Goal: Task Accomplishment & Management: Manage account settings

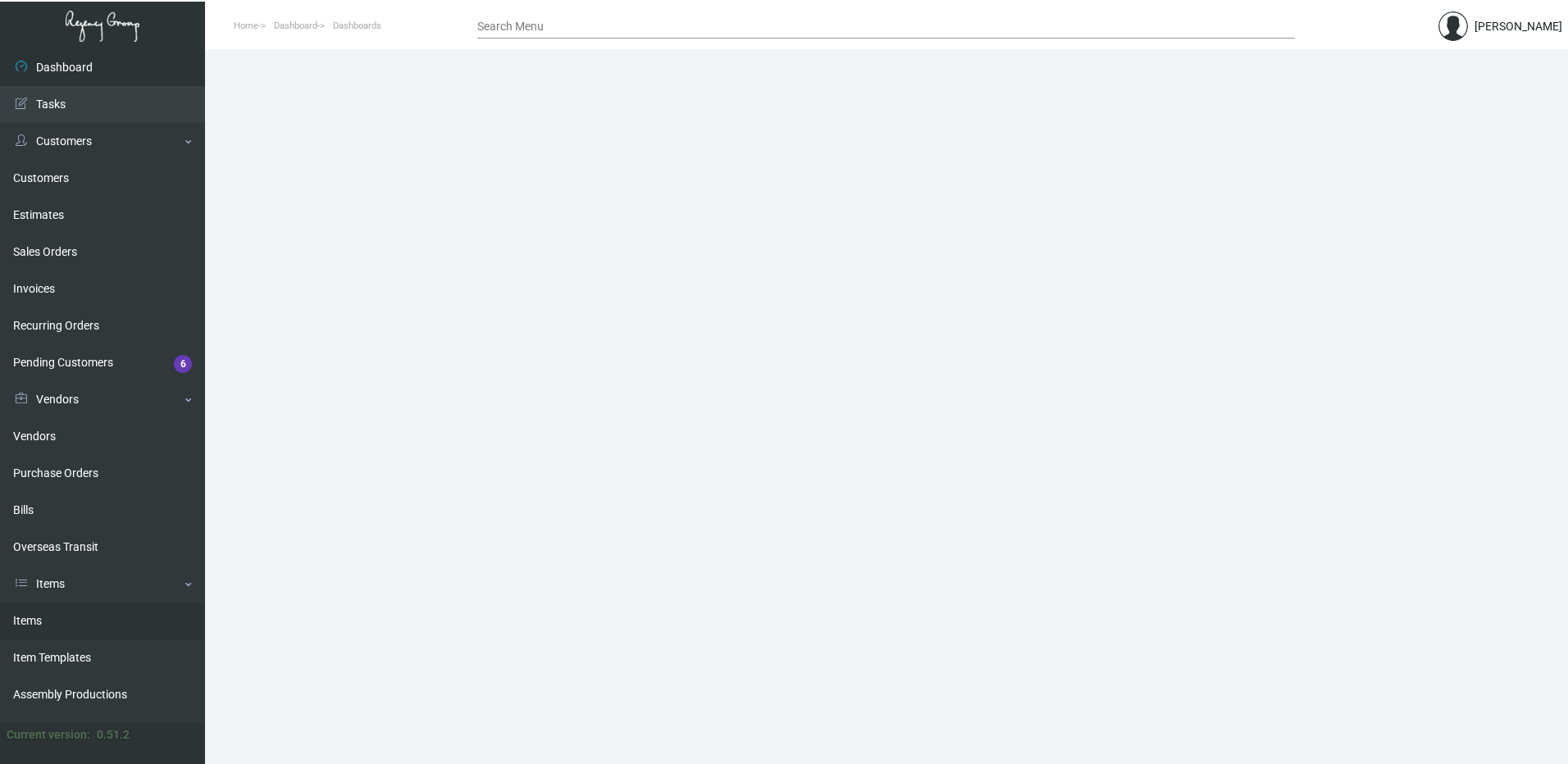
click at [65, 618] on link "Items" at bounding box center [103, 621] width 205 height 37
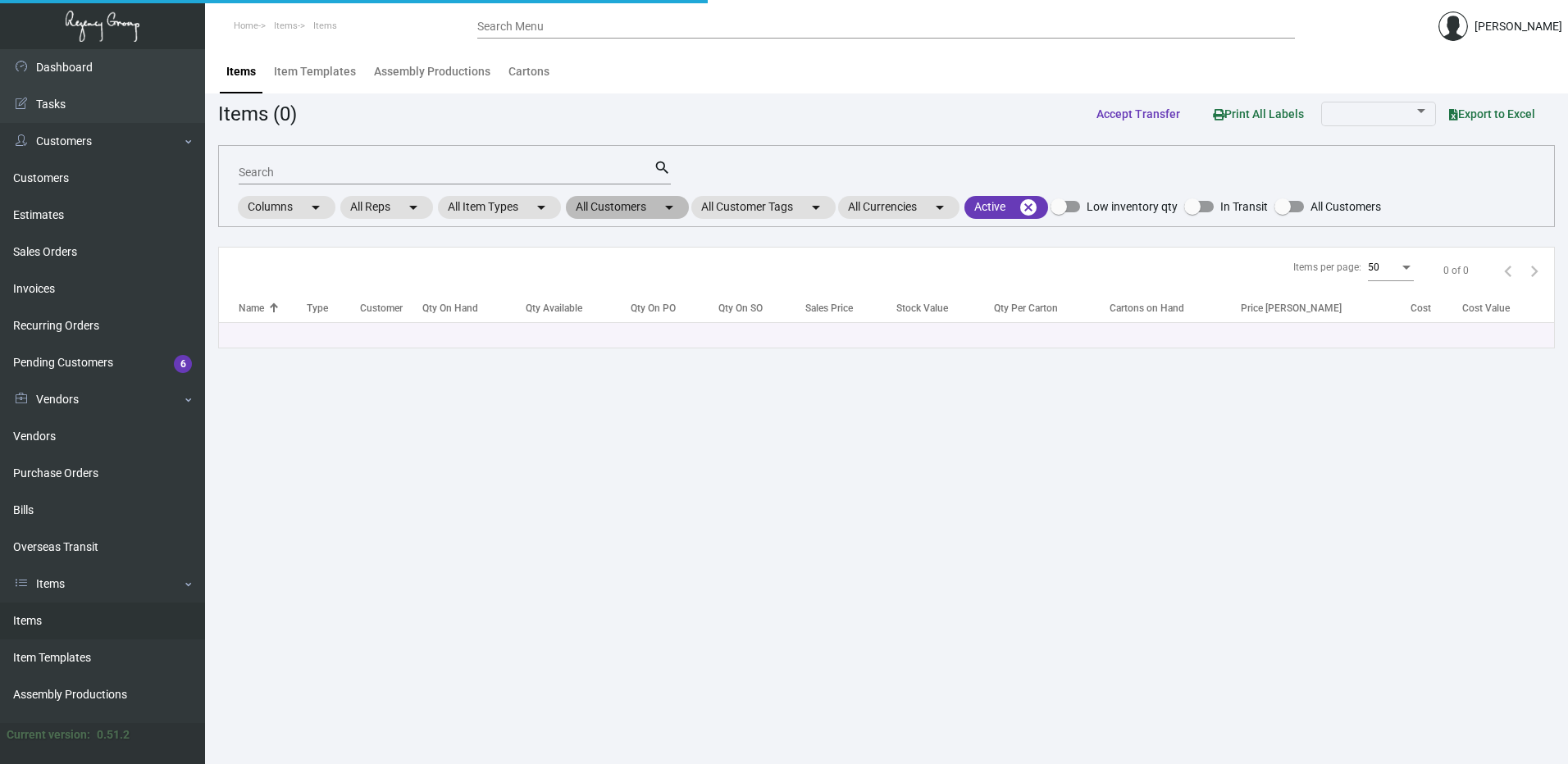
click at [648, 213] on mat-chip "All Customers arrow_drop_down" at bounding box center [627, 207] width 123 height 23
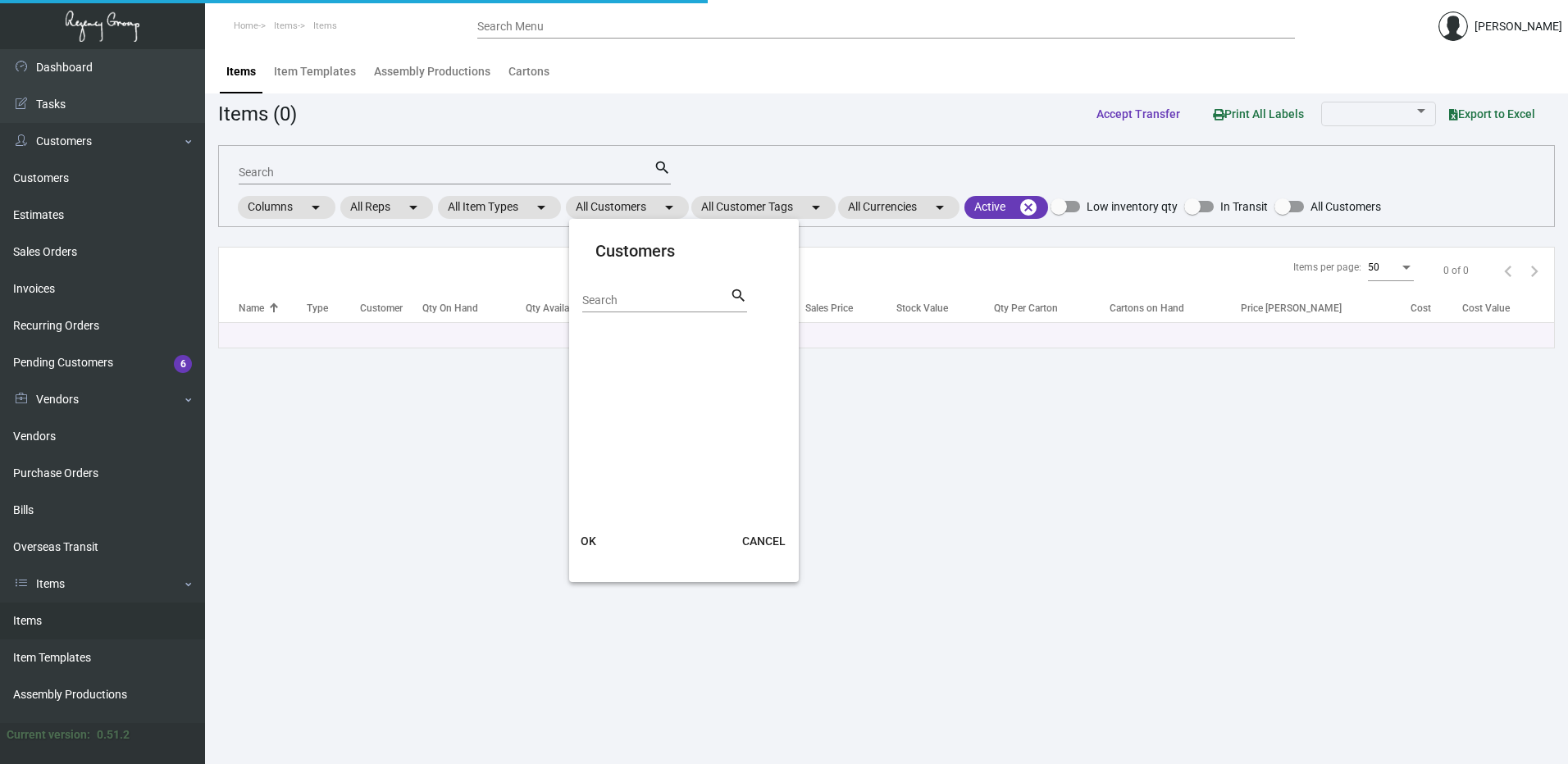
click at [637, 300] on input "Search" at bounding box center [656, 301] width 148 height 13
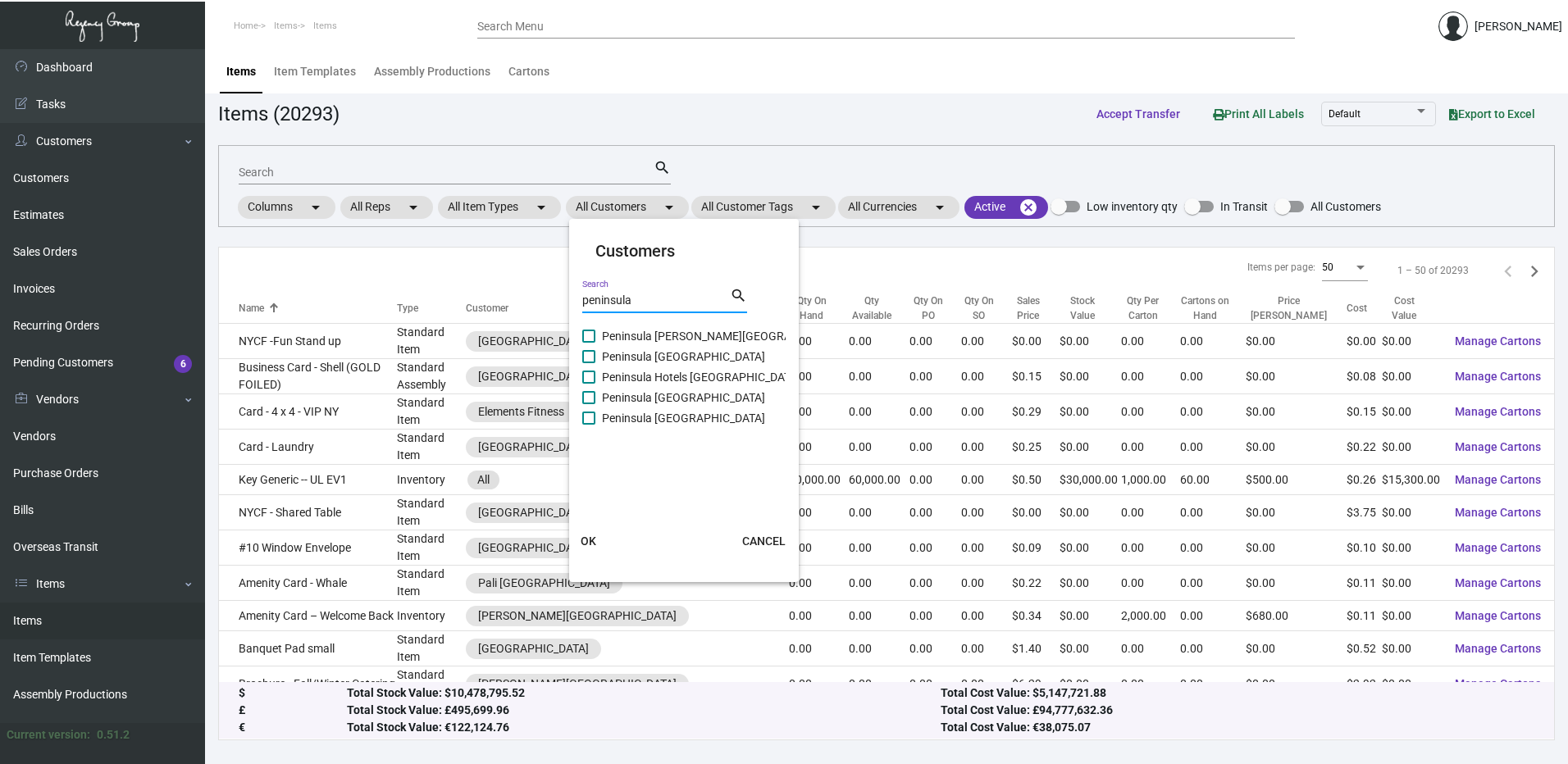
type input "peninsula"
click at [595, 343] on label "Peninsula [PERSON_NAME][GEOGRAPHIC_DATA]" at bounding box center [717, 336] width 270 height 20
click at [588, 343] on input "Peninsula [PERSON_NAME][GEOGRAPHIC_DATA]" at bounding box center [588, 343] width 1 height 1
checkbox input "true"
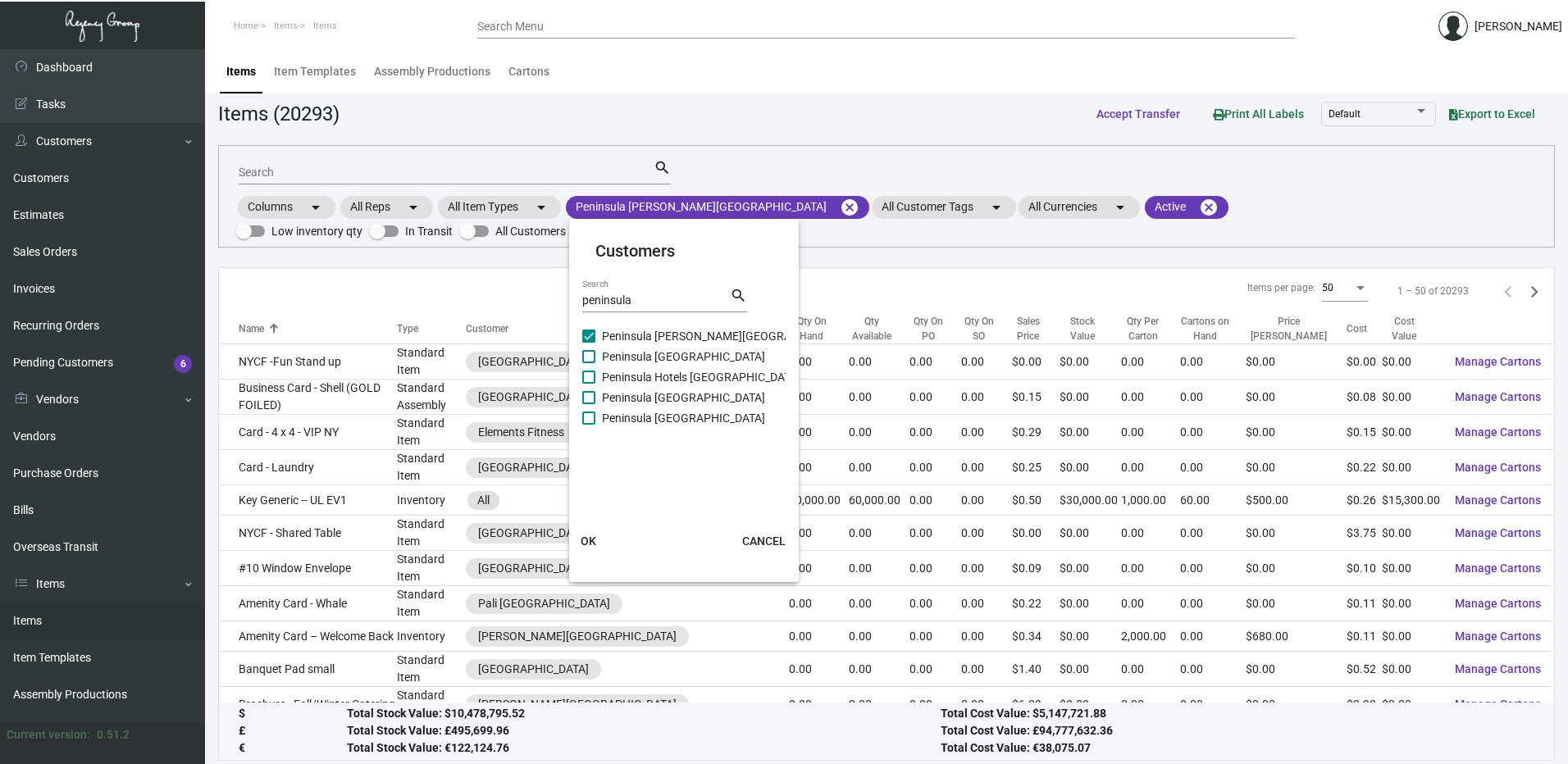
click at [602, 543] on button "OK" at bounding box center [588, 541] width 53 height 30
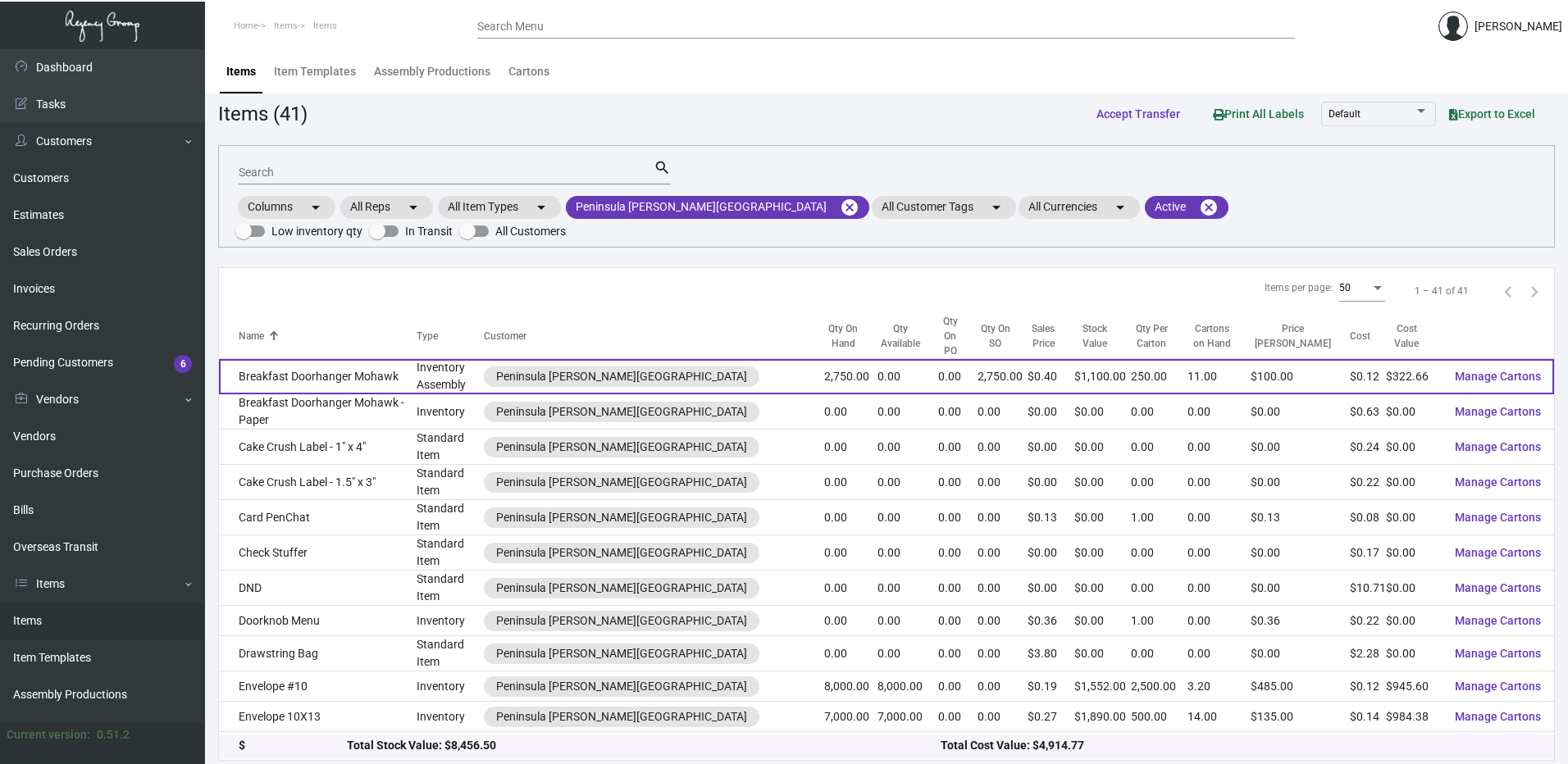
click at [335, 359] on td "Breakfast Doorhanger Mohawk" at bounding box center [317, 377] width 197 height 35
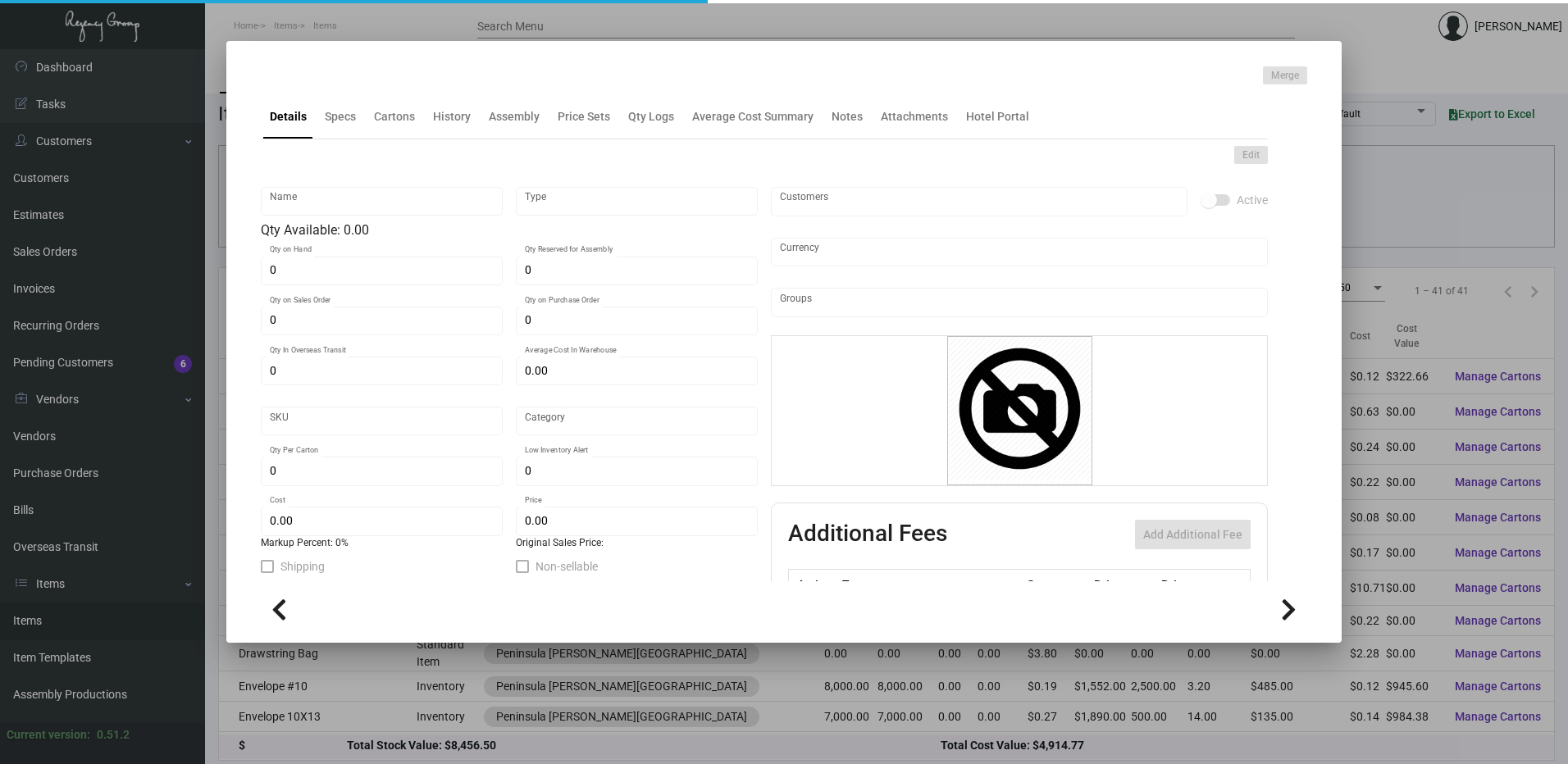
type input "Breakfast Doorhanger Mohawk"
type input "Inventory Assembly"
type input "2,750"
type input "$ 0.00"
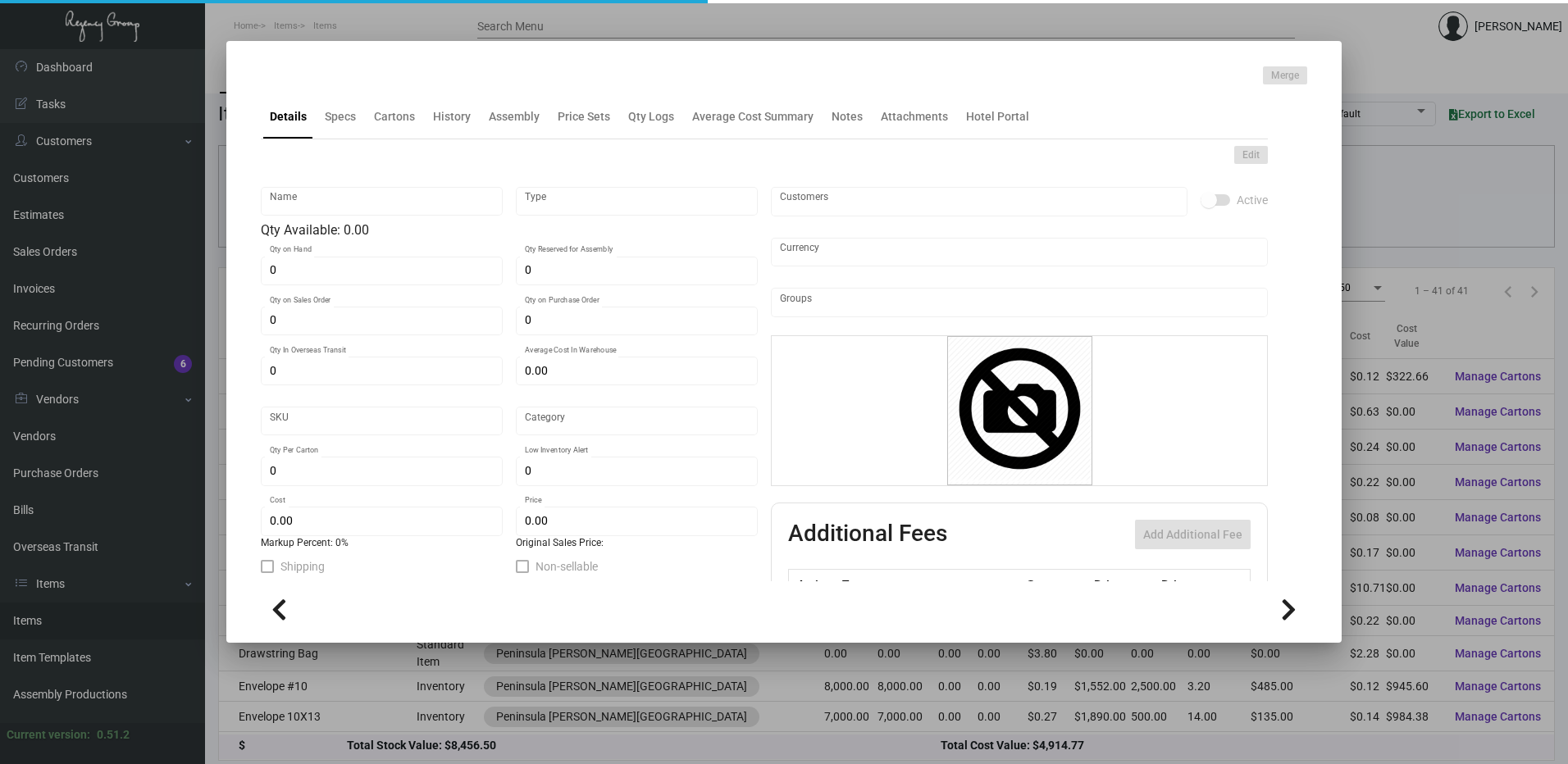
type input "2561"
type input "Standard"
type input "250"
type input "$ 0.11733"
type input "$ 0.40"
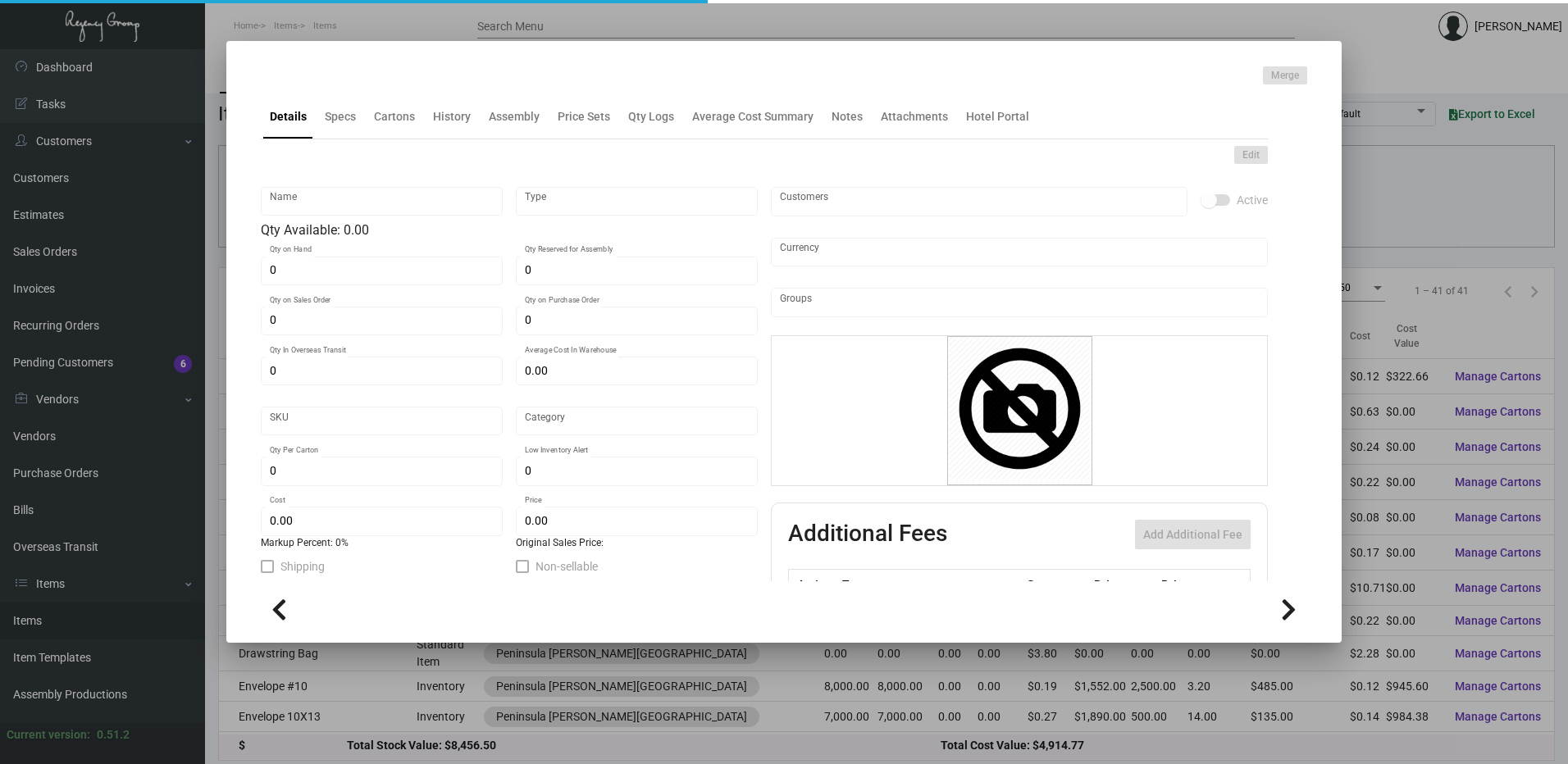
type textarea "Breakfast Door Knob Hanger Size: 8.125 x 12.875, Ink 1/1 Black, Custom die cut …"
checkbox input "true"
type input "United States Dollar $"
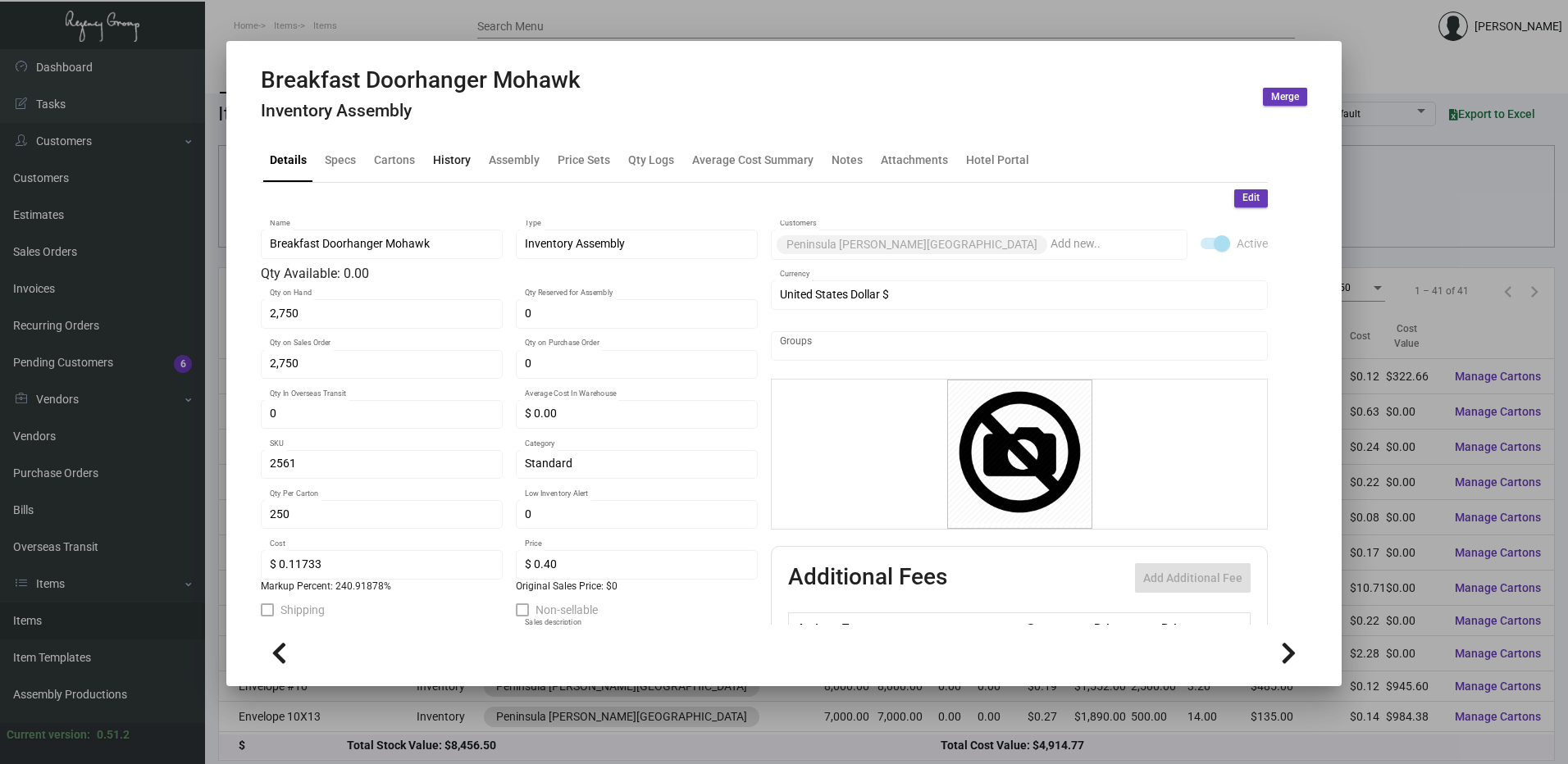
click at [442, 155] on div "History" at bounding box center [451, 159] width 37 height 17
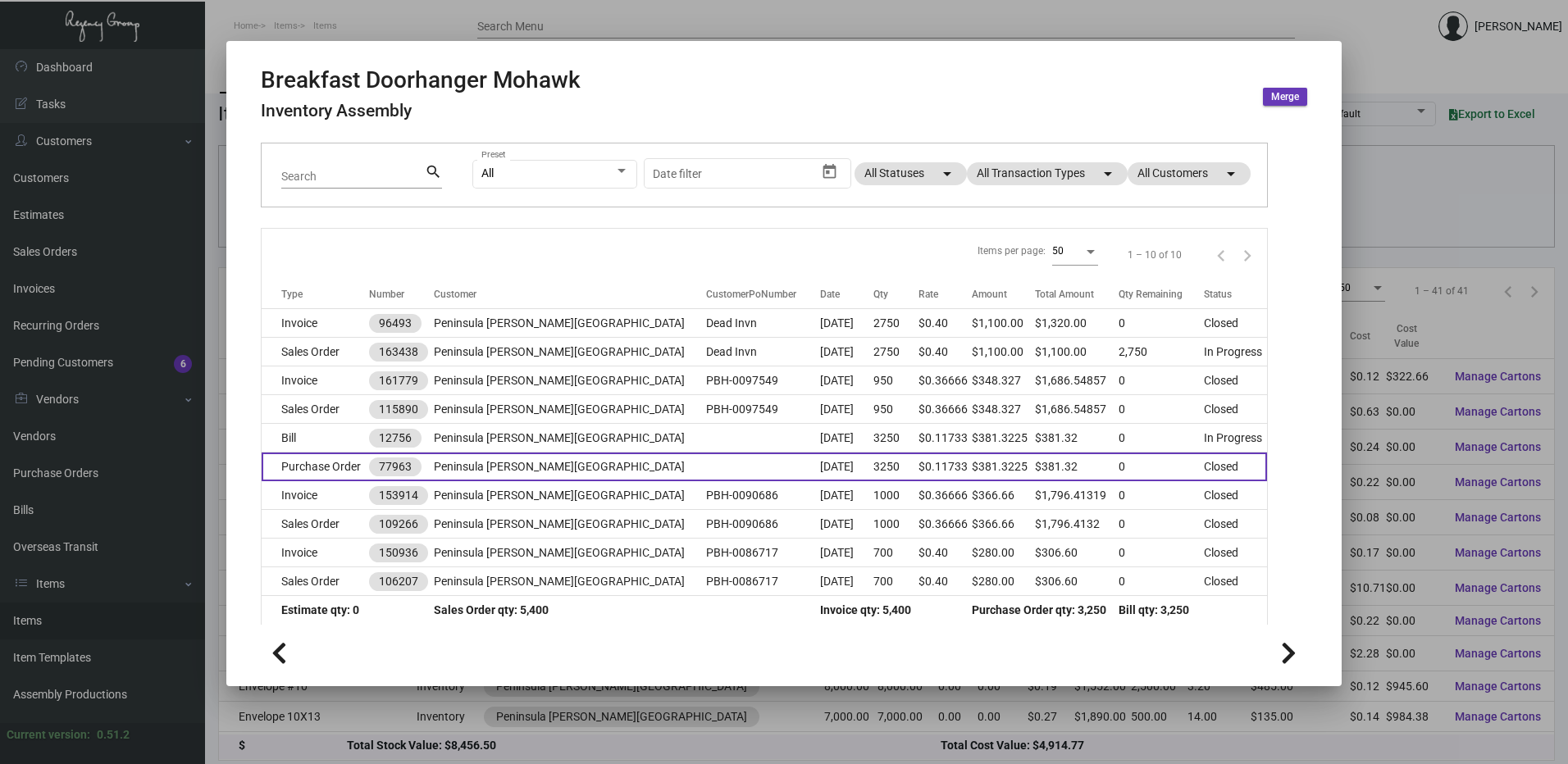
scroll to position [117, 0]
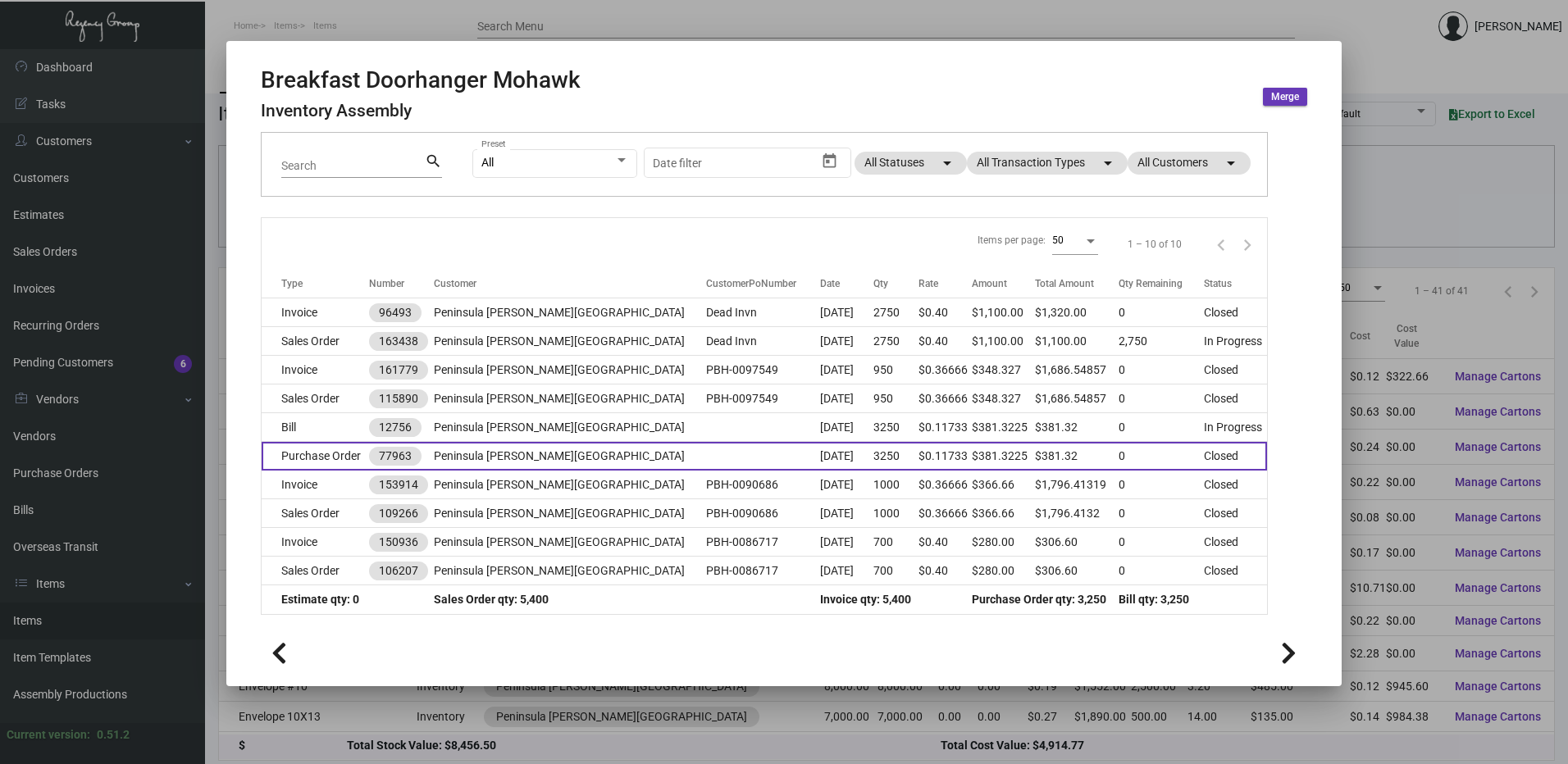
click at [342, 453] on td "Purchase Order" at bounding box center [315, 456] width 107 height 29
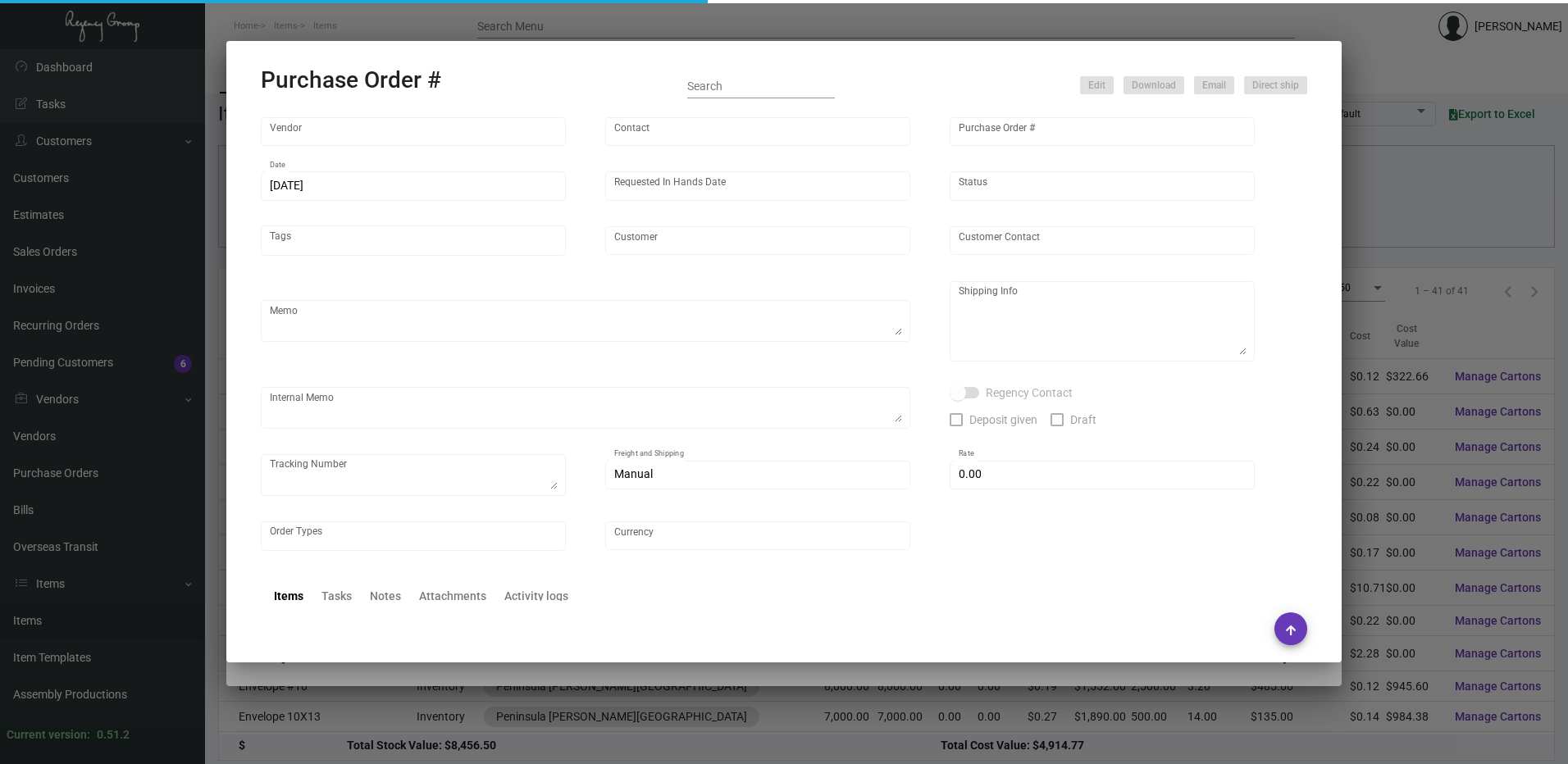
type input "Herald Printing Ltd."
type input "[PERSON_NAME]"
type input "77963"
type input "[DATE]"
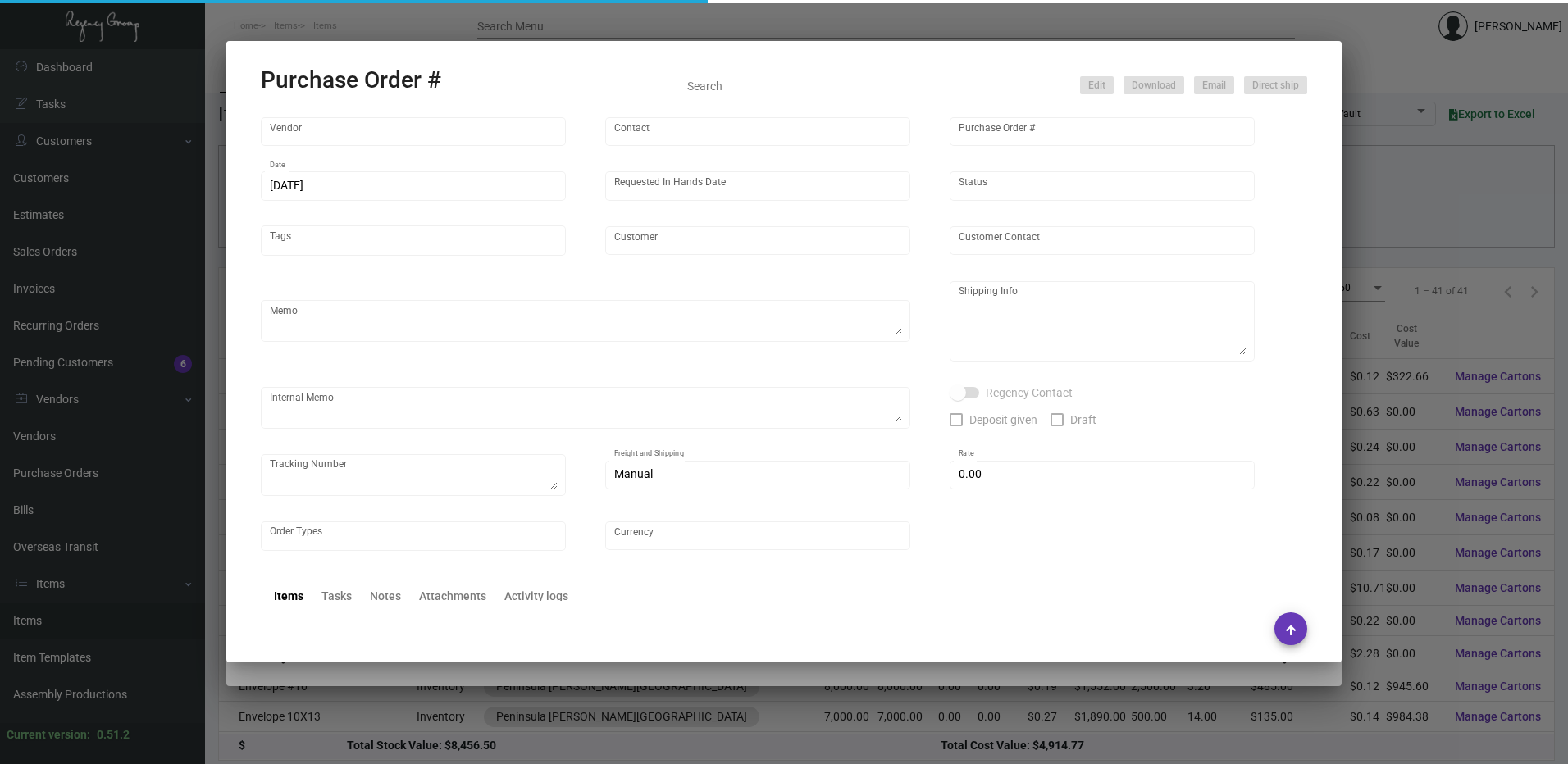
type input "Peninsula [PERSON_NAME][GEOGRAPHIC_DATA]"
type textarea "Reorder PO# 73352 NEW ART!!"
type textarea "Regency Group LA [STREET_ADDRESS] Attn:"
type input "$ 0.00"
type input "United States Dollar $"
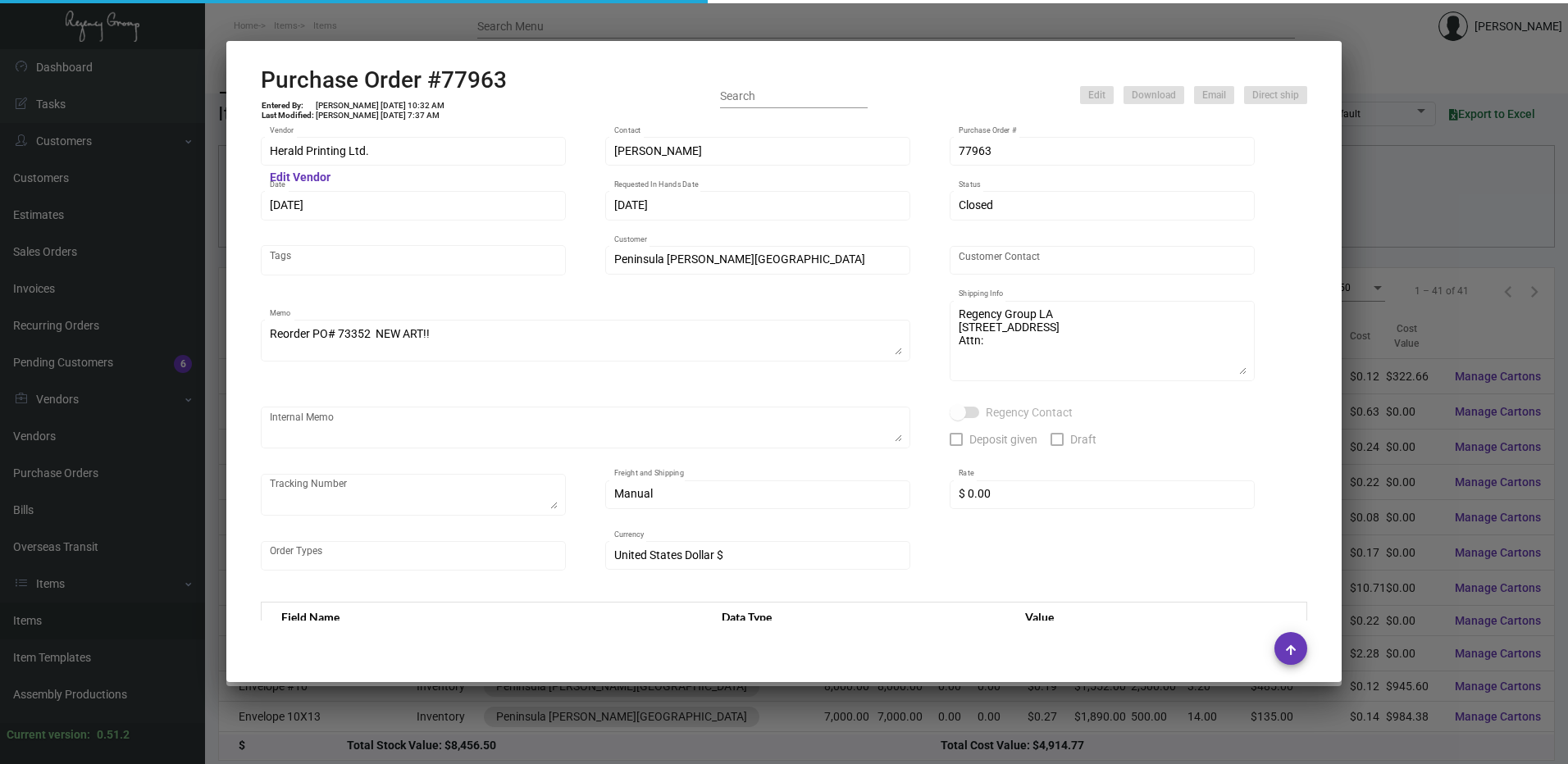
click at [538, 11] on div at bounding box center [784, 382] width 1568 height 764
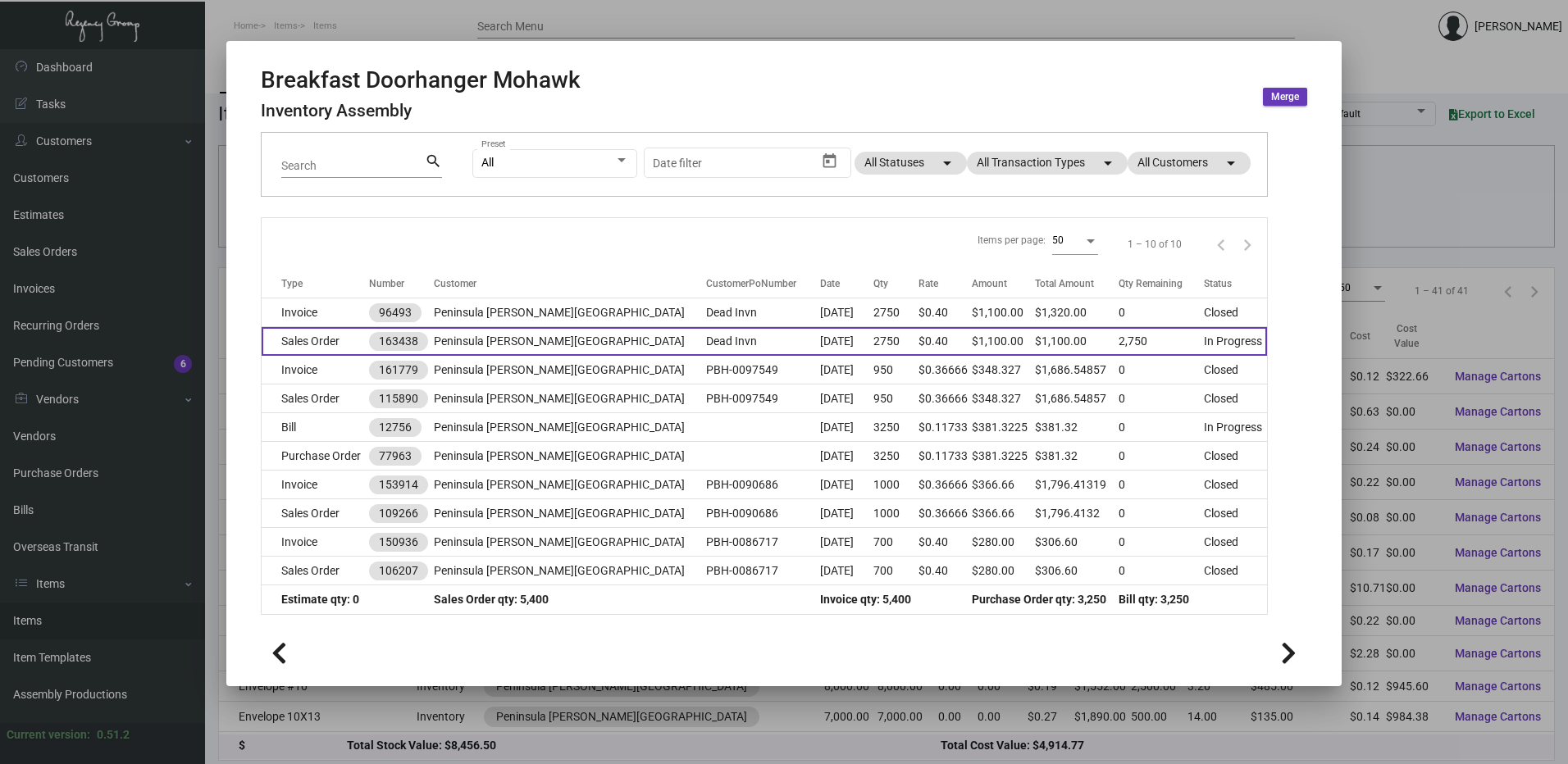
click at [337, 341] on td "Sales Order" at bounding box center [315, 341] width 107 height 29
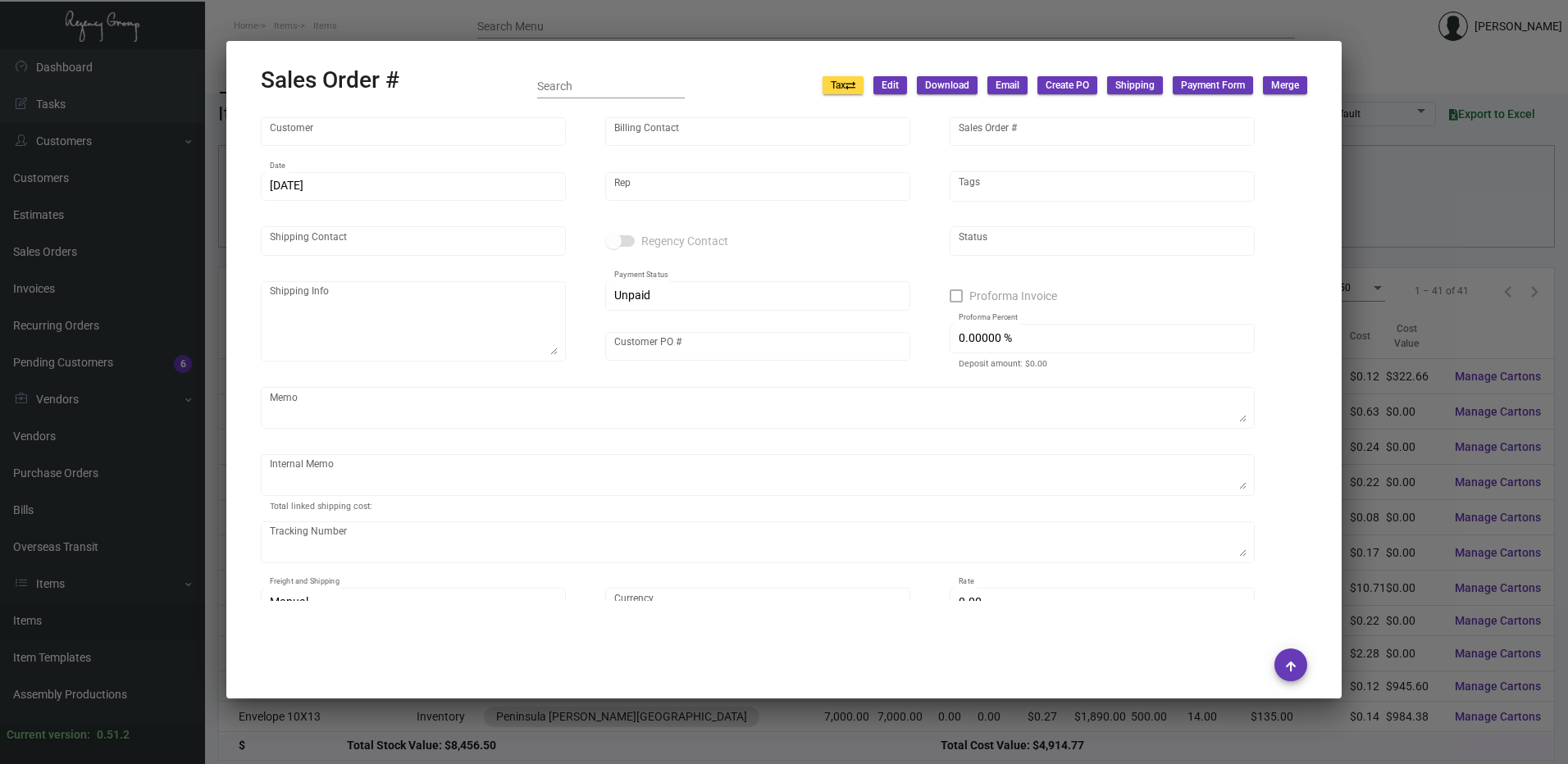
type input "Peninsula [PERSON_NAME][GEOGRAPHIC_DATA]"
type input "[PERSON_NAME]"
type input "163438"
type input "[DATE]"
type input "[PERSON_NAME]"
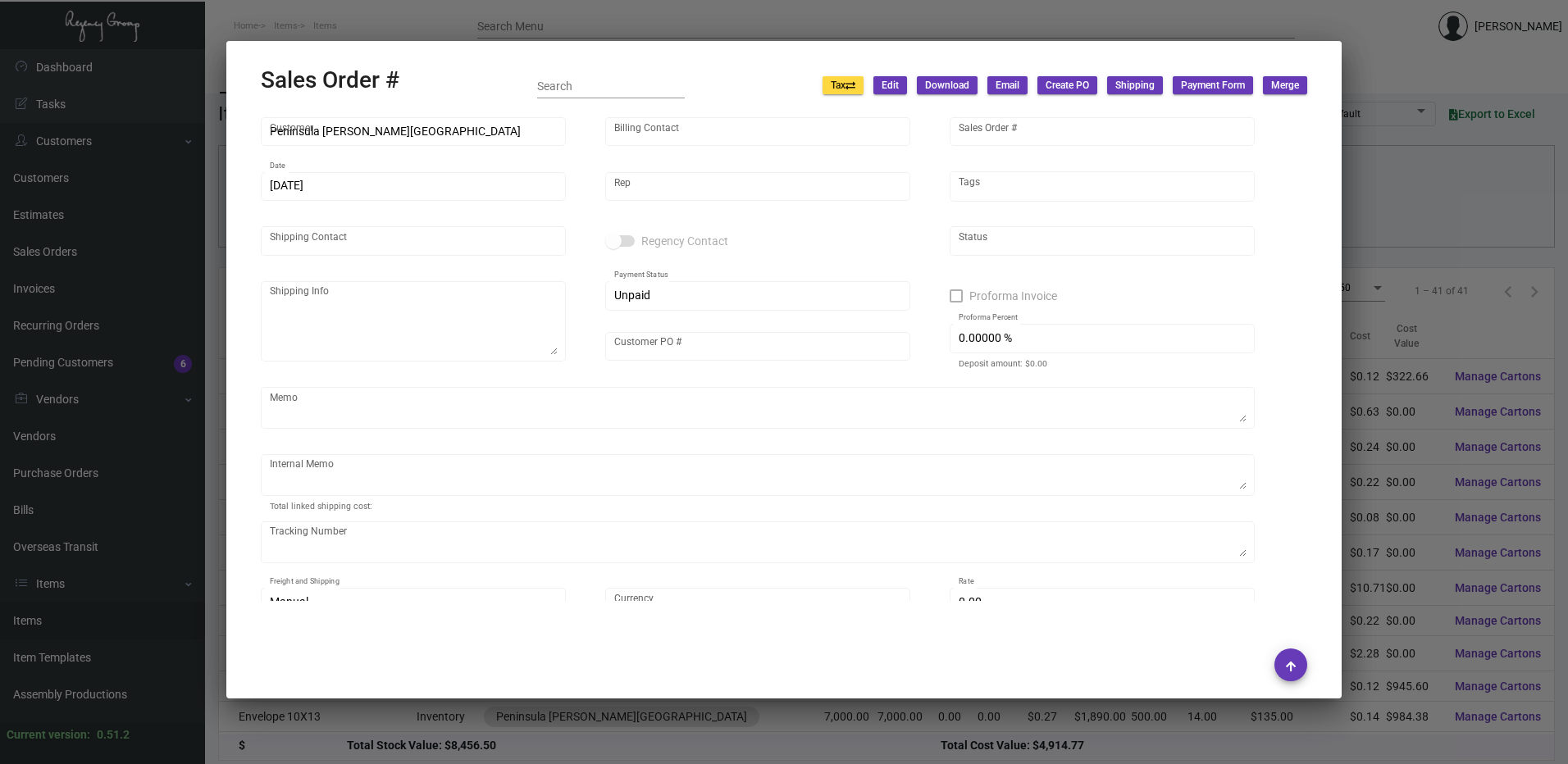
type input "[PERSON_NAME]"
type textarea "Peninsula [PERSON_NAME][GEOGRAPHIC_DATA] - [PERSON_NAME] [STREET_ADDRESS][PERSO…"
type input "Dead Invn"
type input "United States Dollar $"
type input "$ 0.00"
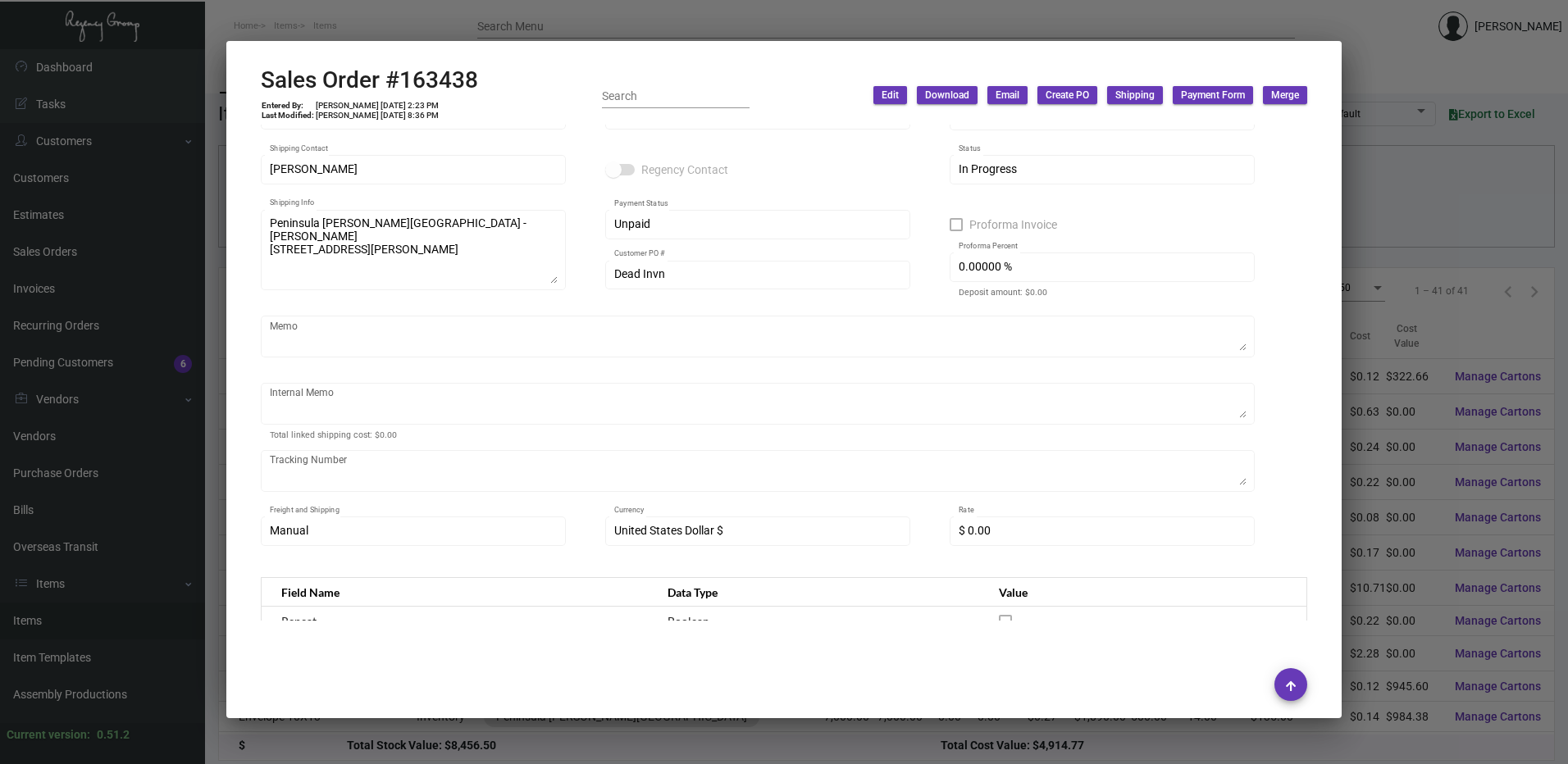
scroll to position [0, 0]
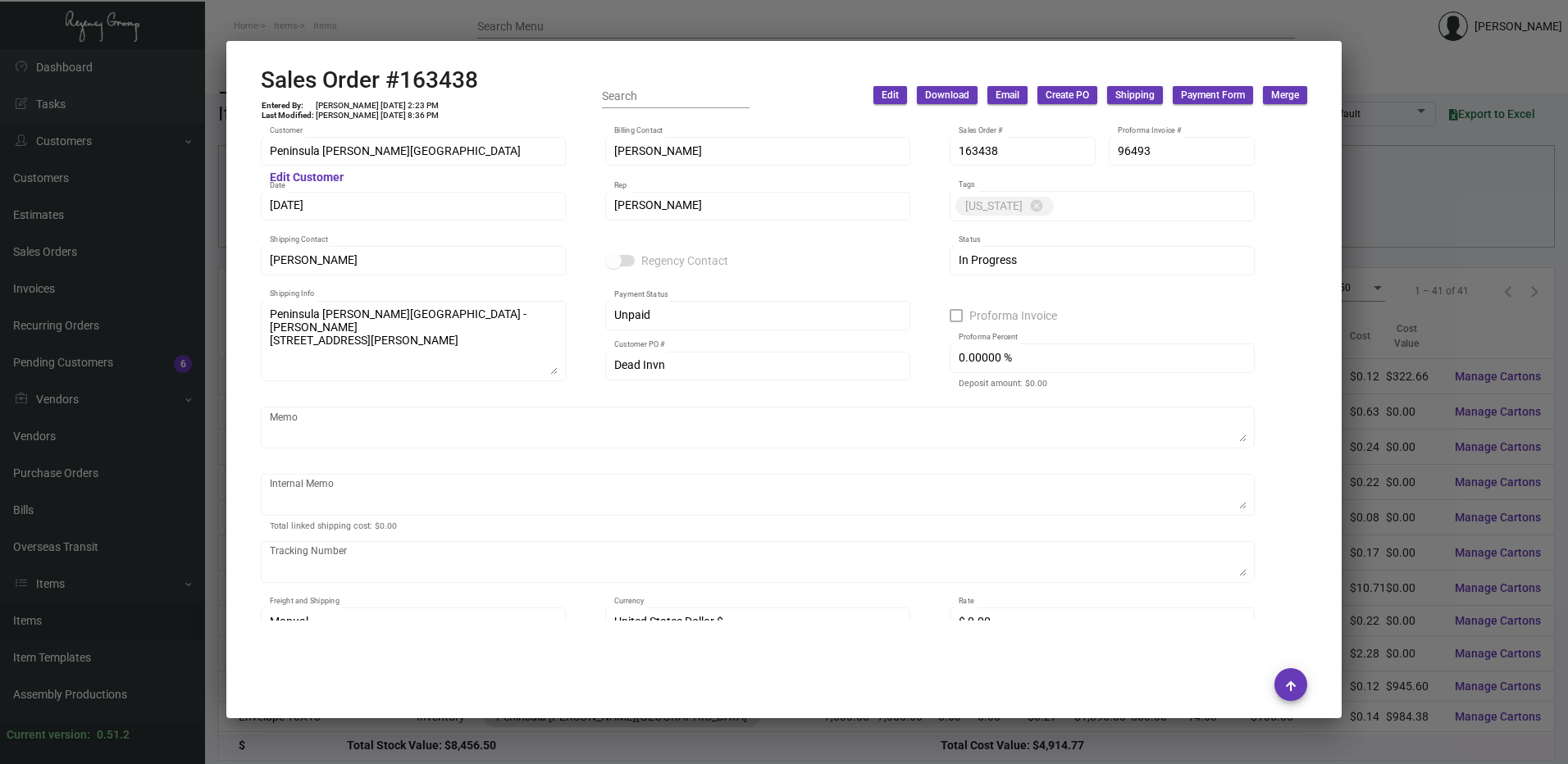
click at [435, 66] on h2 "Sales Order #163438" at bounding box center [369, 80] width 218 height 28
copy h2 "163438"
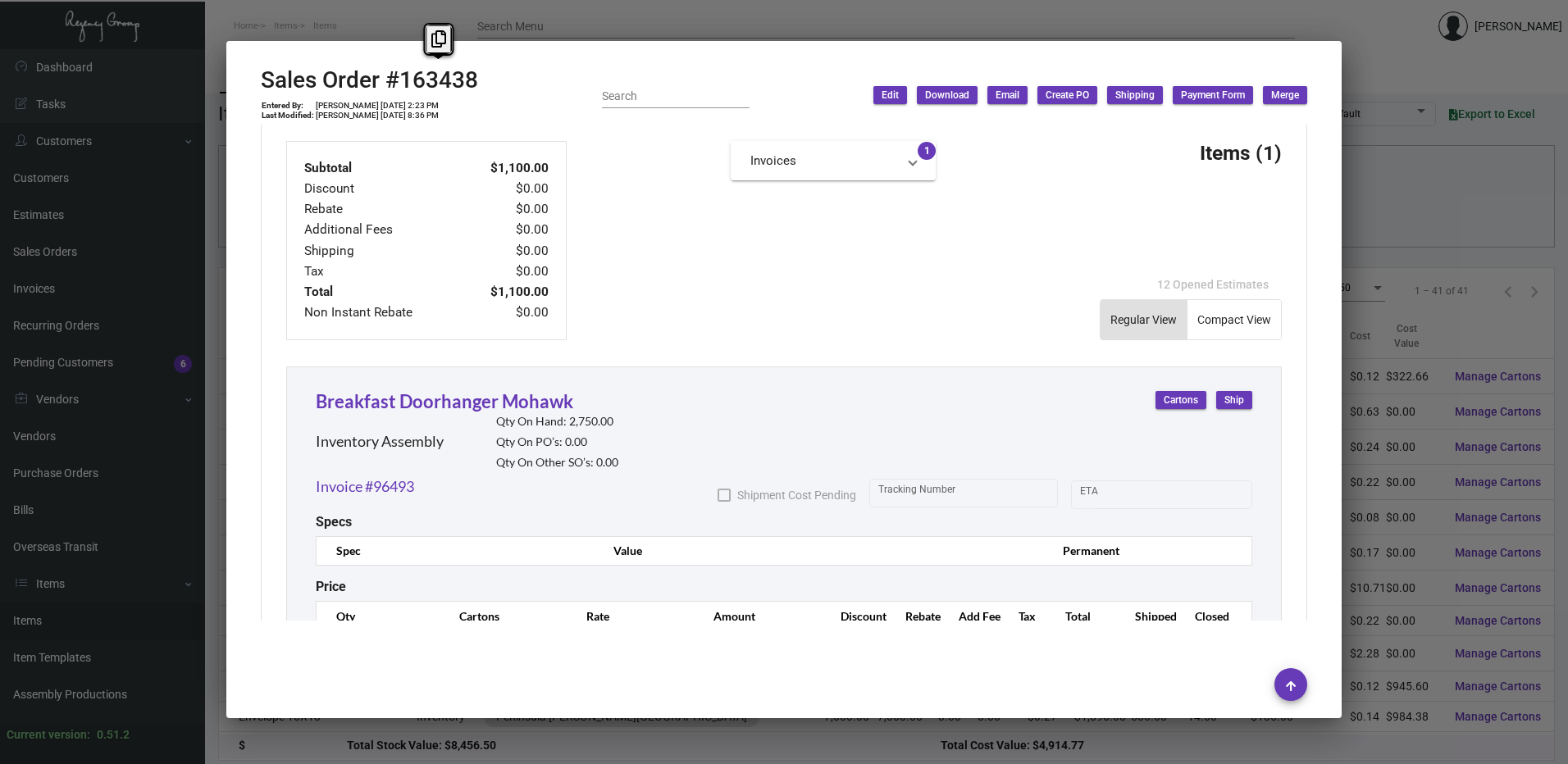
scroll to position [738, 0]
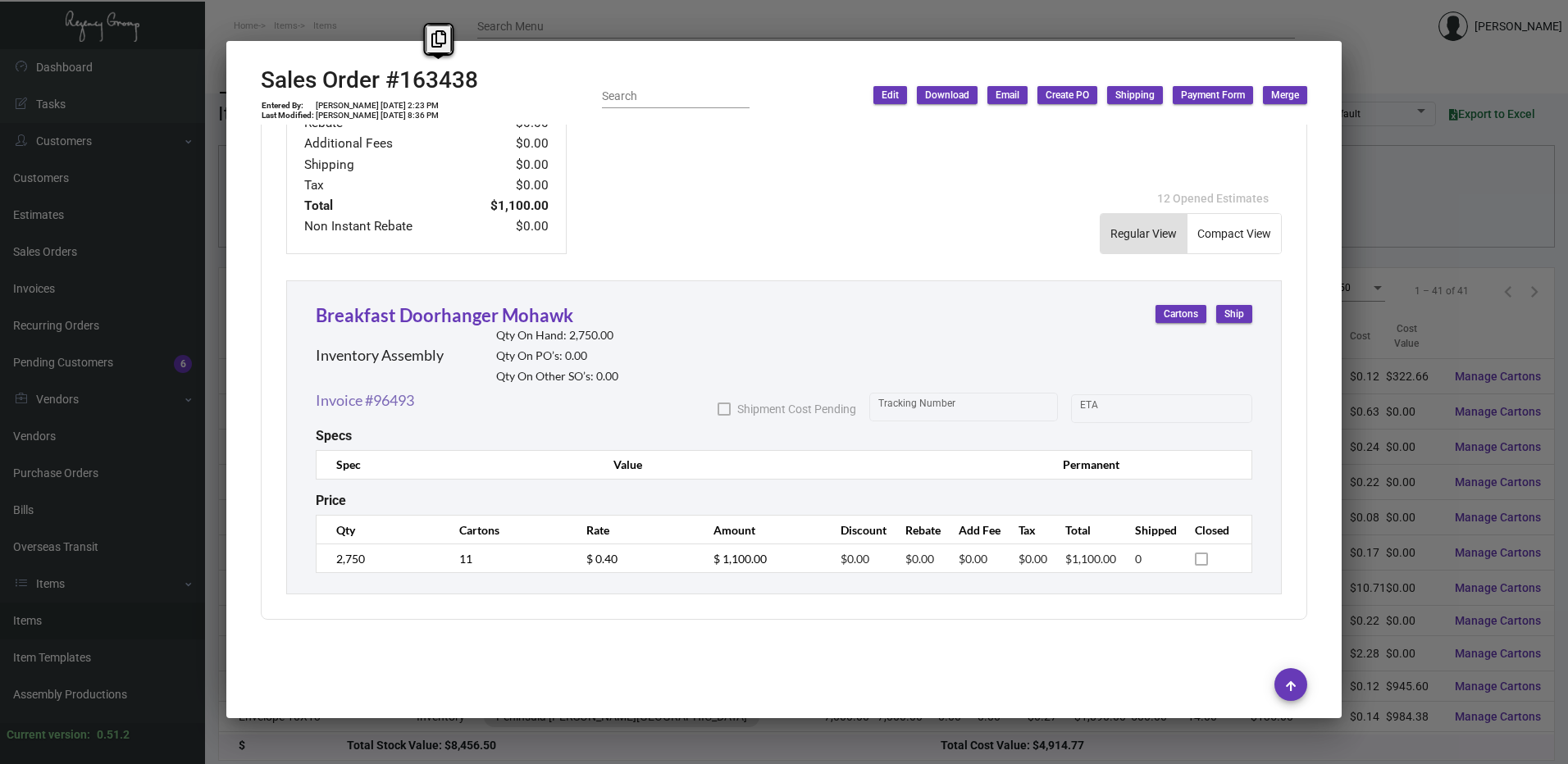
click at [380, 398] on link "Invoice #96493" at bounding box center [364, 400] width 99 height 22
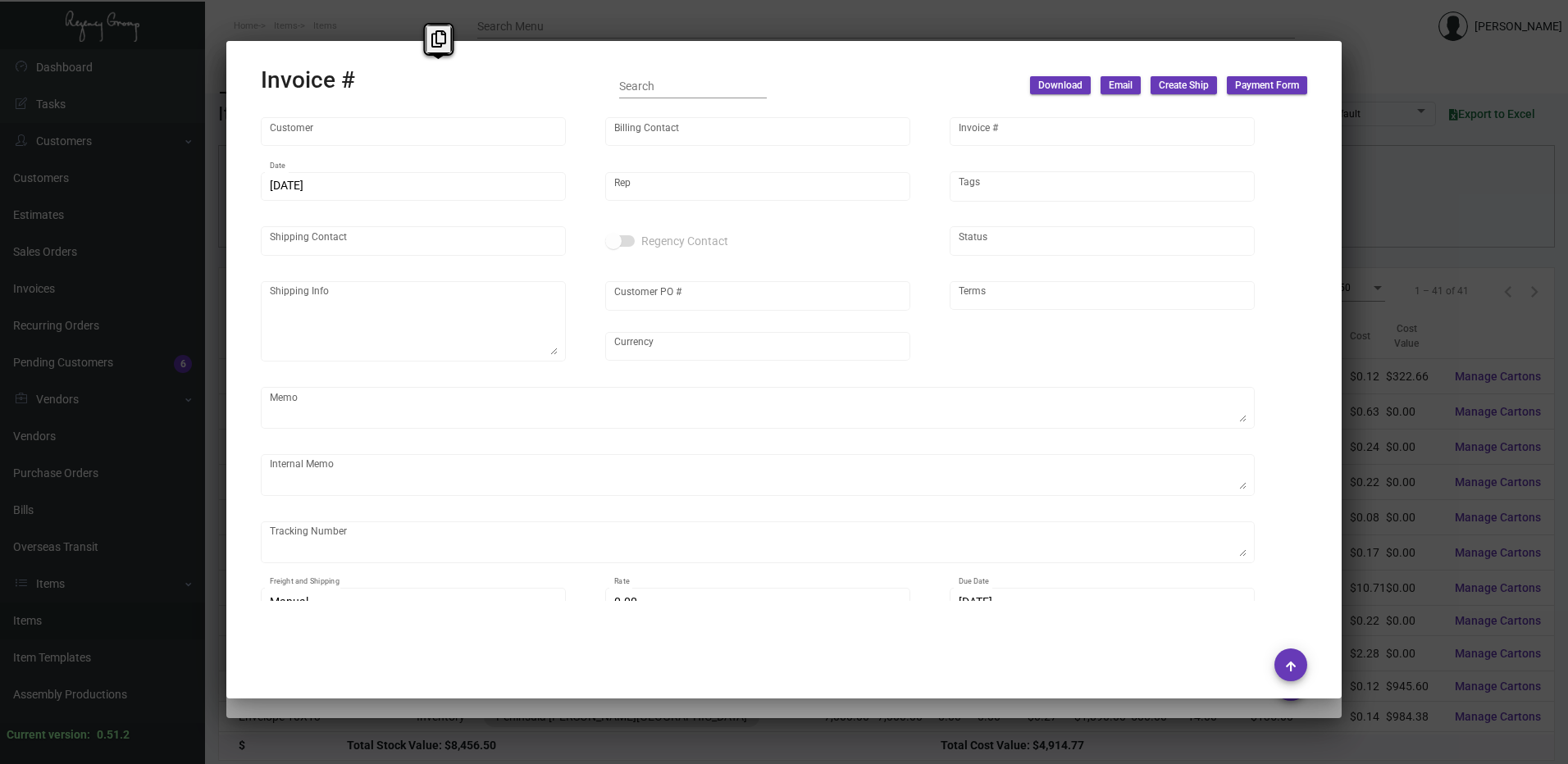
type input "Peninsula [PERSON_NAME][GEOGRAPHIC_DATA]"
type input "[PERSON_NAME]"
type input "96493"
type input "[DATE]"
type input "[PERSON_NAME]"
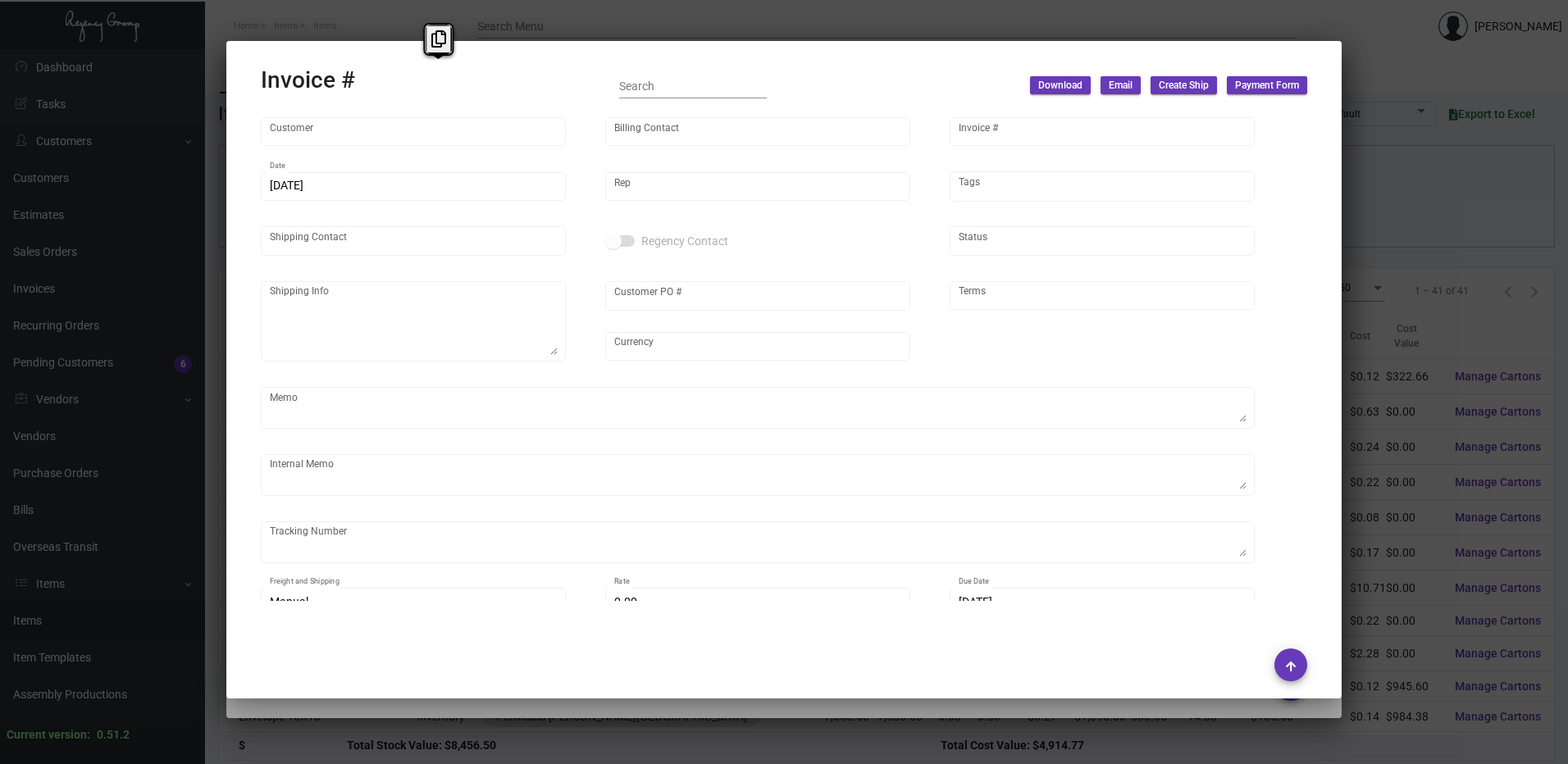
type input "[PERSON_NAME]"
type textarea "Peninsula [PERSON_NAME][GEOGRAPHIC_DATA] - [PERSON_NAME] [STREET_ADDRESS][PERSO…"
type input "Dead Invn"
type input "United States Dollar $"
type input "Net 30"
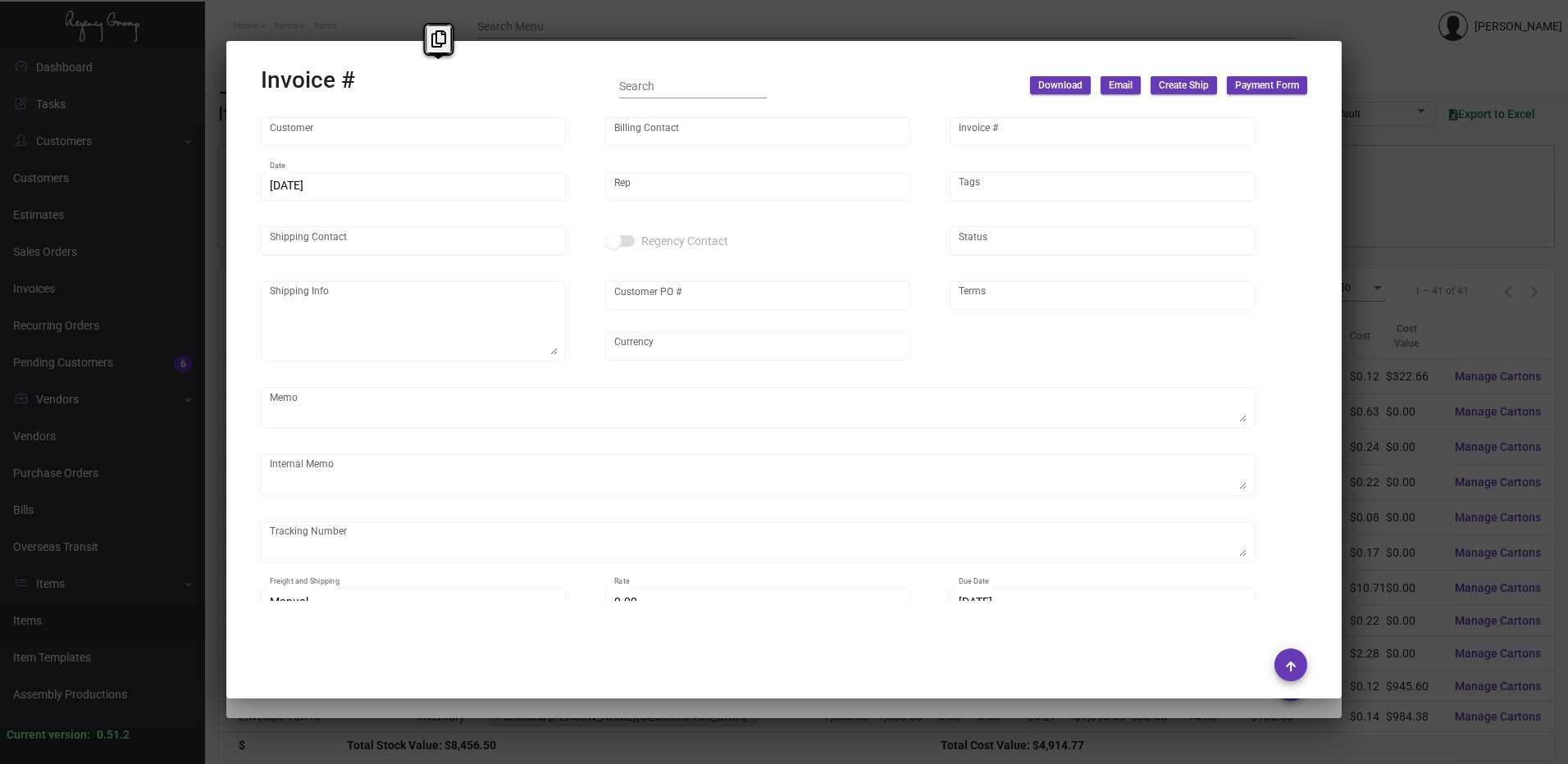
type input "20.00000 %"
type input "[DATE]"
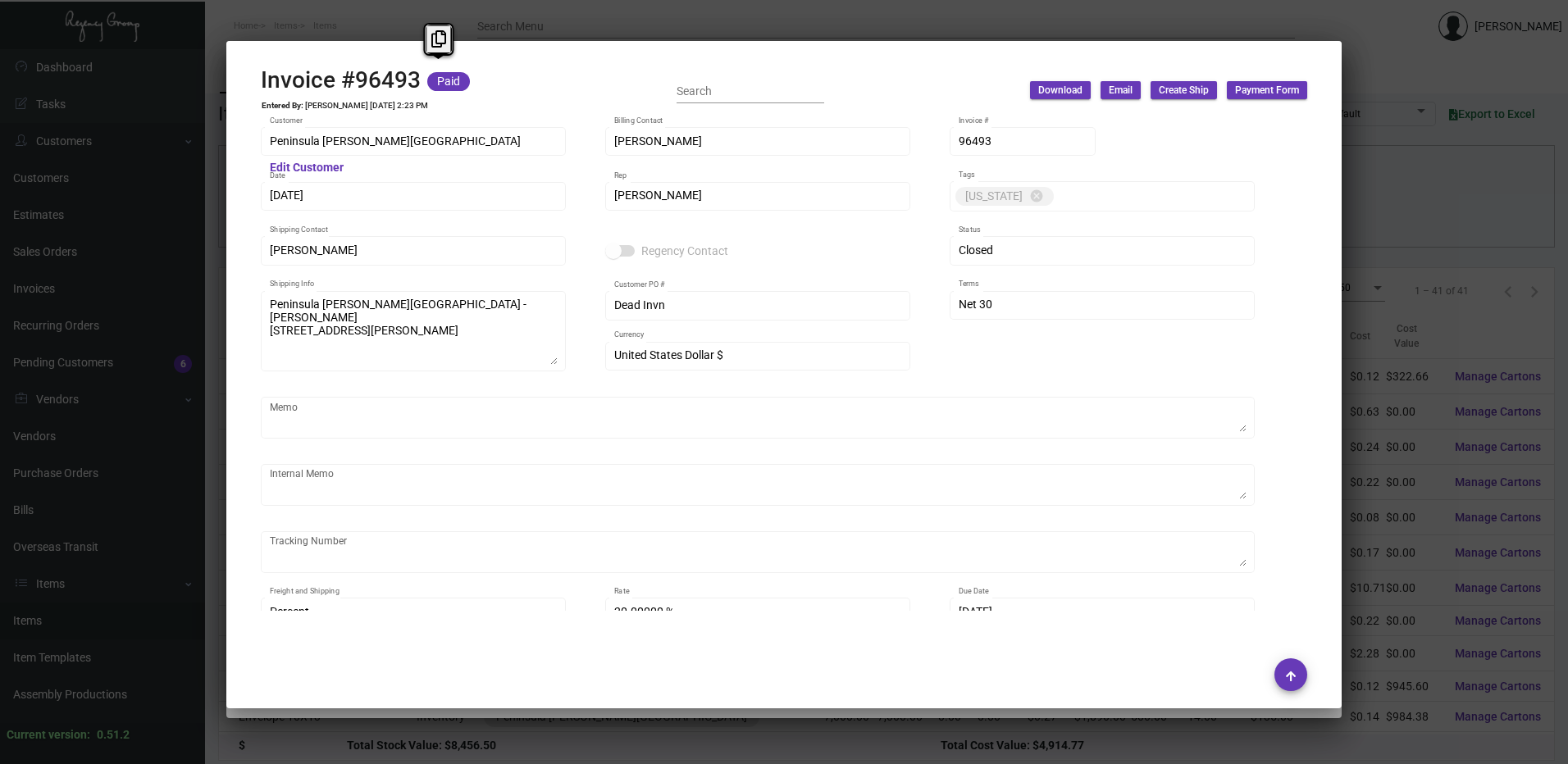
click at [548, 16] on div at bounding box center [784, 382] width 1568 height 764
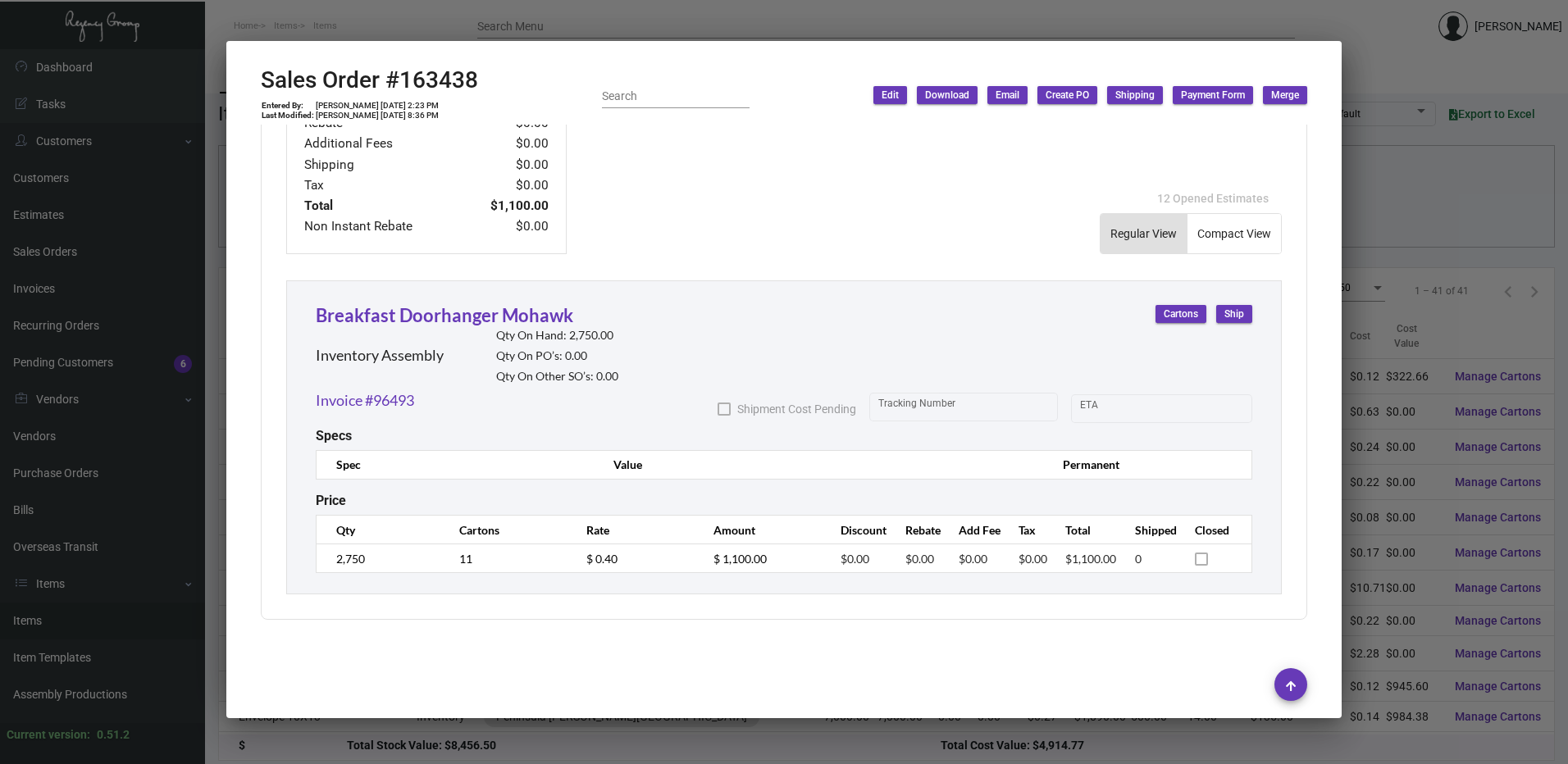
click at [1395, 32] on div at bounding box center [784, 382] width 1568 height 764
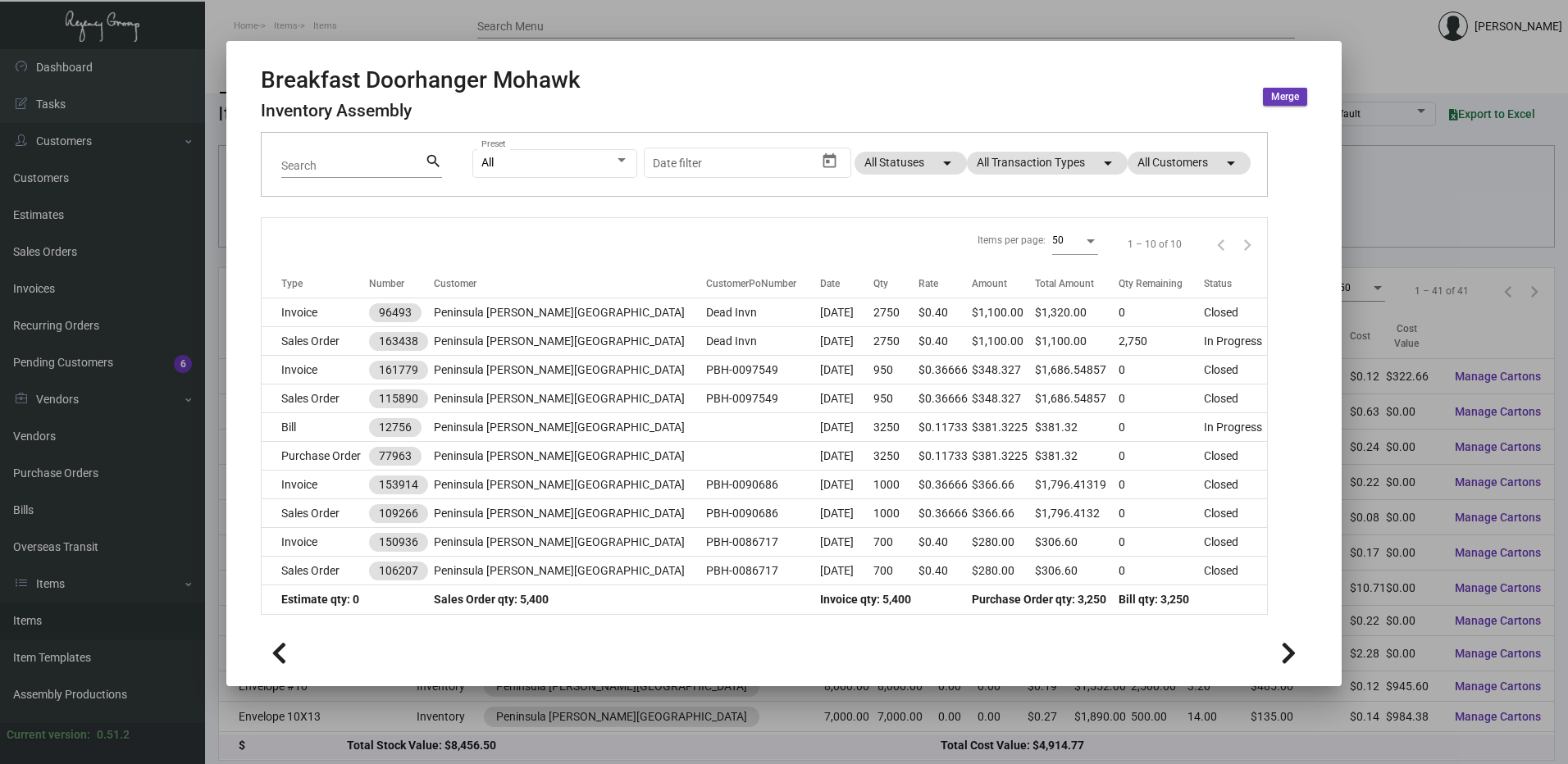
click at [1370, 54] on div at bounding box center [784, 382] width 1568 height 764
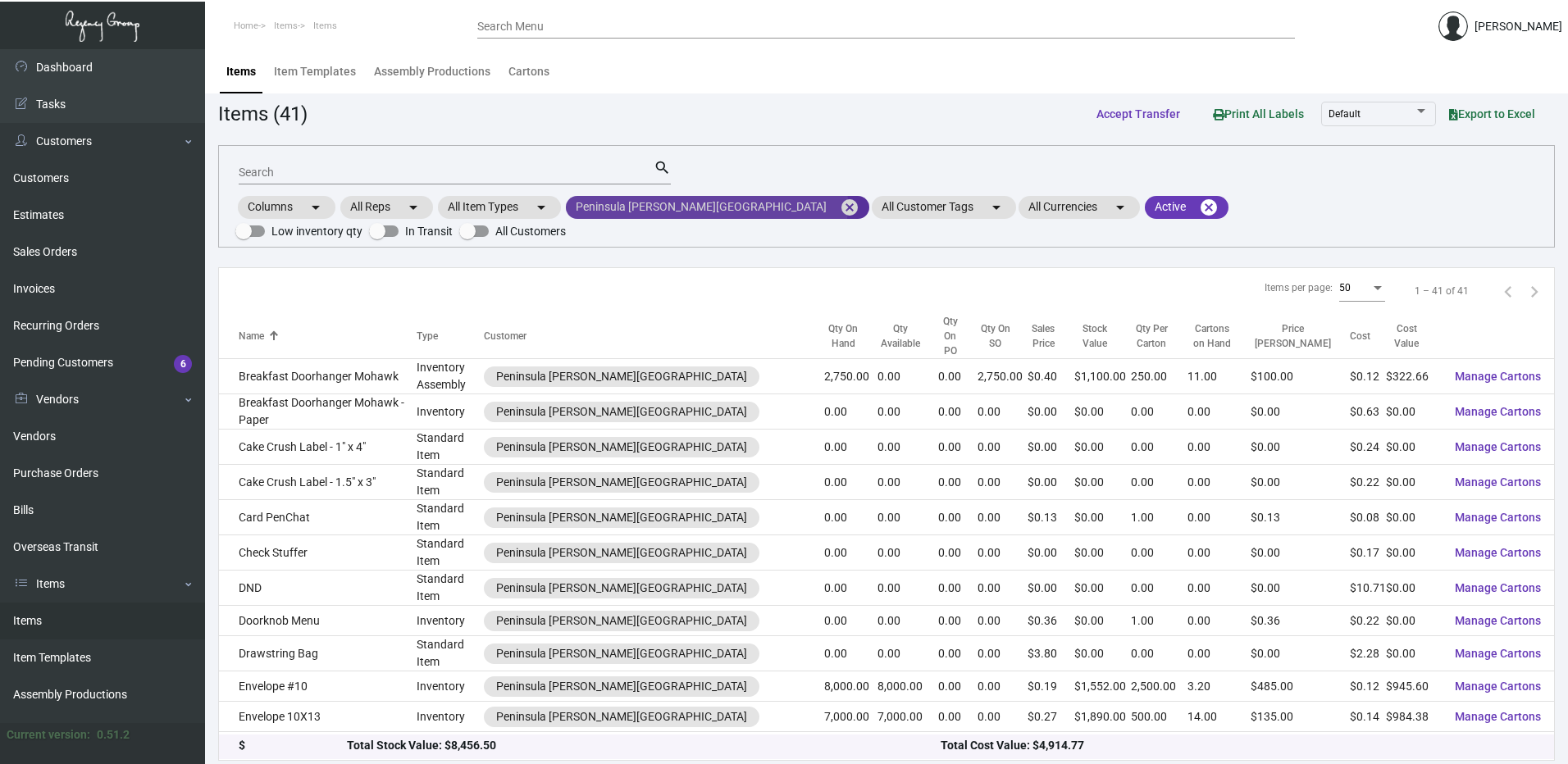
click at [840, 204] on mat-icon "cancel" at bounding box center [849, 207] width 20 height 20
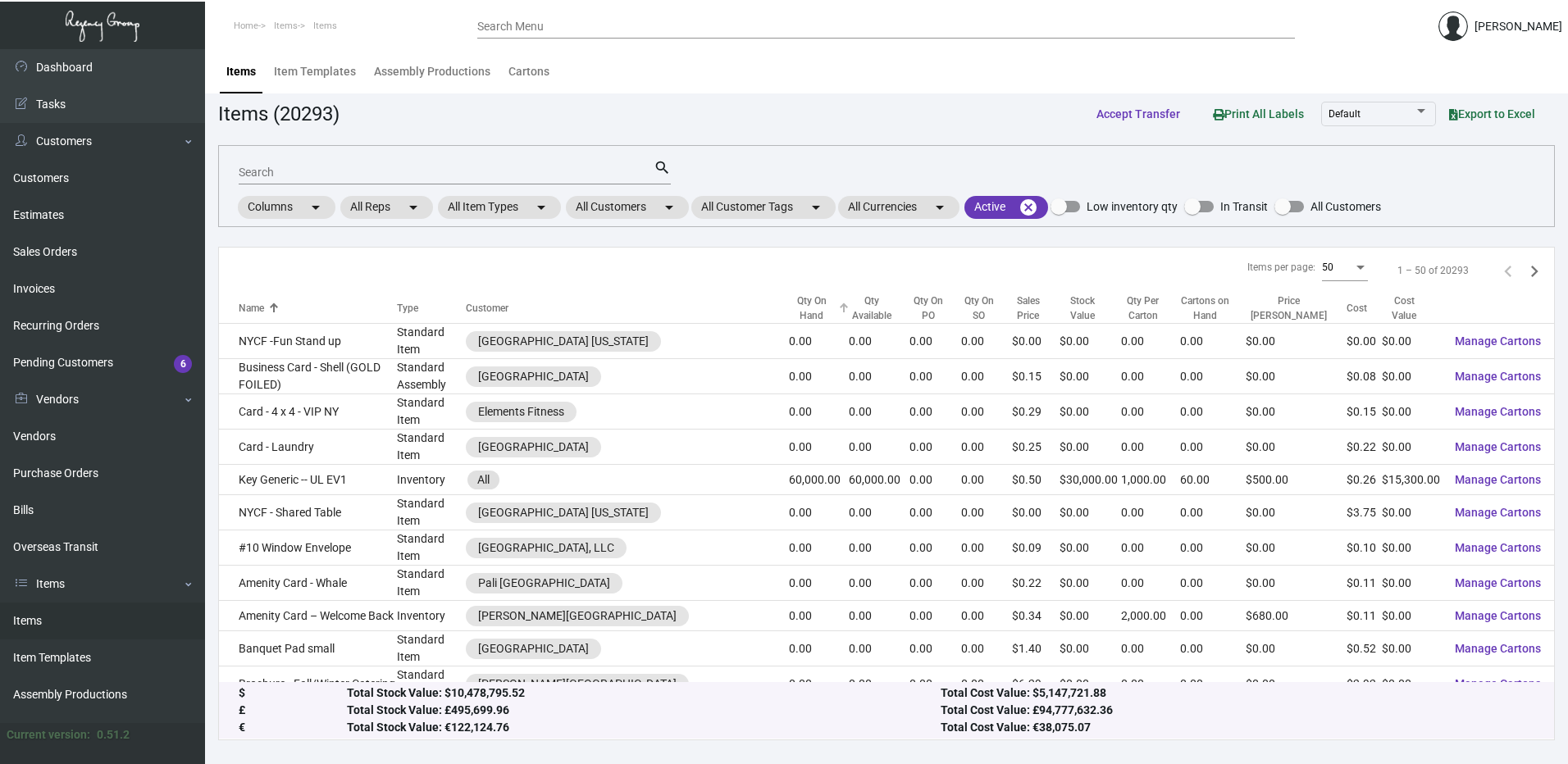
click at [789, 310] on div "Qty On Hand" at bounding box center [811, 308] width 44 height 30
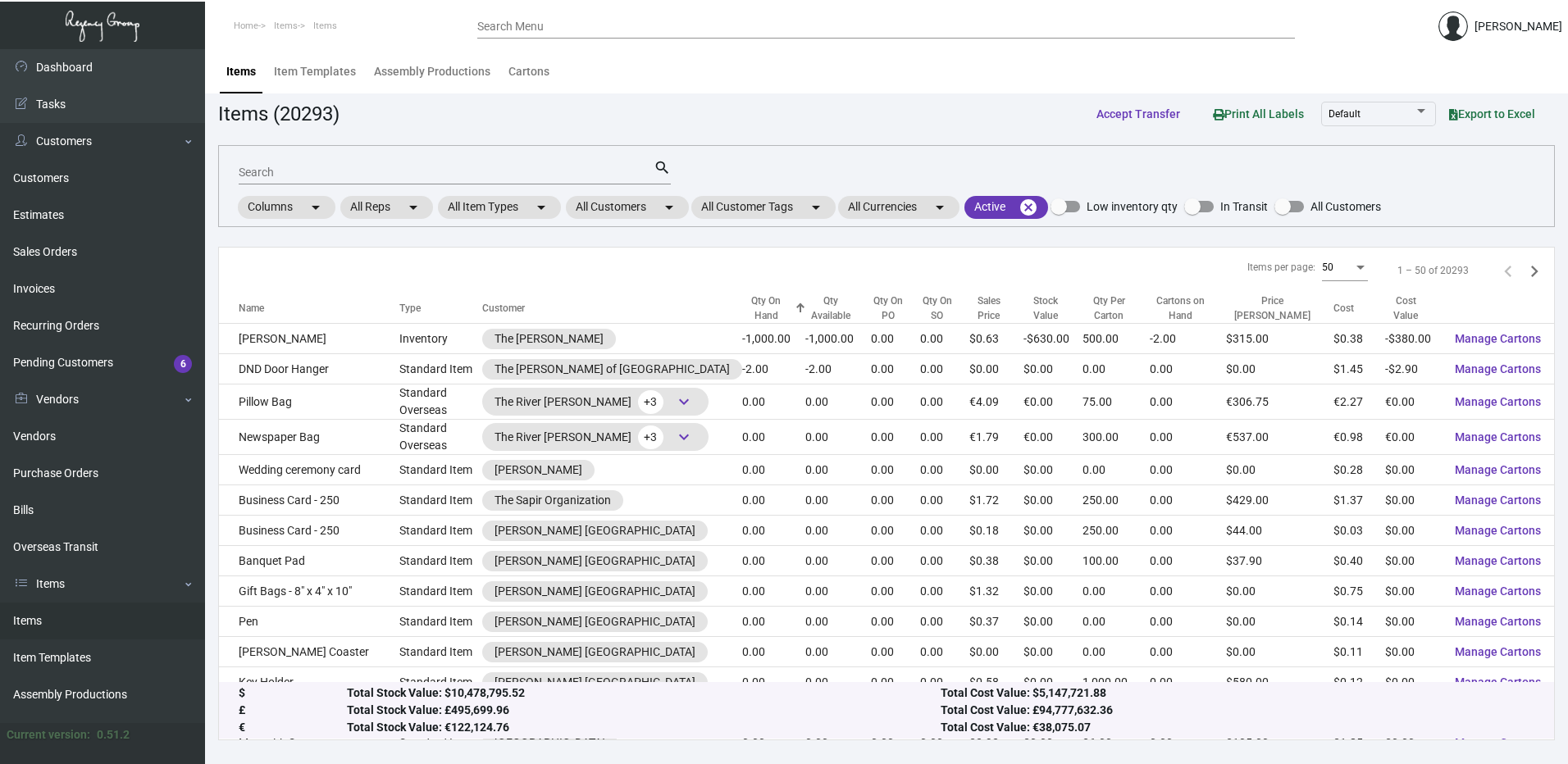
click at [752, 303] on div "Qty On Hand" at bounding box center [766, 308] width 48 height 30
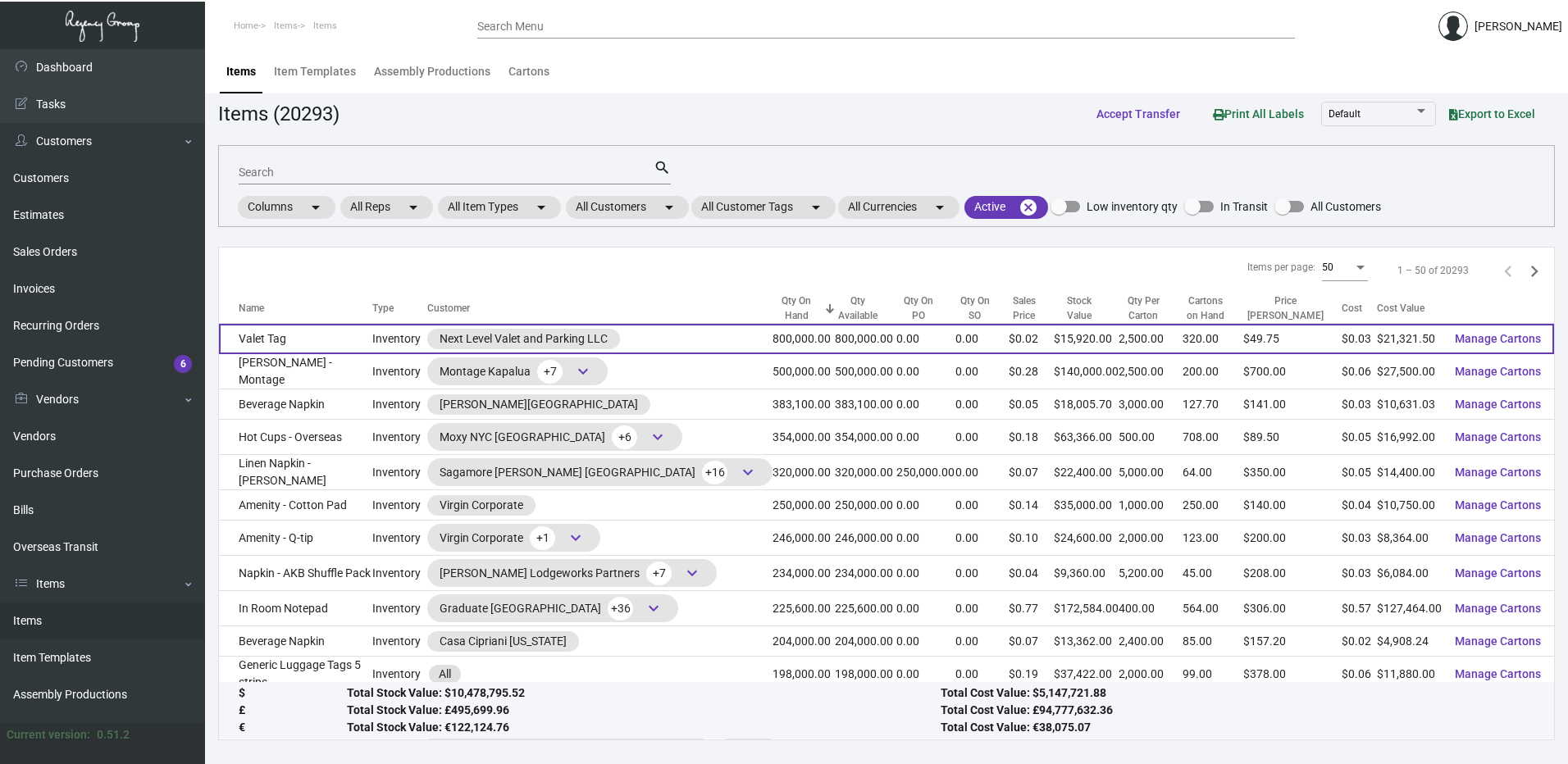
click at [331, 338] on td "Valet Tag" at bounding box center [295, 339] width 153 height 31
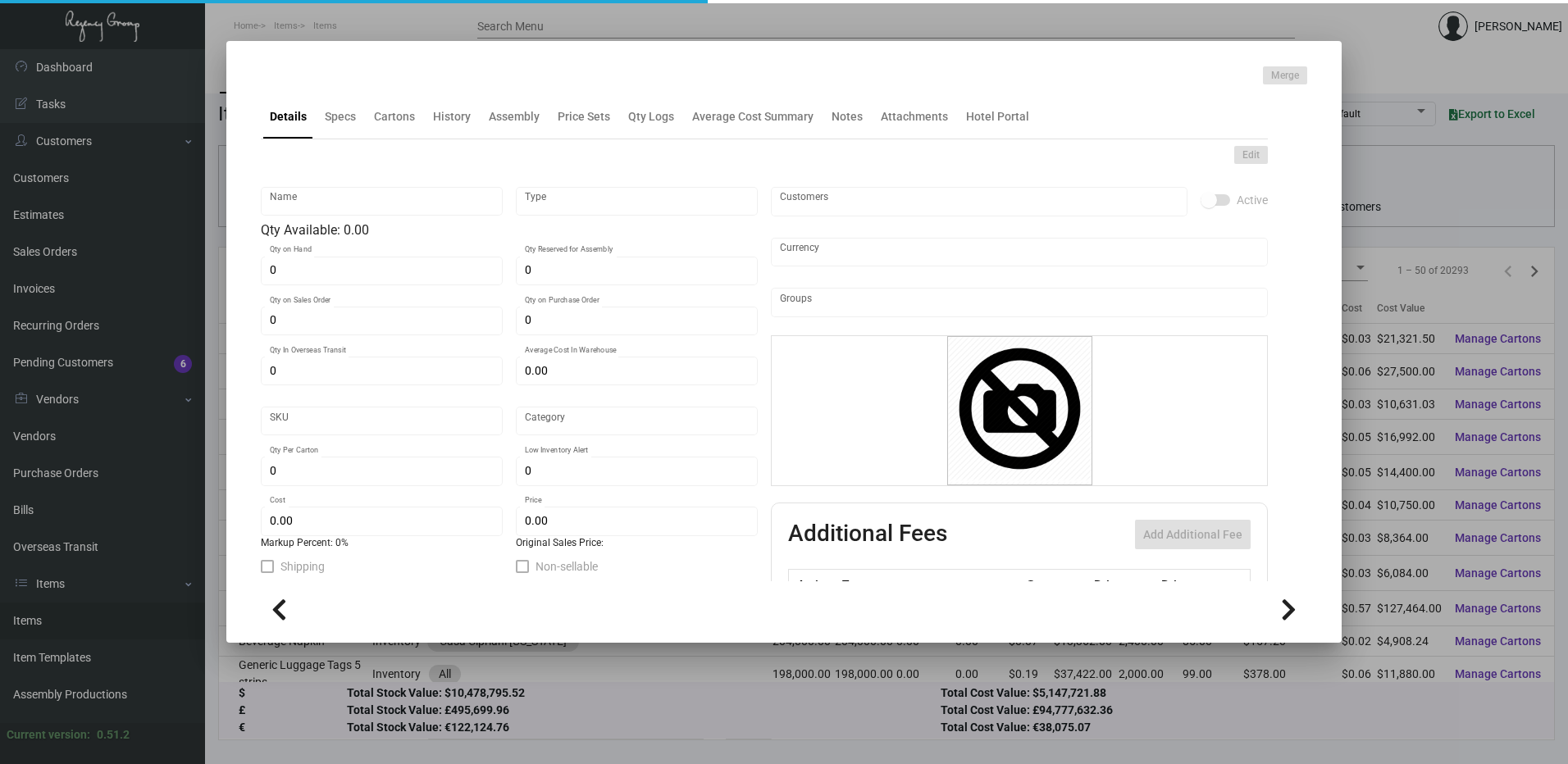
type input "Valet Tag"
type input "Inventory"
type input "800,000"
type input "$ 0.02671"
type input "Inventory"
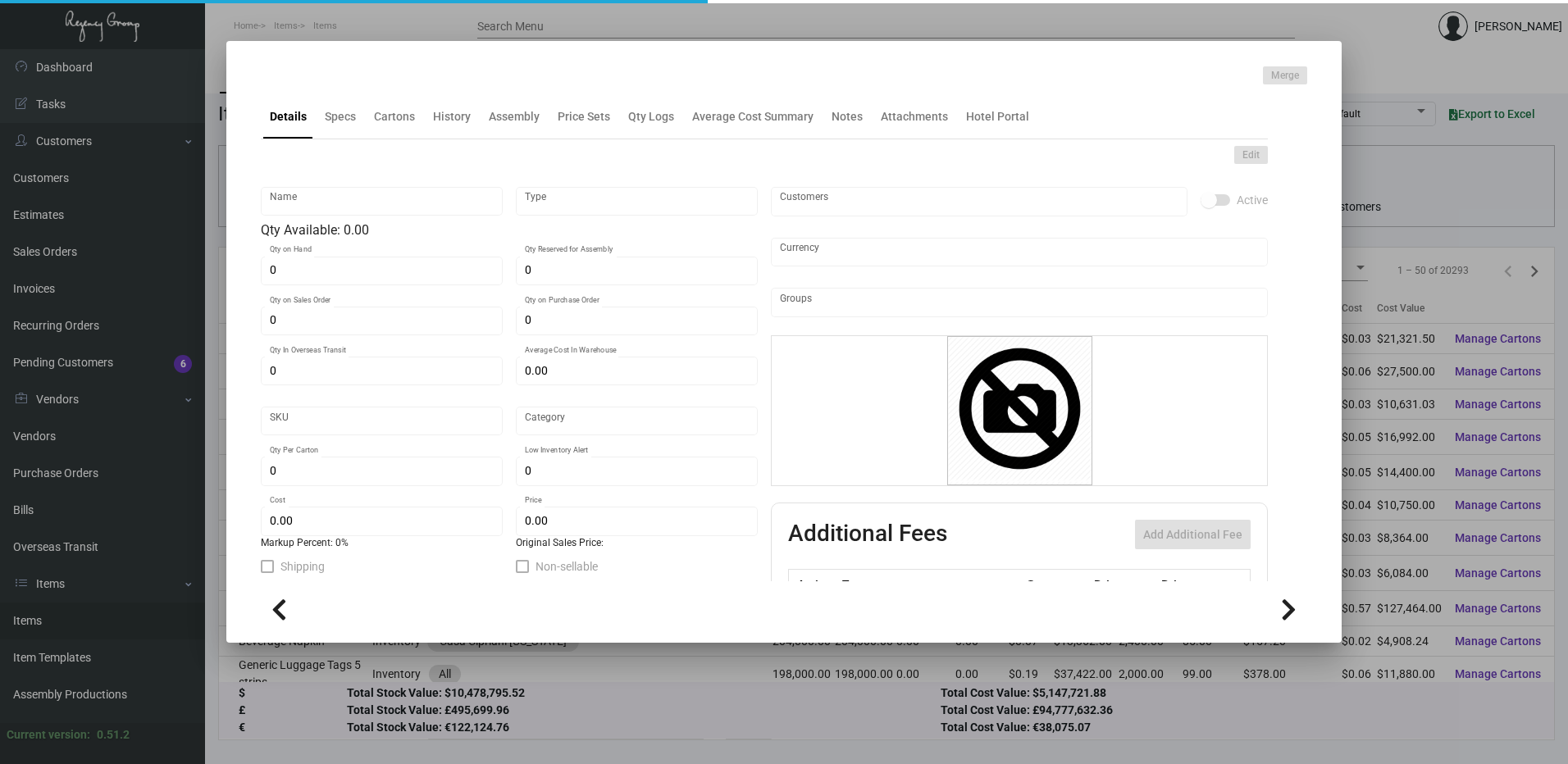
type input "2,500"
type input "$ 0.02665"
type input "$ 0.0199"
checkbox input "true"
type input "United States Dollar $"
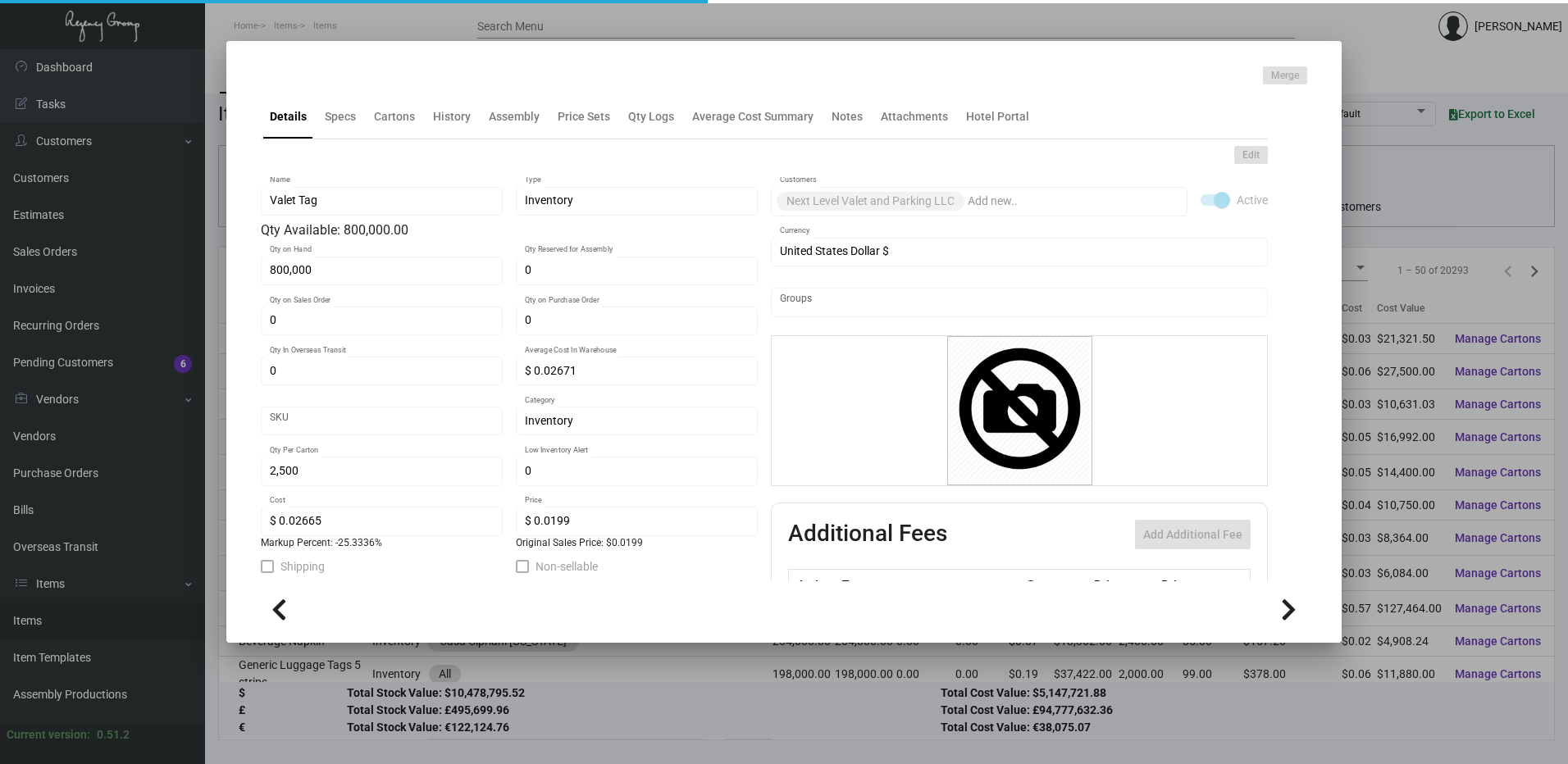
click at [741, 25] on div at bounding box center [784, 382] width 1568 height 764
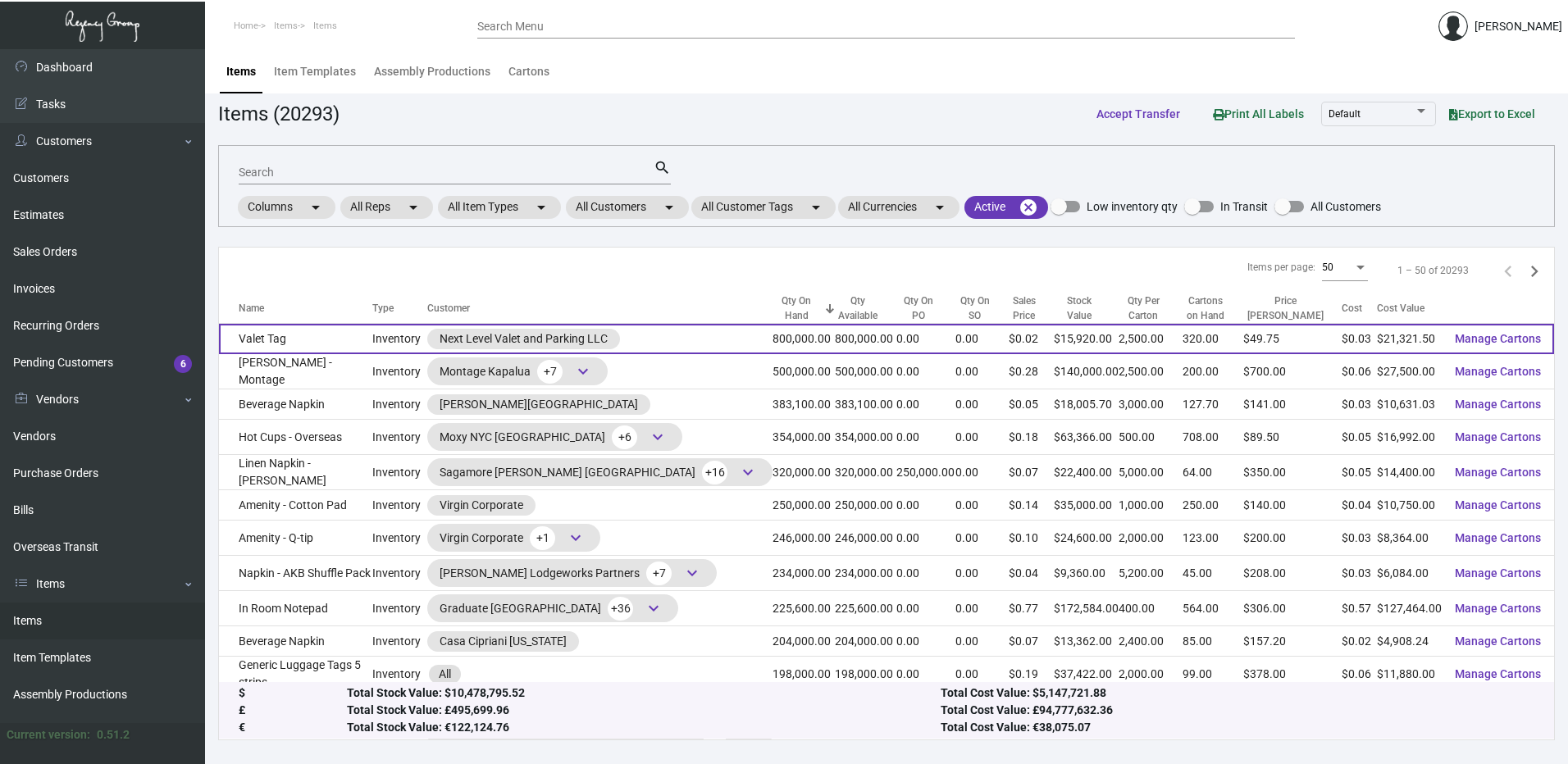
click at [597, 339] on div "Next Level Valet and Parking LLC" at bounding box center [523, 339] width 168 height 17
click at [565, 333] on div "Next Level Valet and Parking LLC" at bounding box center [523, 339] width 168 height 17
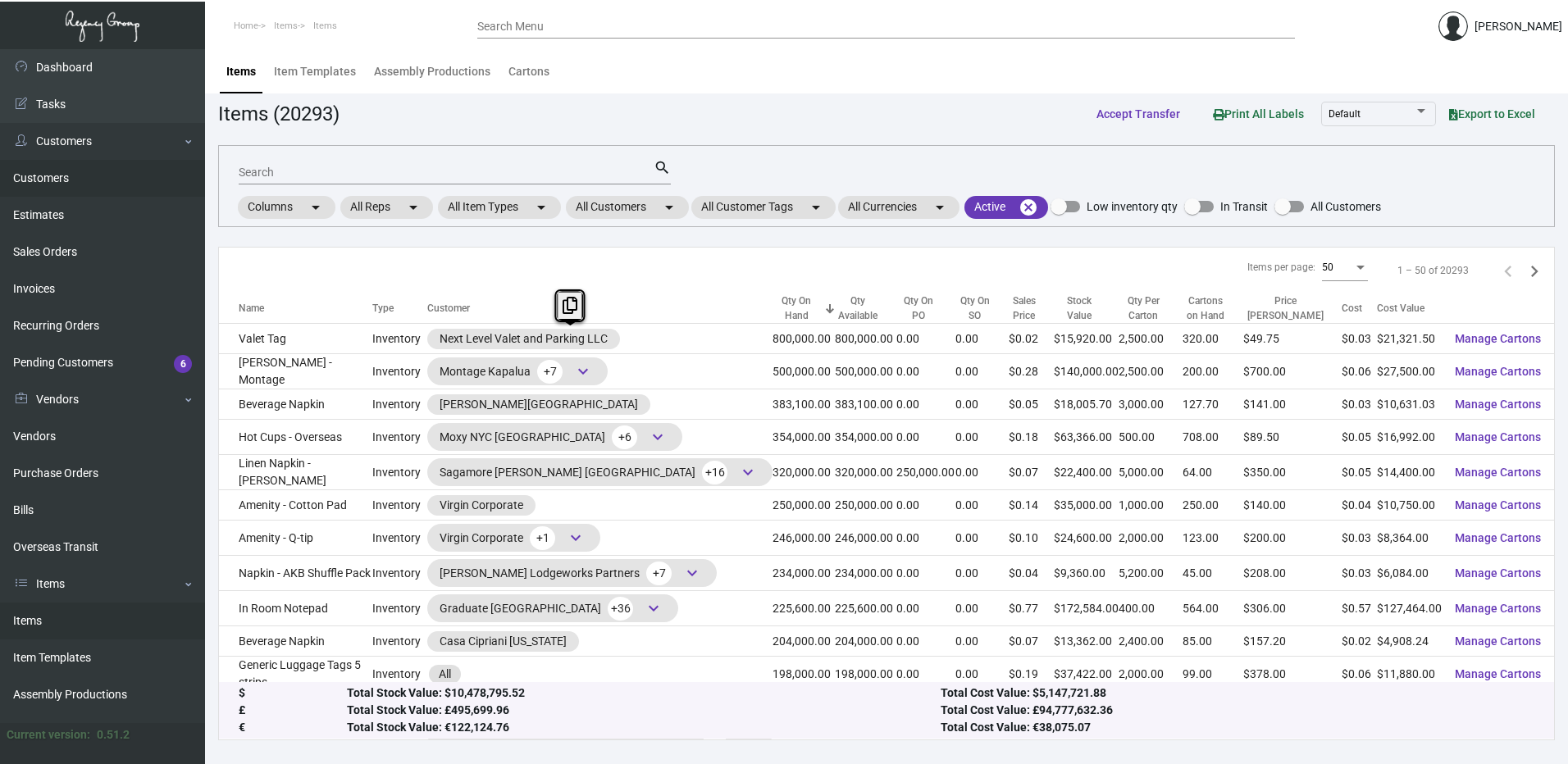
click at [87, 174] on link "Customers" at bounding box center [103, 178] width 205 height 37
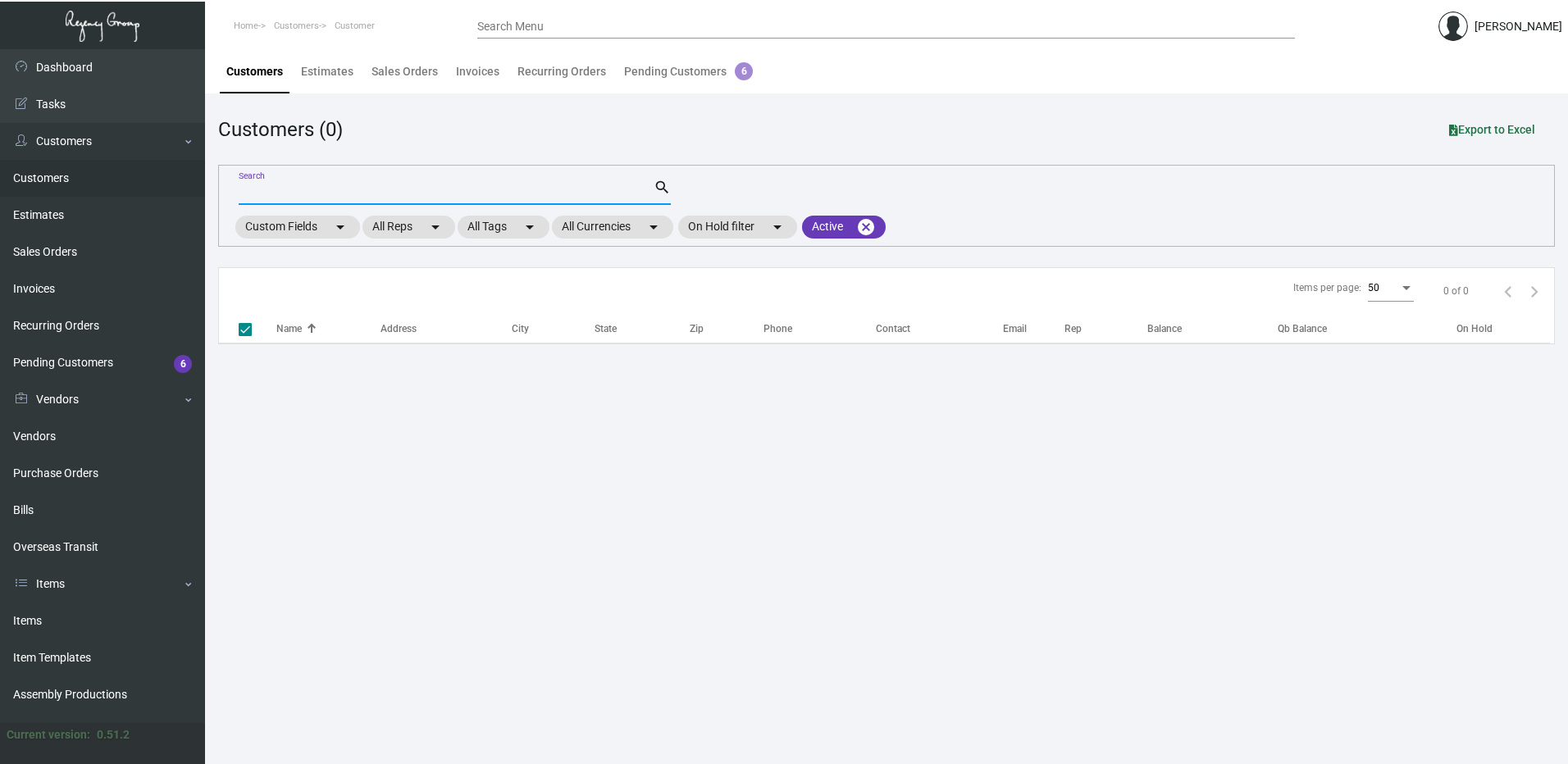
click at [314, 190] on input "Search" at bounding box center [446, 193] width 415 height 13
checkbox input "false"
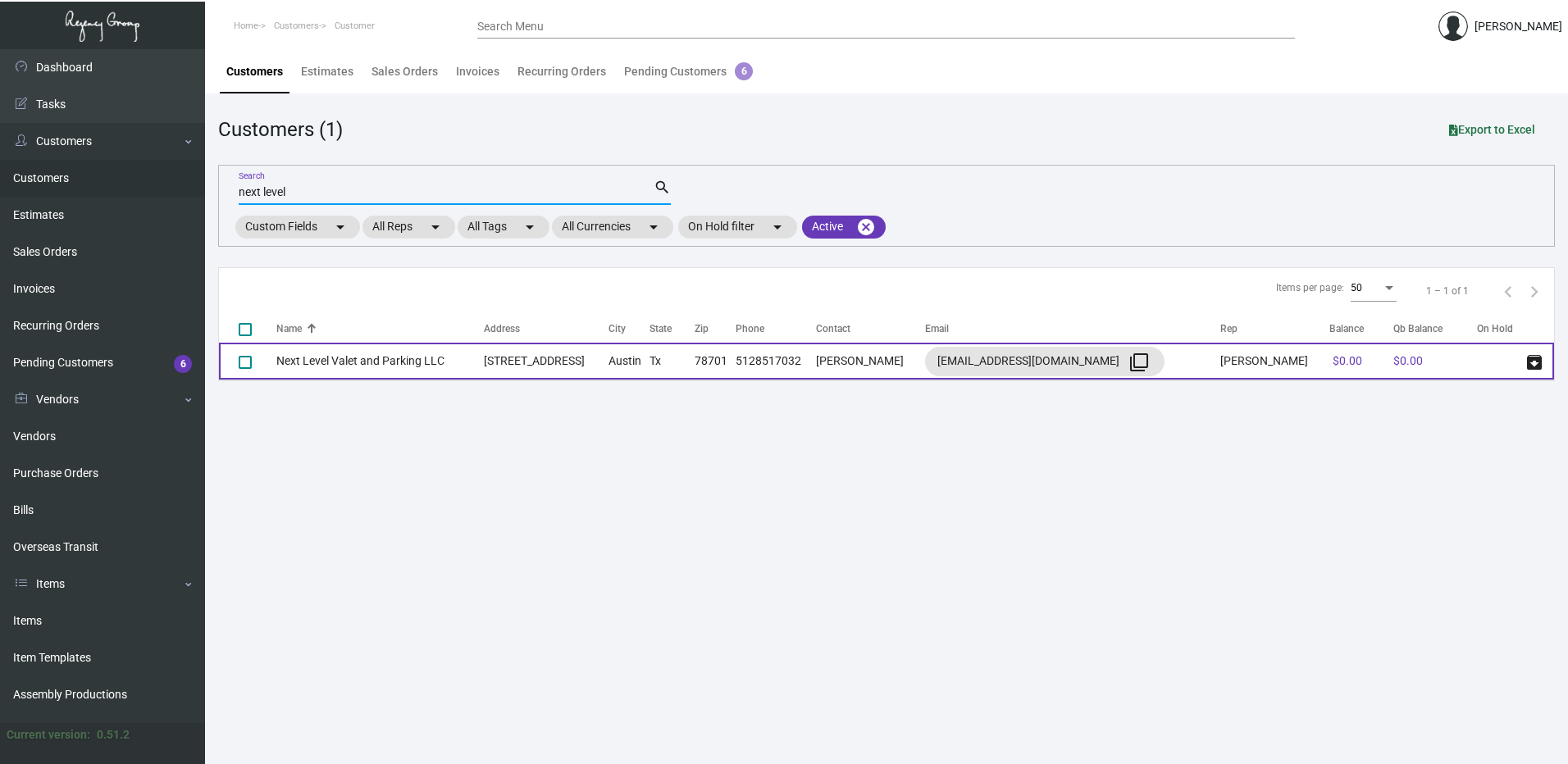
type input "next level"
click at [341, 374] on td "Next Level Valet and Parking LLC" at bounding box center [380, 361] width 207 height 37
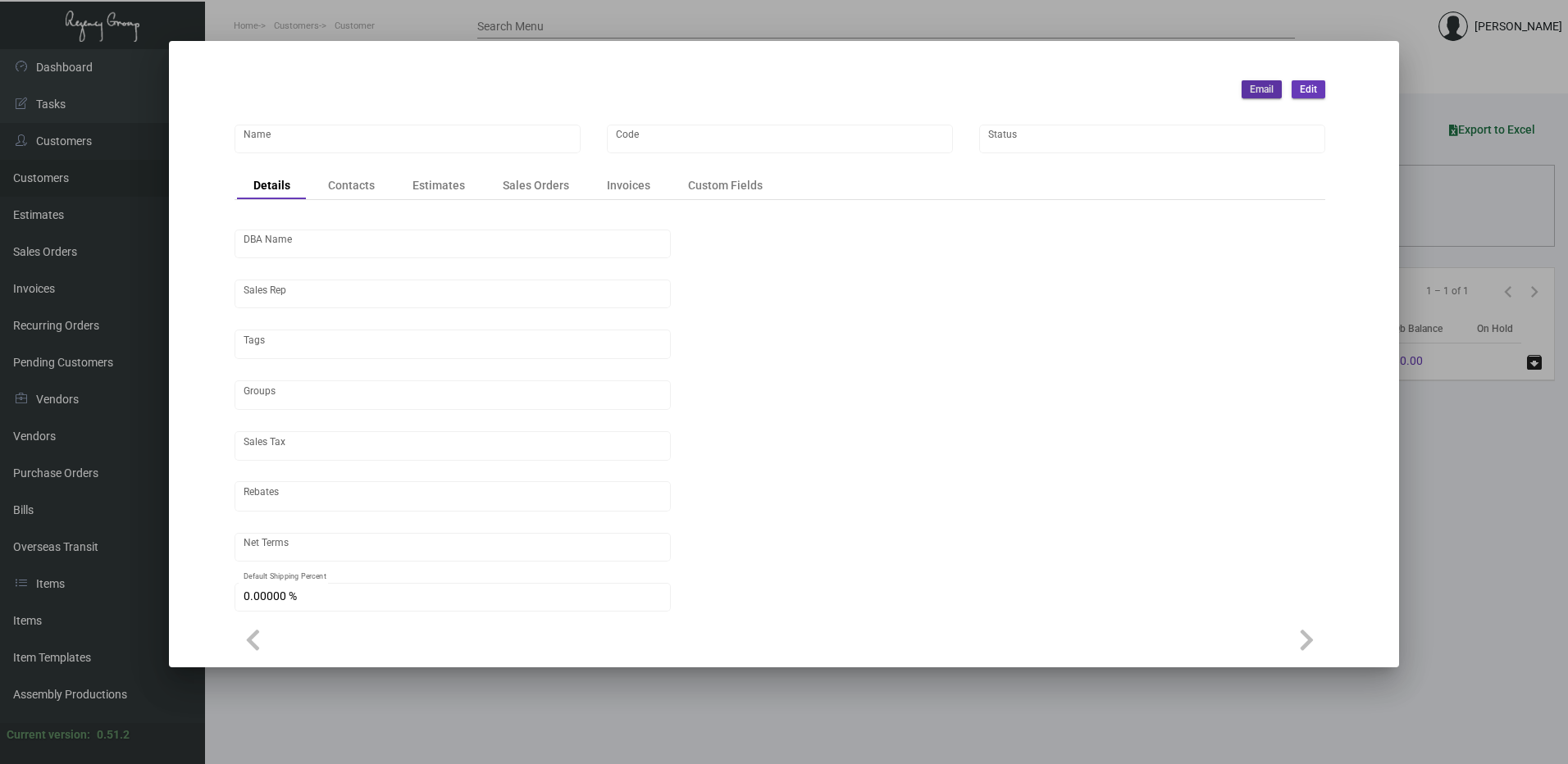
type input "Next Level Valet and Parking LLC"
type input "Drisklnlvp"
type input "[PERSON_NAME] Hotel Valet Company"
type input "[PERSON_NAME]"
type input "Out of State"
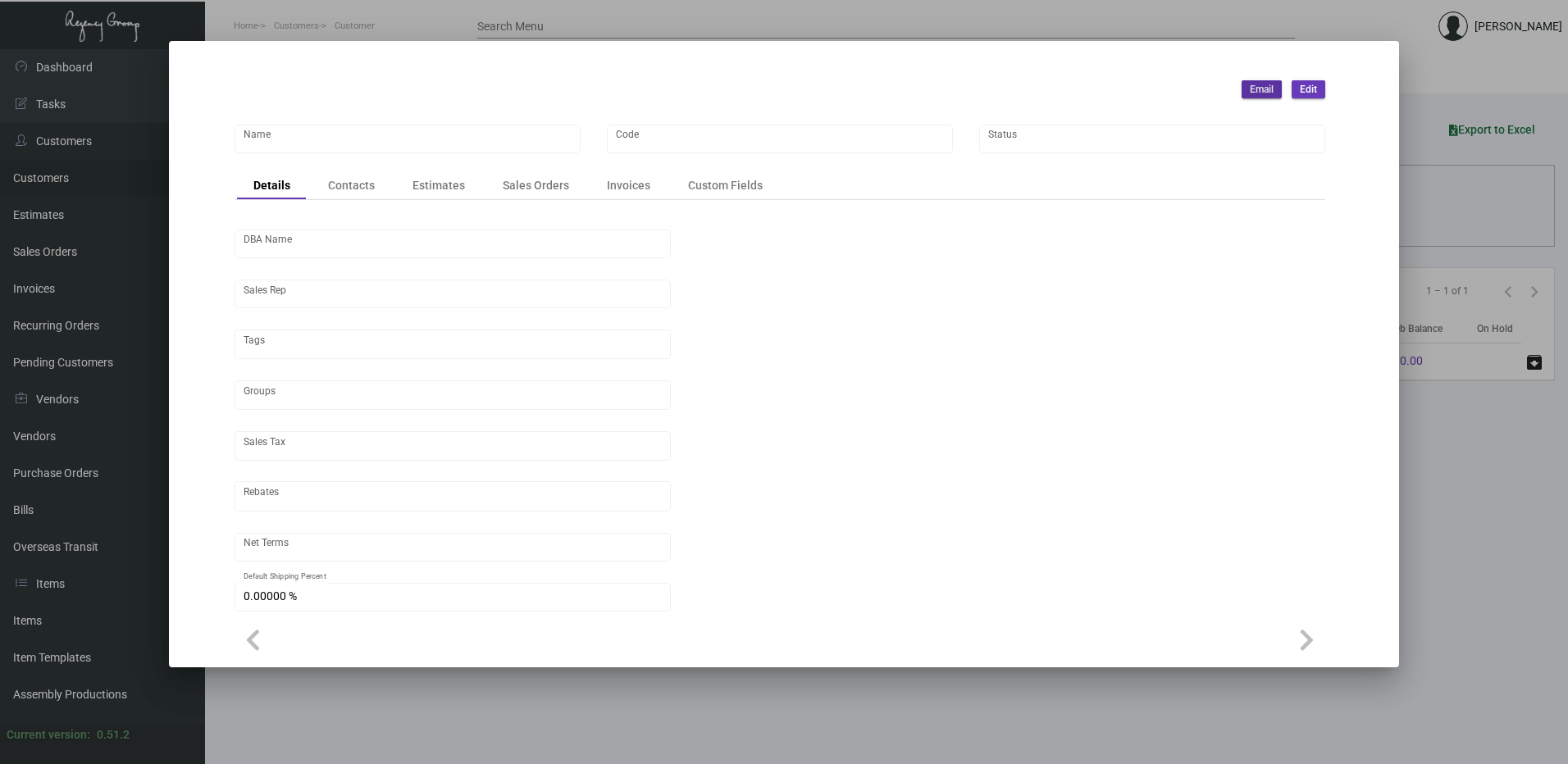
type input "COD"
type input "United States Dollar $"
type input "$ 0.00"
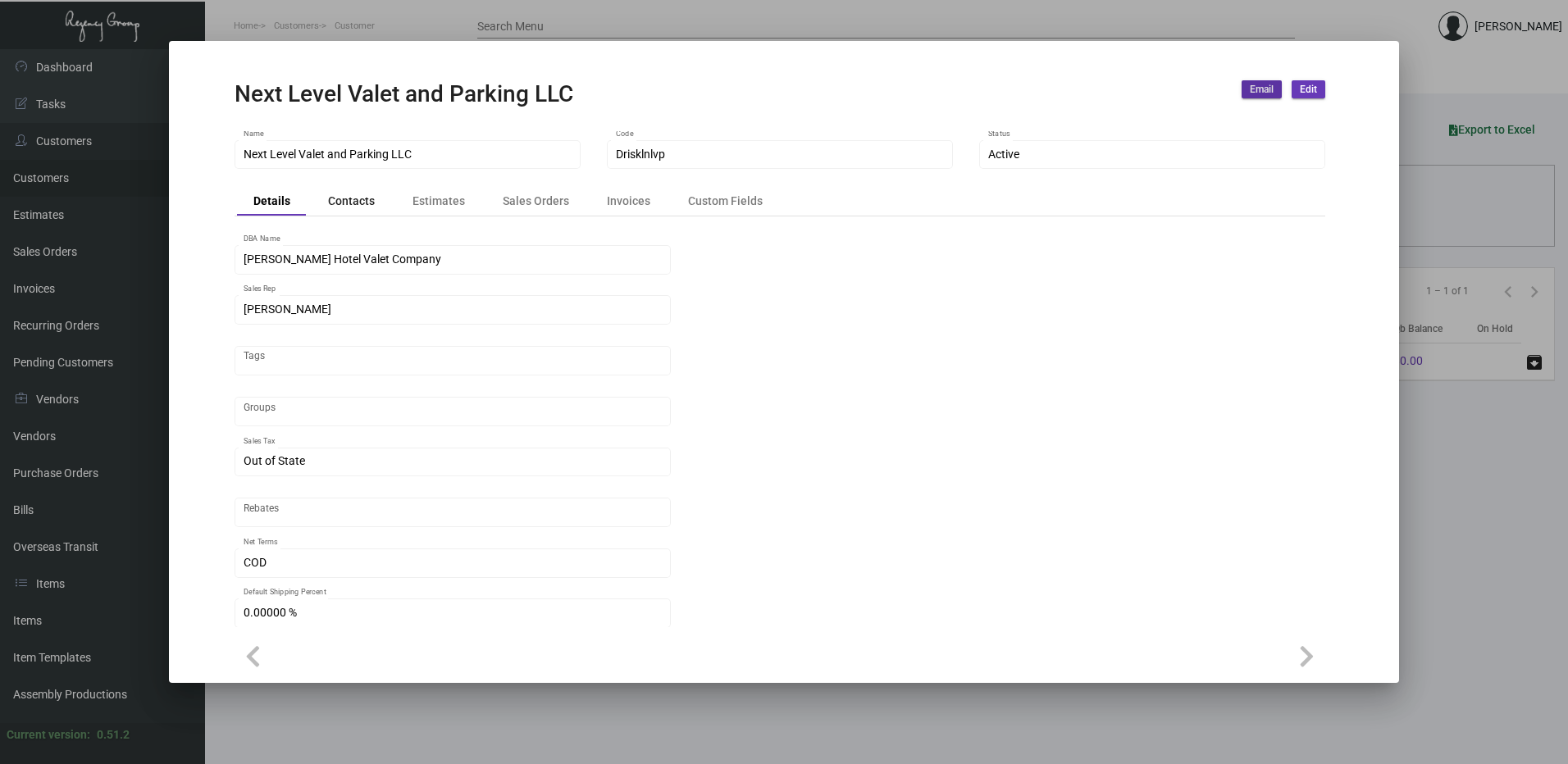
click at [363, 201] on div "Contacts" at bounding box center [351, 201] width 47 height 17
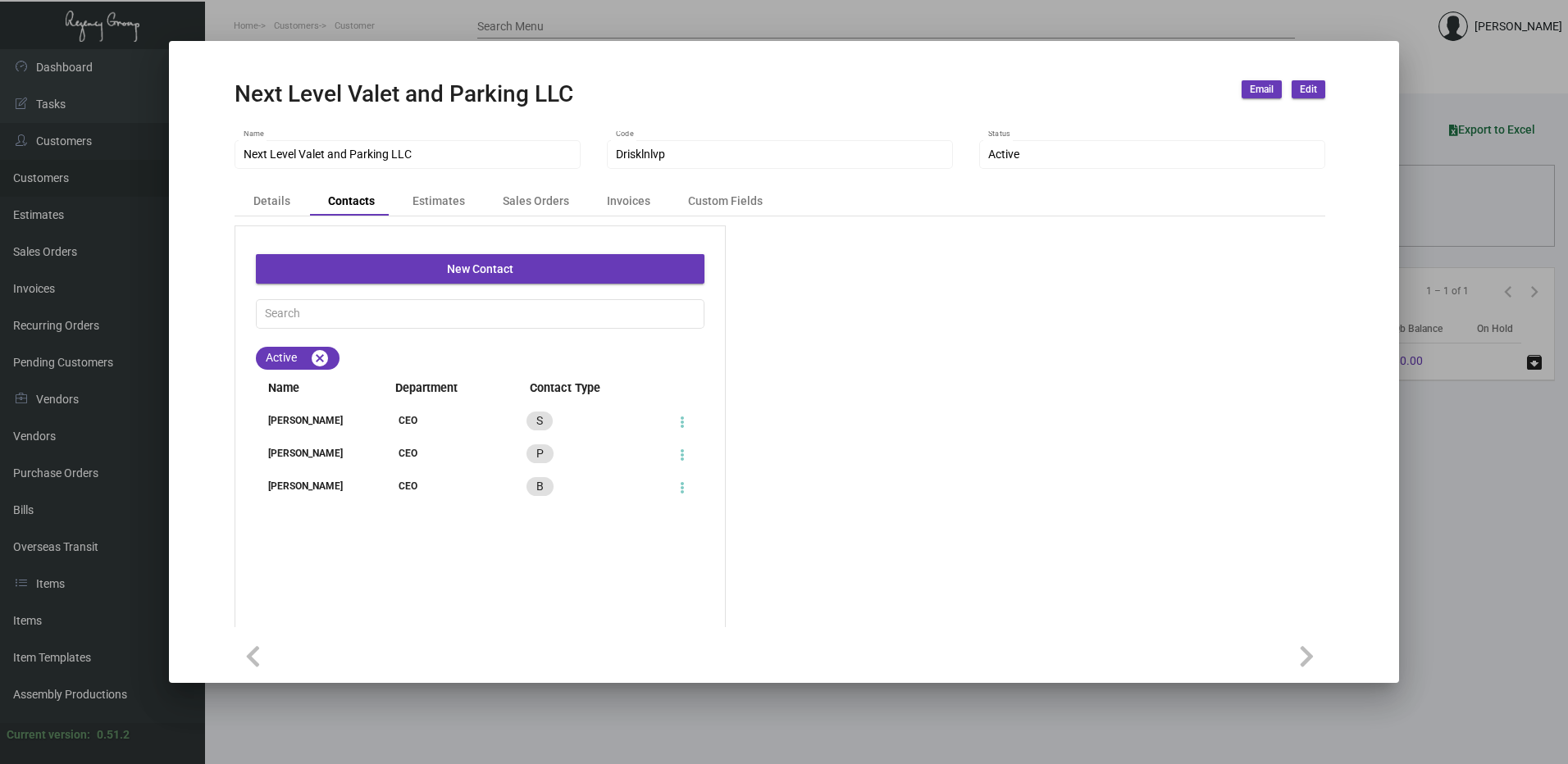
click at [356, 428] on div "[PERSON_NAME]" at bounding box center [311, 420] width 112 height 14
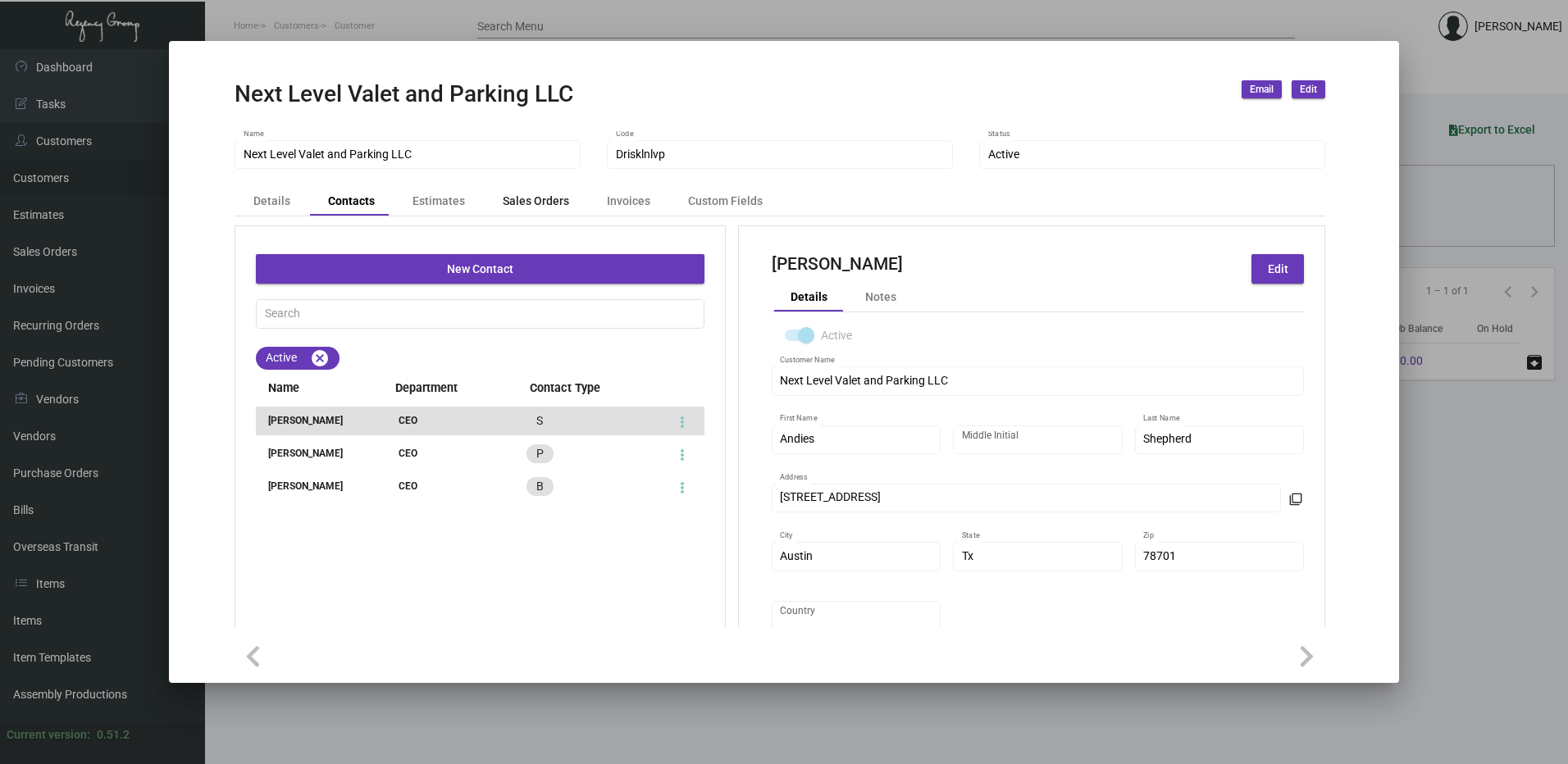
click at [523, 198] on div "Sales Orders" at bounding box center [535, 201] width 66 height 17
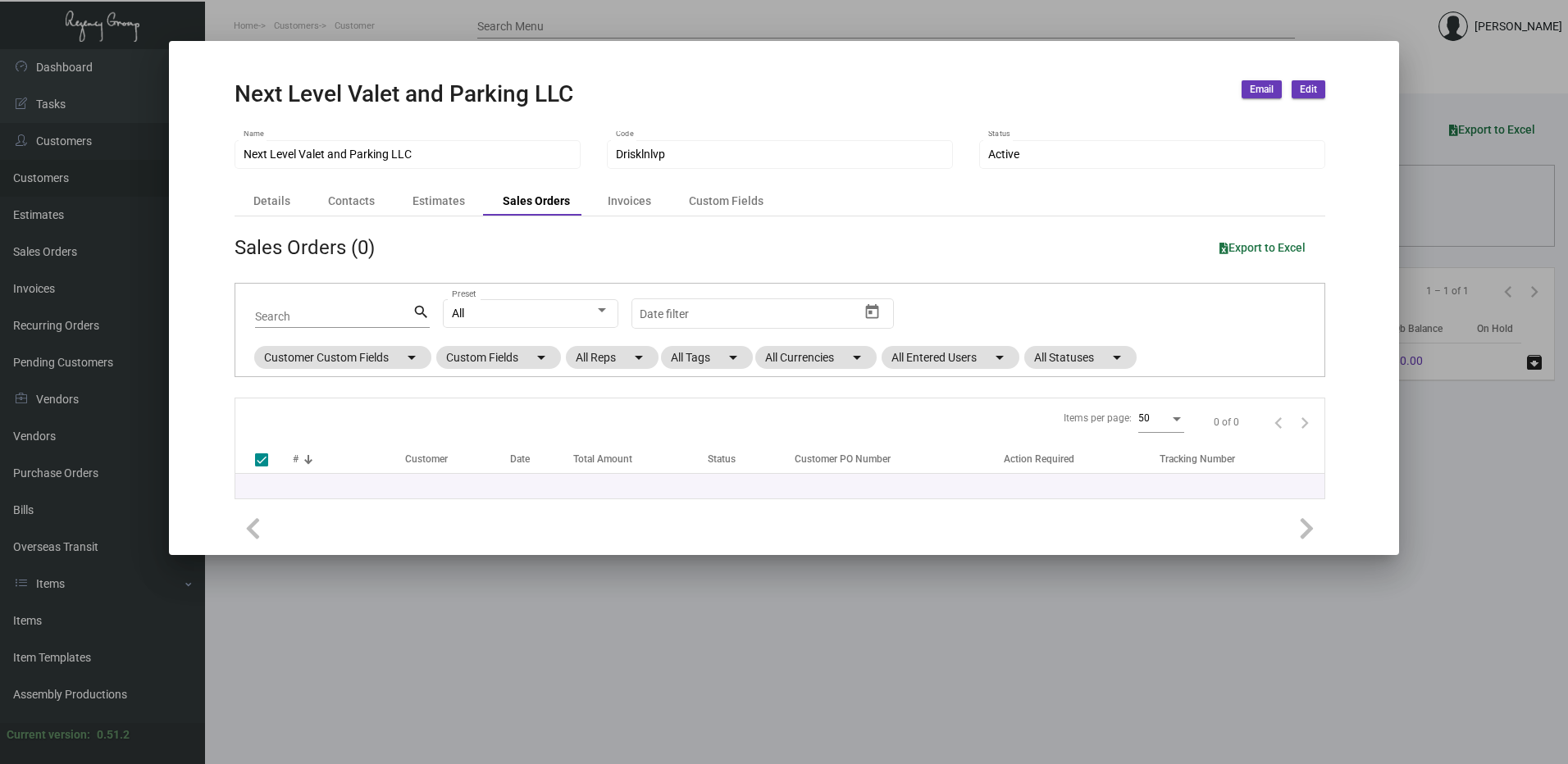
checkbox input "false"
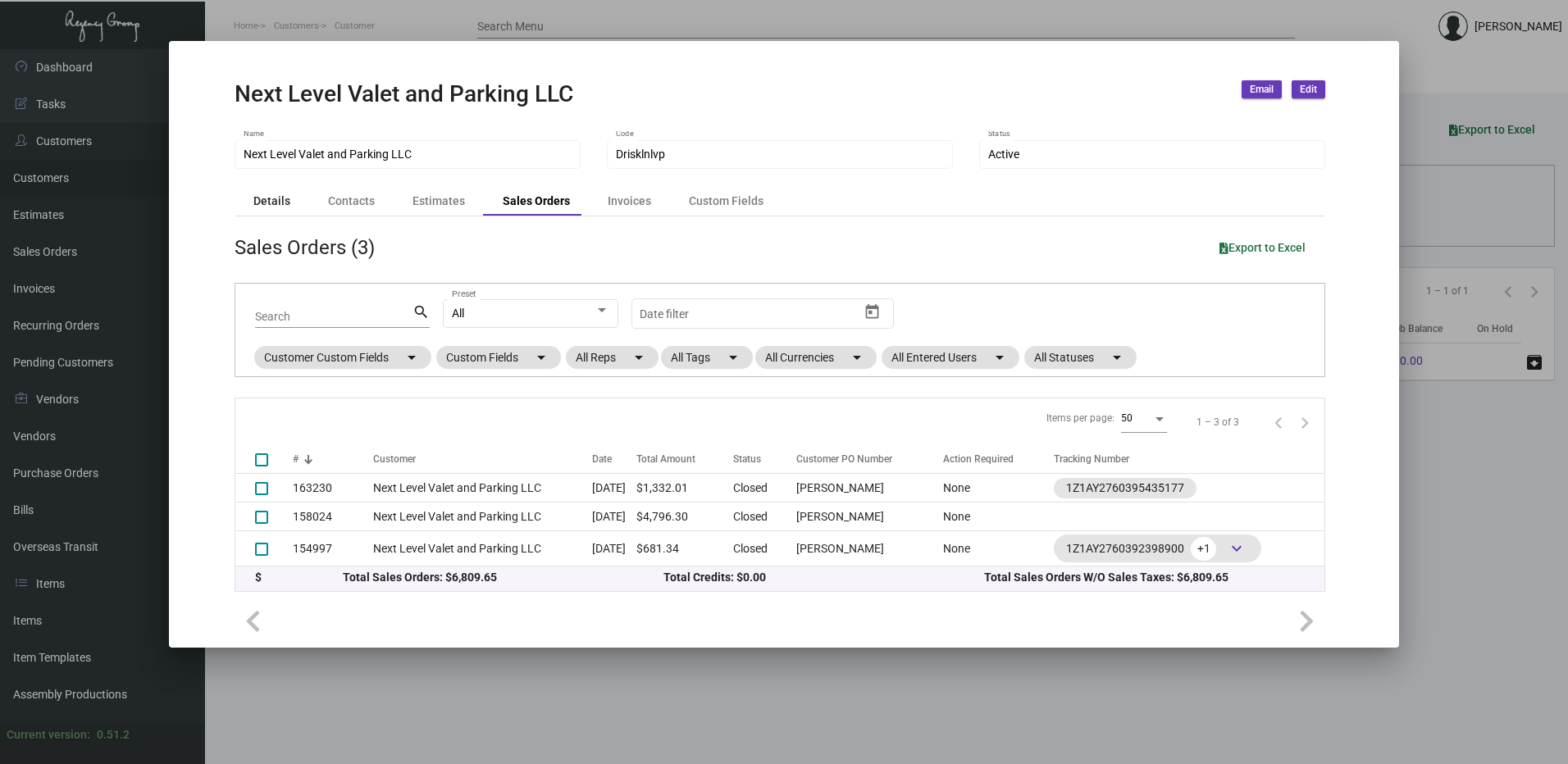
click at [278, 198] on div "Details" at bounding box center [271, 201] width 37 height 17
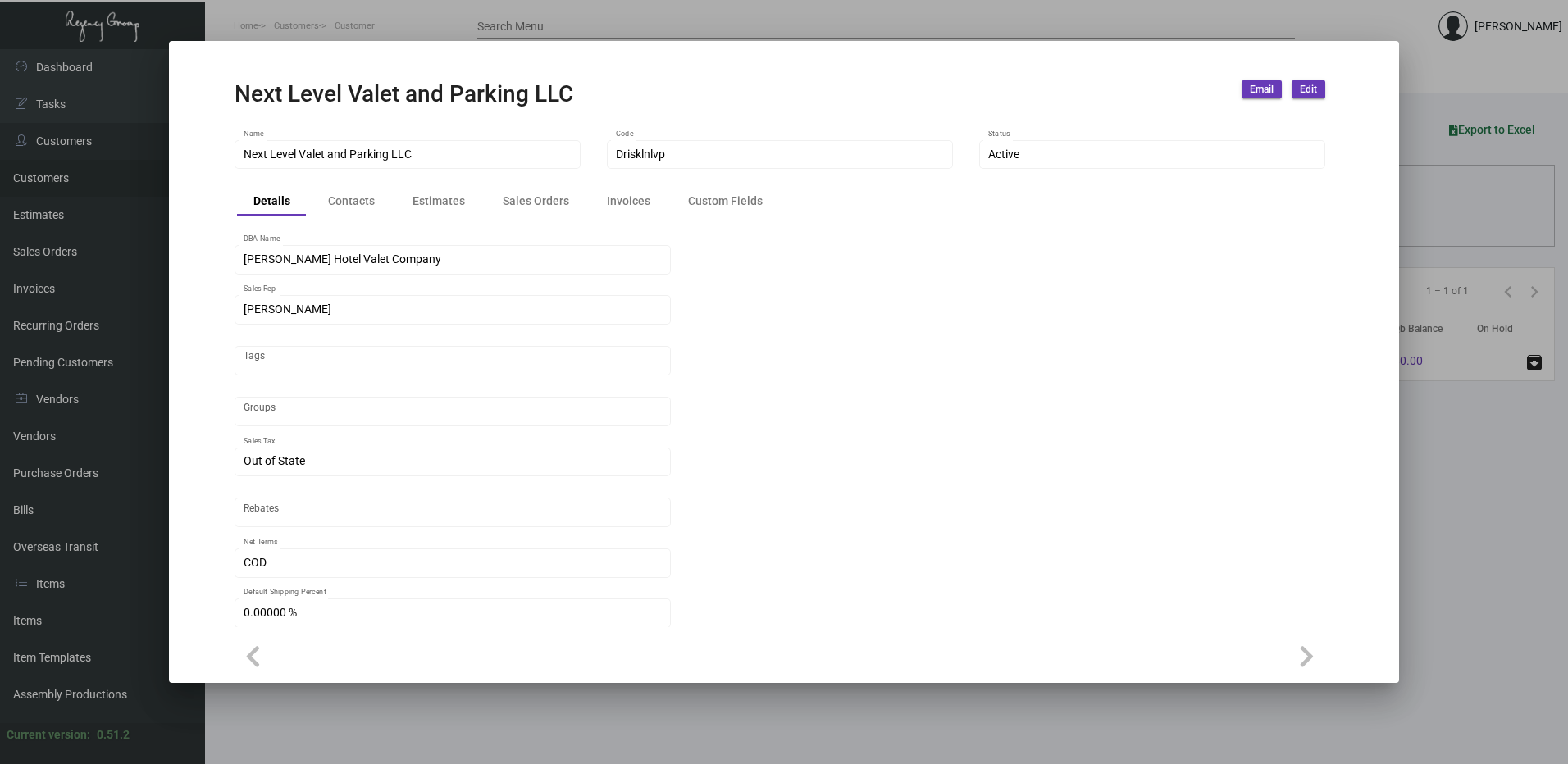
click at [343, 16] on div at bounding box center [784, 382] width 1568 height 764
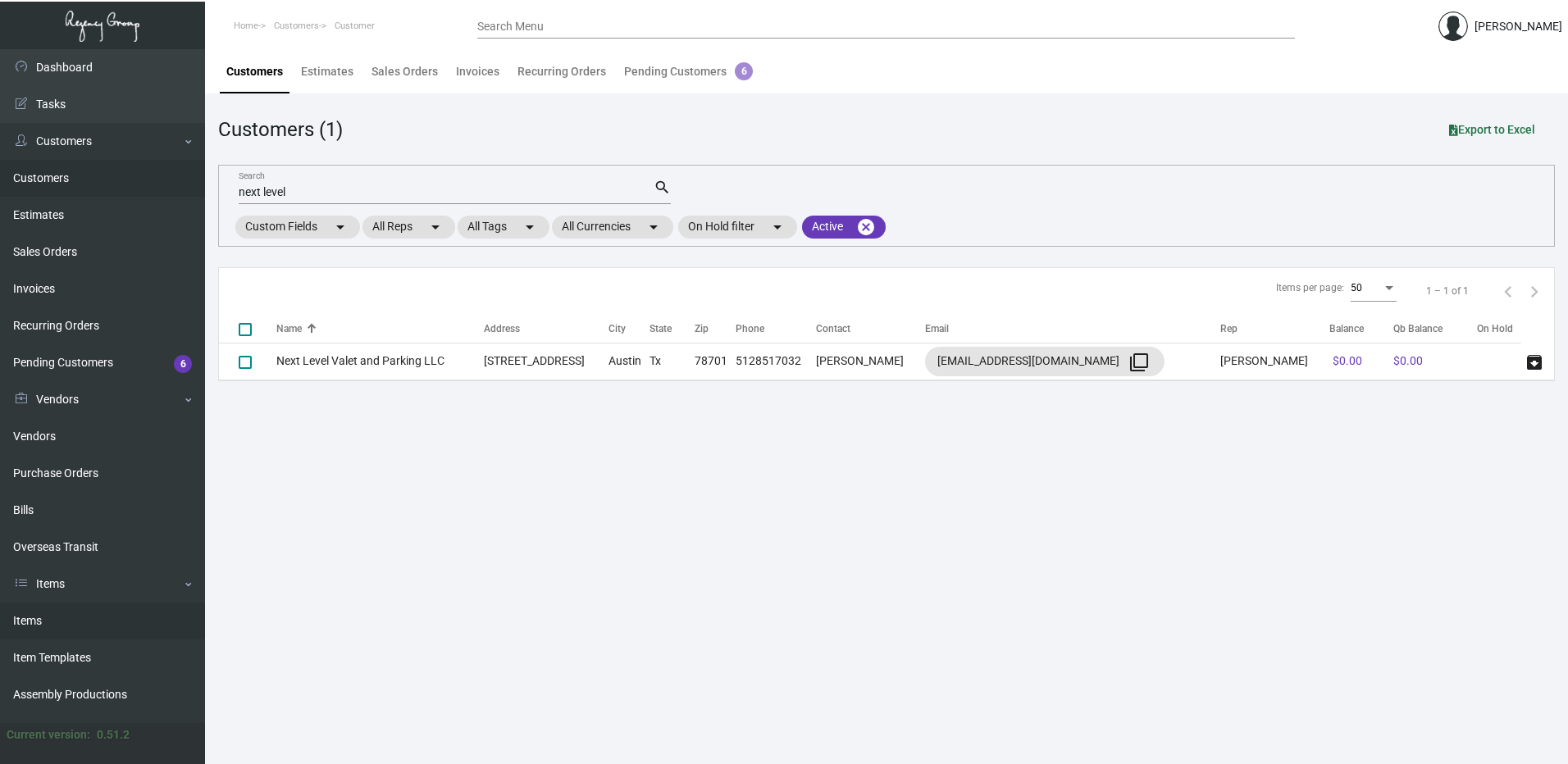
click at [59, 626] on link "Items" at bounding box center [103, 621] width 205 height 37
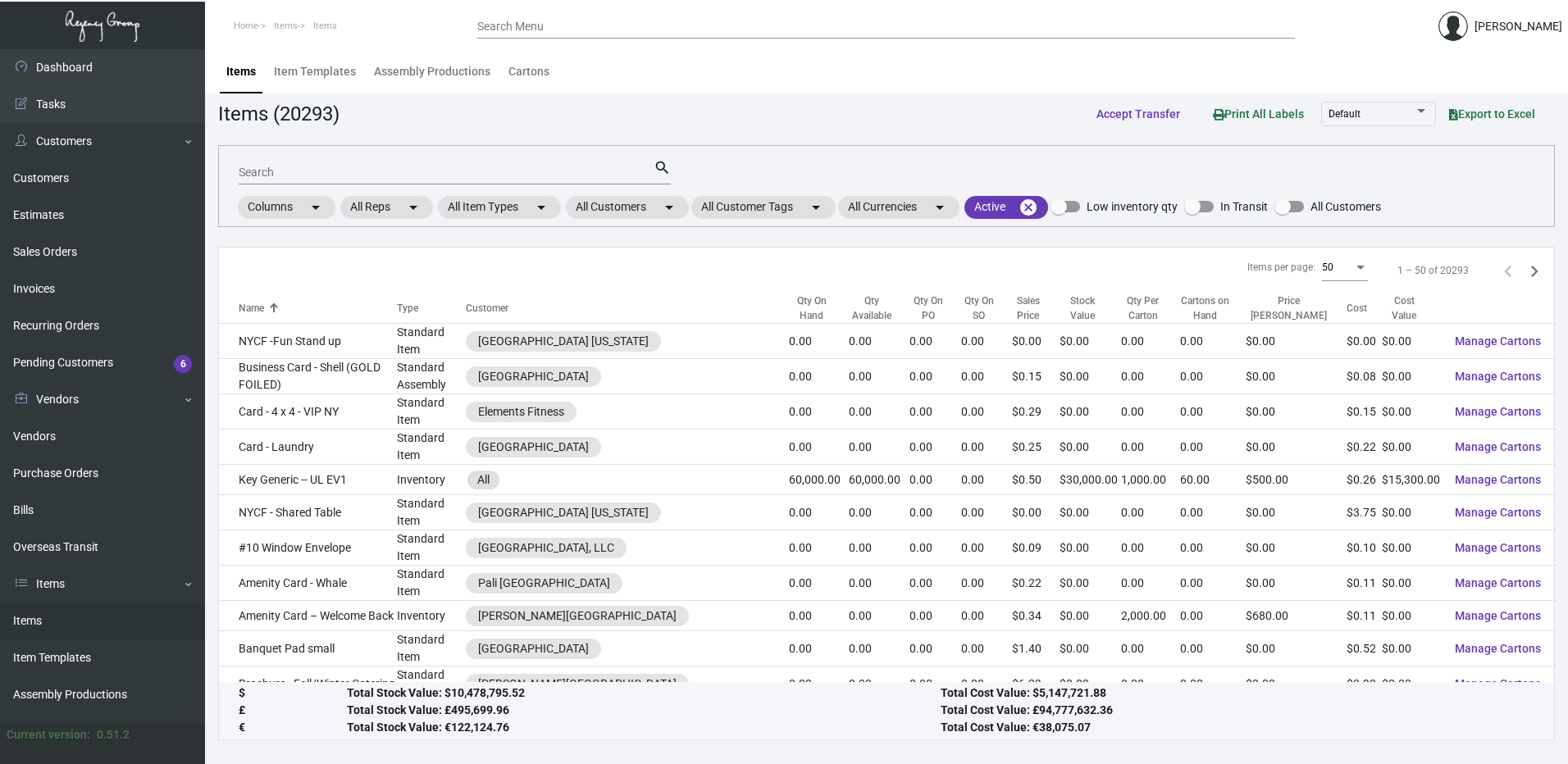
click at [789, 315] on div "Qty On Hand" at bounding box center [811, 308] width 44 height 30
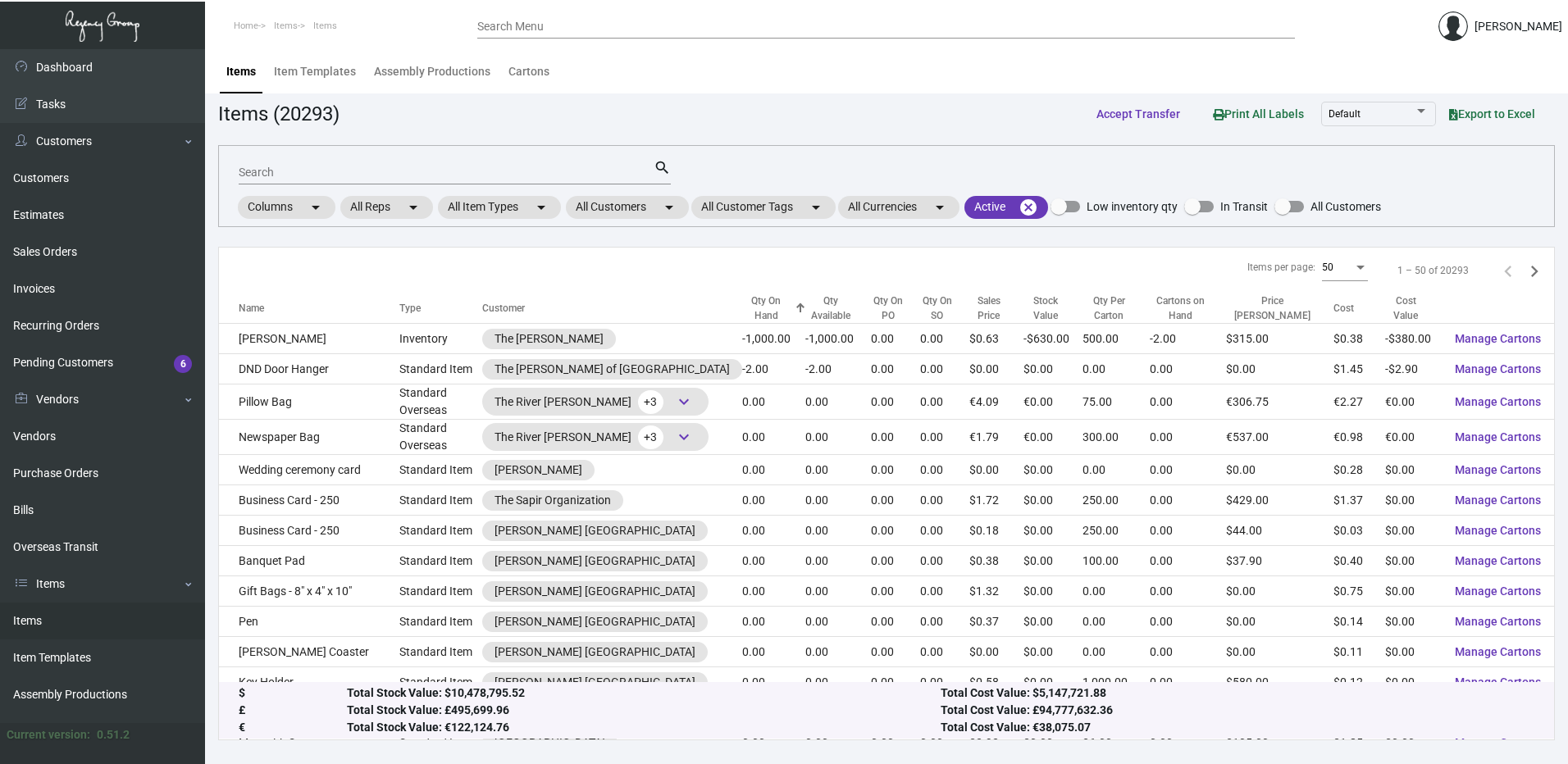
click at [758, 315] on div "Qty On Hand" at bounding box center [766, 308] width 48 height 30
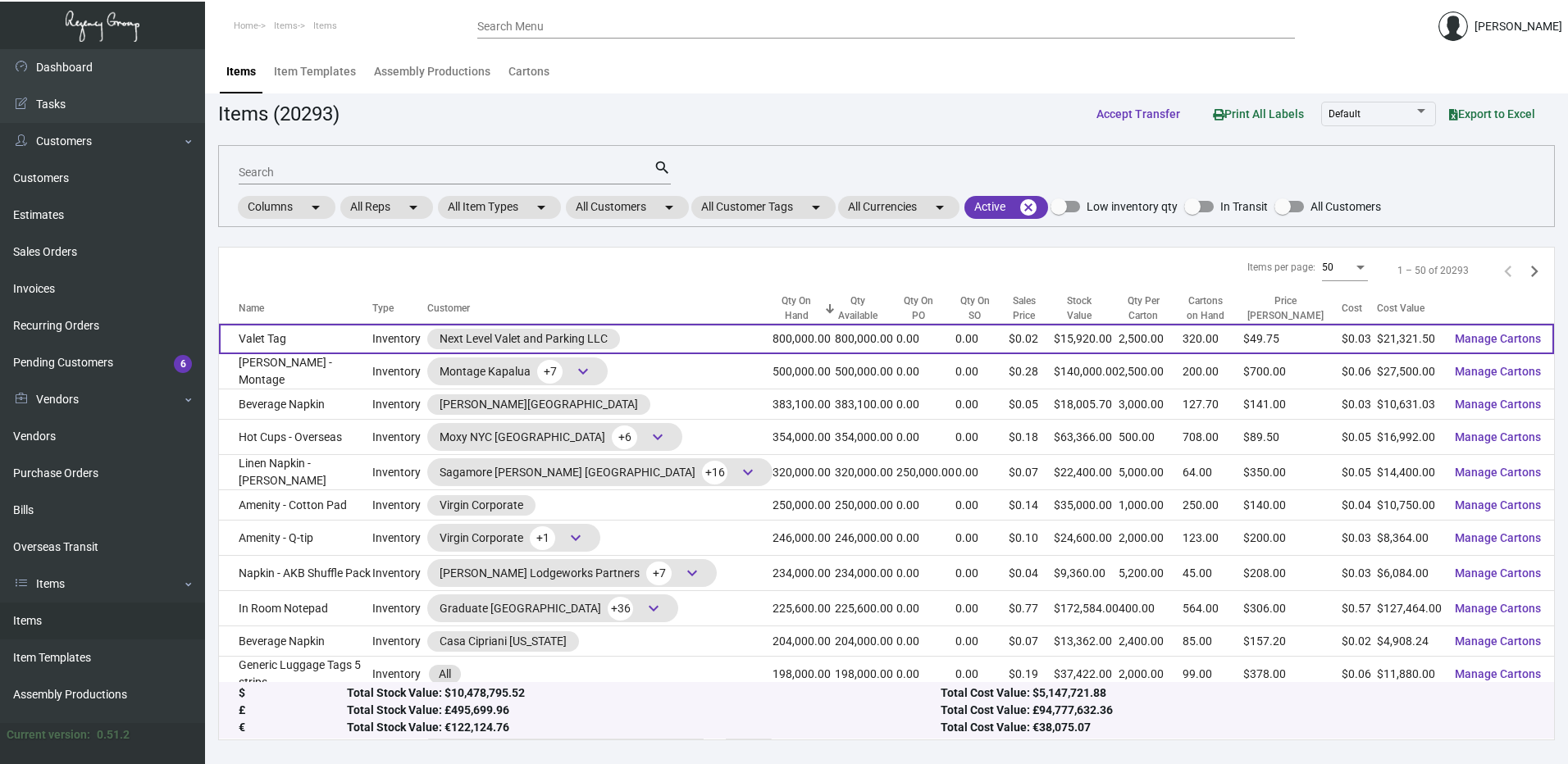
click at [345, 337] on td "Valet Tag" at bounding box center [295, 339] width 153 height 31
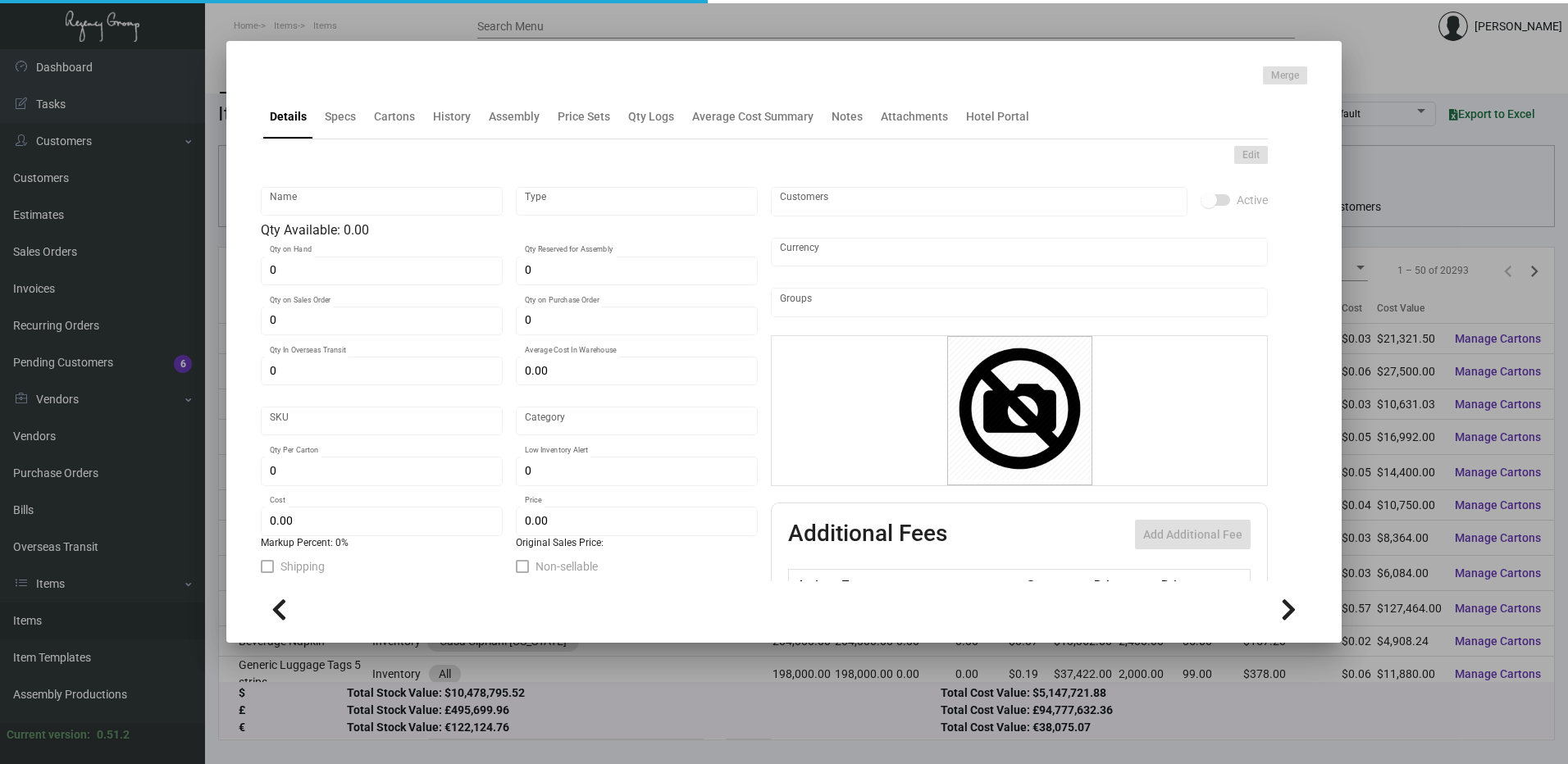
type input "Valet Tag"
type input "Inventory"
type input "800,000"
type input "$ 0.02671"
type input "Inventory"
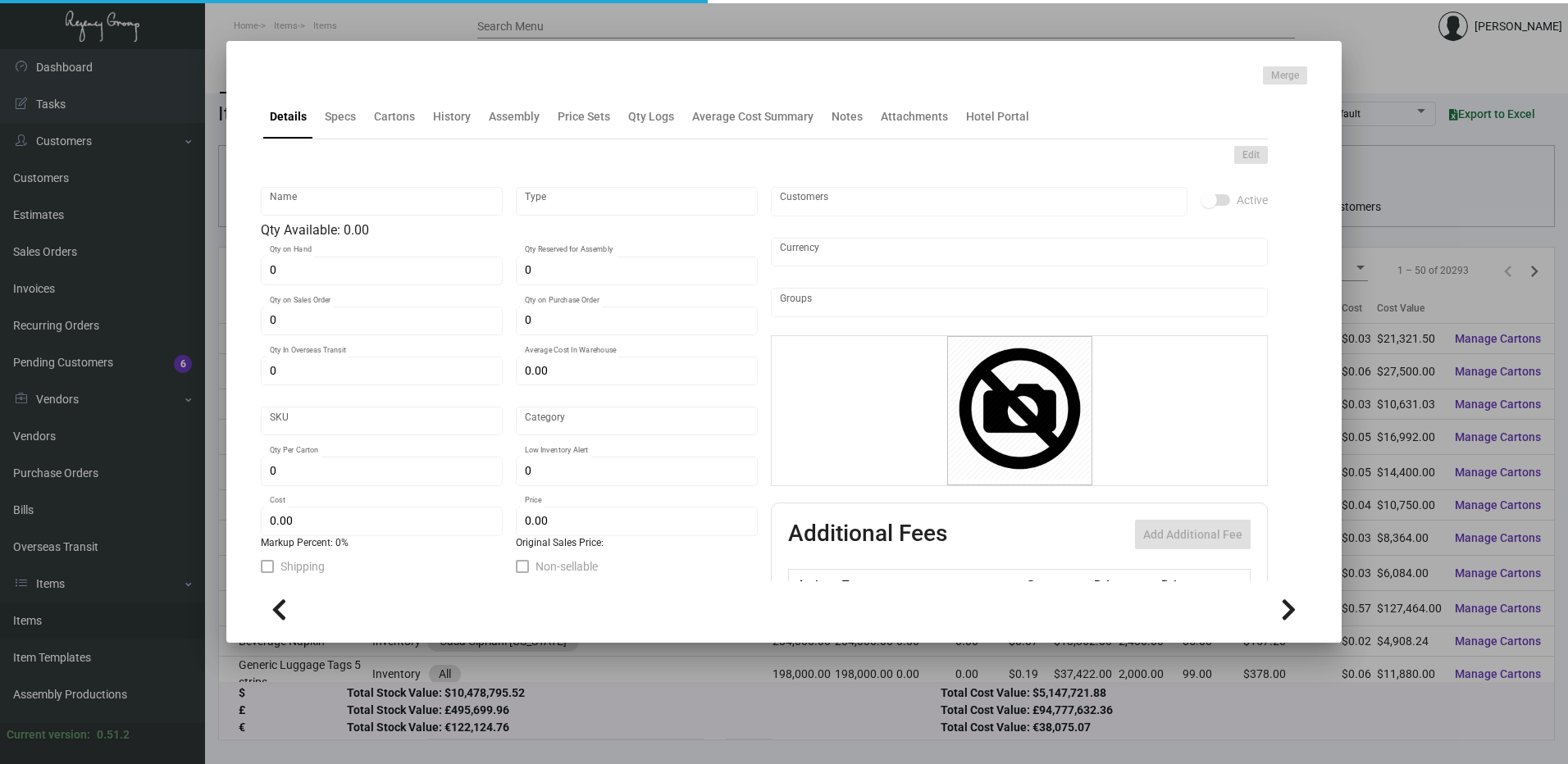
type input "2,500"
type input "$ 0.02665"
type input "$ 0.0199"
checkbox input "true"
type input "United States Dollar $"
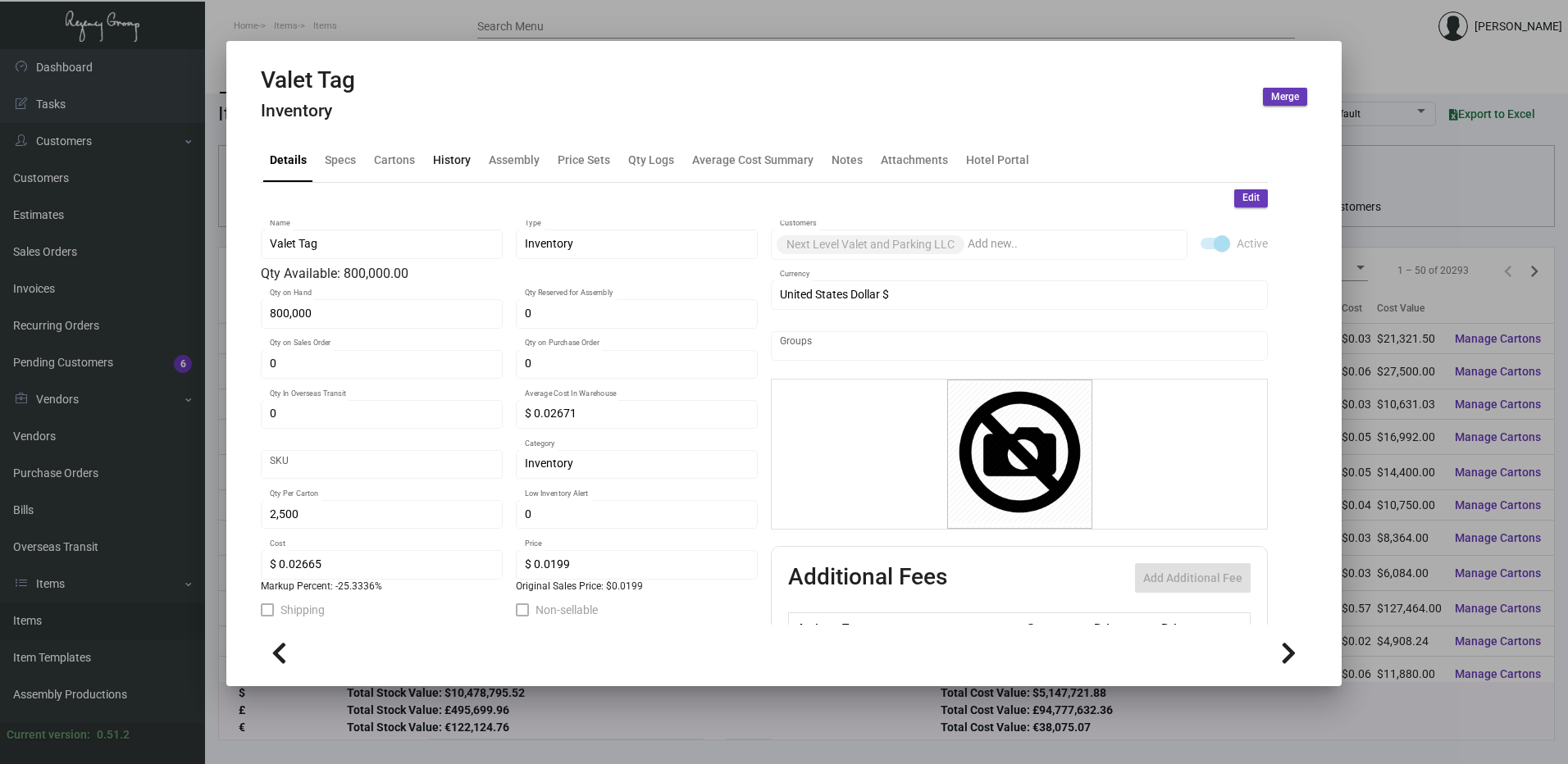
click at [446, 162] on div "History" at bounding box center [451, 159] width 37 height 17
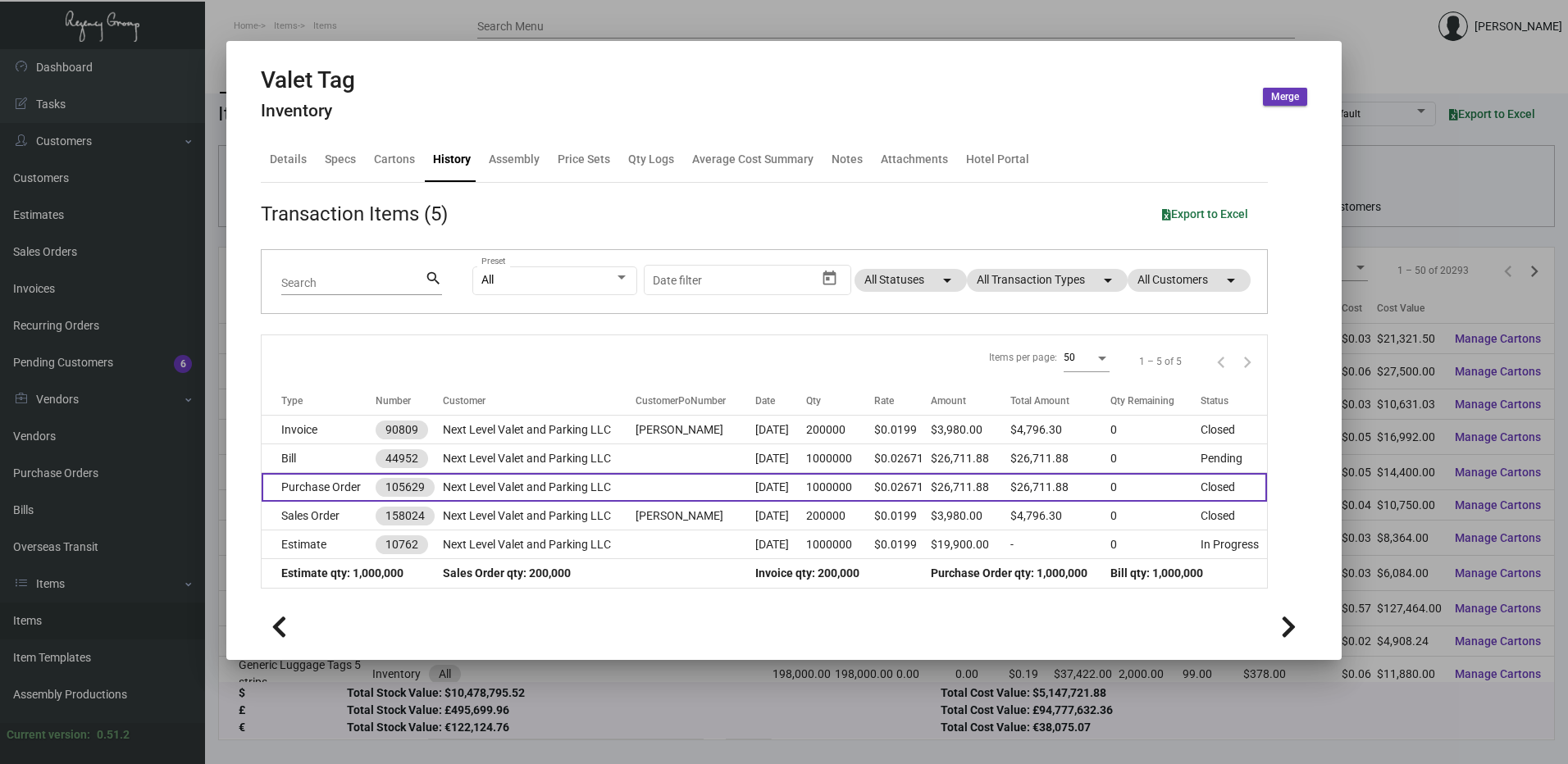
click at [338, 489] on td "Purchase Order" at bounding box center [318, 488] width 114 height 29
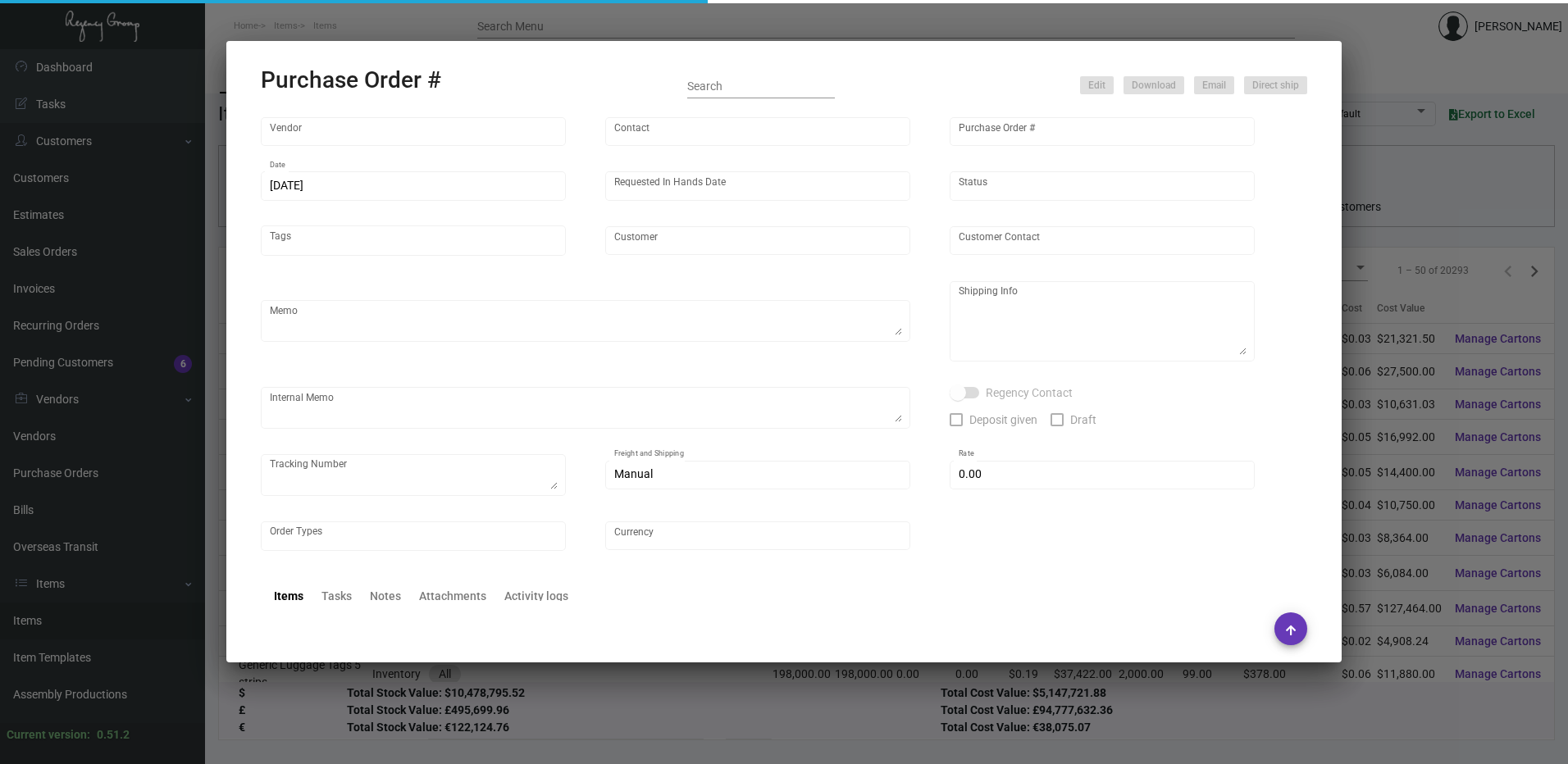
type input "SSP"
type input "[PERSON_NAME]"
type input "105629"
type input "[DATE]"
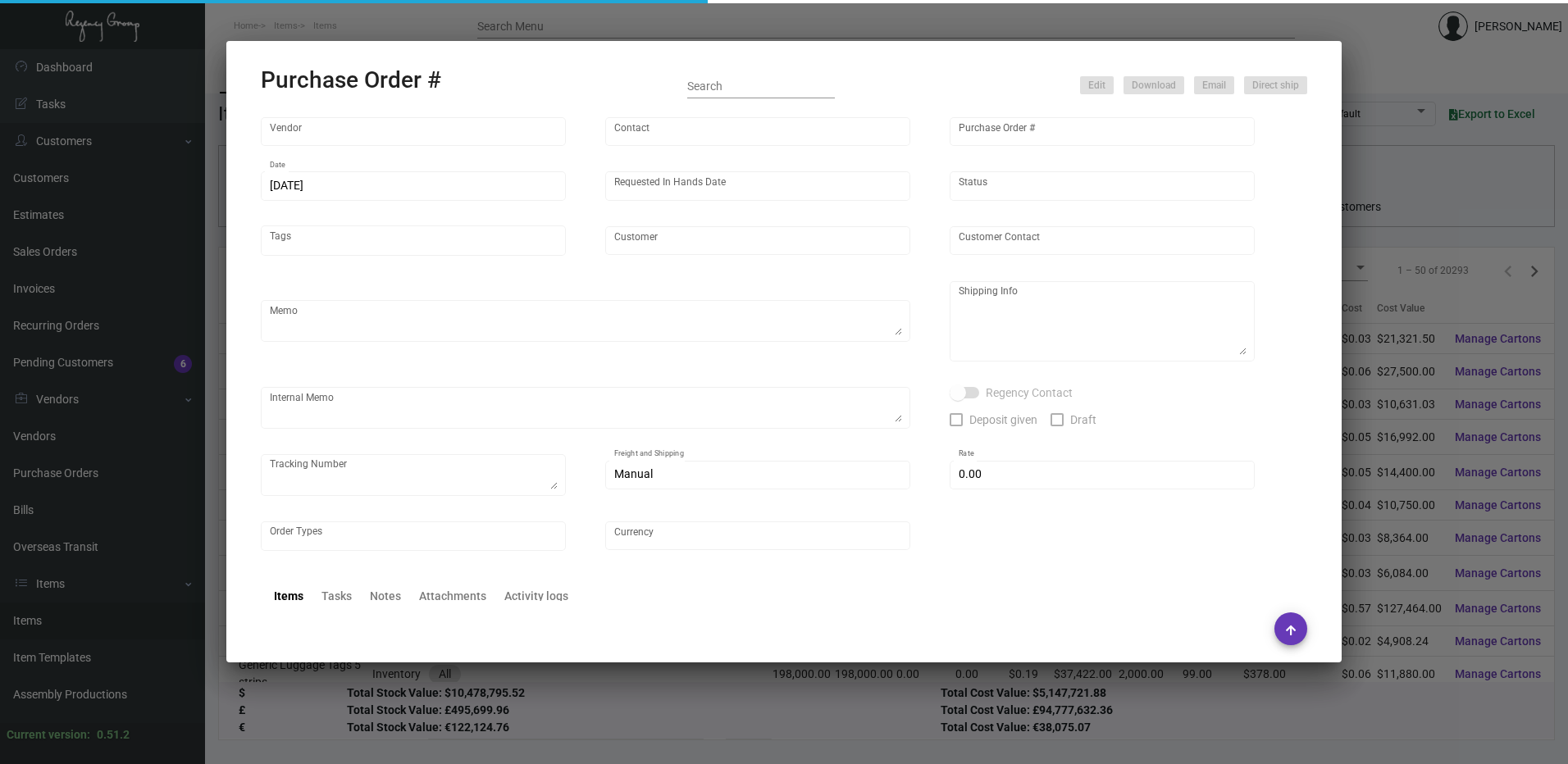
type input "Next Level Valet and Parking LLC"
type textarea "PLEASE SEND PDF PROOFS TO OUR ART TEAM ; [EMAIL_ADDRESS][DOMAIN_NAME] WITH ME I…"
type textarea "Regency Group NJ - [PERSON_NAME] [STREET_ADDRESS]"
type textarea "Ship ALL to [GEOGRAPHIC_DATA] WH first, then SO can be fulfilled. 6.6 - Confirm…"
checkbox input "true"
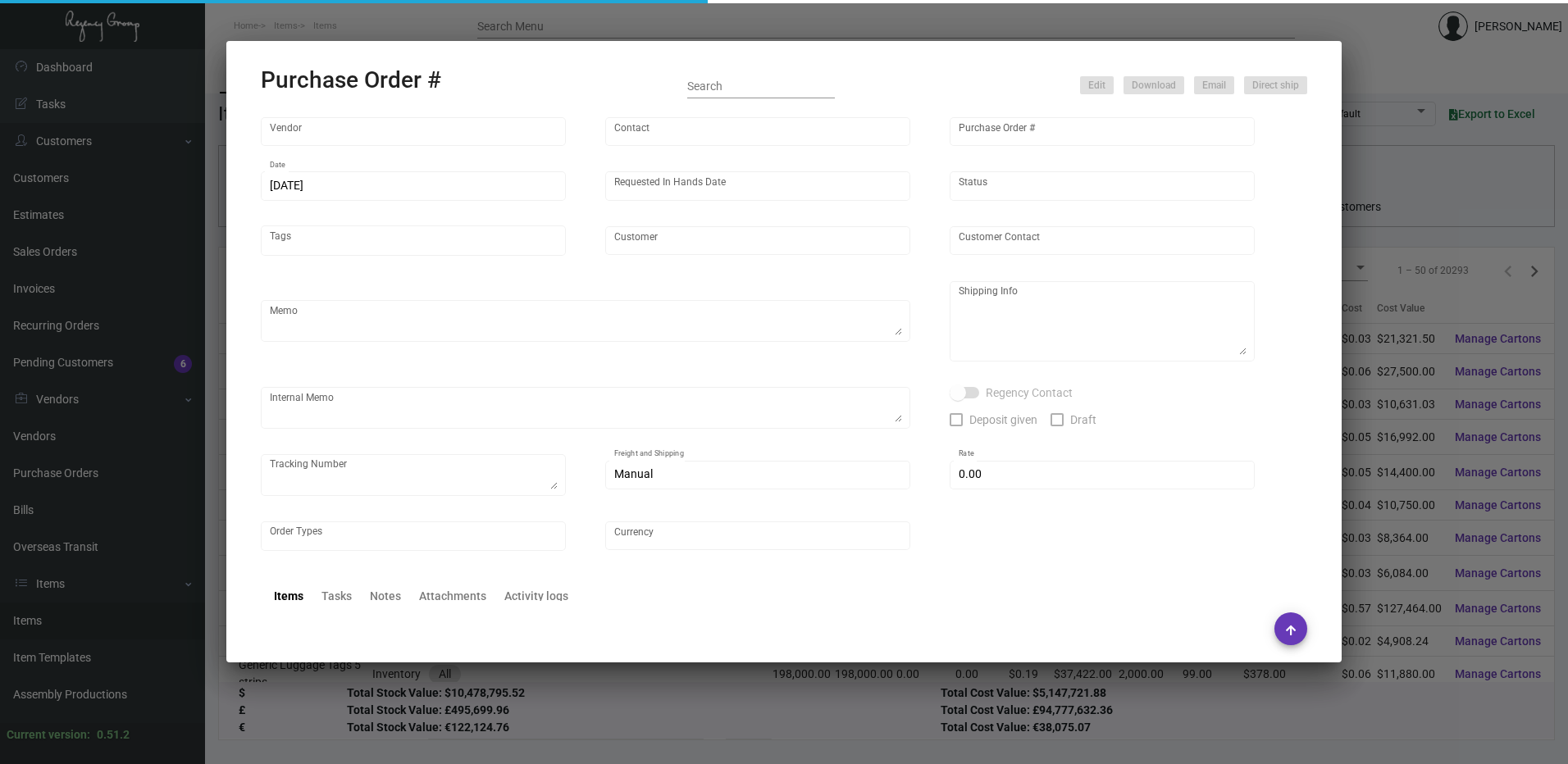
type input "$ 0.00"
type input "United States Dollar $"
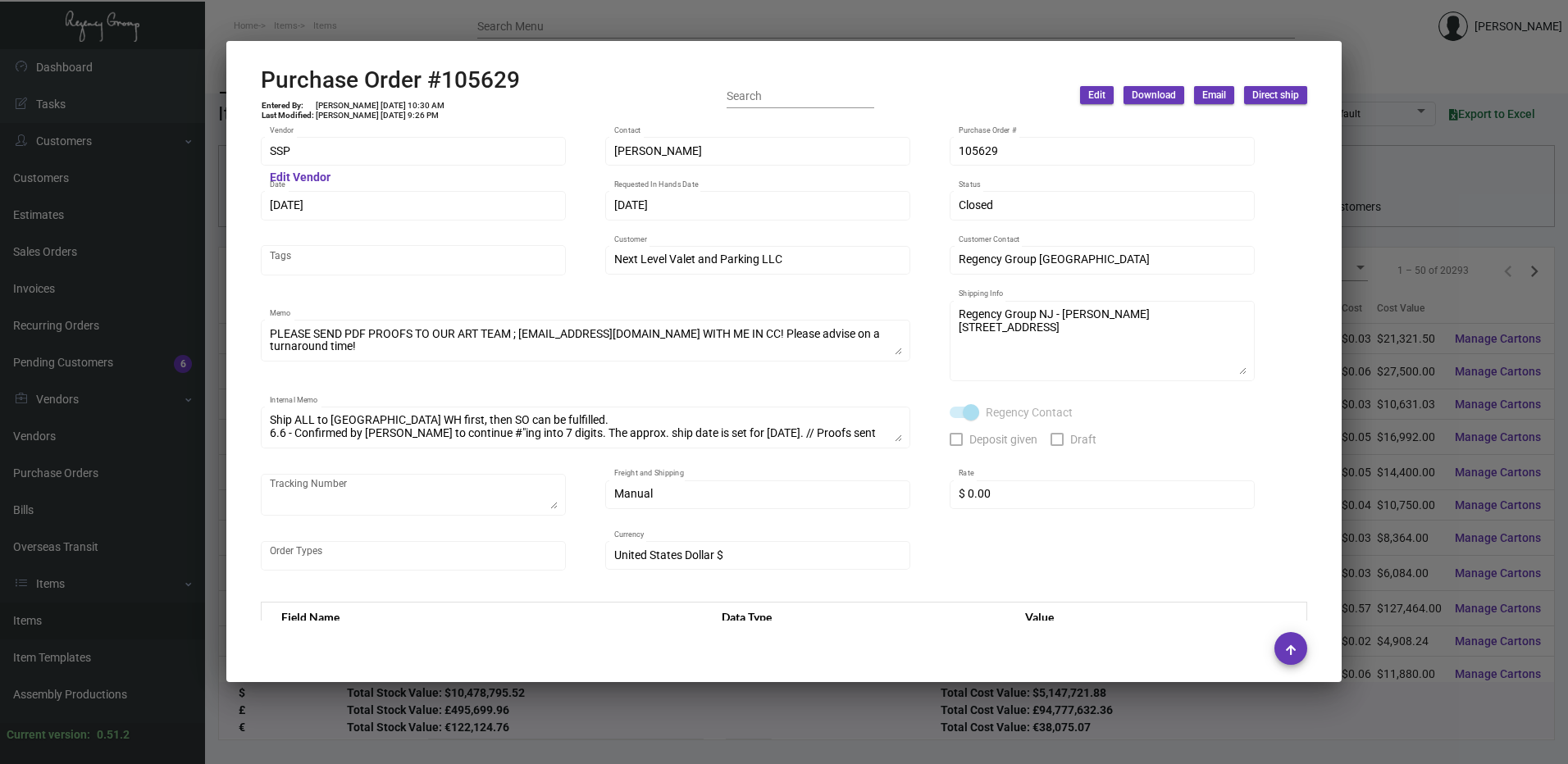
click at [926, 19] on div at bounding box center [784, 382] width 1568 height 764
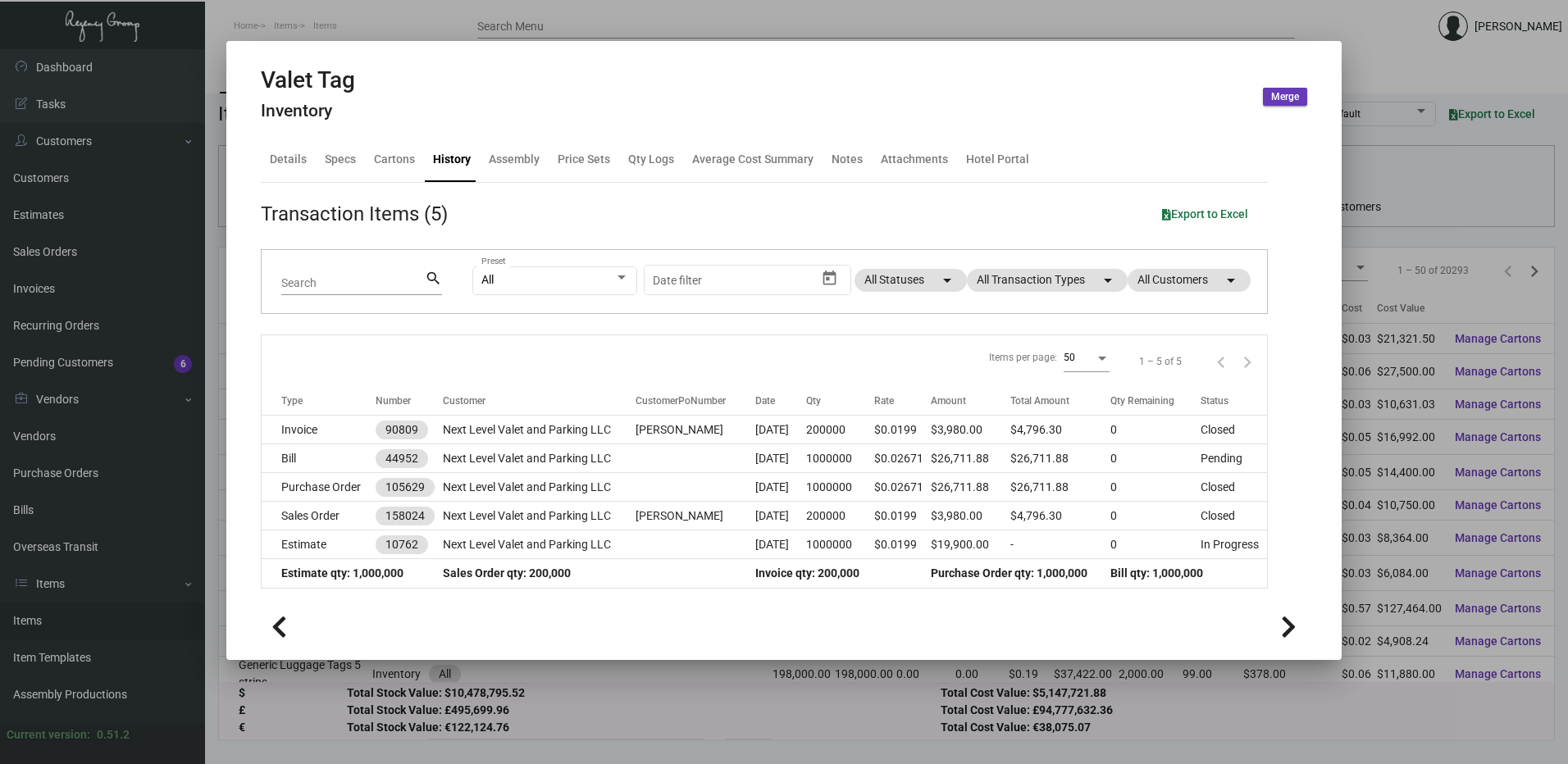
click at [926, 19] on div at bounding box center [784, 382] width 1568 height 764
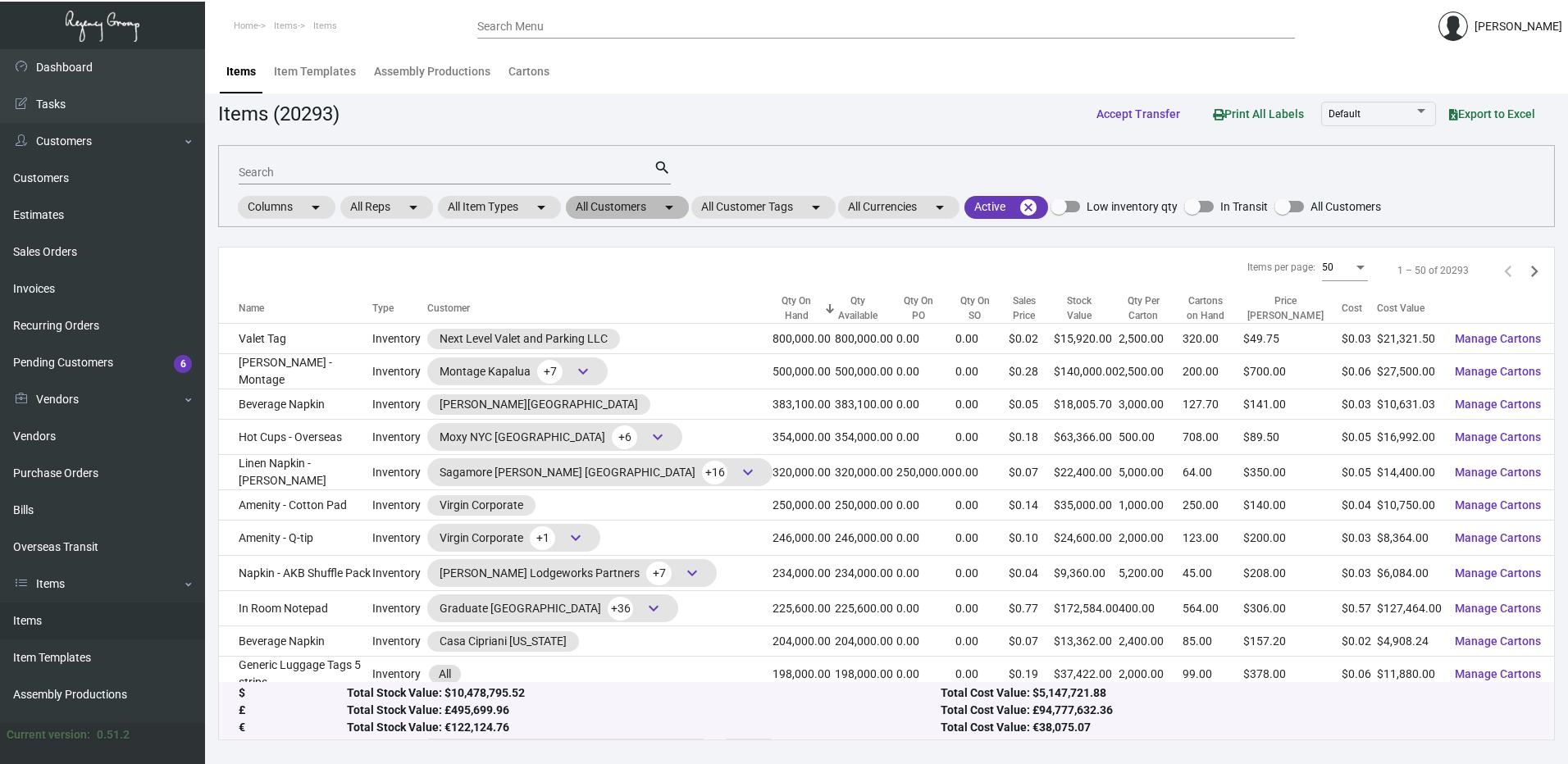
click at [619, 207] on mat-chip "All Customers arrow_drop_down" at bounding box center [627, 207] width 123 height 23
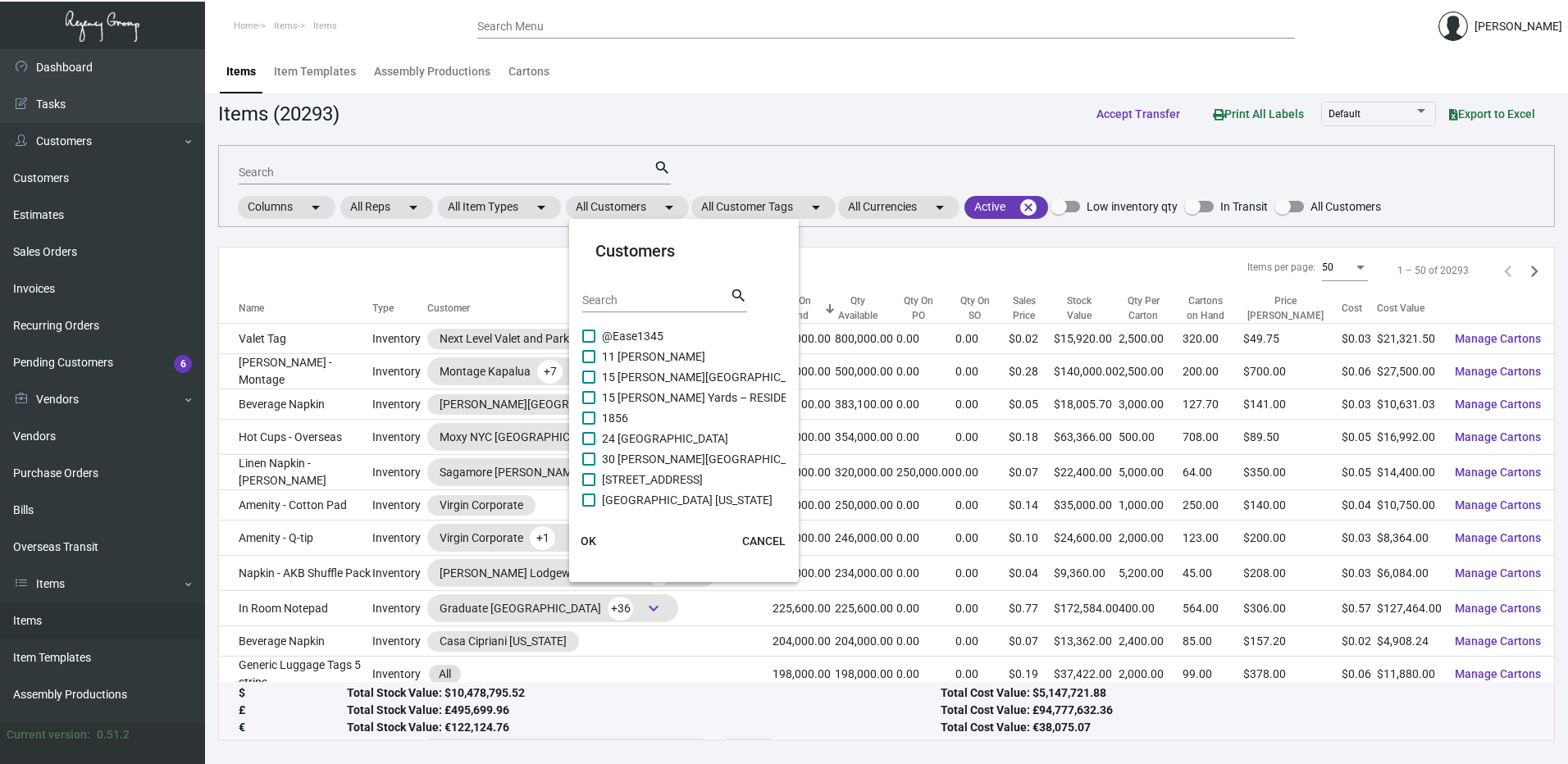
click at [608, 298] on input "Search" at bounding box center [656, 301] width 148 height 13
paste input "Field Station Moab"
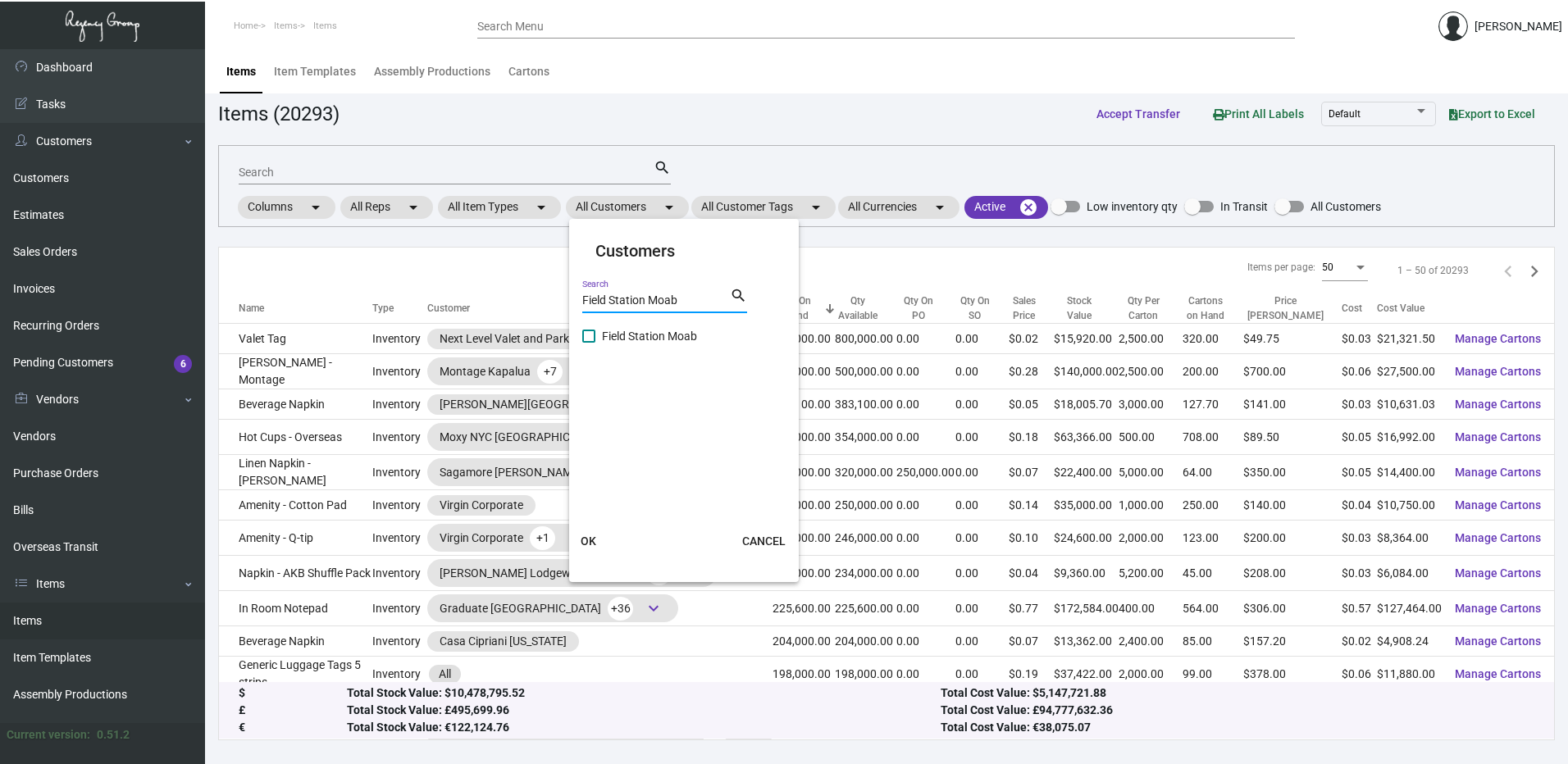
type input "Field Station Moab"
click at [592, 336] on span at bounding box center [588, 336] width 13 height 13
click at [588, 343] on input "Field Station Moab" at bounding box center [588, 343] width 1 height 1
checkbox input "true"
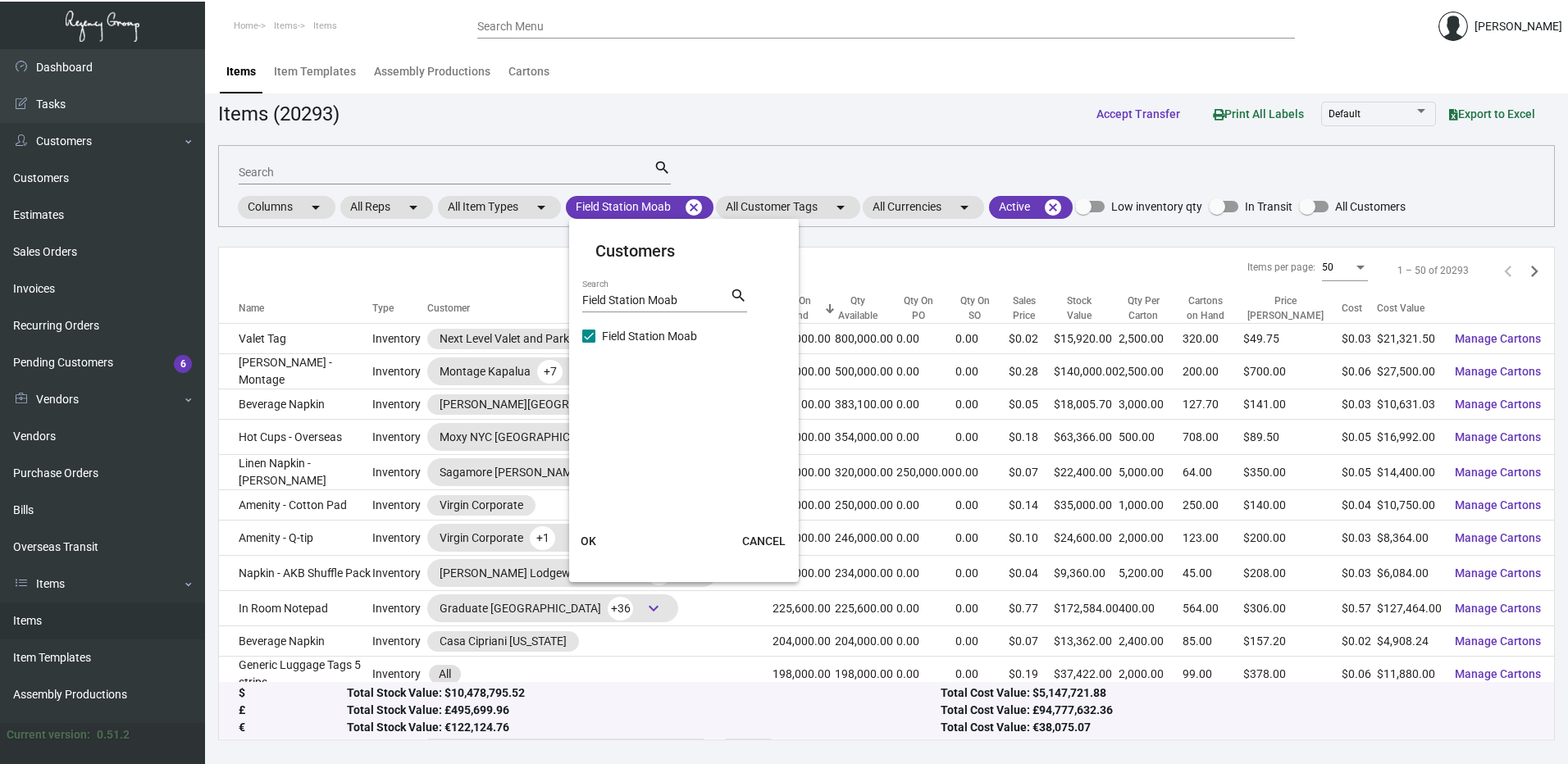
click at [590, 541] on span "OK" at bounding box center [588, 542] width 15 height 13
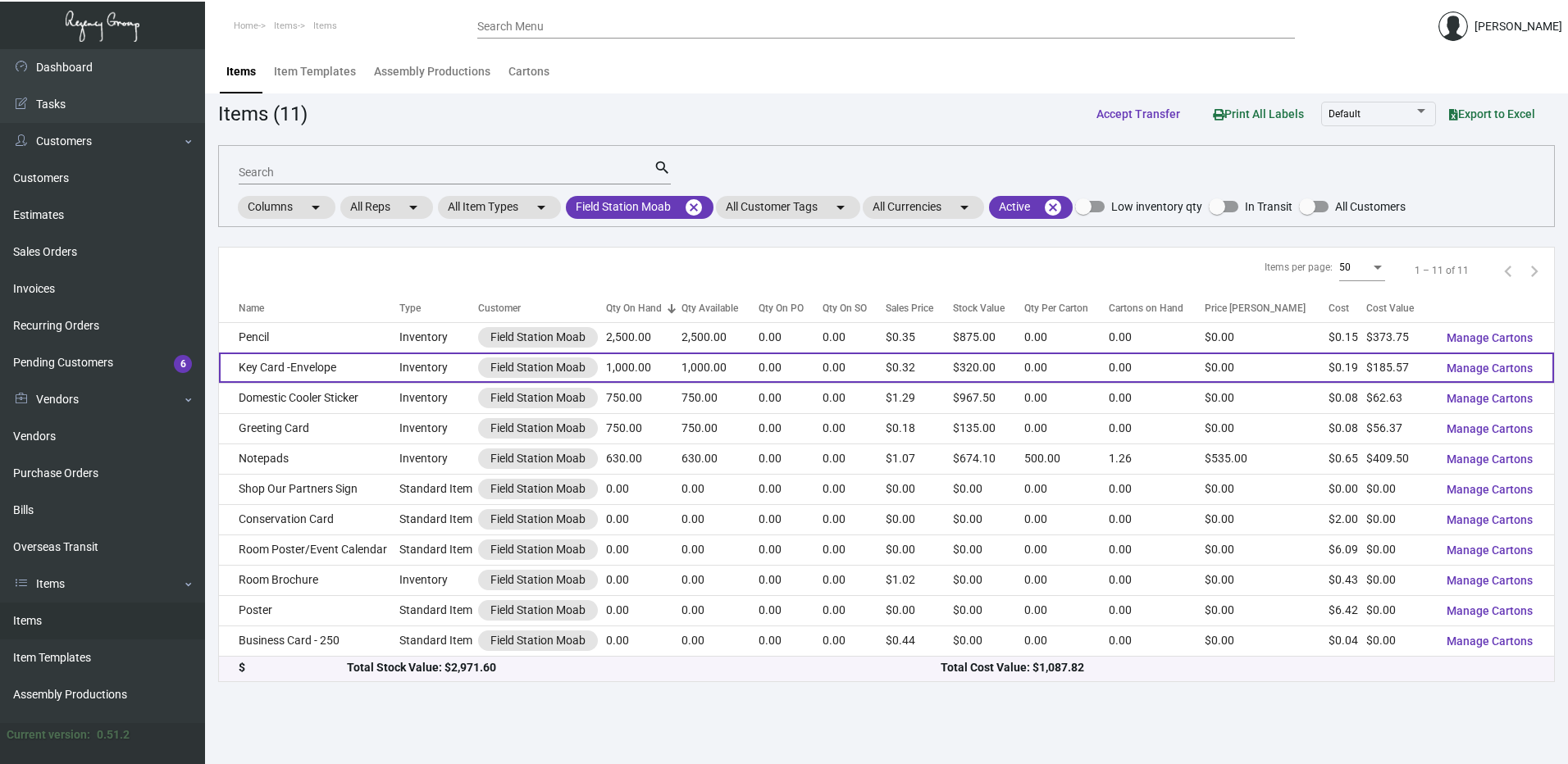
click at [355, 366] on td "Key Card -Envelope" at bounding box center [309, 368] width 180 height 31
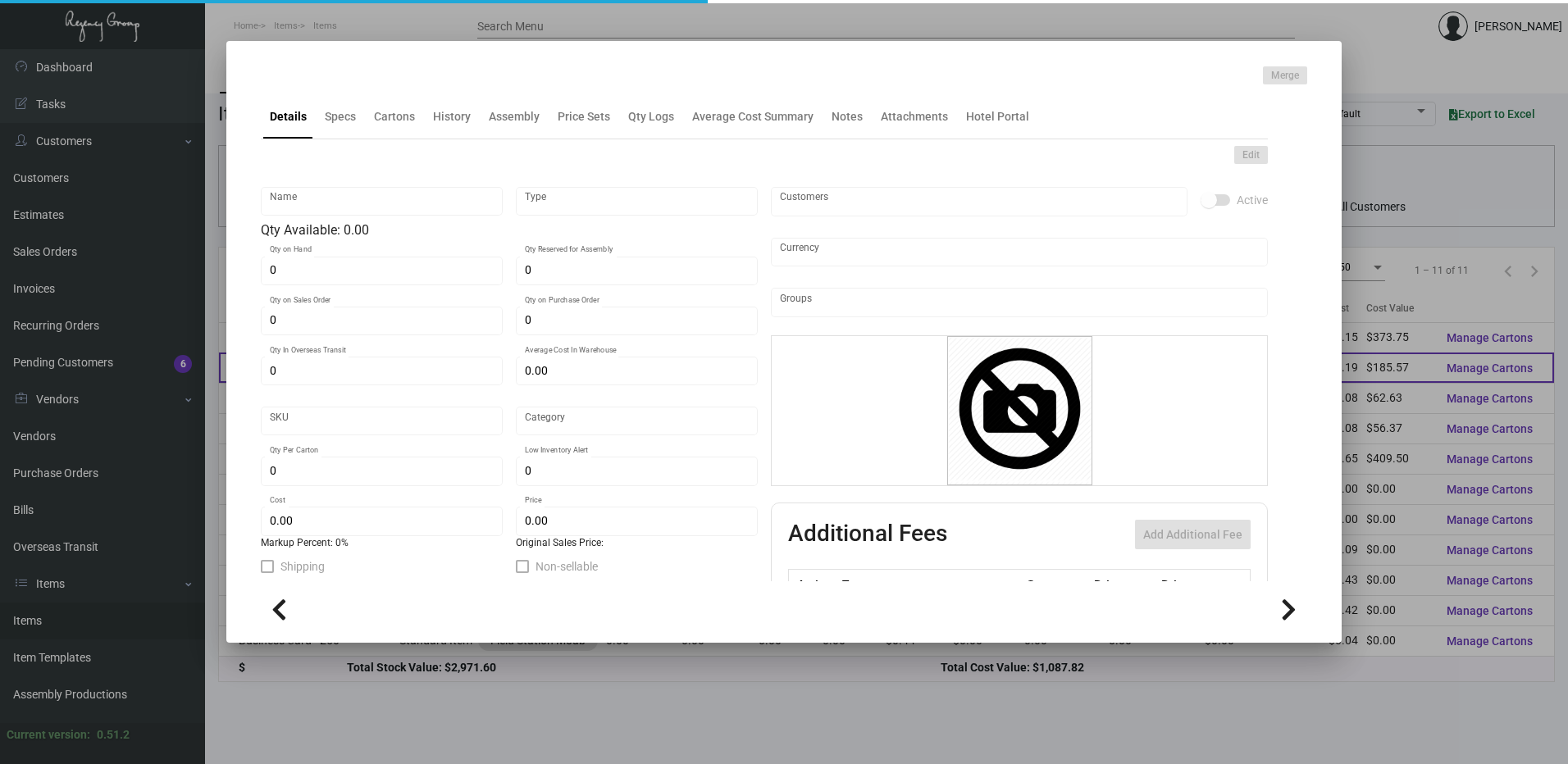
type input "Key Card -Envelope"
type input "Inventory"
type input "1,000"
type input "$ 0.92785"
type input "FSM889-Key Holder-59"
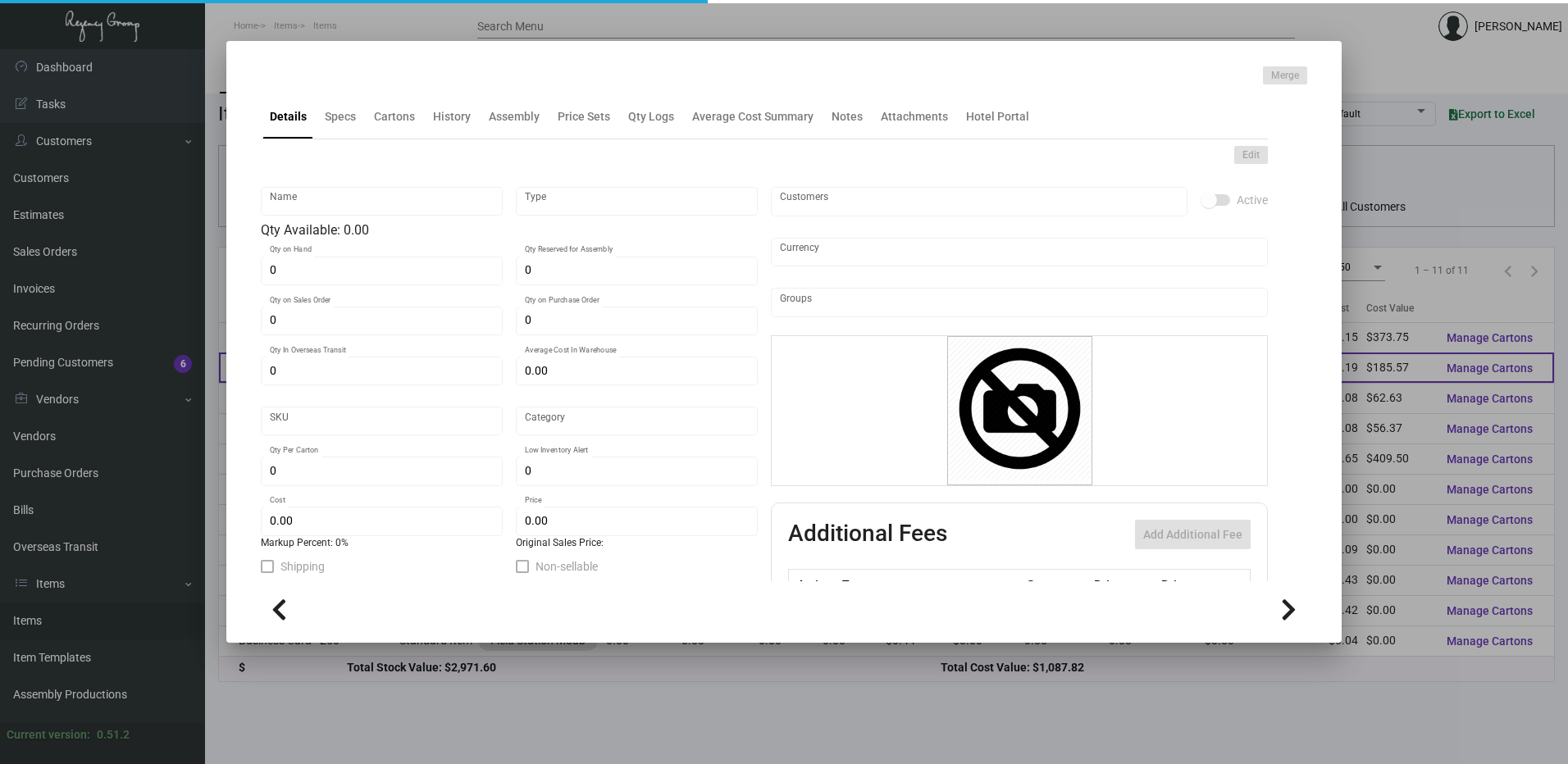
type input "Standard"
type input "$ 0.18557"
type input "$ 0.32"
checkbox input "true"
type input "United States Dollar $"
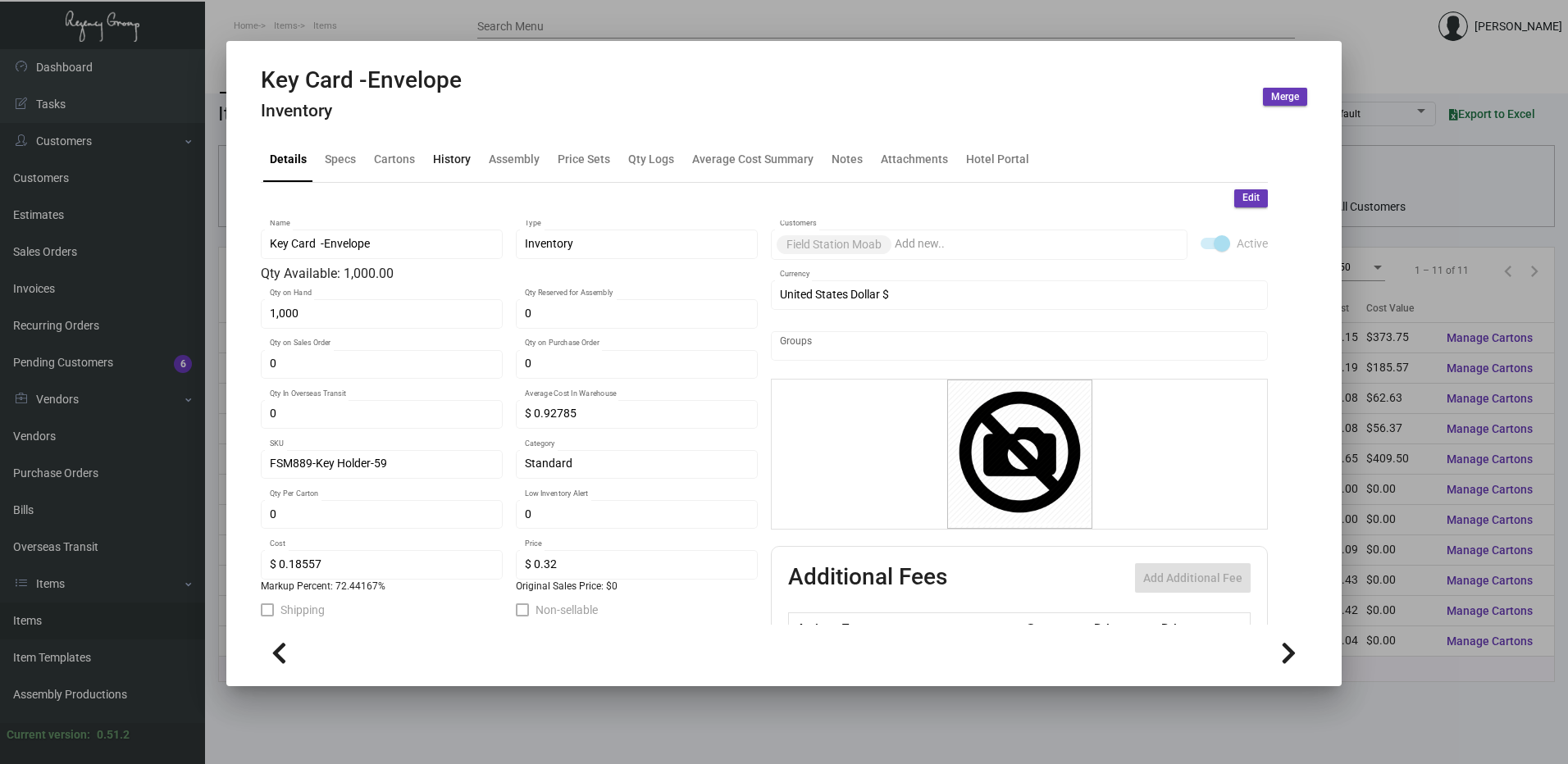
click at [458, 168] on div "History" at bounding box center [451, 159] width 37 height 17
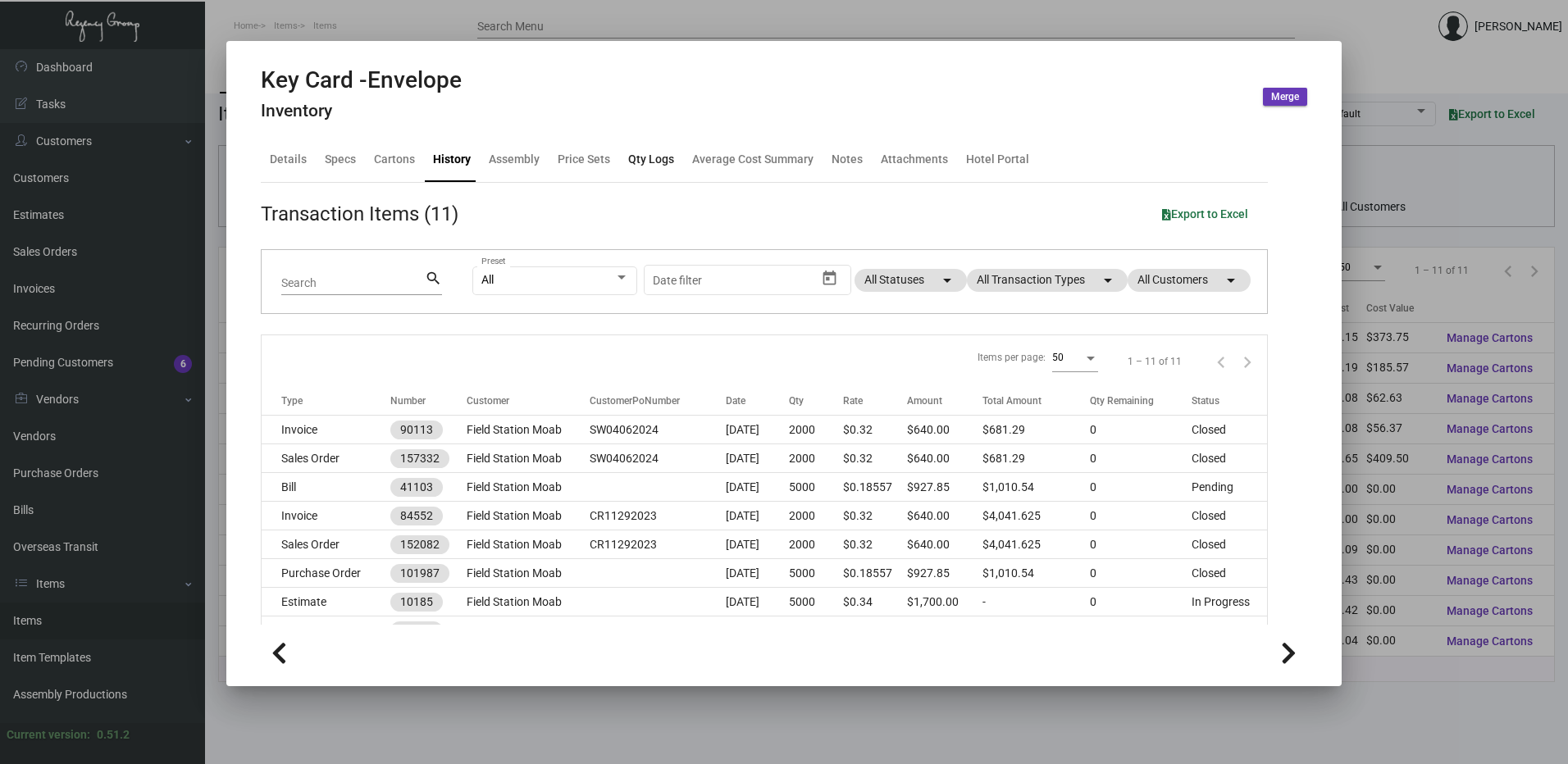
click at [661, 157] on div "Qty Logs" at bounding box center [651, 159] width 46 height 17
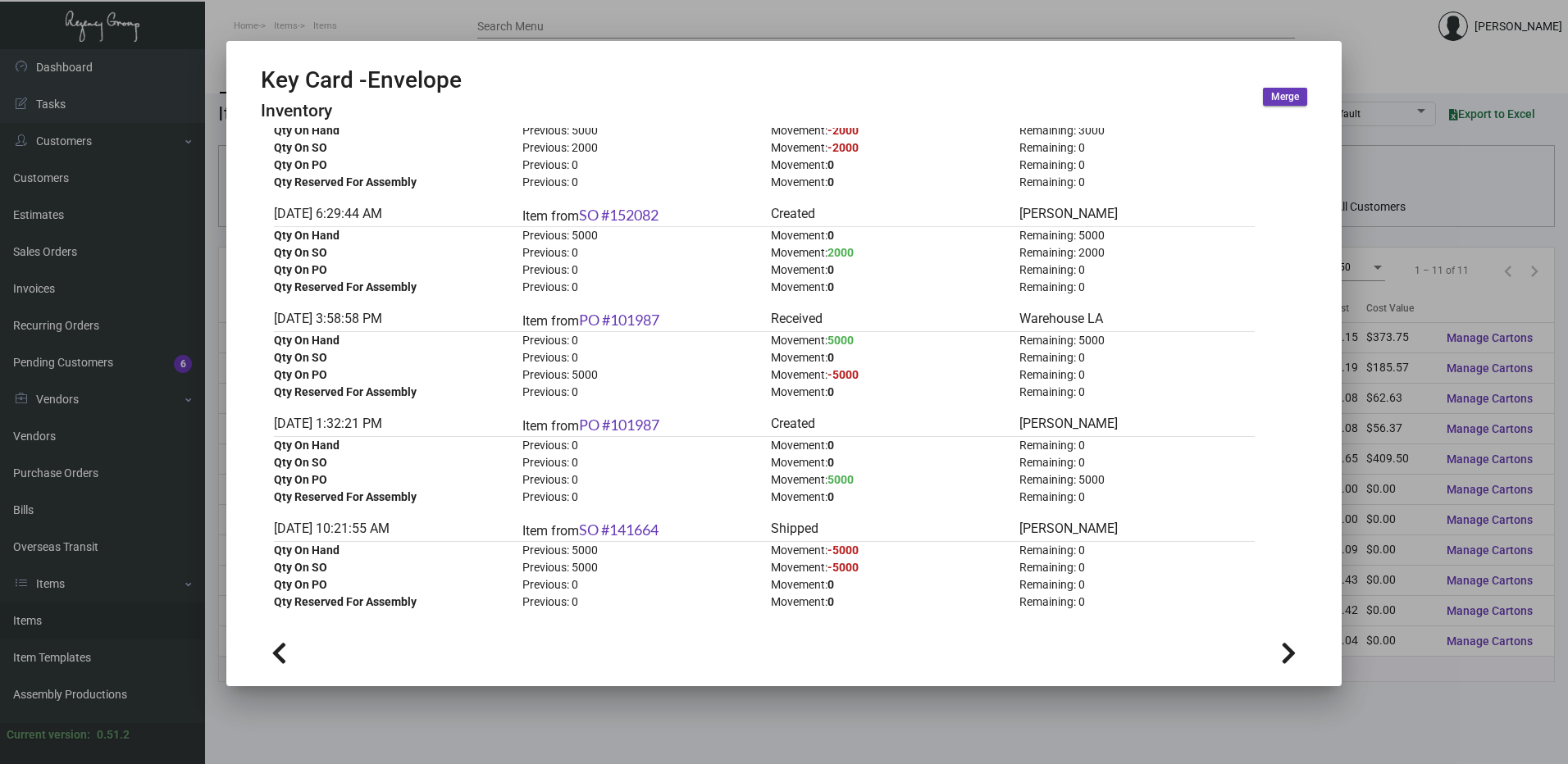
scroll to position [355, 0]
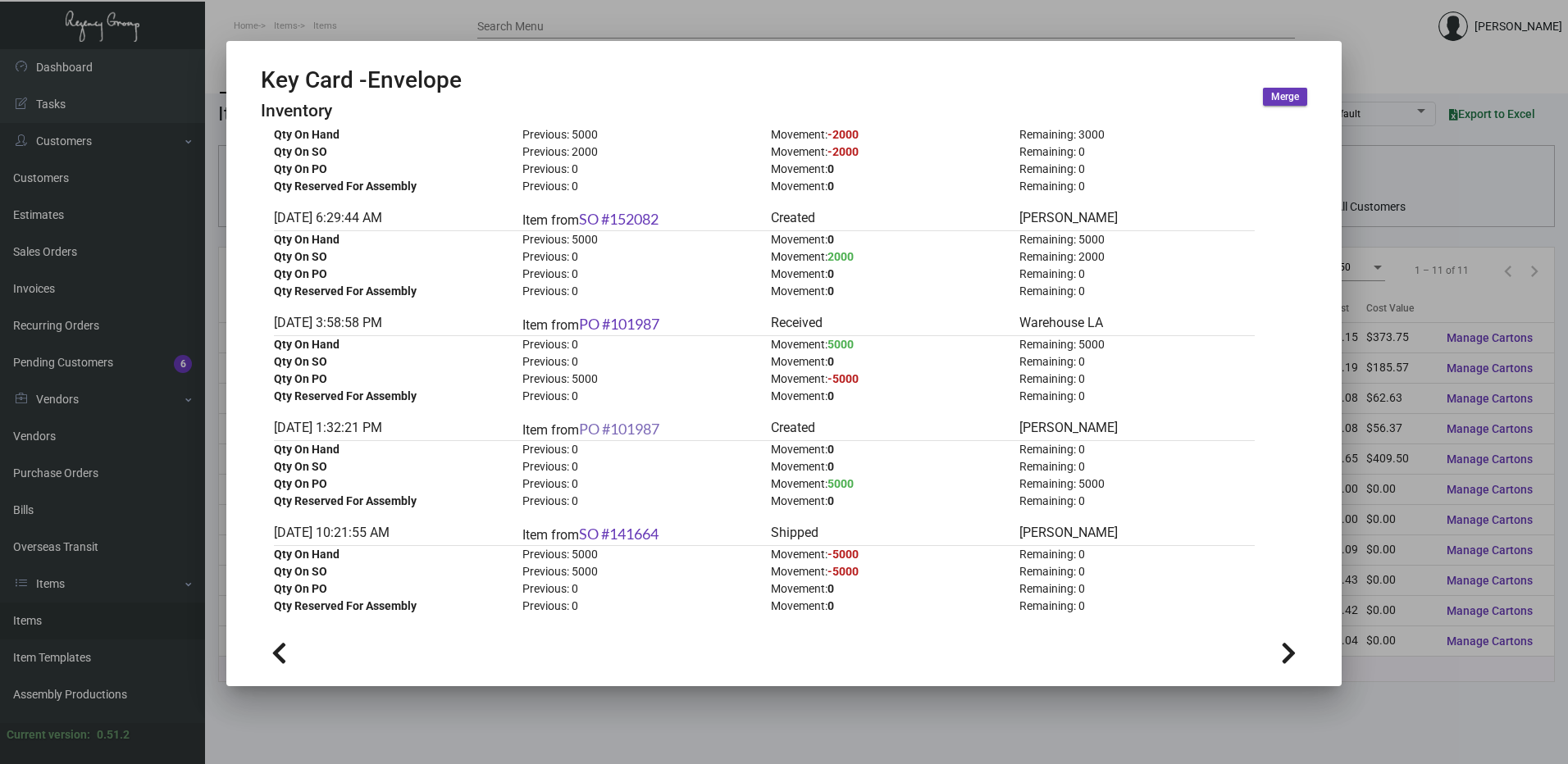
click at [650, 434] on link "PO #101987" at bounding box center [619, 428] width 81 height 18
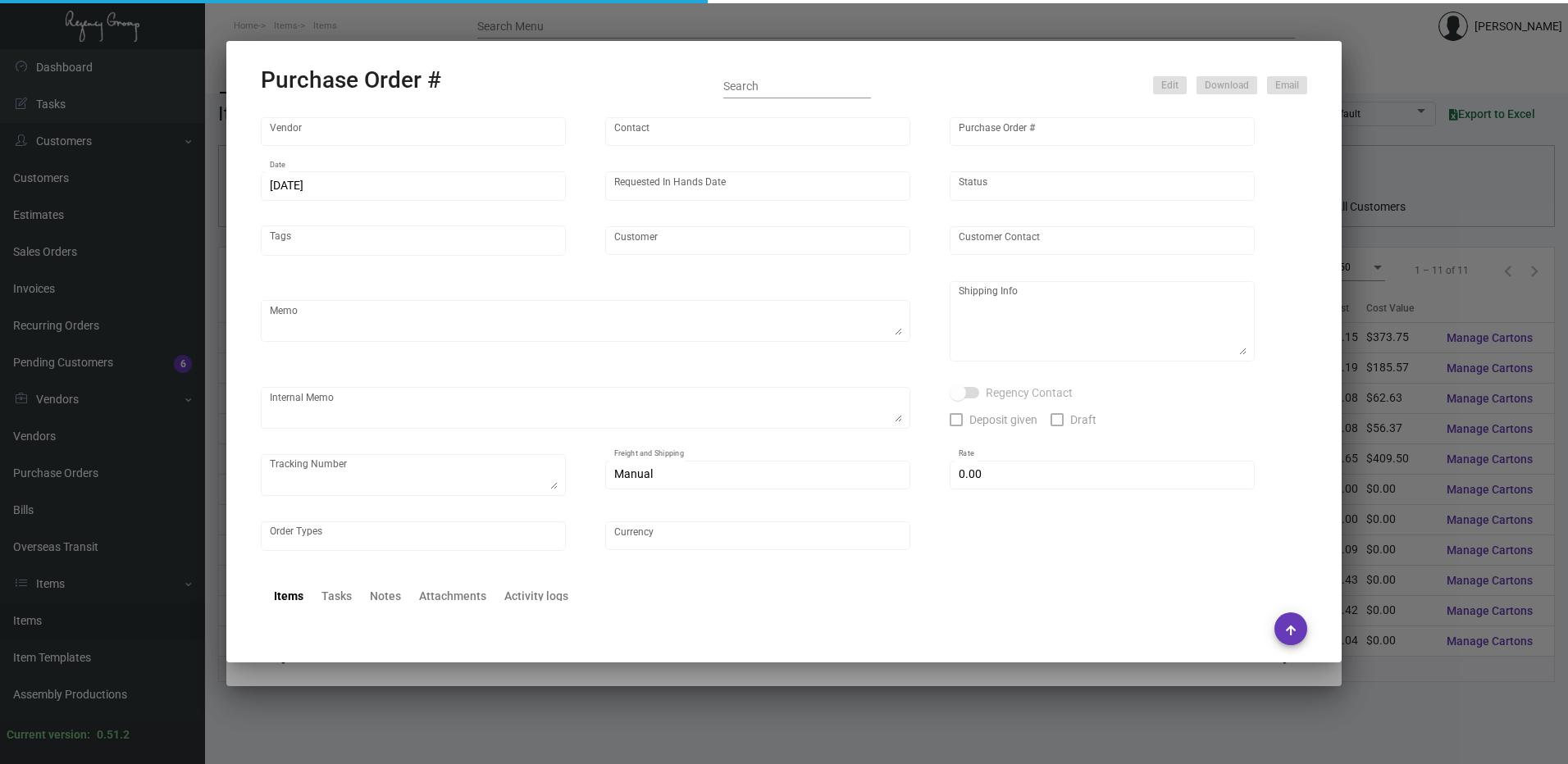
type input "[DOMAIN_NAME]"
type input "N/A N/A"
type input "101987"
type input "[DATE]"
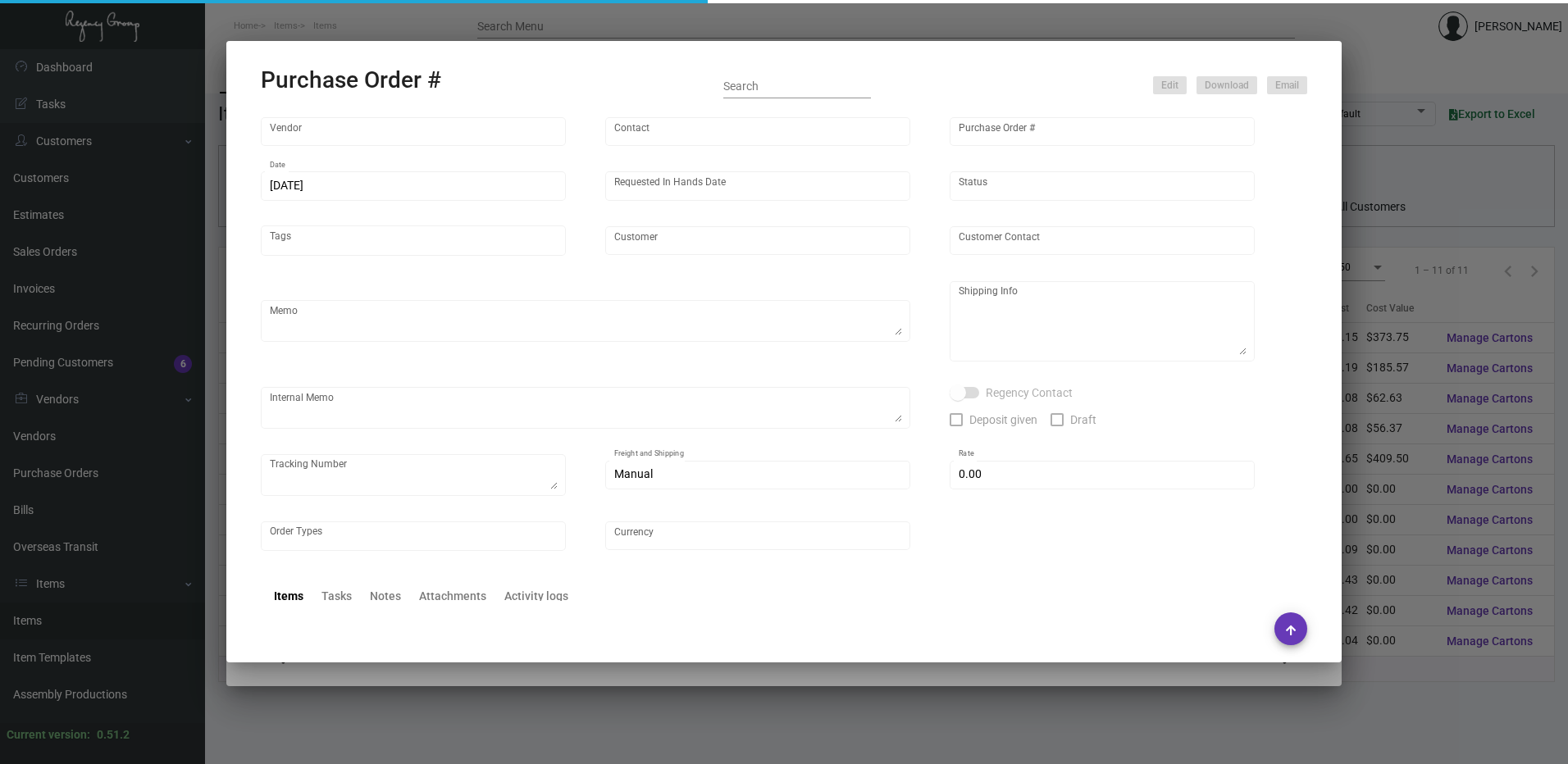
type input "Field Station Moab"
type textarea "Last PO# 97337 / ENV333649438"
type textarea "Regency Group LA [STREET_ADDRESS]"
type textarea "LA Warehouse."
checkbox input "true"
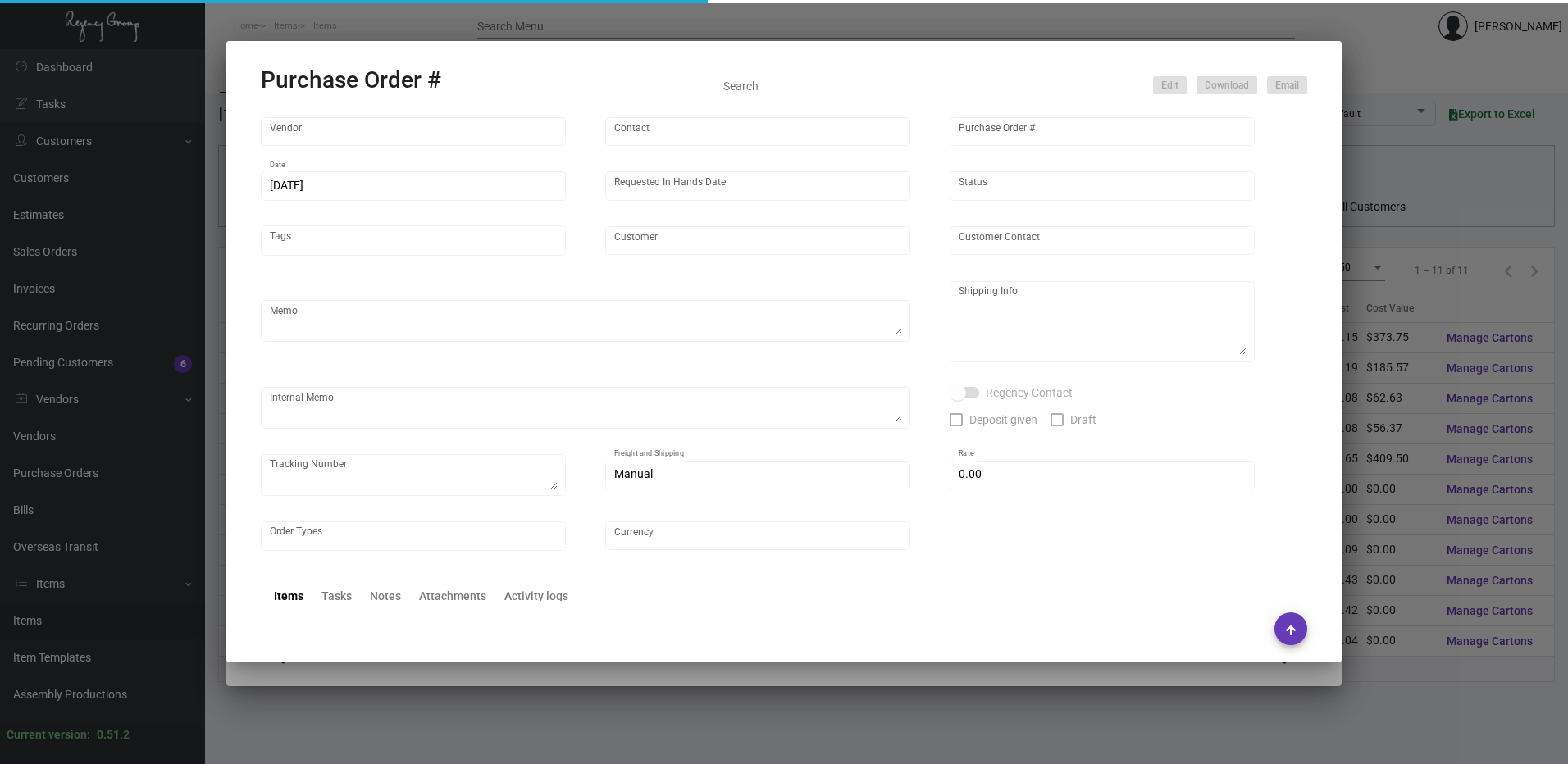
type input "$ 82.69"
type input "United States Dollar $"
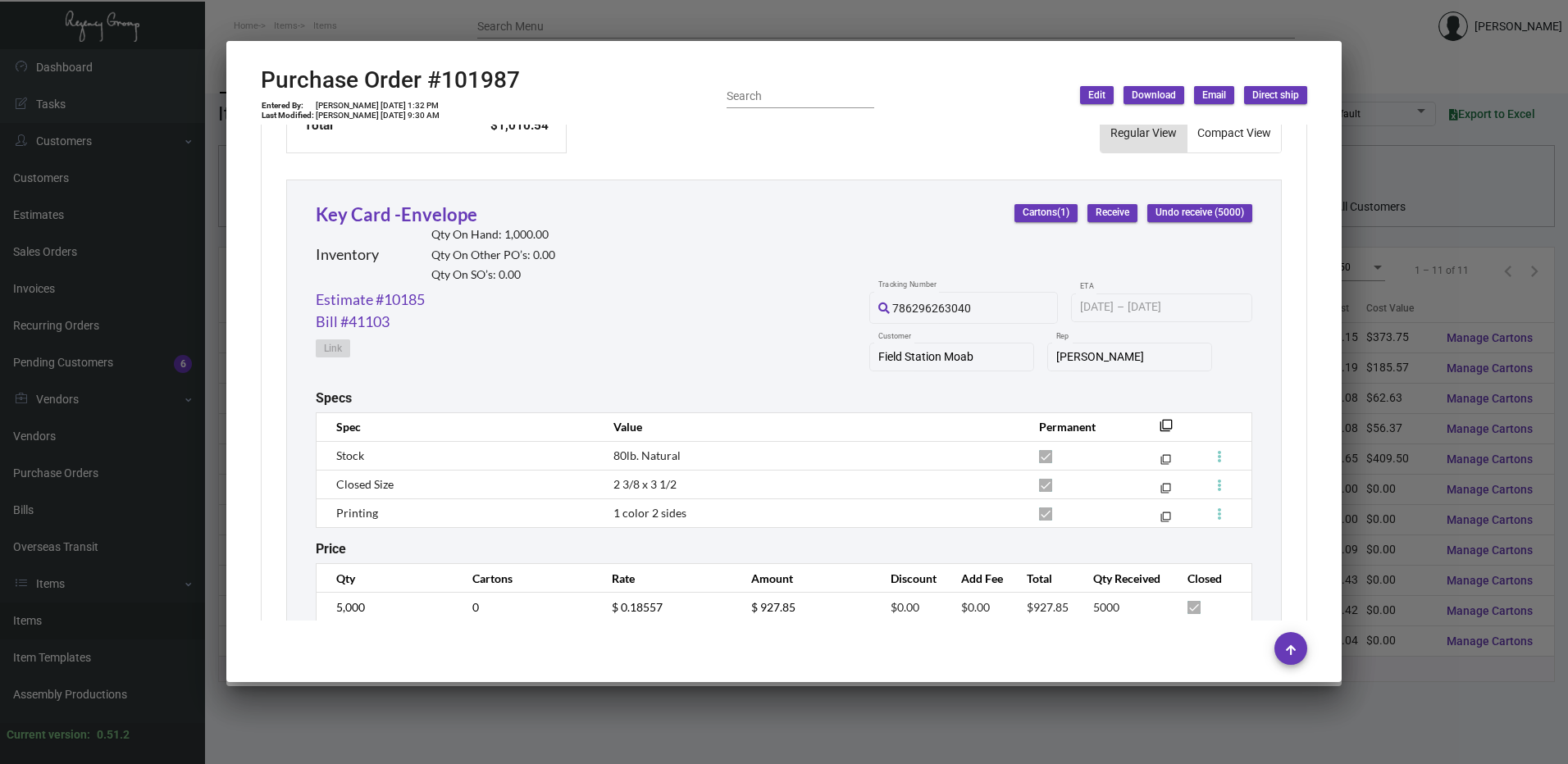
scroll to position [741, 0]
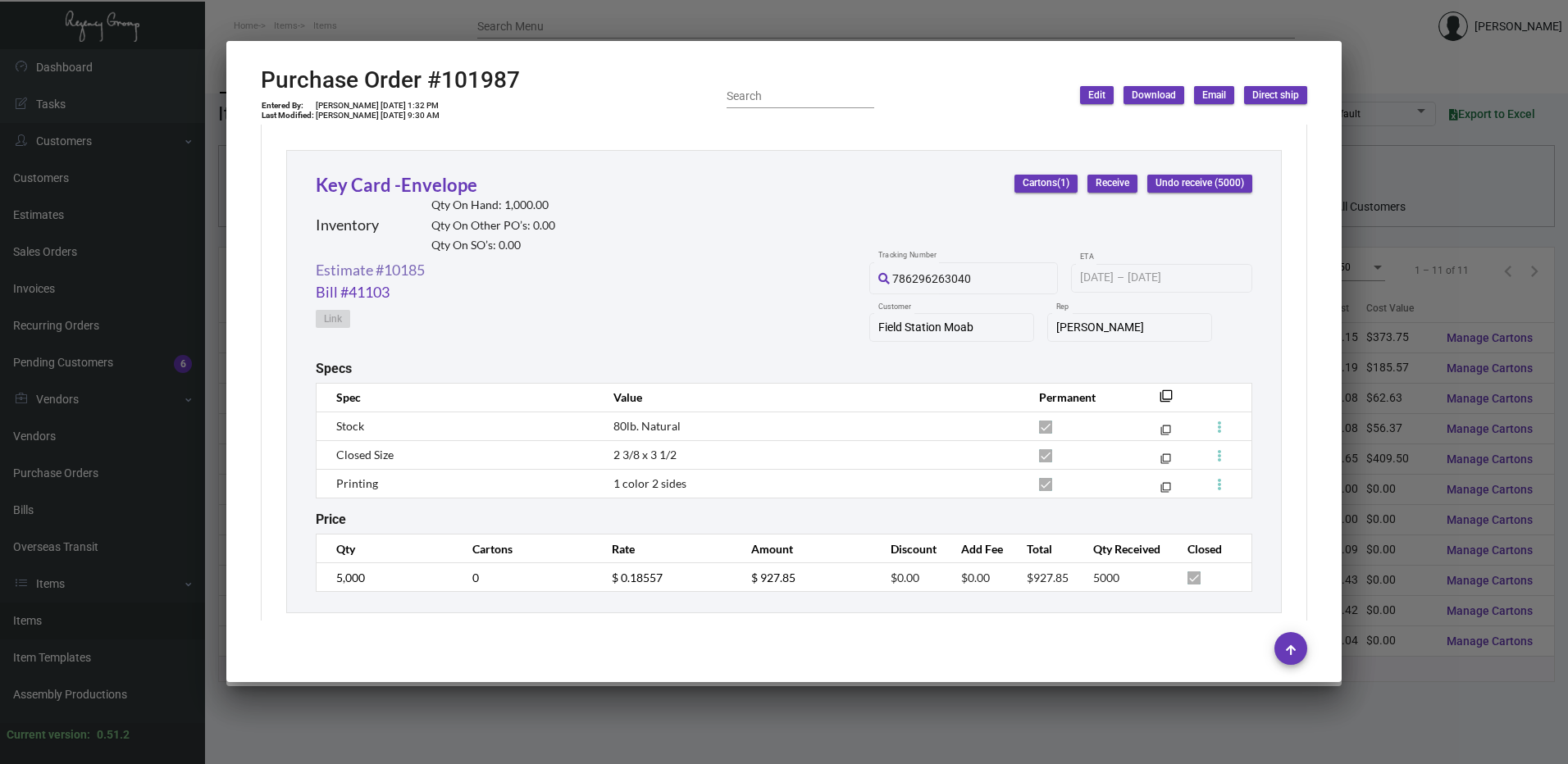
click at [413, 270] on link "Estimate #10185" at bounding box center [370, 269] width 109 height 22
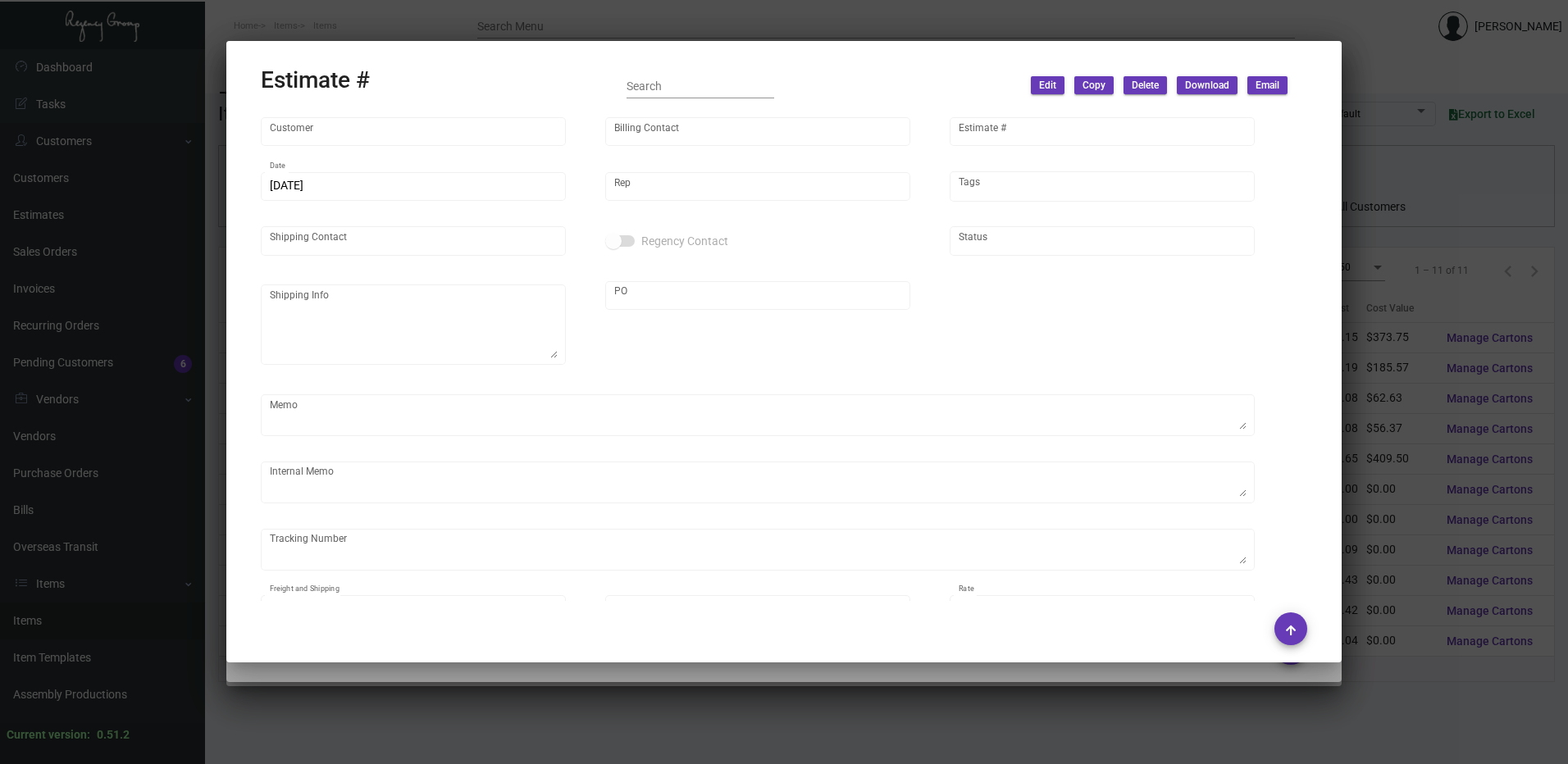
type input "Field Station Moab"
type input "[PERSON_NAME]"
type input "10185"
type input "[DATE]"
type input "[PERSON_NAME]"
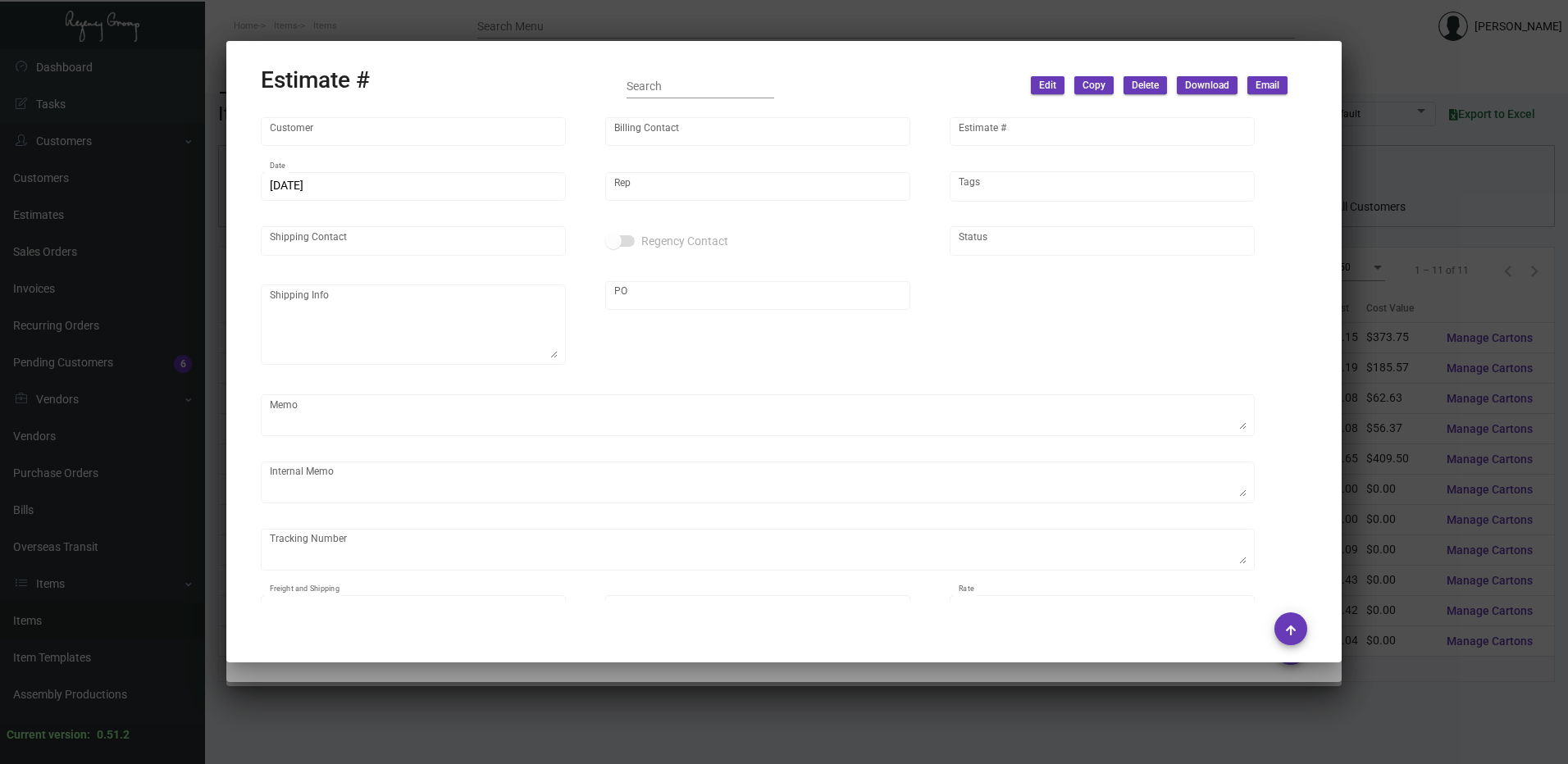
type textarea "LA Warehouse."
type input "United States Dollar $"
type input "$ 0.00"
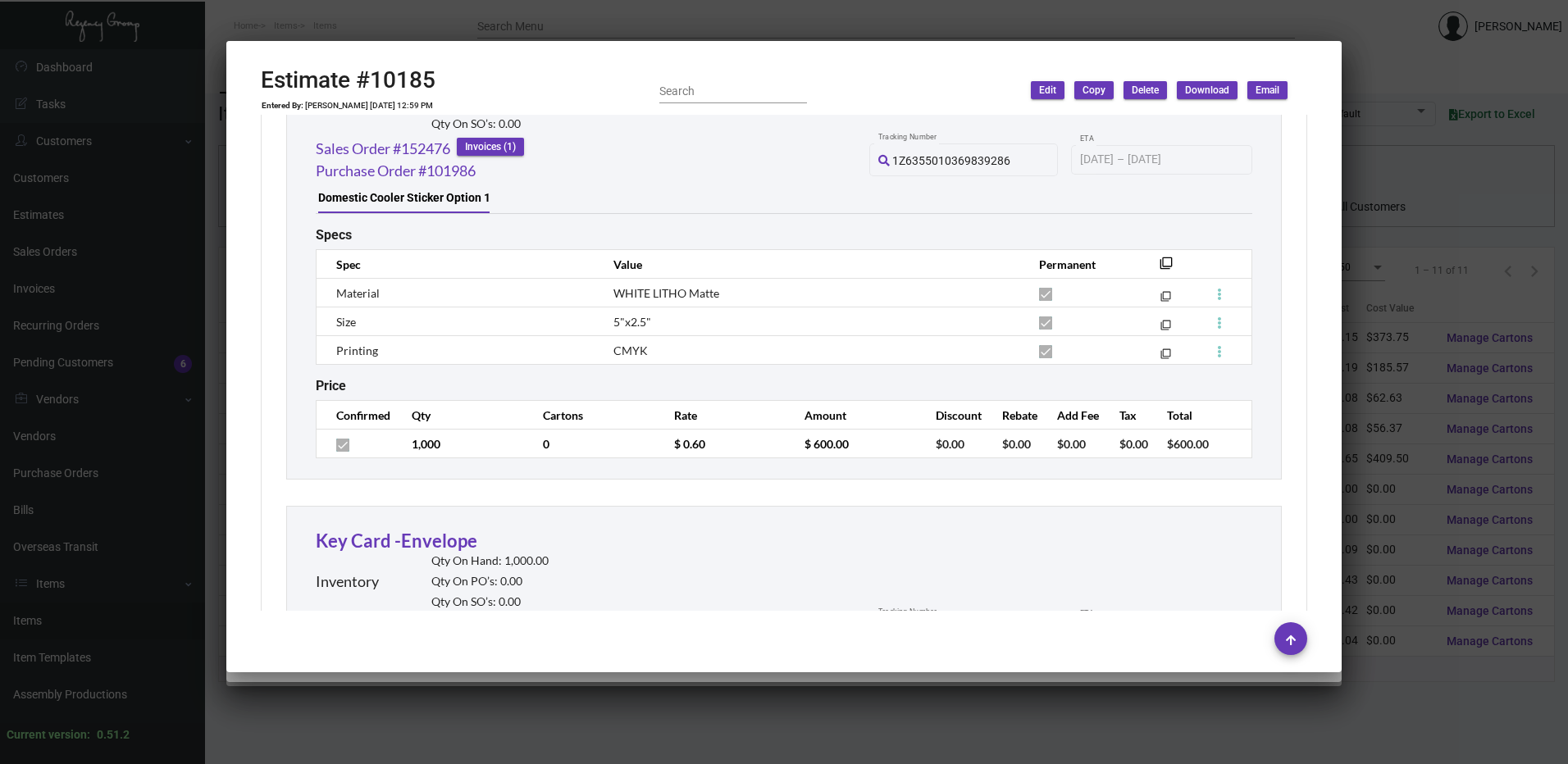
scroll to position [1852, 0]
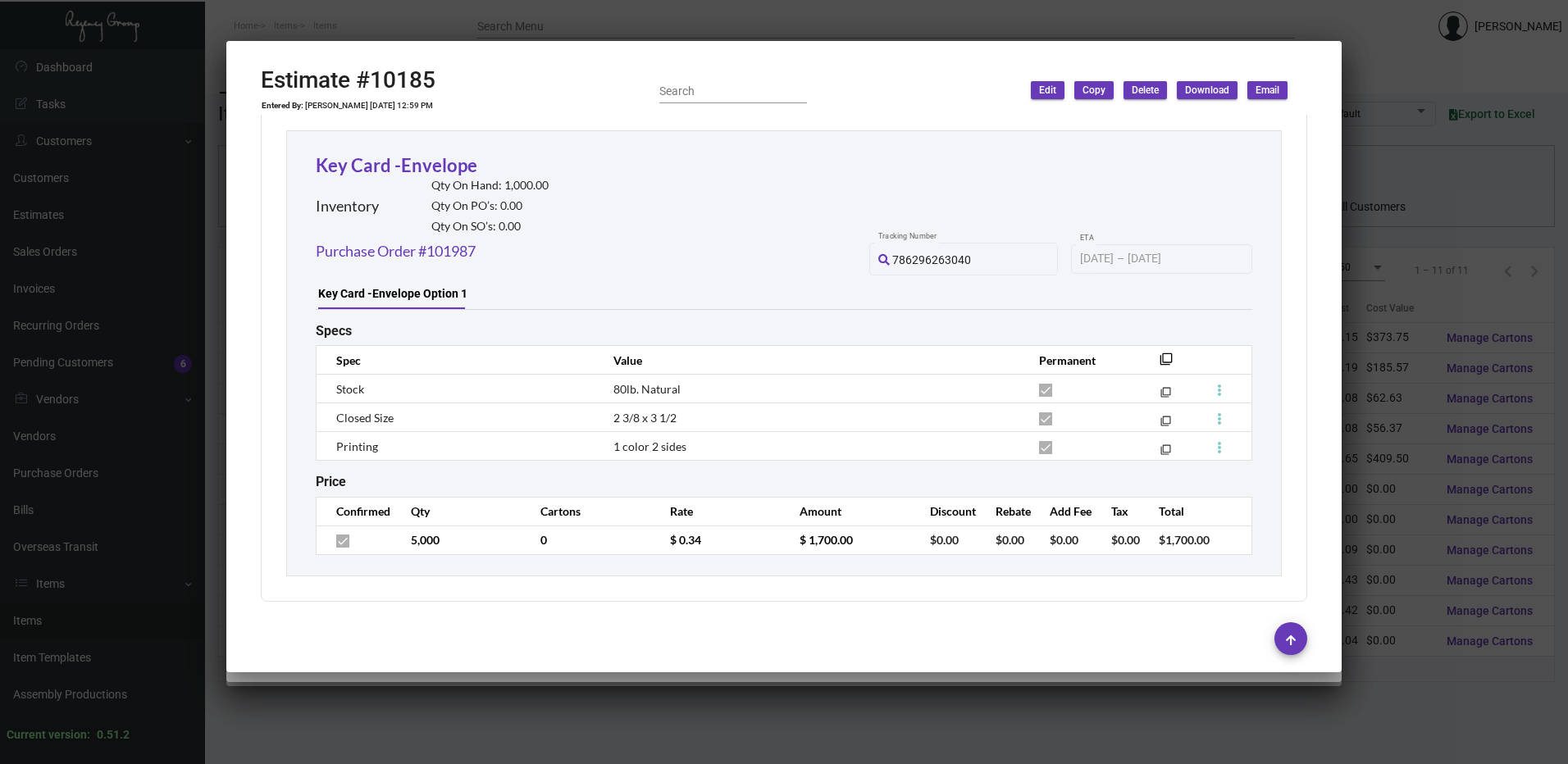
click at [814, 12] on div at bounding box center [784, 382] width 1568 height 764
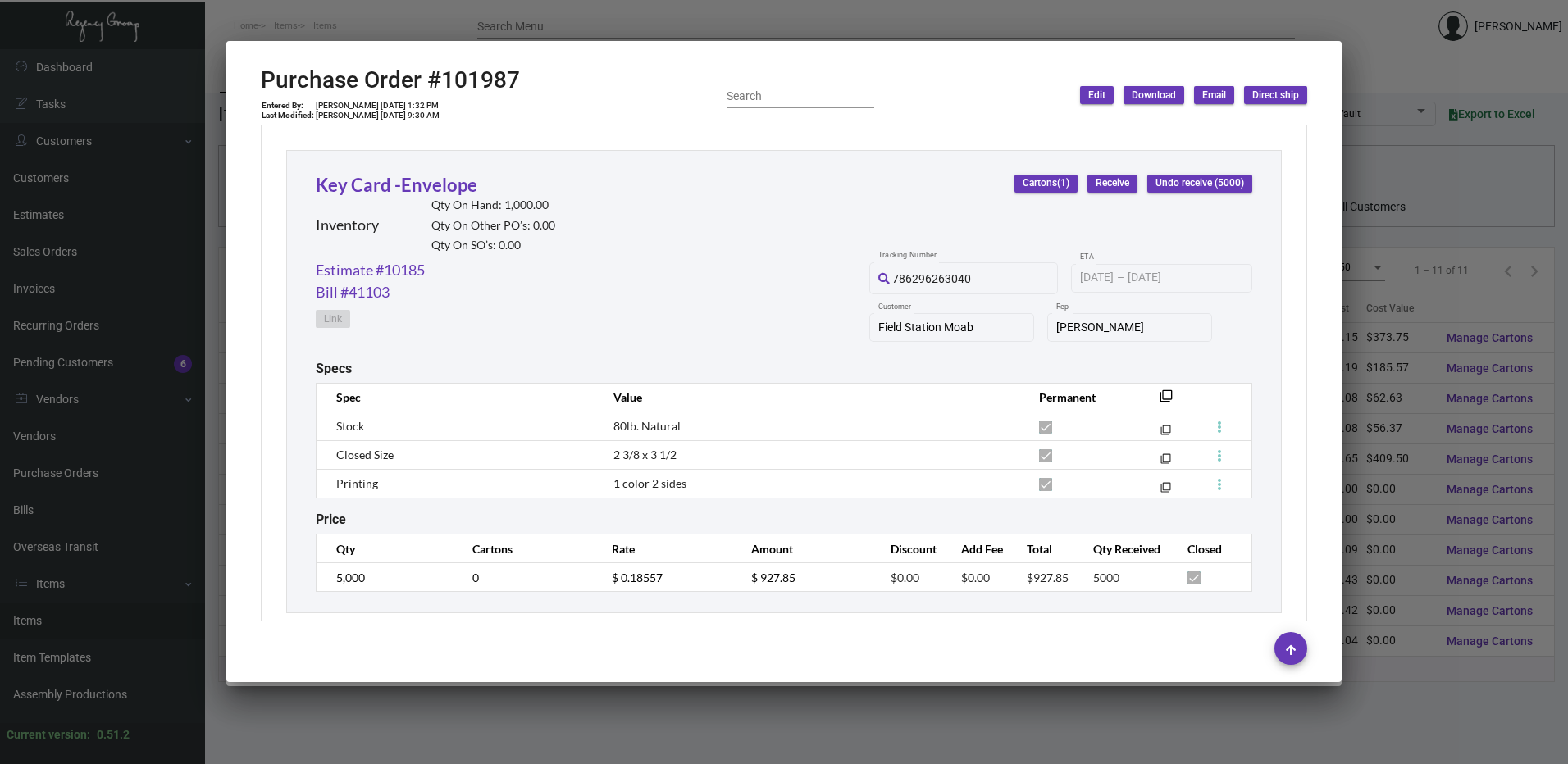
click at [814, 13] on div at bounding box center [784, 382] width 1568 height 764
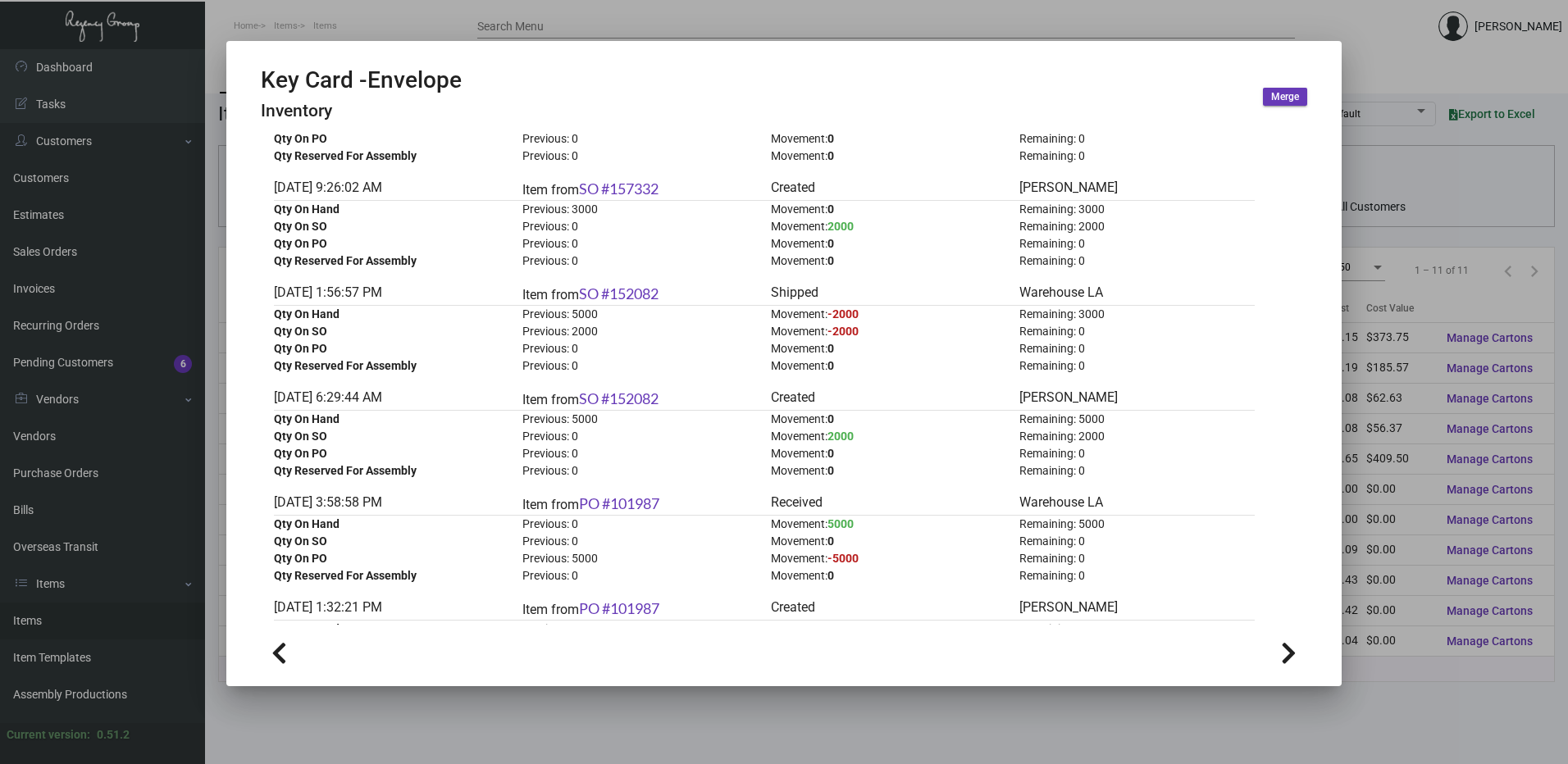
scroll to position [191, 0]
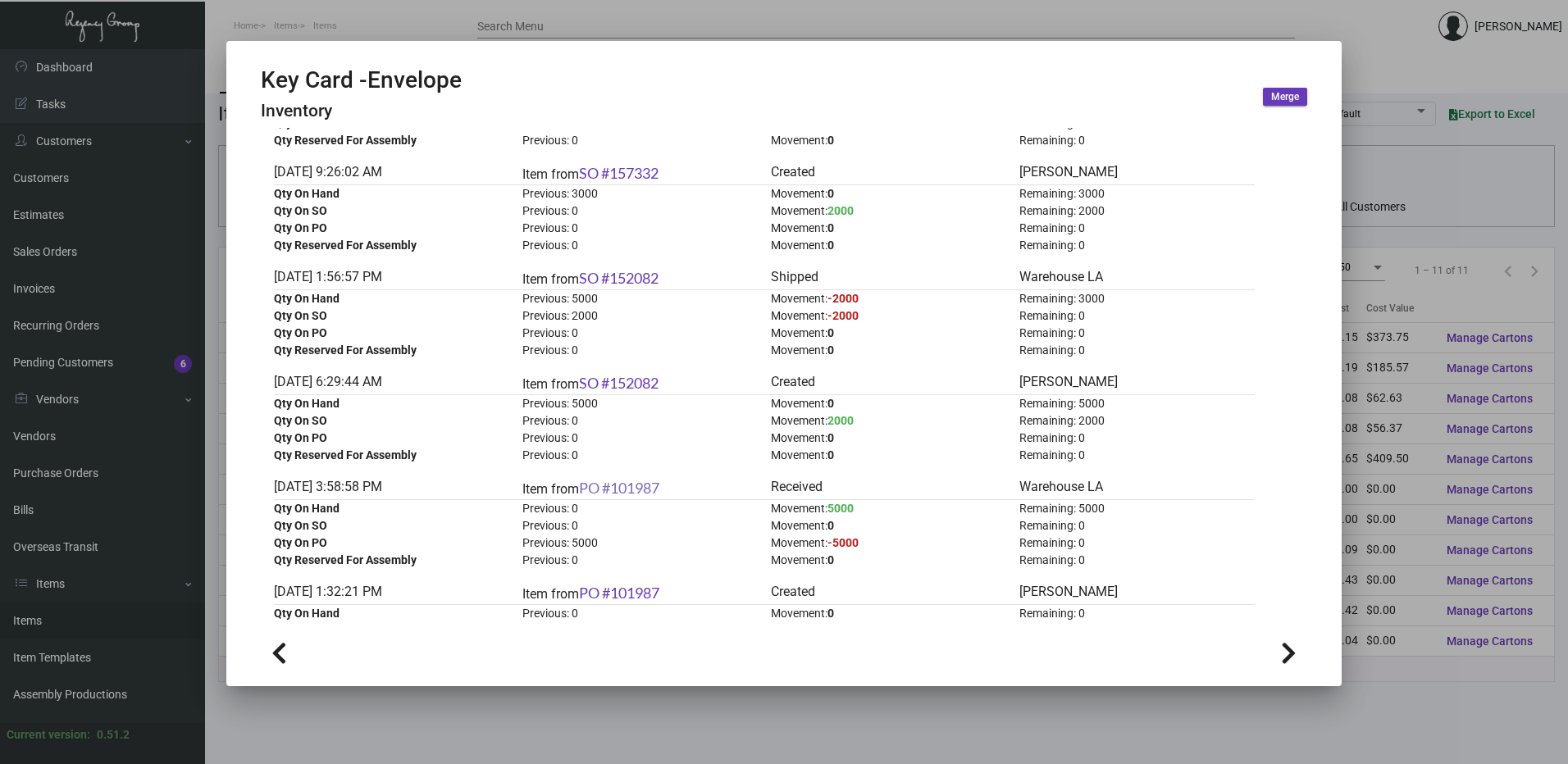
click at [649, 489] on link "PO #101987" at bounding box center [619, 488] width 81 height 18
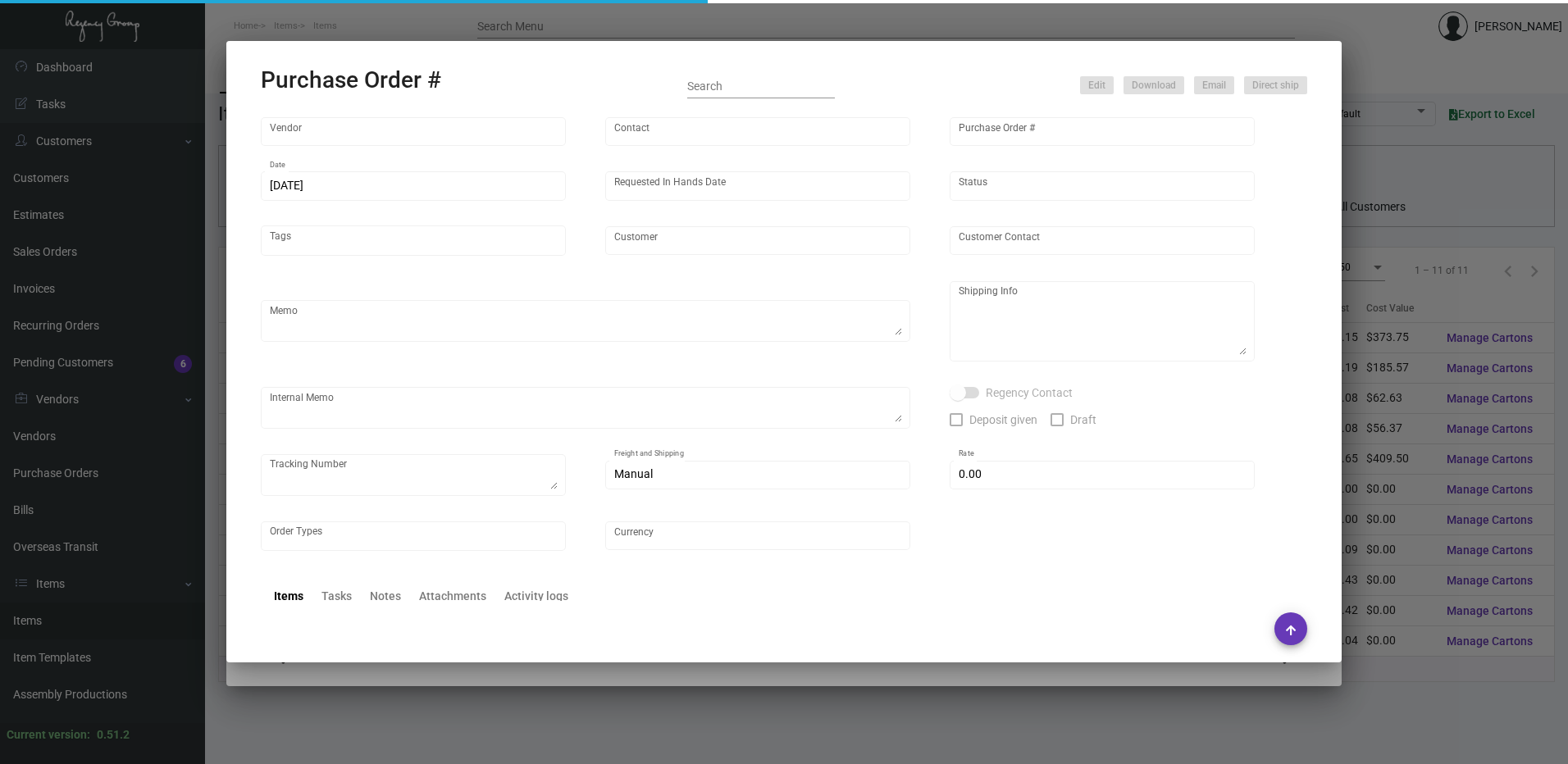
type input "[DOMAIN_NAME]"
type input "N/A N/A"
type input "101987"
type input "[DATE]"
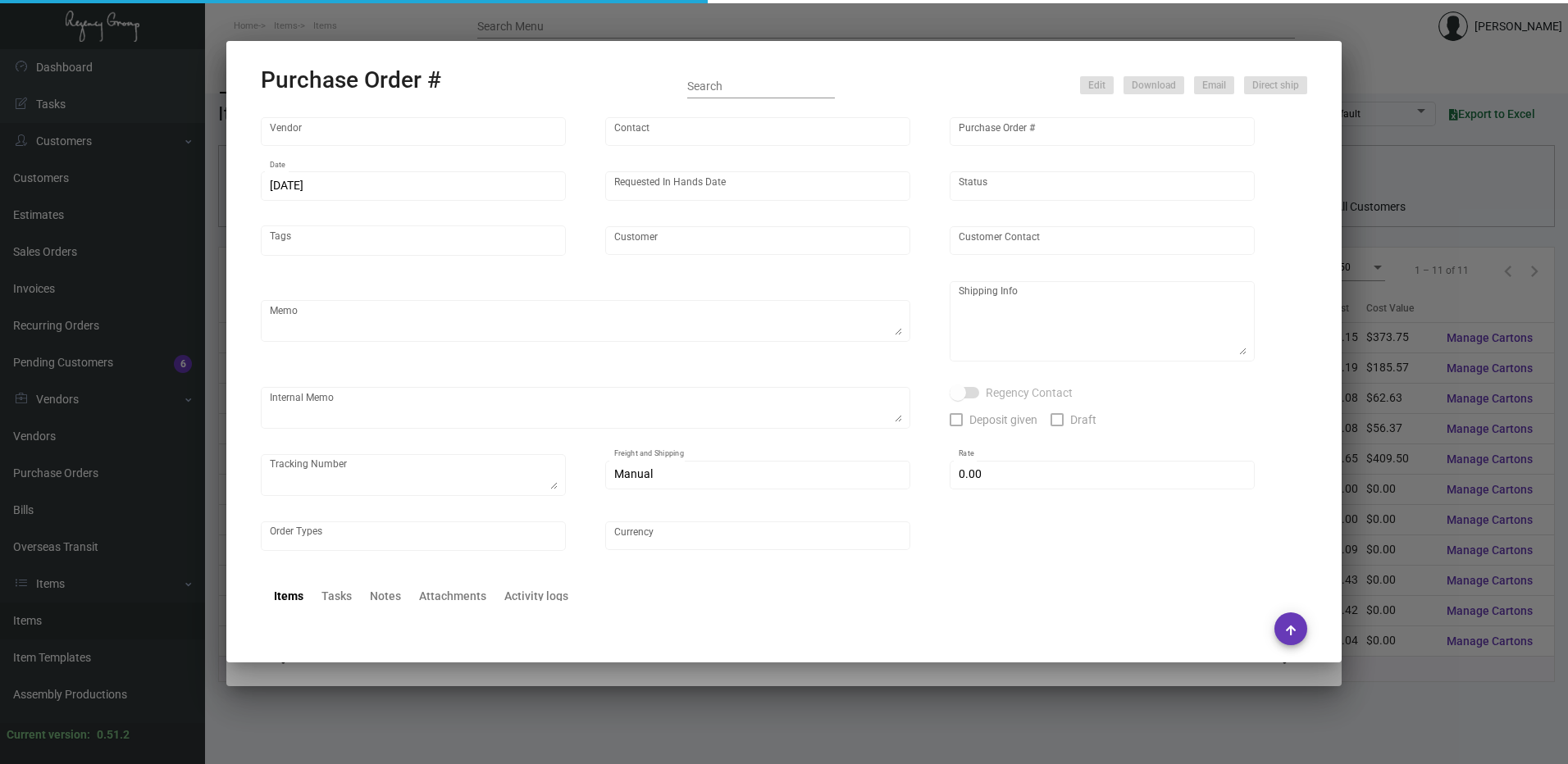
type input "Field Station Moab"
type textarea "Last PO# 97337 / ENV333649438"
type textarea "Regency Group LA [STREET_ADDRESS]"
type textarea "LA Warehouse."
checkbox input "true"
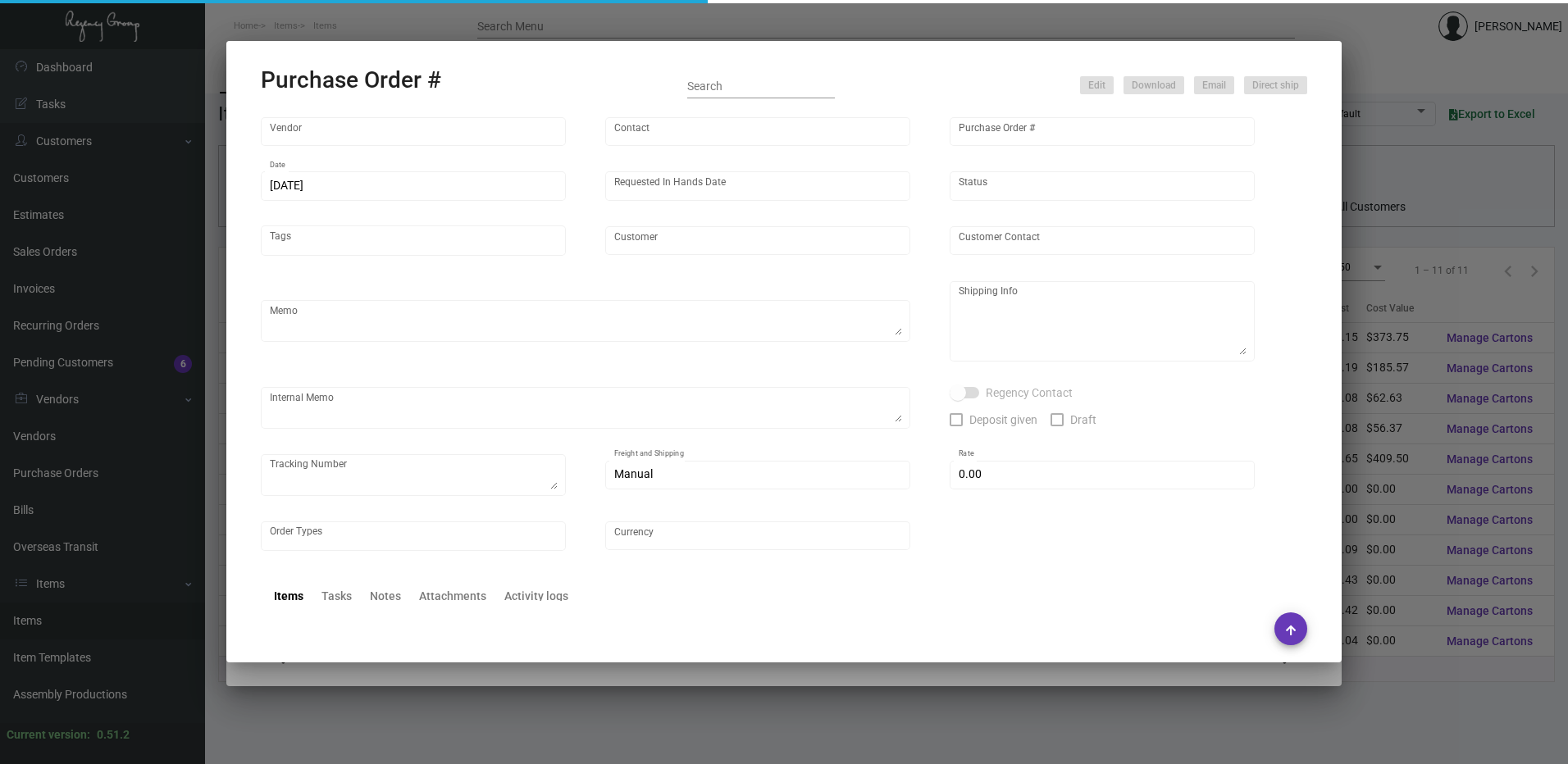
type input "$ 82.69"
type input "United States Dollar $"
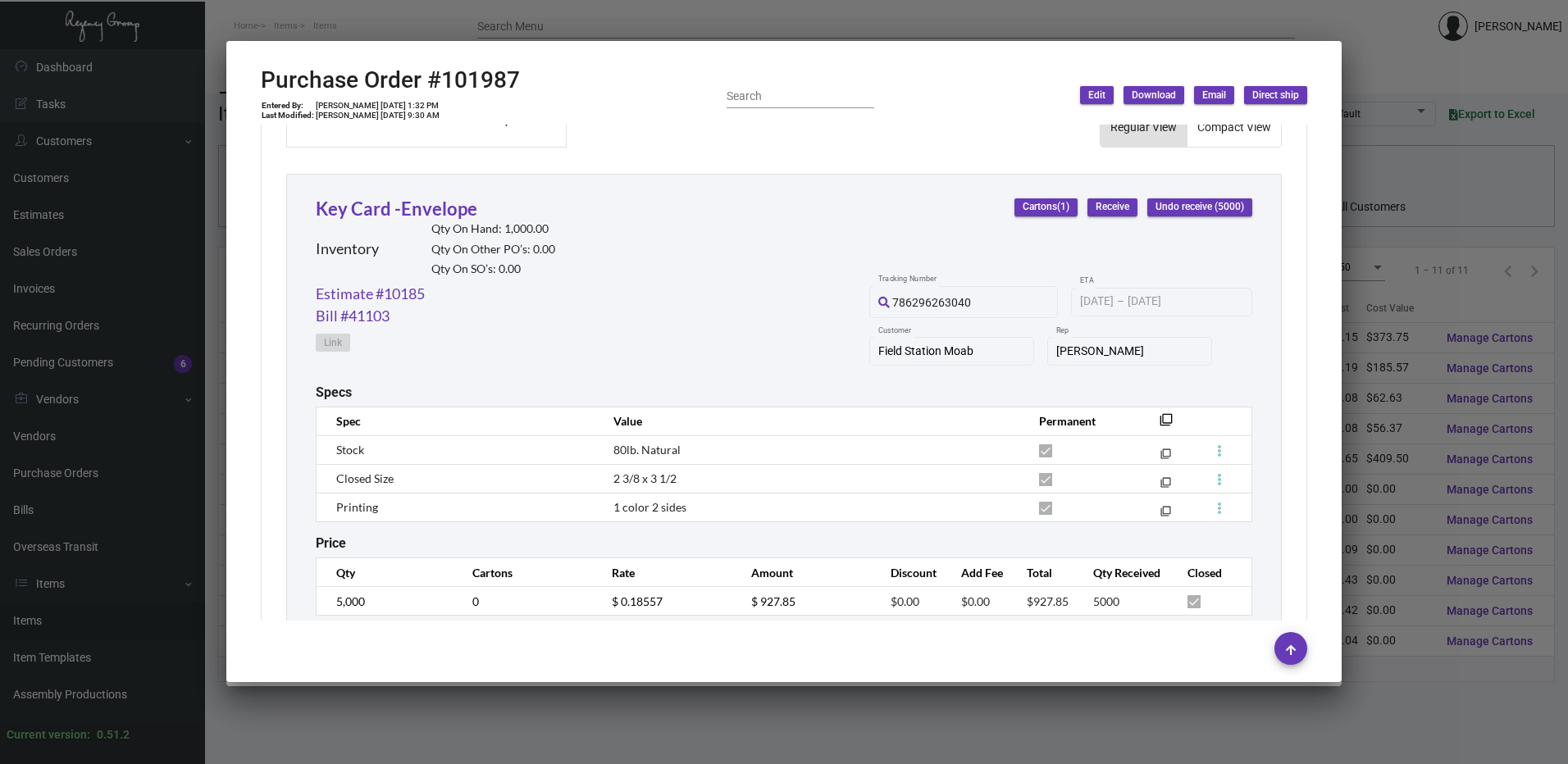
scroll to position [733, 0]
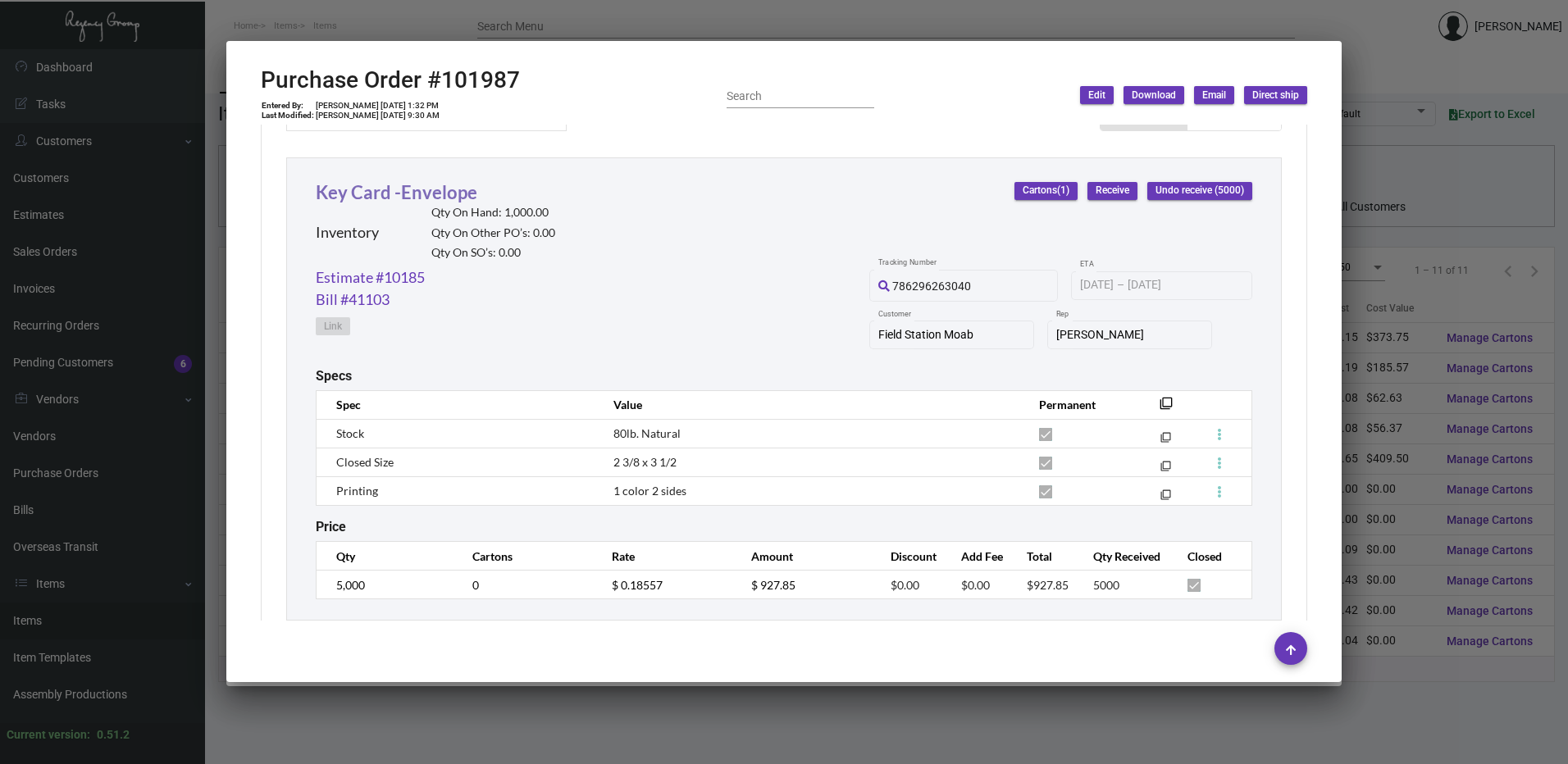
click at [423, 190] on link "Key Card -Envelope" at bounding box center [396, 192] width 162 height 22
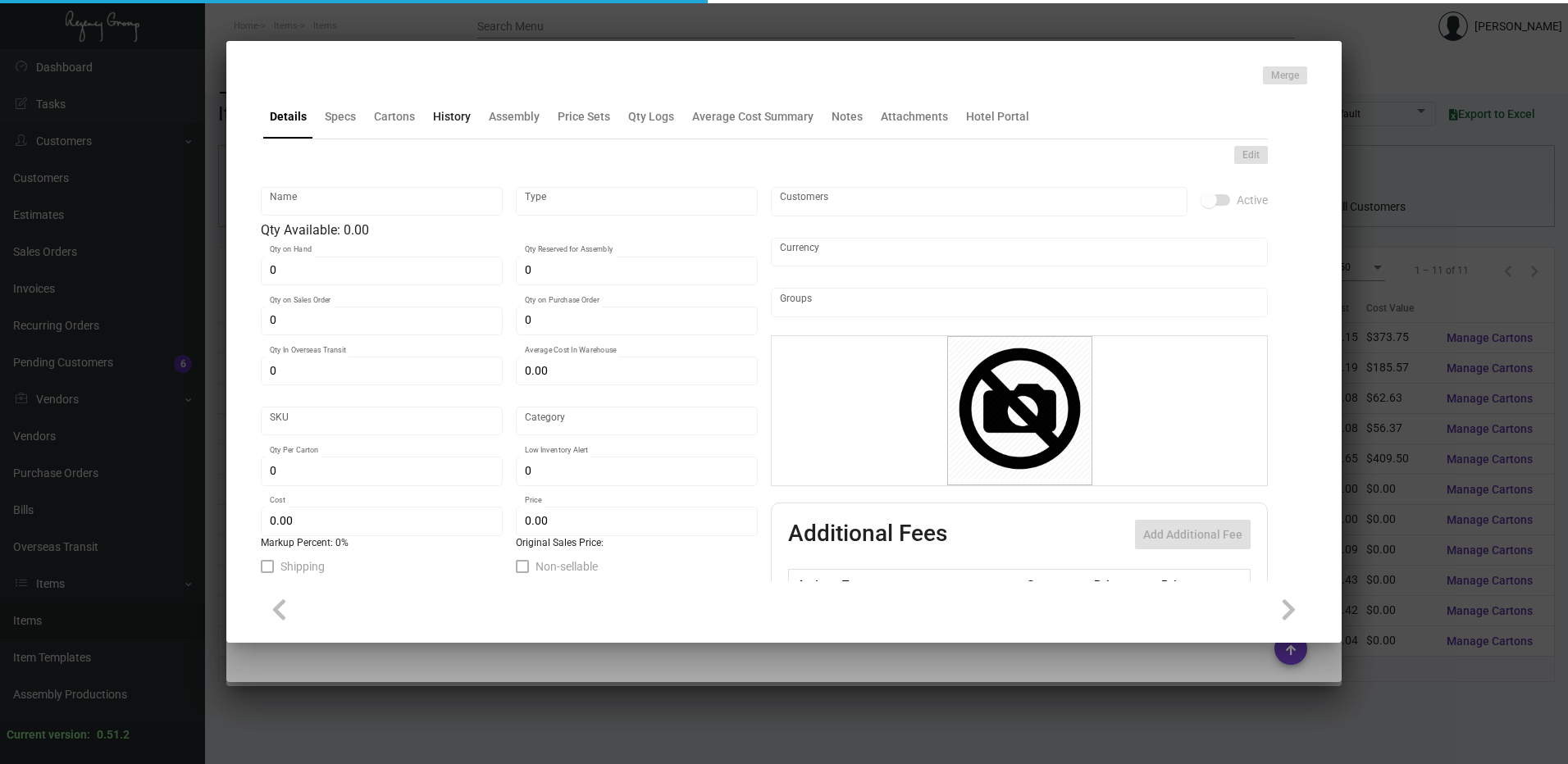
click at [443, 126] on div "History" at bounding box center [451, 116] width 51 height 39
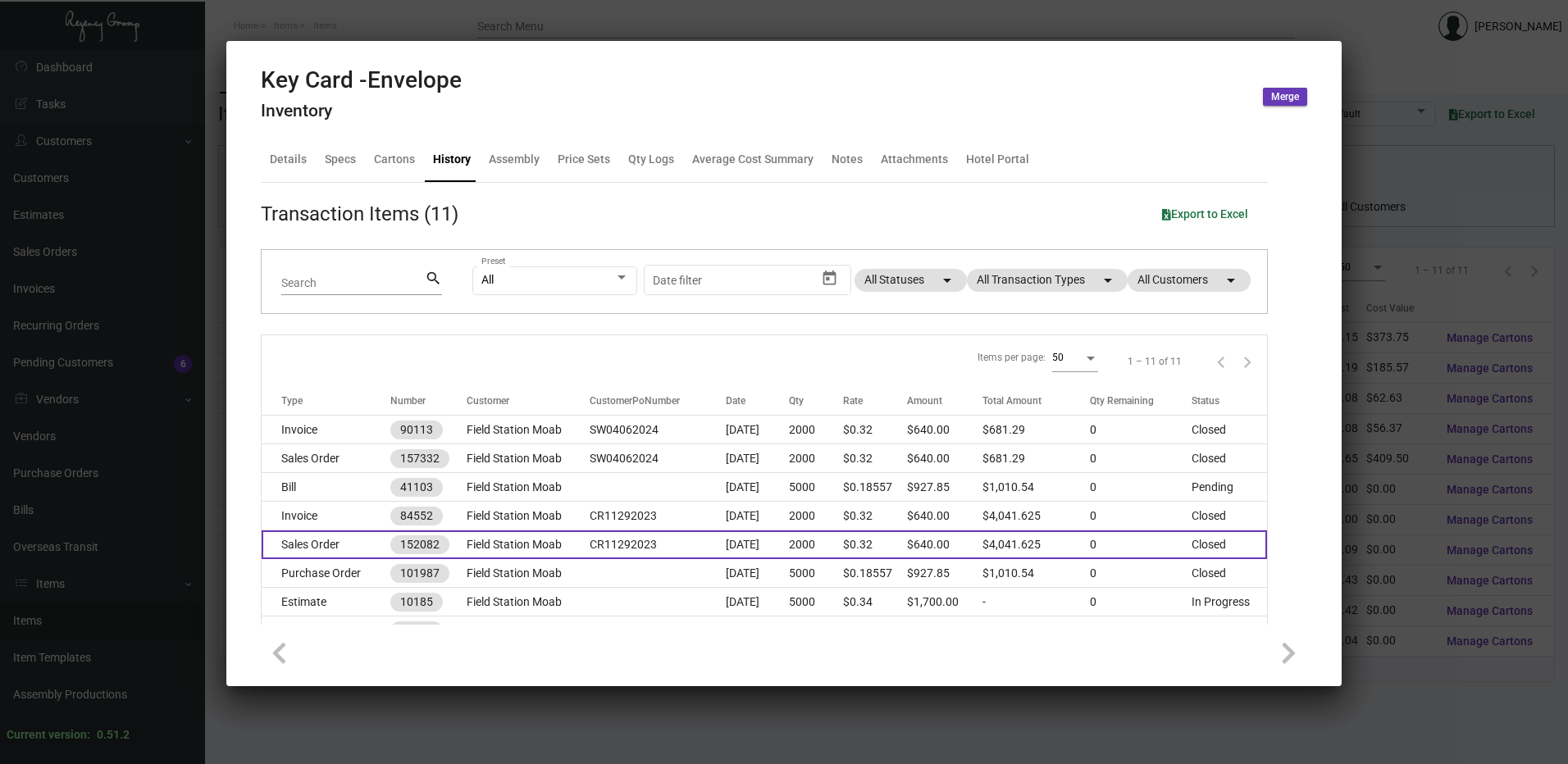
click at [336, 546] on td "Sales Order" at bounding box center [326, 545] width 128 height 29
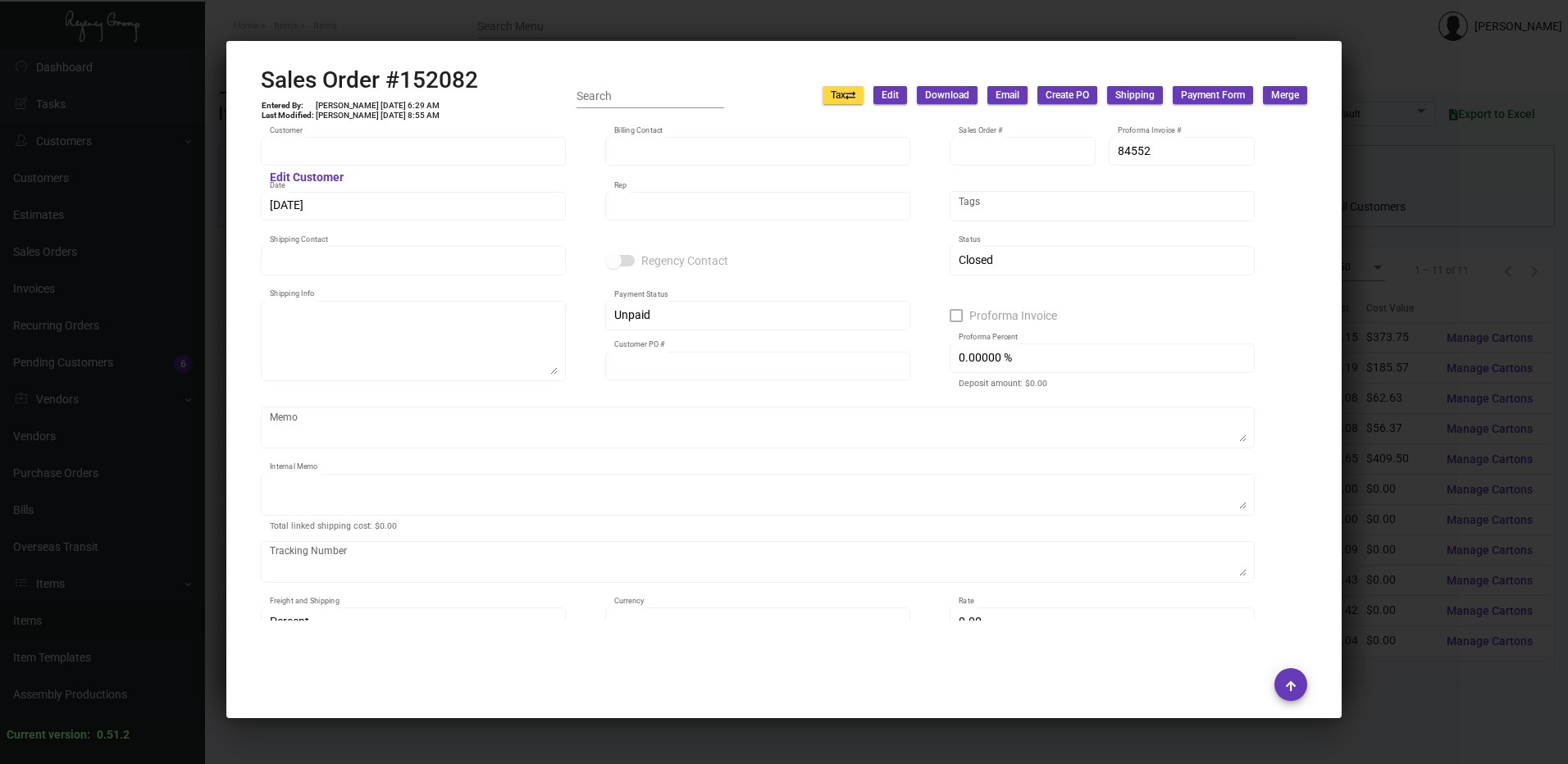
type input "Field Station Moab"
type input "[PERSON_NAME]"
type input "152082"
type input "[DATE]"
type input "[PERSON_NAME]"
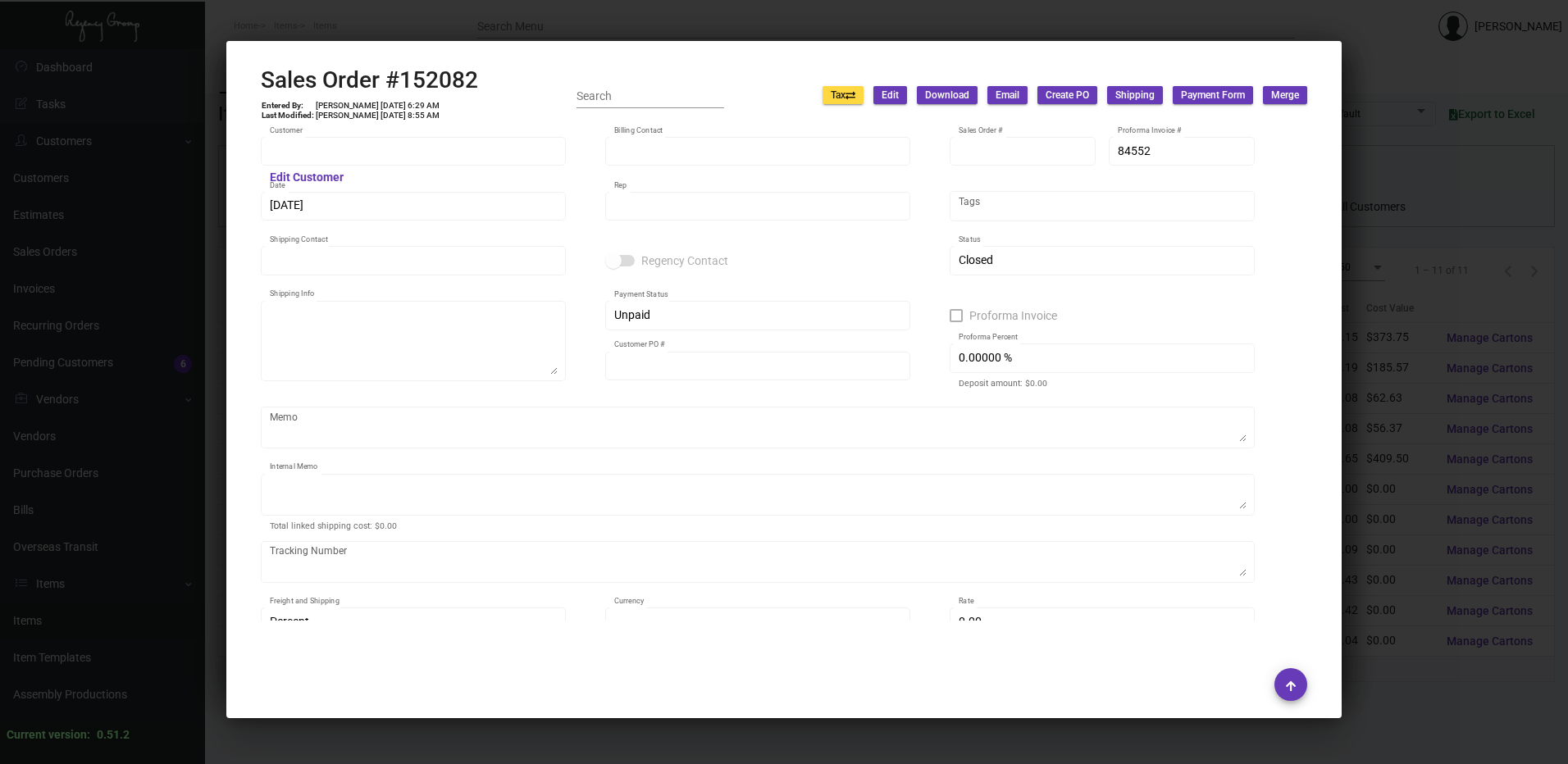
type input "Front Desk"
type textarea "Field Station Moab - Front Desk [STREET_ADDRESS]"
type input "CR11292023"
type textarea "$68.00"
type input "United States Dollar $"
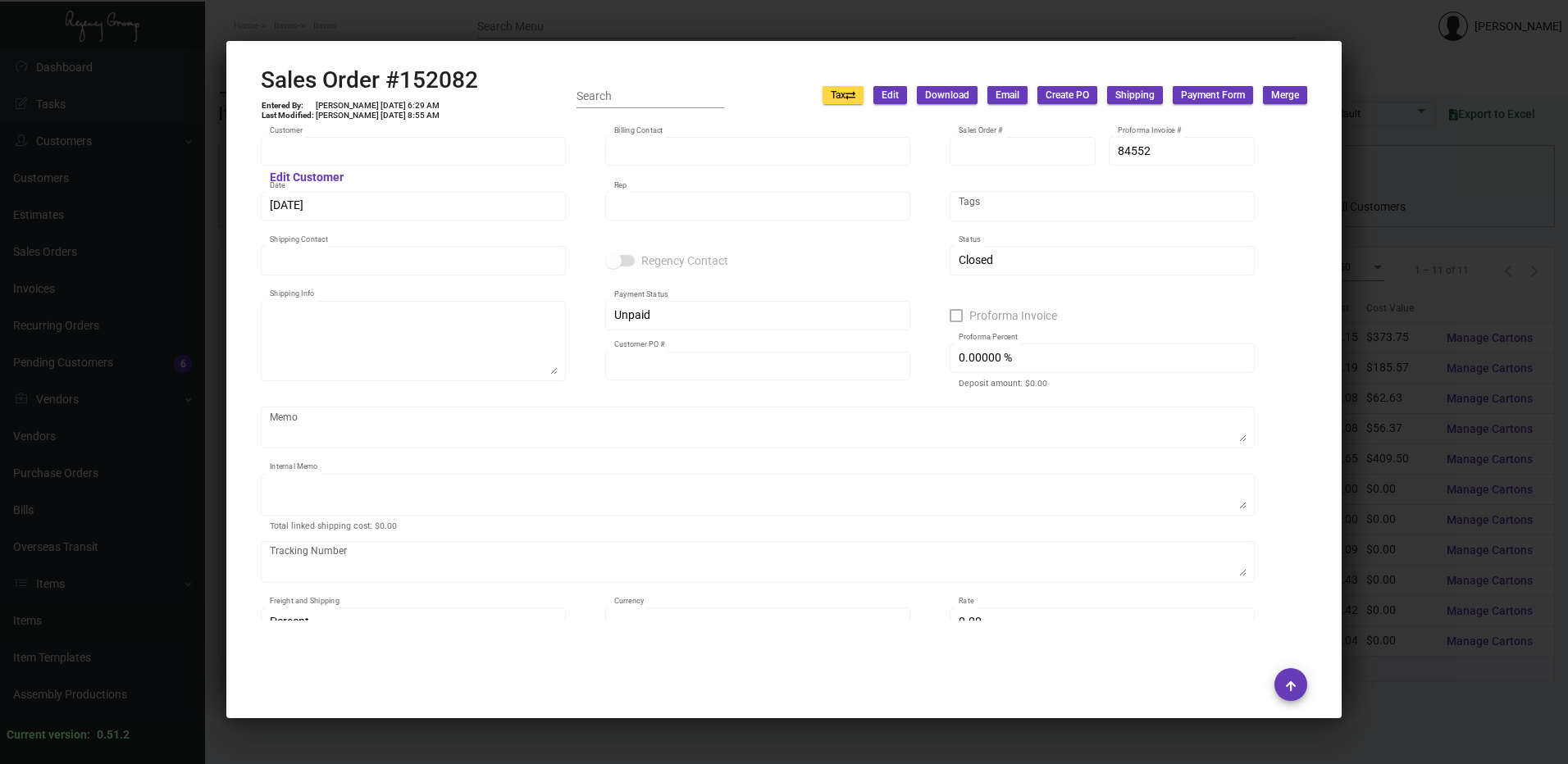
type input "8.50000 %"
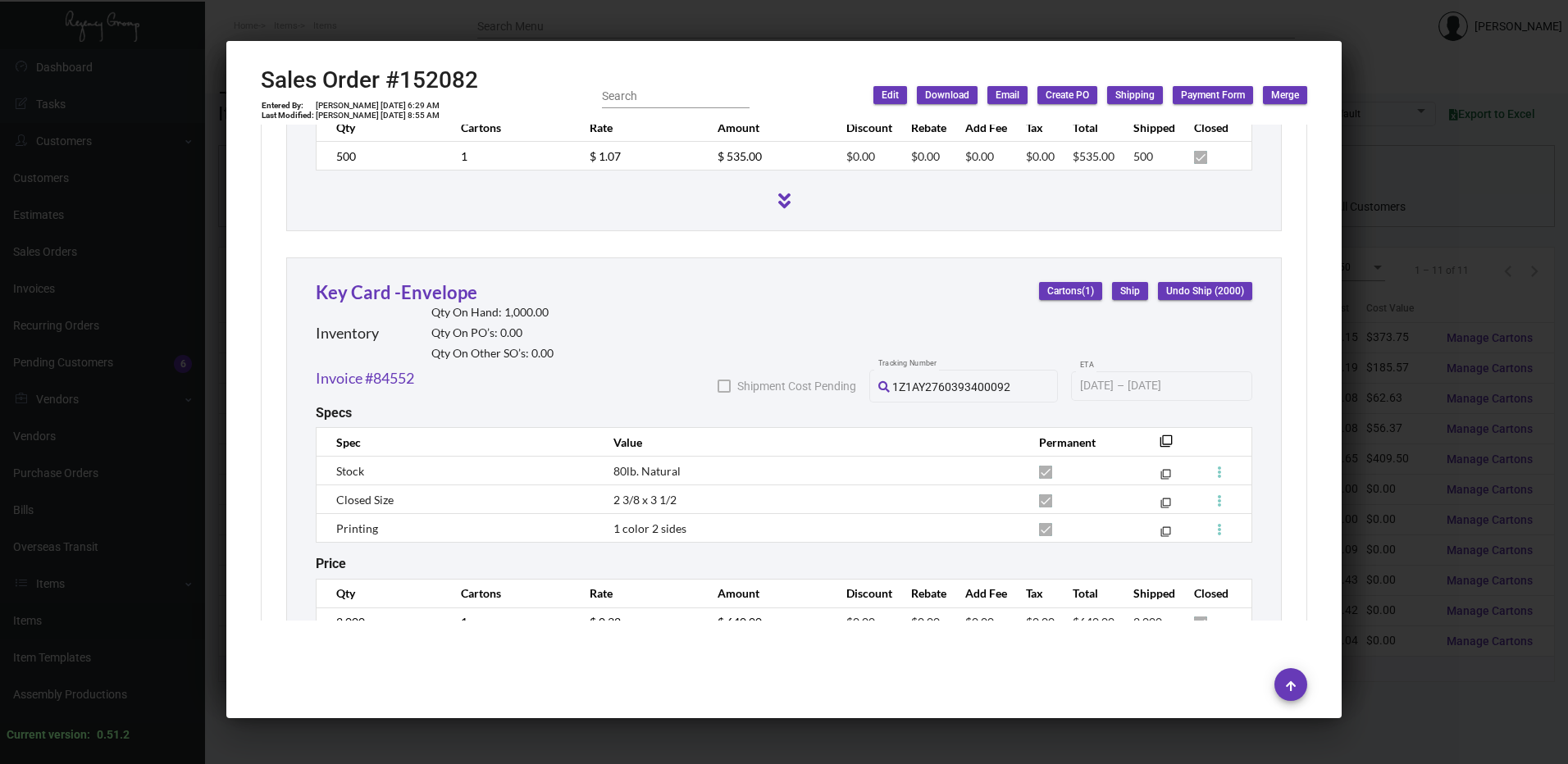
scroll to position [1968, 0]
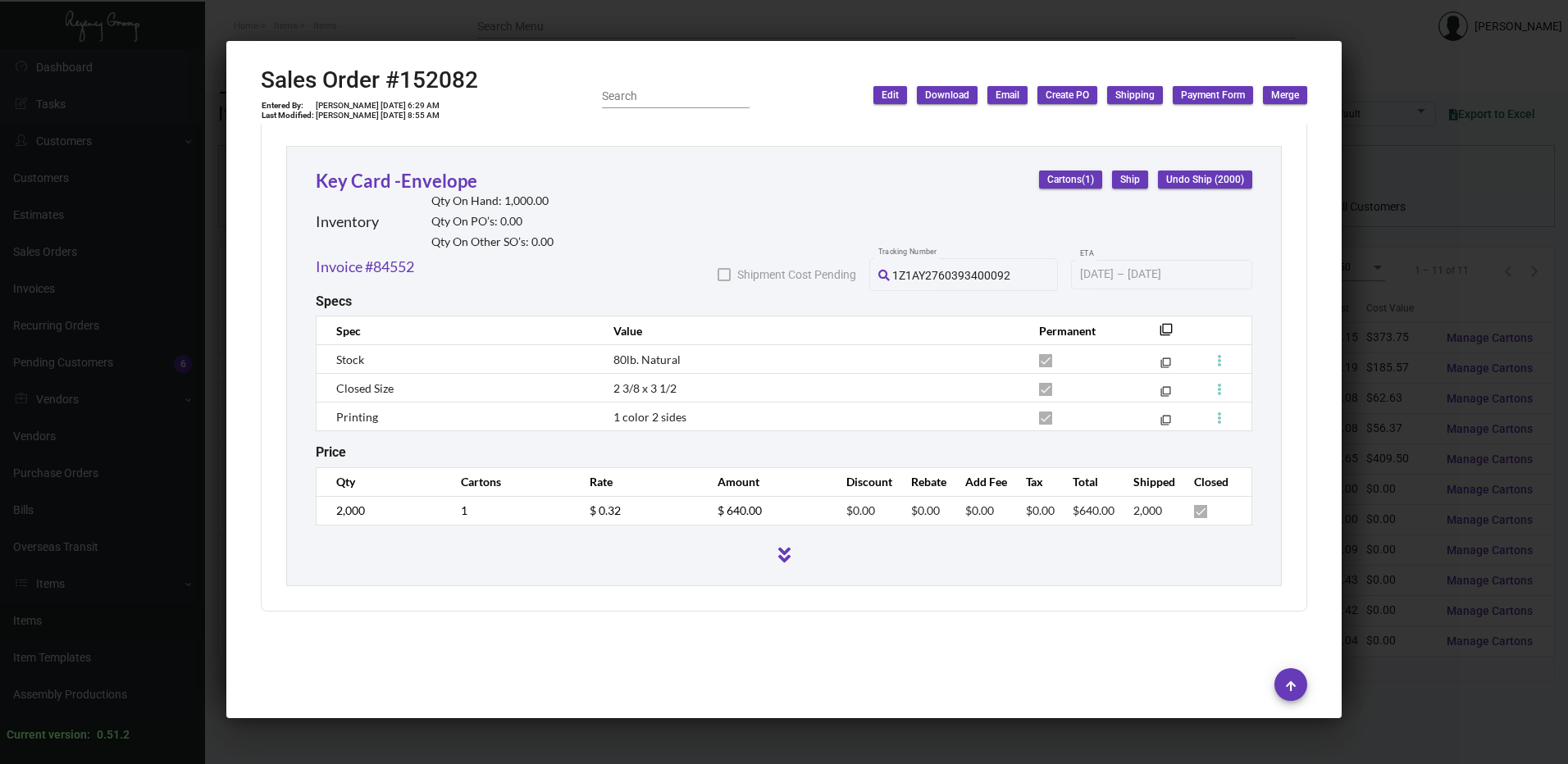
click at [731, 15] on div at bounding box center [784, 382] width 1568 height 764
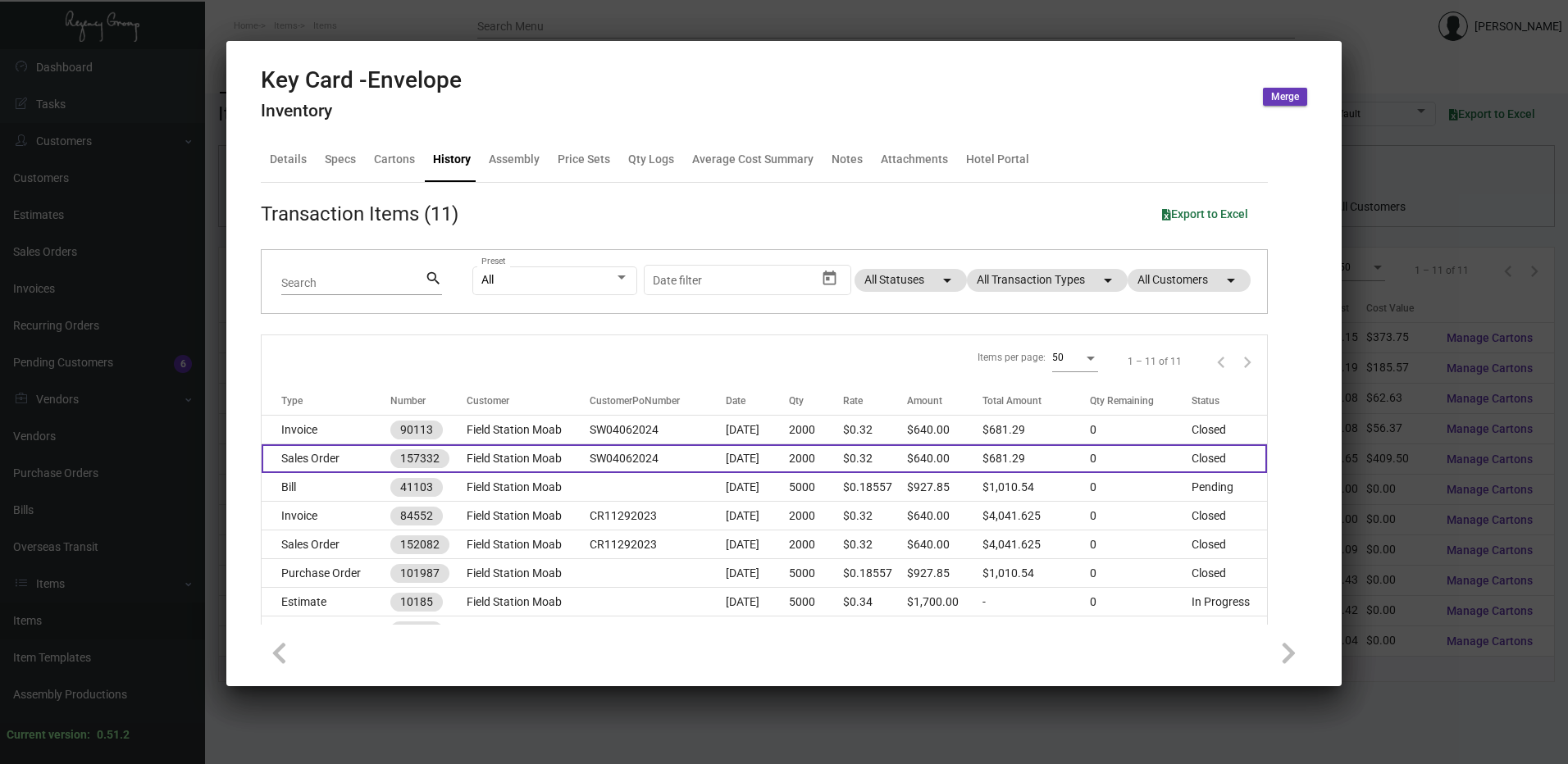
click at [328, 465] on td "Sales Order" at bounding box center [326, 459] width 128 height 29
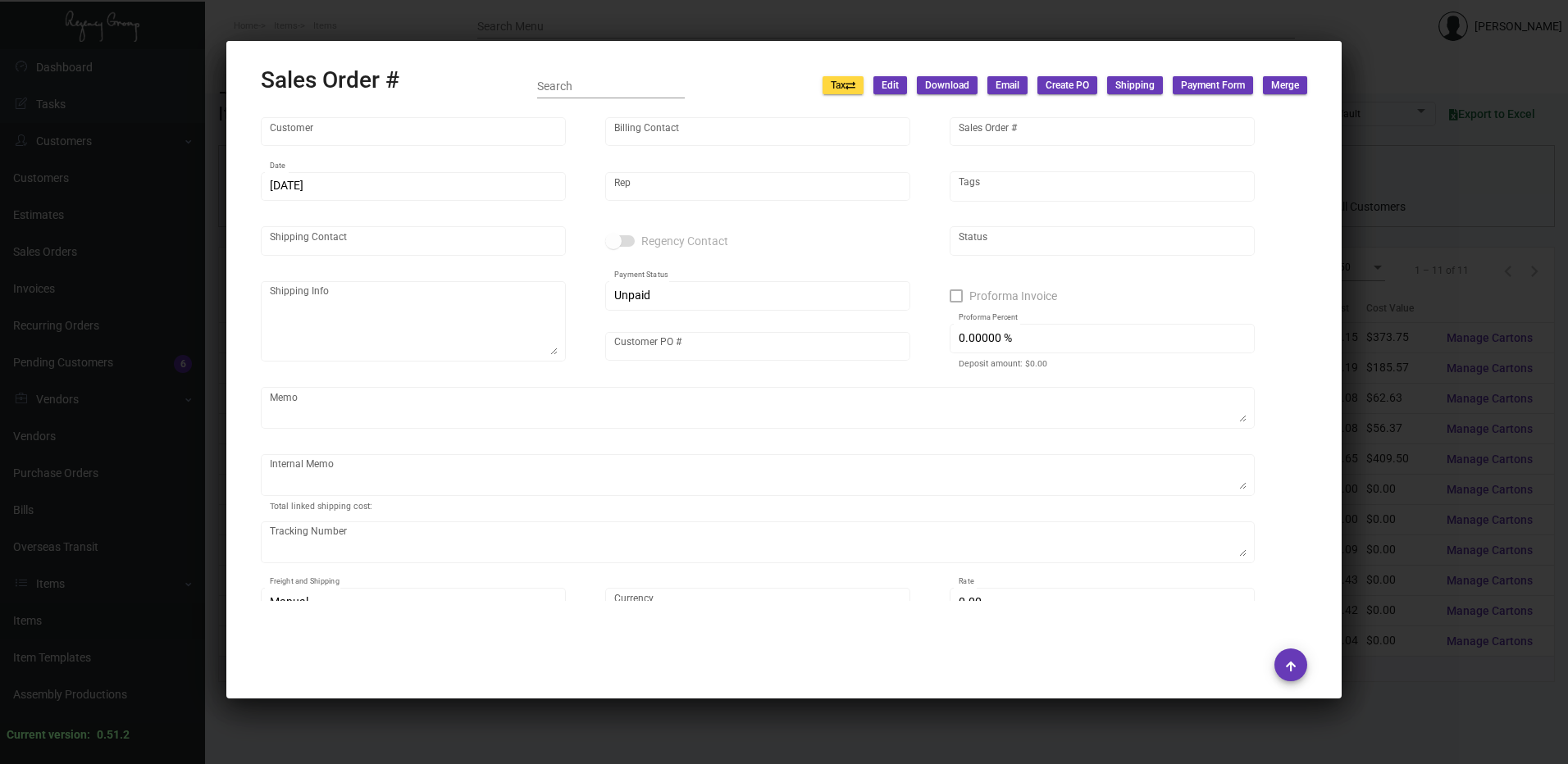
type input "Field Station Moab"
type input "[PERSON_NAME]"
type input "157332"
type input "[DATE]"
type input "[PERSON_NAME]"
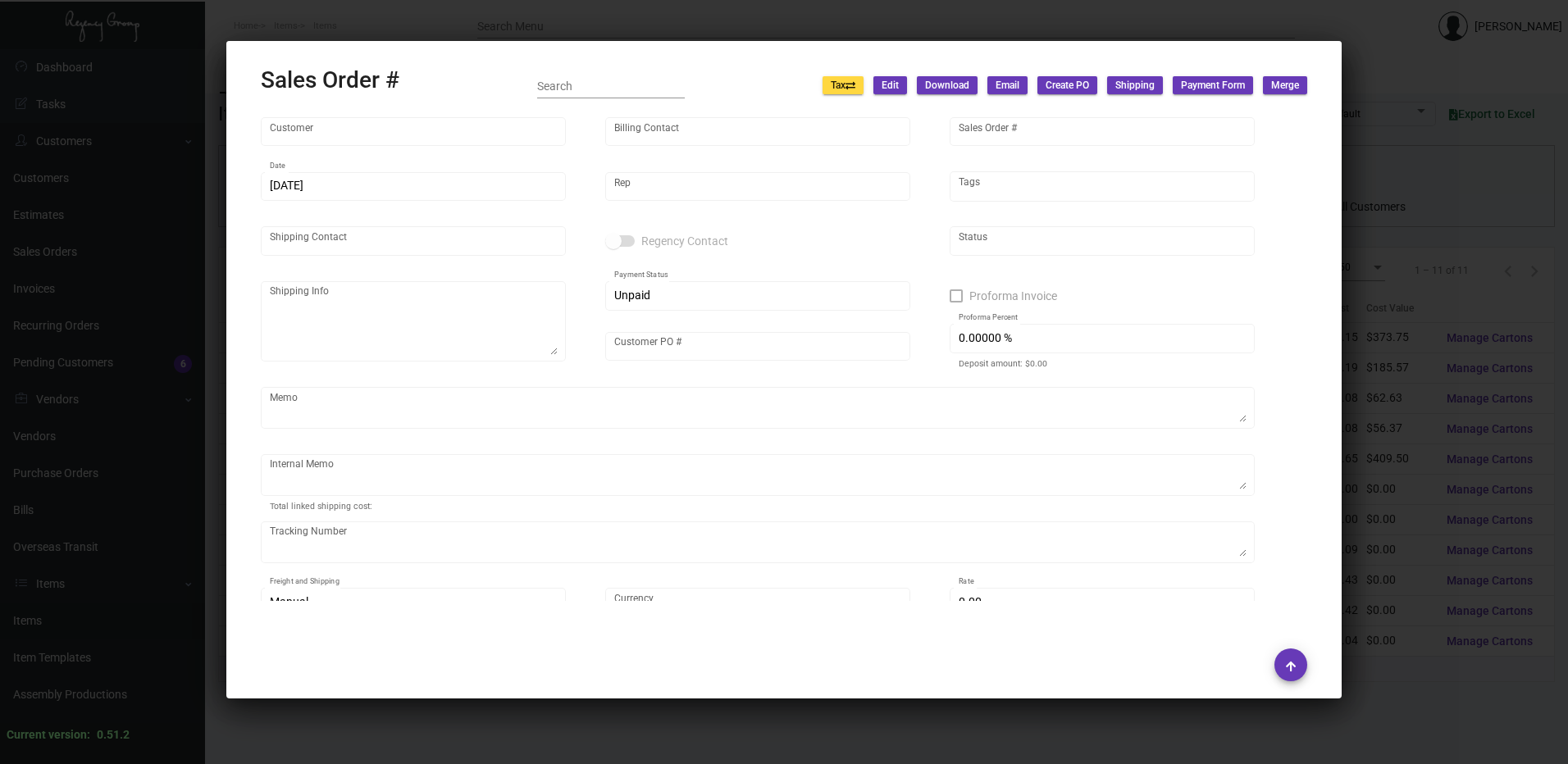
type input "Front Desk"
type textarea "Field Station Moab - Front Desk [STREET_ADDRESS]"
type input "SW04062024"
type textarea "$11.71"
type input "United States Dollar $"
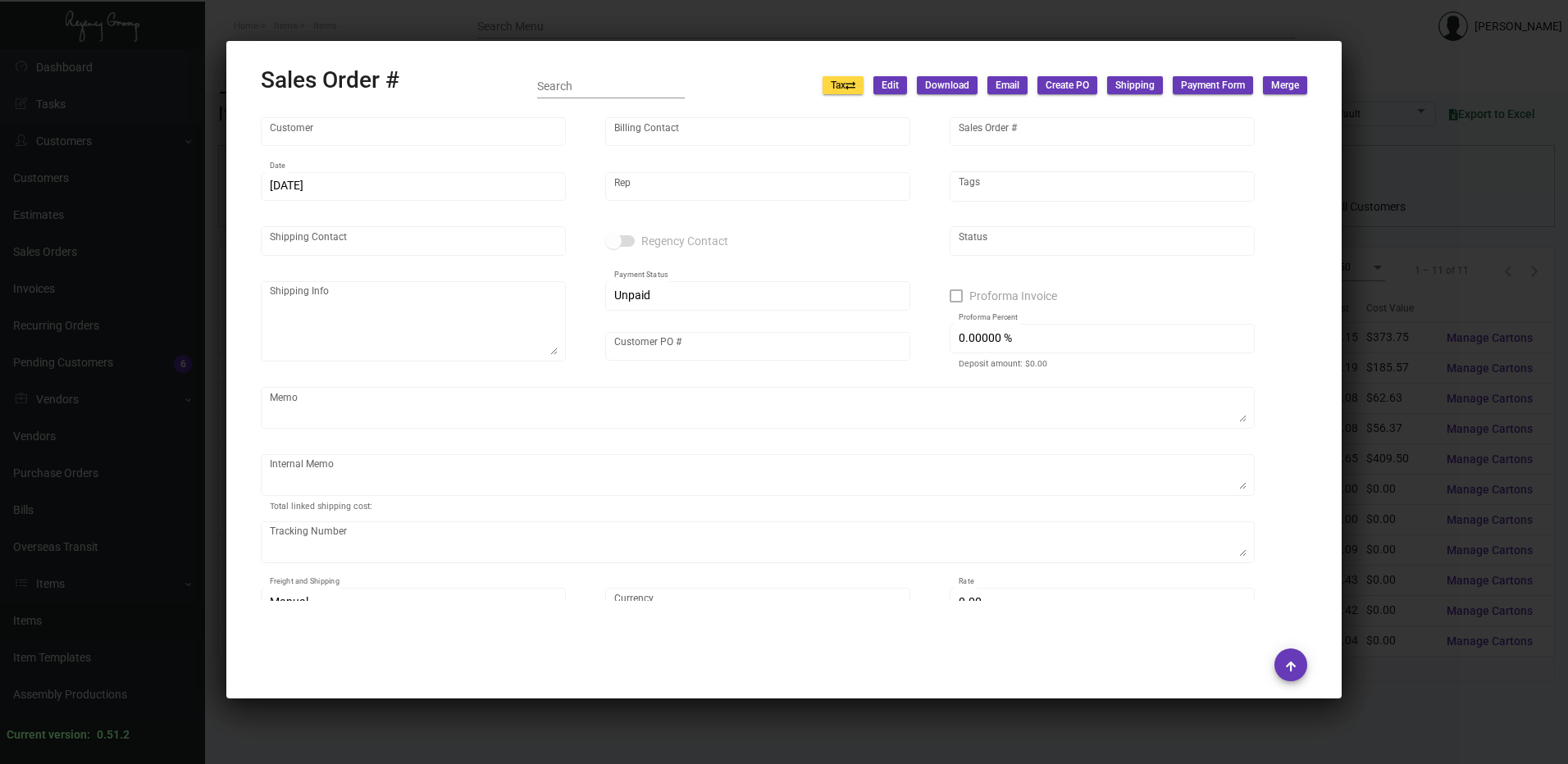
type input "$ 41.29"
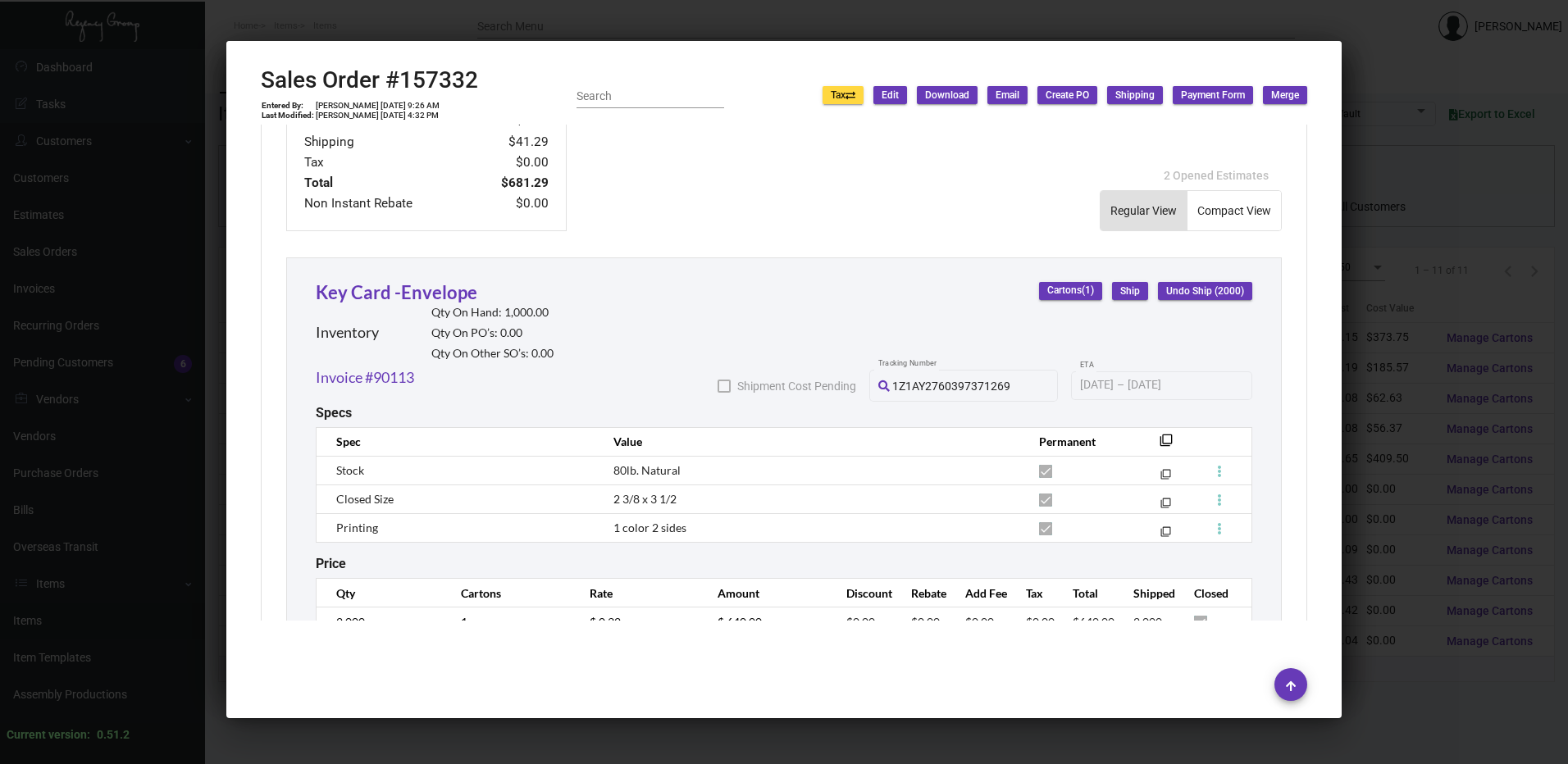
scroll to position [821, 0]
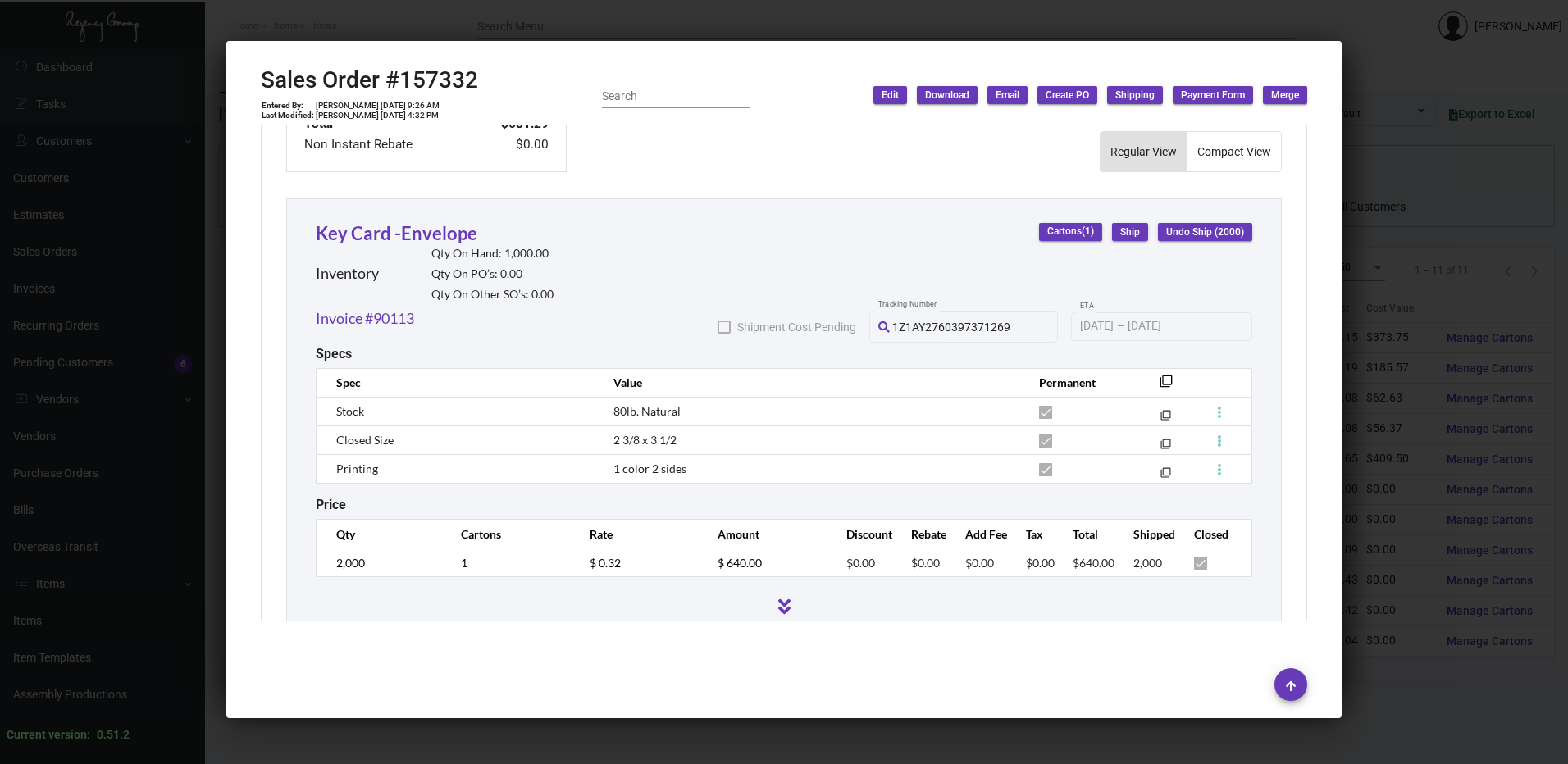
click at [729, 20] on div at bounding box center [784, 382] width 1568 height 764
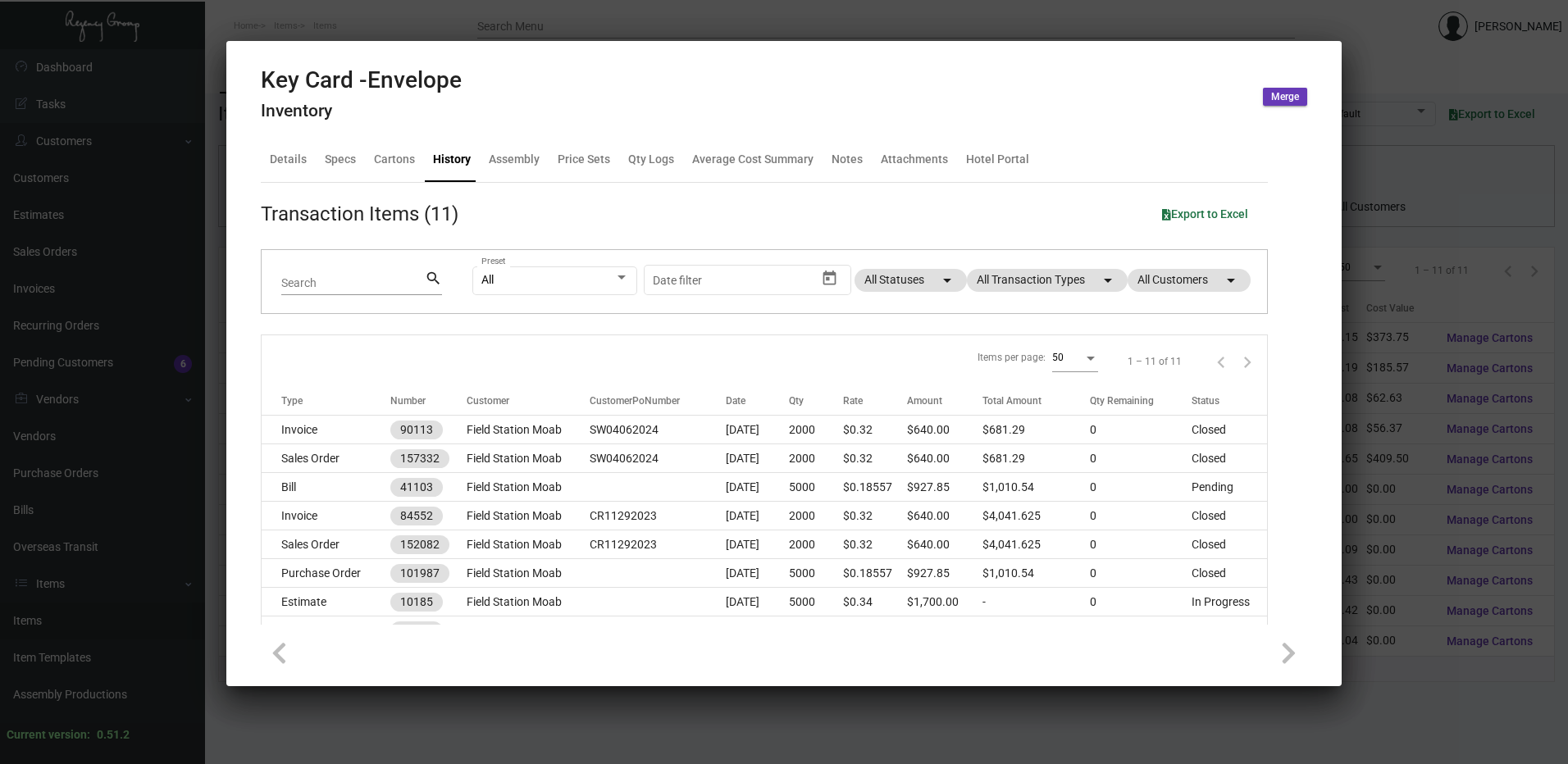
click at [729, 20] on div at bounding box center [784, 382] width 1568 height 764
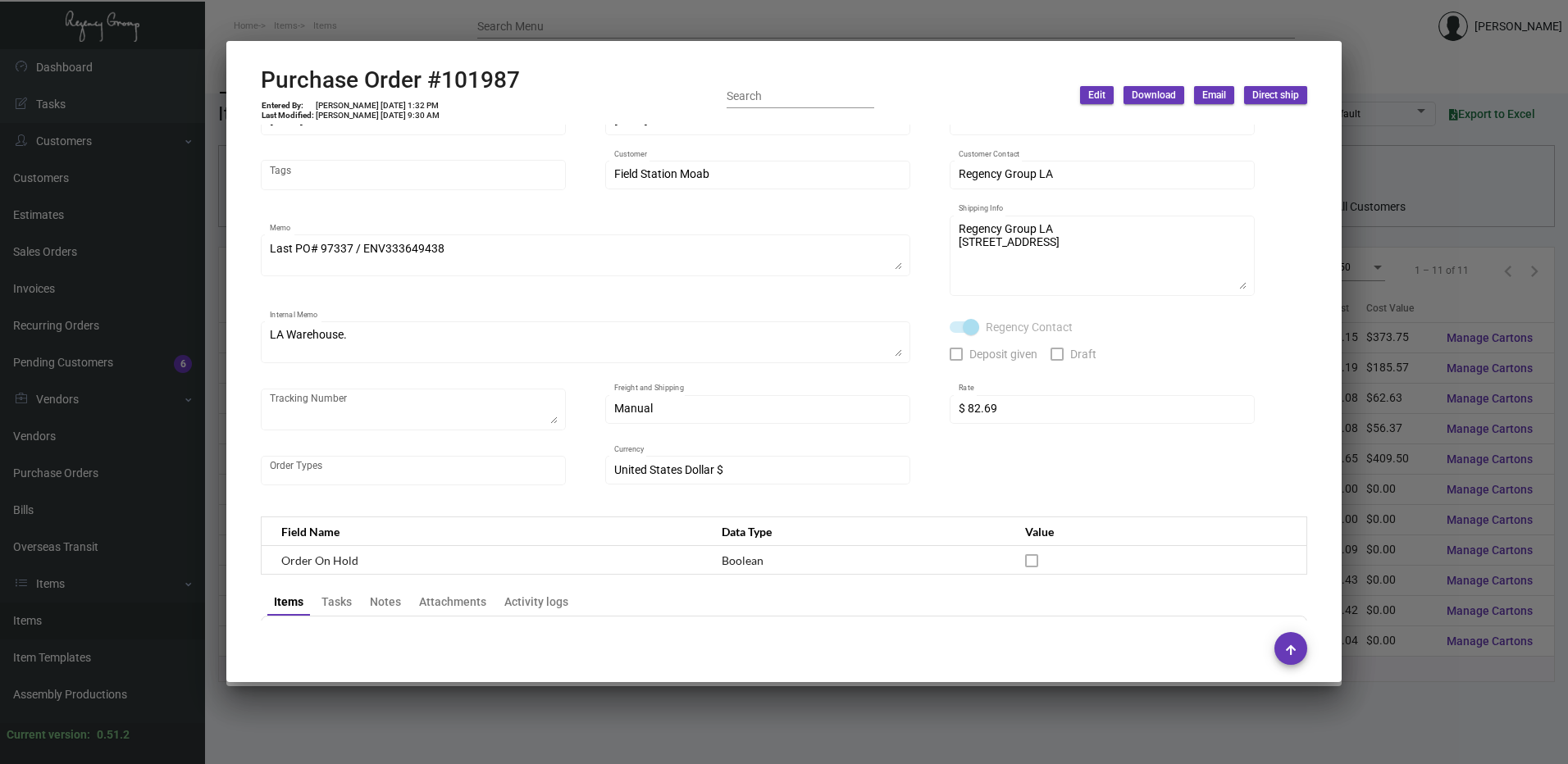
scroll to position [0, 0]
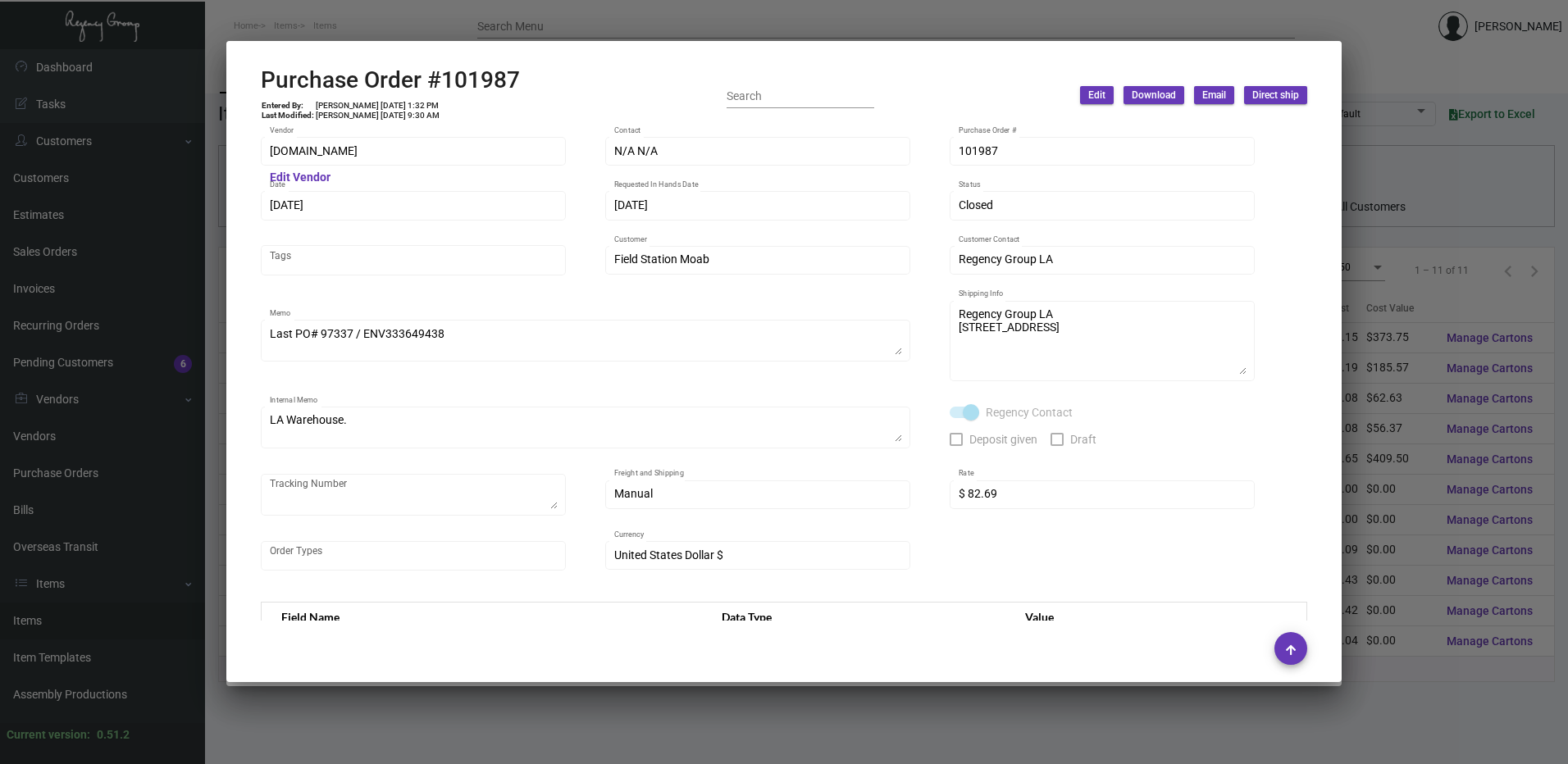
click at [568, 20] on div at bounding box center [784, 382] width 1568 height 764
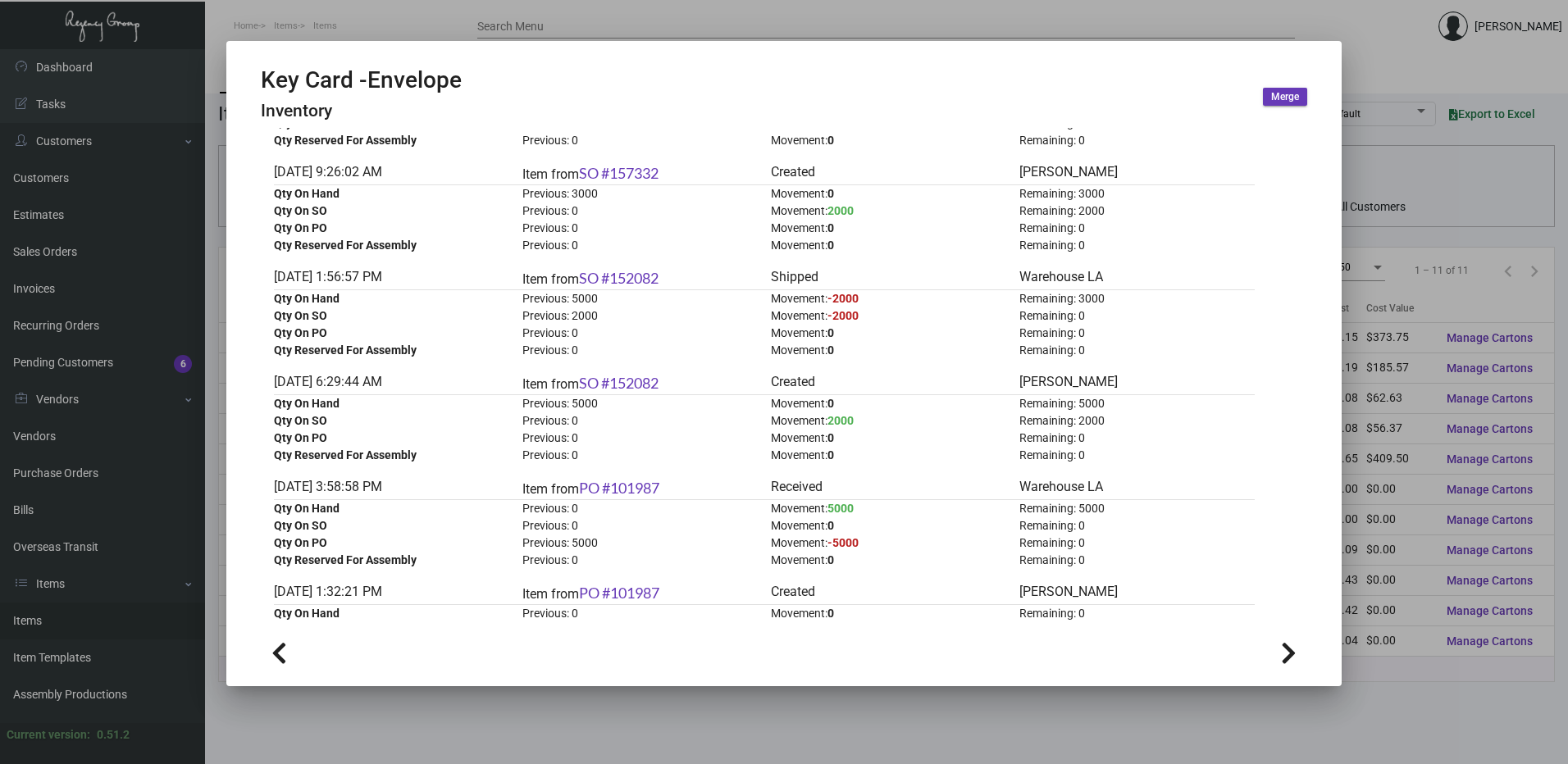
click at [732, 32] on div at bounding box center [784, 382] width 1568 height 764
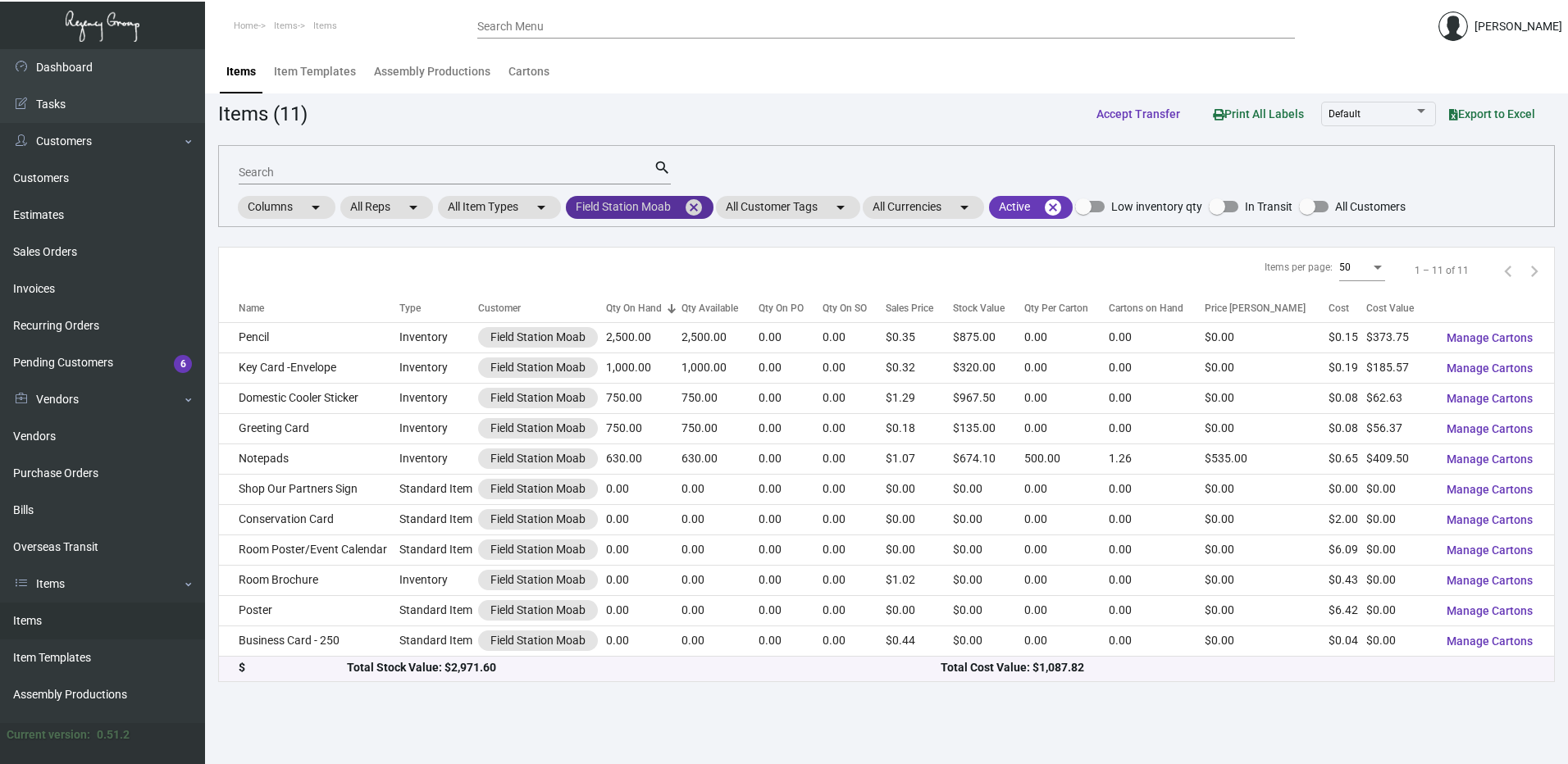
click at [699, 203] on mat-icon "cancel" at bounding box center [694, 207] width 20 height 20
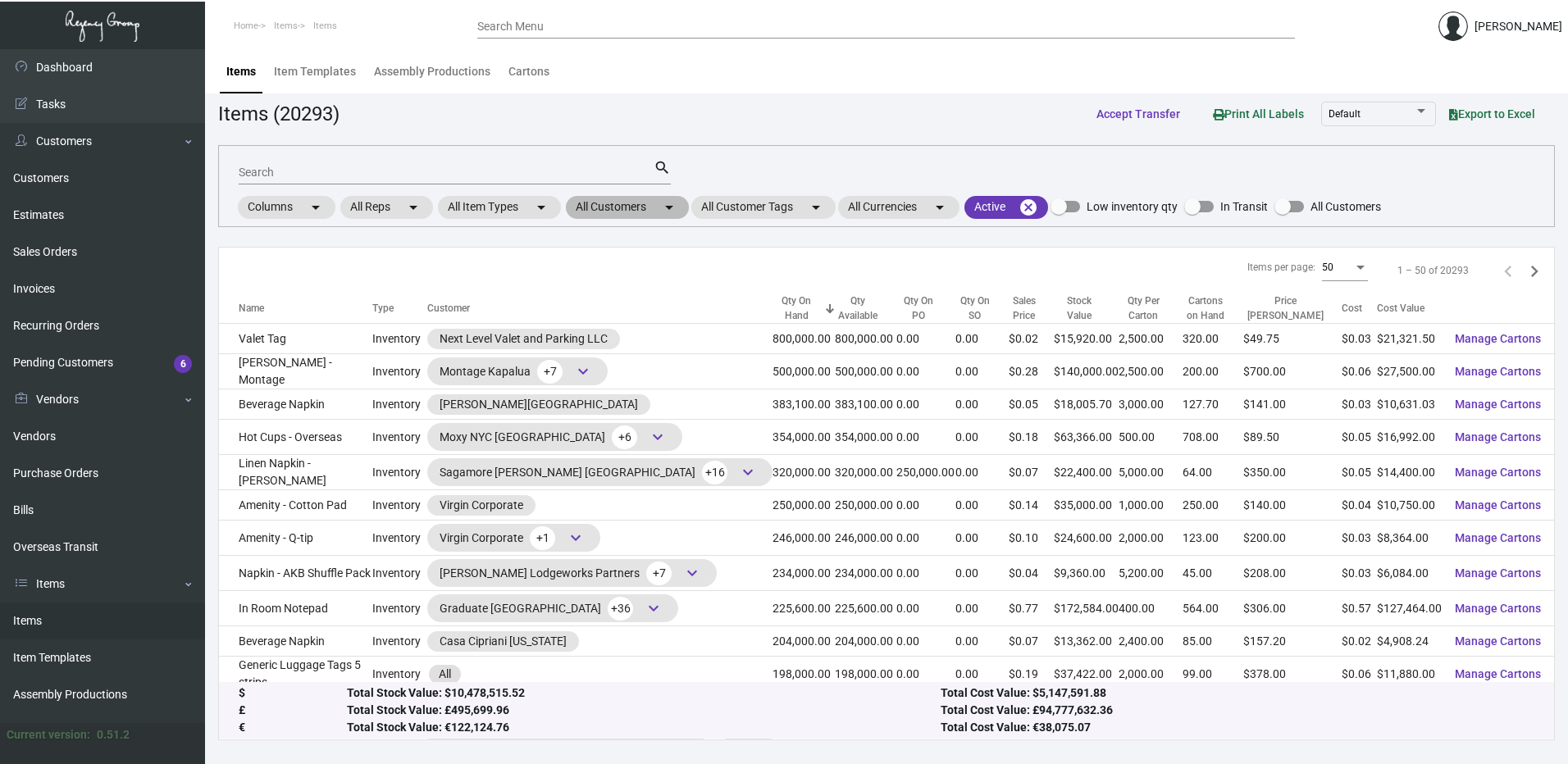
click at [645, 206] on mat-chip "All Customers arrow_drop_down" at bounding box center [627, 207] width 123 height 23
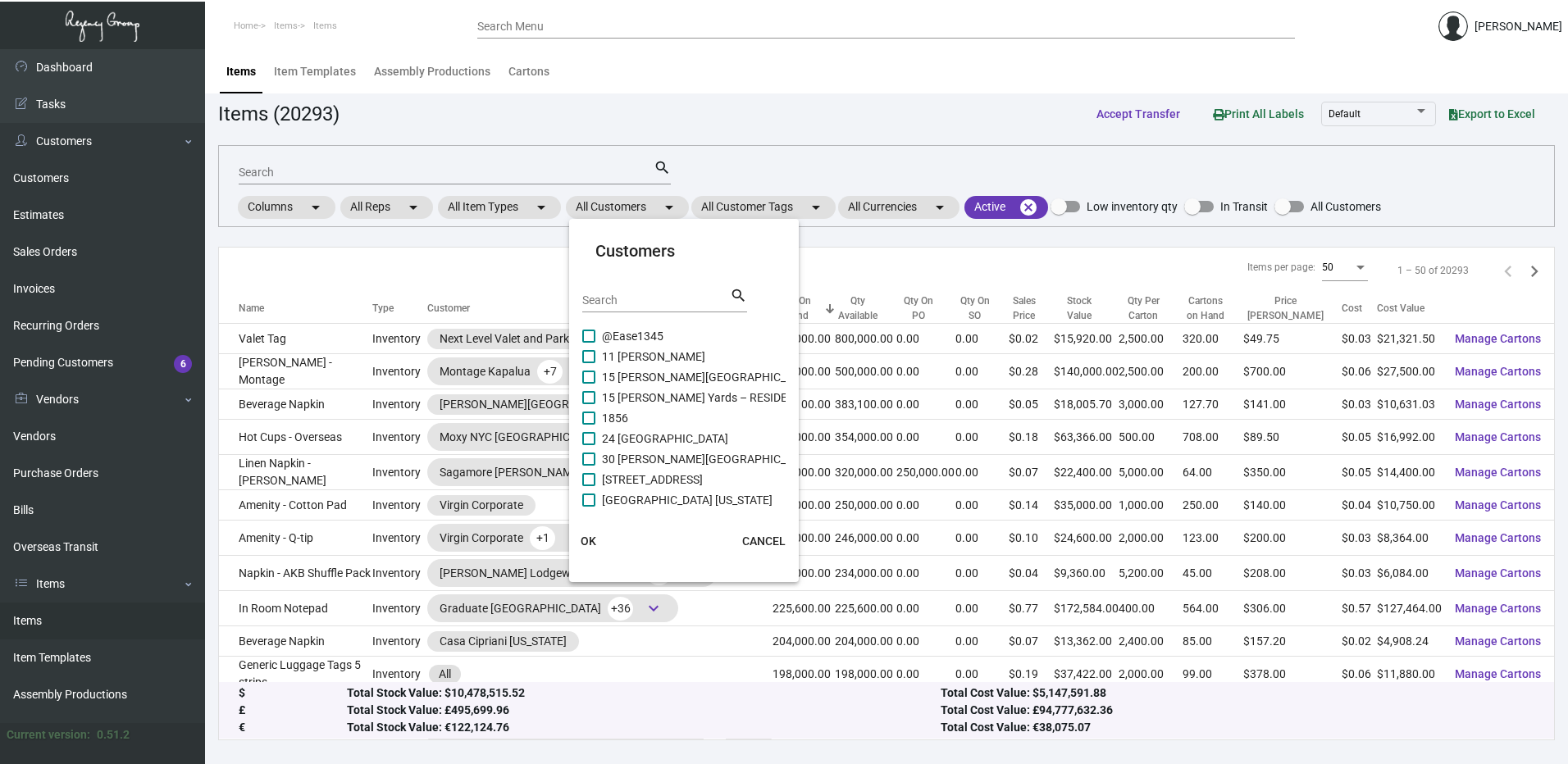
click at [624, 303] on input "Search" at bounding box center [656, 301] width 148 height 13
paste input "[GEOGRAPHIC_DATA]"
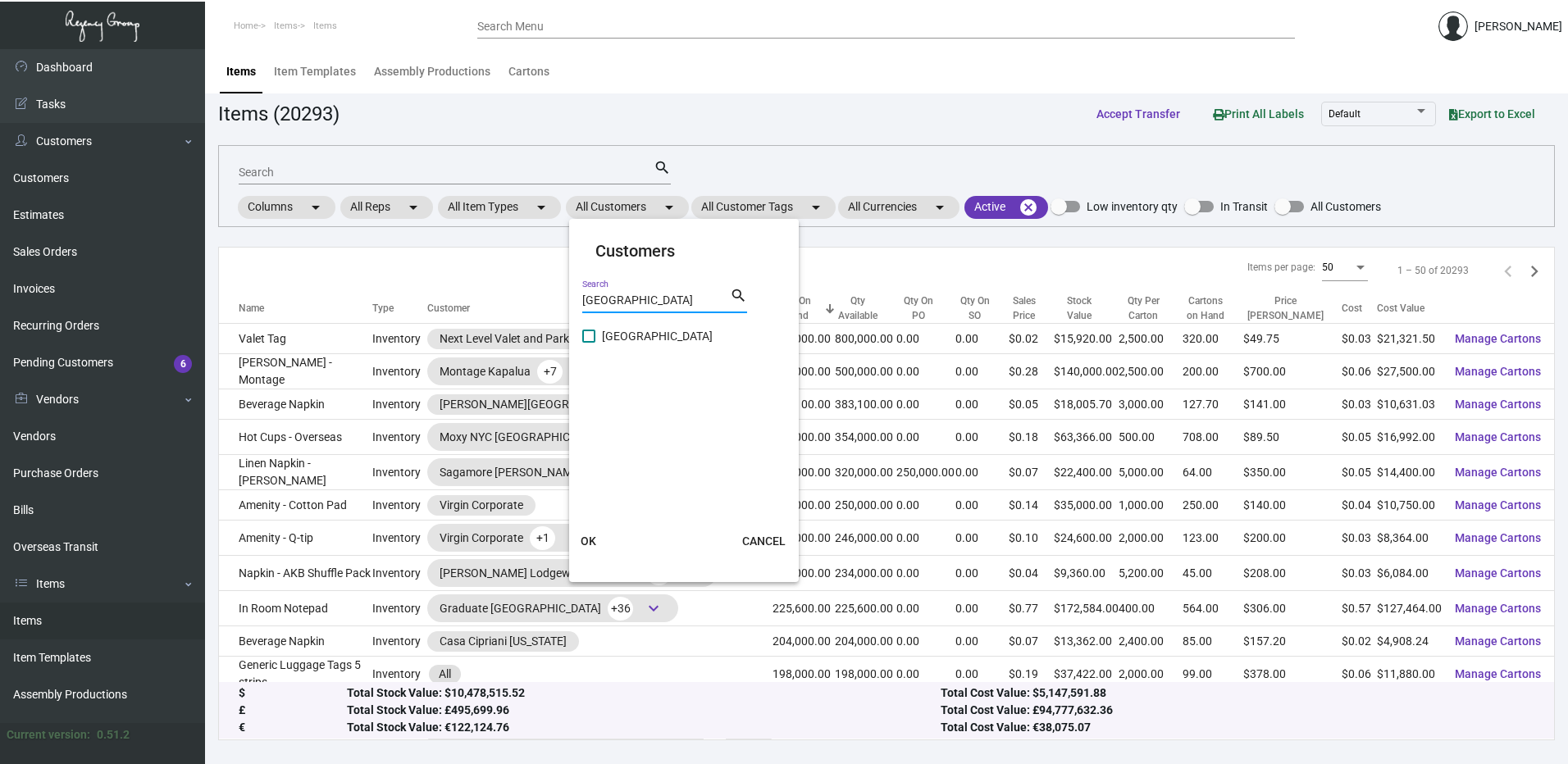
type input "[GEOGRAPHIC_DATA]"
click at [597, 337] on label "[GEOGRAPHIC_DATA]" at bounding box center [647, 336] width 130 height 20
click at [588, 343] on input "[GEOGRAPHIC_DATA]" at bounding box center [588, 343] width 1 height 1
checkbox input "true"
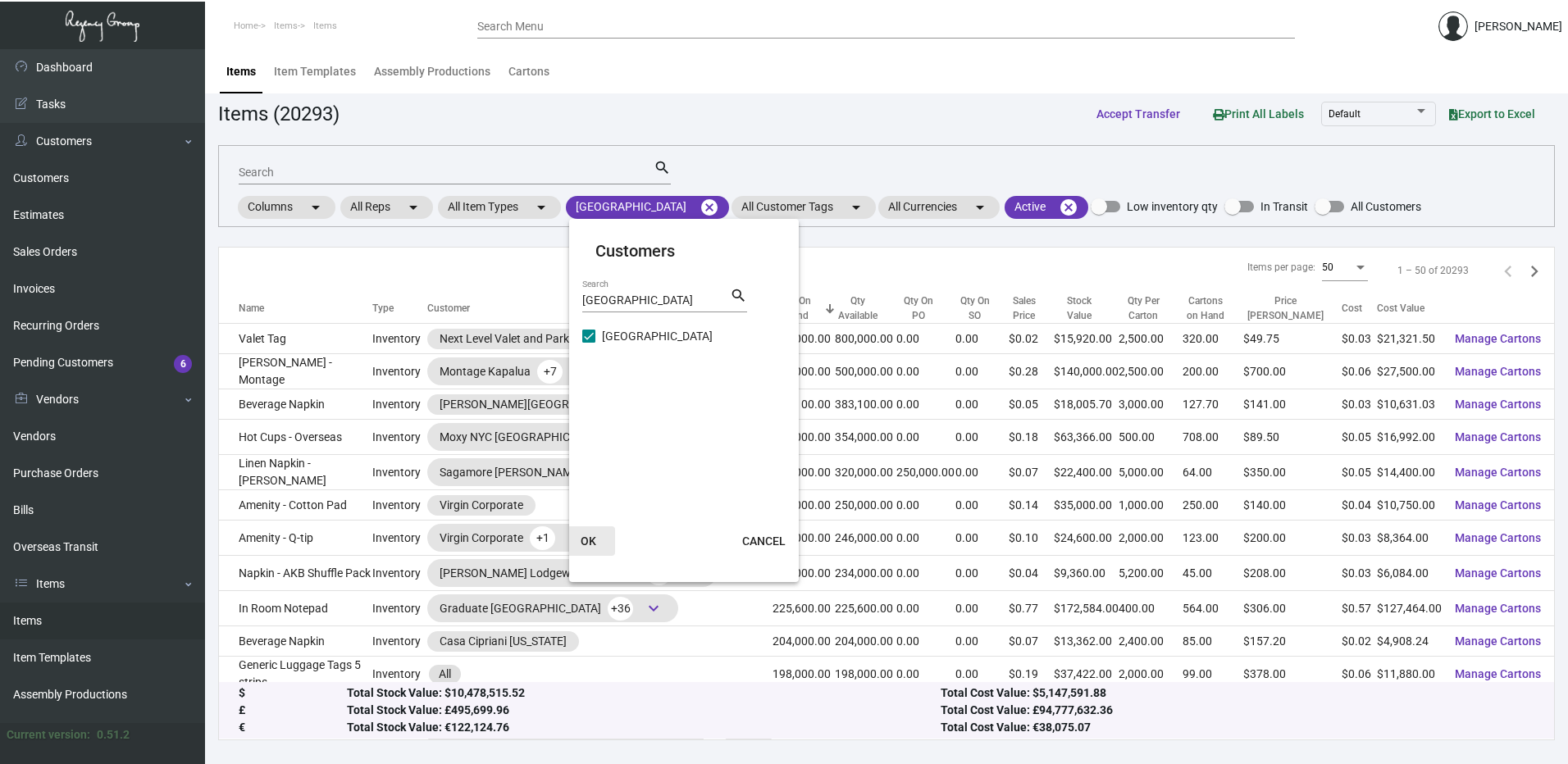
click at [587, 536] on span "OK" at bounding box center [588, 542] width 15 height 13
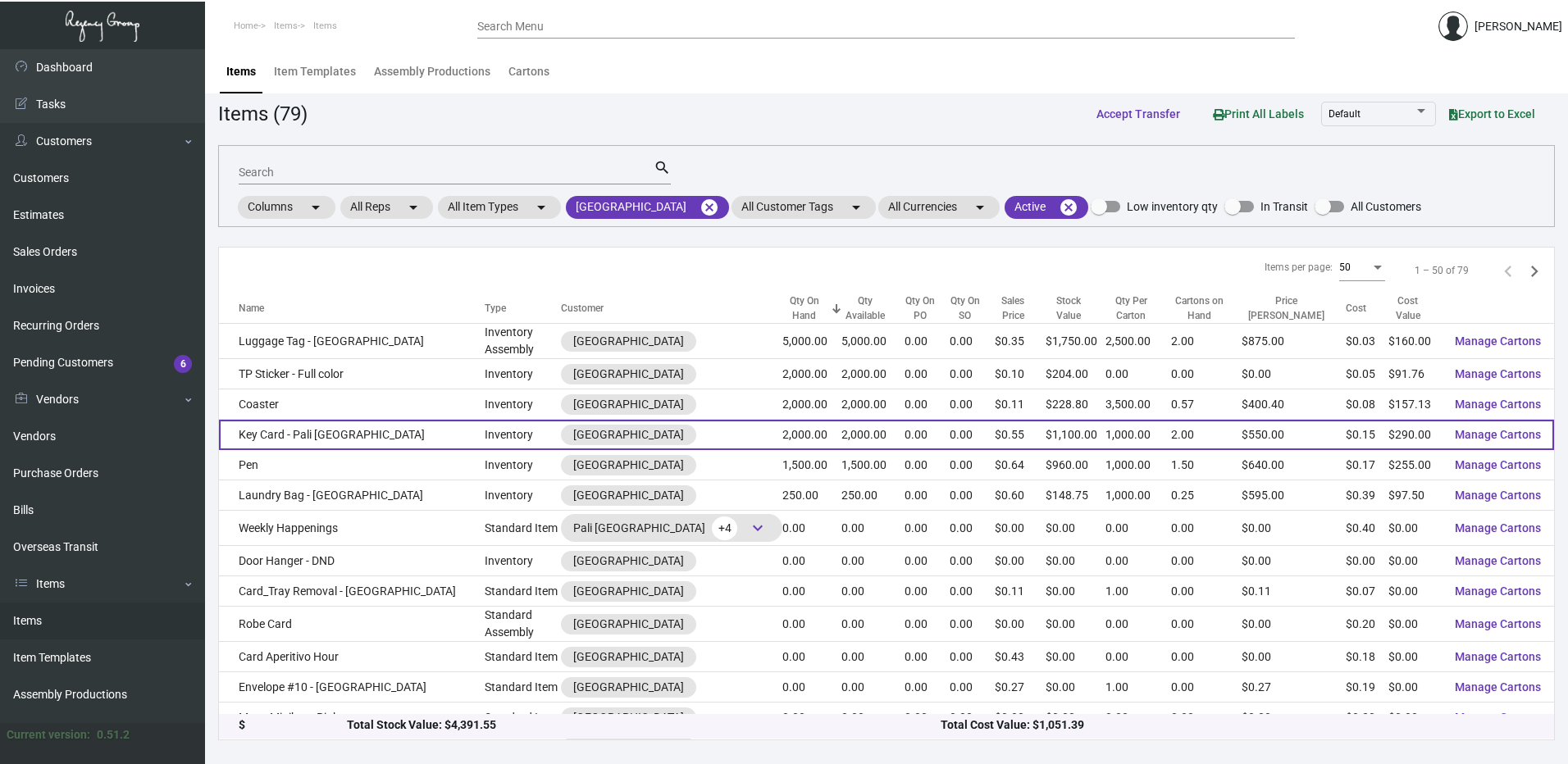
click at [344, 429] on td "Key Card - Pali [GEOGRAPHIC_DATA]" at bounding box center [351, 435] width 265 height 31
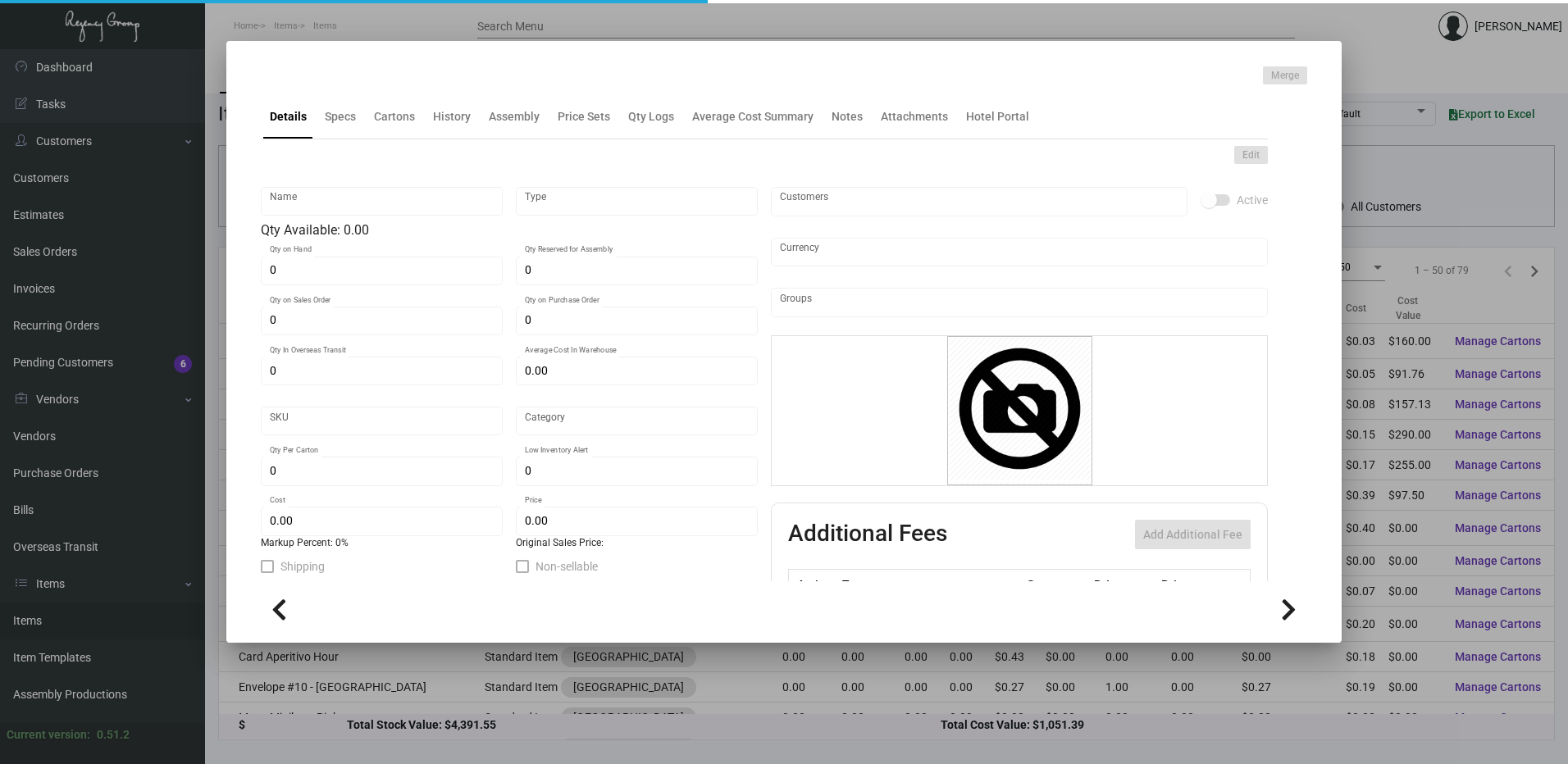
type input "Key Card - Pali [GEOGRAPHIC_DATA]"
type input "Inventory"
type input "2,000"
type input "$ 0.159"
type input "Standard"
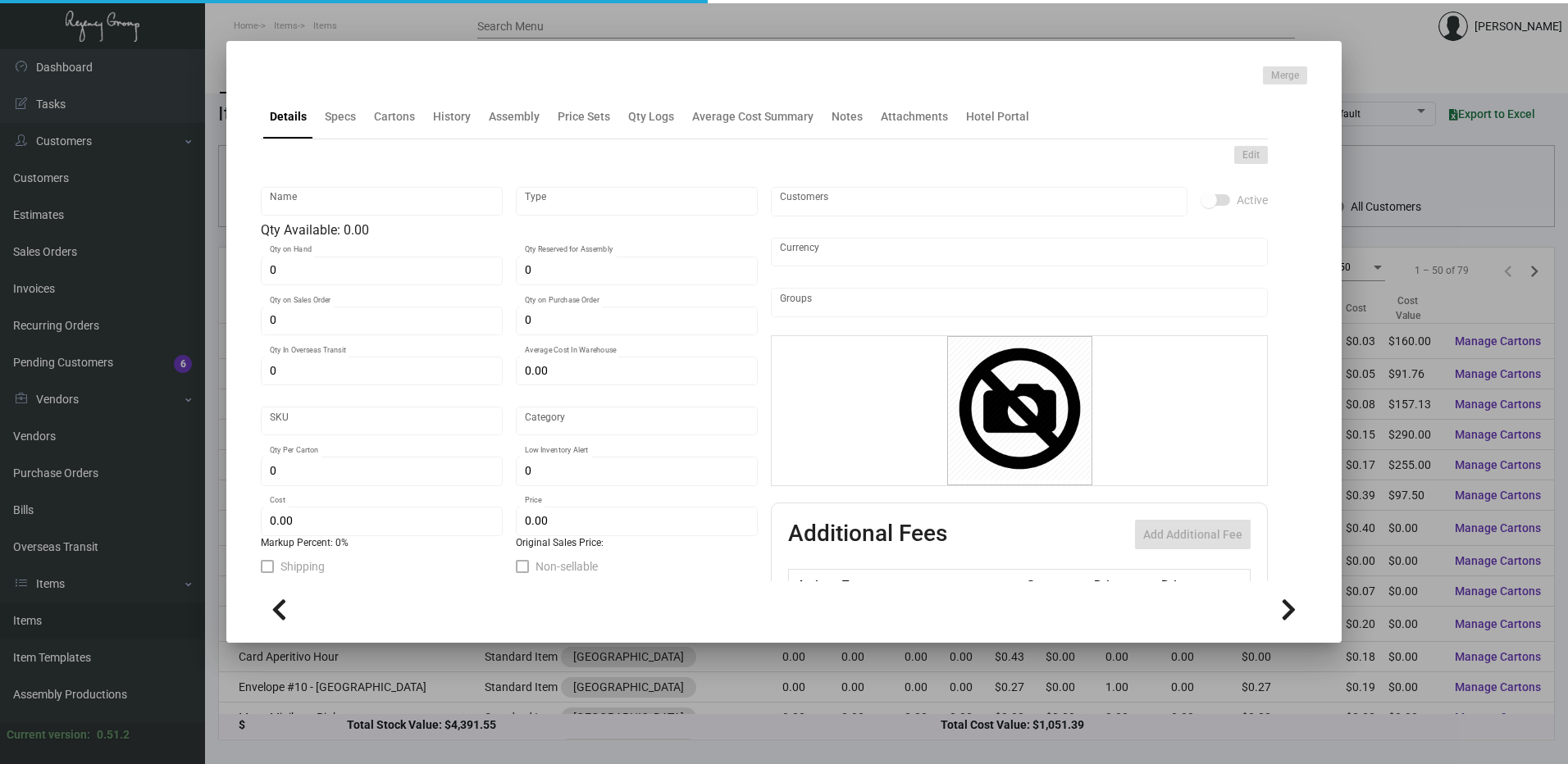
type input "1,000"
type input "$ 0.145"
type input "$ 0.55"
checkbox input "true"
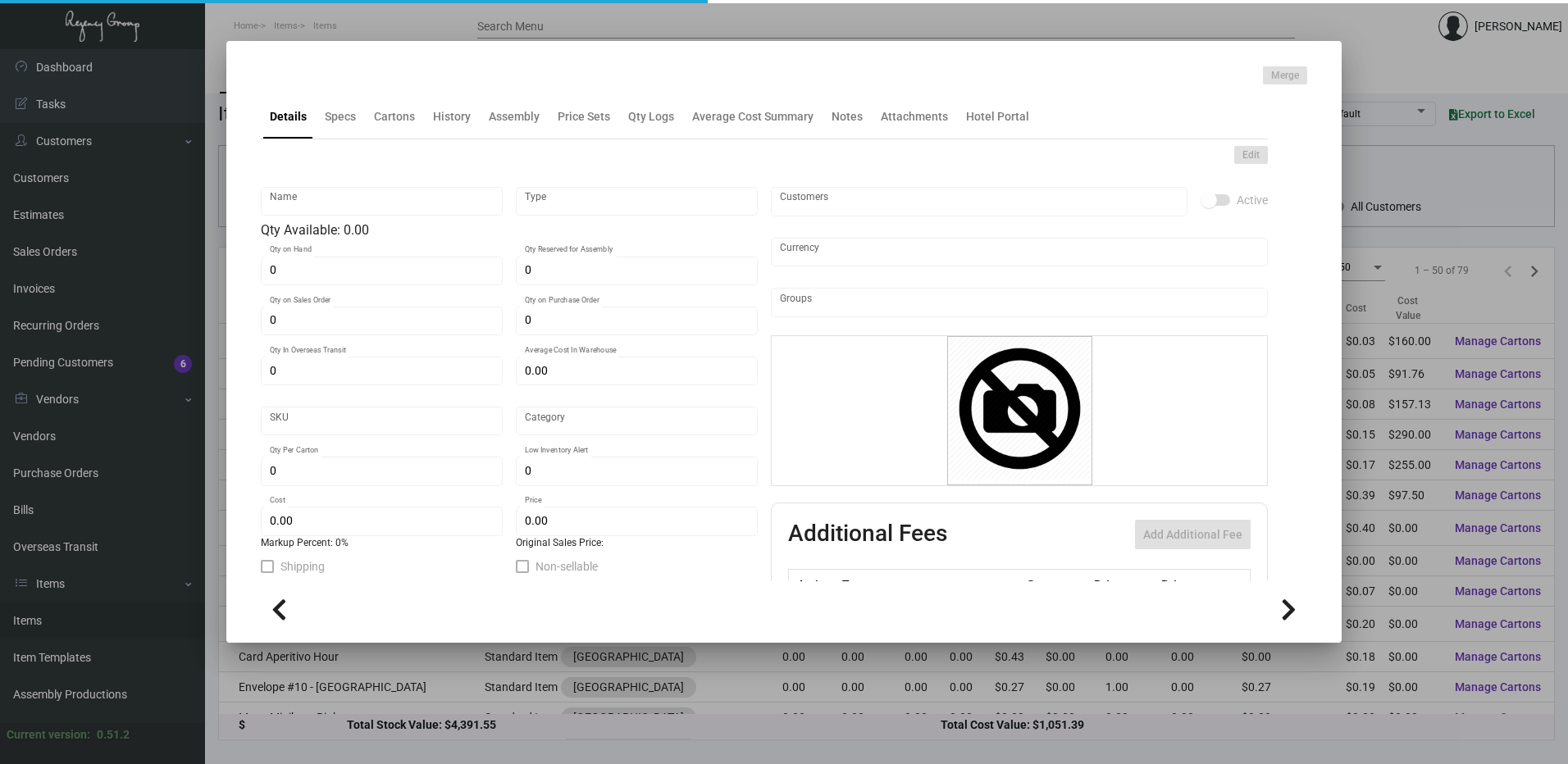
type input "United States Dollar $"
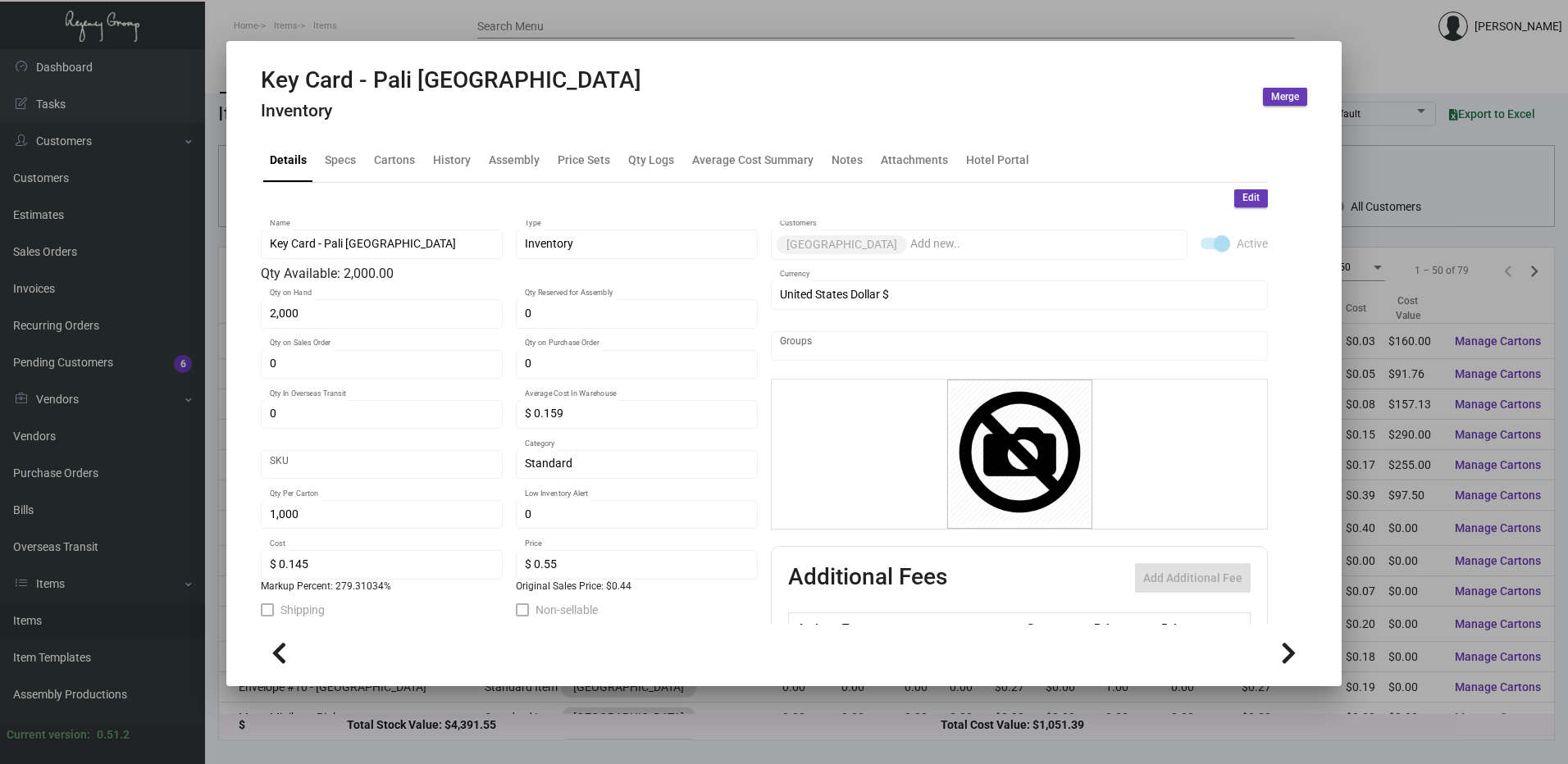
click at [397, 117] on h4 "Inventory" at bounding box center [450, 110] width 380 height 20
click at [396, 162] on div "Cartons" at bounding box center [394, 159] width 41 height 17
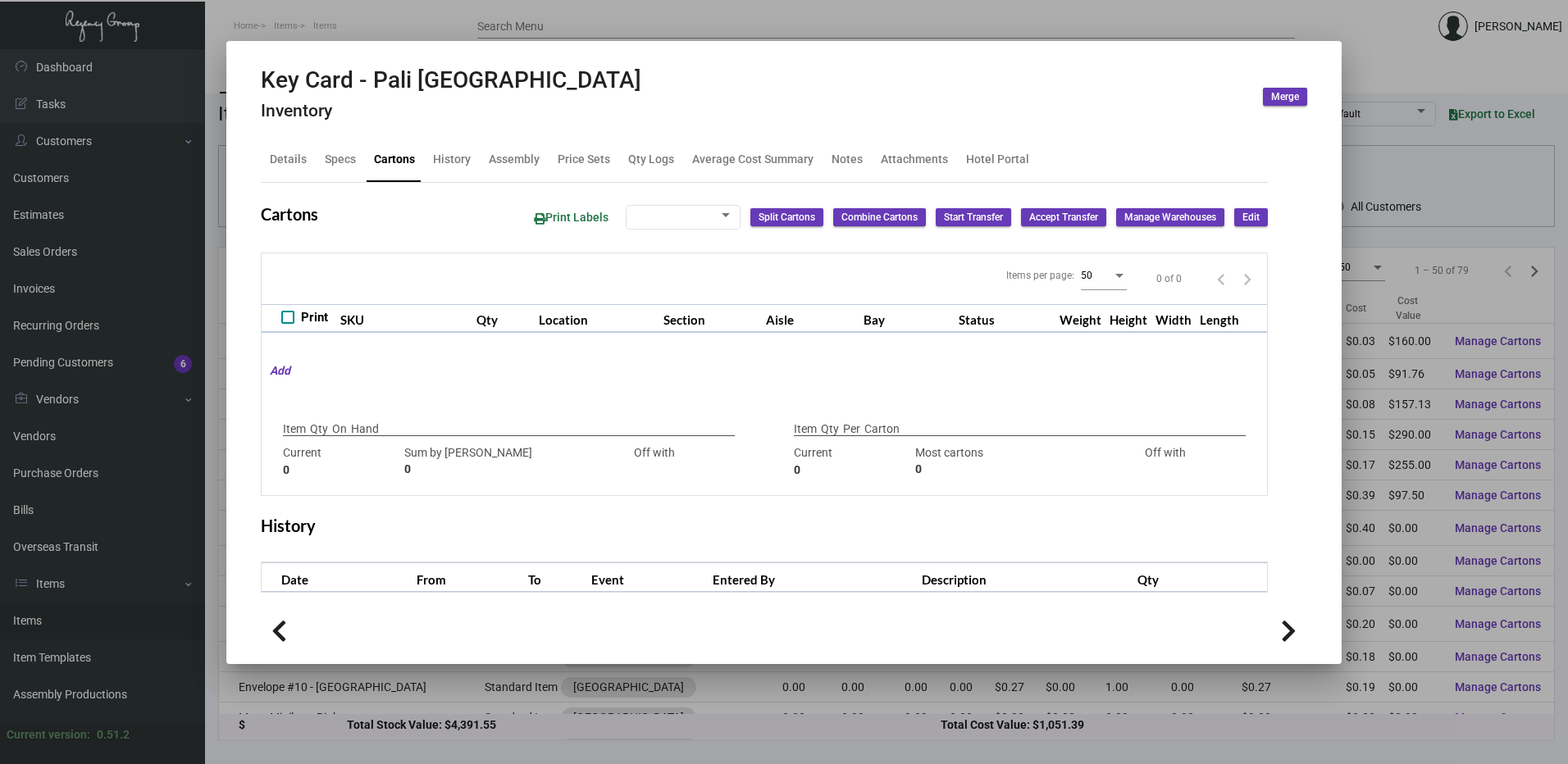
type input "2,000"
type input "2500"
type input "-500"
type input "1,000"
type input "1000"
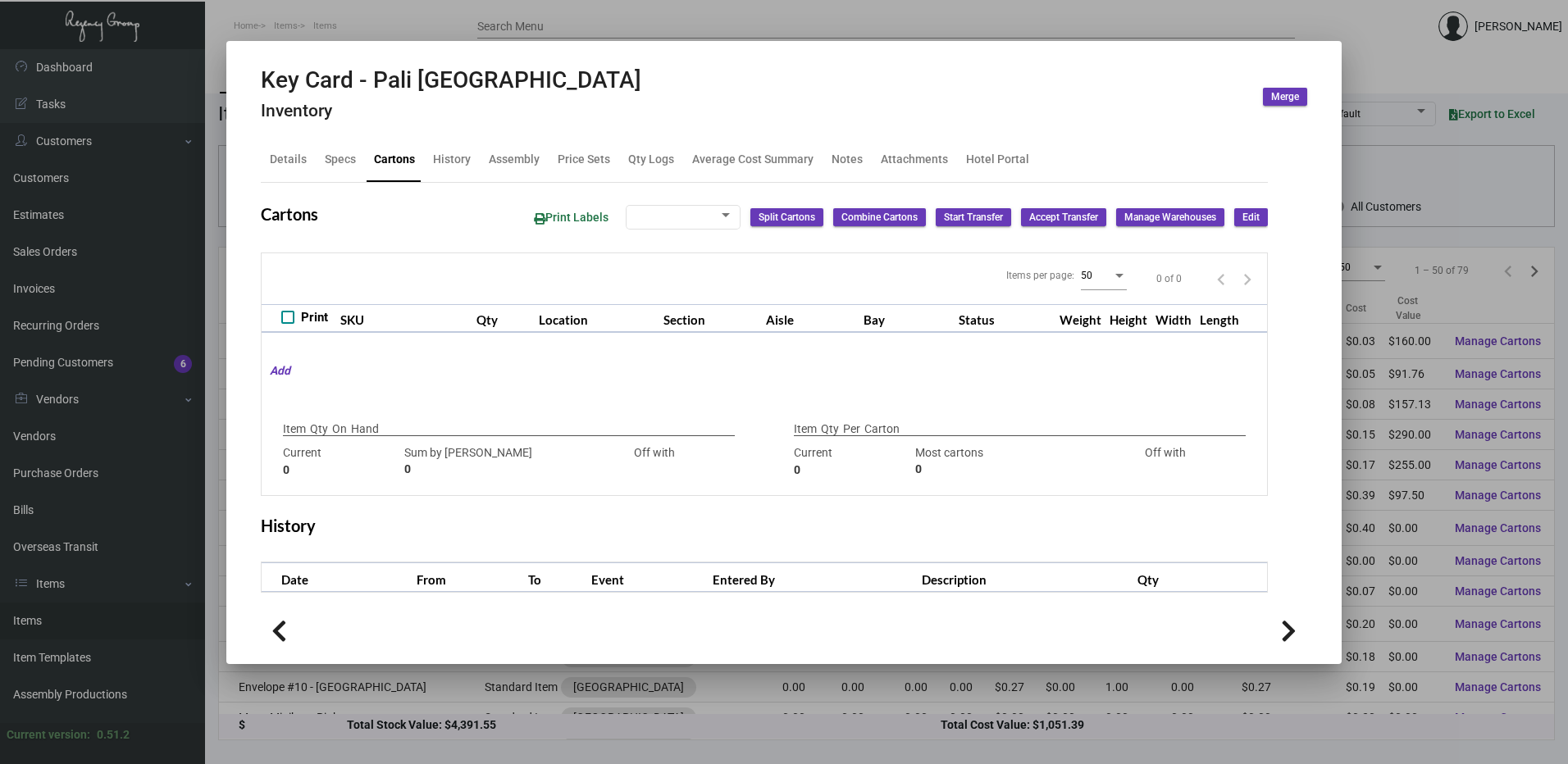
type input "0"
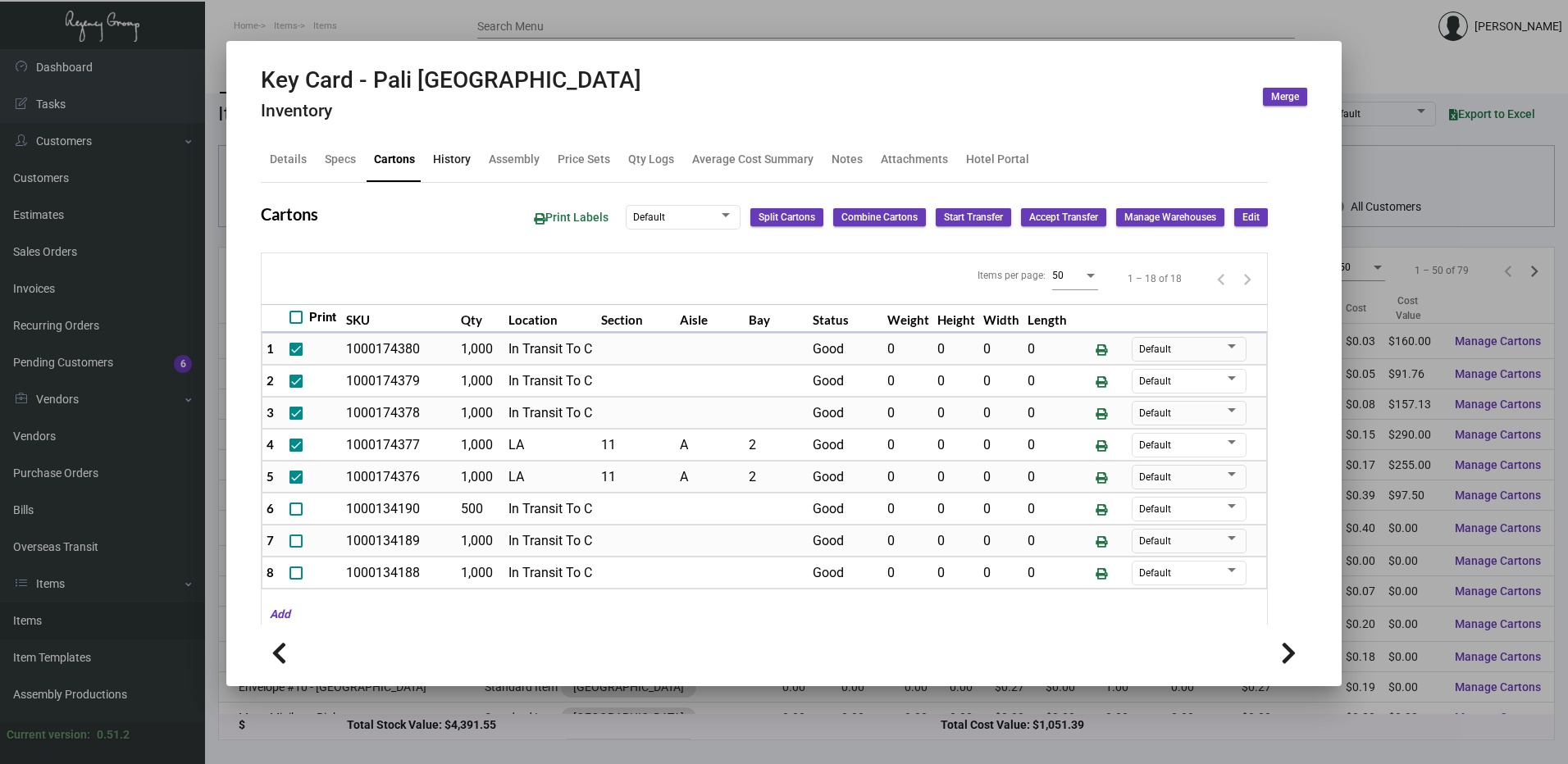
click at [469, 162] on div "History" at bounding box center [451, 159] width 51 height 39
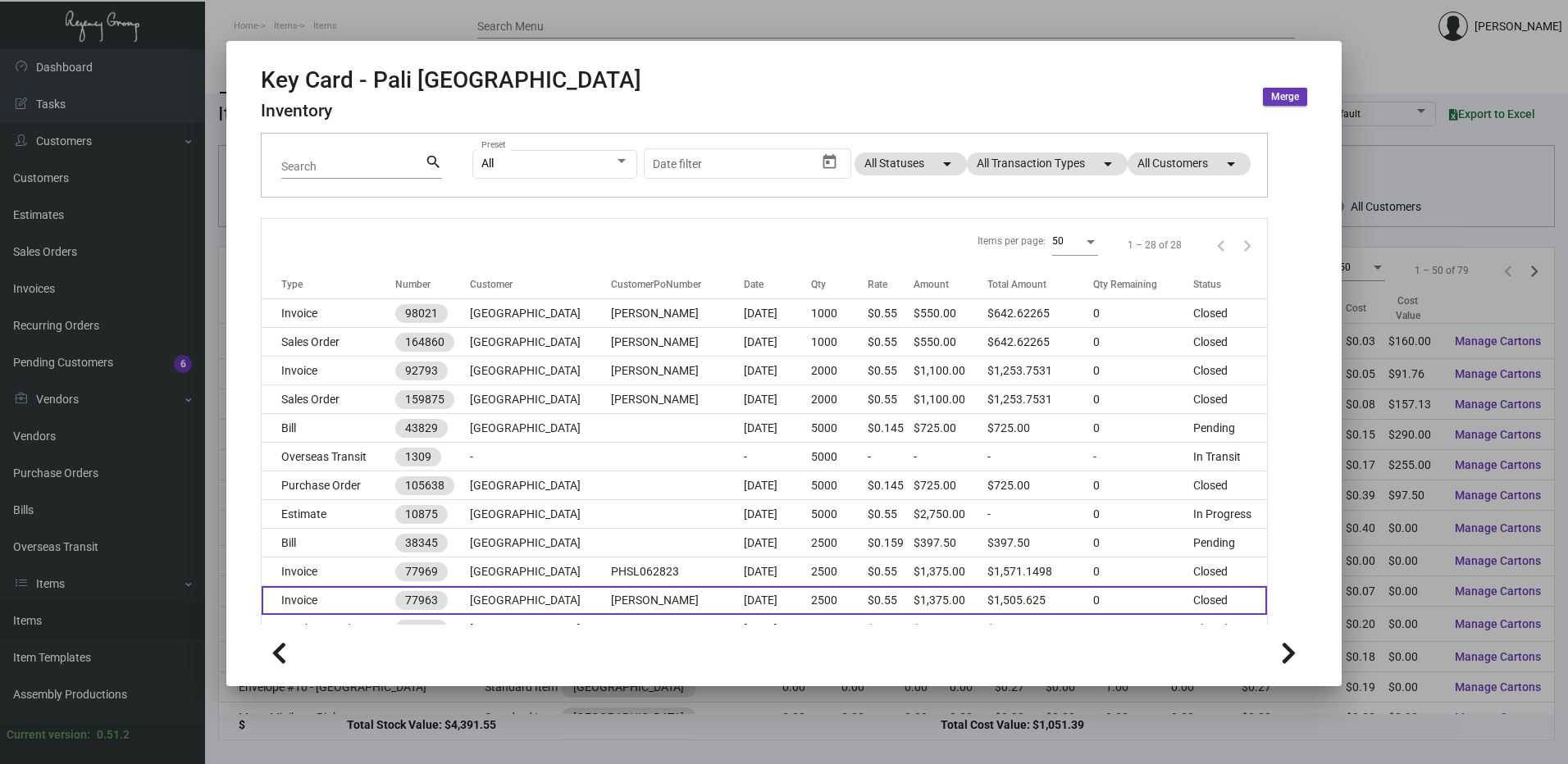
scroll to position [164, 0]
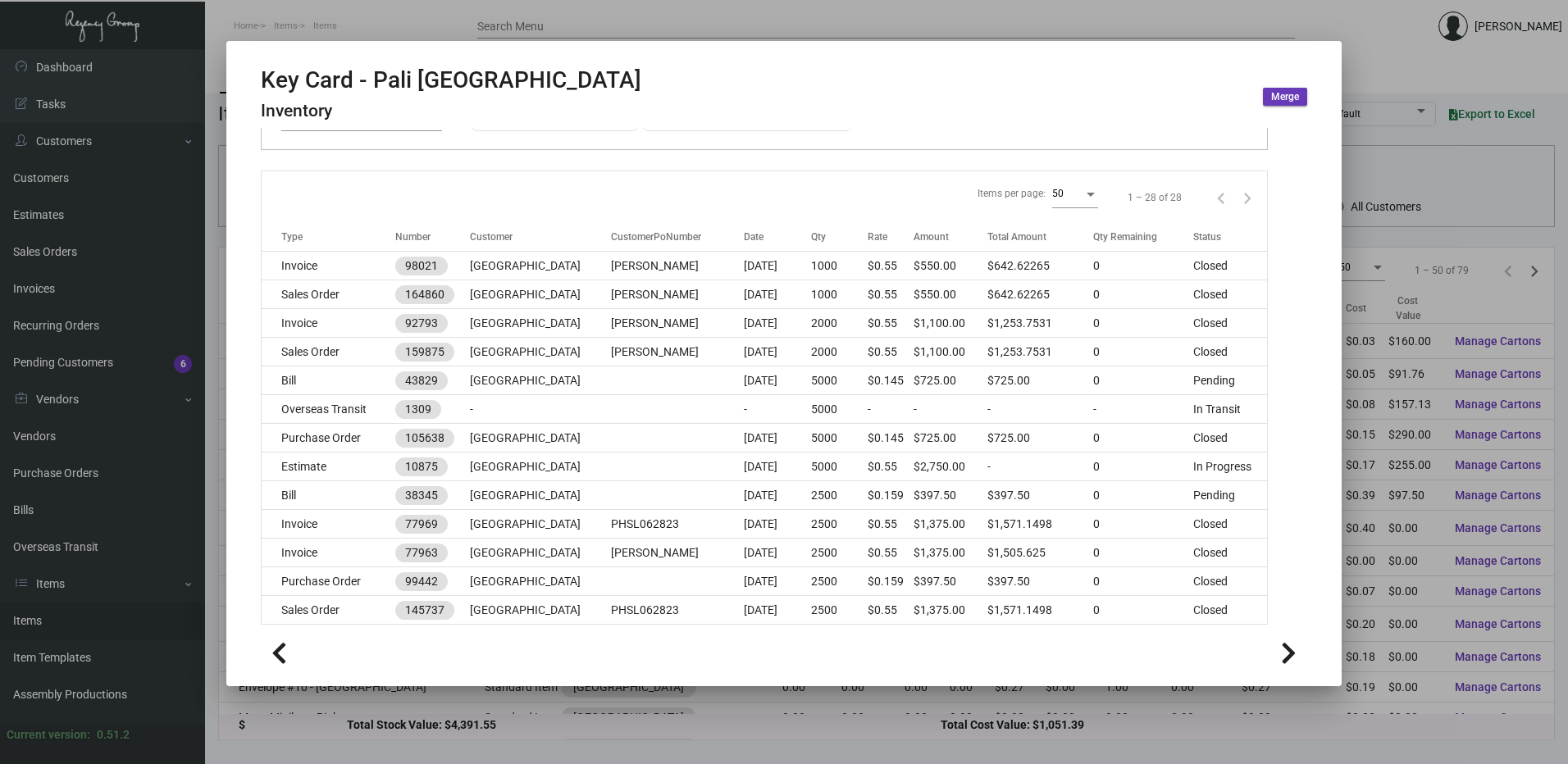
click at [492, 12] on div at bounding box center [784, 382] width 1568 height 764
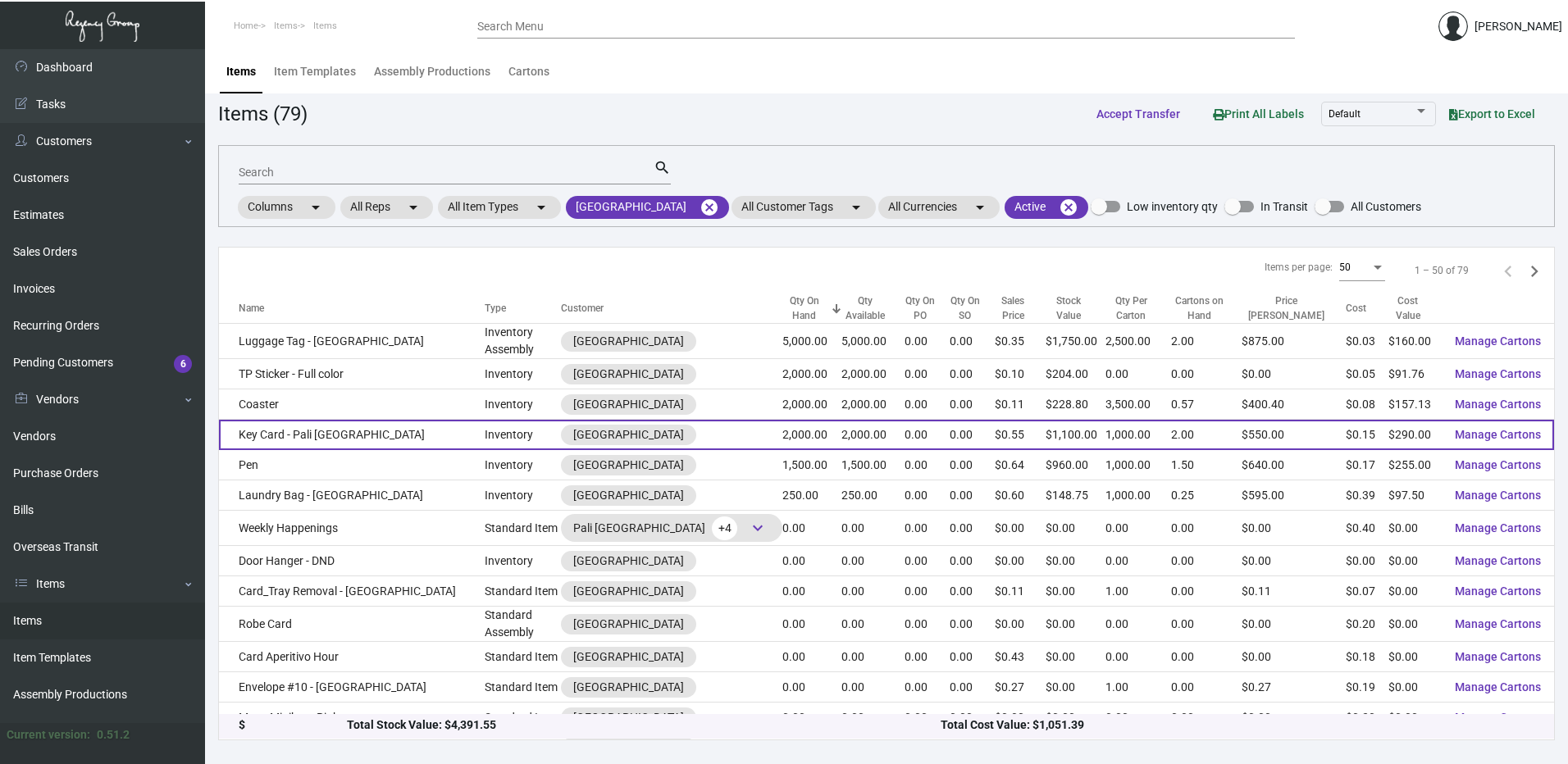
click at [331, 432] on td "Key Card - Pali [GEOGRAPHIC_DATA]" at bounding box center [351, 435] width 265 height 31
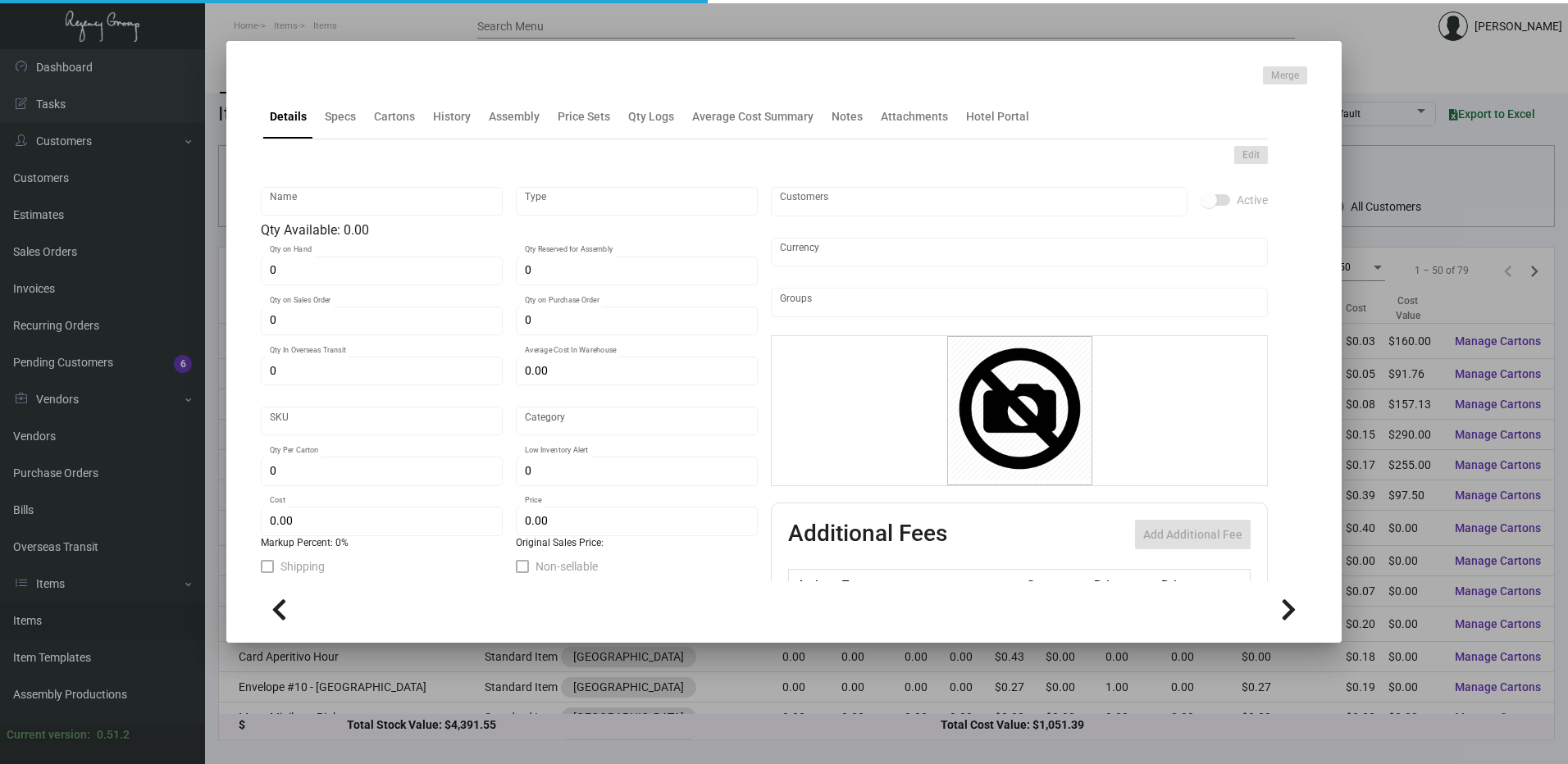
type input "Key Card - Pali [GEOGRAPHIC_DATA]"
type input "Inventory"
type input "2,000"
type input "$ 0.159"
type input "Standard"
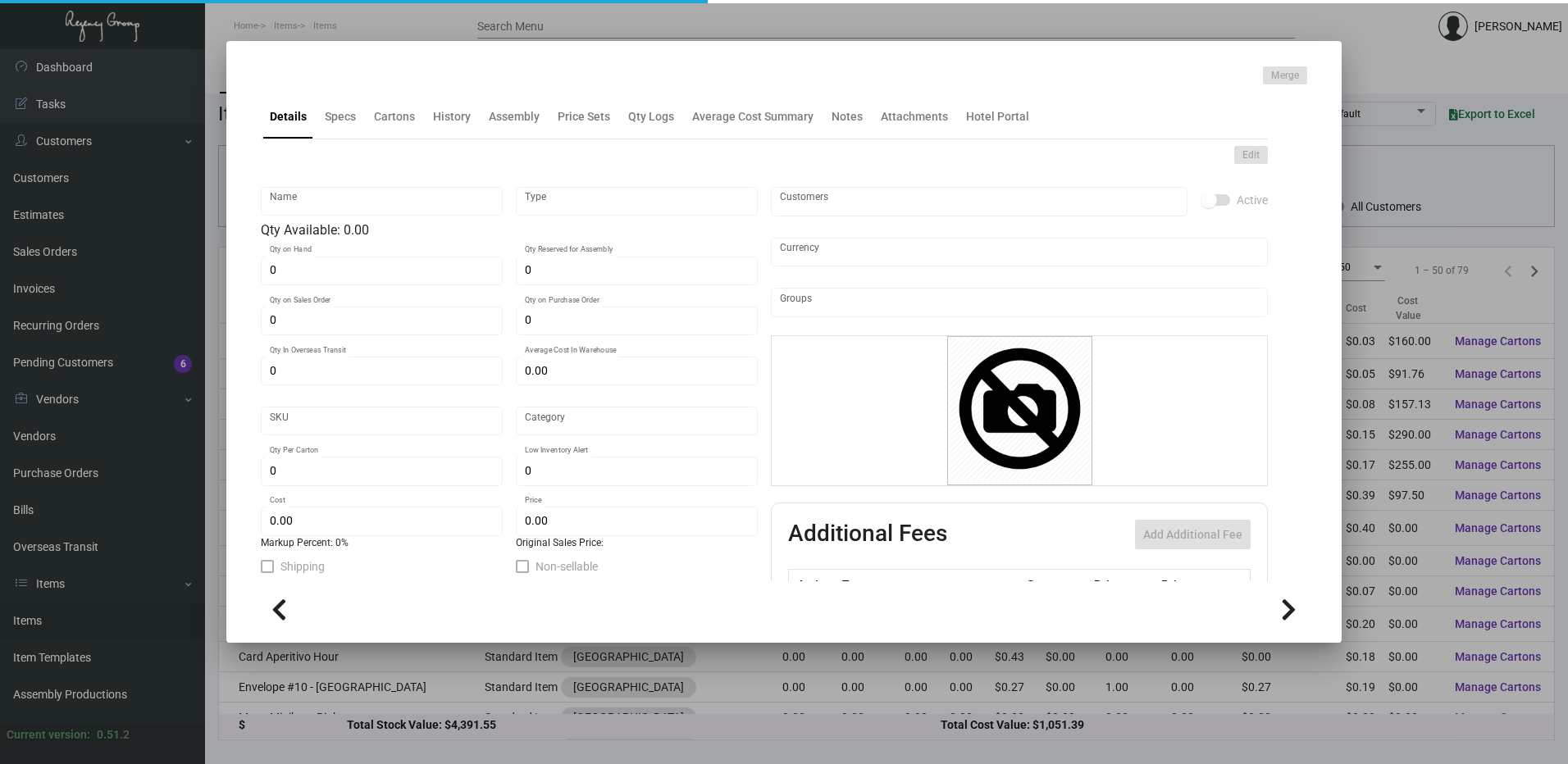
type input "1,000"
type input "$ 0.145"
type input "$ 0.55"
checkbox input "true"
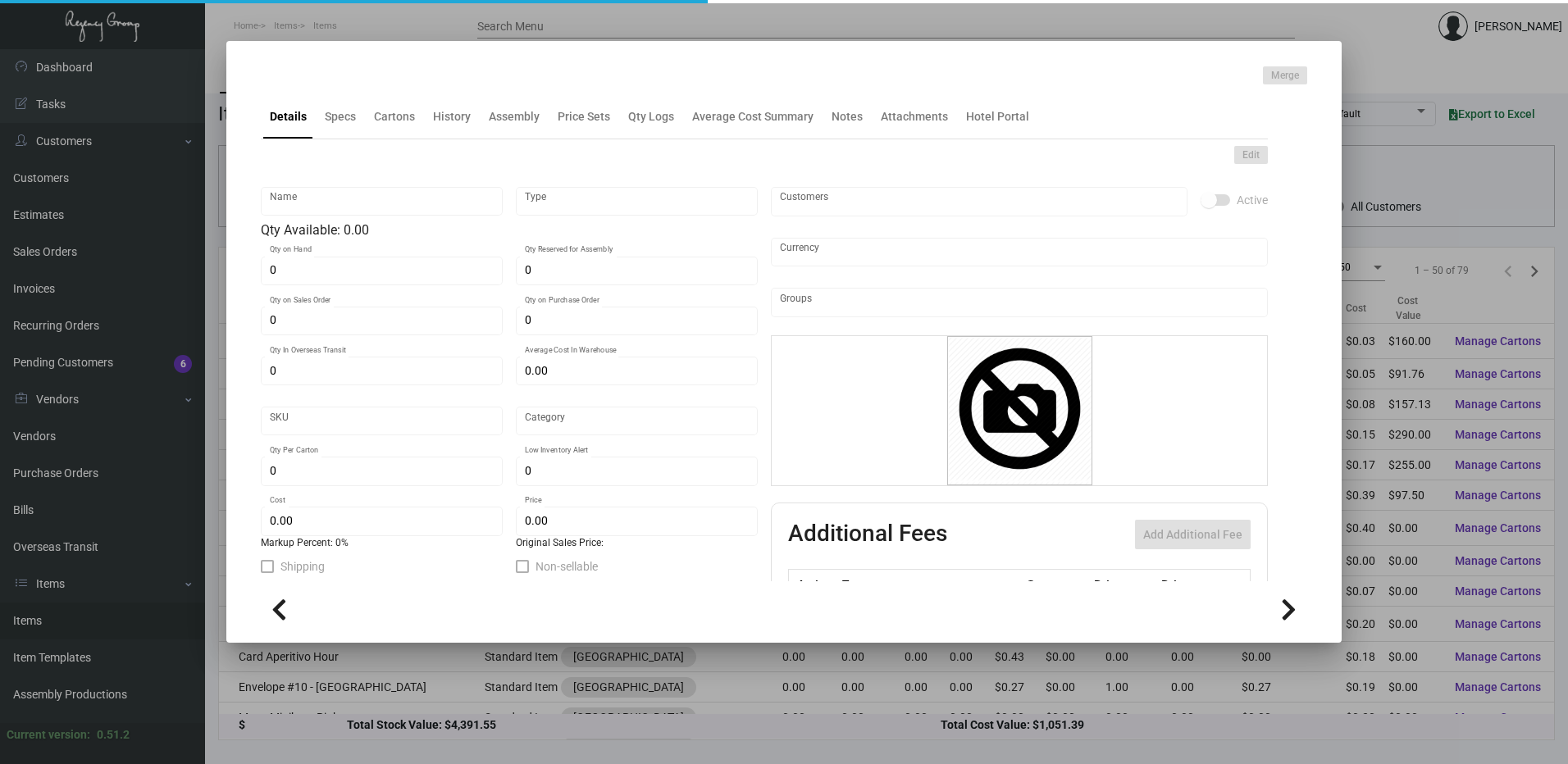
type input "United States Dollar $"
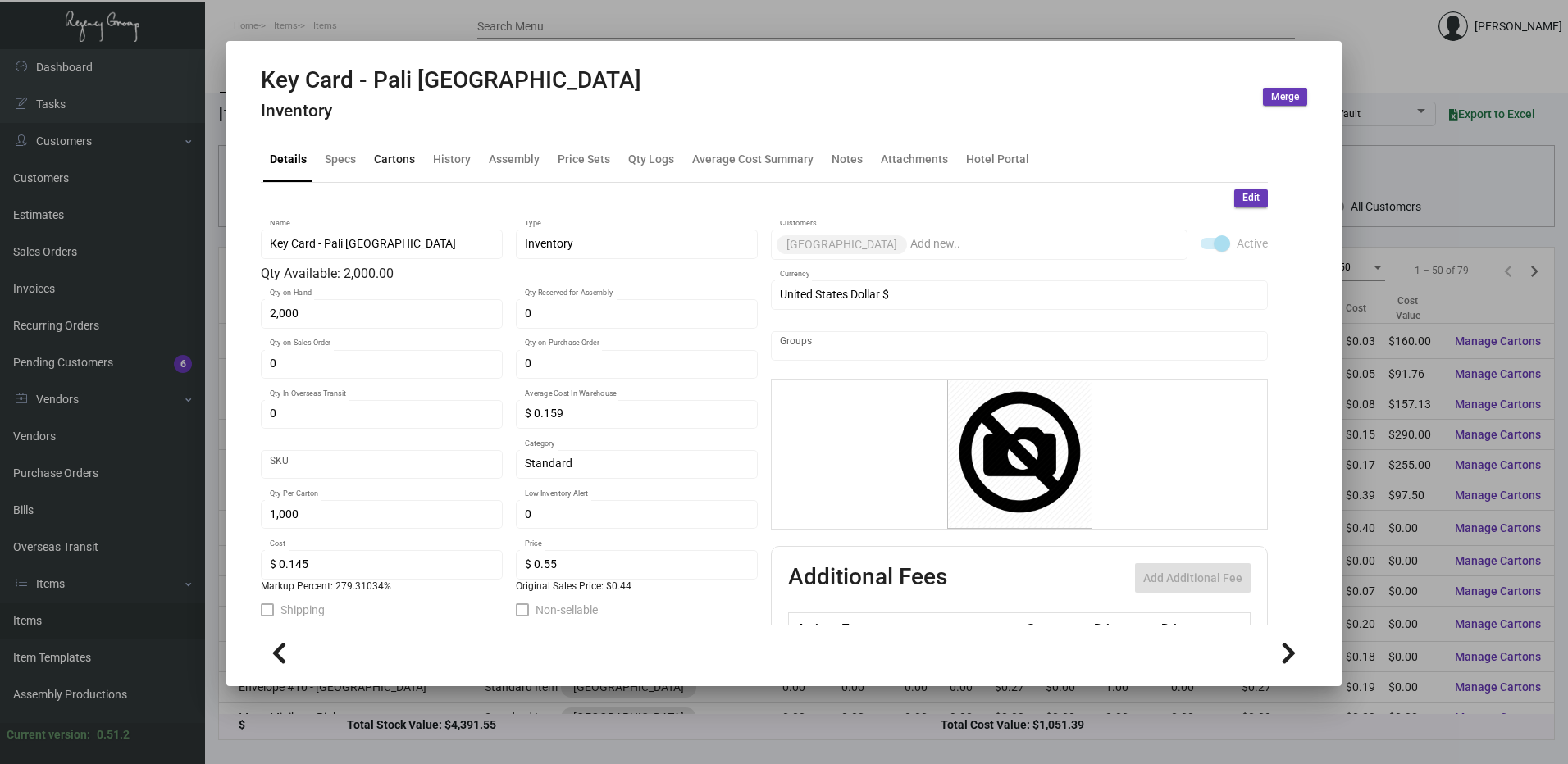
click at [404, 168] on div "Cartons" at bounding box center [394, 159] width 41 height 17
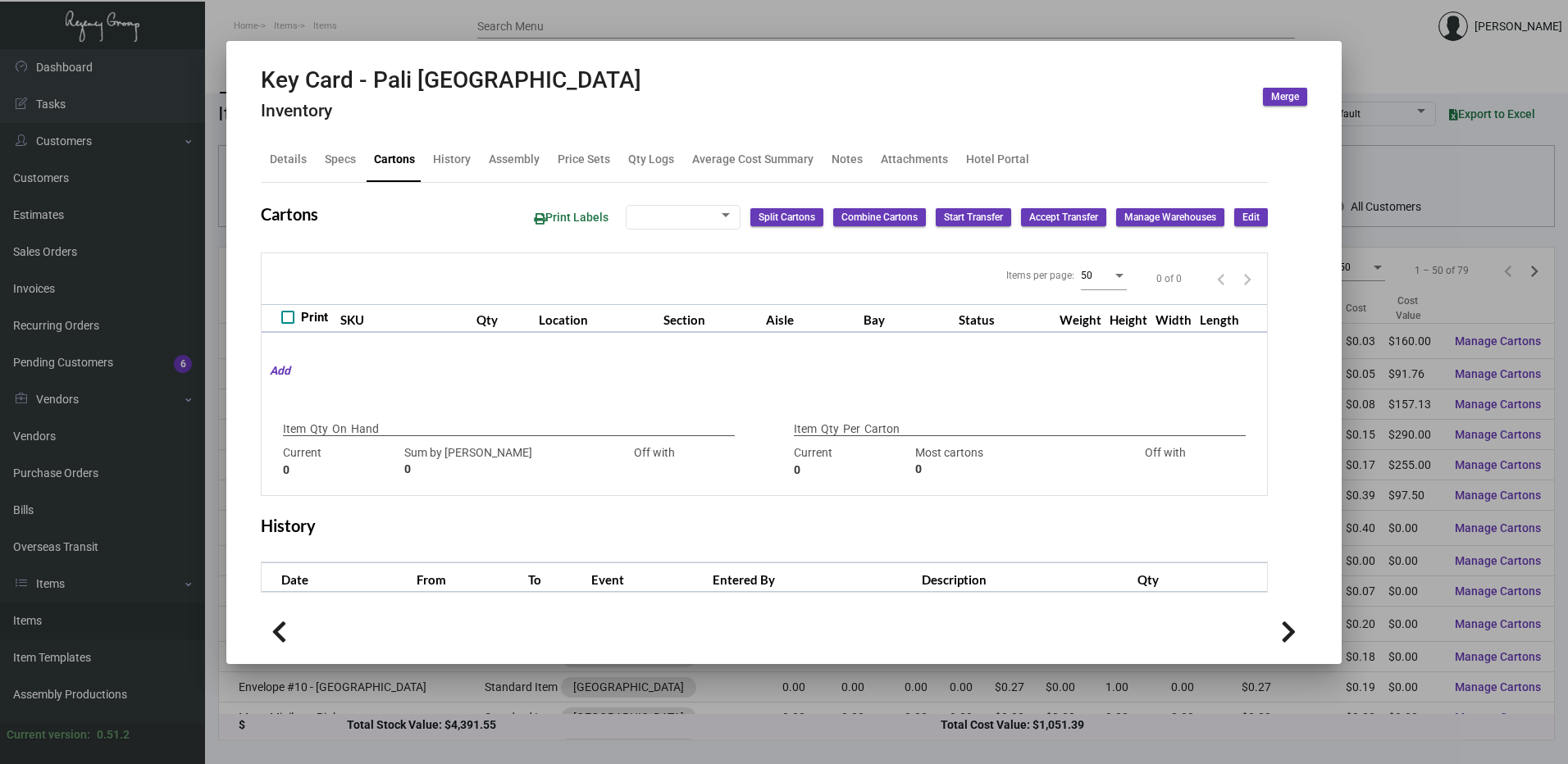
type input "2,000"
type input "2500"
type input "-500"
type input "1,000"
type input "1000"
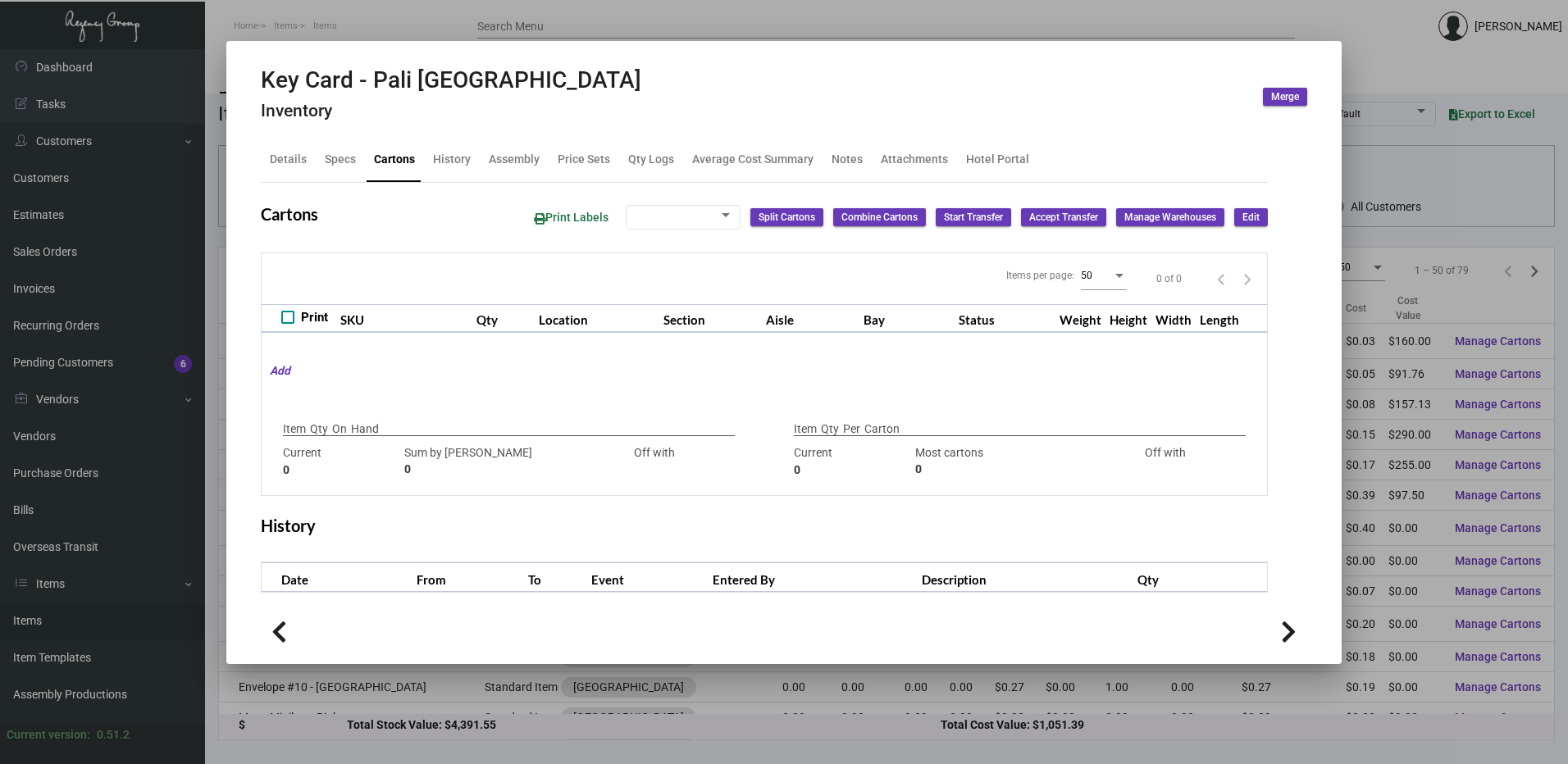
type input "0"
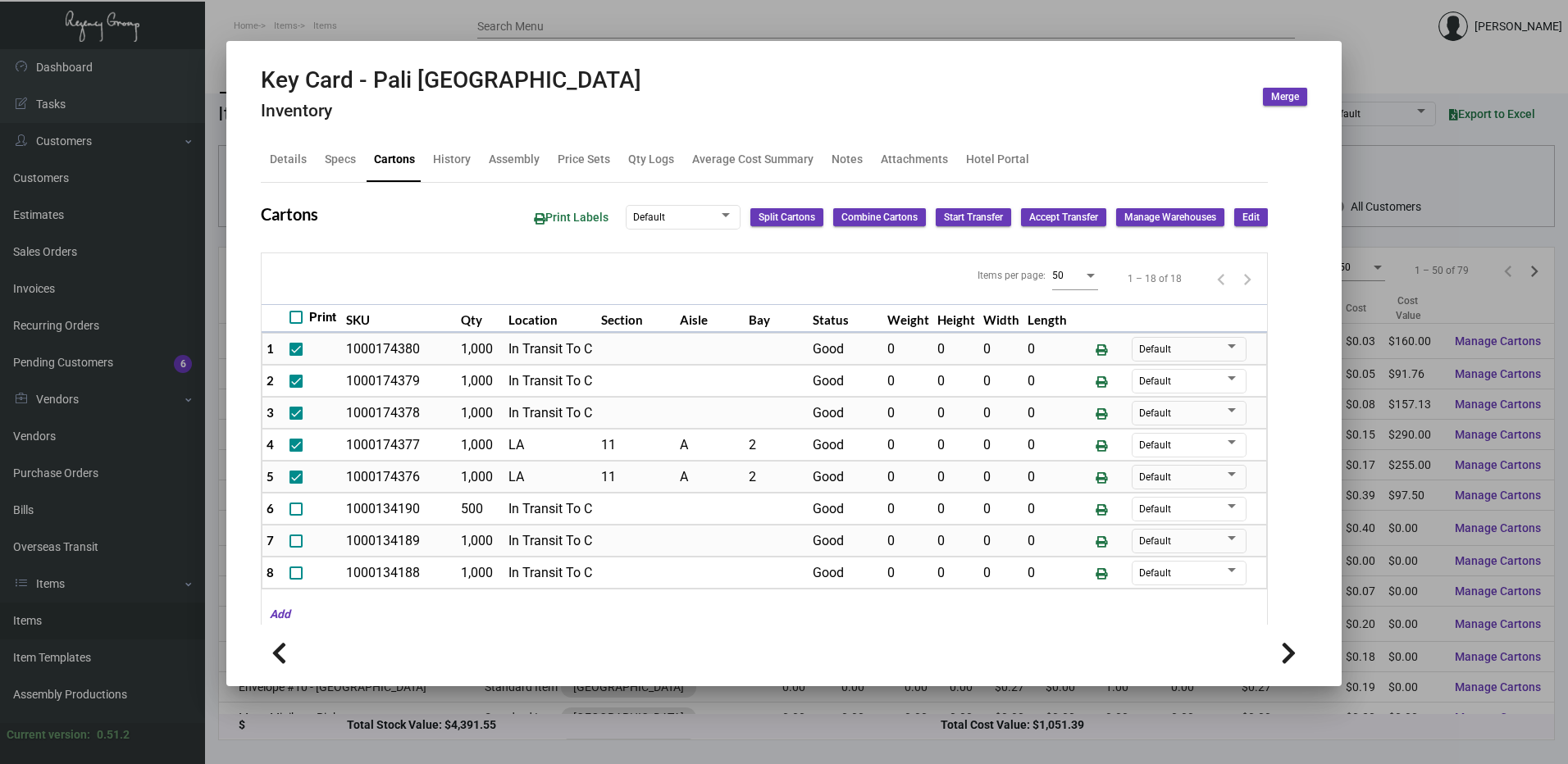
click at [1242, 218] on span "Edit" at bounding box center [1251, 218] width 17 height 14
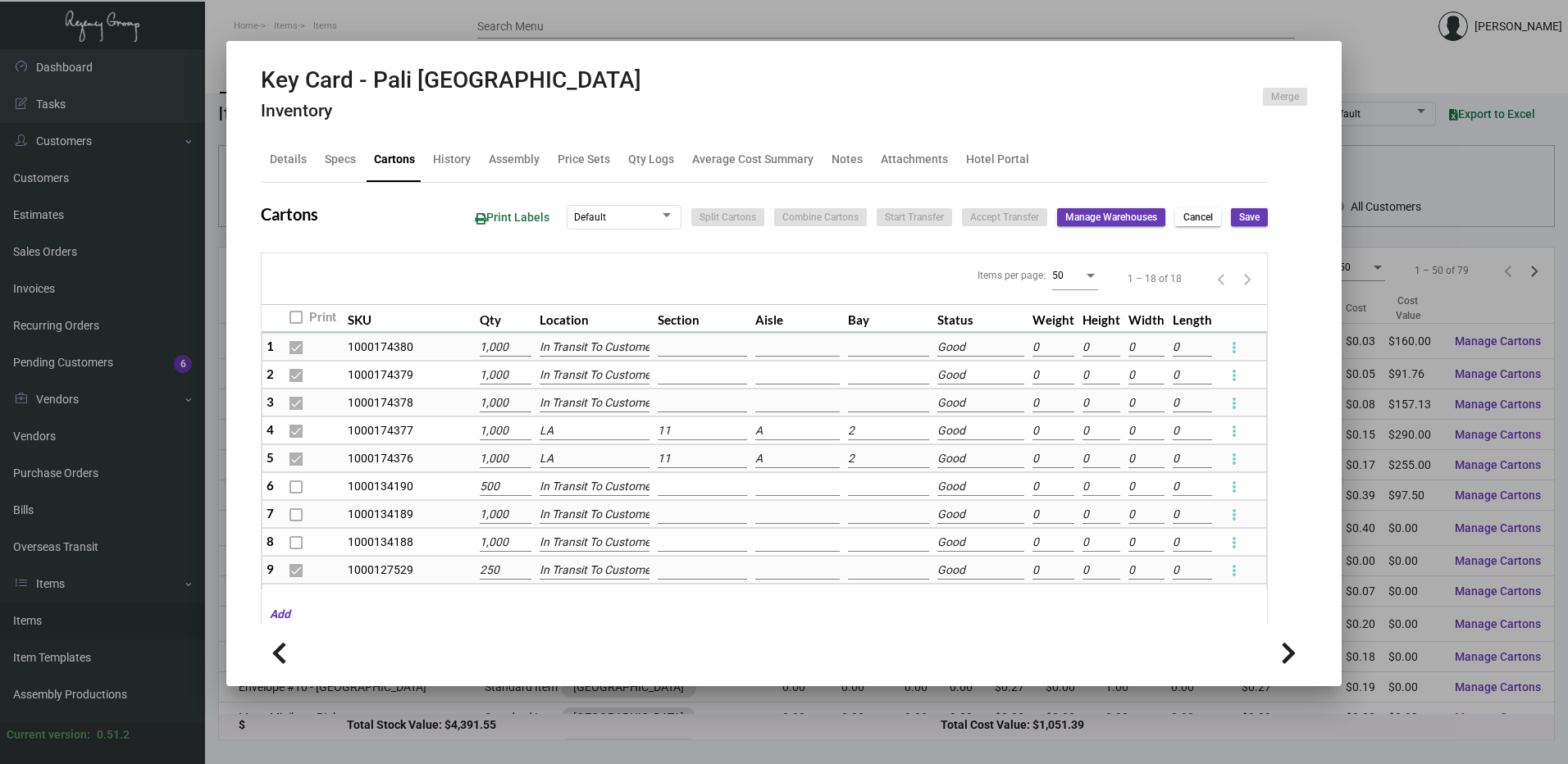
click at [583, 429] on input "LA" at bounding box center [595, 431] width 111 height 18
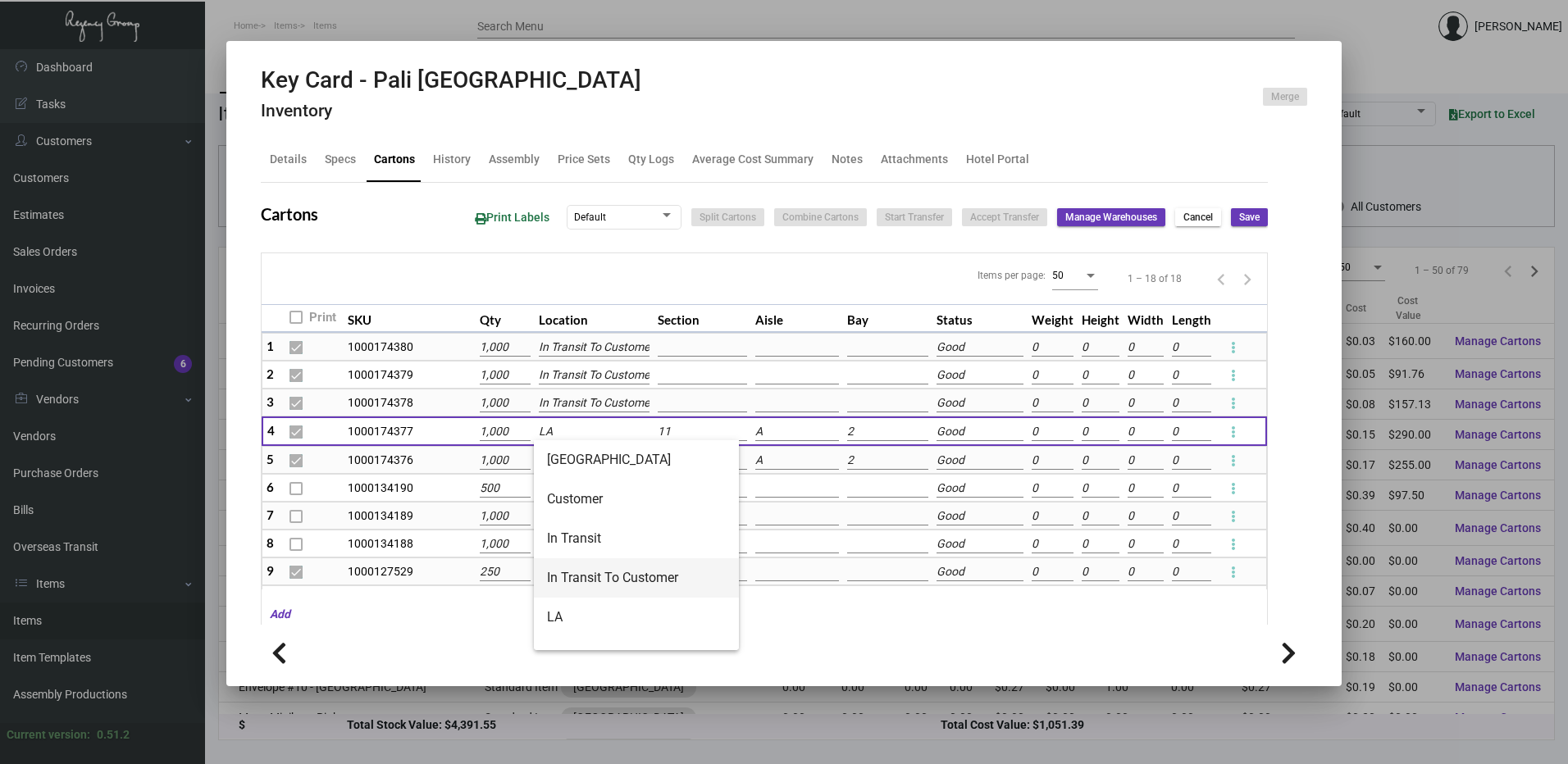
click at [607, 573] on span "In Transit To Customer" at bounding box center [636, 578] width 179 height 39
type input "In Transit To Customer"
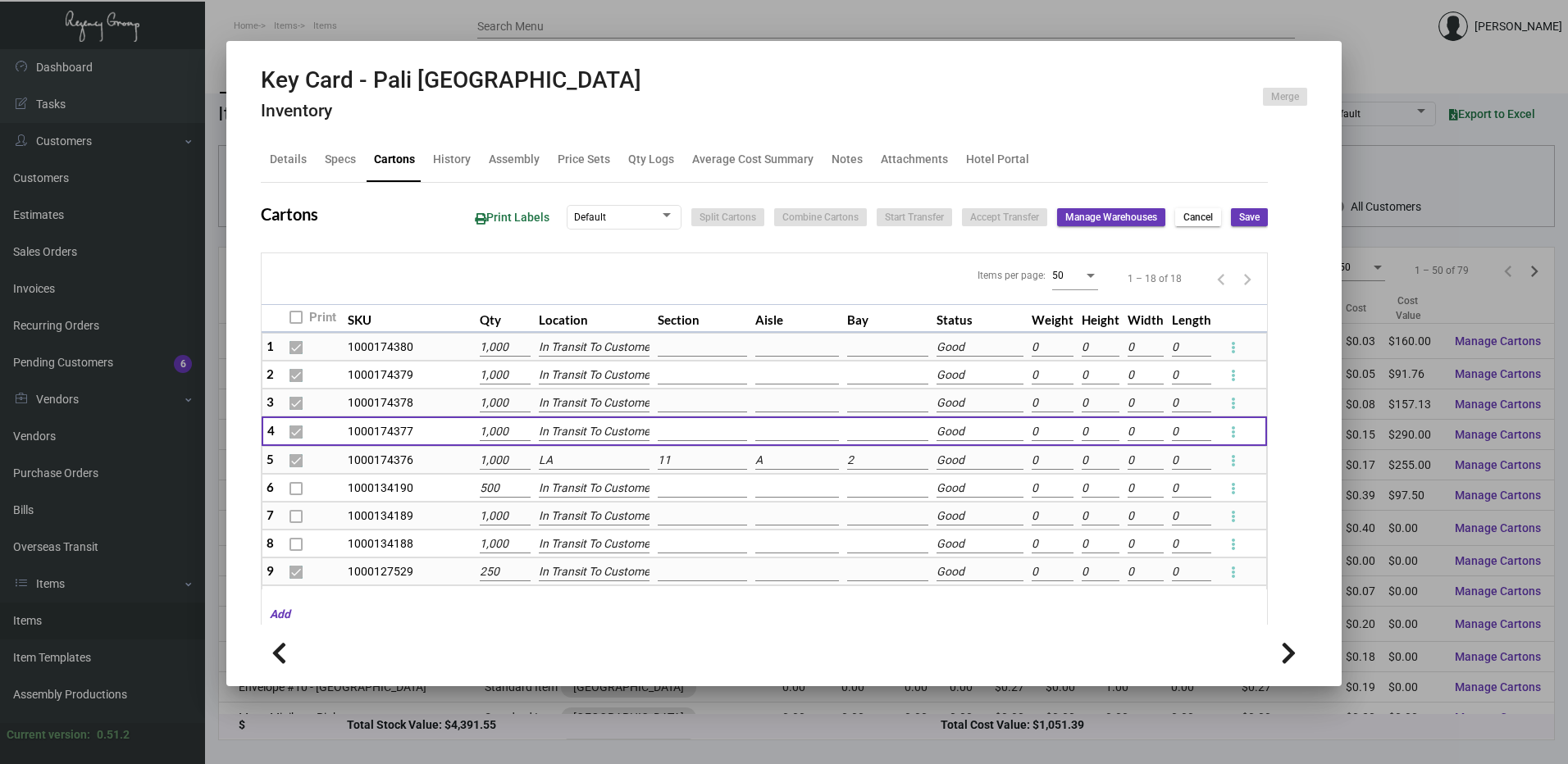
scroll to position [0, 9]
type input "1000"
click at [497, 460] on input "1000" at bounding box center [506, 460] width 52 height 18
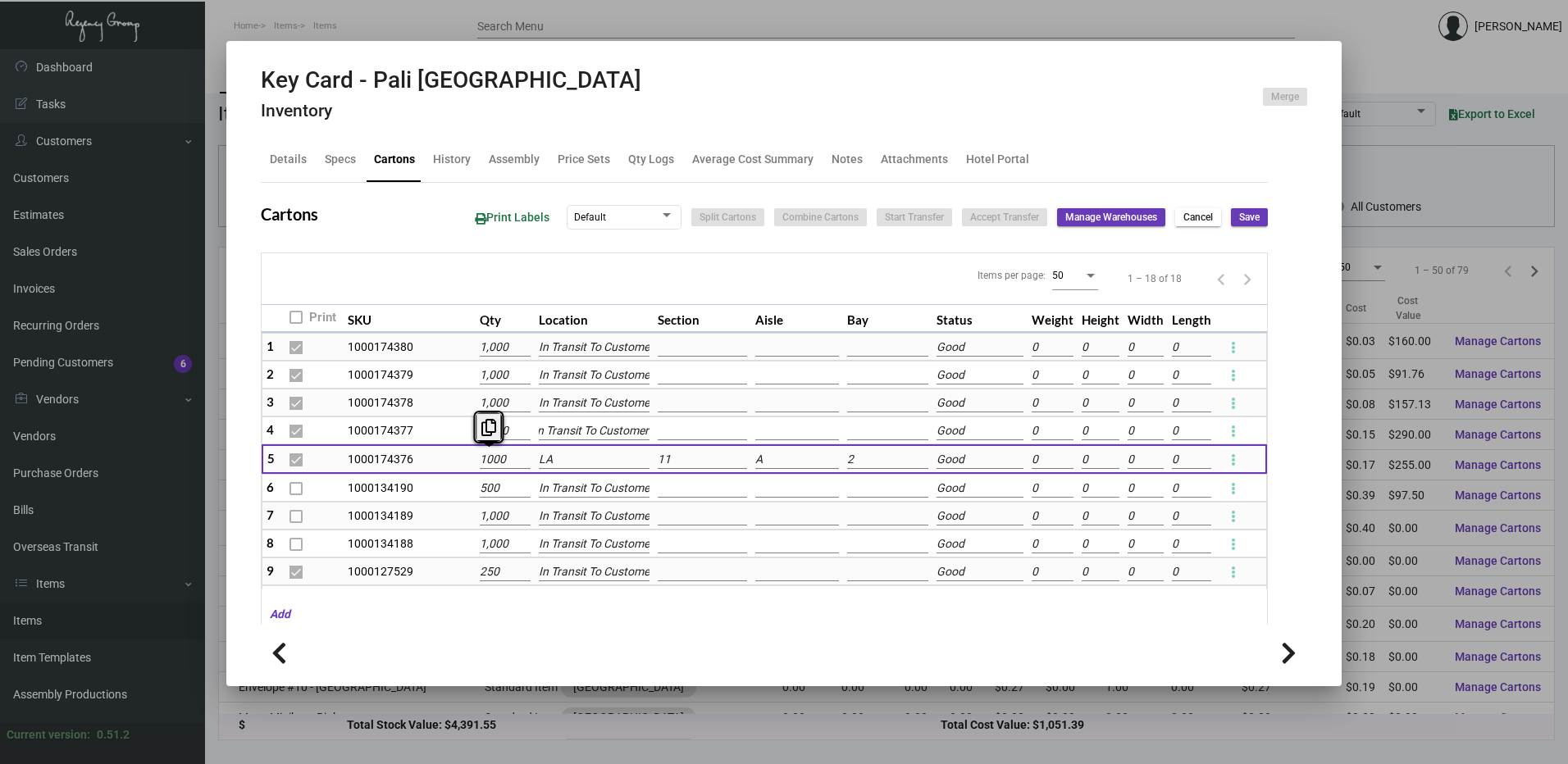
scroll to position [0, 0]
type input "505"
type input "+1495"
click at [1239, 218] on span "Save" at bounding box center [1249, 218] width 20 height 14
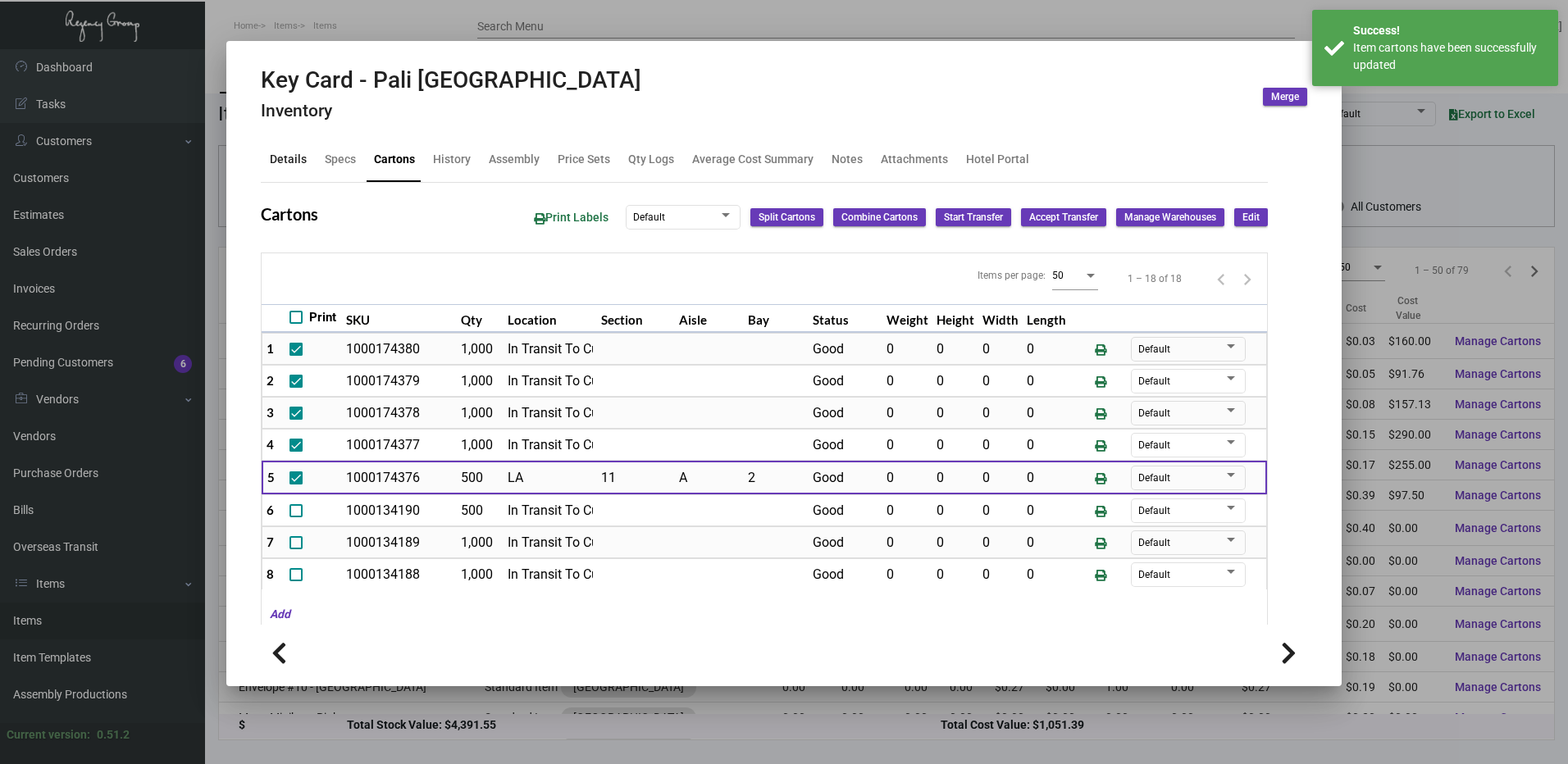
click at [298, 162] on div "Details" at bounding box center [288, 159] width 37 height 17
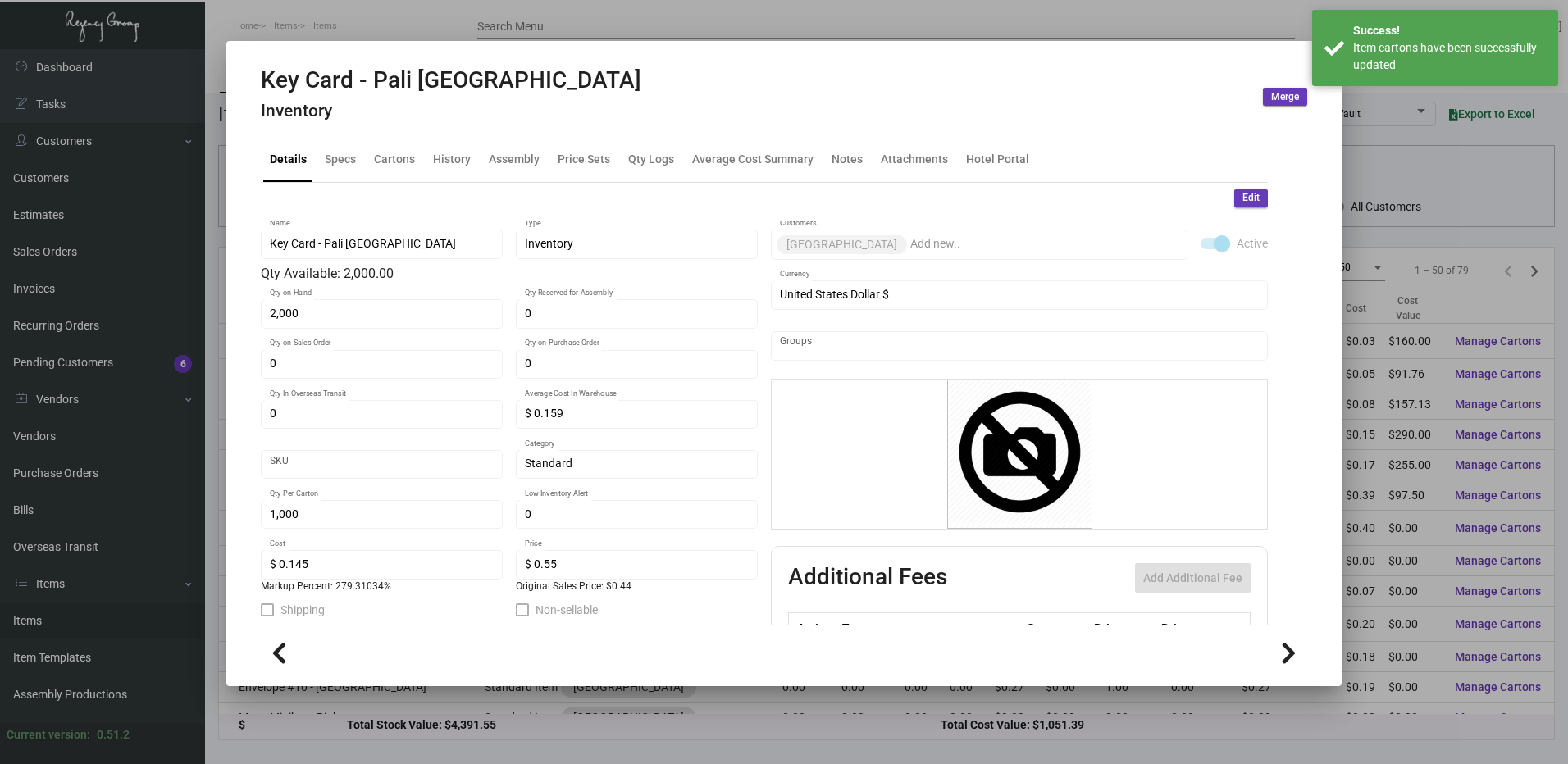
drag, startPoint x: 1252, startPoint y: 191, endPoint x: 671, endPoint y: 301, distance: 591.3
click at [1251, 191] on button "Edit" at bounding box center [1251, 198] width 34 height 18
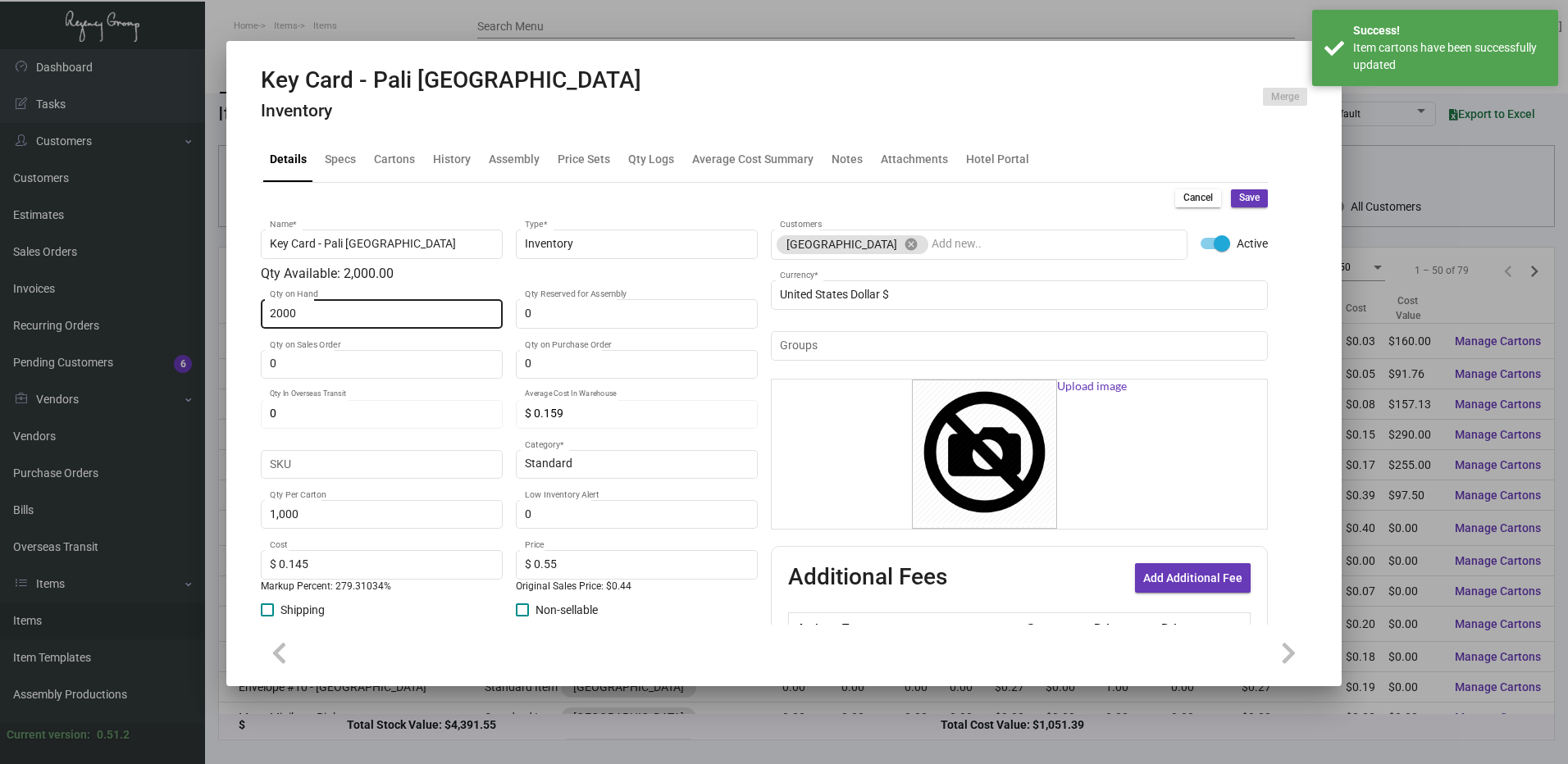
click at [437, 315] on input "2000" at bounding box center [381, 314] width 224 height 13
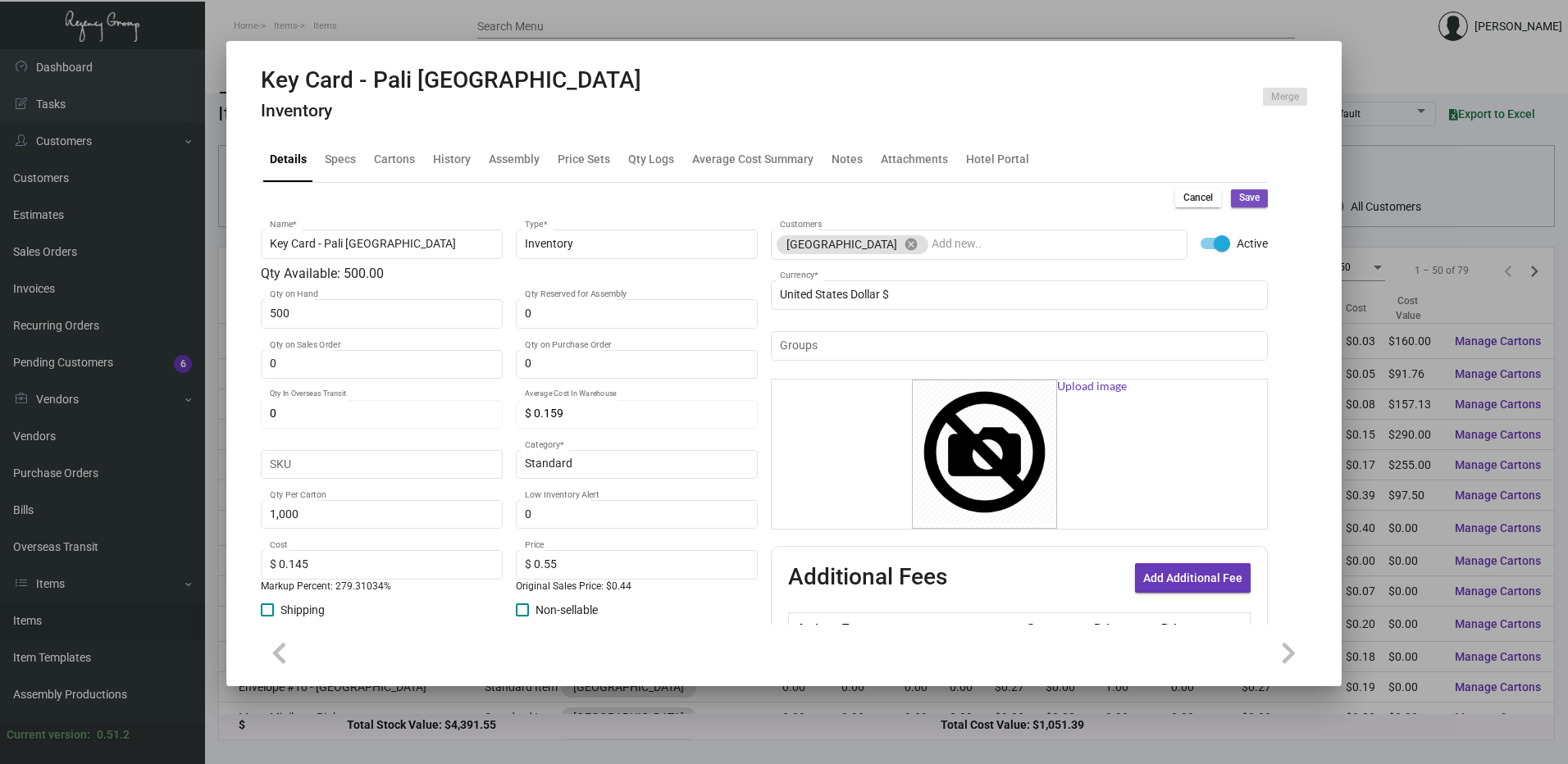
click at [1253, 201] on button "Save" at bounding box center [1249, 198] width 37 height 18
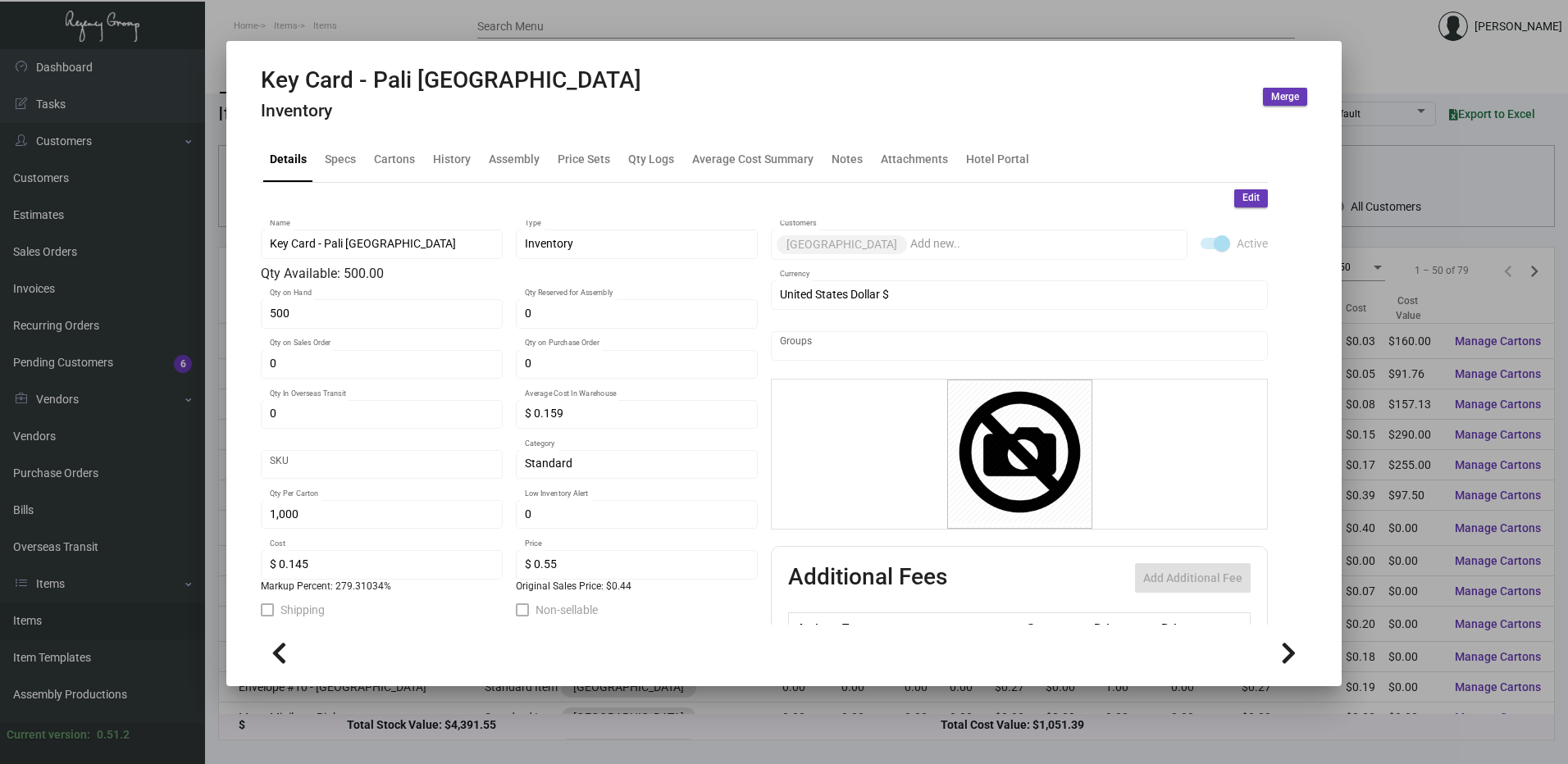
click at [557, 27] on div at bounding box center [784, 382] width 1568 height 764
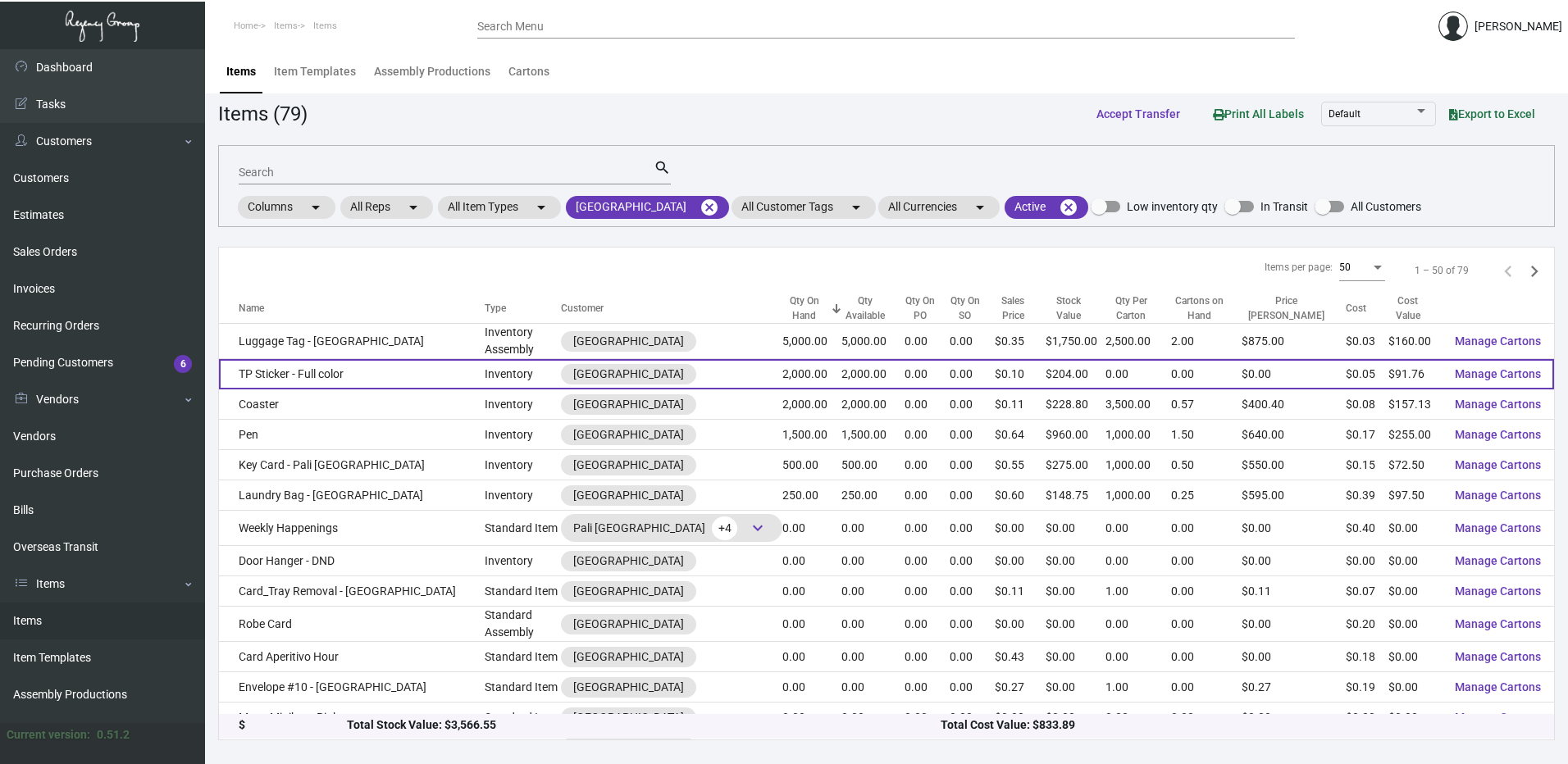
click at [337, 364] on td "TP Sticker - Full color" at bounding box center [351, 375] width 265 height 31
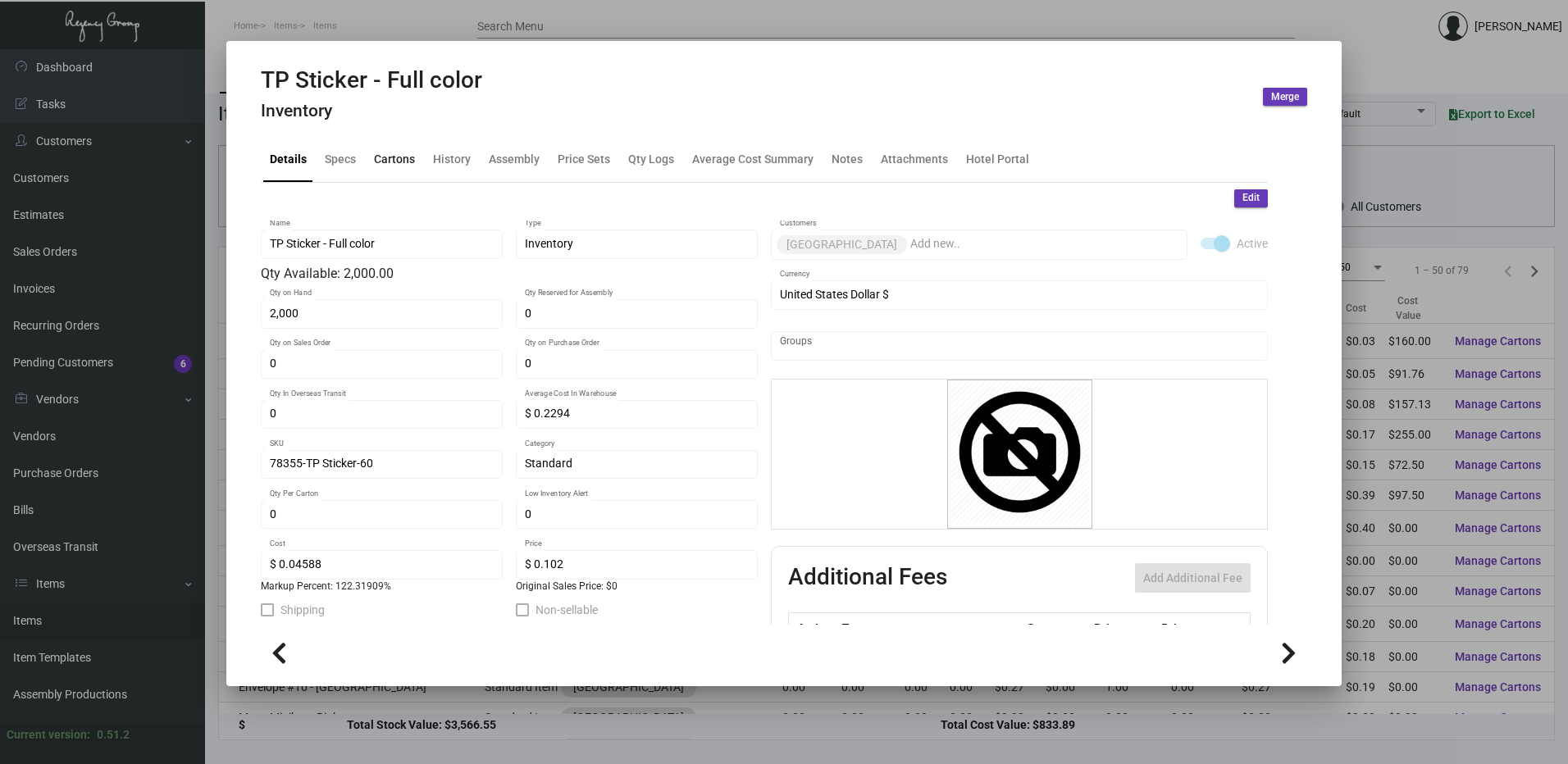
click at [396, 156] on div "Cartons" at bounding box center [394, 159] width 41 height 17
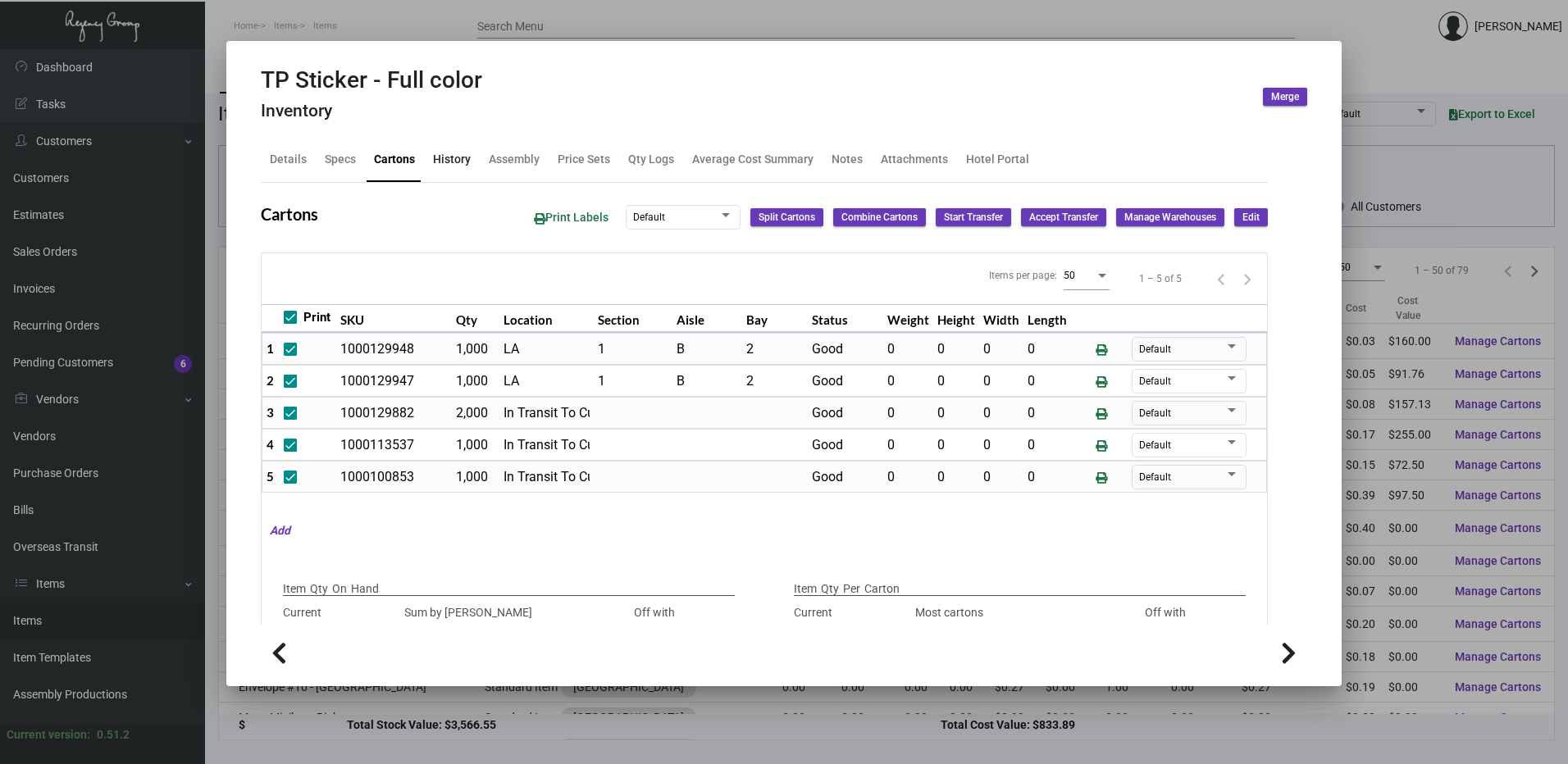
click at [441, 162] on div "History" at bounding box center [451, 159] width 37 height 17
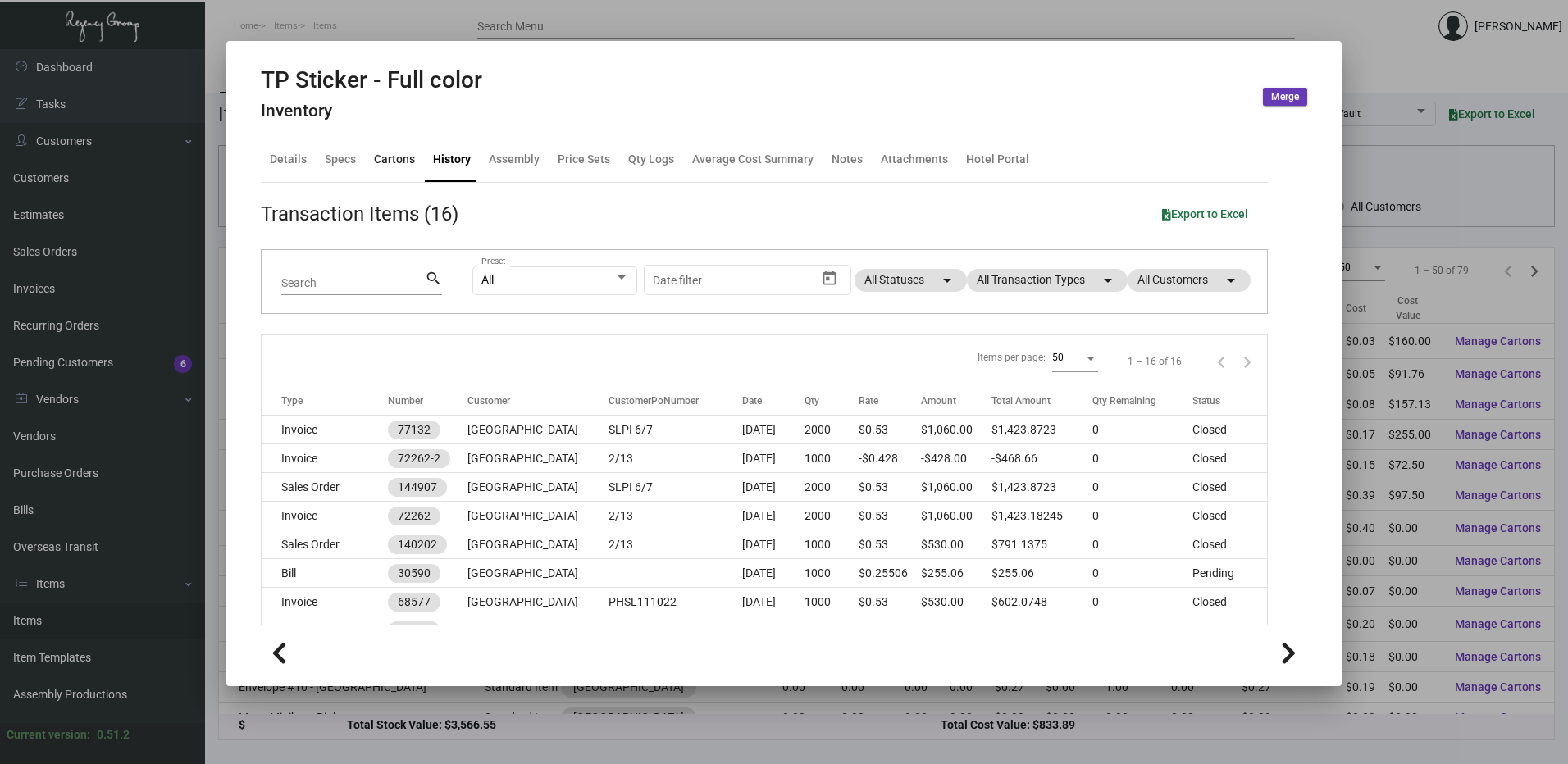
click at [386, 156] on div "Cartons" at bounding box center [394, 159] width 41 height 17
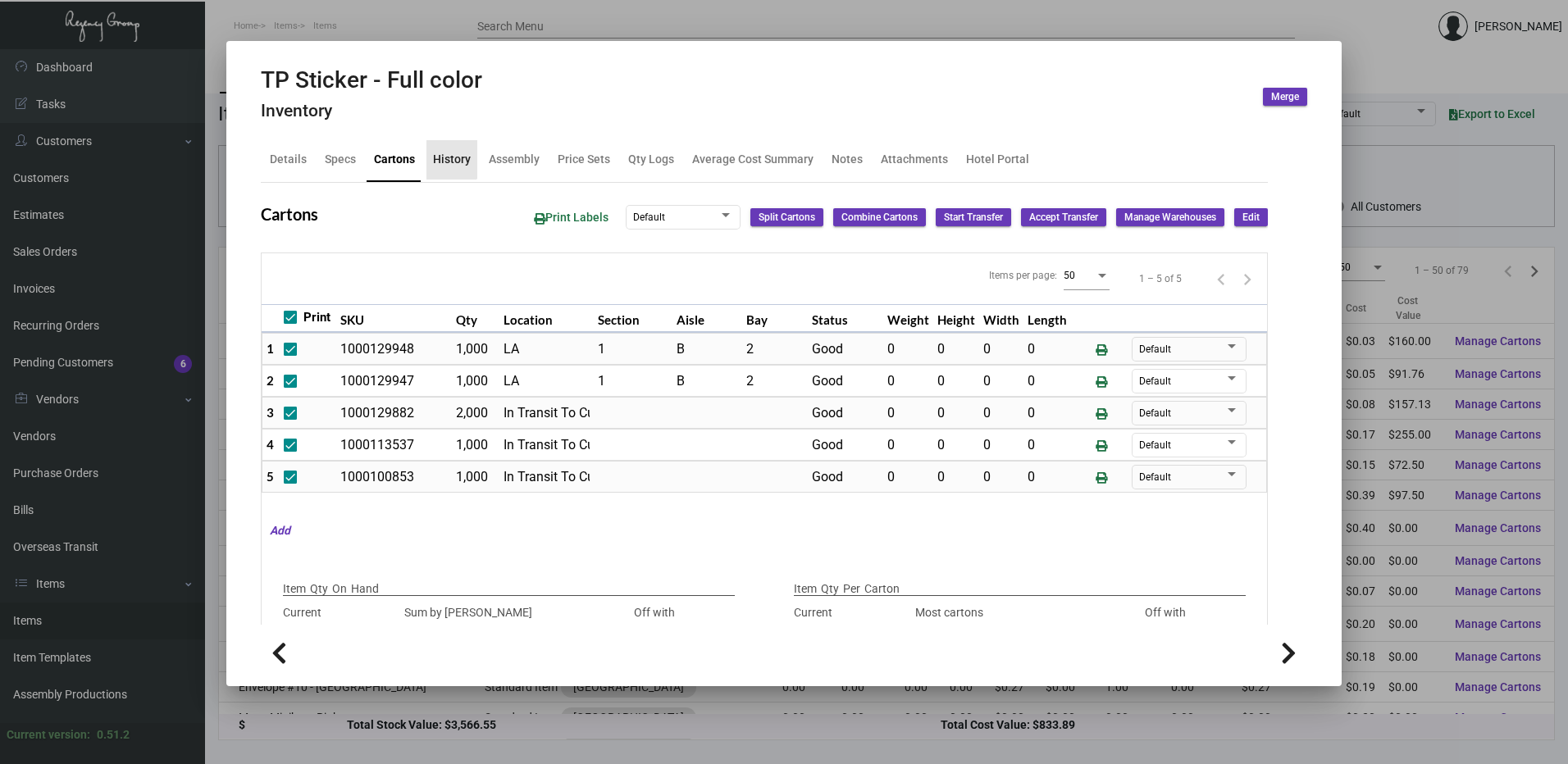
click at [450, 158] on div "History" at bounding box center [451, 159] width 37 height 17
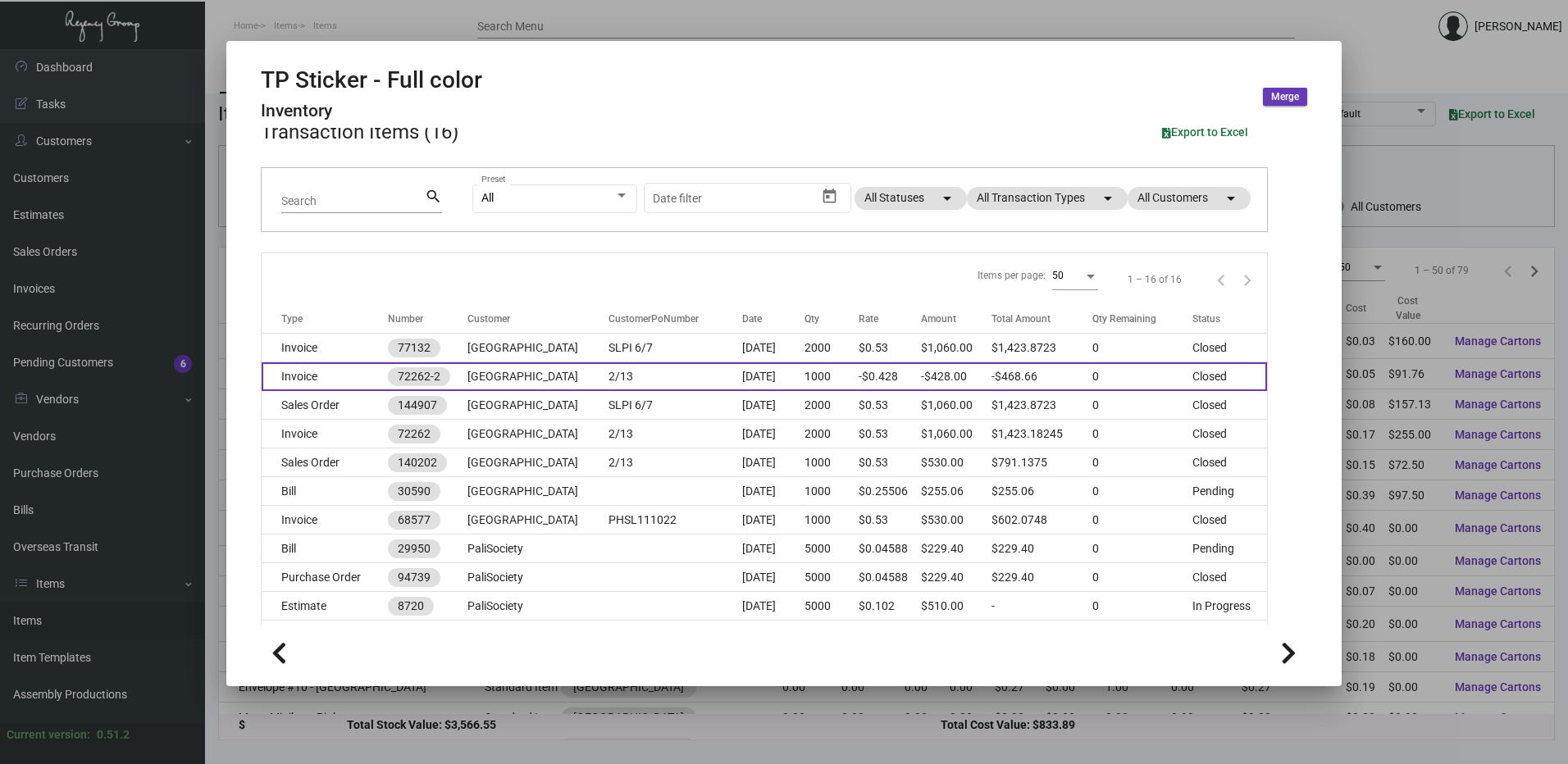
scroll to position [164, 0]
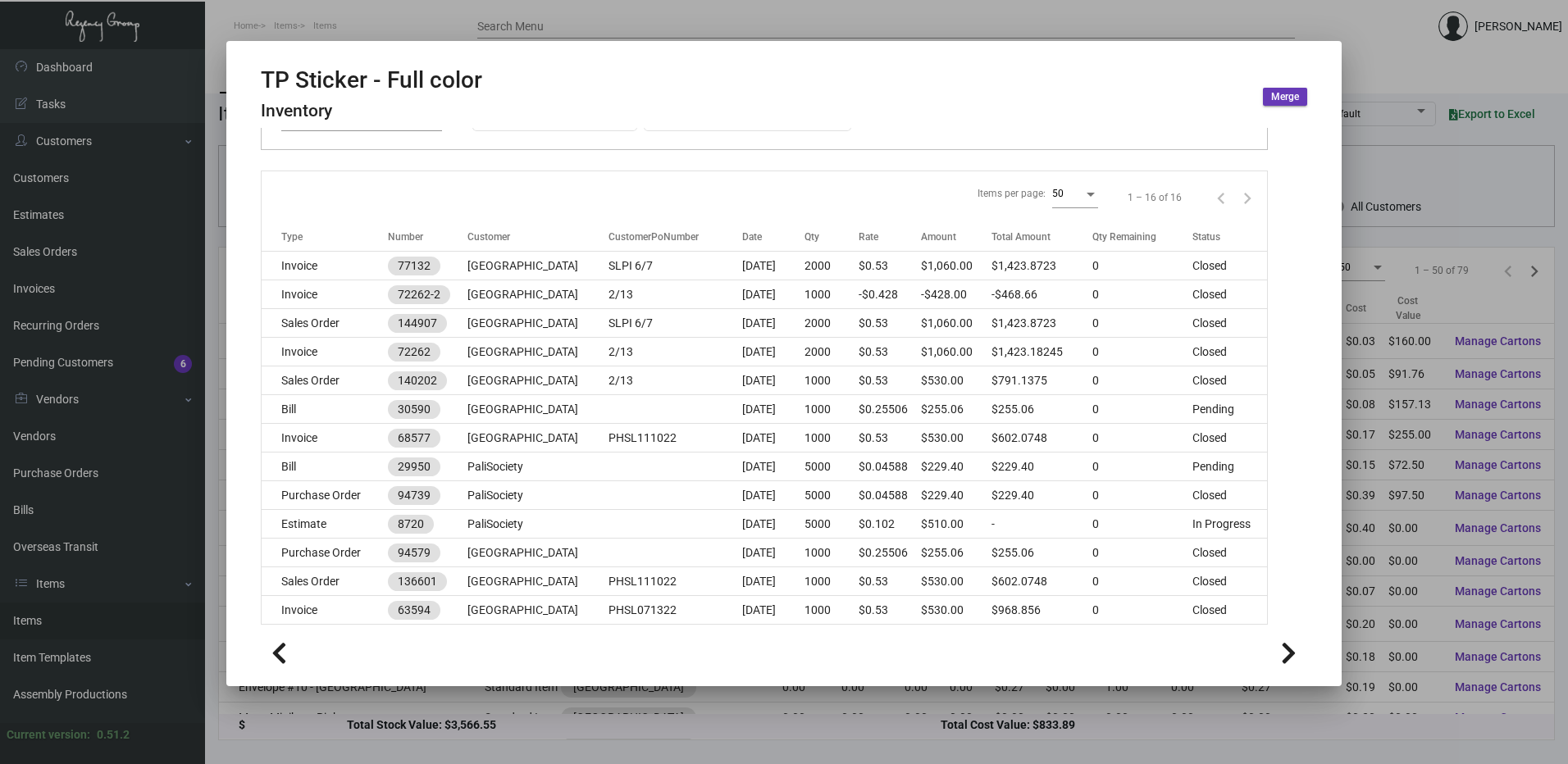
click at [519, 17] on div at bounding box center [784, 382] width 1568 height 764
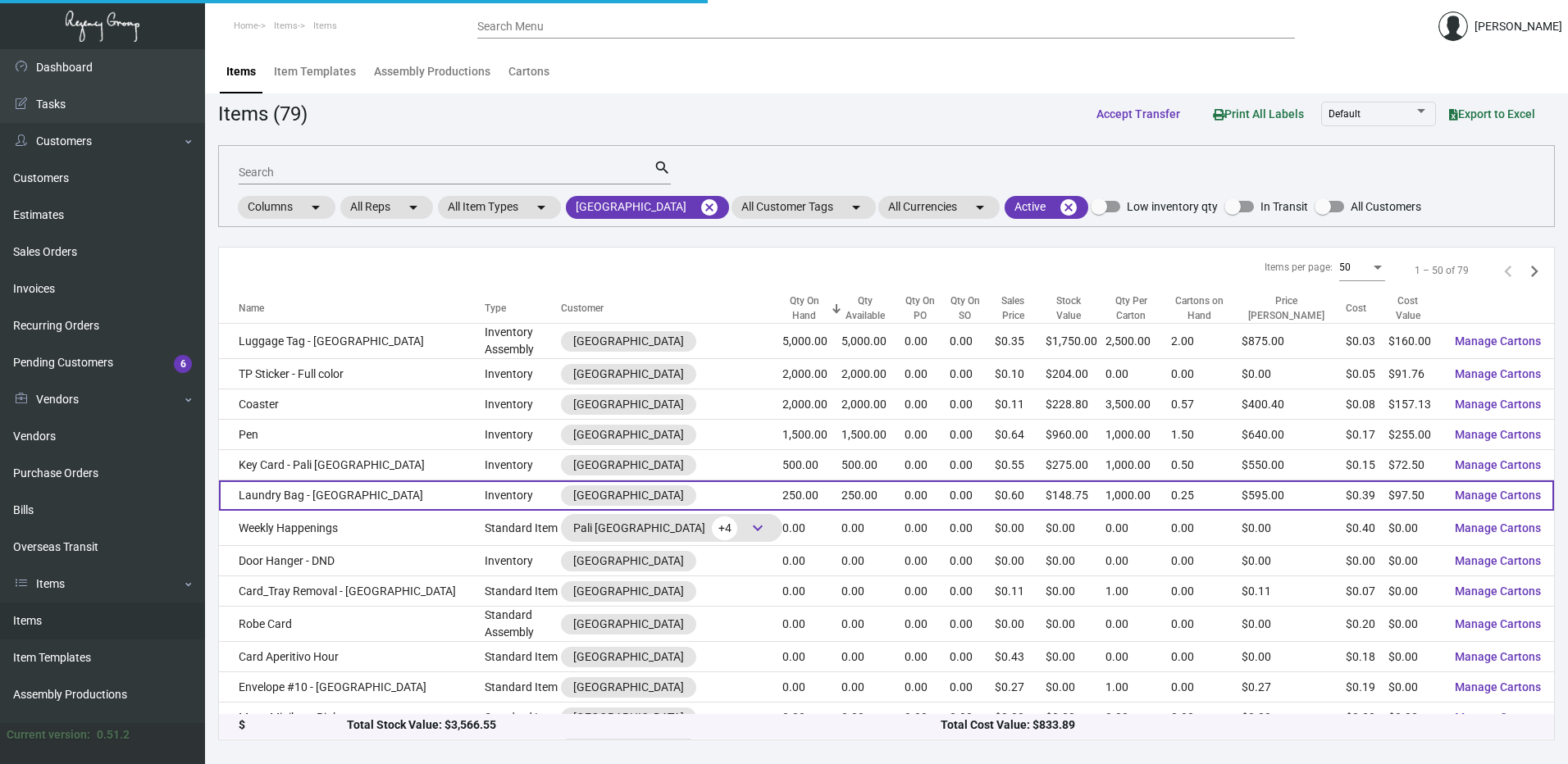
click at [355, 498] on td "Laundry Bag - [GEOGRAPHIC_DATA]" at bounding box center [351, 496] width 265 height 31
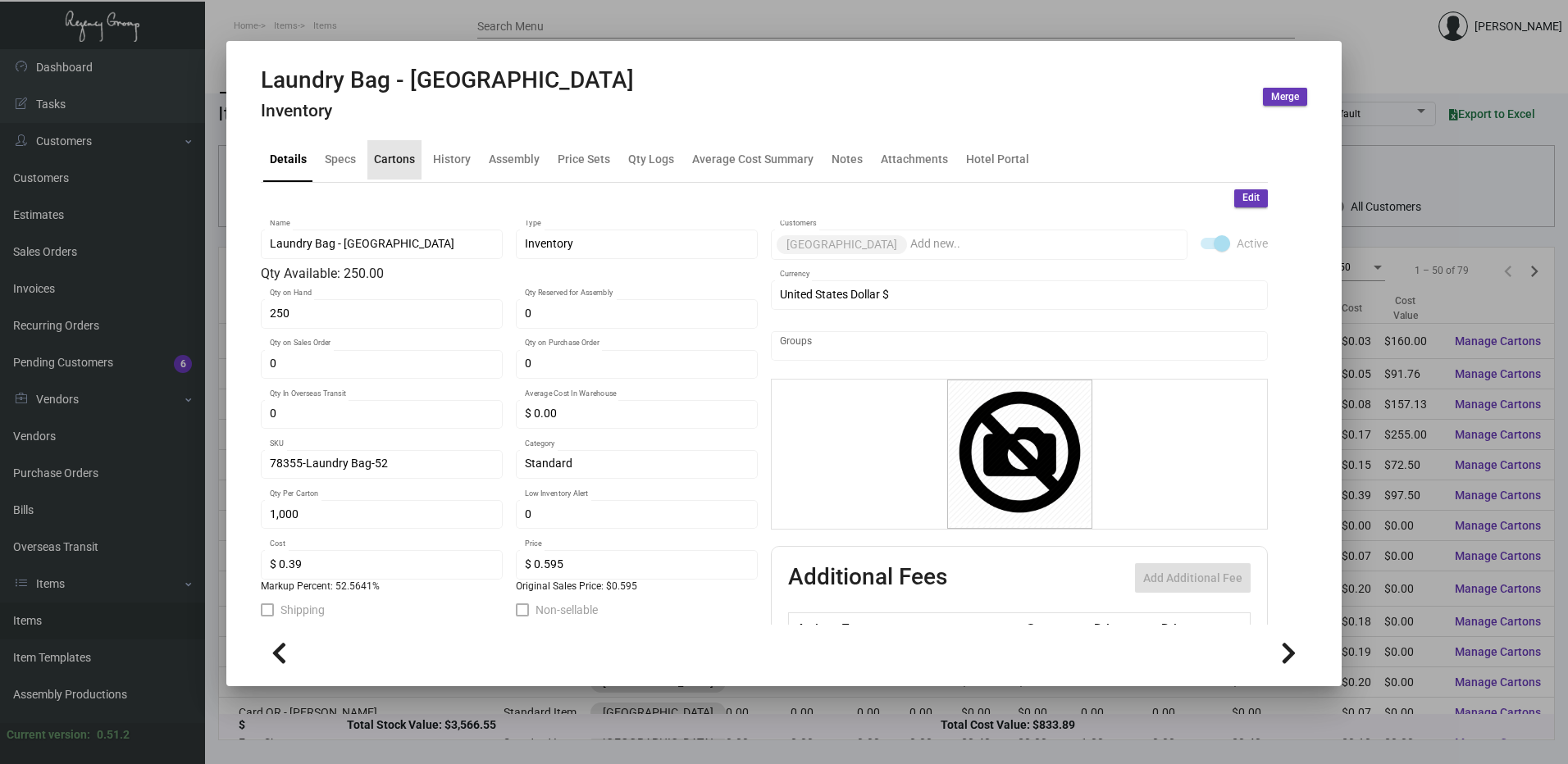
click at [415, 157] on div "Cartons" at bounding box center [394, 159] width 54 height 39
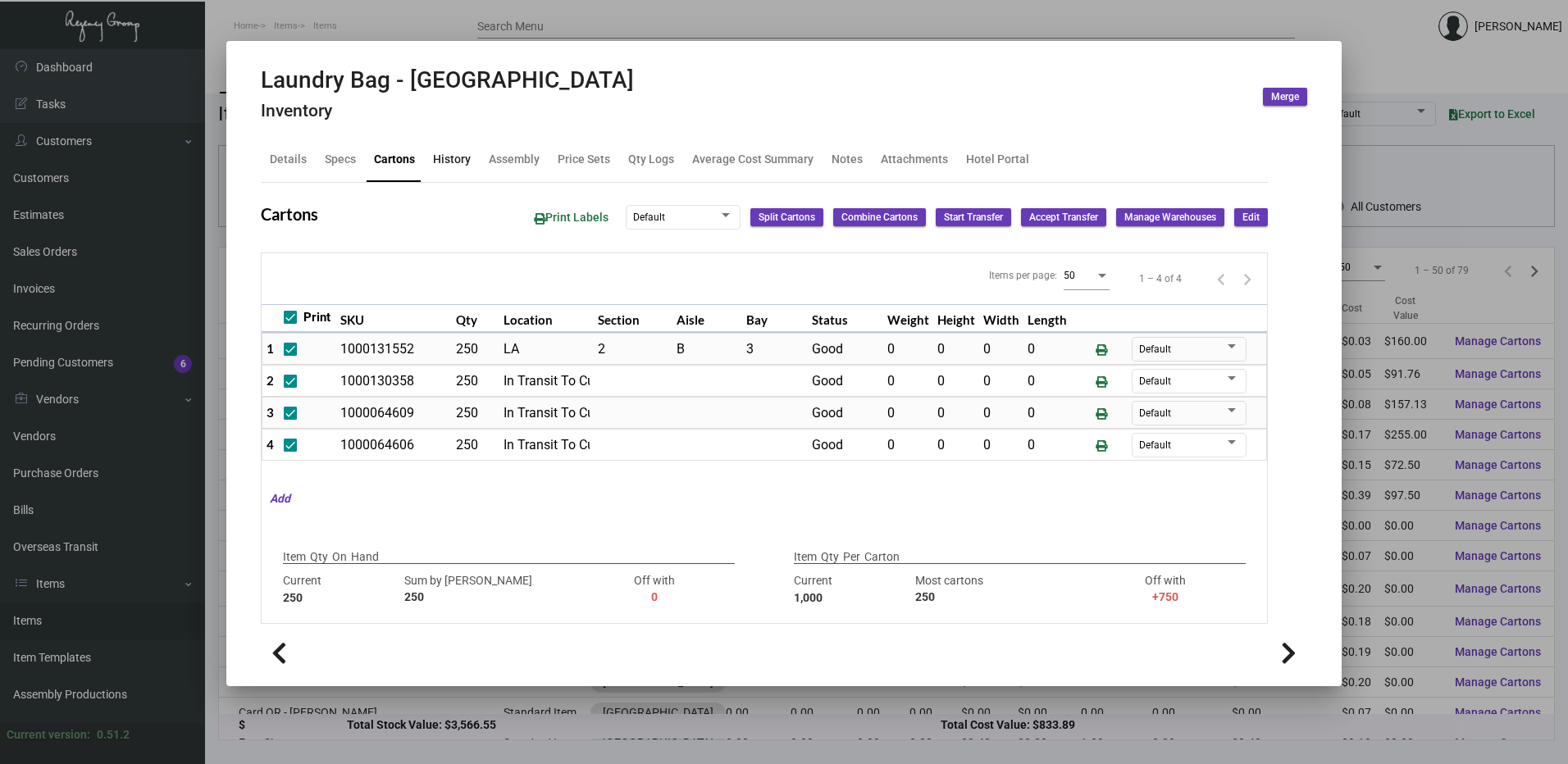
click at [457, 161] on div "History" at bounding box center [451, 159] width 37 height 17
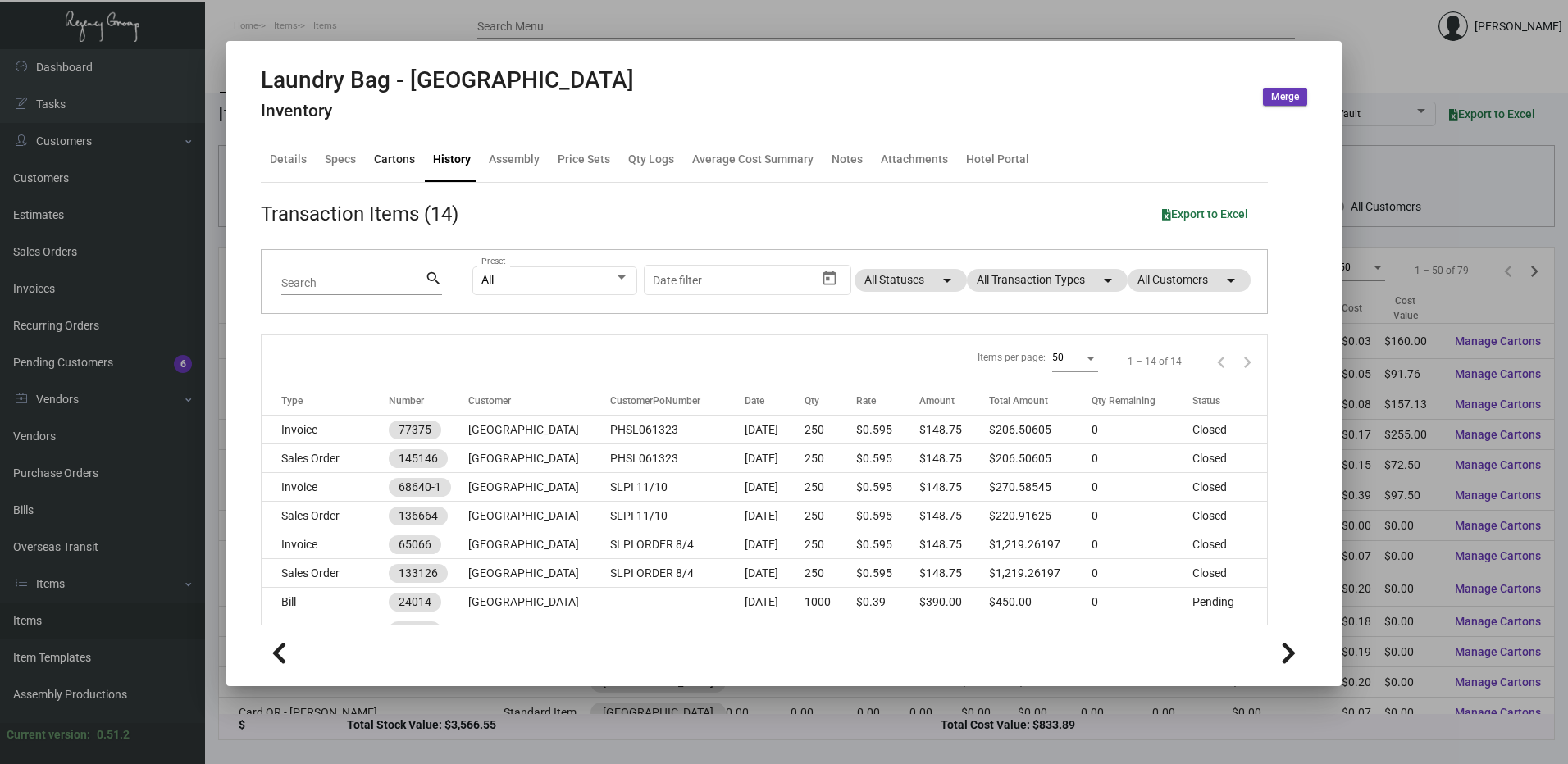
click at [397, 166] on div "Cartons" at bounding box center [394, 159] width 41 height 17
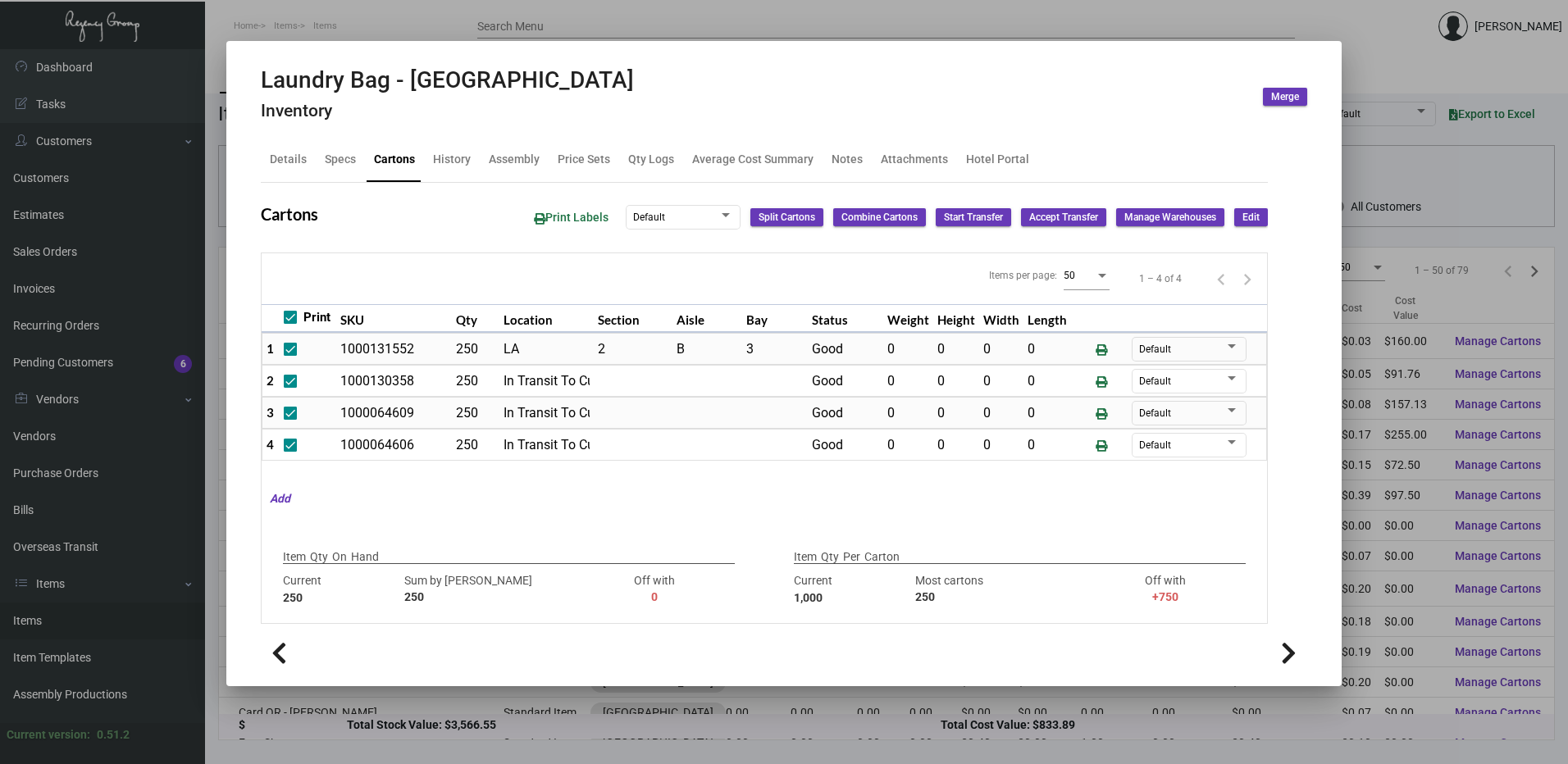
click at [620, 21] on div at bounding box center [784, 382] width 1568 height 764
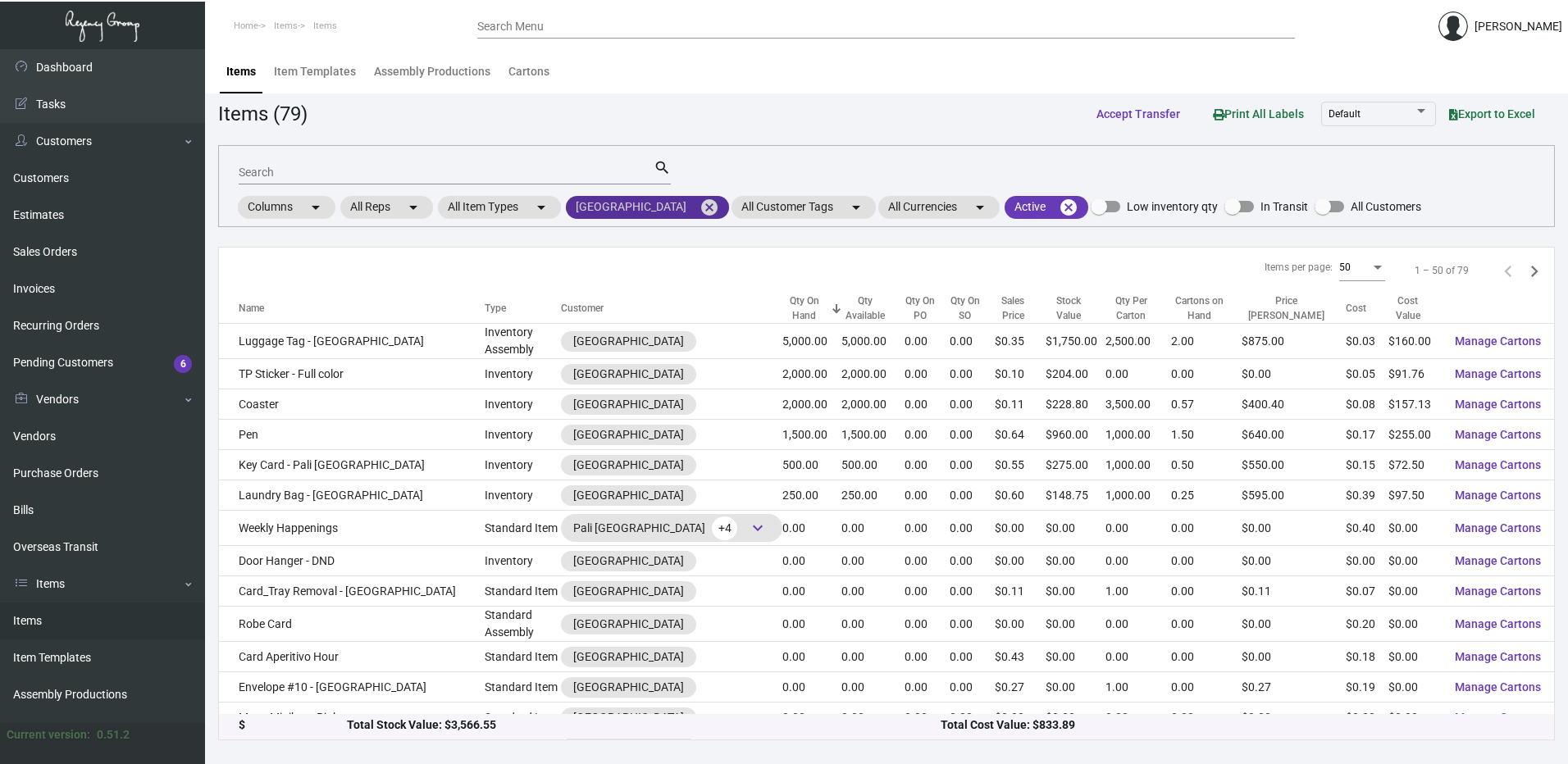
click at [700, 206] on mat-icon "cancel" at bounding box center [709, 207] width 20 height 20
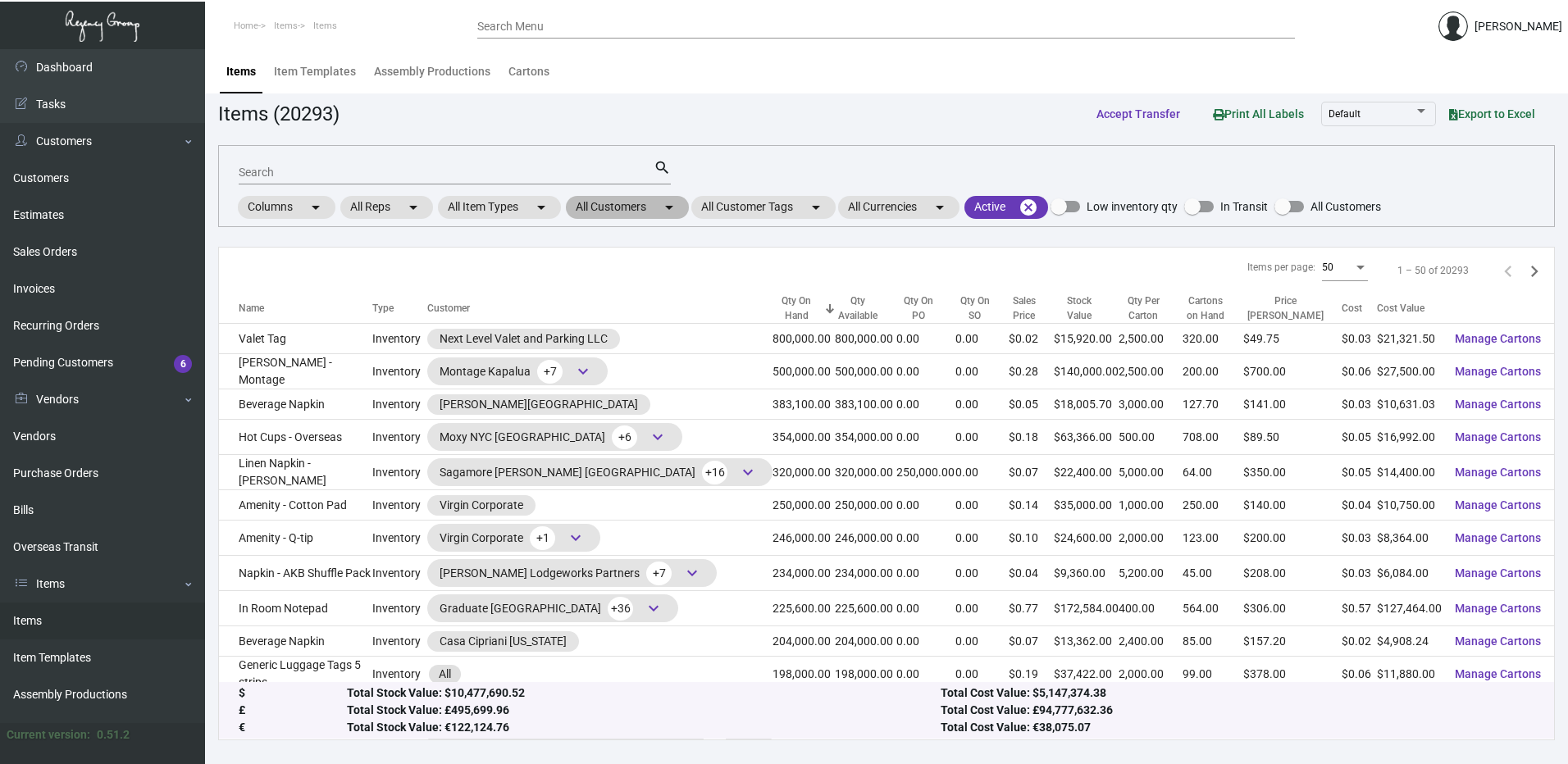
click at [638, 213] on mat-chip "All Customers arrow_drop_down" at bounding box center [627, 207] width 123 height 23
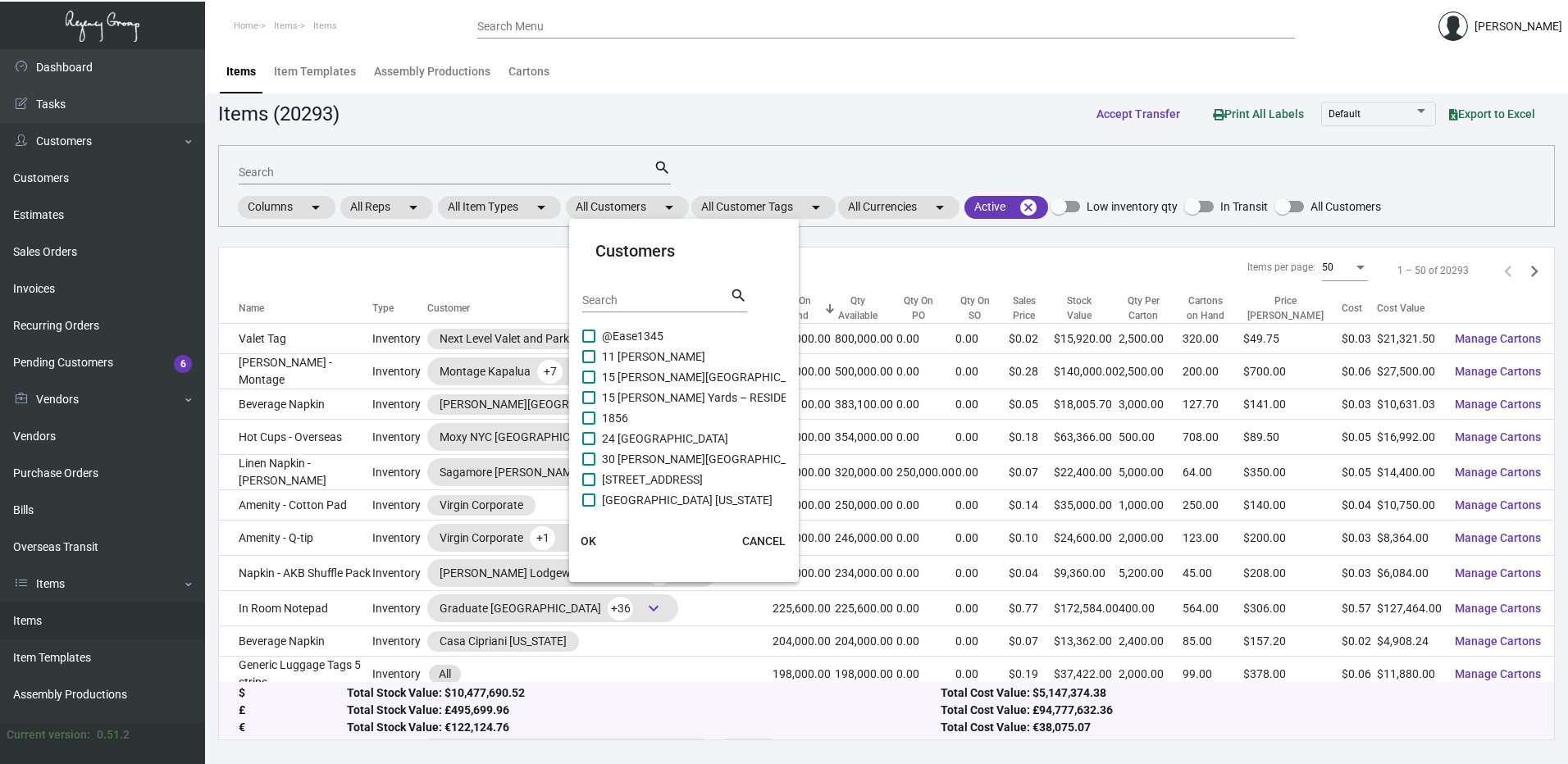
click at [619, 292] on div "Search" at bounding box center [656, 299] width 148 height 26
paste input "[PERSON_NAME]"
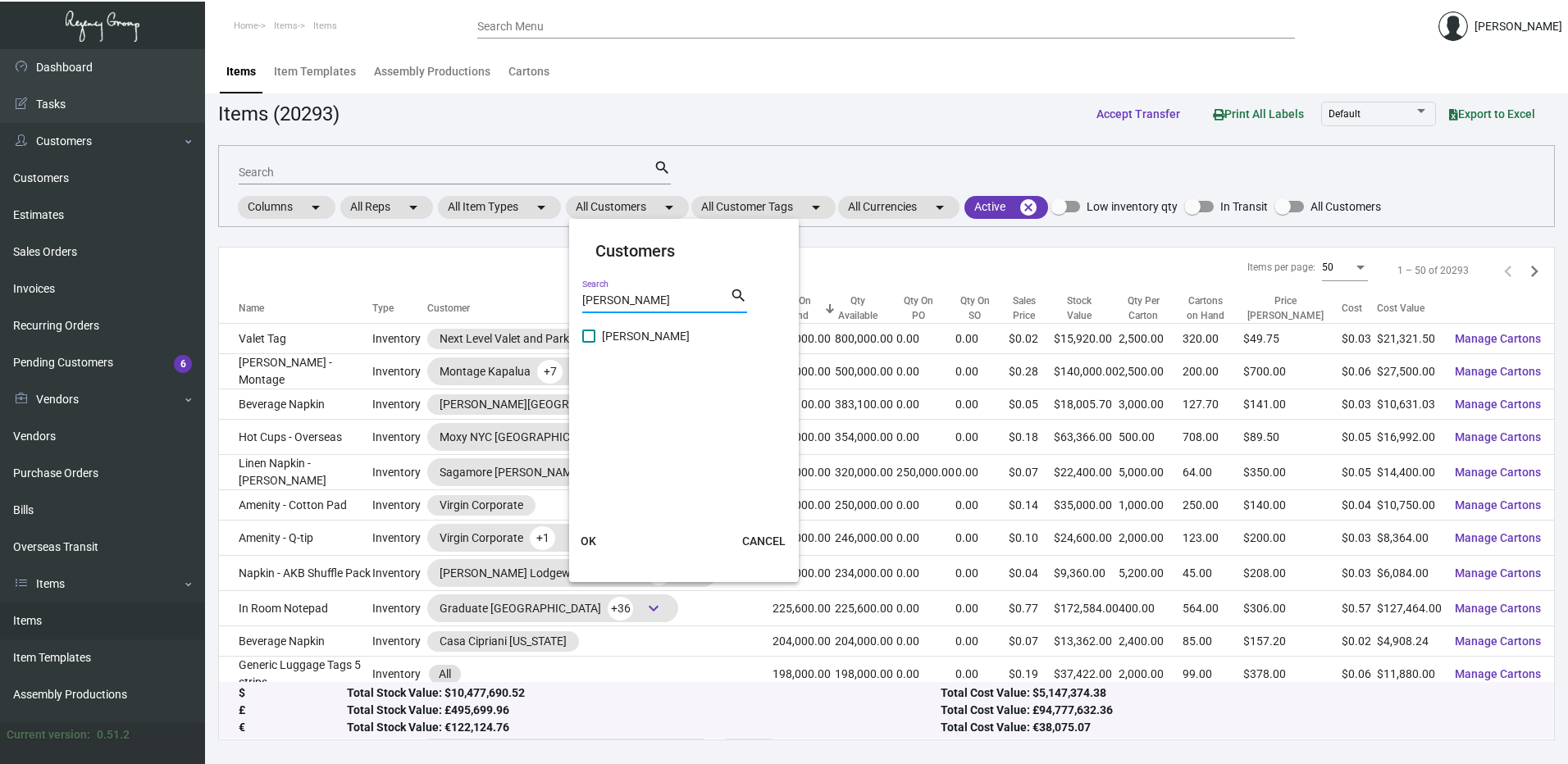
click at [593, 338] on span at bounding box center [588, 336] width 13 height 13
click at [588, 343] on input "[PERSON_NAME]" at bounding box center [588, 343] width 1 height 1
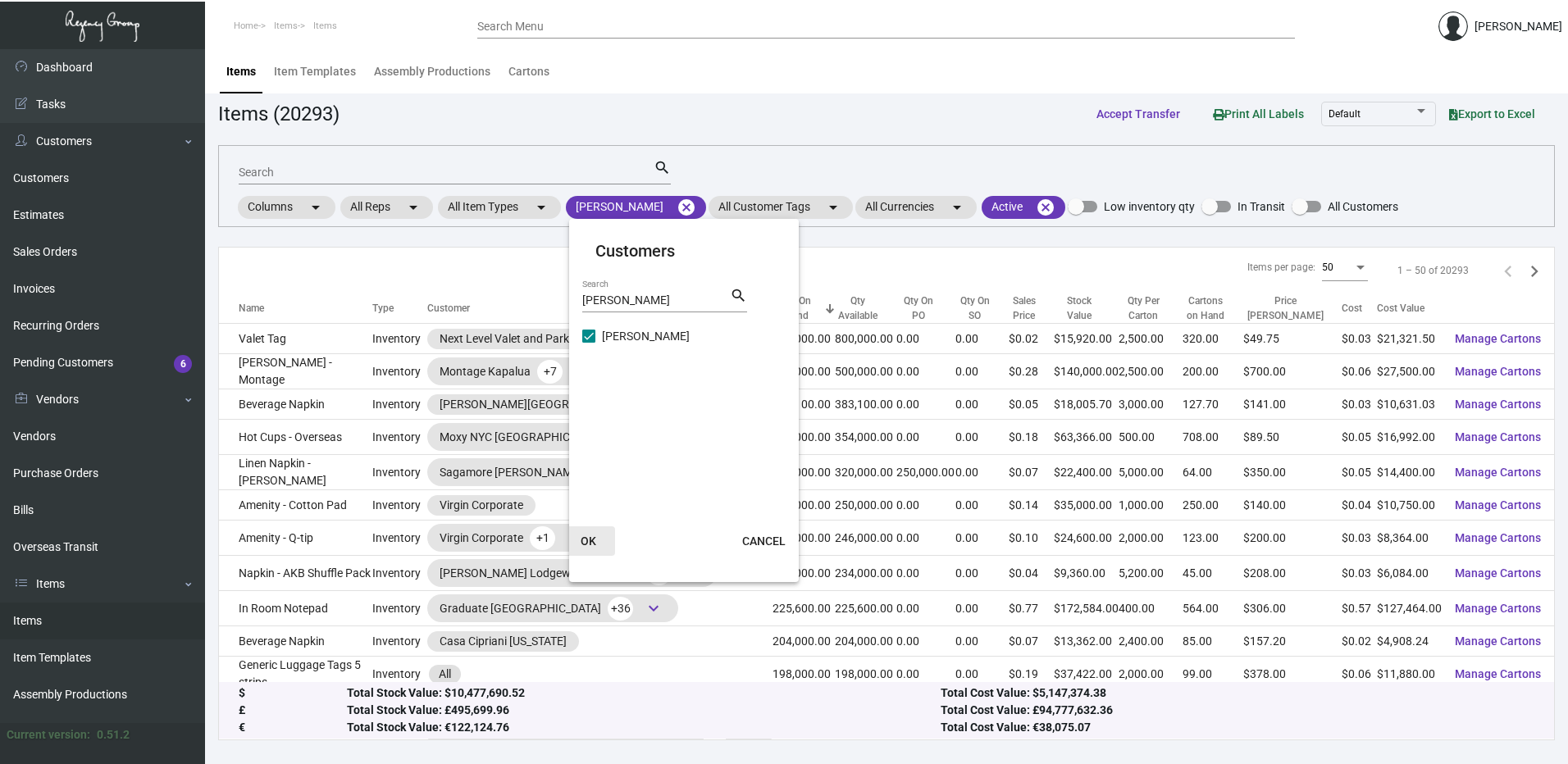
click at [593, 539] on span "OK" at bounding box center [588, 542] width 15 height 13
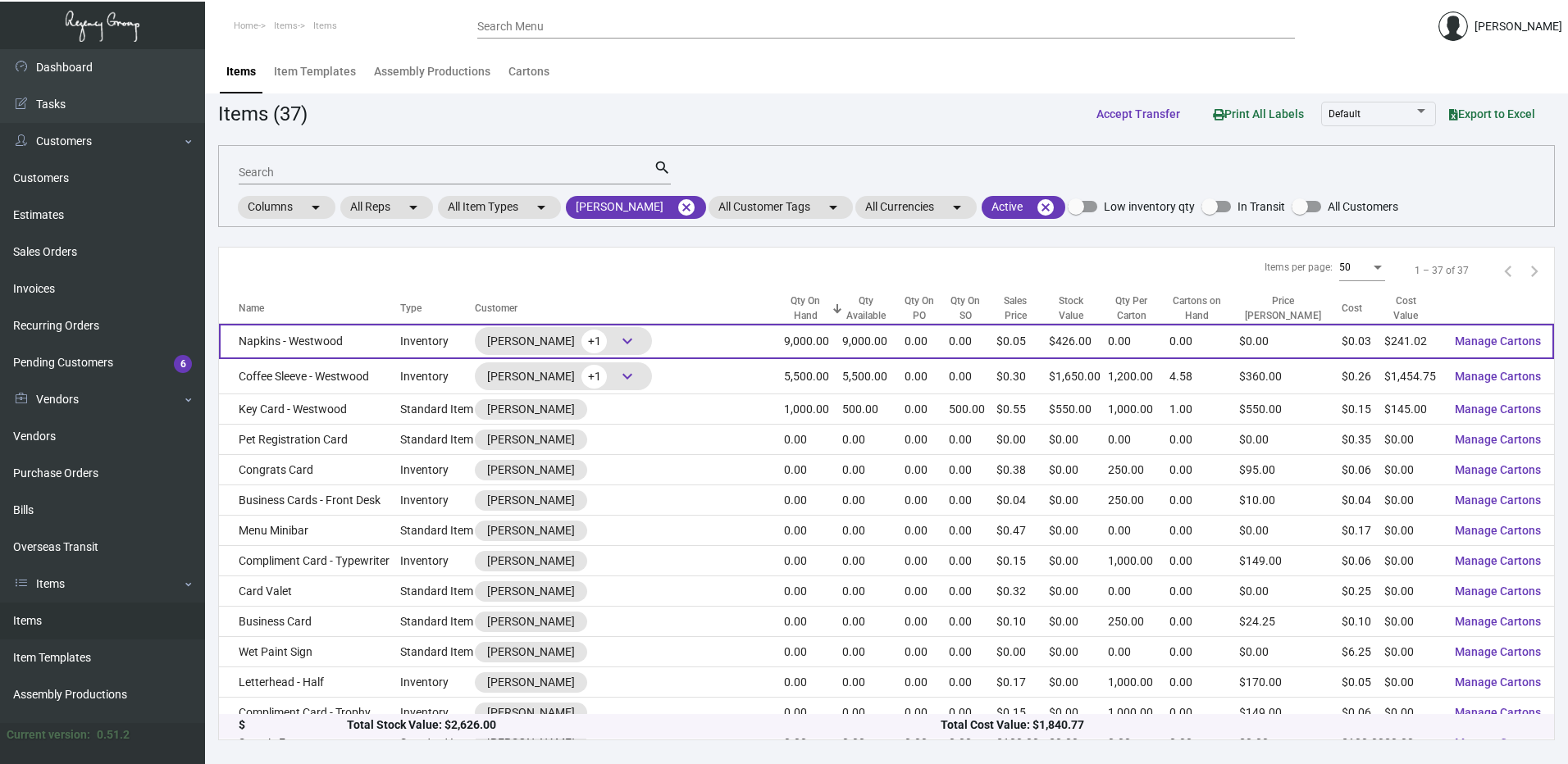
click at [333, 337] on td "Napkins - Westwood" at bounding box center [309, 341] width 181 height 35
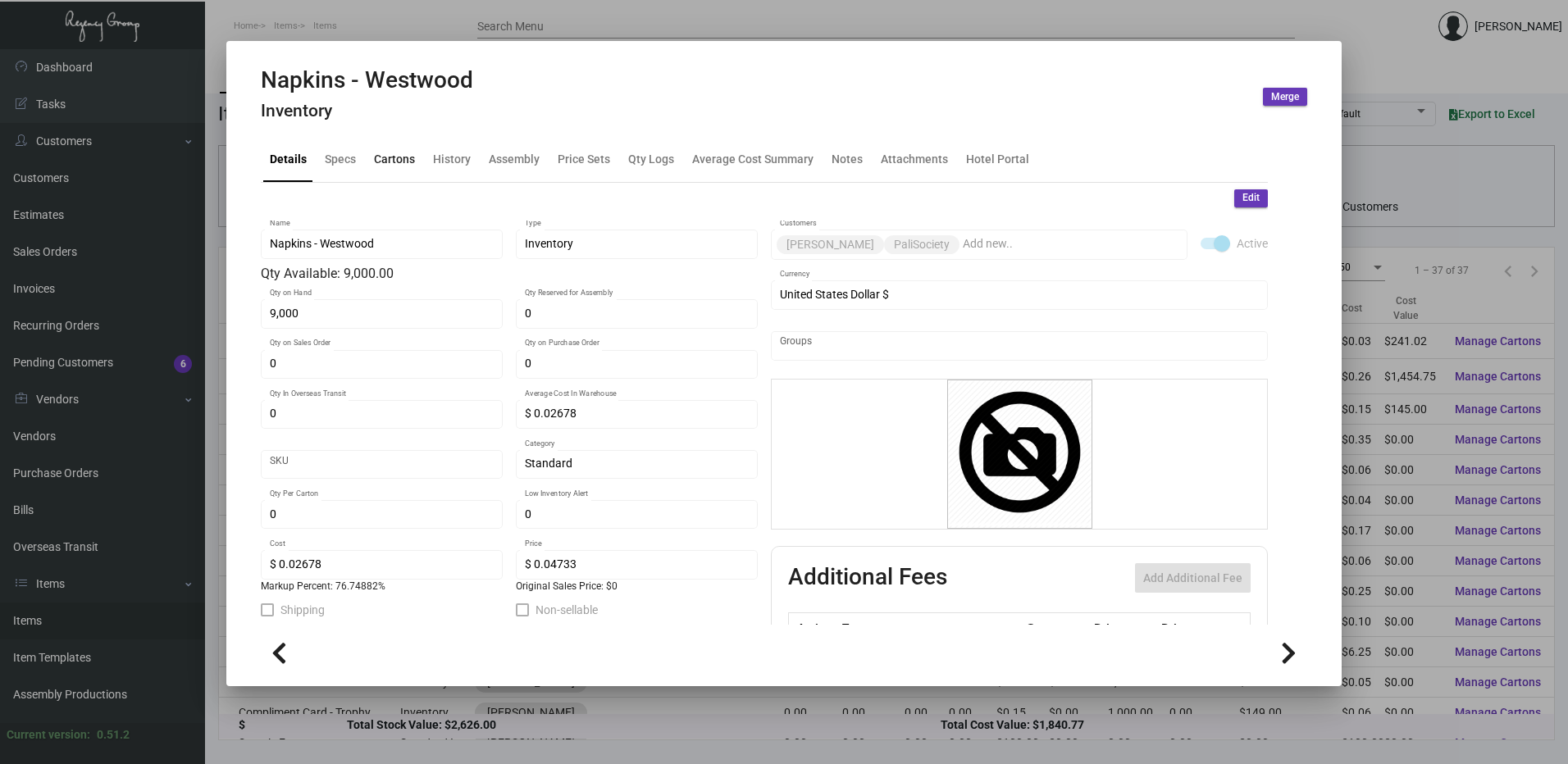
click at [412, 159] on div "Cartons" at bounding box center [394, 159] width 41 height 17
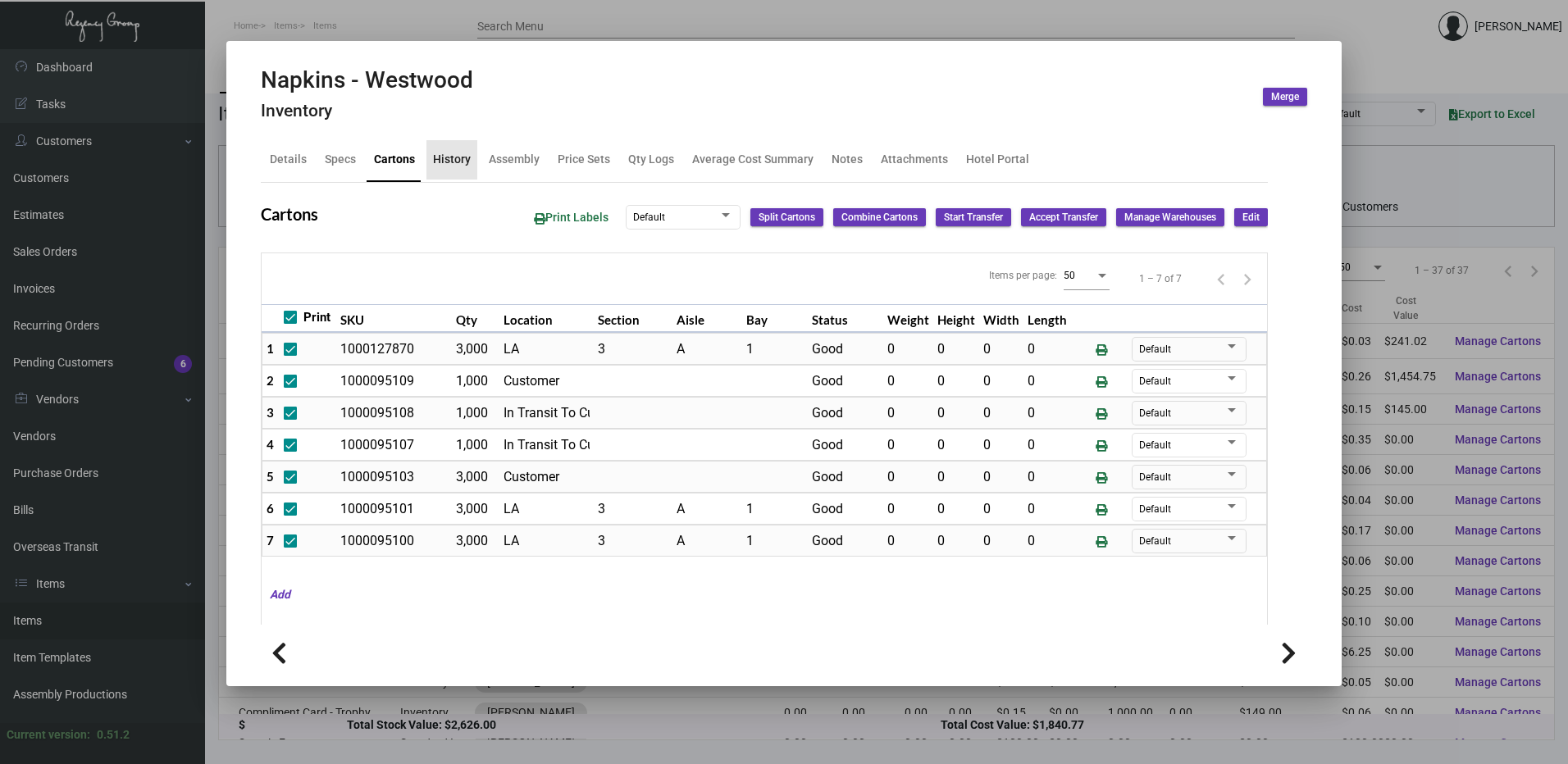
click at [469, 161] on div "History" at bounding box center [451, 159] width 37 height 17
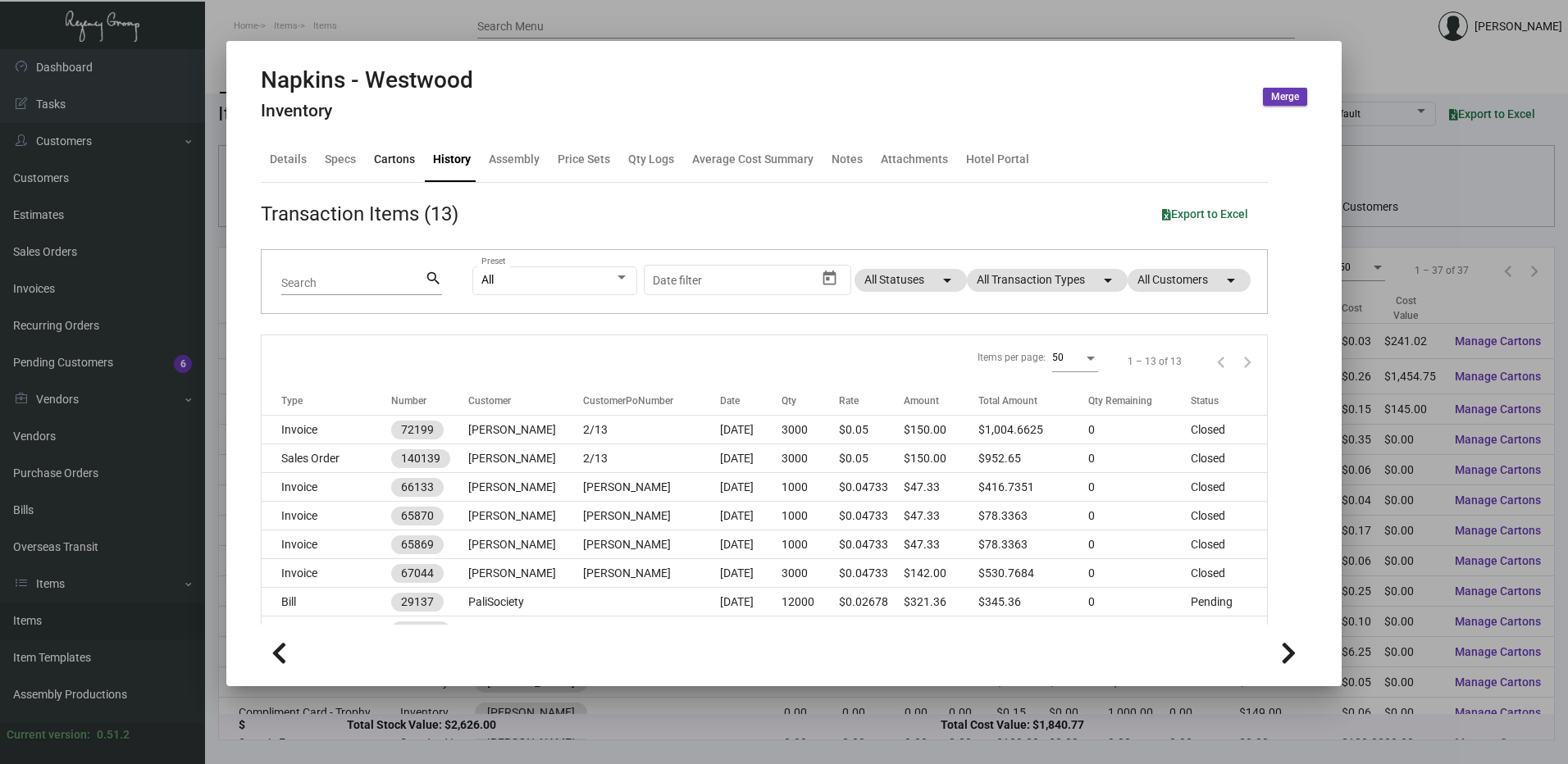
click at [388, 160] on div "Cartons" at bounding box center [394, 159] width 41 height 17
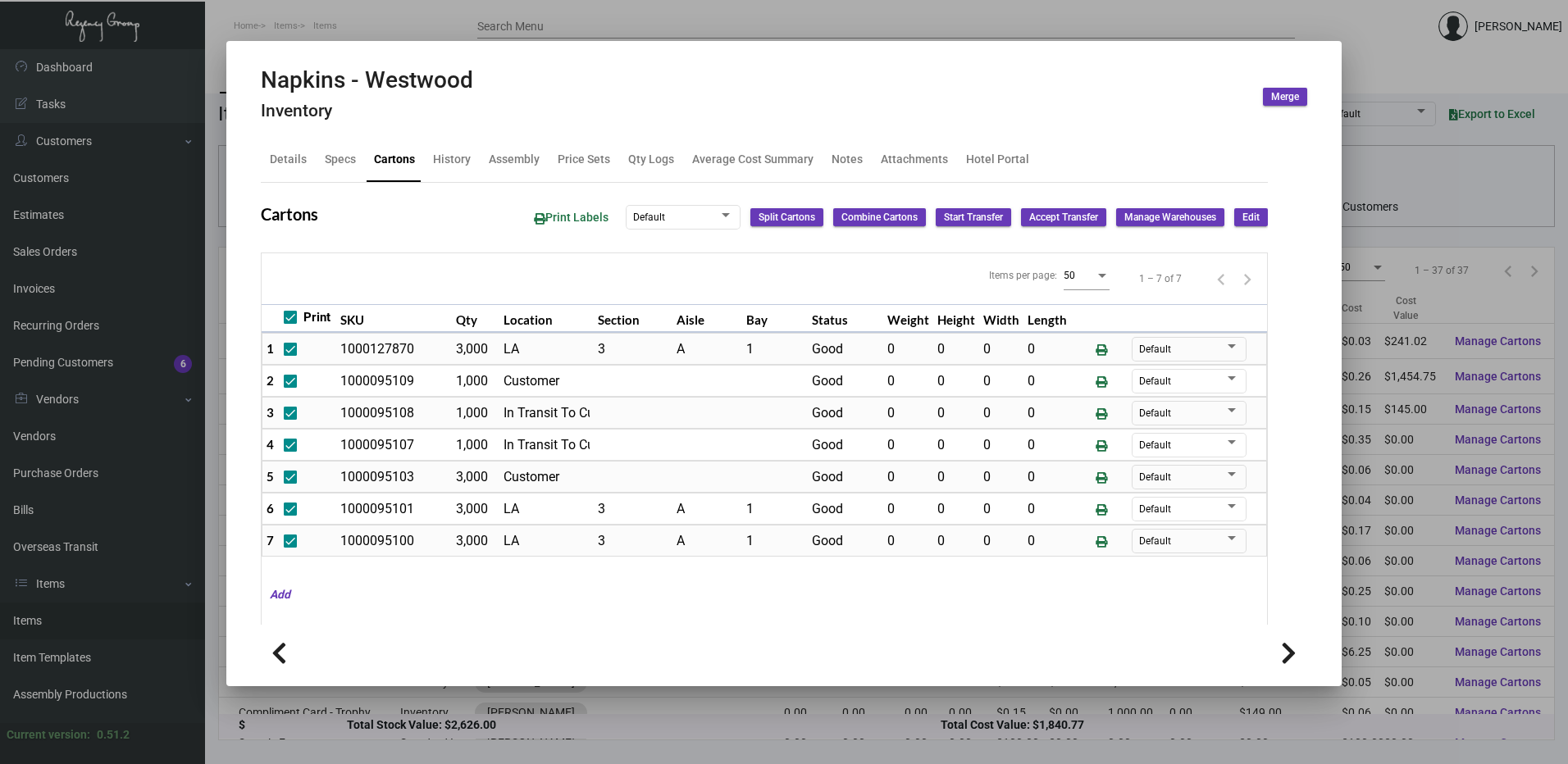
click at [350, 26] on div at bounding box center [784, 382] width 1568 height 764
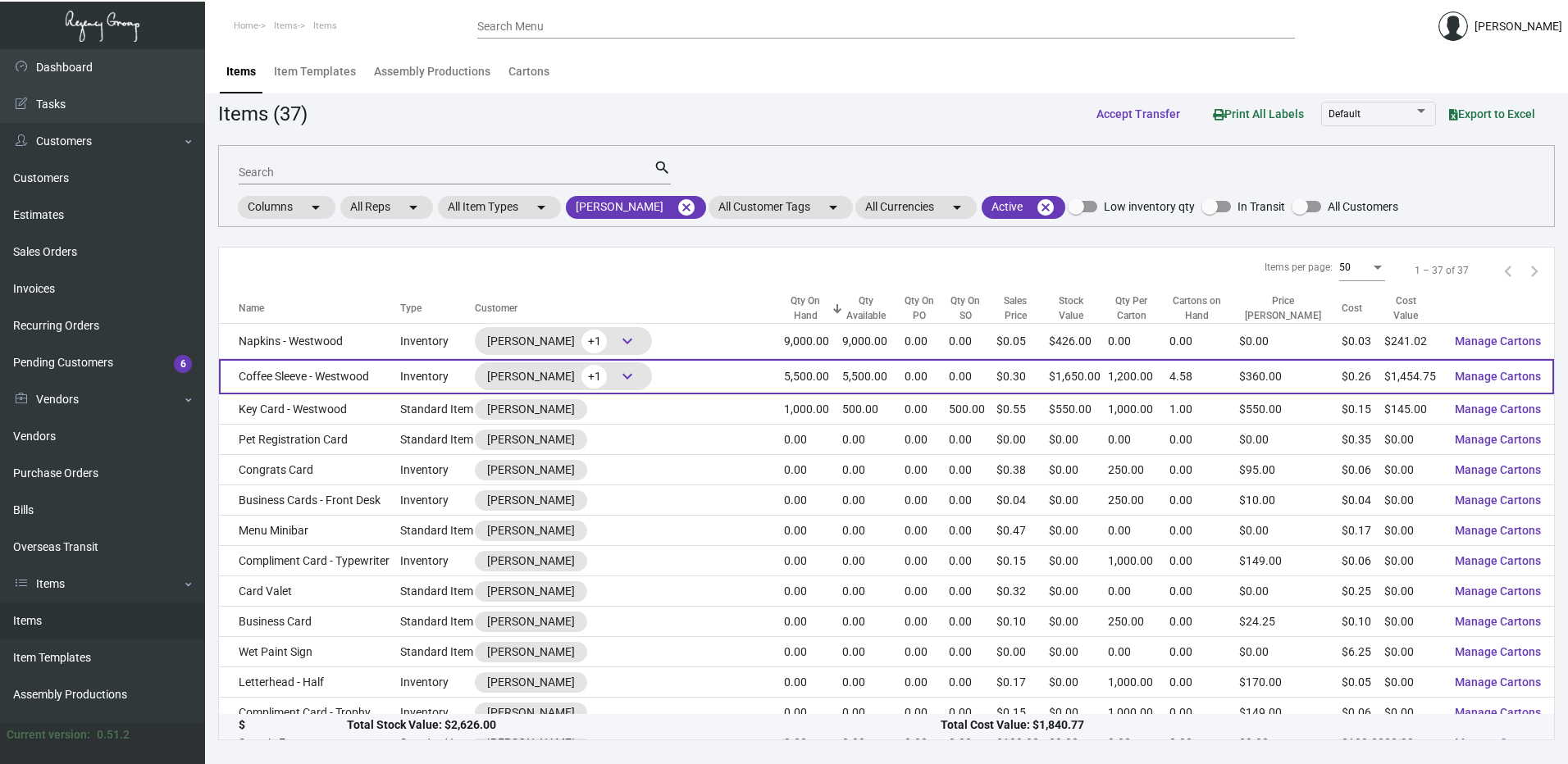
click at [392, 376] on td "Coffee Sleeve - Westwood" at bounding box center [309, 377] width 181 height 35
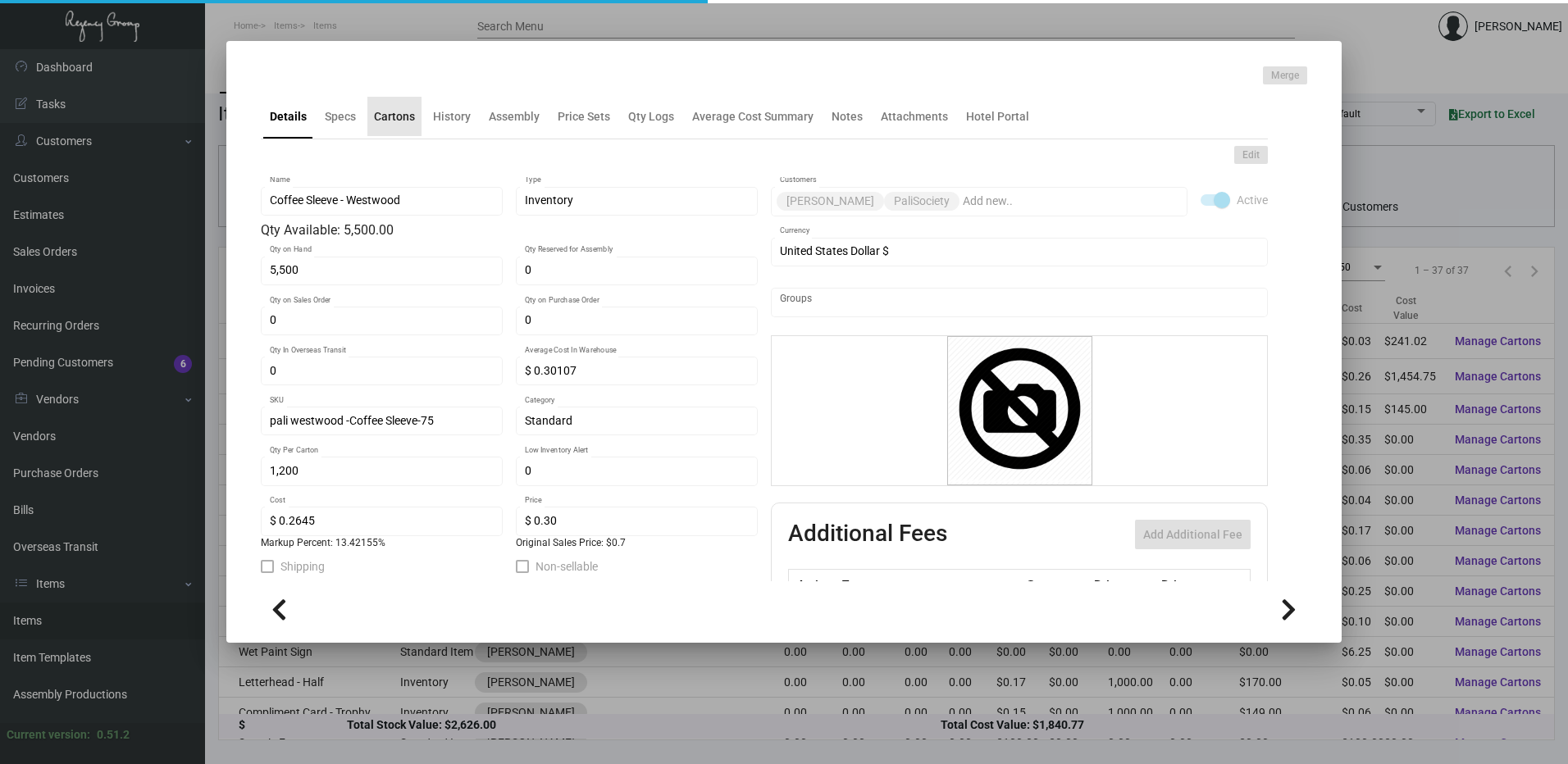
click at [399, 105] on div "Cartons" at bounding box center [394, 116] width 54 height 39
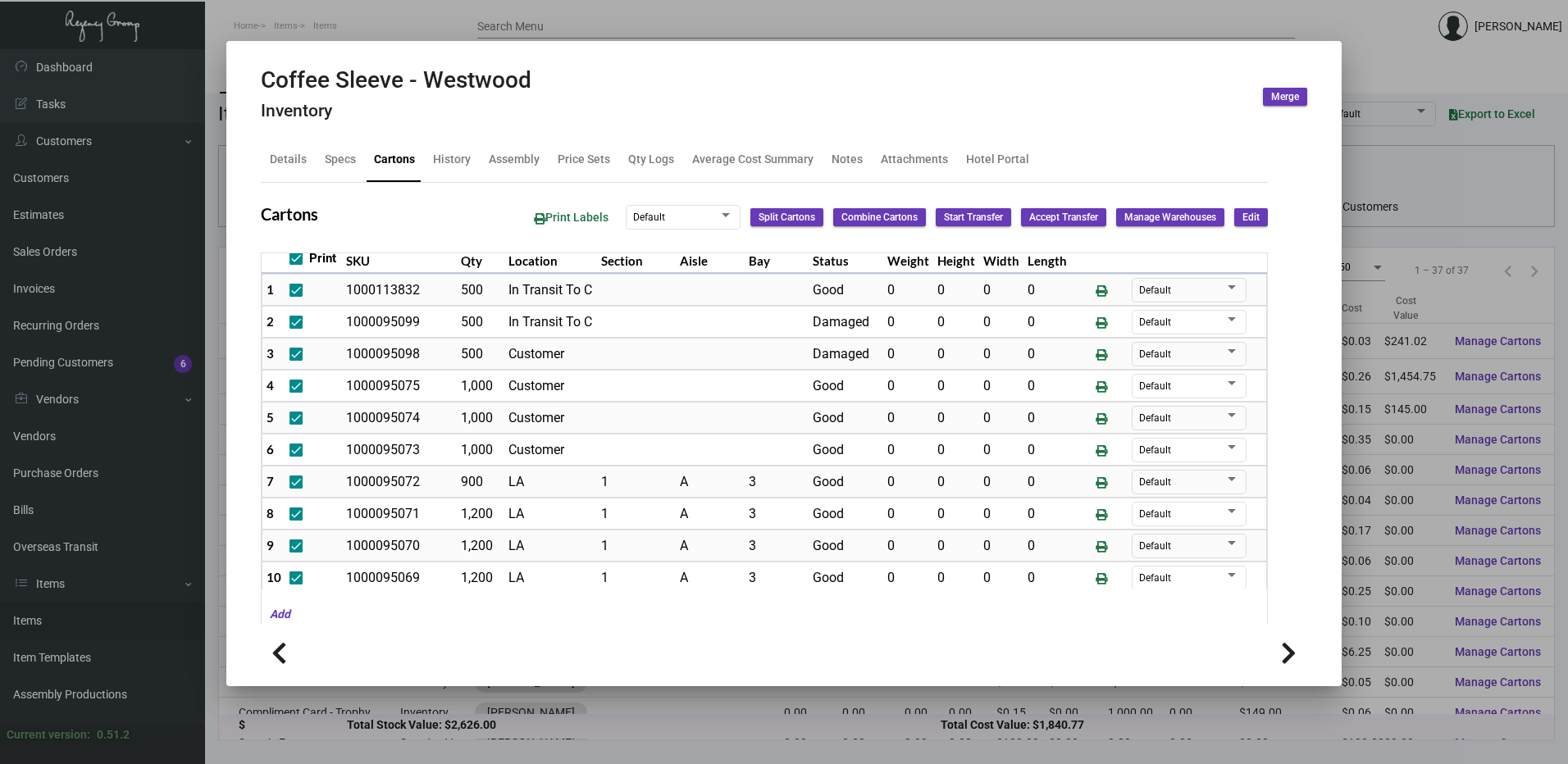
scroll to position [140, 0]
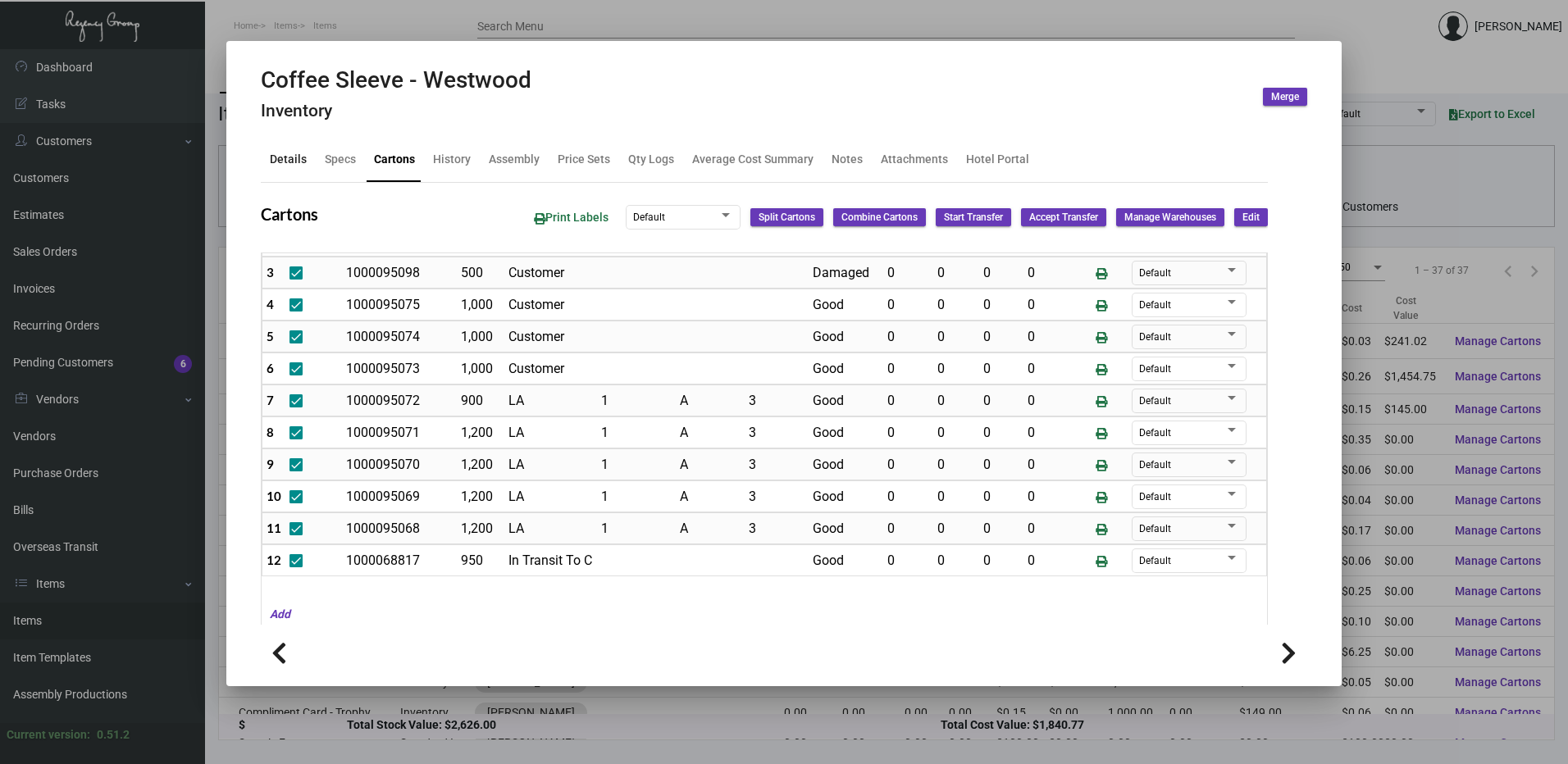
click at [297, 147] on div "Details" at bounding box center [288, 159] width 50 height 39
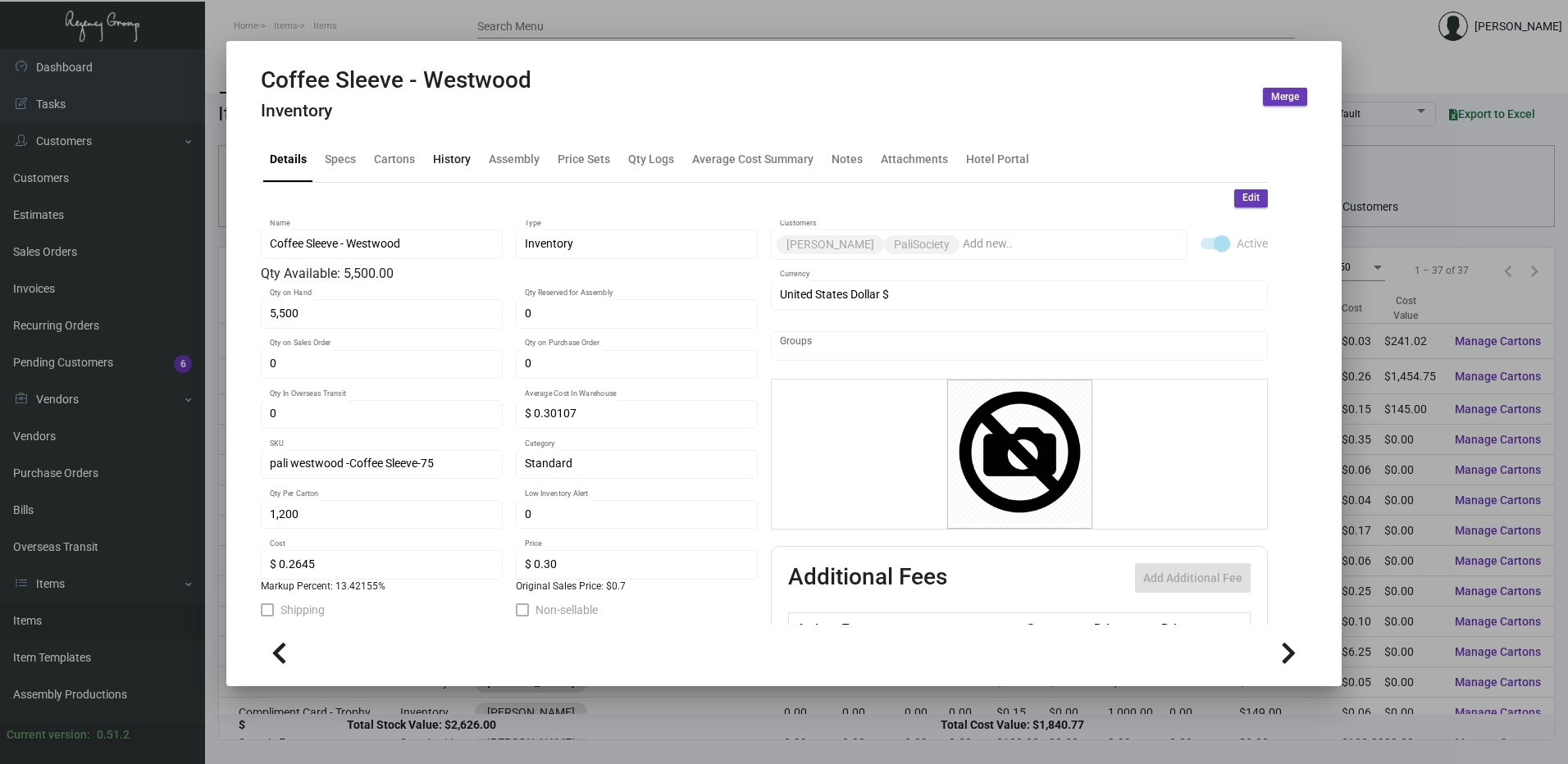
click at [440, 156] on div "History" at bounding box center [451, 159] width 37 height 17
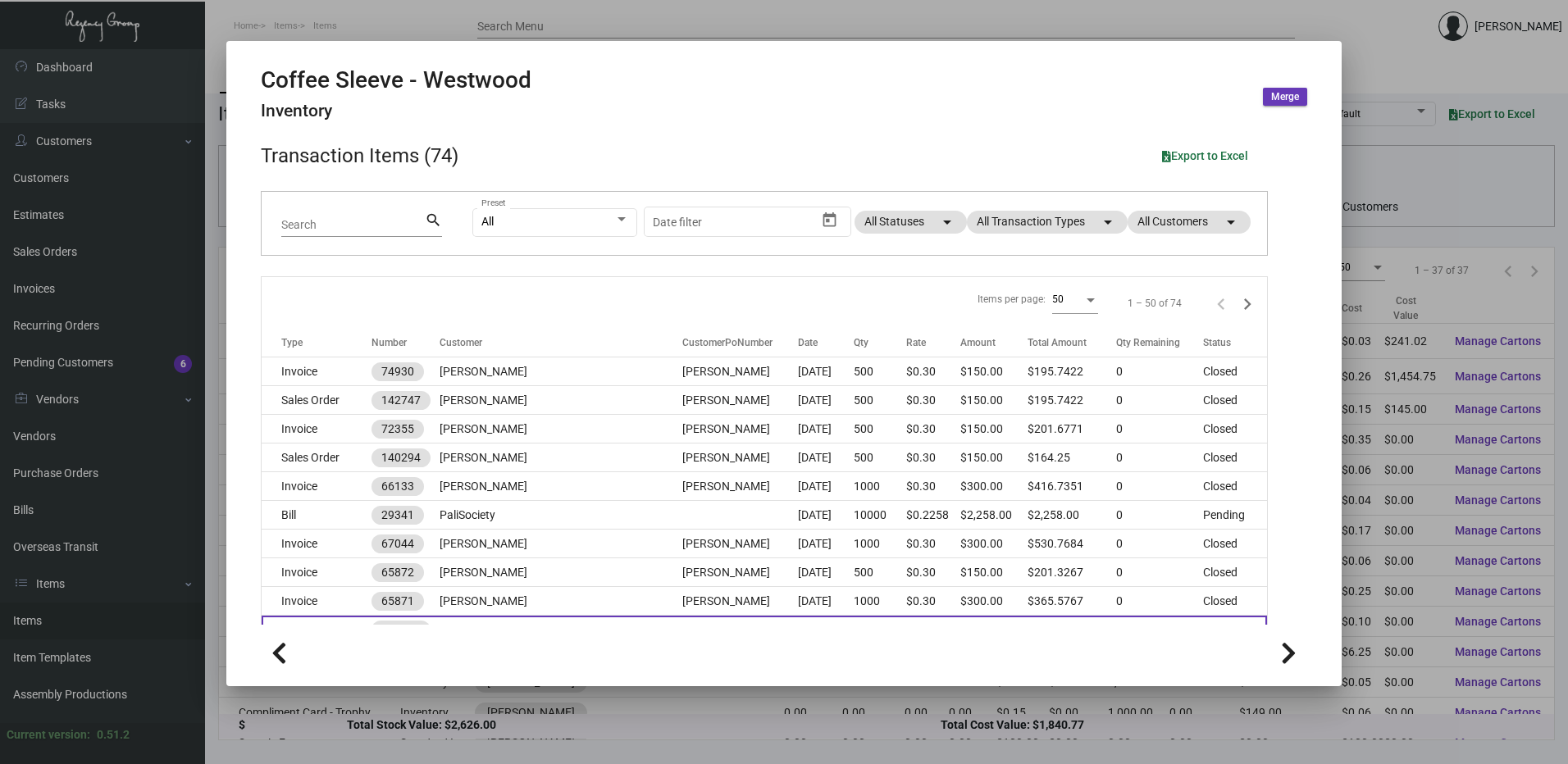
scroll to position [0, 0]
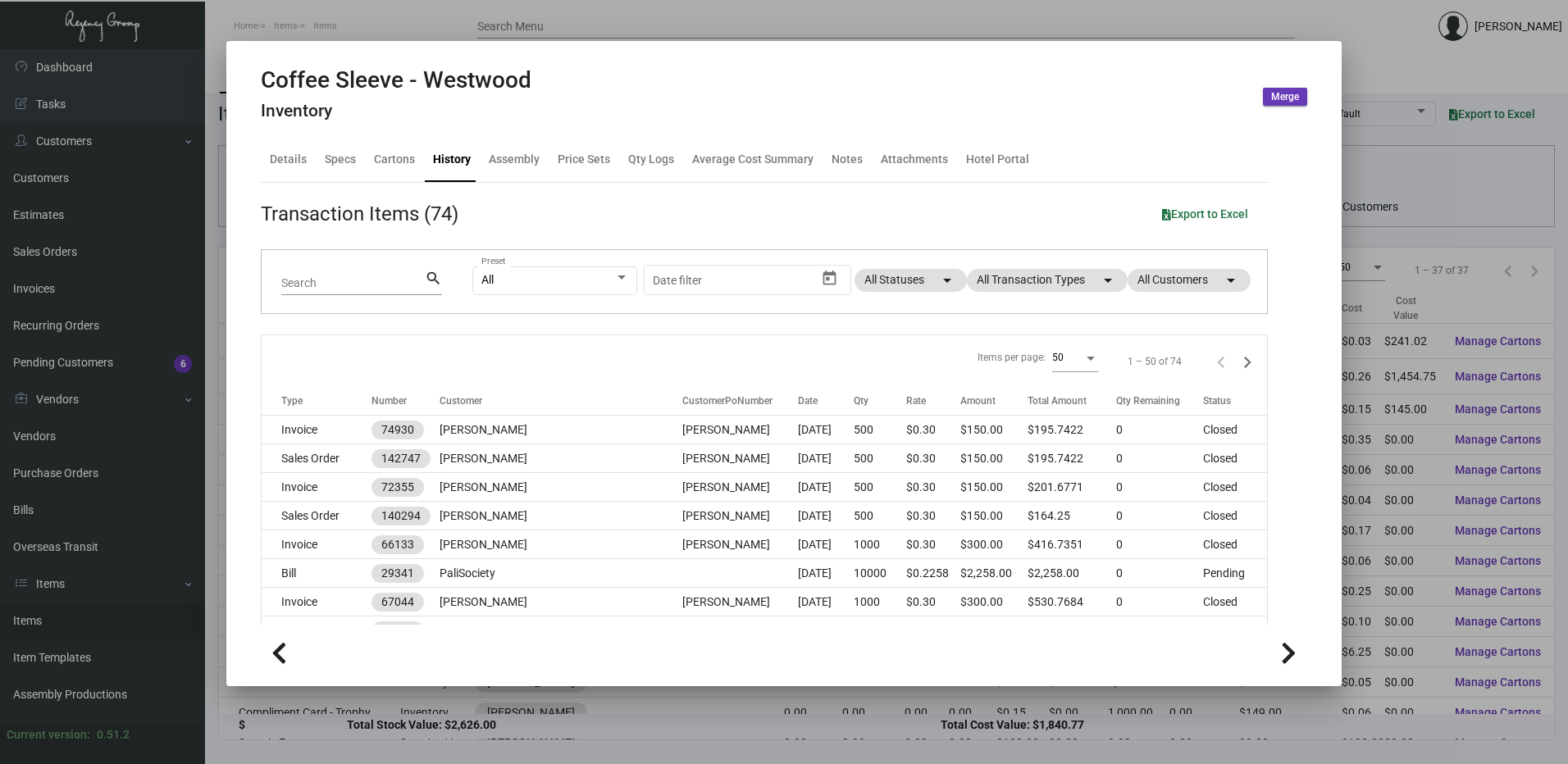
click at [533, 24] on div at bounding box center [784, 382] width 1568 height 764
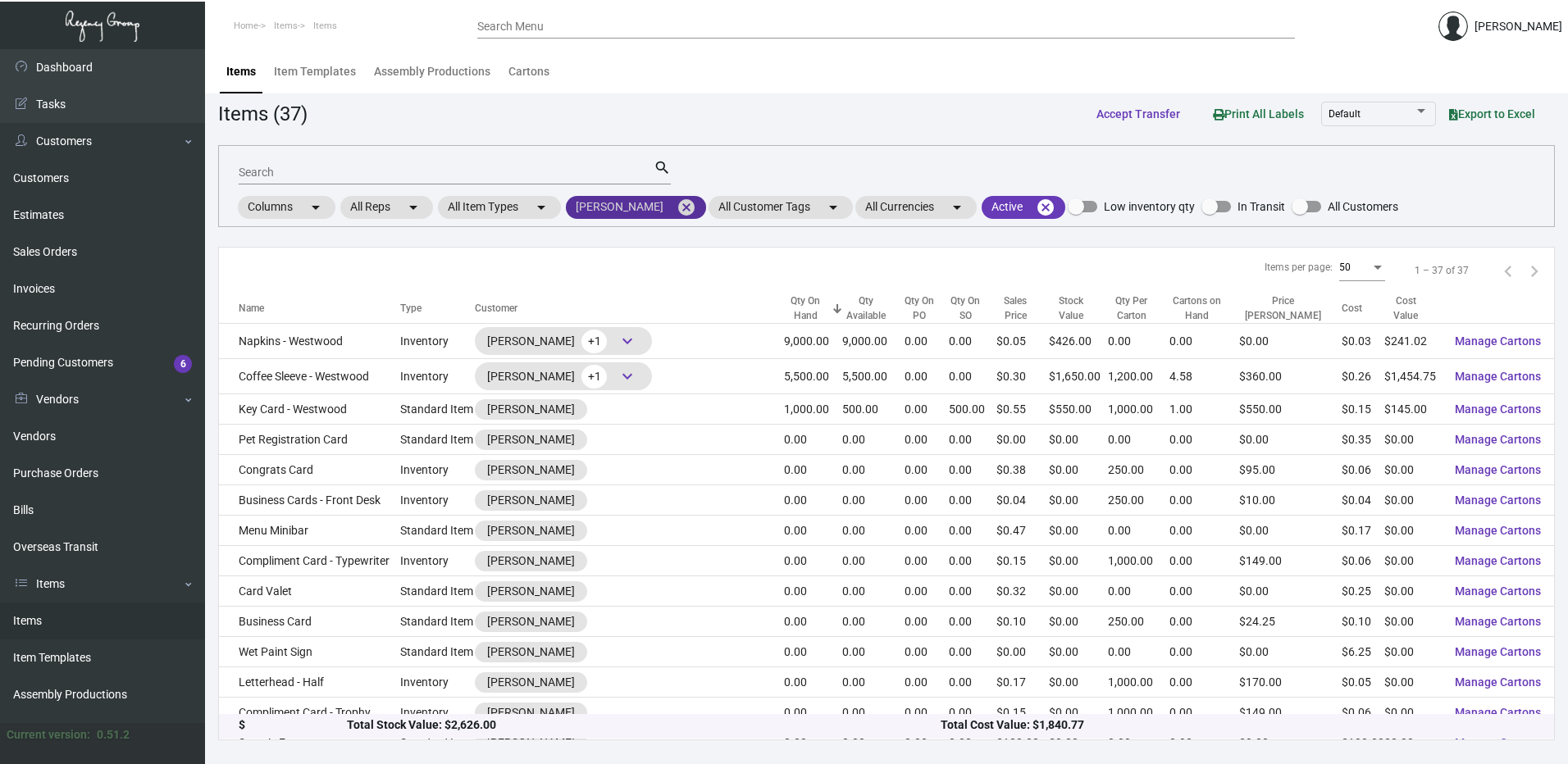
click at [677, 207] on mat-icon "cancel" at bounding box center [686, 207] width 20 height 20
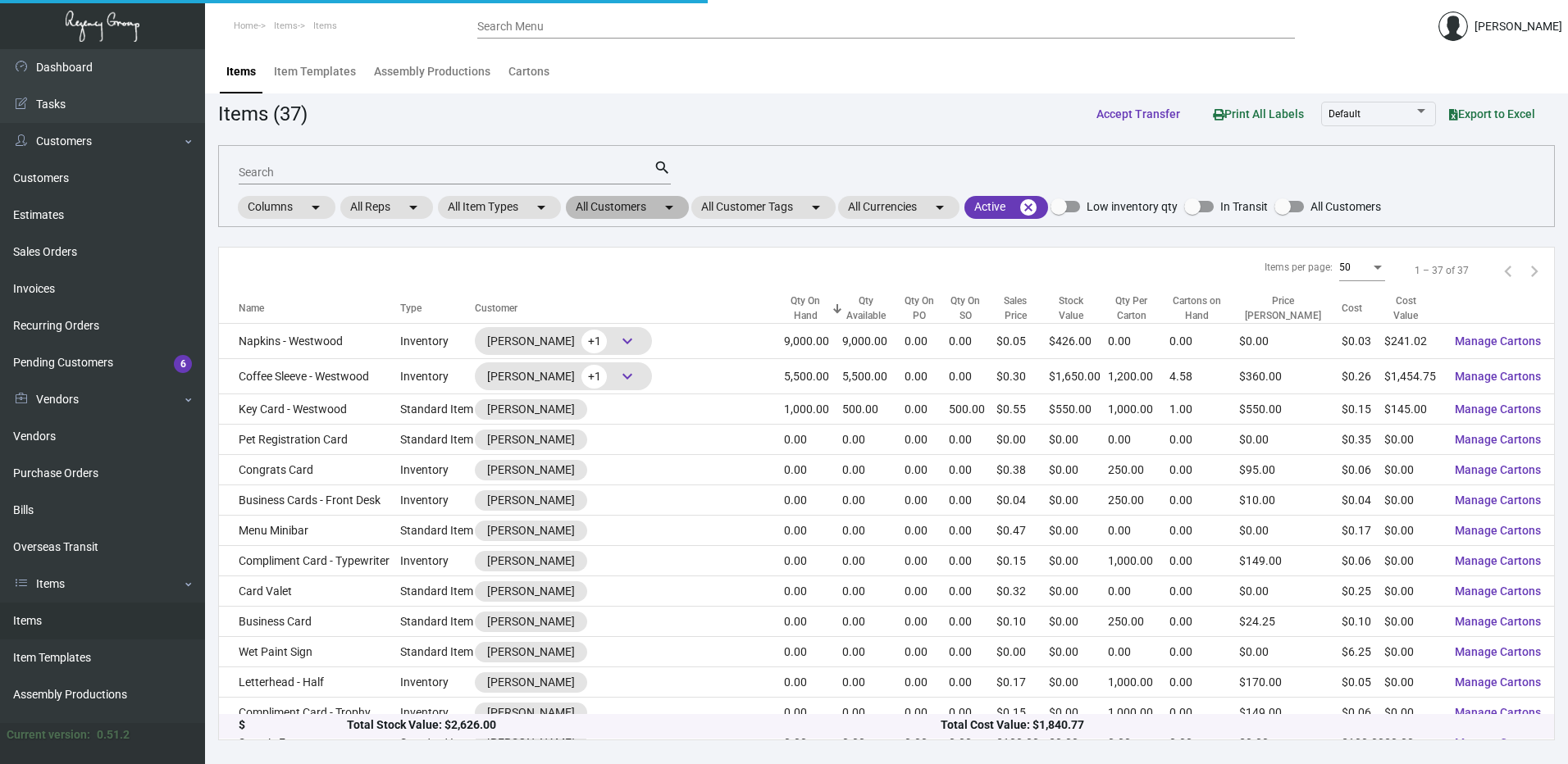
click at [651, 207] on mat-chip "All Customers arrow_drop_down" at bounding box center [627, 207] width 123 height 23
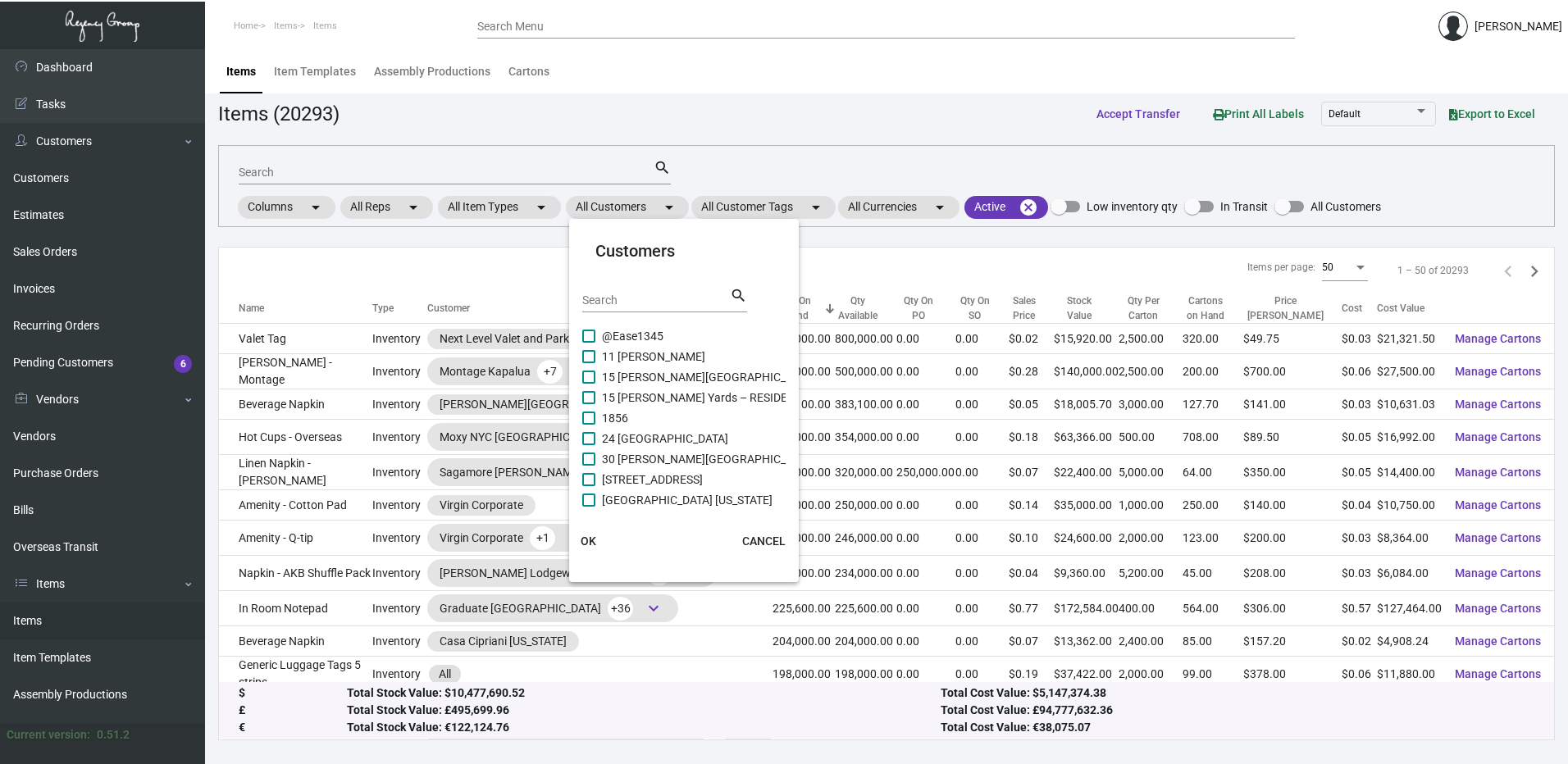
click at [629, 304] on input "Search" at bounding box center [656, 301] width 148 height 13
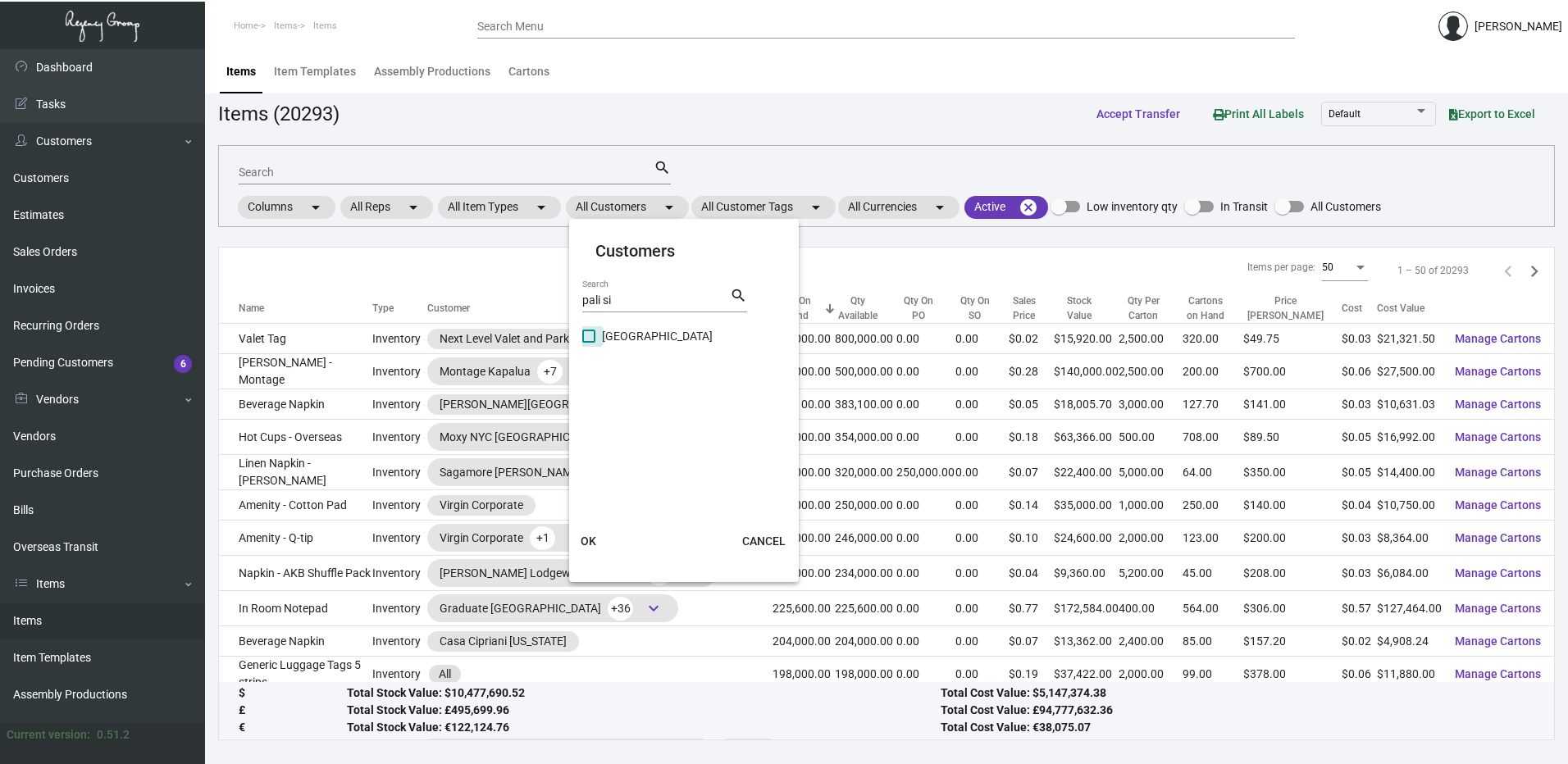
click at [595, 338] on label "[GEOGRAPHIC_DATA]" at bounding box center [647, 336] width 130 height 20
click at [588, 343] on input "[GEOGRAPHIC_DATA]" at bounding box center [588, 343] width 1 height 1
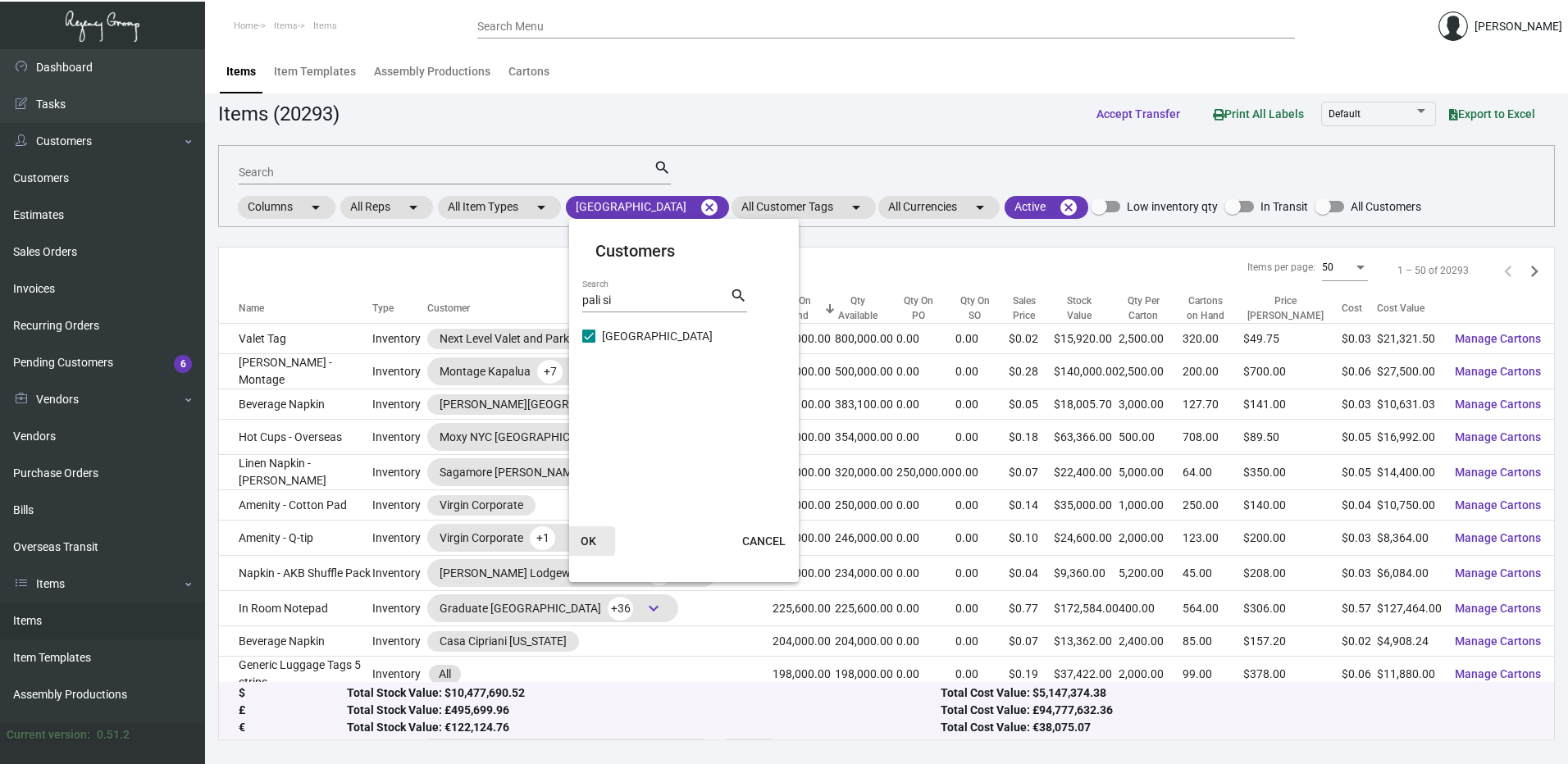
click at [592, 548] on button "OK" at bounding box center [588, 541] width 53 height 30
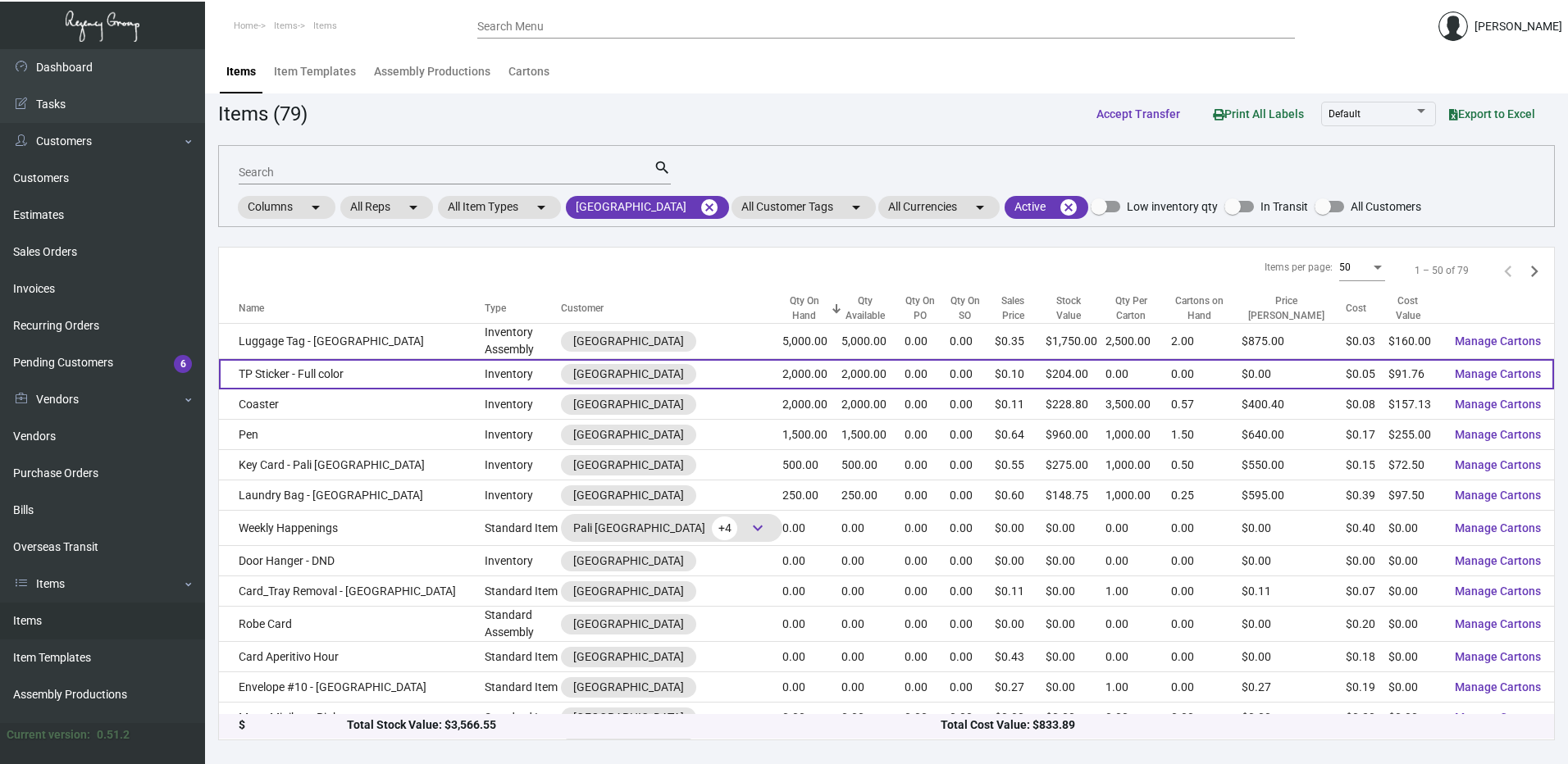
click at [376, 363] on td "TP Sticker - Full color" at bounding box center [351, 375] width 265 height 31
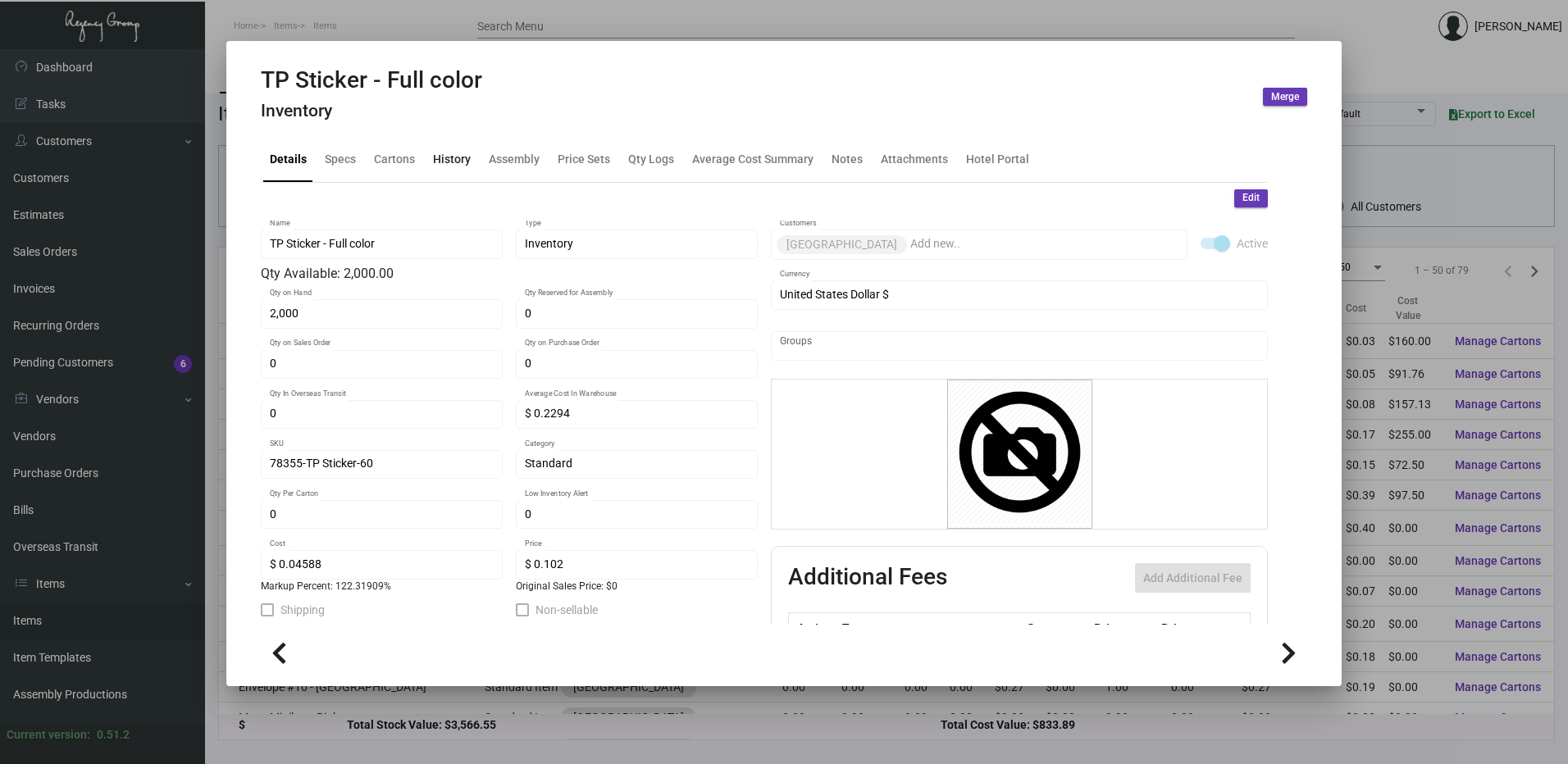
click at [464, 157] on div "History" at bounding box center [451, 159] width 37 height 17
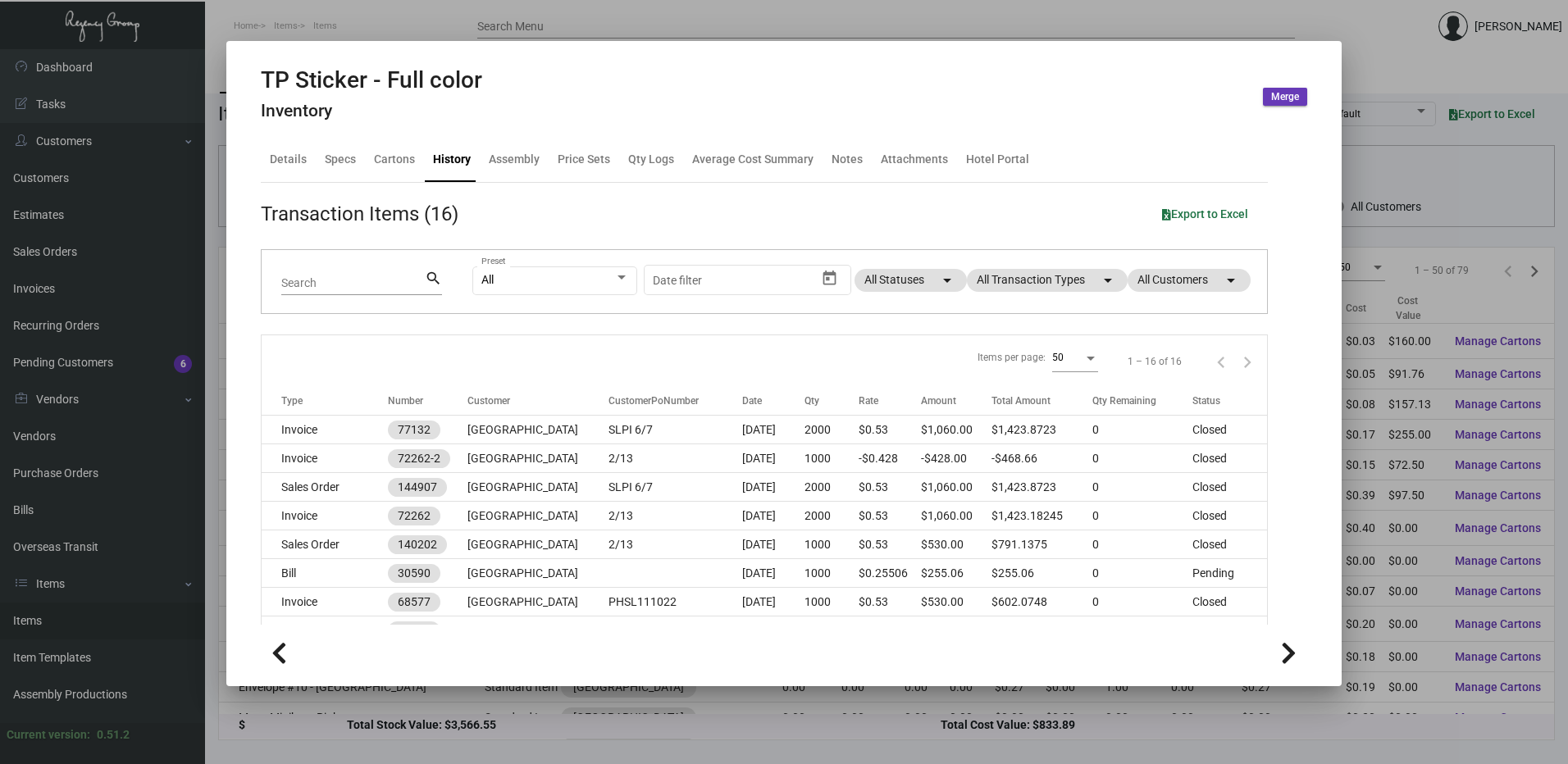
click at [533, 20] on div at bounding box center [784, 382] width 1568 height 764
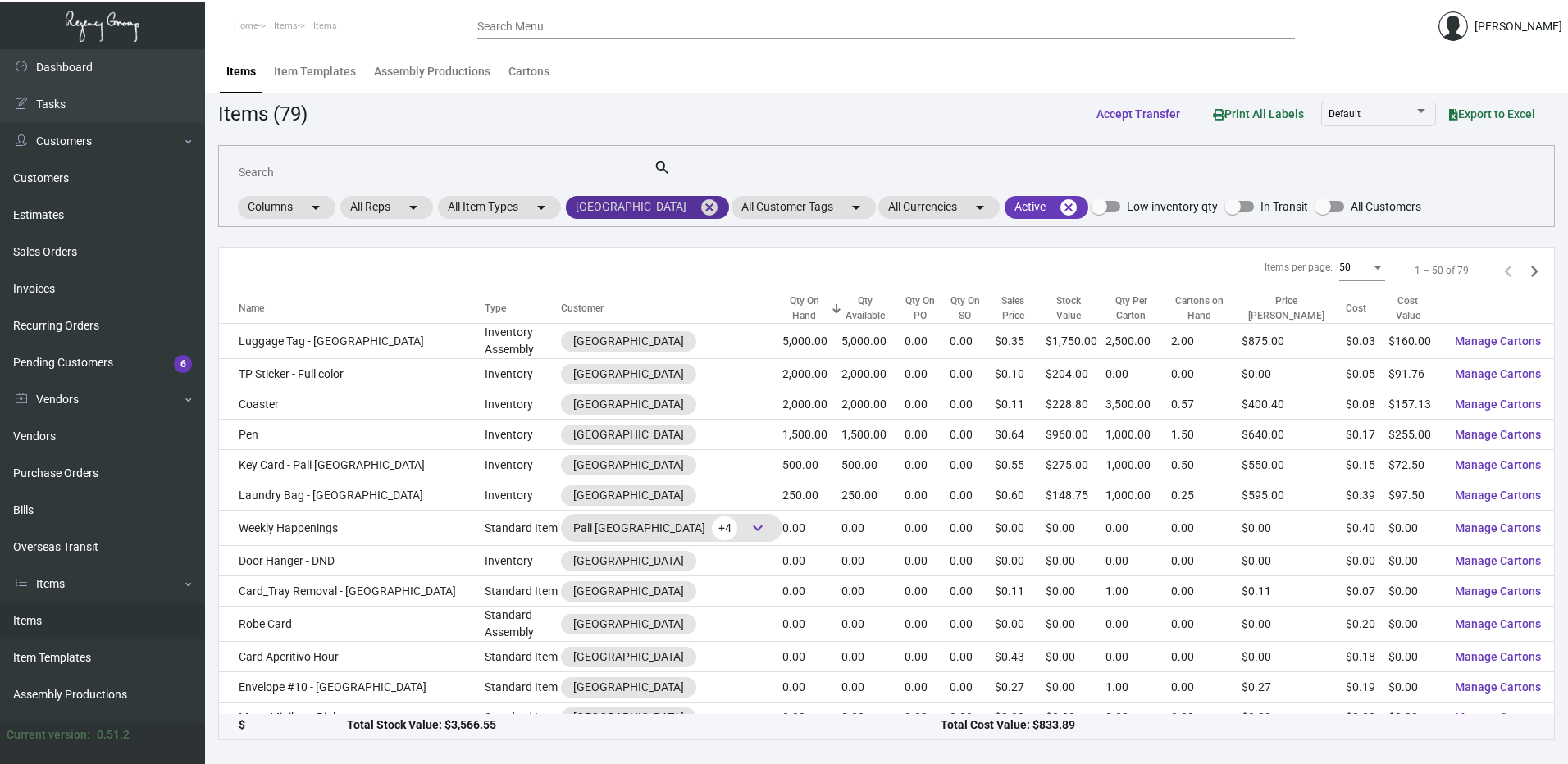
click at [700, 207] on mat-icon "cancel" at bounding box center [709, 207] width 20 height 20
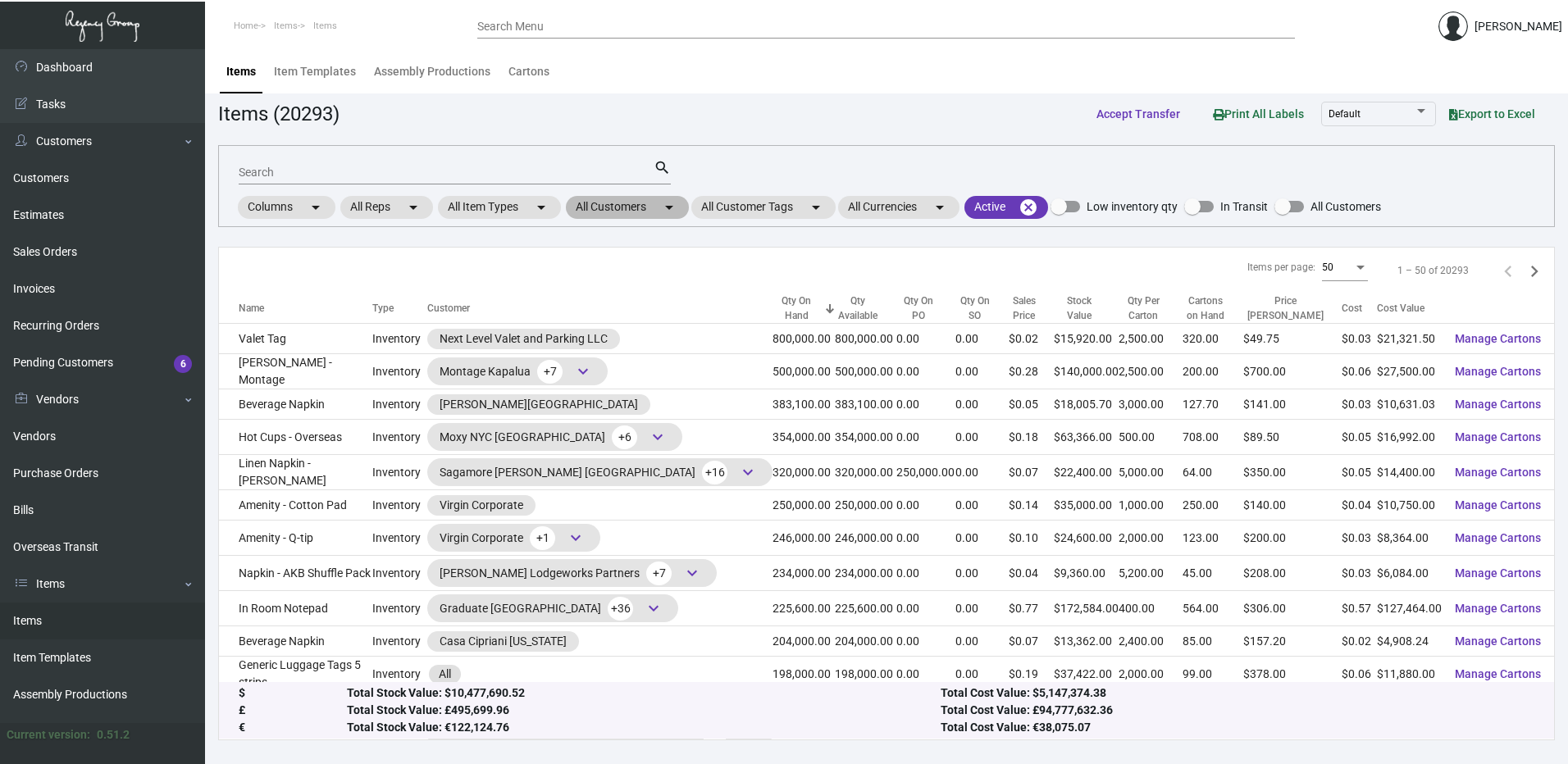
click at [616, 204] on mat-chip "All Customers arrow_drop_down" at bounding box center [627, 207] width 123 height 23
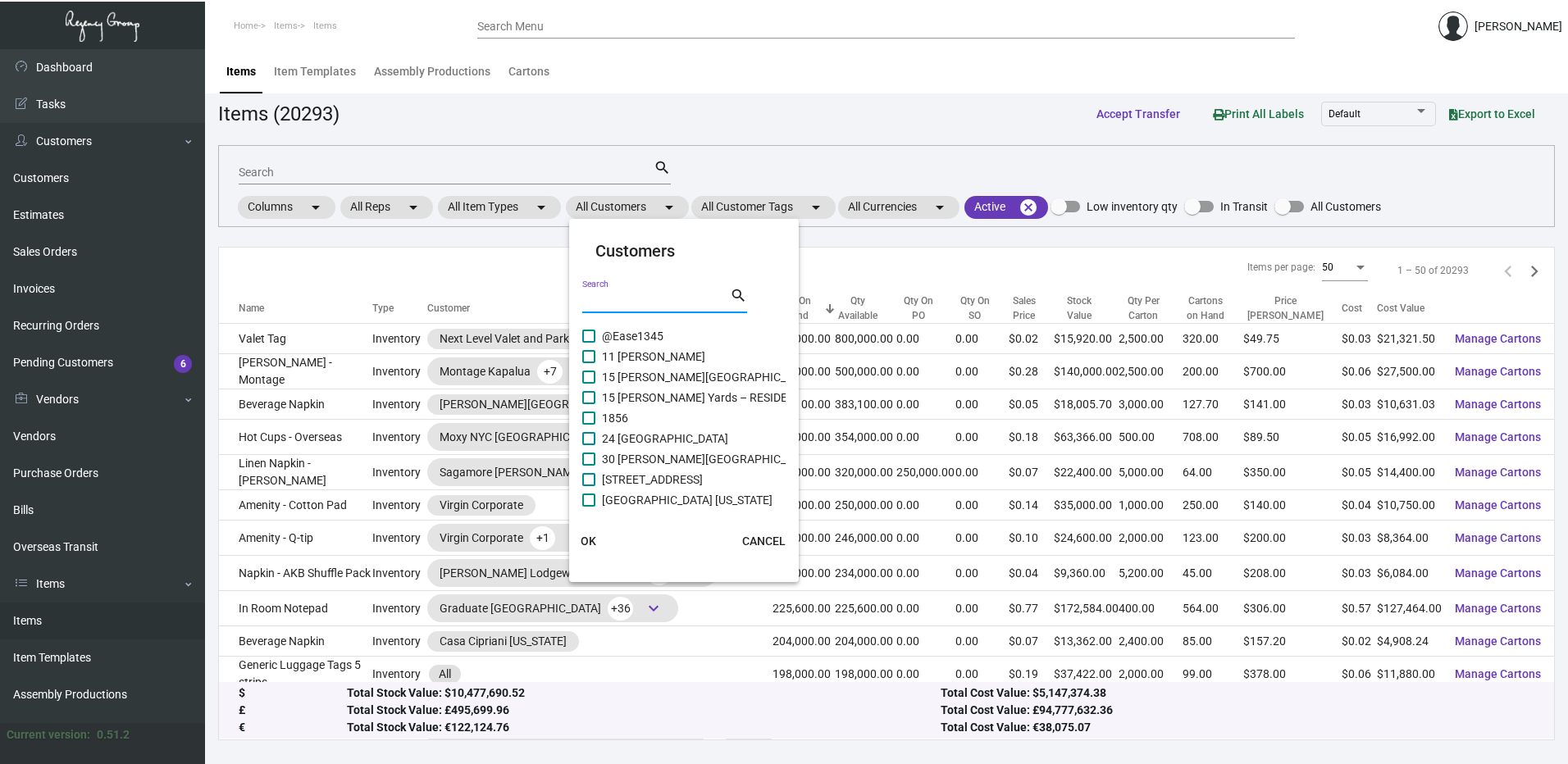
click at [622, 298] on input "Search" at bounding box center [656, 301] width 148 height 13
paste input "PaliSociety"
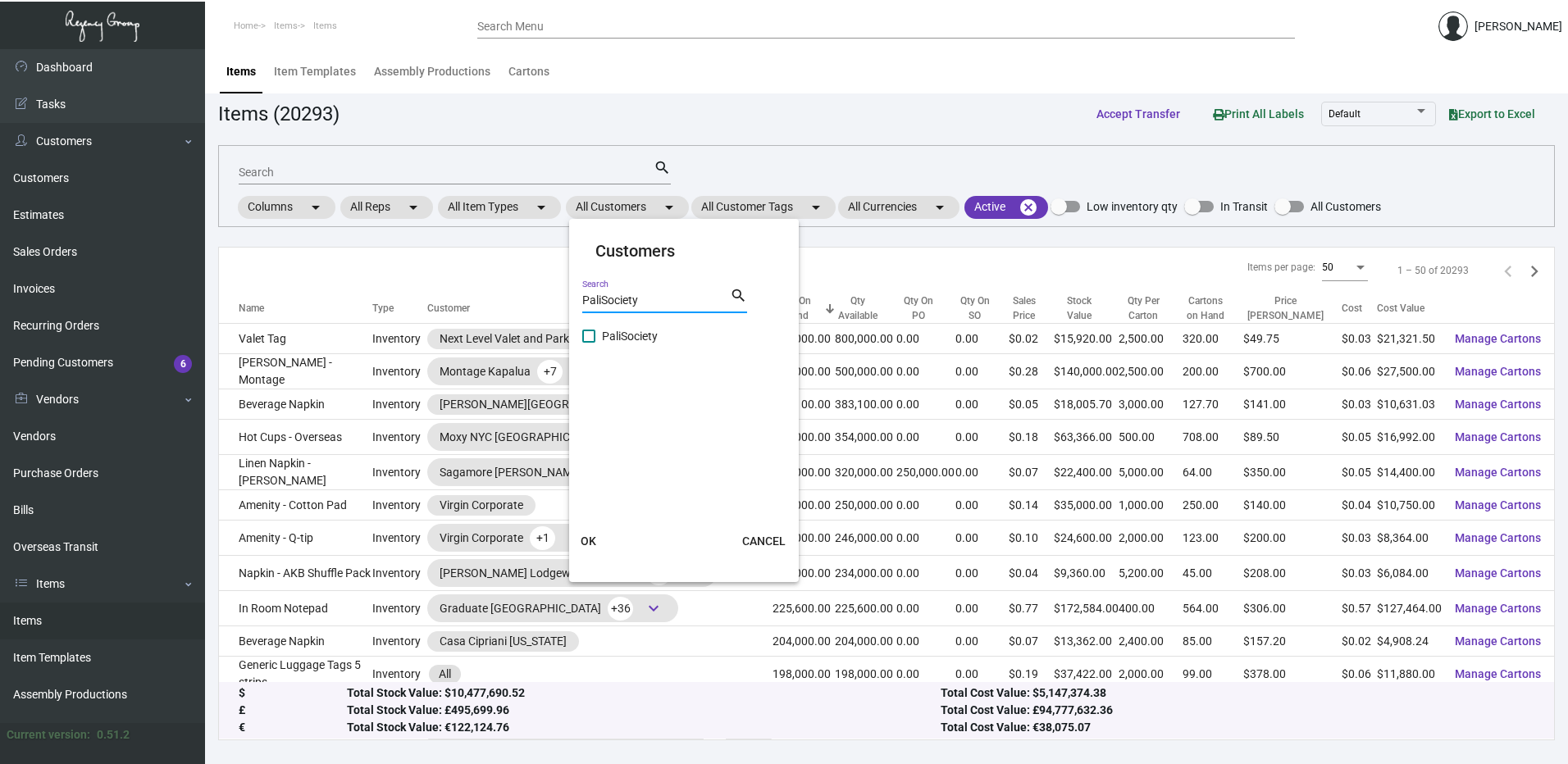
click at [591, 336] on span at bounding box center [588, 336] width 13 height 13
click at [588, 343] on input "PaliSociety" at bounding box center [588, 343] width 1 height 1
click at [590, 547] on span "OK" at bounding box center [588, 542] width 15 height 13
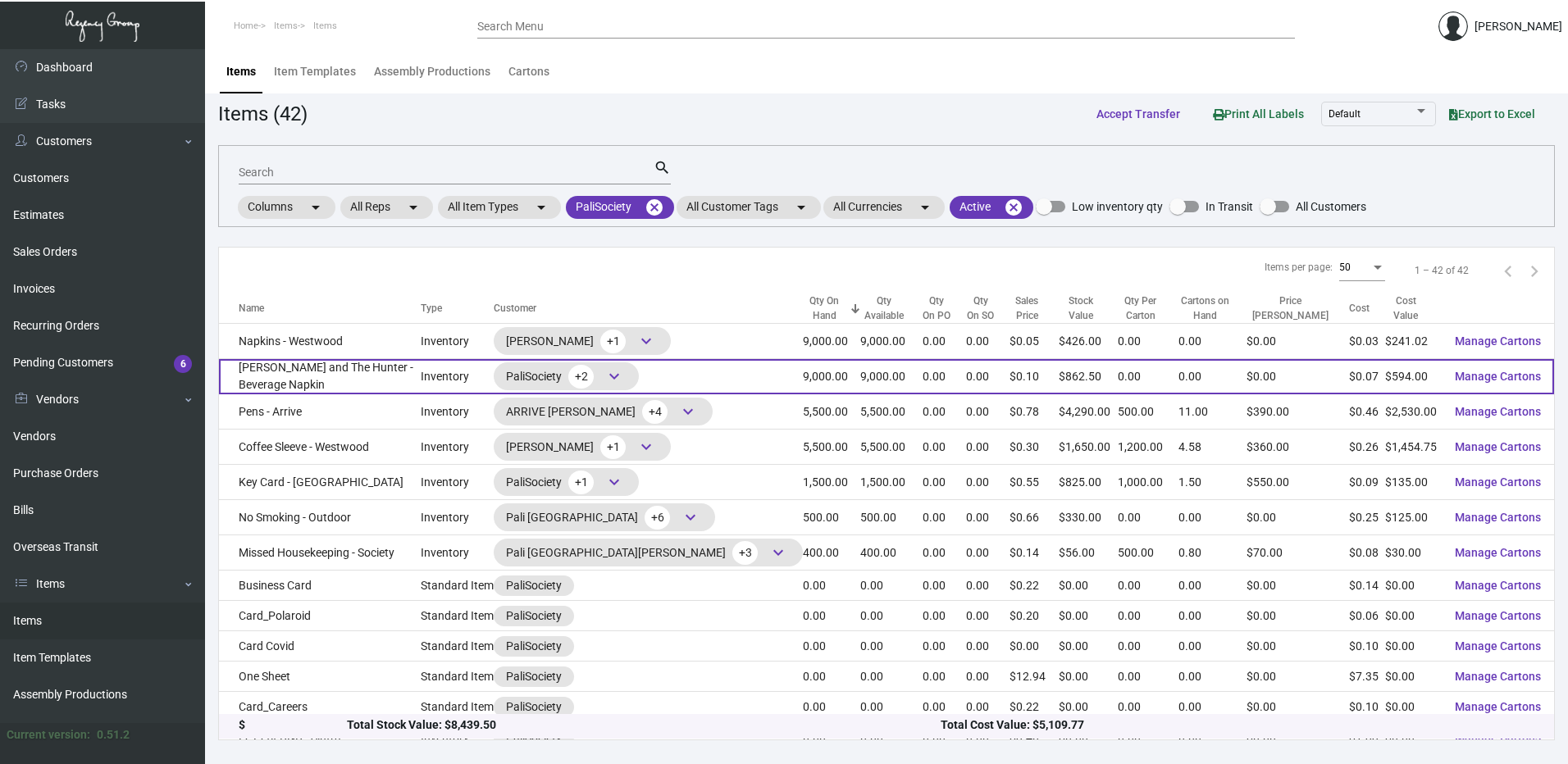
click at [361, 363] on td "[PERSON_NAME] and The Hunter - Beverage Napkin" at bounding box center [319, 377] width 201 height 35
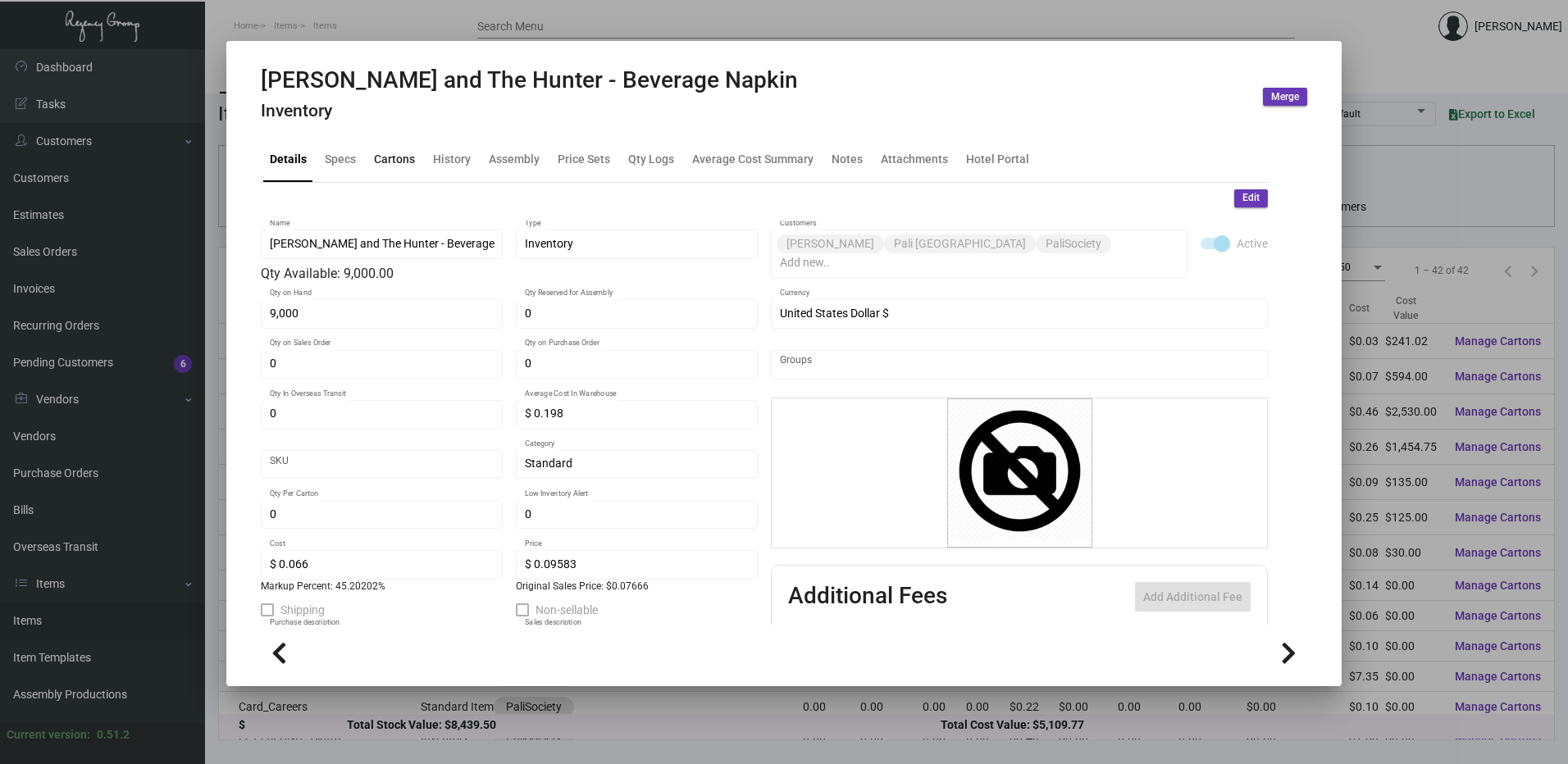
click at [395, 159] on div "Cartons" at bounding box center [394, 159] width 41 height 17
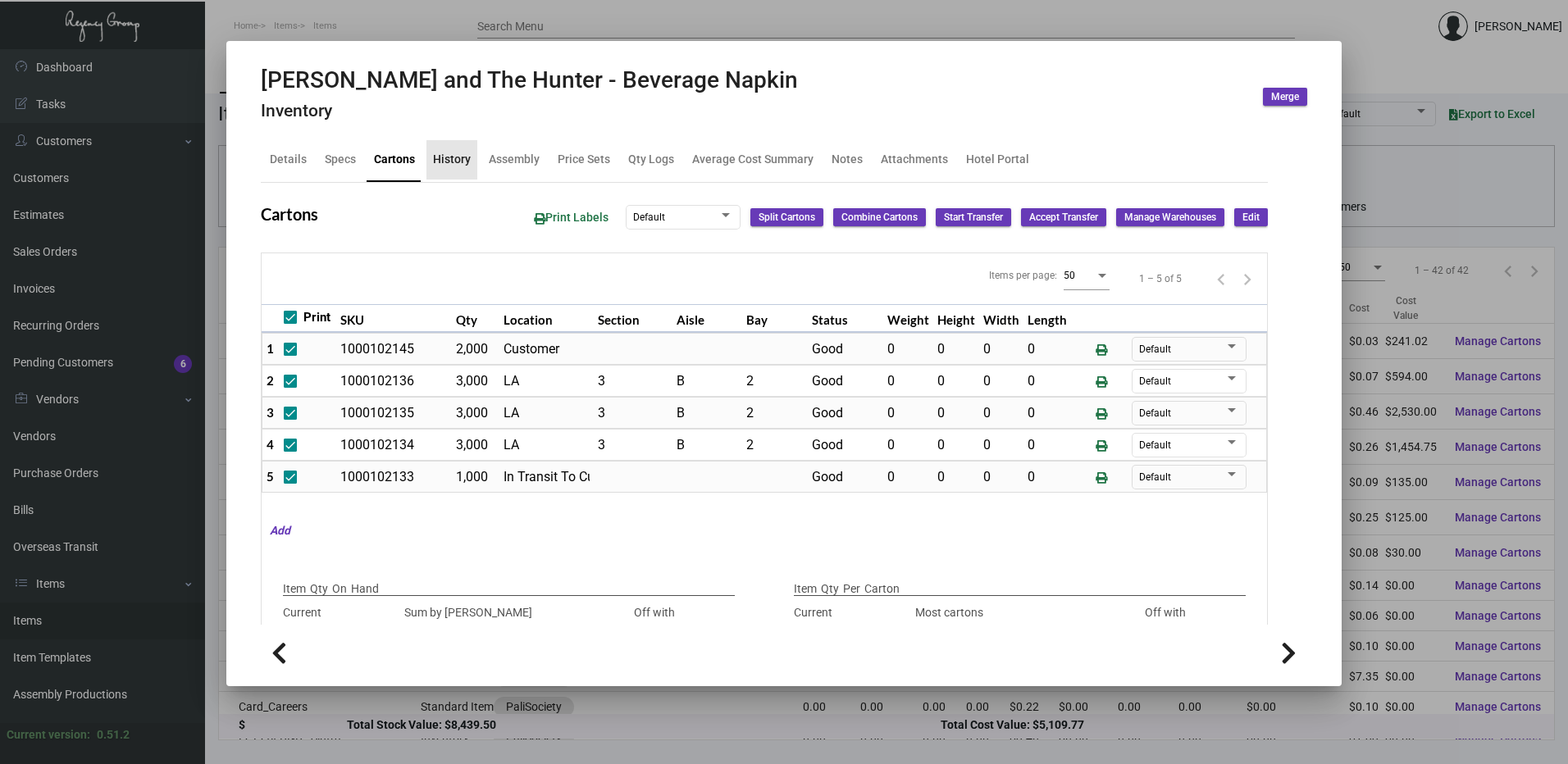
click at [462, 155] on div "History" at bounding box center [451, 159] width 37 height 17
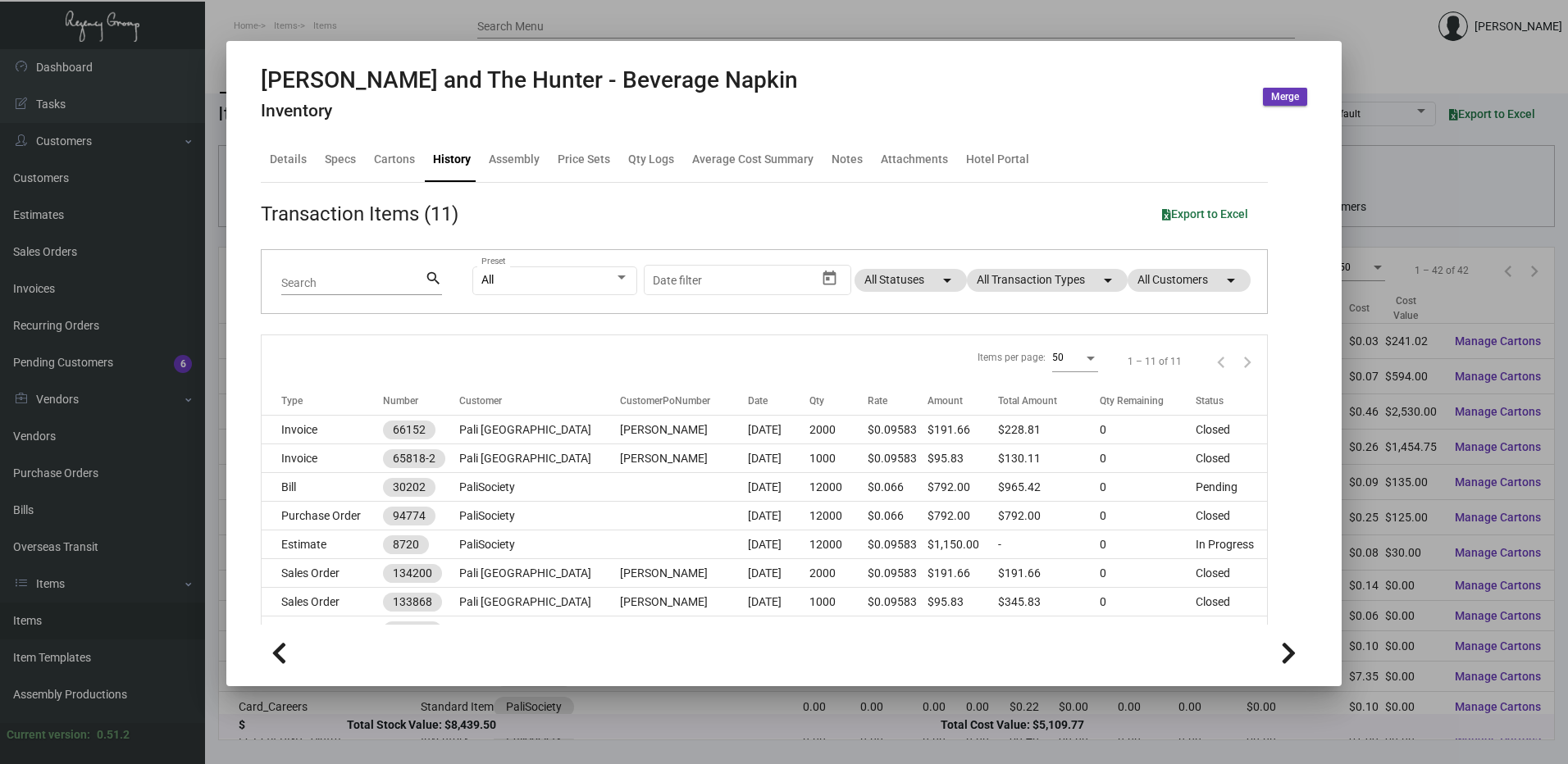
click at [456, 26] on div at bounding box center [784, 382] width 1568 height 764
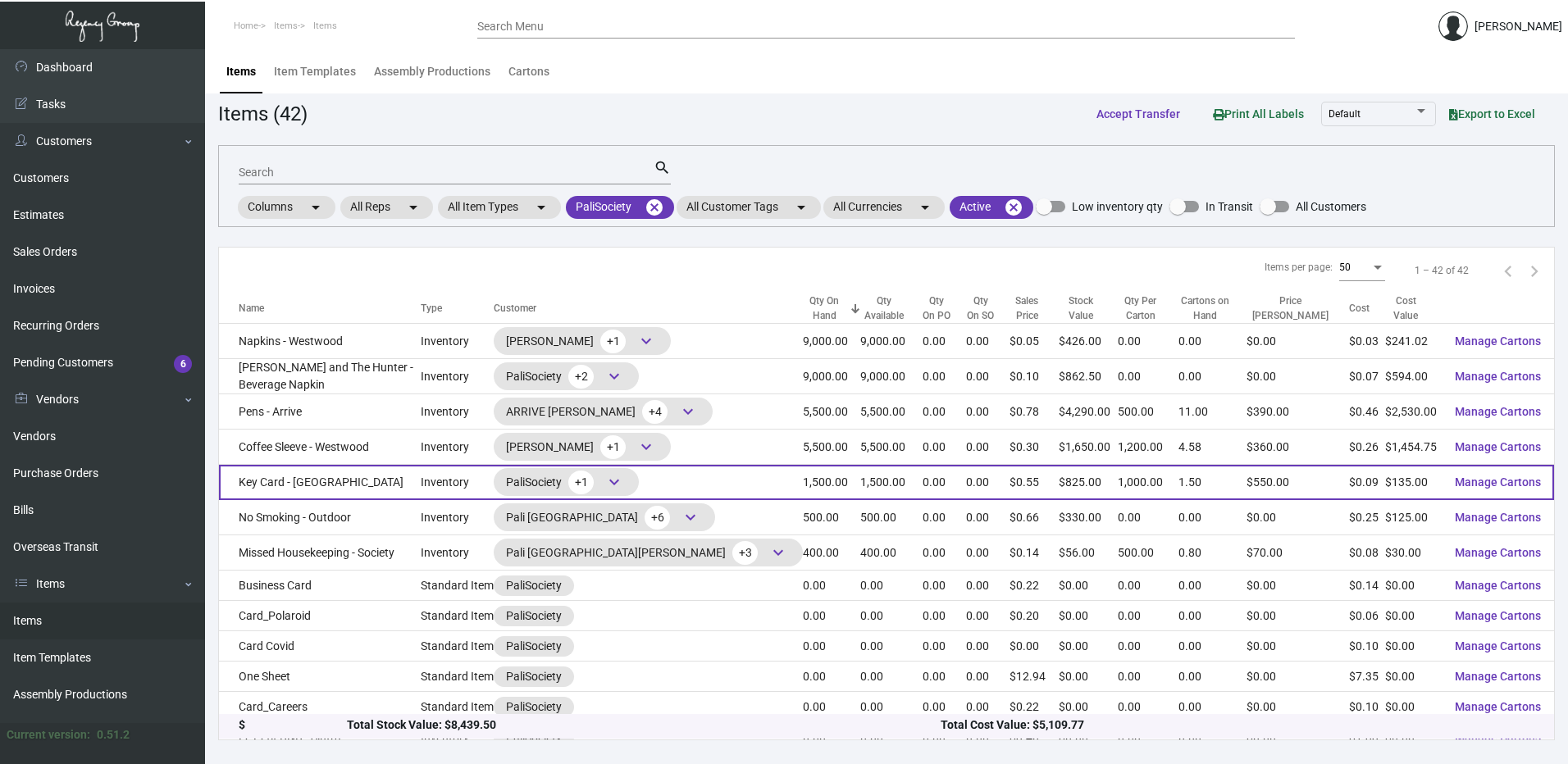
click at [378, 471] on td "Key Card - [GEOGRAPHIC_DATA]" at bounding box center [319, 482] width 201 height 35
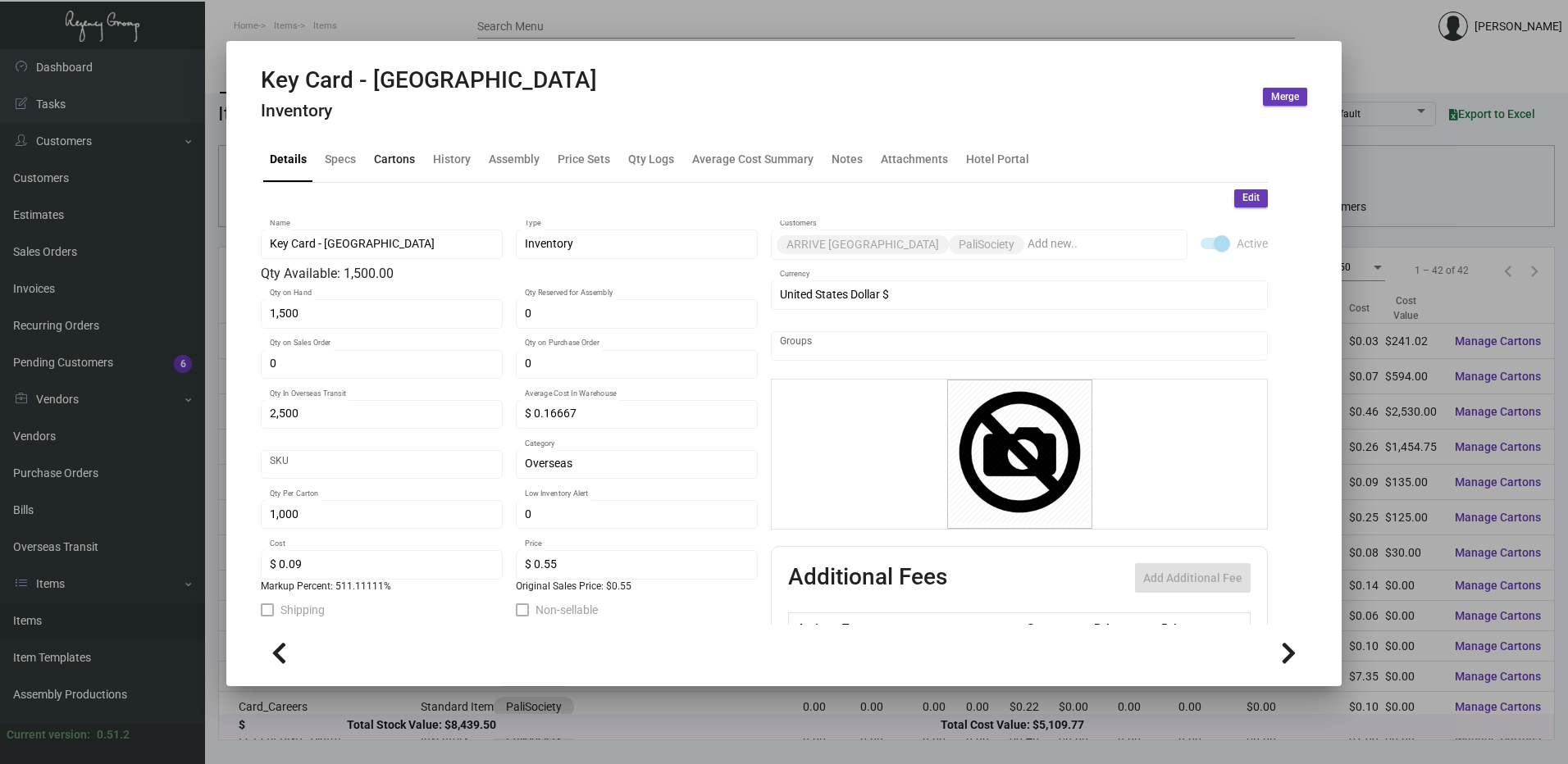
click at [389, 155] on div "Cartons" at bounding box center [394, 159] width 41 height 17
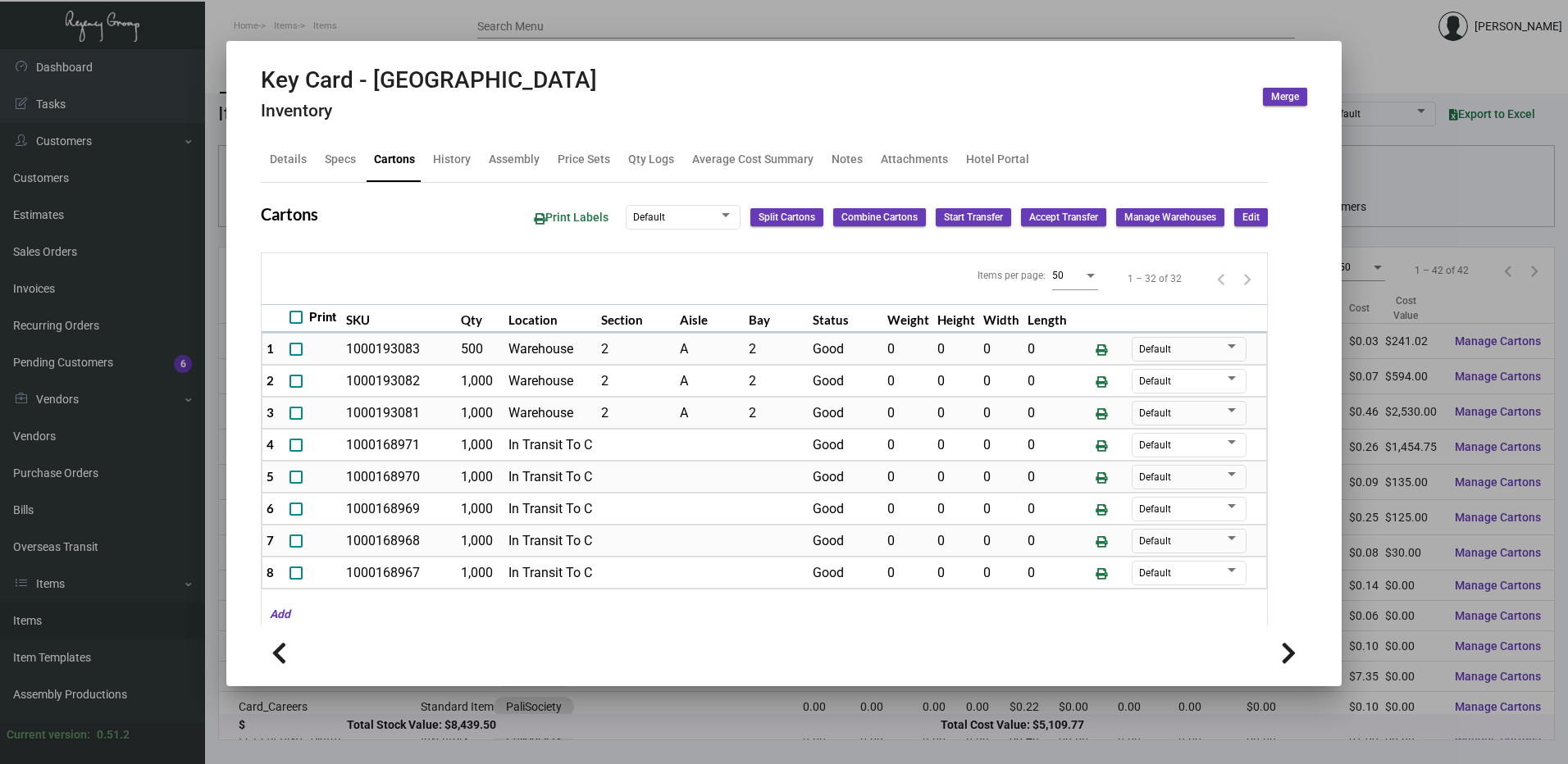
click at [472, 18] on div at bounding box center [784, 382] width 1568 height 764
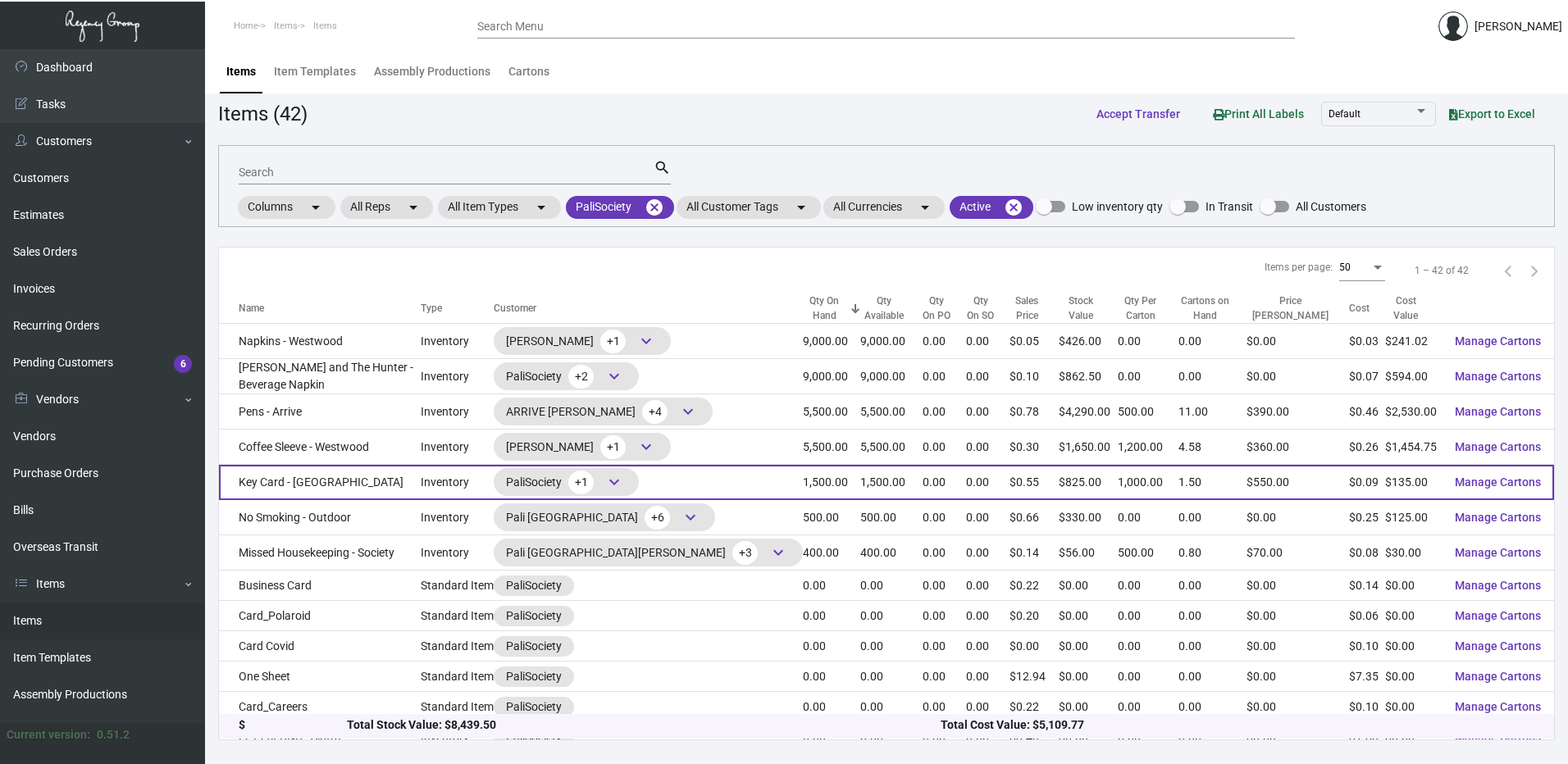
click at [341, 482] on td "Key Card - [GEOGRAPHIC_DATA]" at bounding box center [319, 482] width 201 height 35
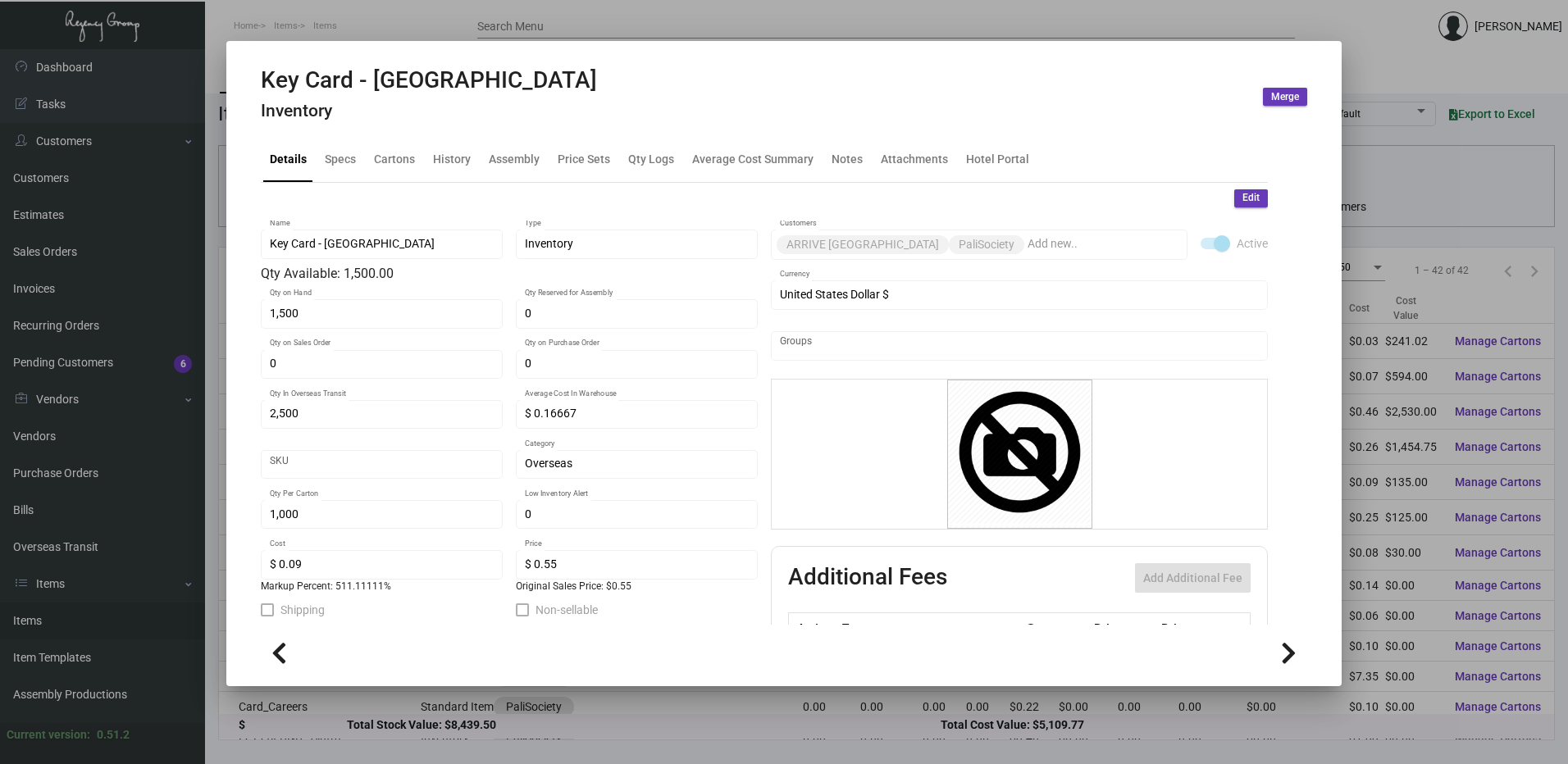
click at [558, 23] on div at bounding box center [784, 382] width 1568 height 764
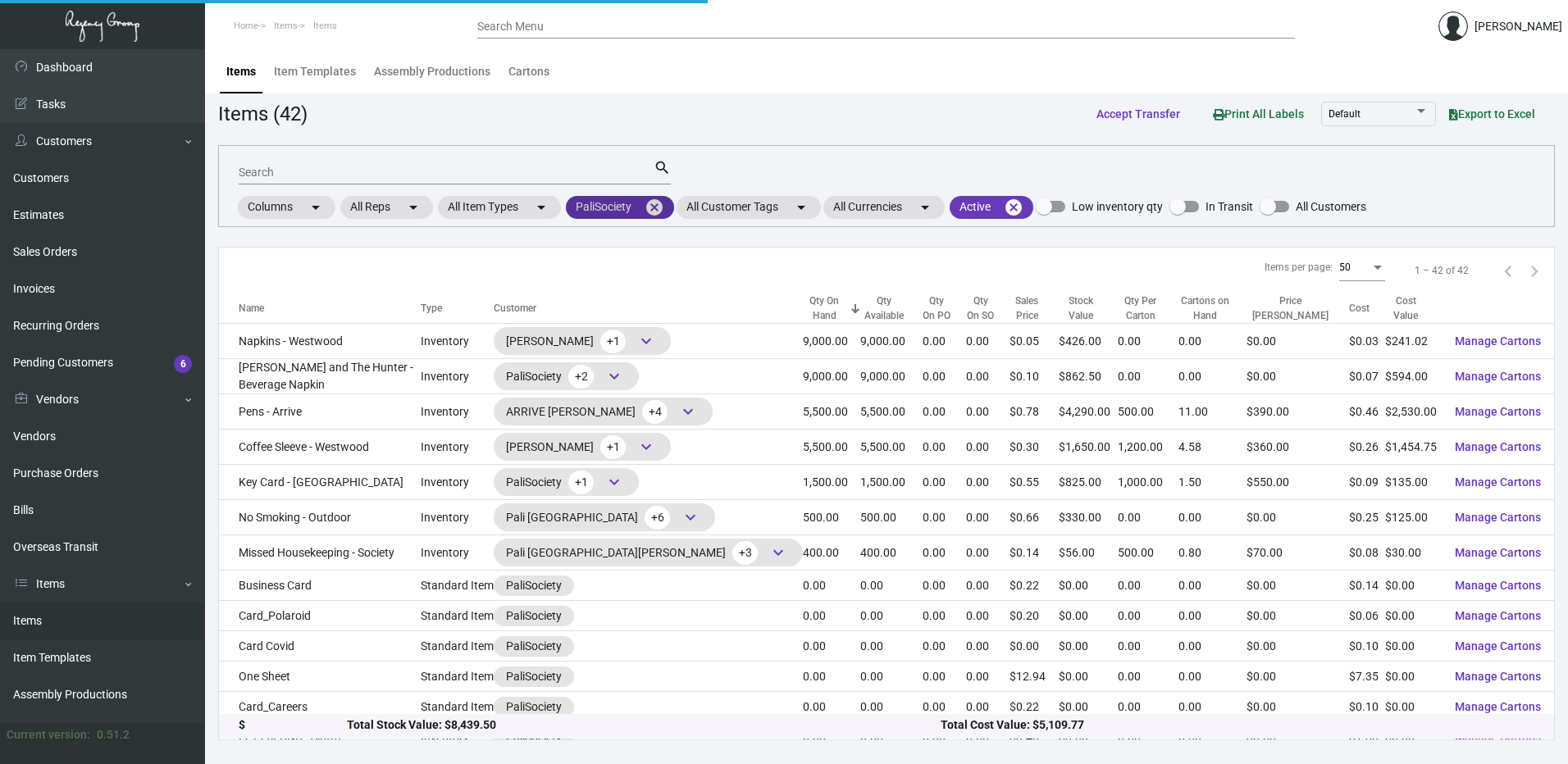
click at [657, 207] on mat-icon "cancel" at bounding box center [654, 207] width 20 height 20
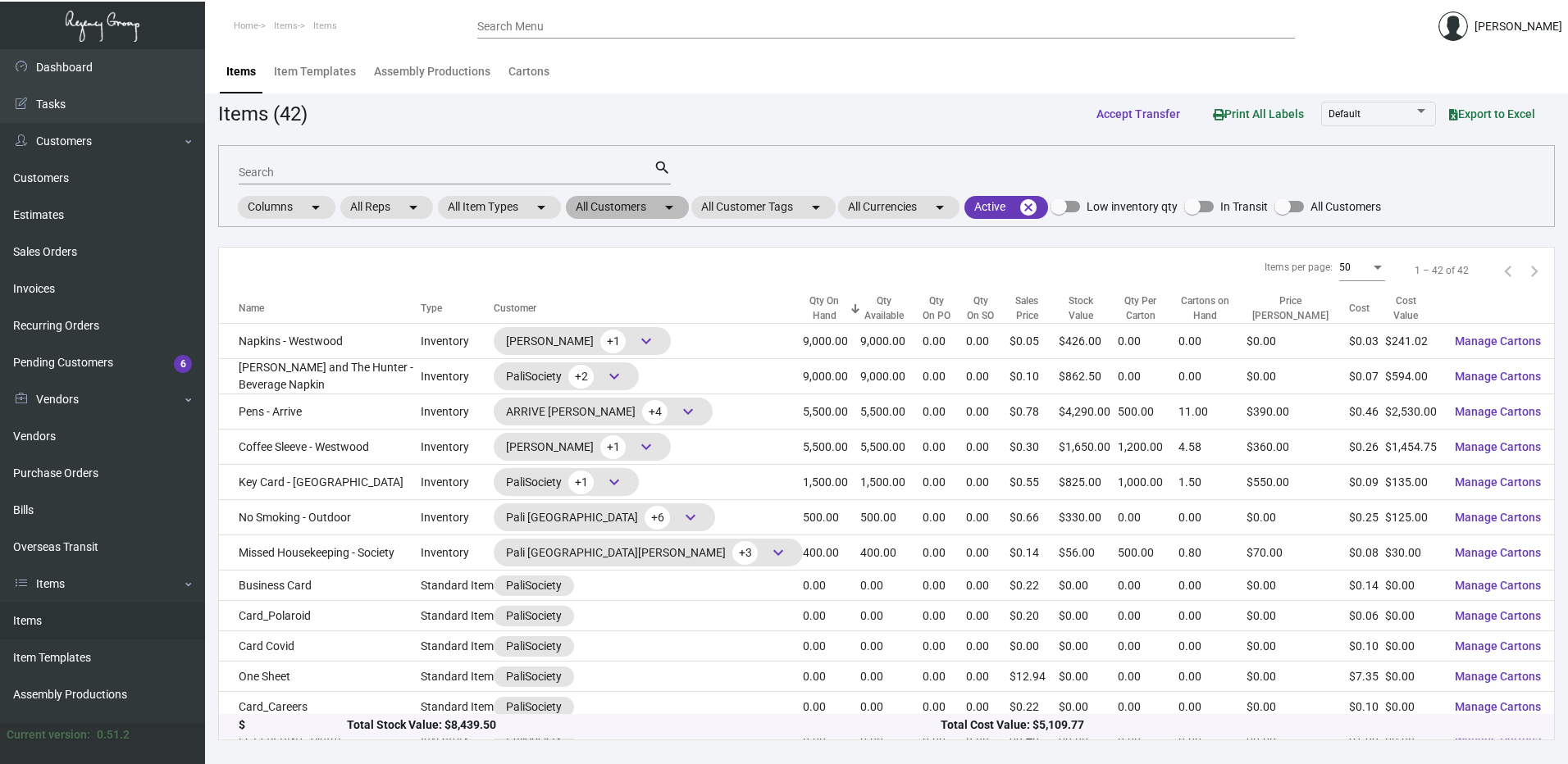
click at [625, 211] on mat-chip "All Customers arrow_drop_down" at bounding box center [627, 207] width 123 height 23
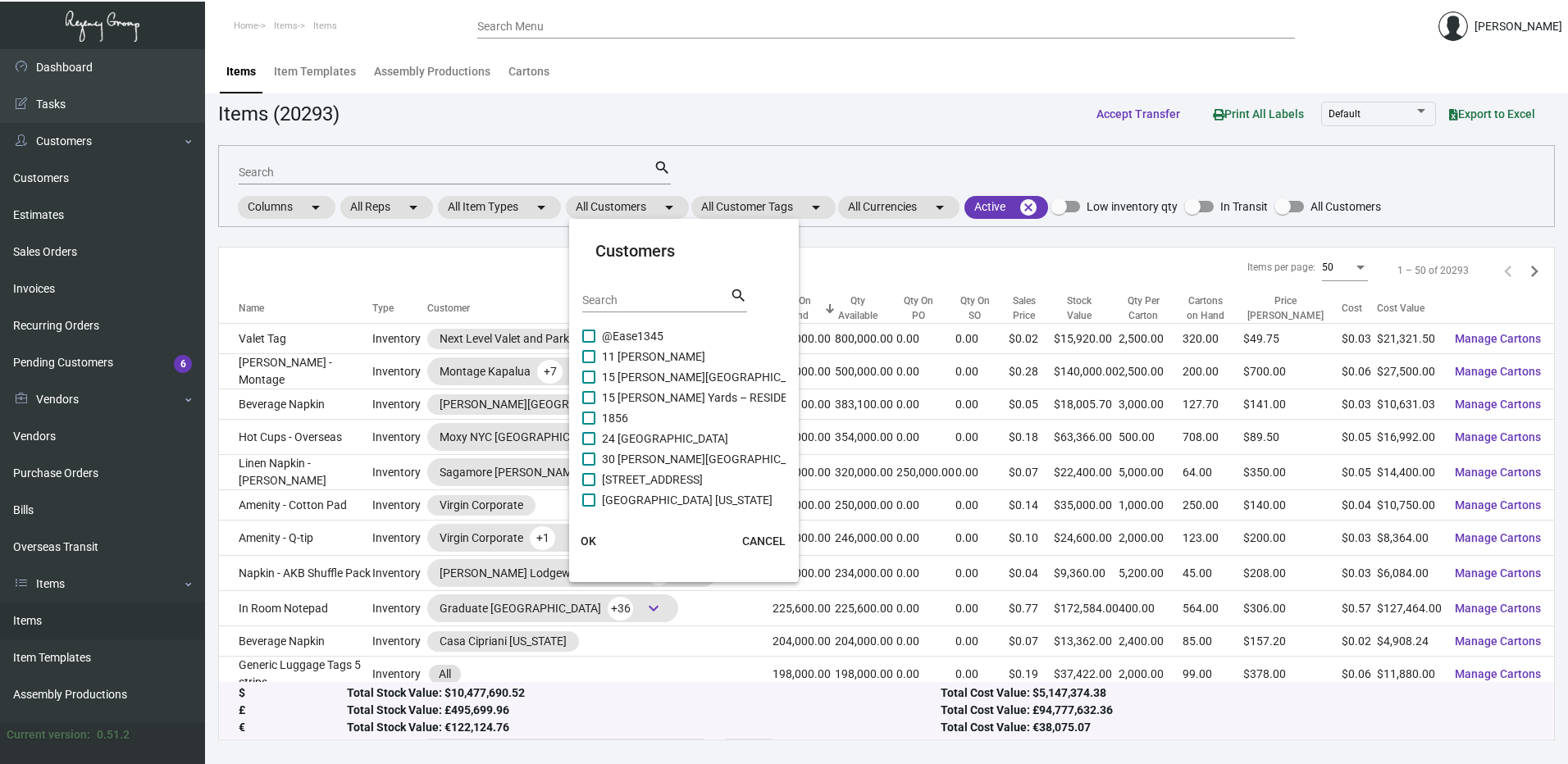
click at [627, 298] on input "Search" at bounding box center [656, 301] width 148 height 13
paste input "[GEOGRAPHIC_DATA]"
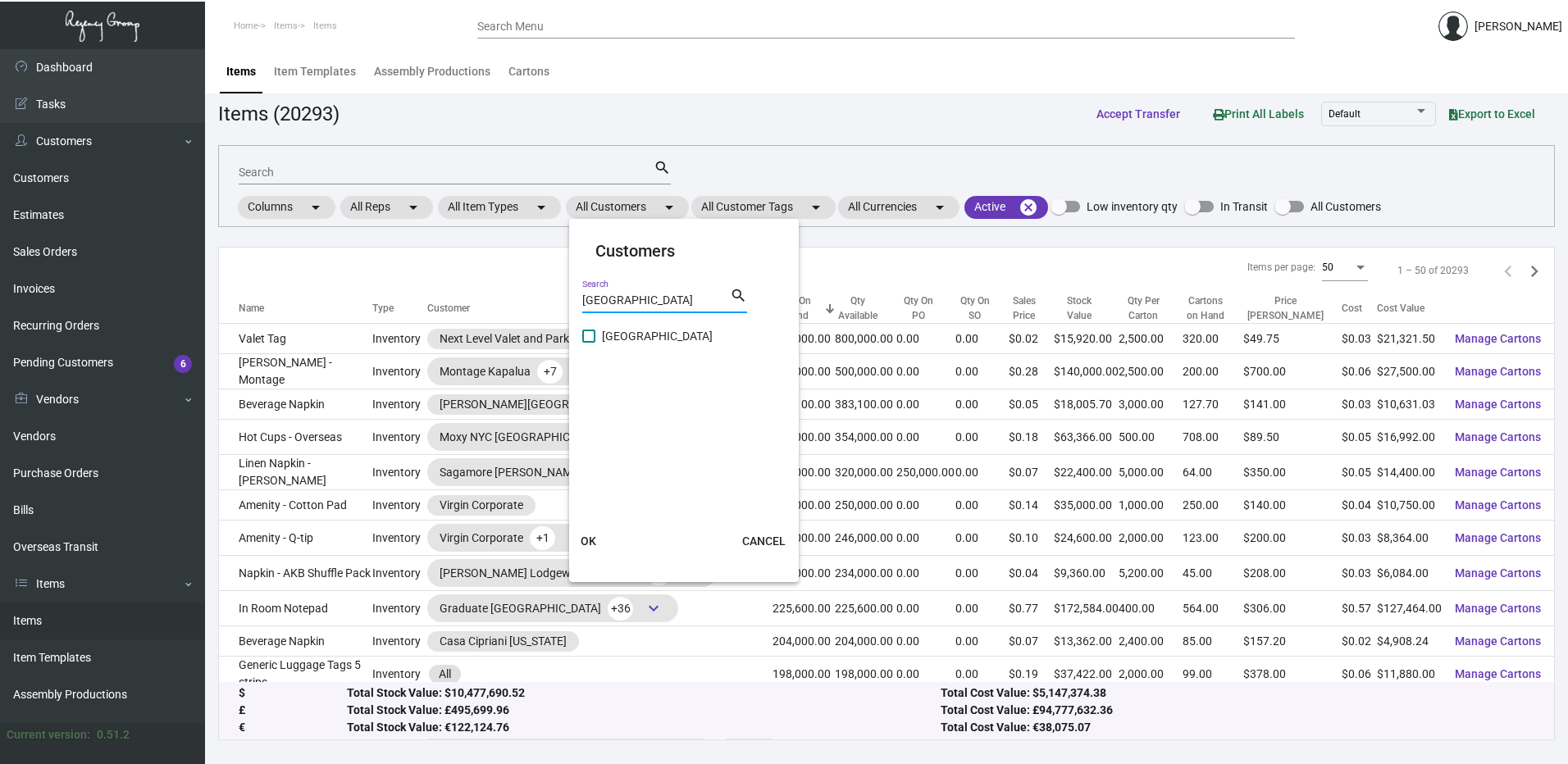
click at [588, 339] on span at bounding box center [588, 336] width 13 height 13
click at [588, 343] on input "[GEOGRAPHIC_DATA]" at bounding box center [588, 343] width 1 height 1
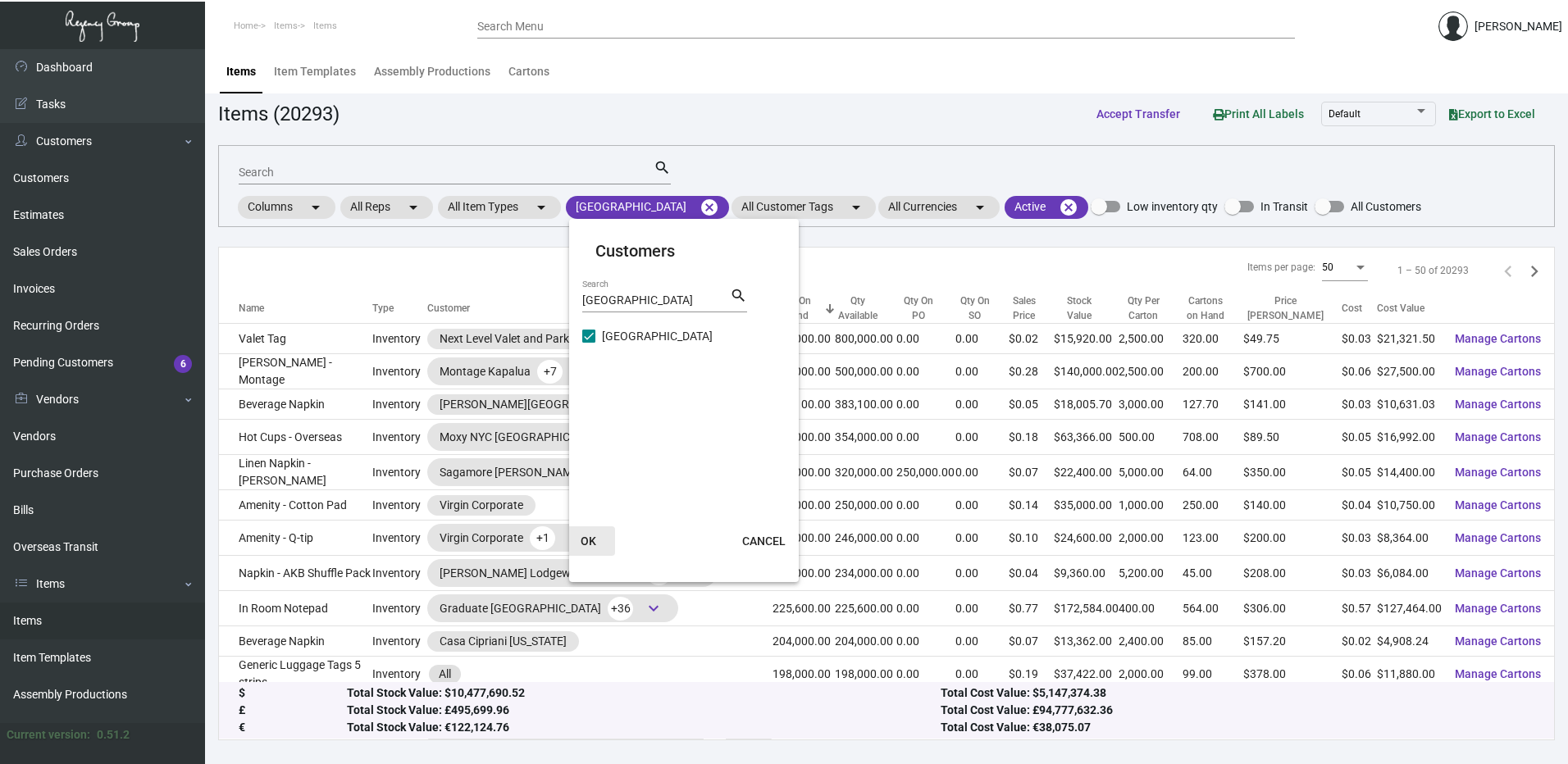
click at [591, 542] on span "OK" at bounding box center [588, 542] width 15 height 13
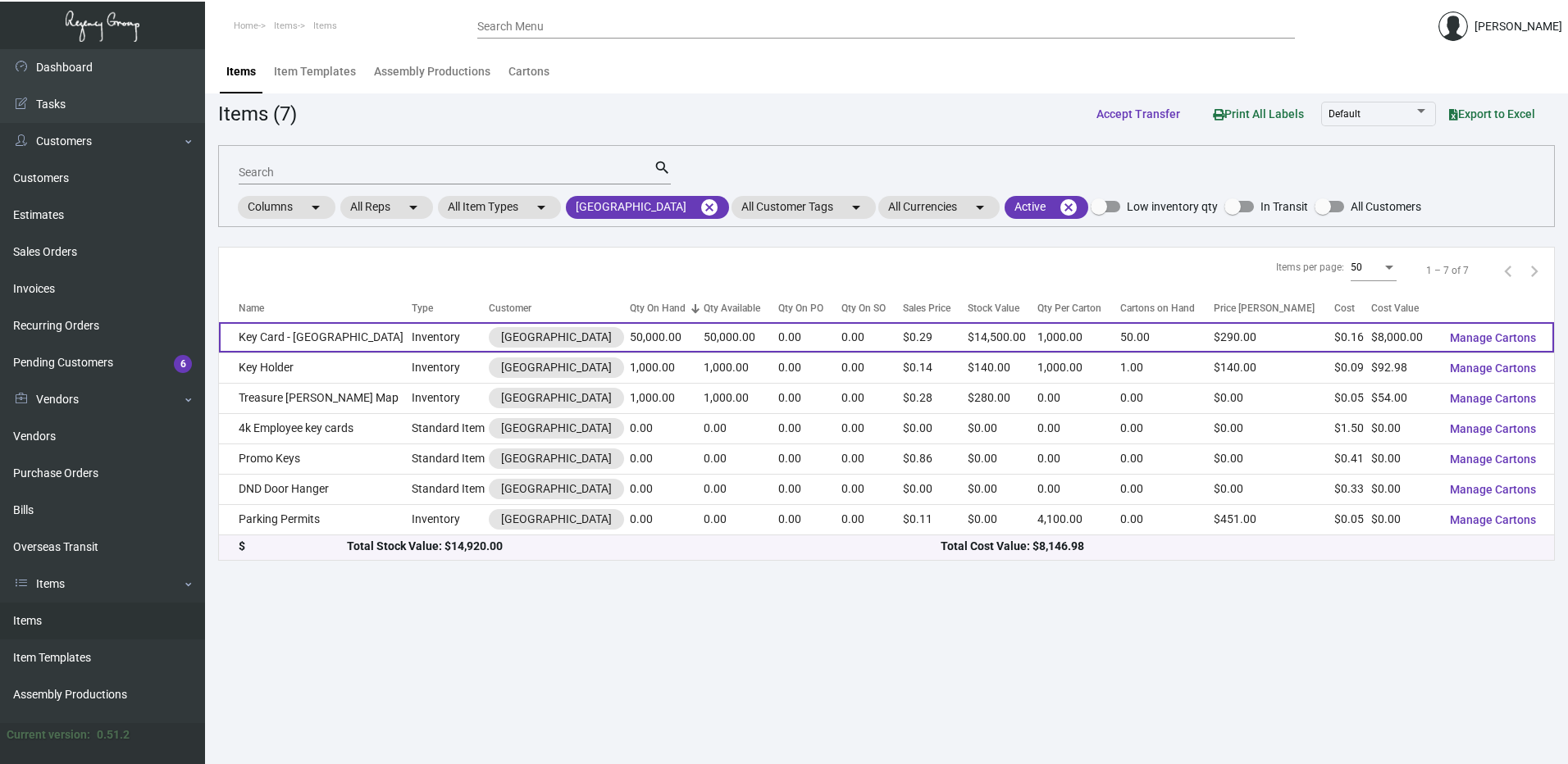
click at [365, 347] on td "Key Card - [GEOGRAPHIC_DATA]" at bounding box center [314, 337] width 193 height 31
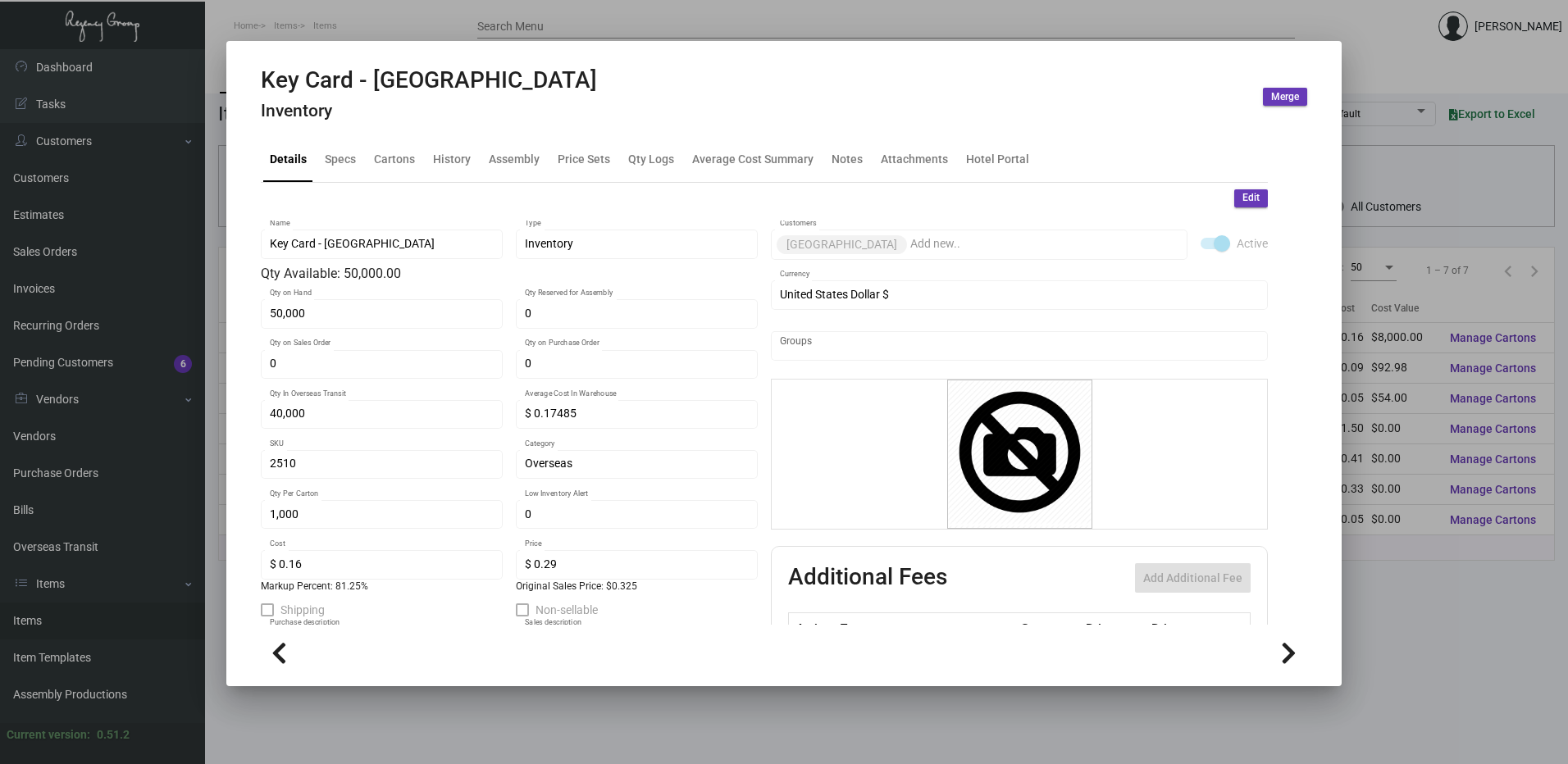
click at [394, 180] on div "Details Specs Cartons History Assembly Price Sets Qty Logs Average Cost Summary…" at bounding box center [764, 160] width 1007 height 44
click at [401, 152] on div "Cartons" at bounding box center [394, 159] width 41 height 17
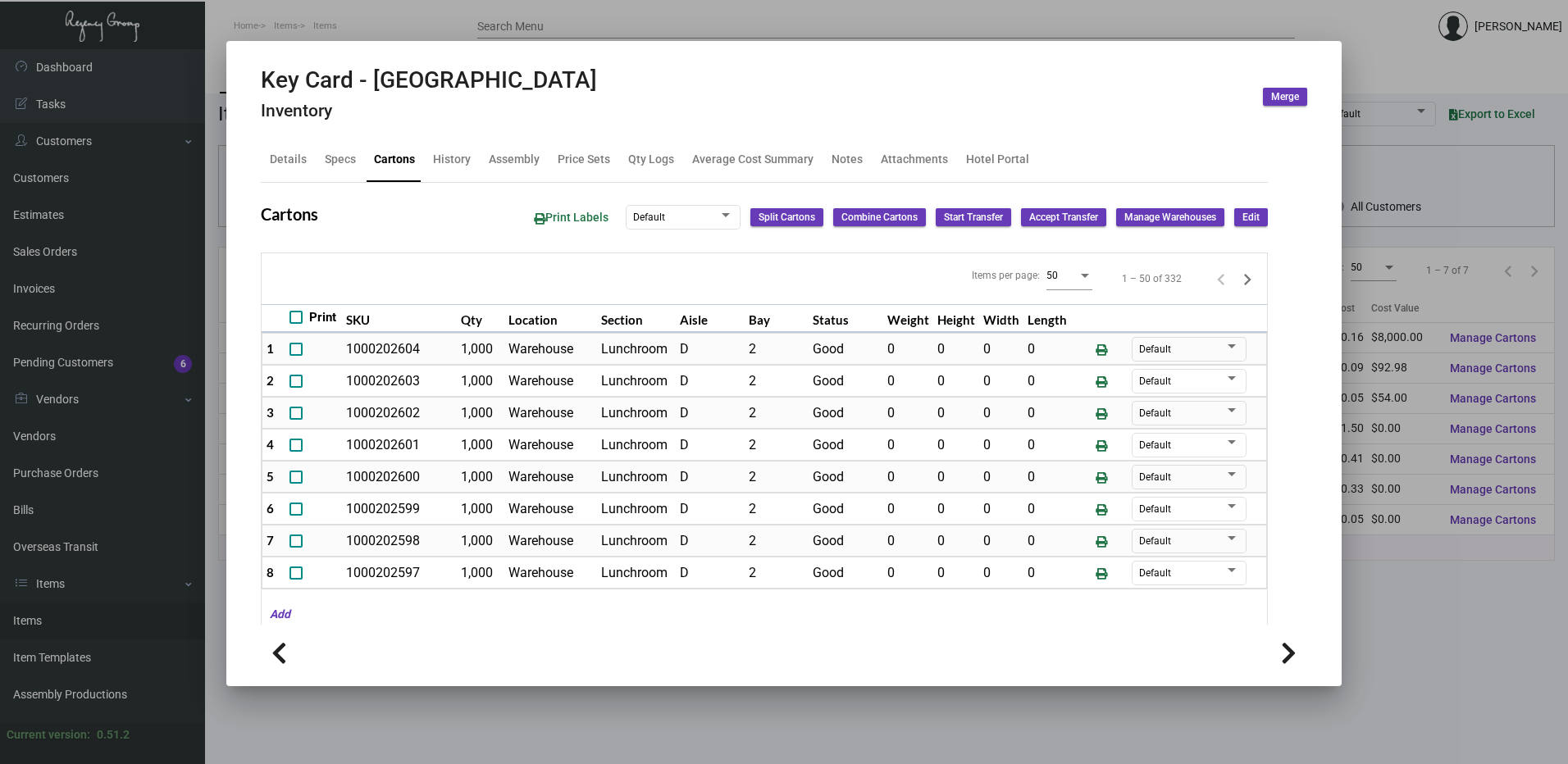
click at [381, 20] on div at bounding box center [784, 382] width 1568 height 764
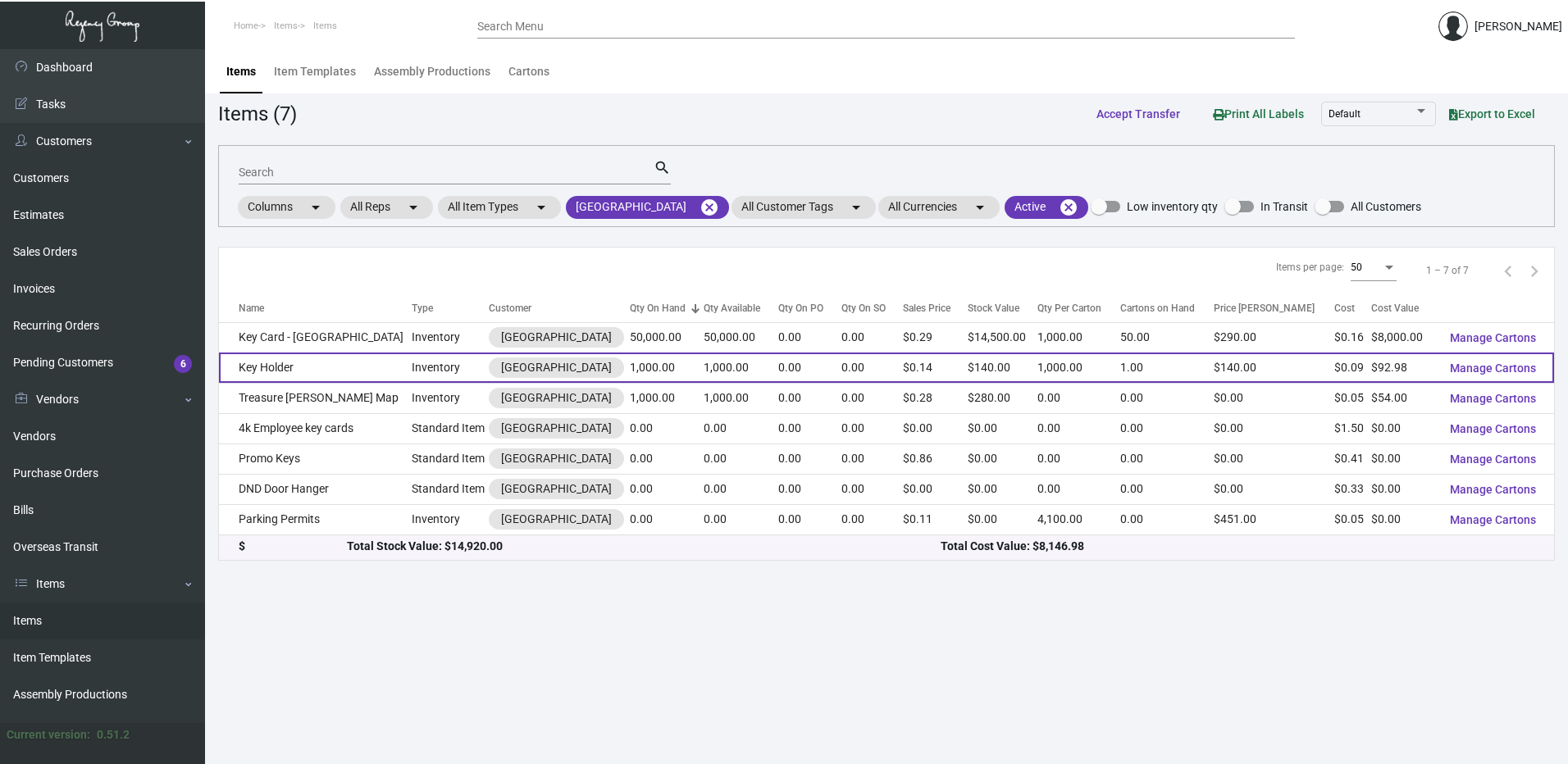
click at [316, 368] on td "Key Holder" at bounding box center [314, 368] width 193 height 31
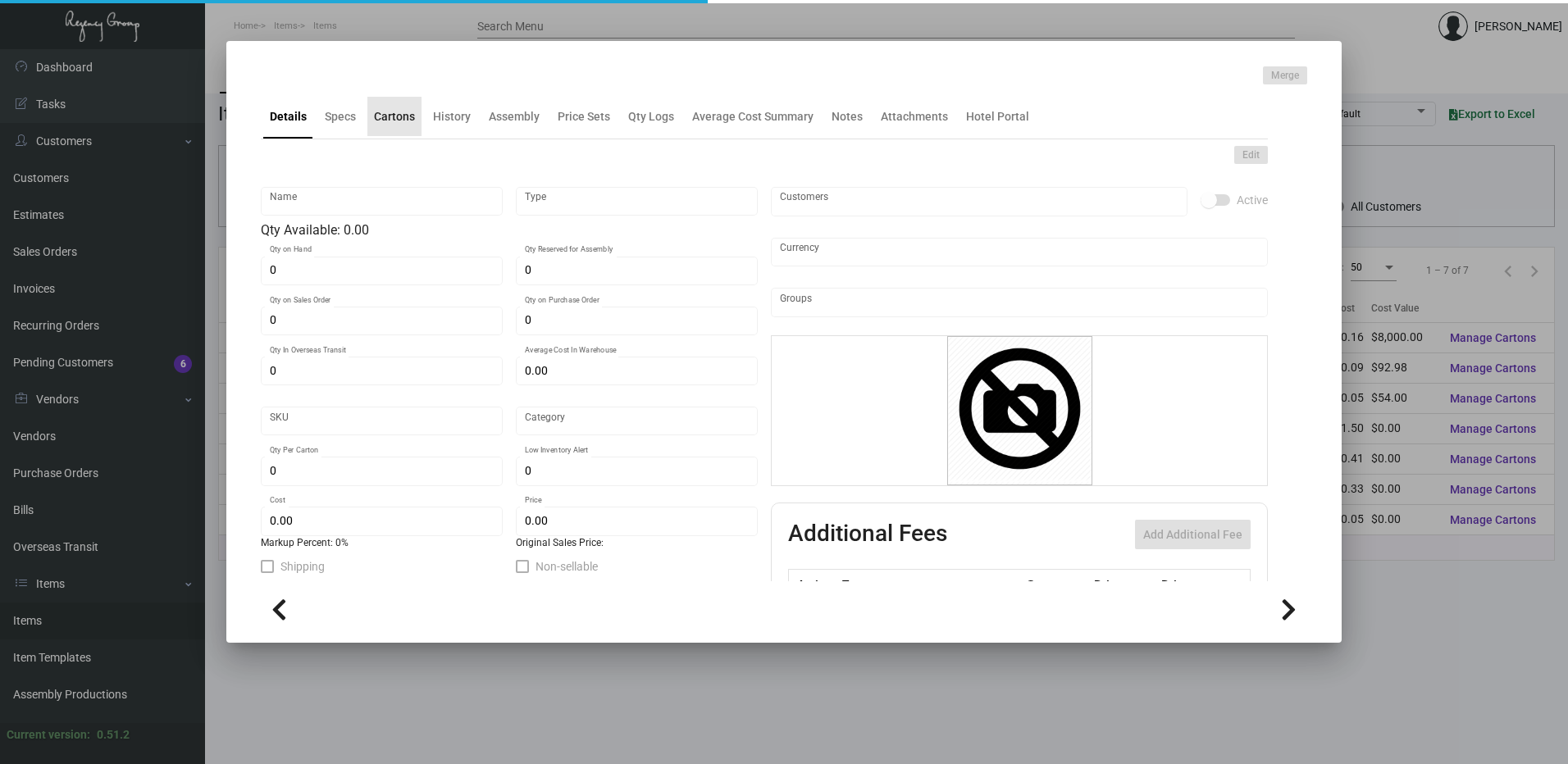
click at [397, 126] on div "Cartons" at bounding box center [394, 116] width 54 height 39
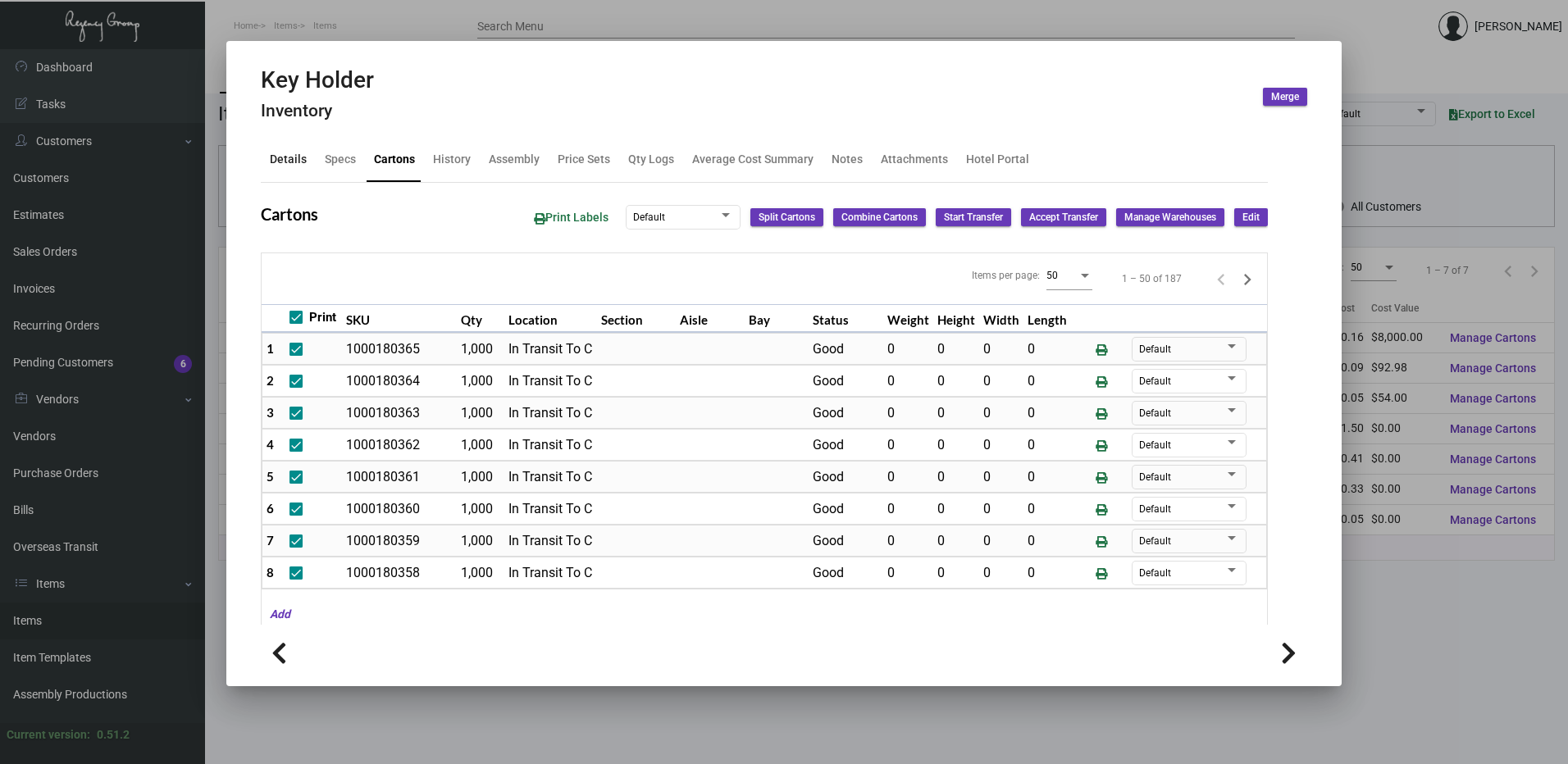
click at [287, 159] on div "Details" at bounding box center [288, 159] width 37 height 17
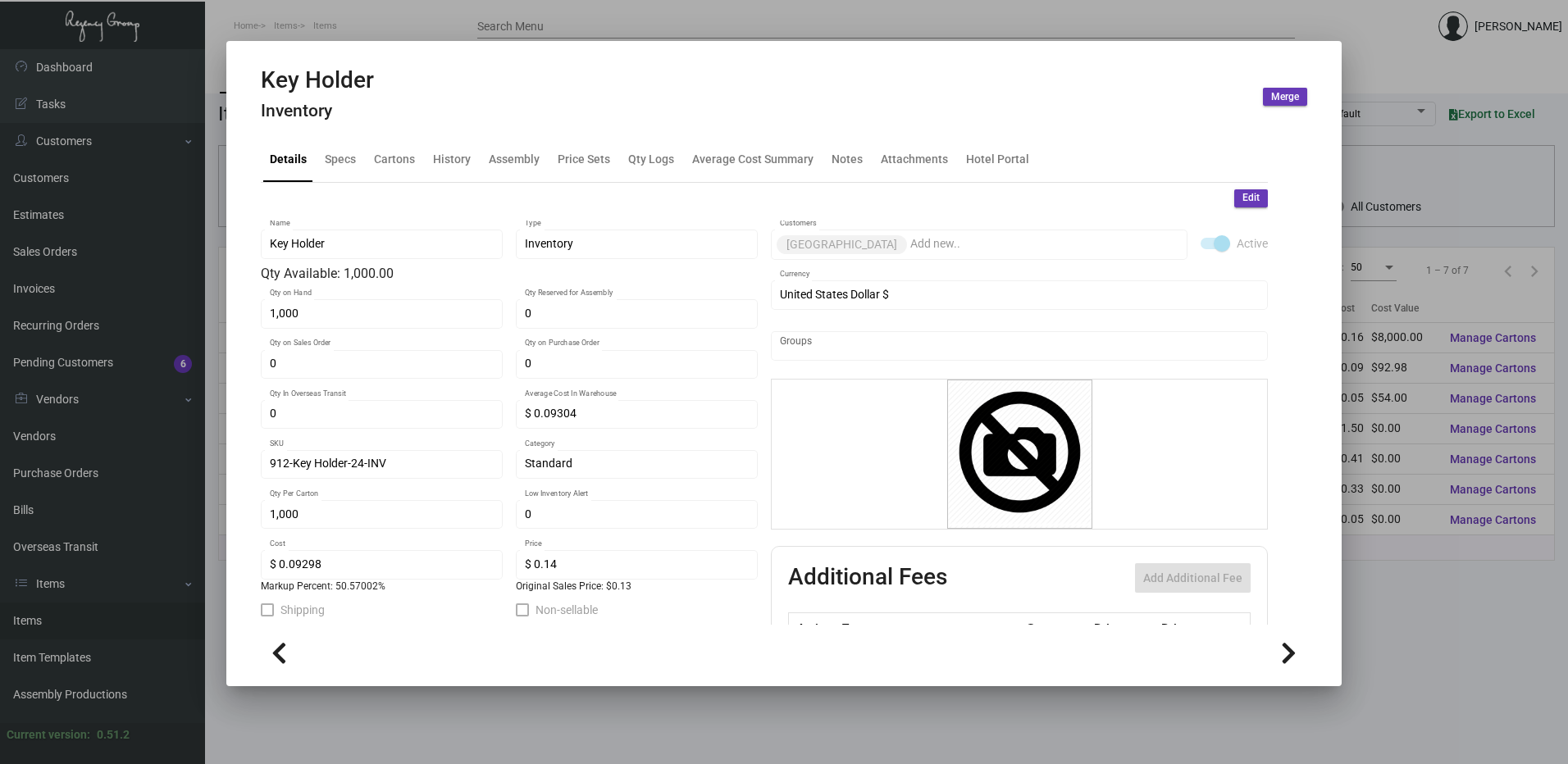
click at [1242, 196] on span "Edit" at bounding box center [1251, 197] width 17 height 14
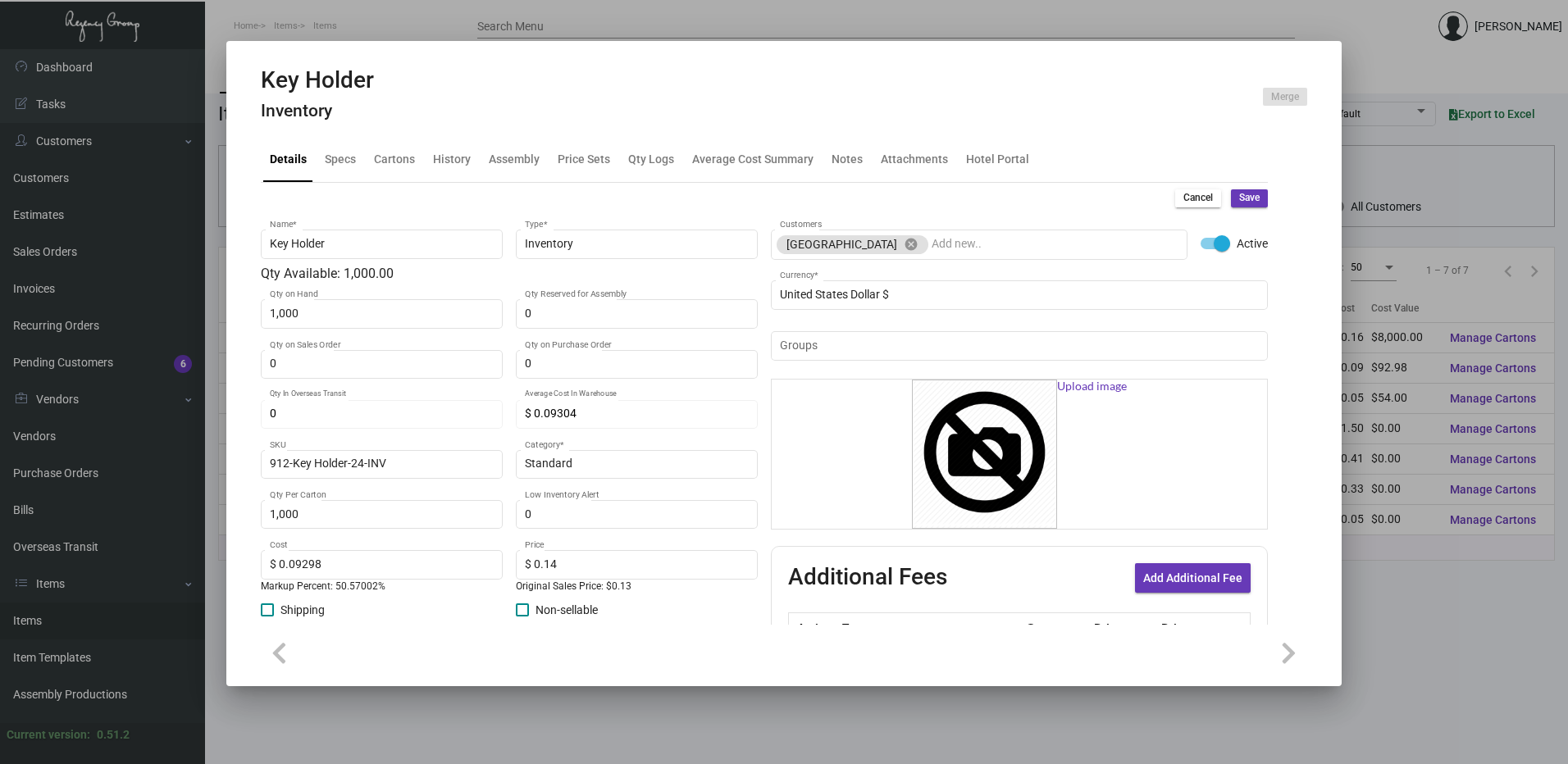
click at [1188, 197] on span "Cancel" at bounding box center [1198, 197] width 30 height 14
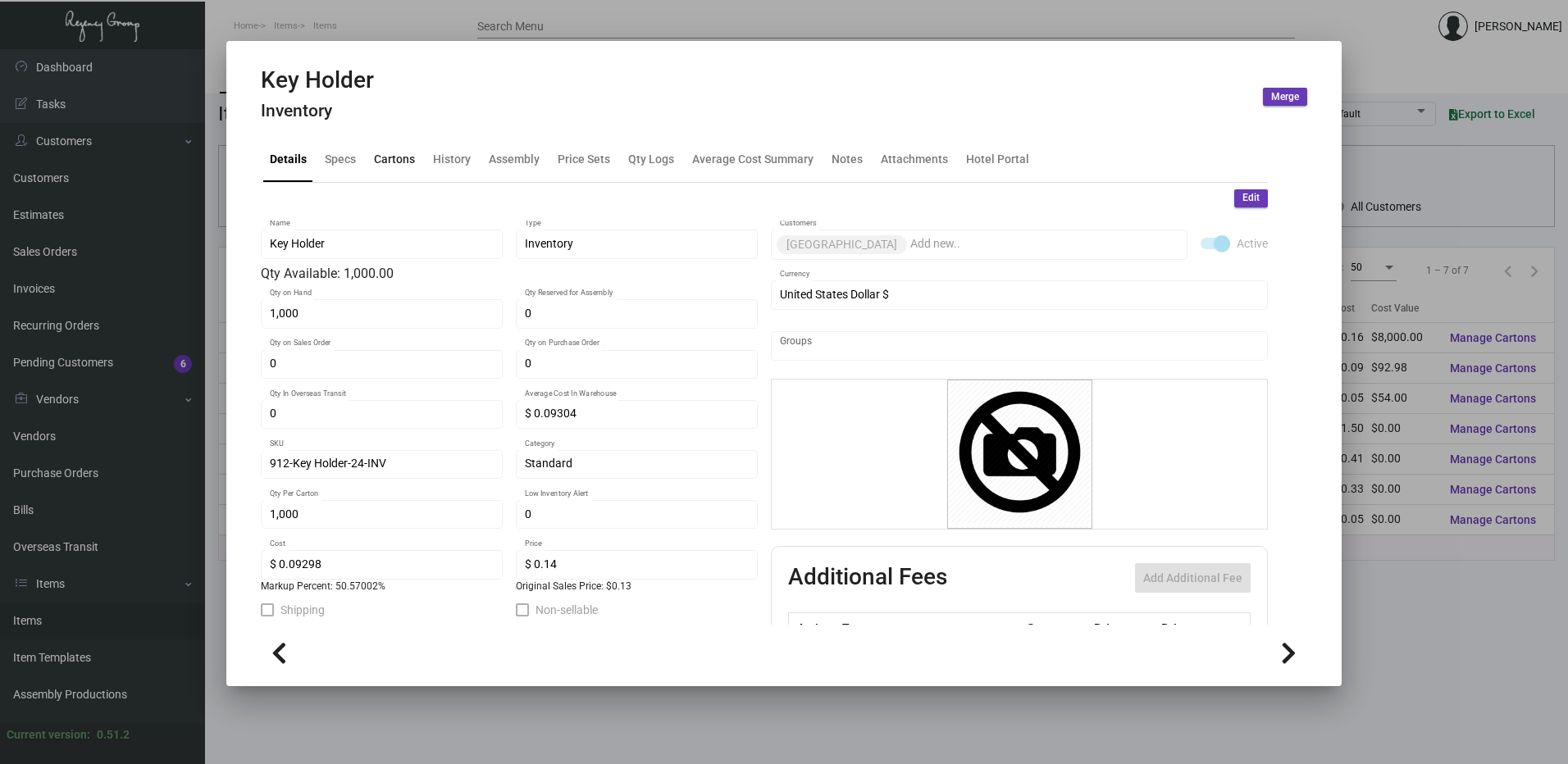
click at [395, 158] on div "Cartons" at bounding box center [394, 159] width 41 height 17
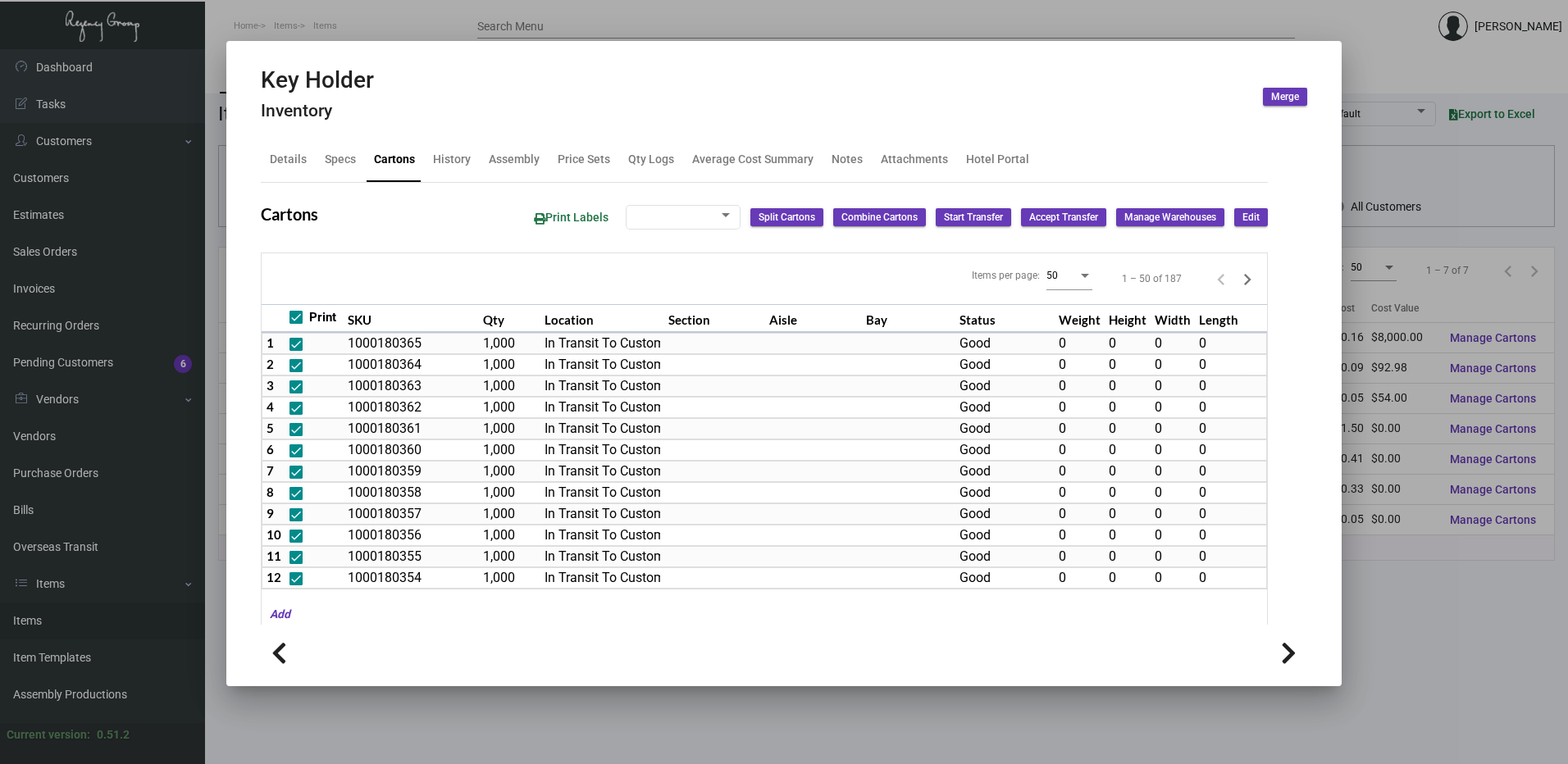
click at [1235, 284] on icon "Next page" at bounding box center [1247, 280] width 23 height 23
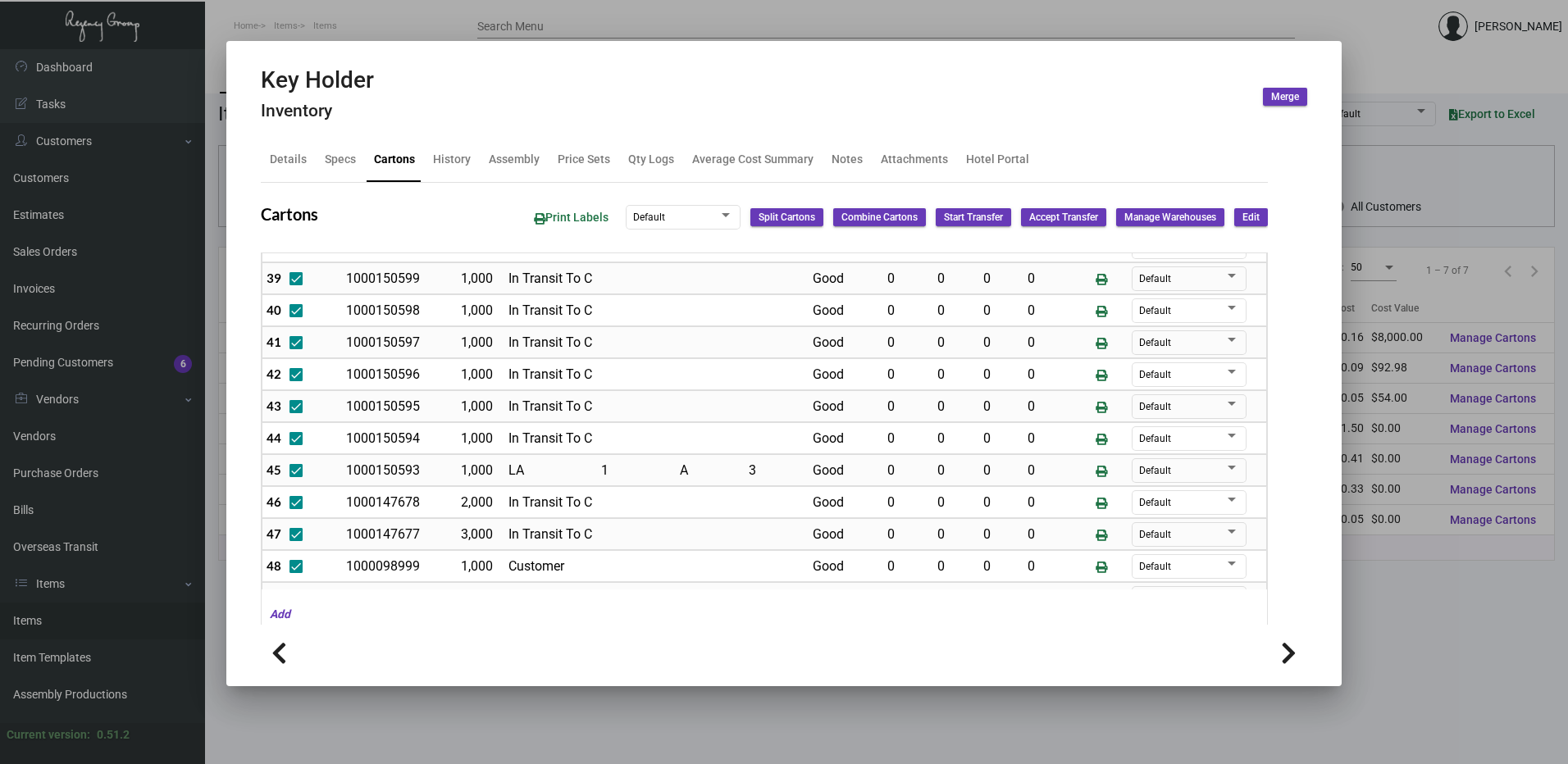
scroll to position [1355, 0]
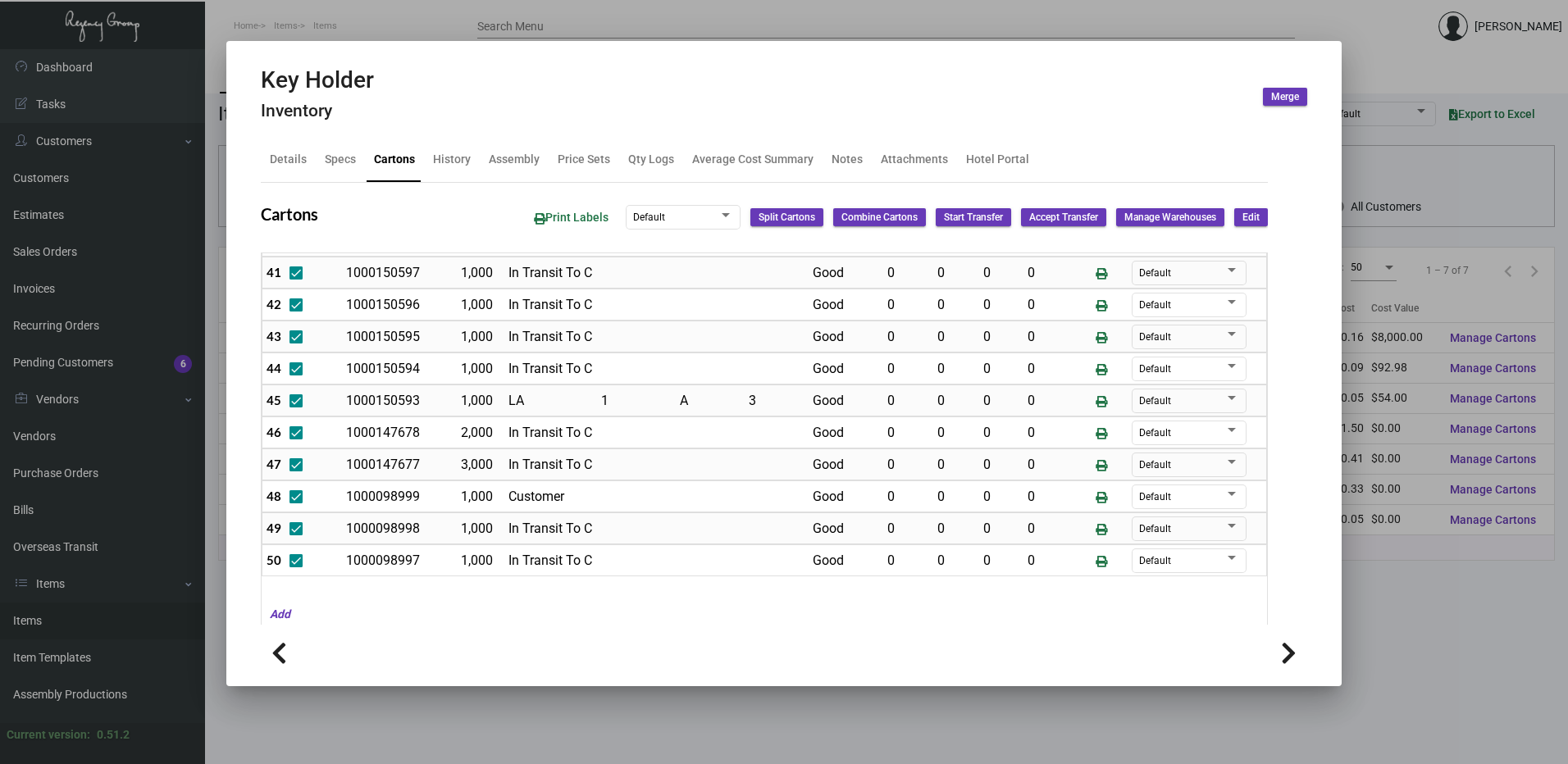
click at [1242, 221] on span "Edit" at bounding box center [1251, 218] width 17 height 14
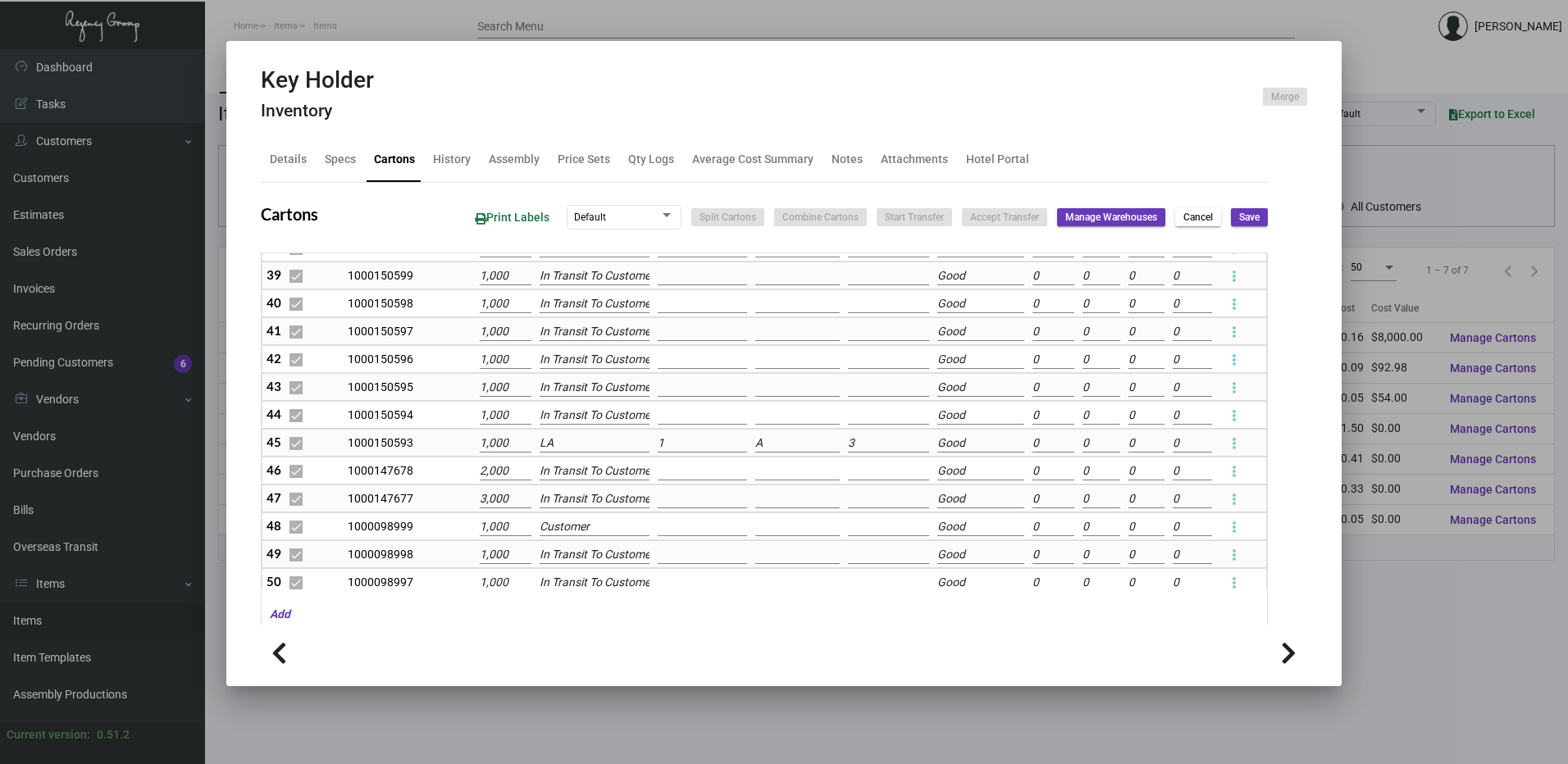
scroll to position [1150, 0]
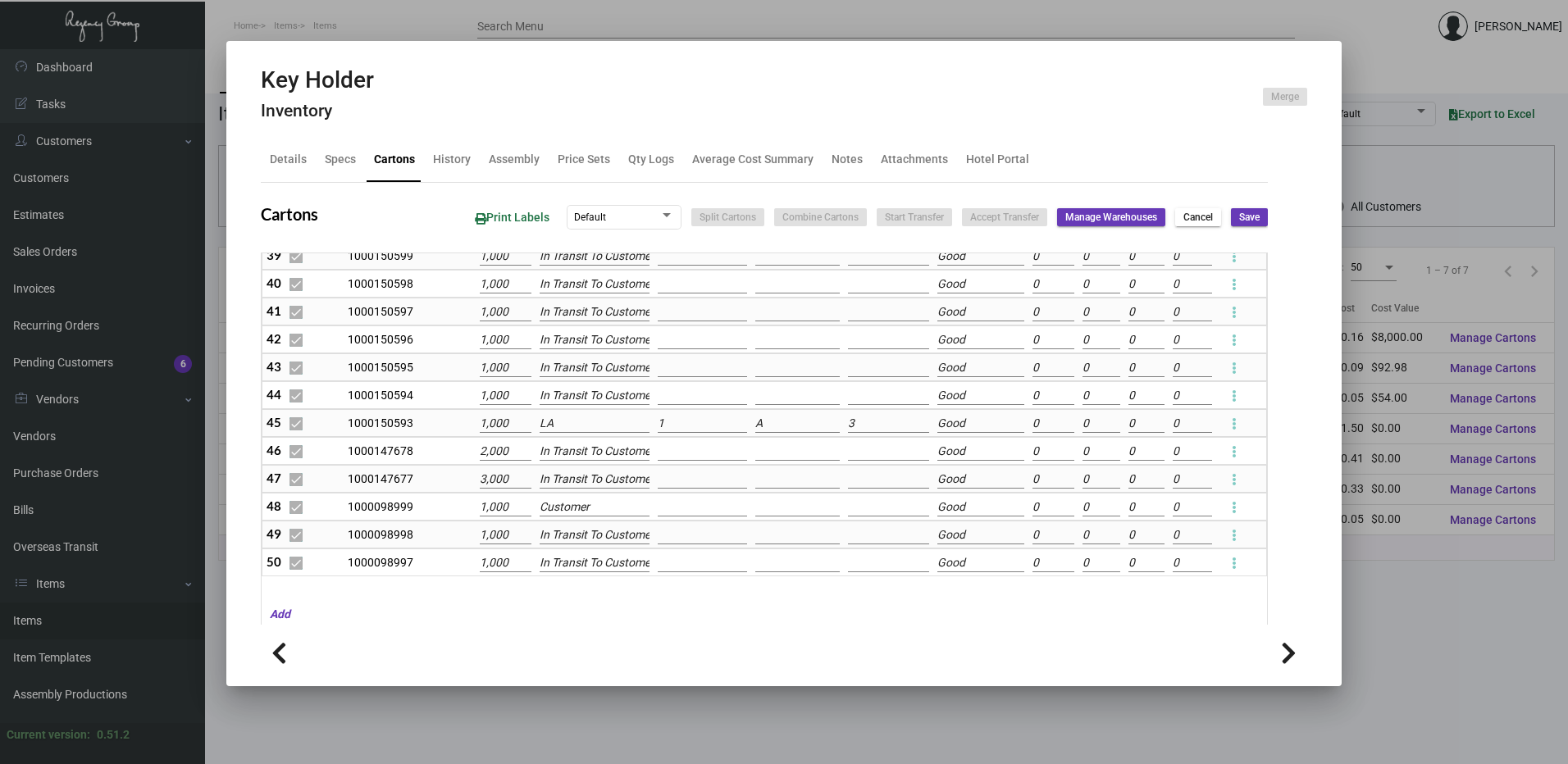
click at [565, 427] on input "LA" at bounding box center [595, 424] width 111 height 18
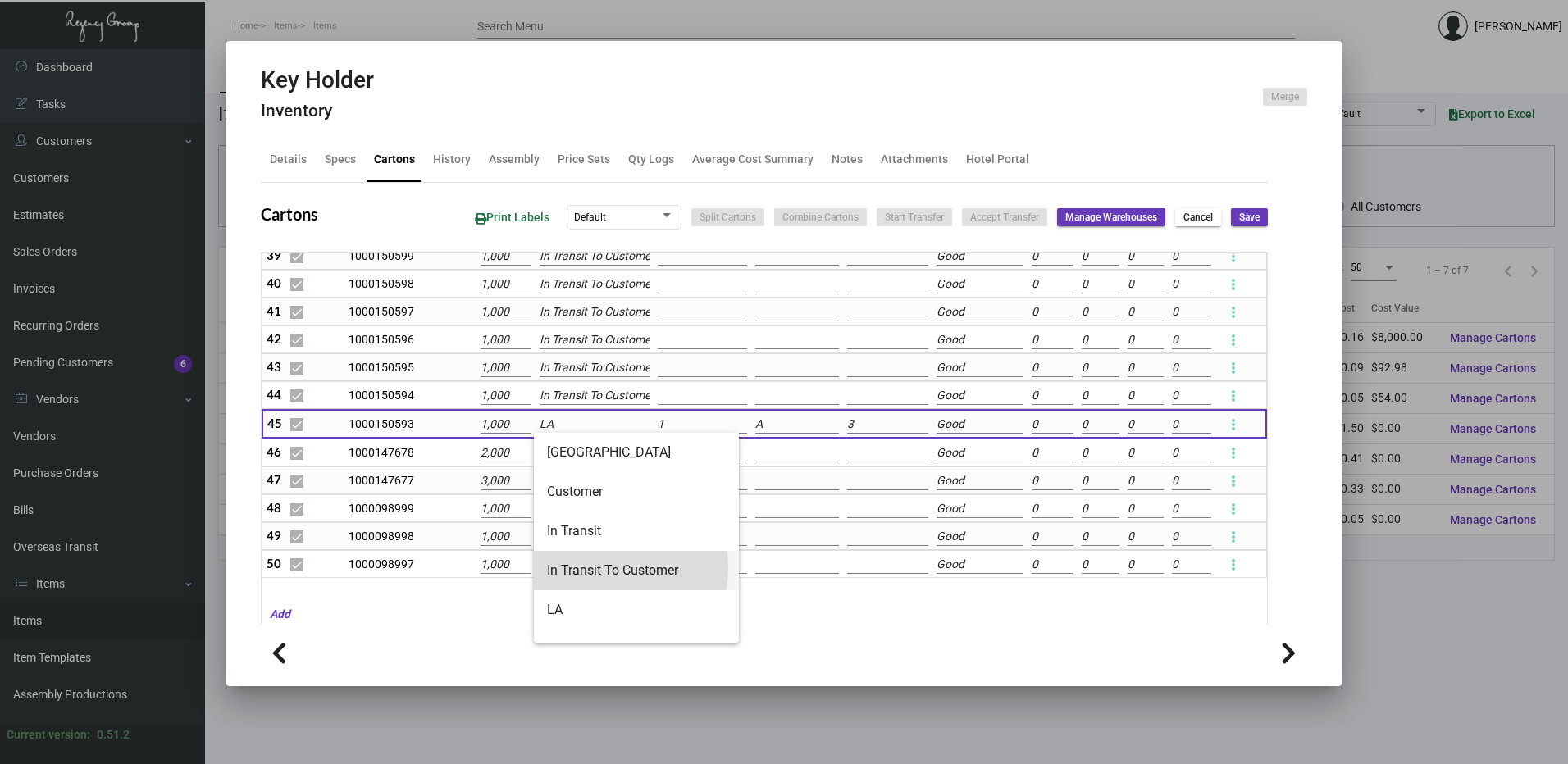
click at [593, 568] on span "In Transit To Customer" at bounding box center [636, 570] width 179 height 39
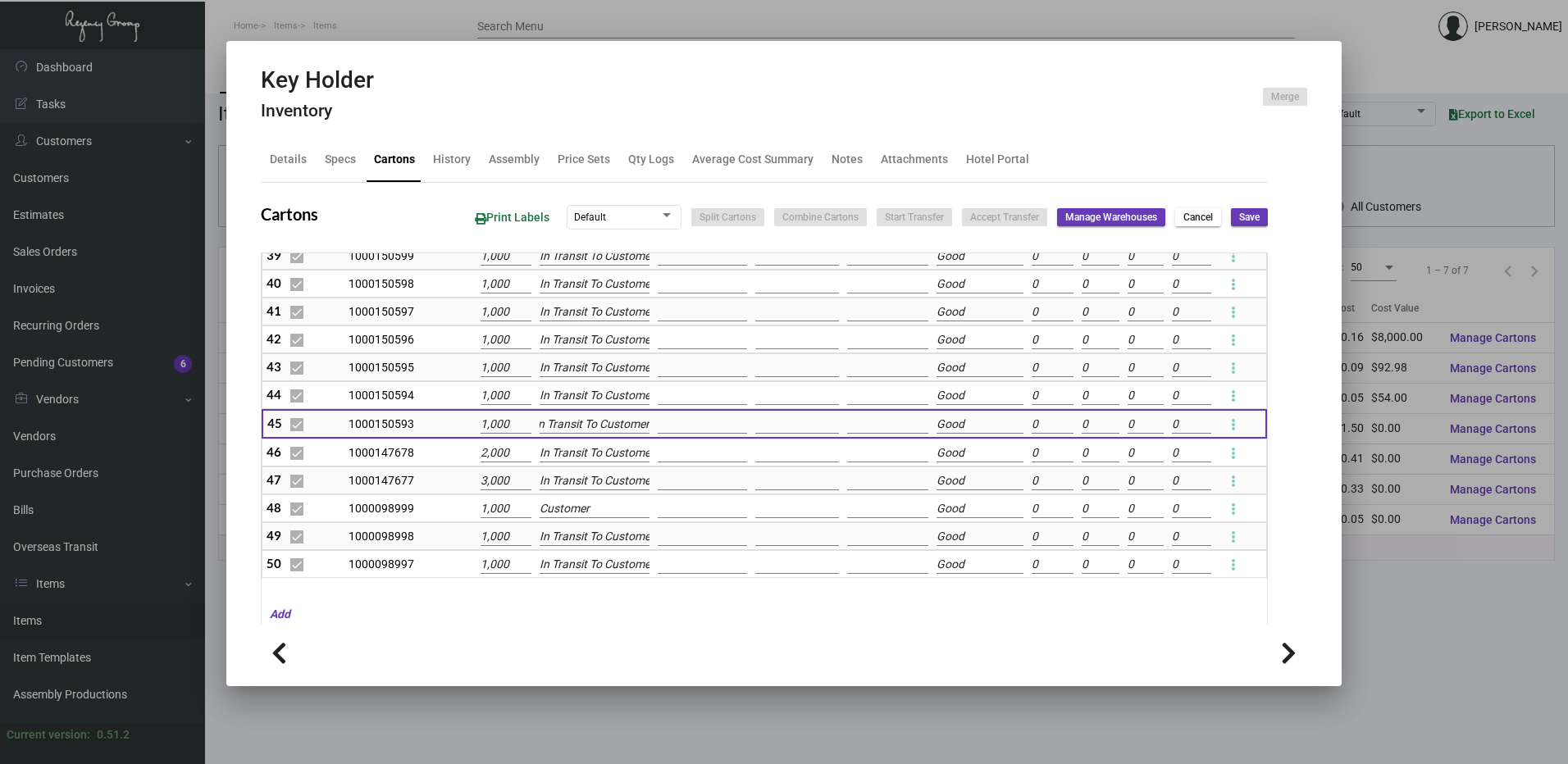
click at [1240, 221] on span "Save" at bounding box center [1249, 218] width 20 height 14
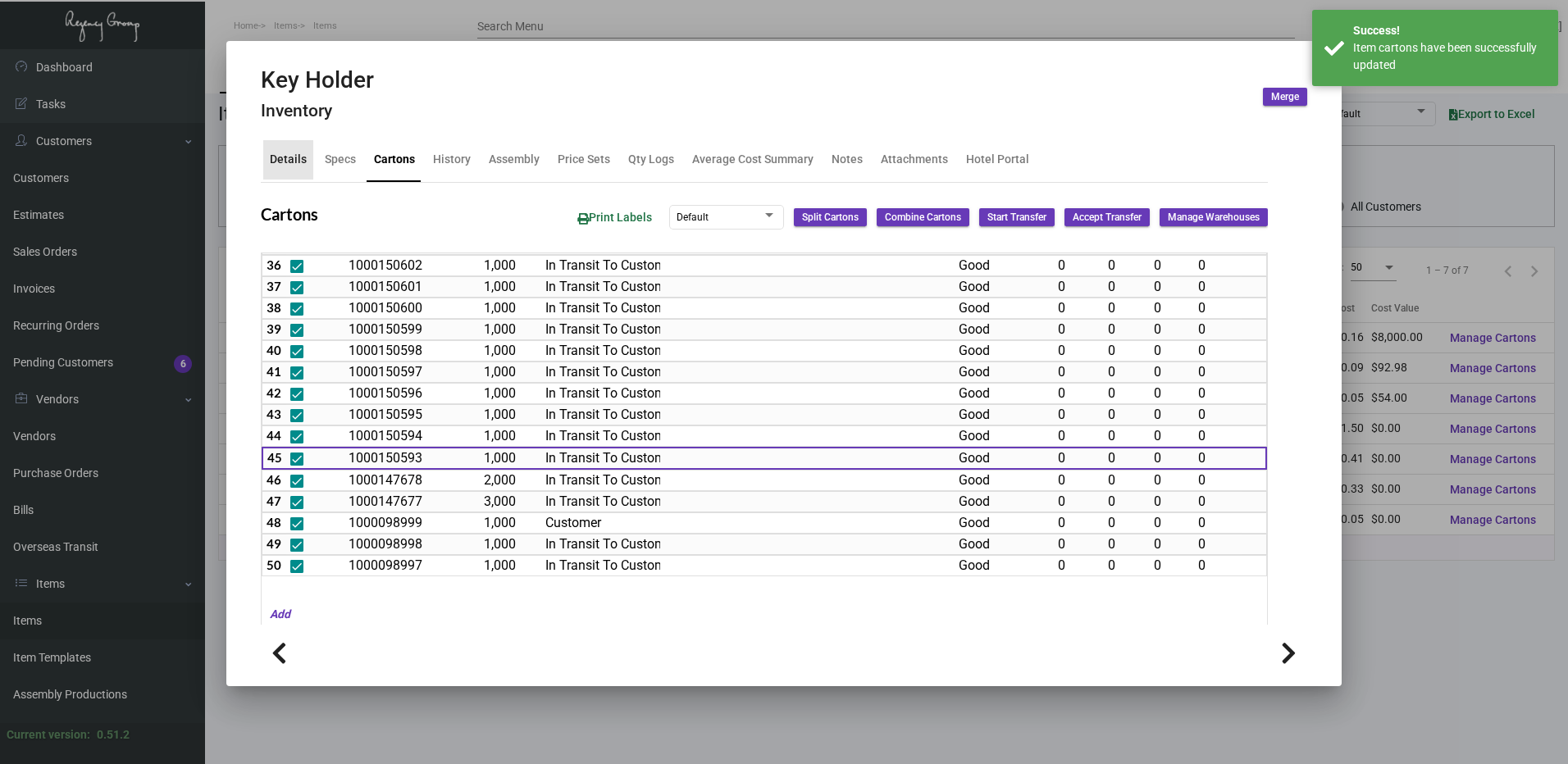
click at [288, 155] on div "Details" at bounding box center [288, 159] width 37 height 17
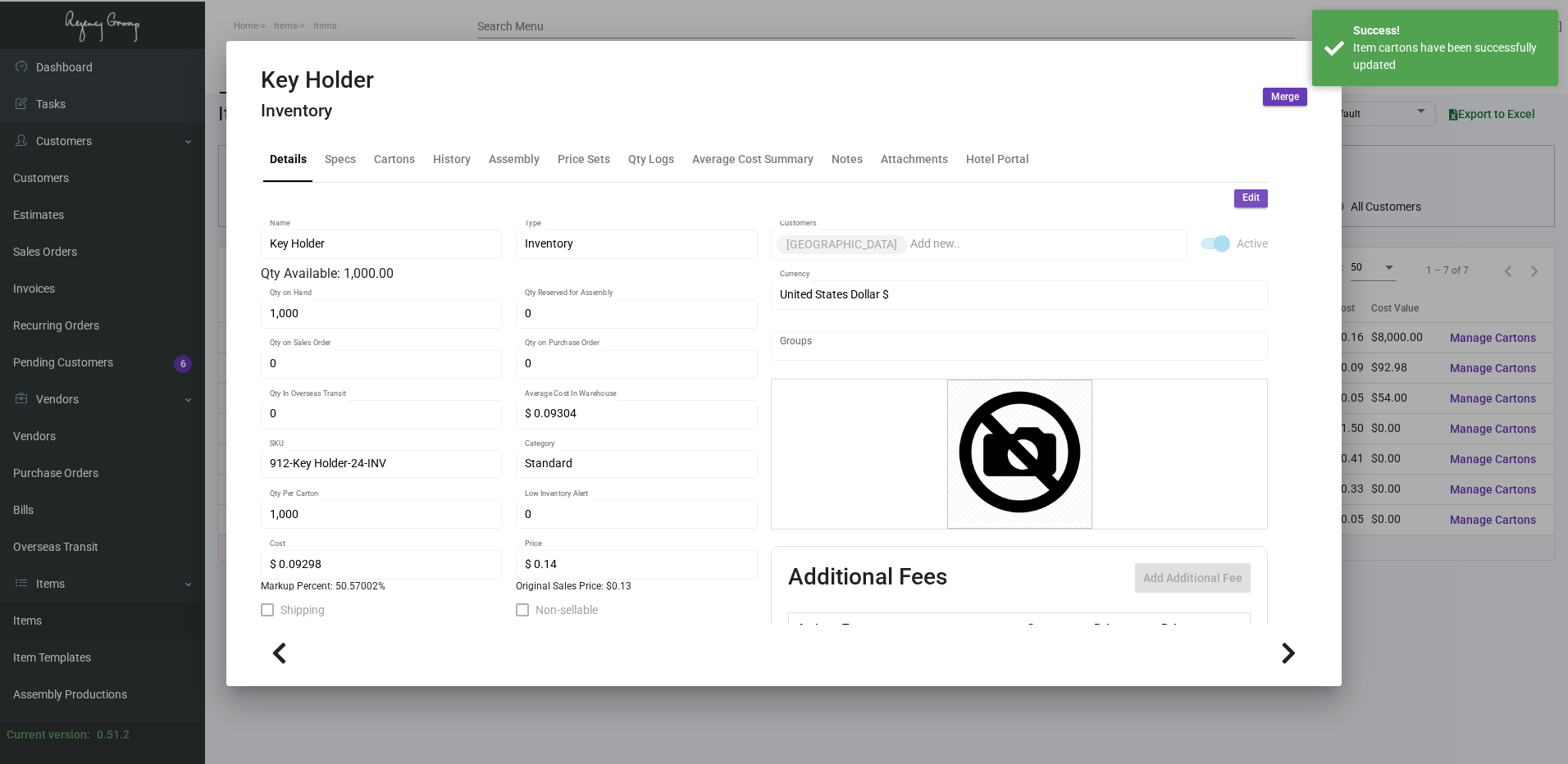
click at [1242, 198] on span "Edit" at bounding box center [1251, 197] width 17 height 14
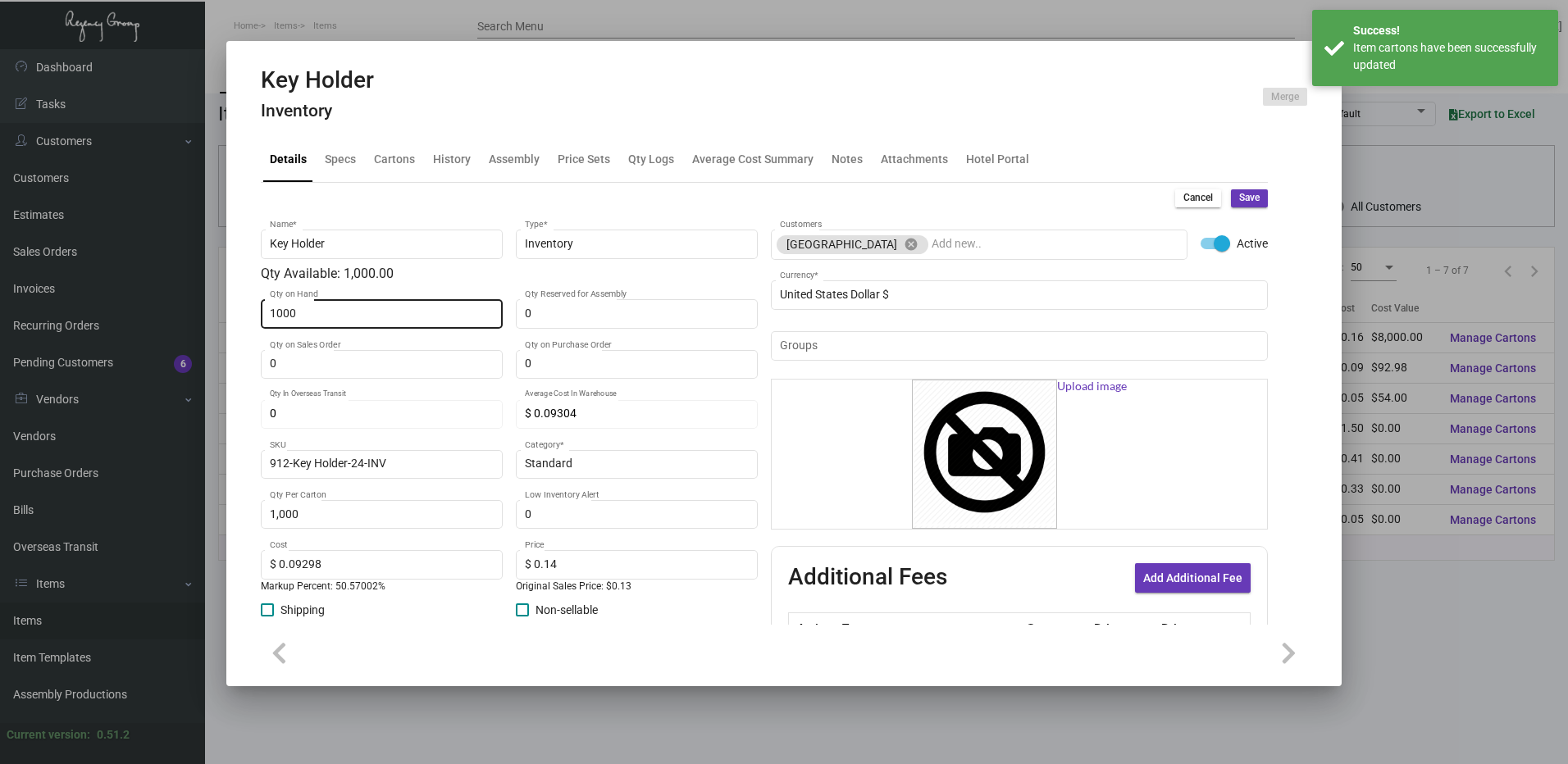
click at [343, 310] on input "1000" at bounding box center [381, 314] width 224 height 13
click at [1239, 206] on button "Save" at bounding box center [1249, 198] width 37 height 18
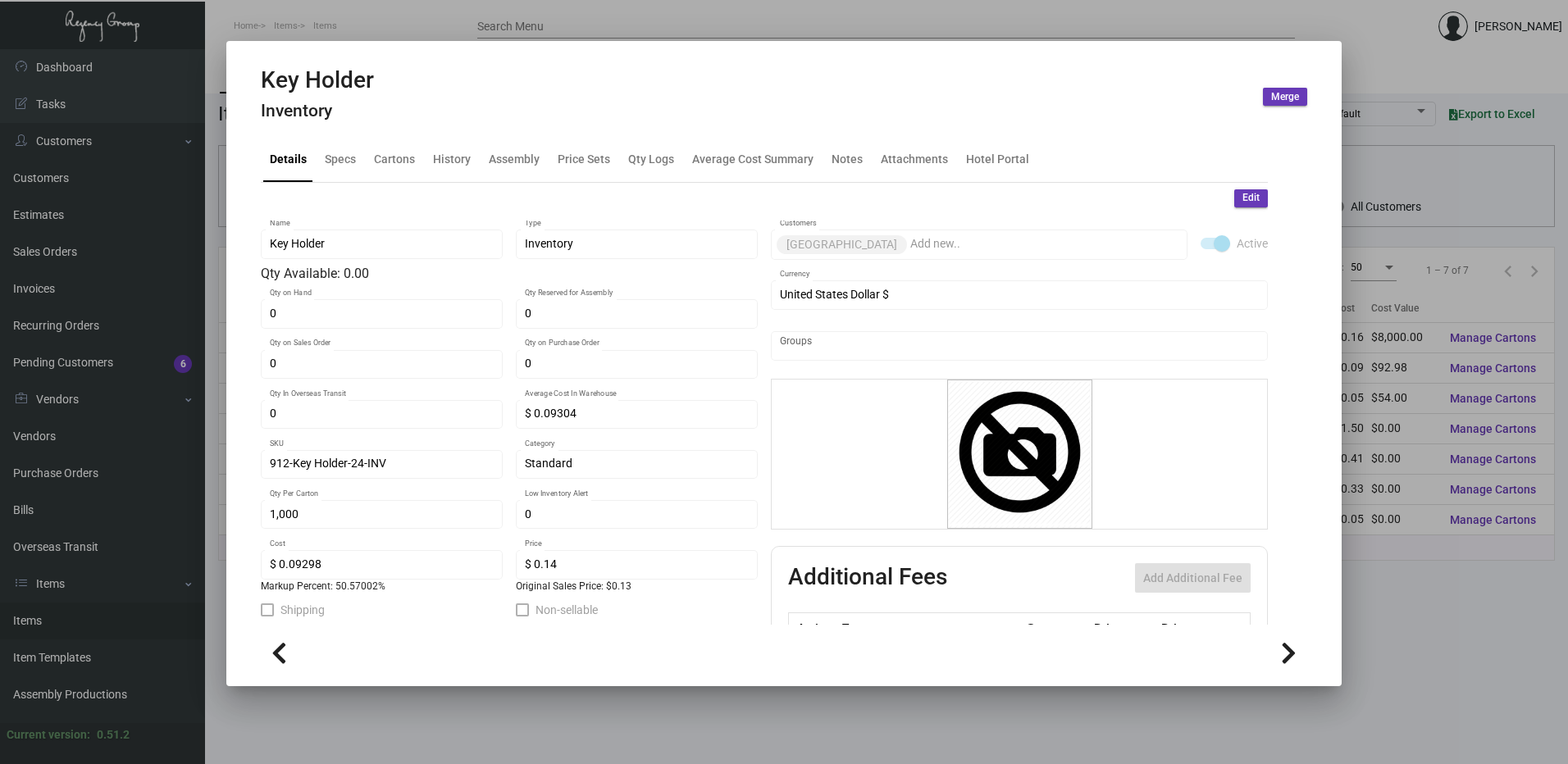
click at [402, 26] on div at bounding box center [784, 382] width 1568 height 764
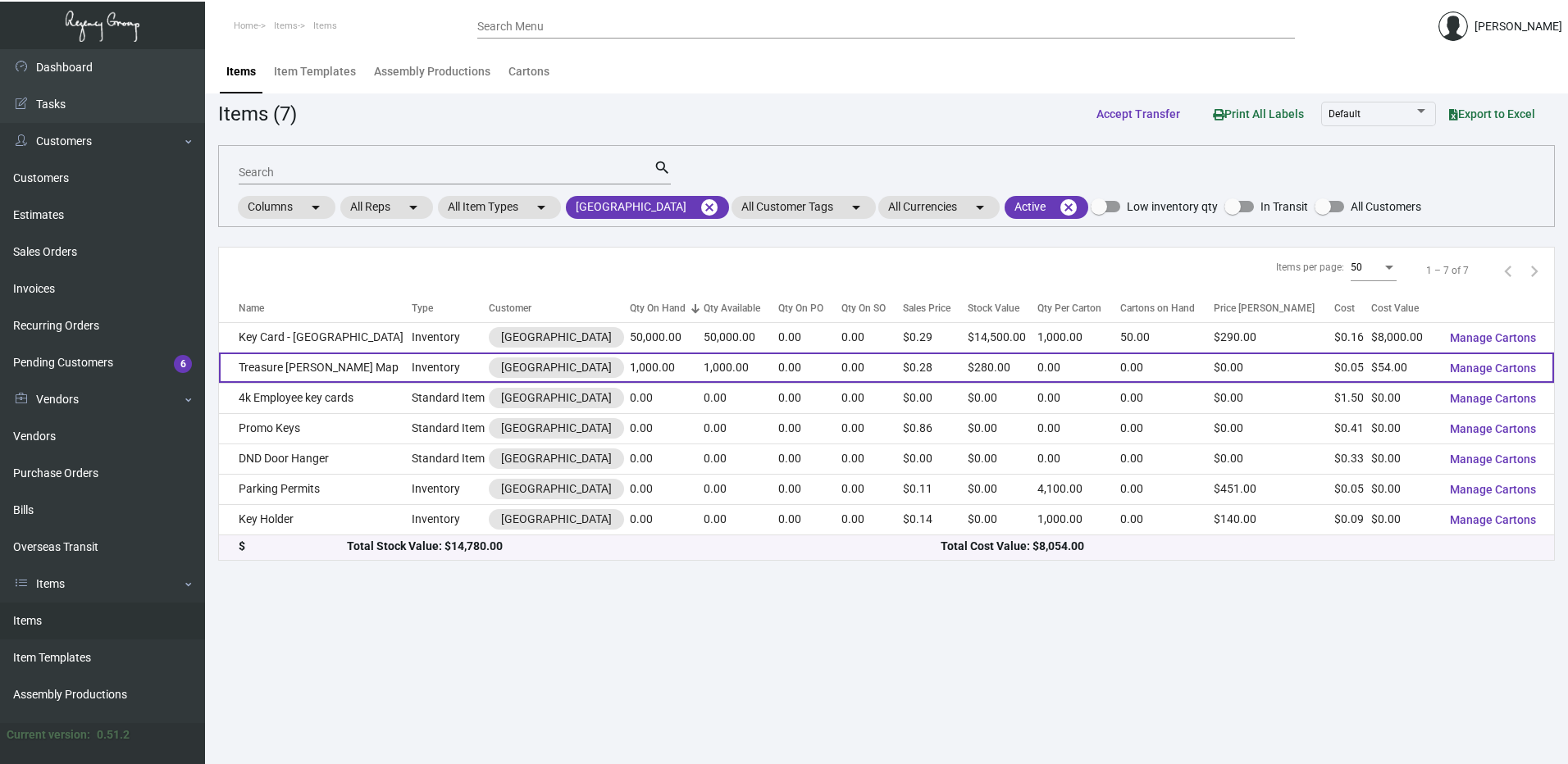
click at [338, 366] on td "Treasure [PERSON_NAME] Map" at bounding box center [314, 368] width 193 height 31
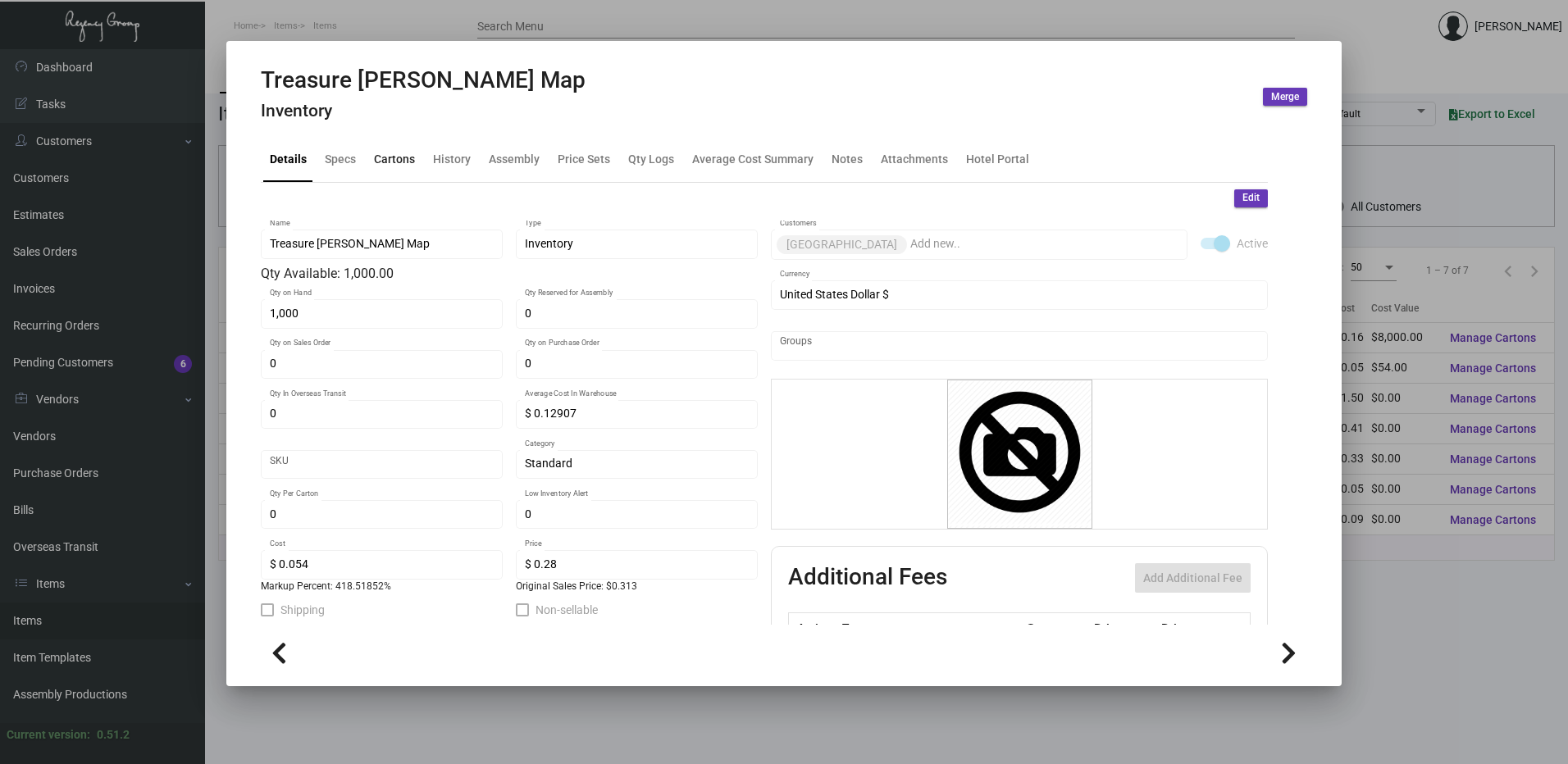
click at [387, 150] on div "Cartons" at bounding box center [394, 159] width 54 height 39
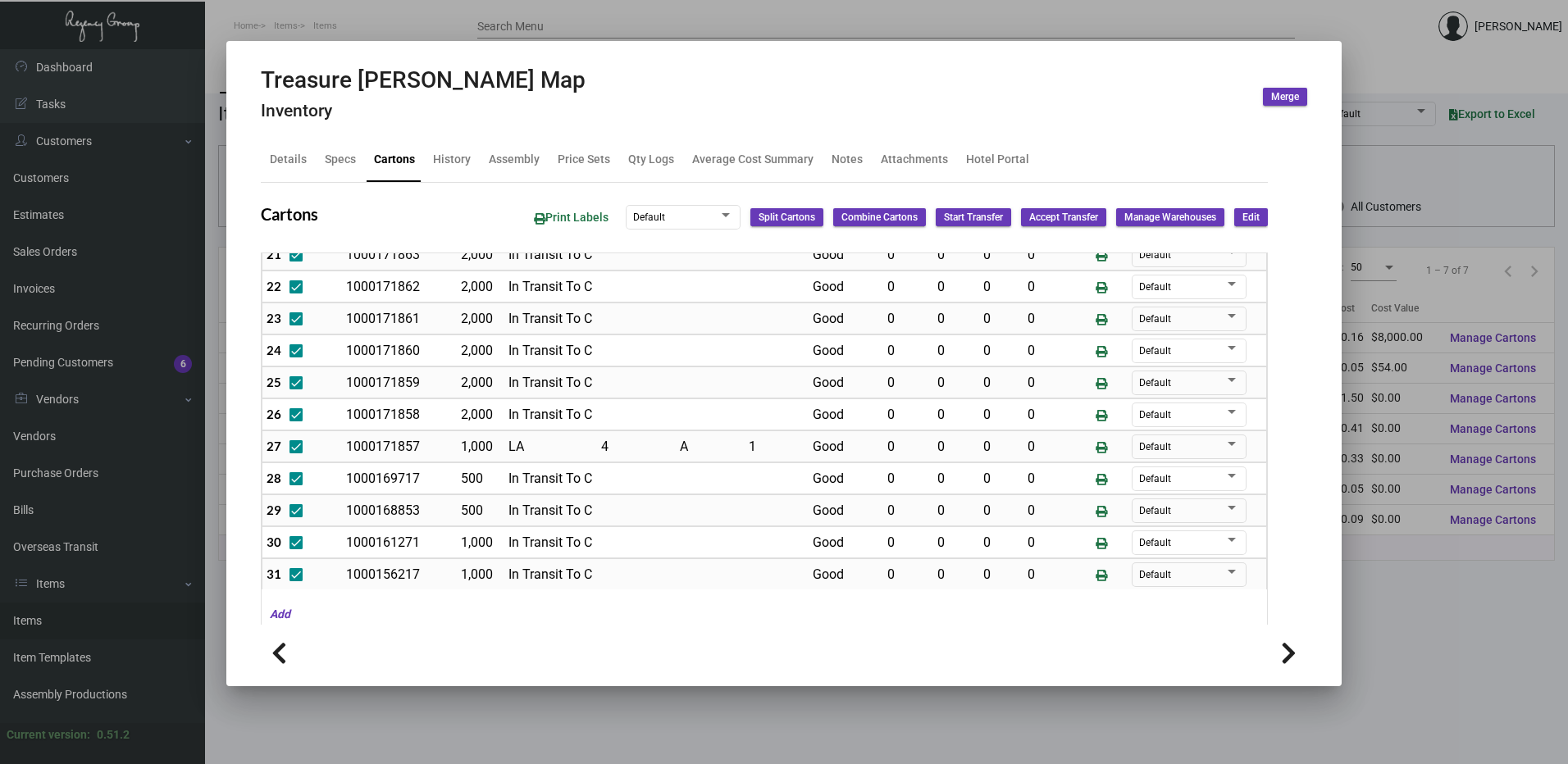
scroll to position [738, 0]
click at [1253, 216] on button "Edit" at bounding box center [1251, 217] width 34 height 18
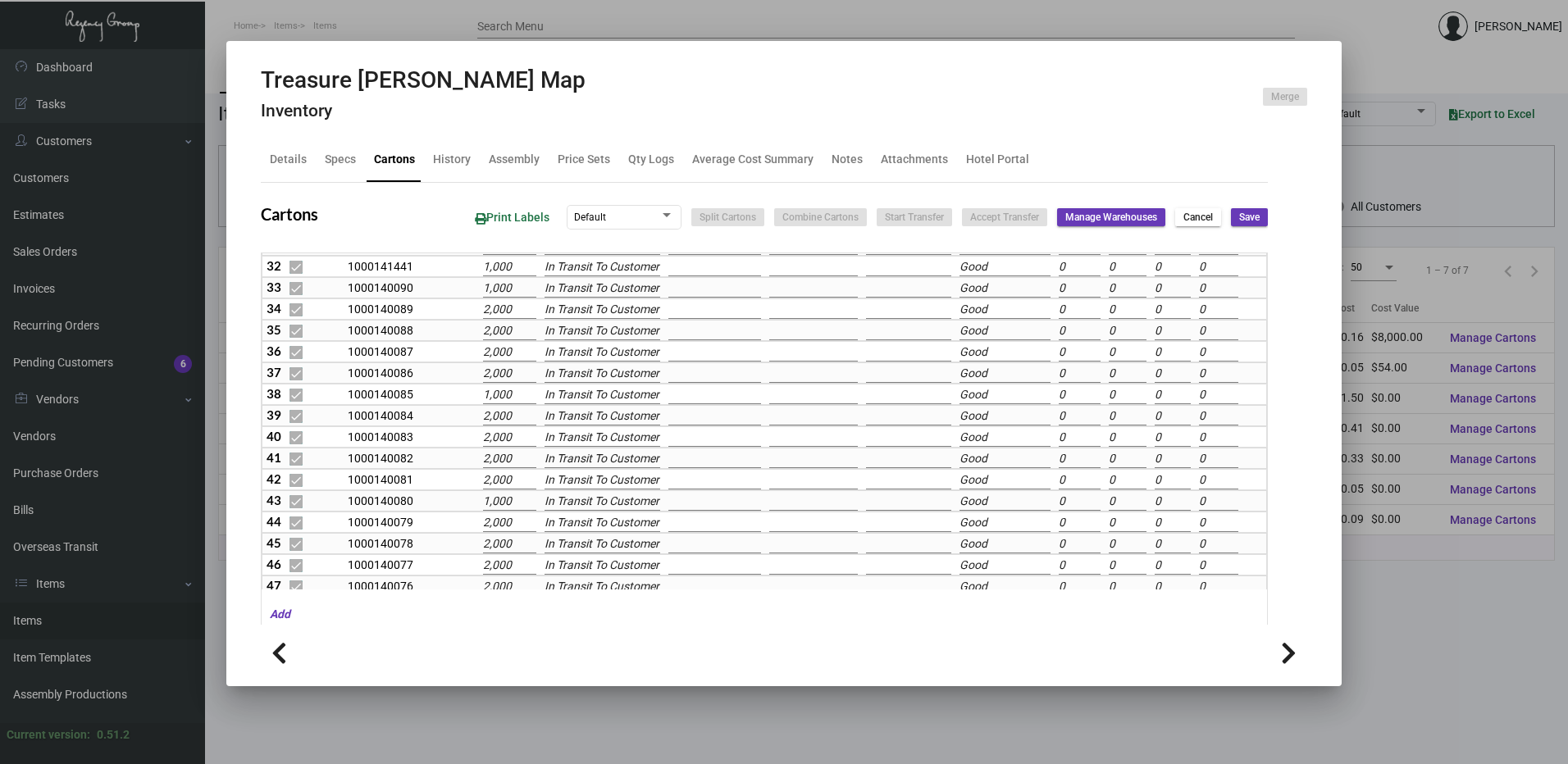
scroll to position [654, 0]
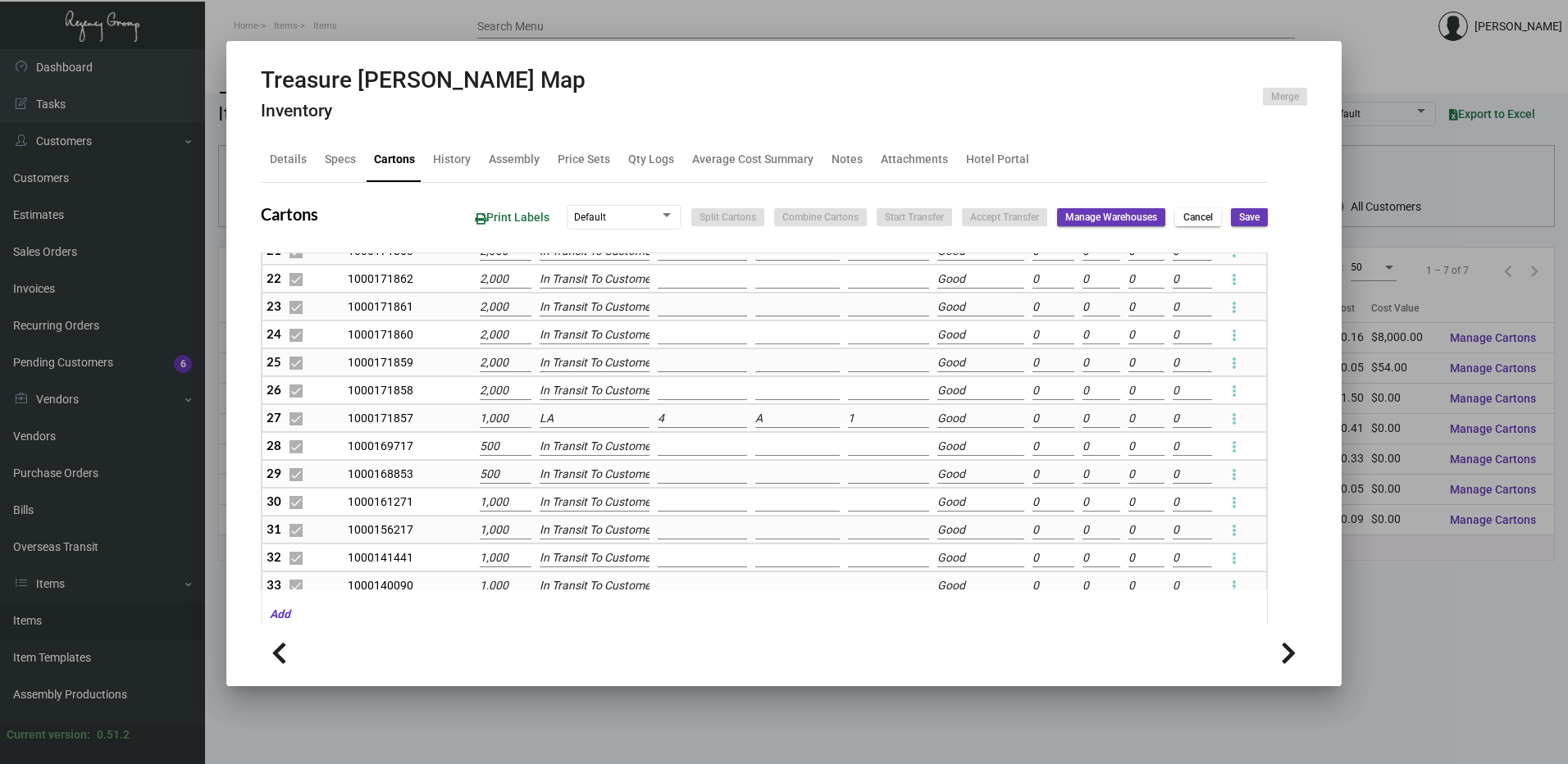
click at [568, 423] on input "LA" at bounding box center [595, 419] width 111 height 18
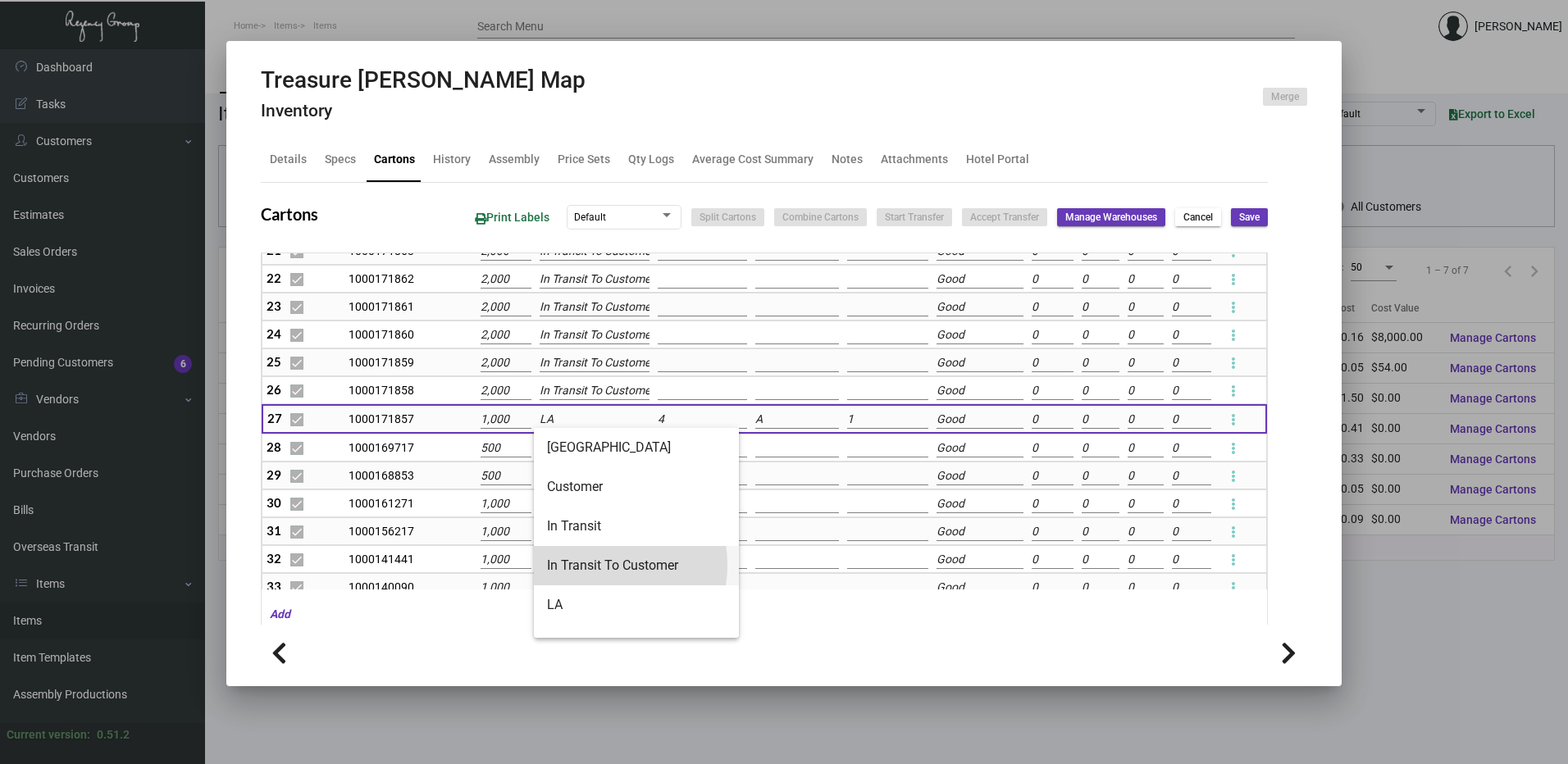
click at [592, 566] on span "In Transit To Customer" at bounding box center [636, 566] width 179 height 39
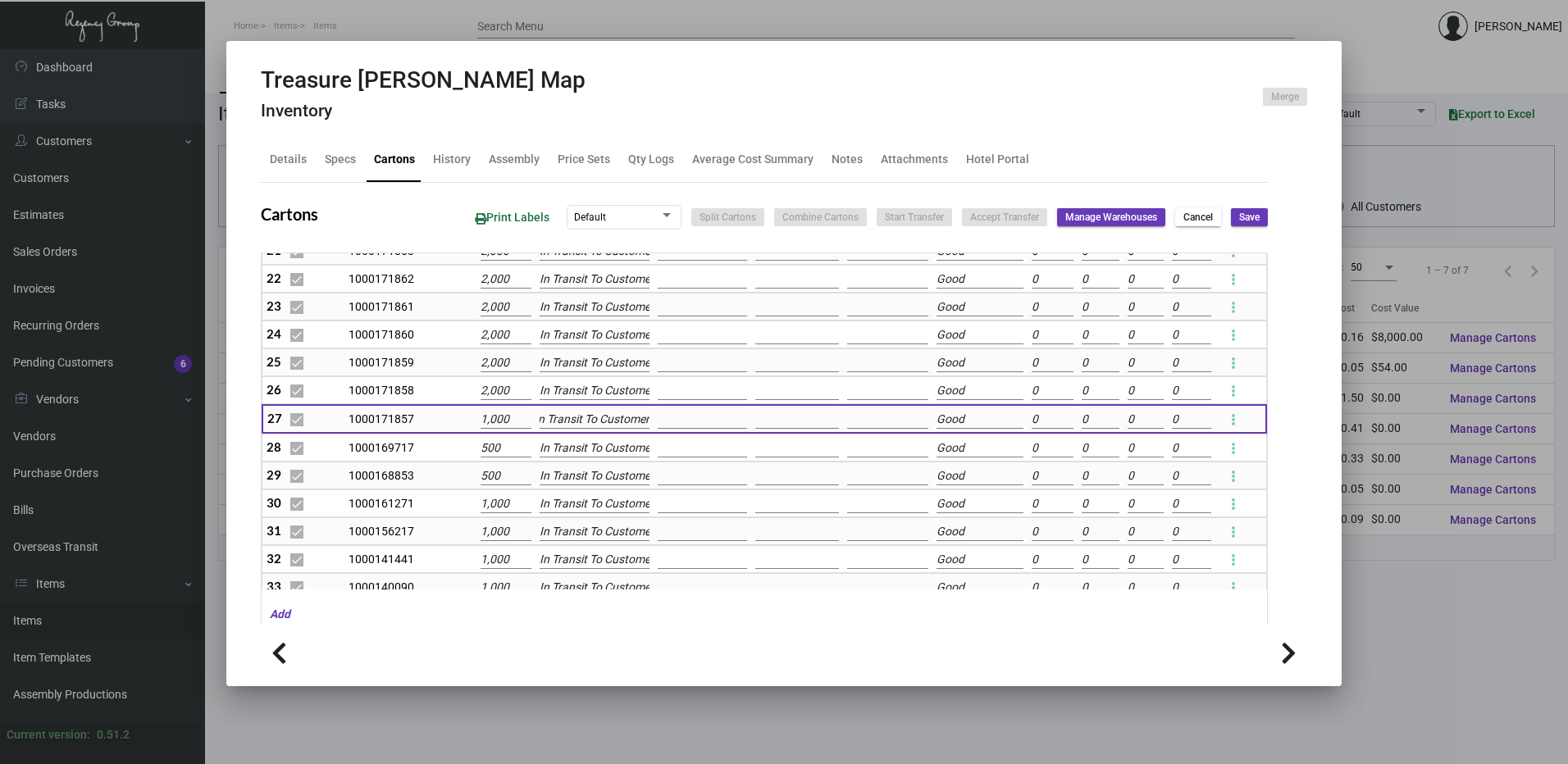
click at [1241, 213] on span "Save" at bounding box center [1249, 218] width 20 height 14
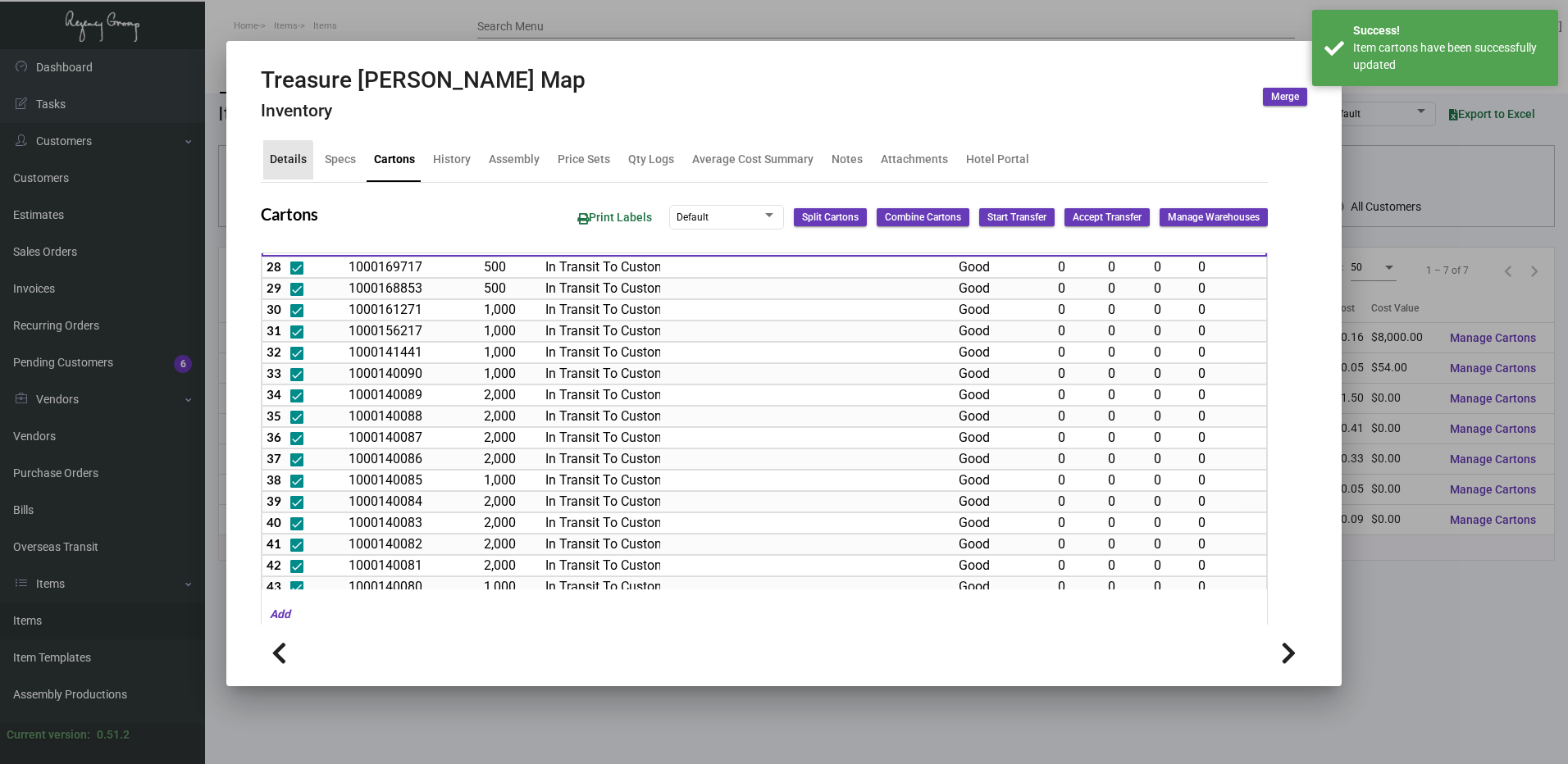
click at [286, 165] on div "Details" at bounding box center [288, 159] width 37 height 17
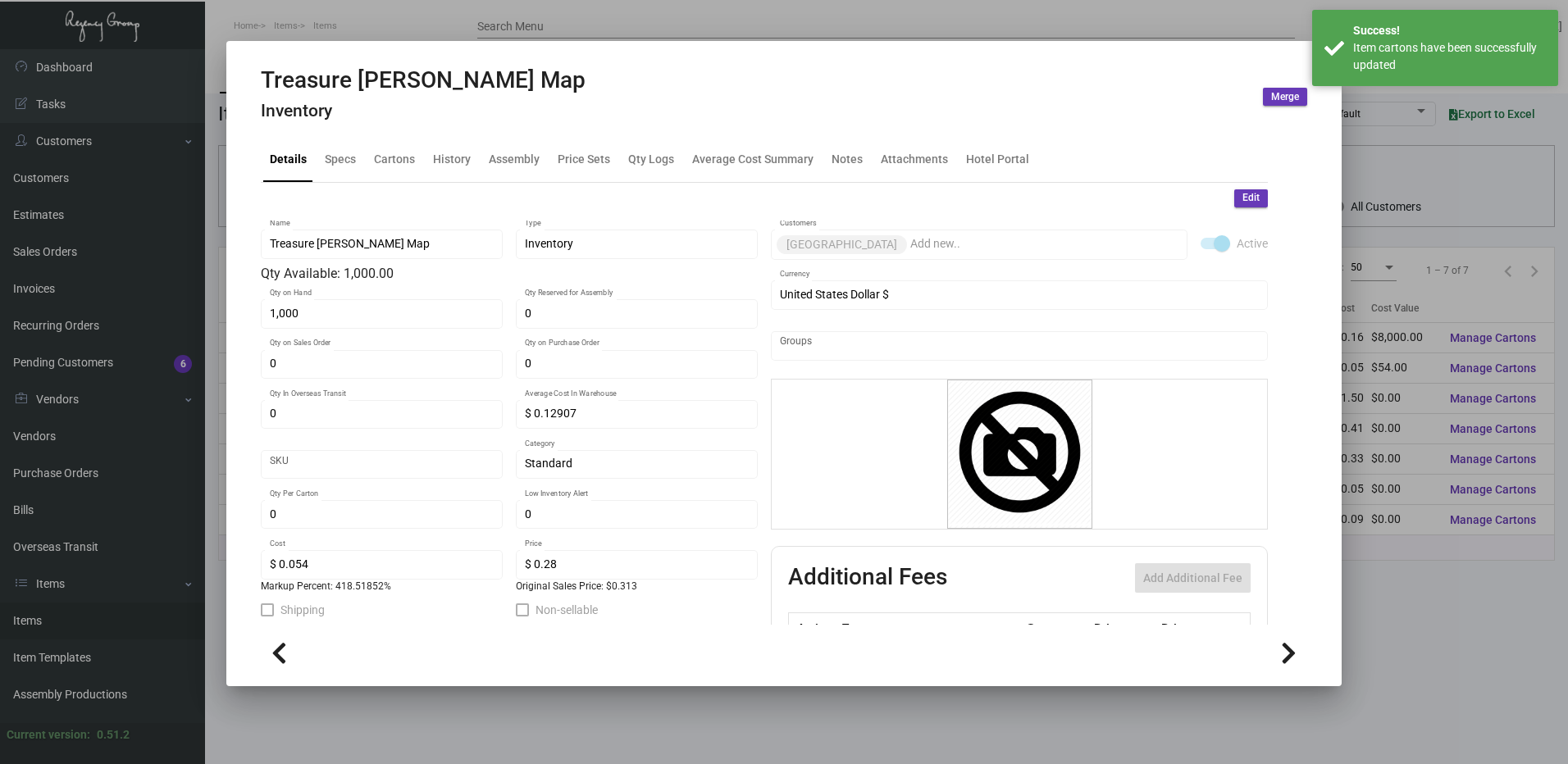
click at [1252, 201] on button "Edit" at bounding box center [1251, 198] width 34 height 18
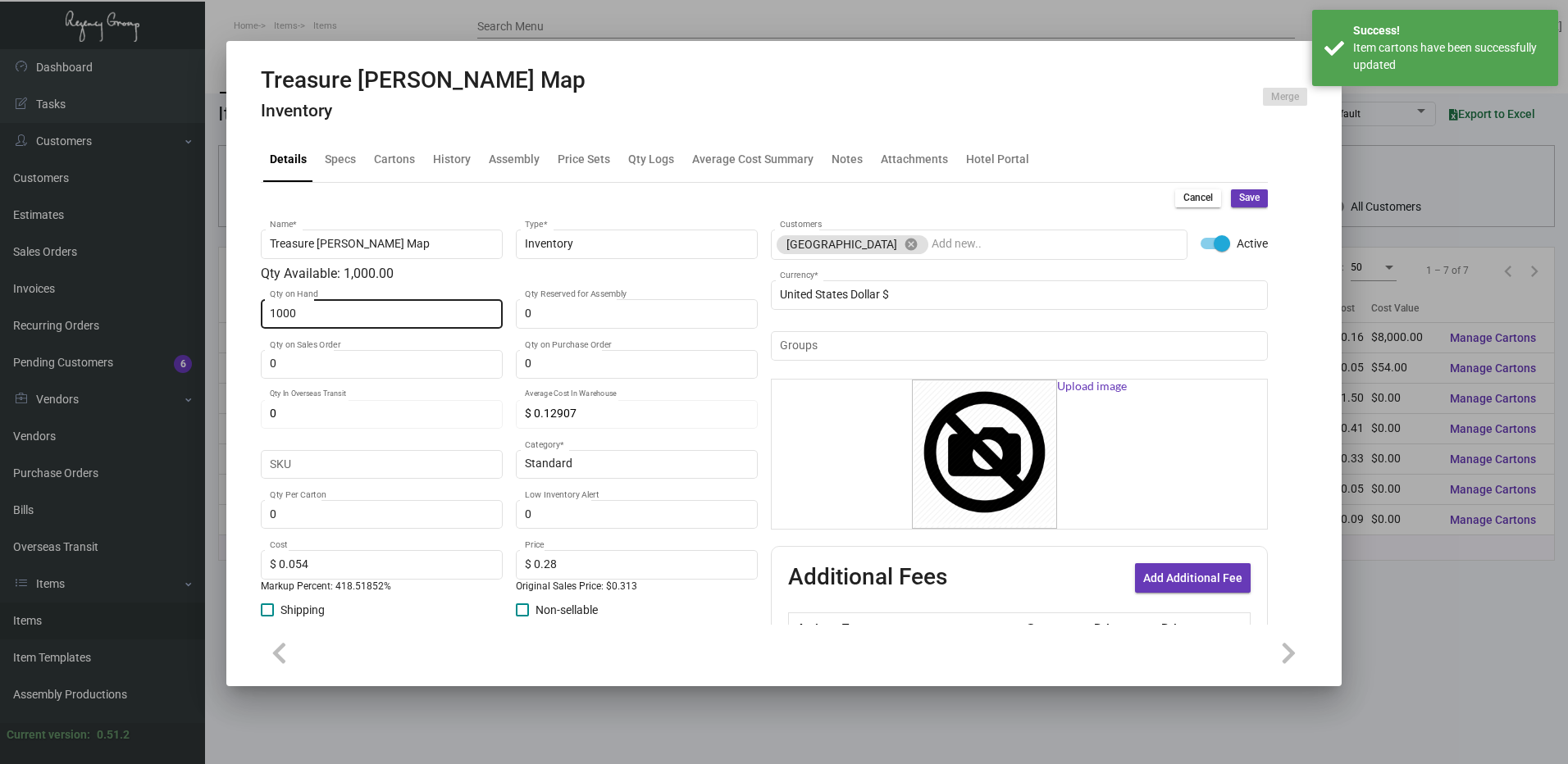
click at [361, 313] on input "1000" at bounding box center [381, 314] width 224 height 13
click at [1240, 196] on span "Save" at bounding box center [1249, 197] width 20 height 14
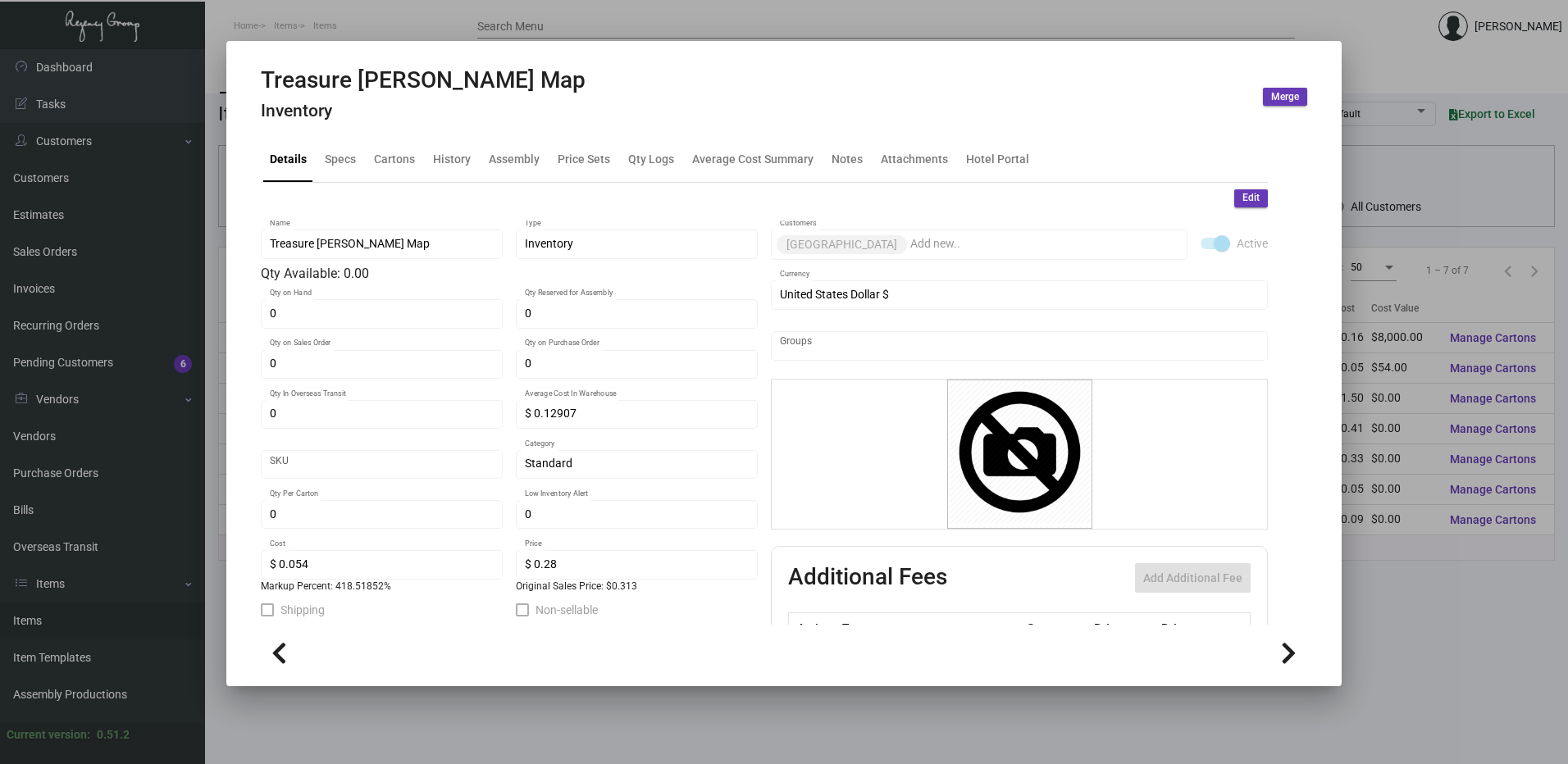
click at [361, 19] on div at bounding box center [784, 382] width 1568 height 764
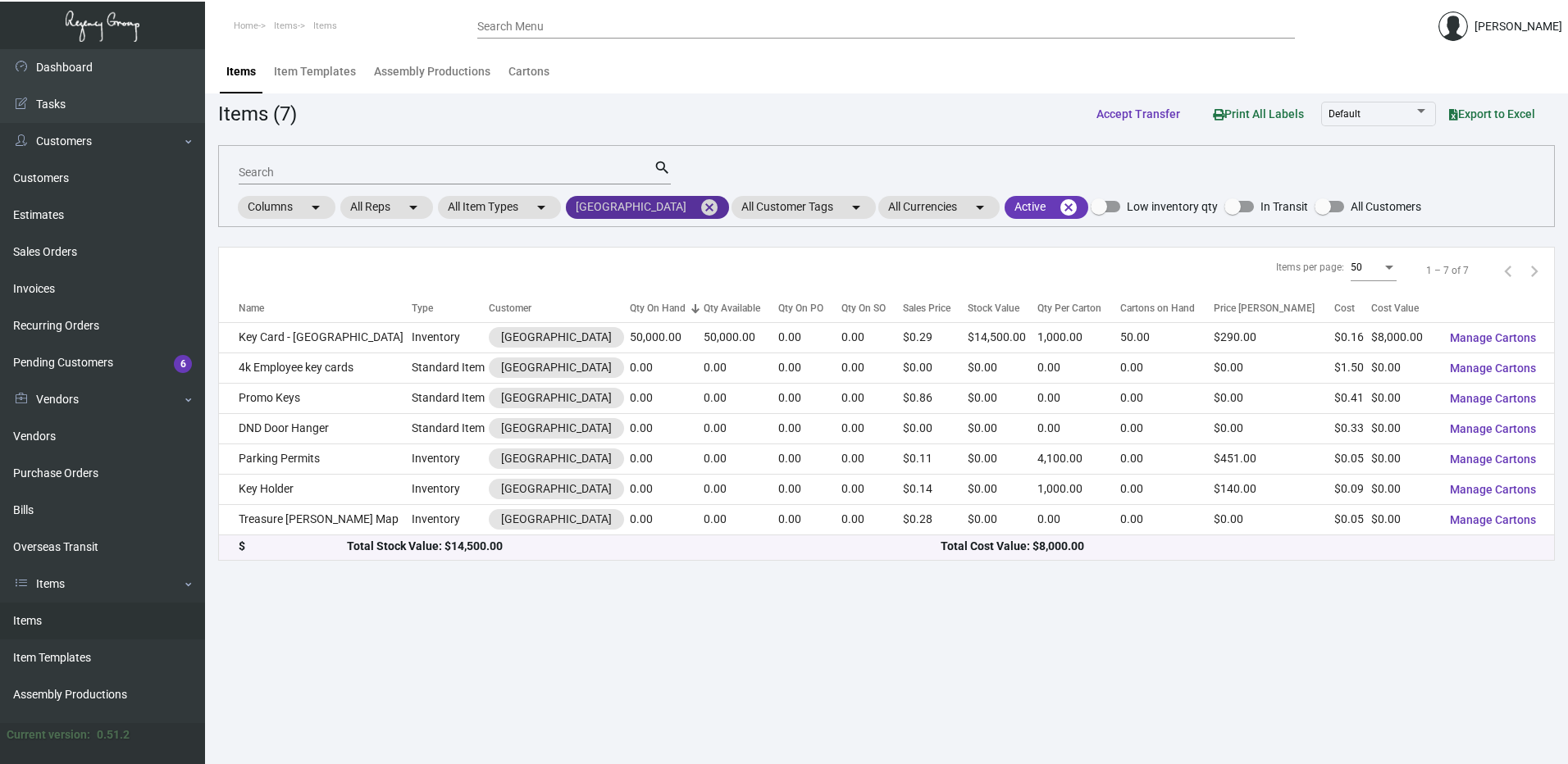
click at [713, 203] on mat-icon "cancel" at bounding box center [709, 207] width 20 height 20
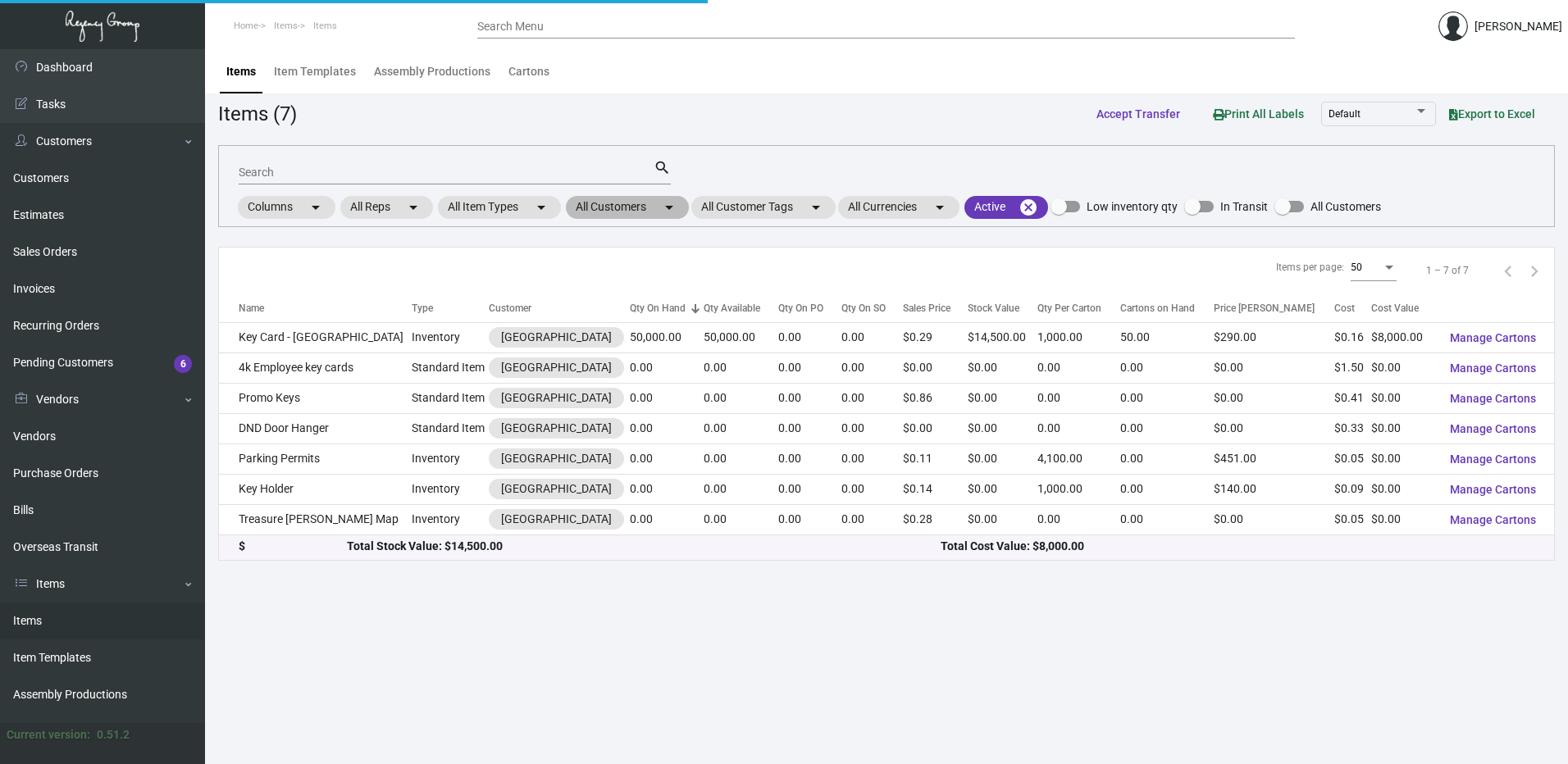
click at [648, 210] on mat-chip "All Customers arrow_drop_down" at bounding box center [627, 207] width 123 height 23
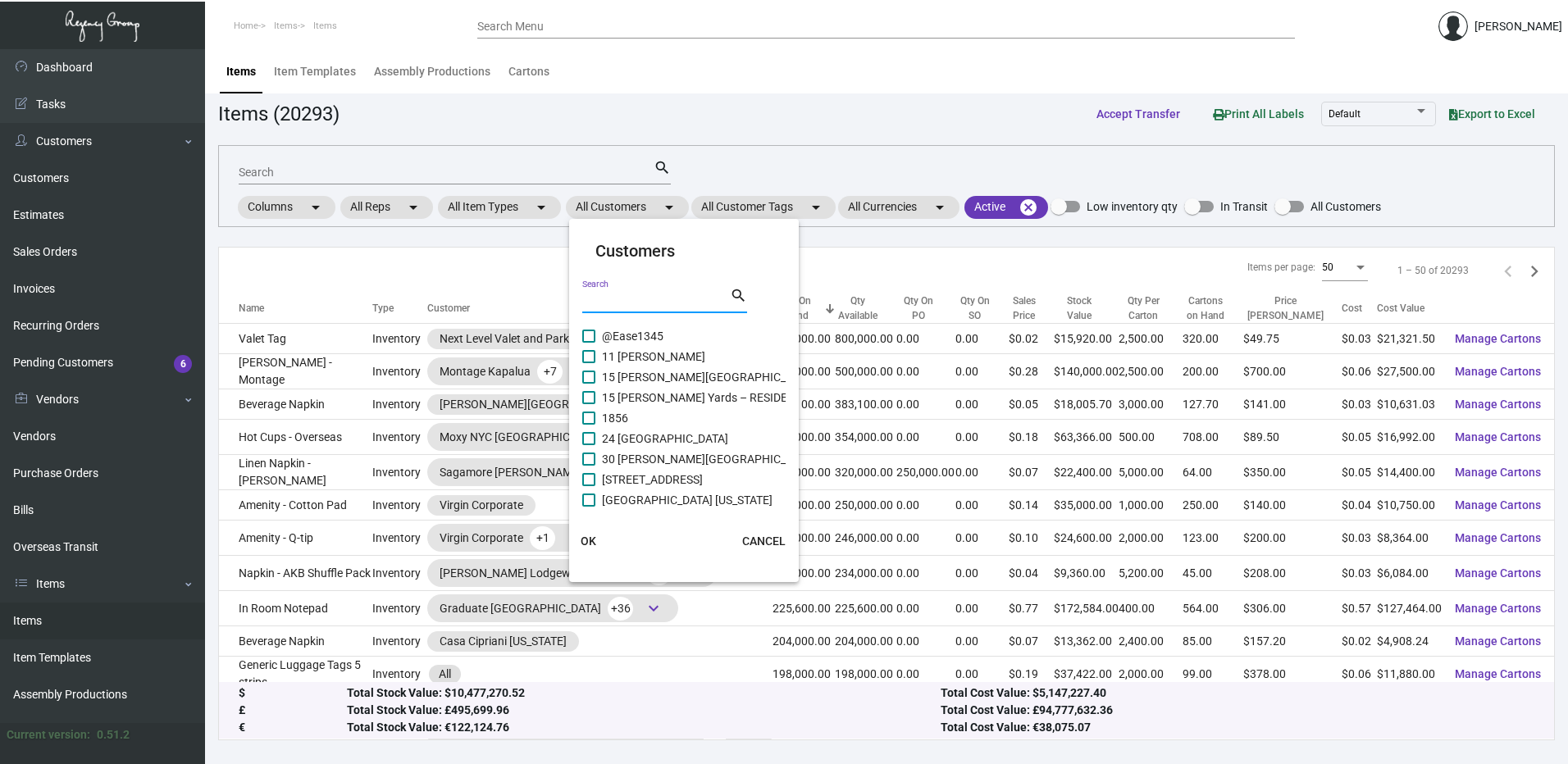
click at [643, 298] on input "Search" at bounding box center [656, 301] width 148 height 13
paste input "[GEOGRAPHIC_DATA]"
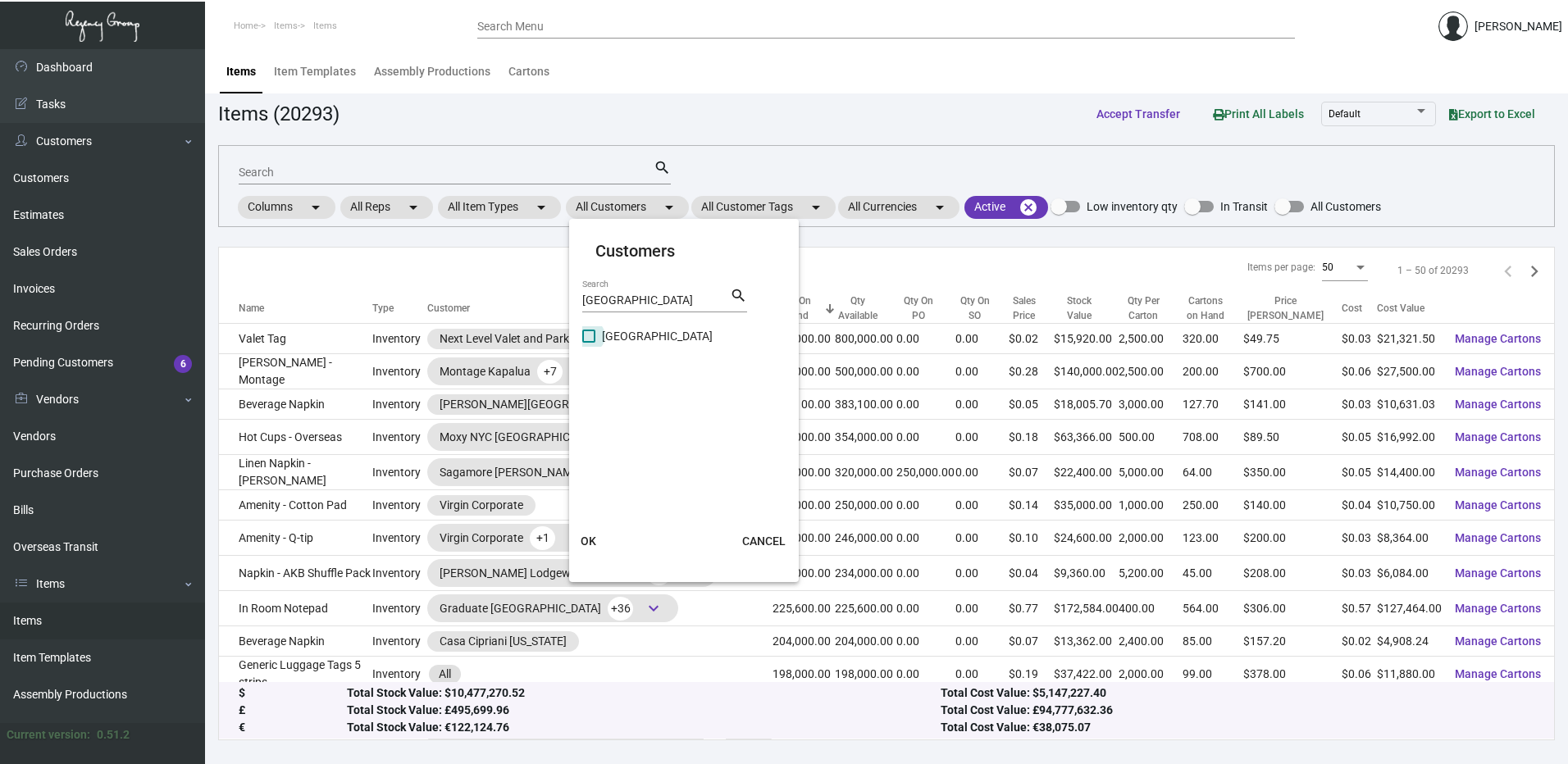
click at [595, 343] on label "[GEOGRAPHIC_DATA]" at bounding box center [647, 336] width 130 height 20
click at [588, 343] on input "[GEOGRAPHIC_DATA]" at bounding box center [588, 343] width 1 height 1
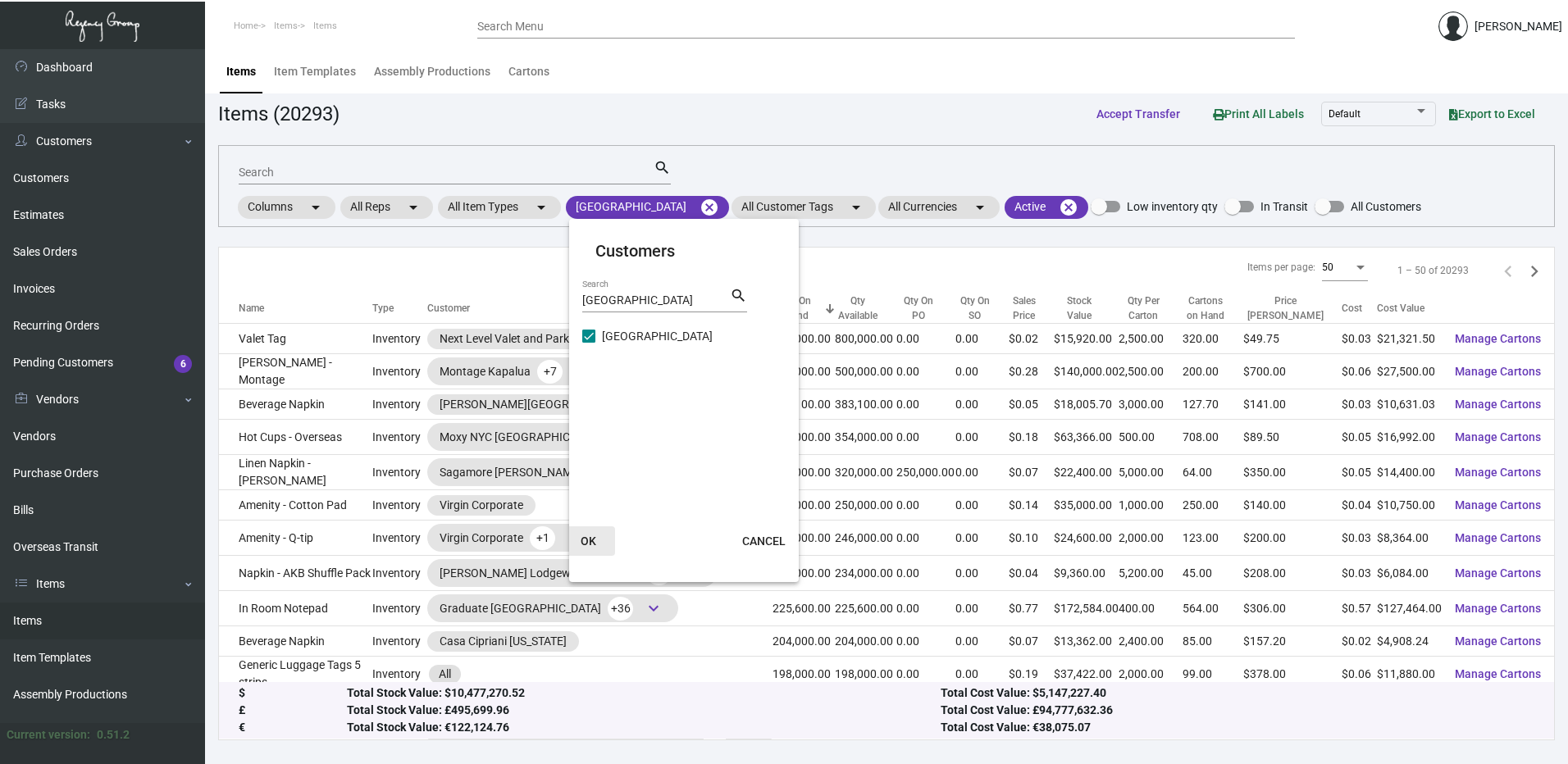
click at [588, 540] on span "OK" at bounding box center [588, 542] width 15 height 13
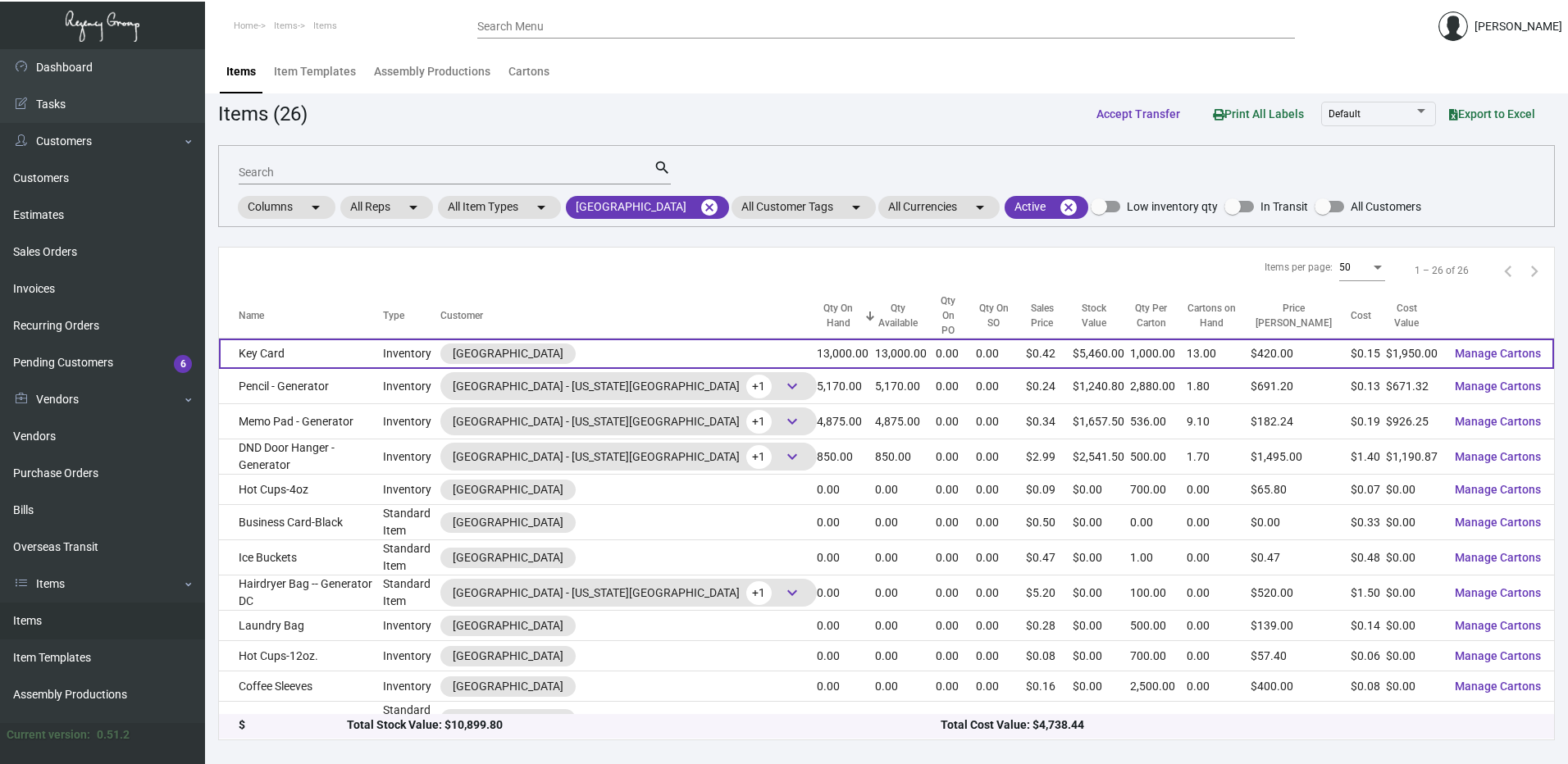
click at [323, 341] on td "Key Card" at bounding box center [300, 354] width 164 height 31
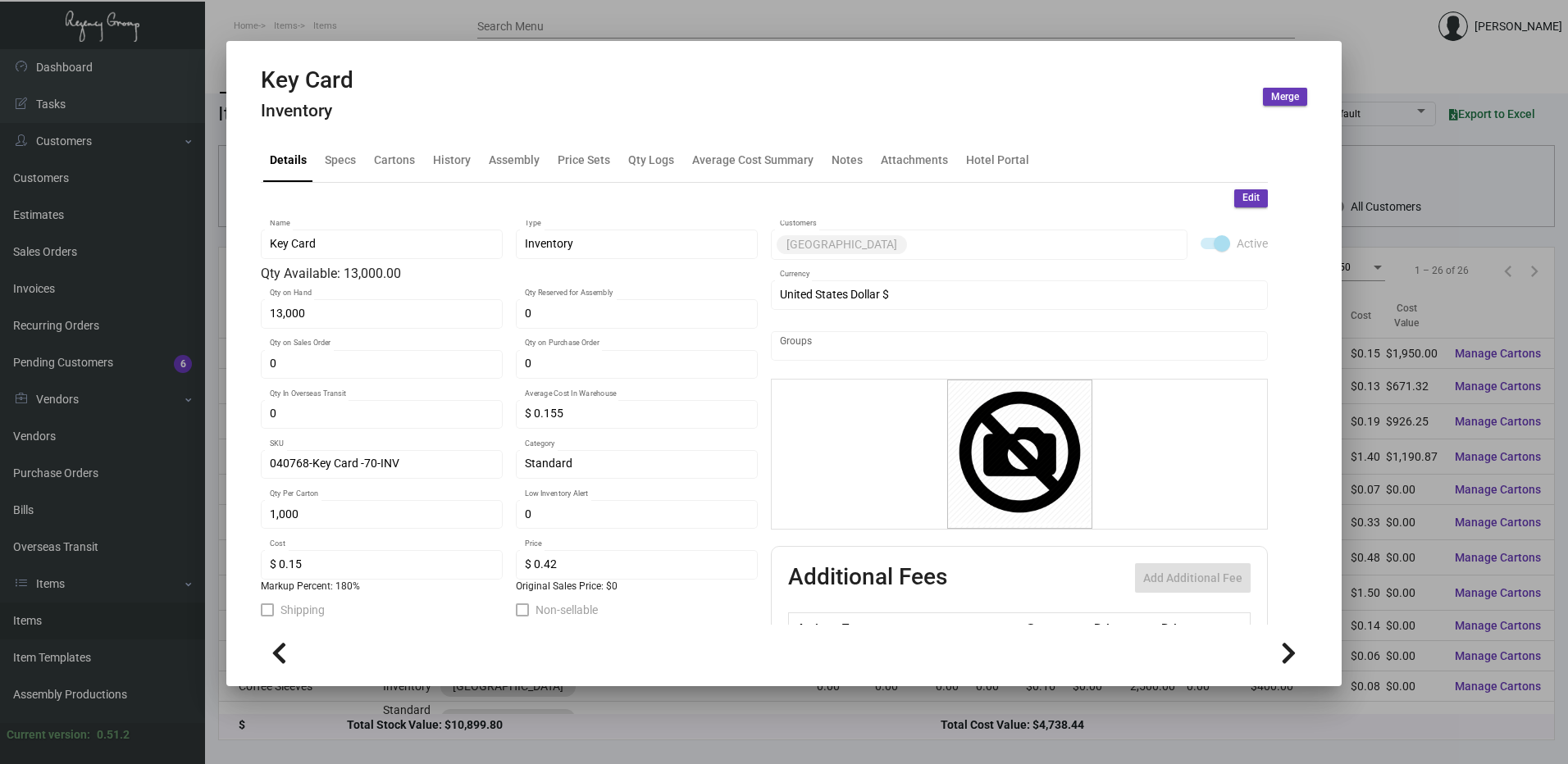
click at [398, 110] on div "Key Card Inventory Merge" at bounding box center [784, 97] width 1047 height 61
click at [398, 136] on mat-tab-group "Details Specs Cartons History Assembly Price Sets Qty Logs Average Cost Summary…" at bounding box center [765, 376] width 1047 height 497
click at [401, 150] on div "Cartons" at bounding box center [394, 159] width 54 height 39
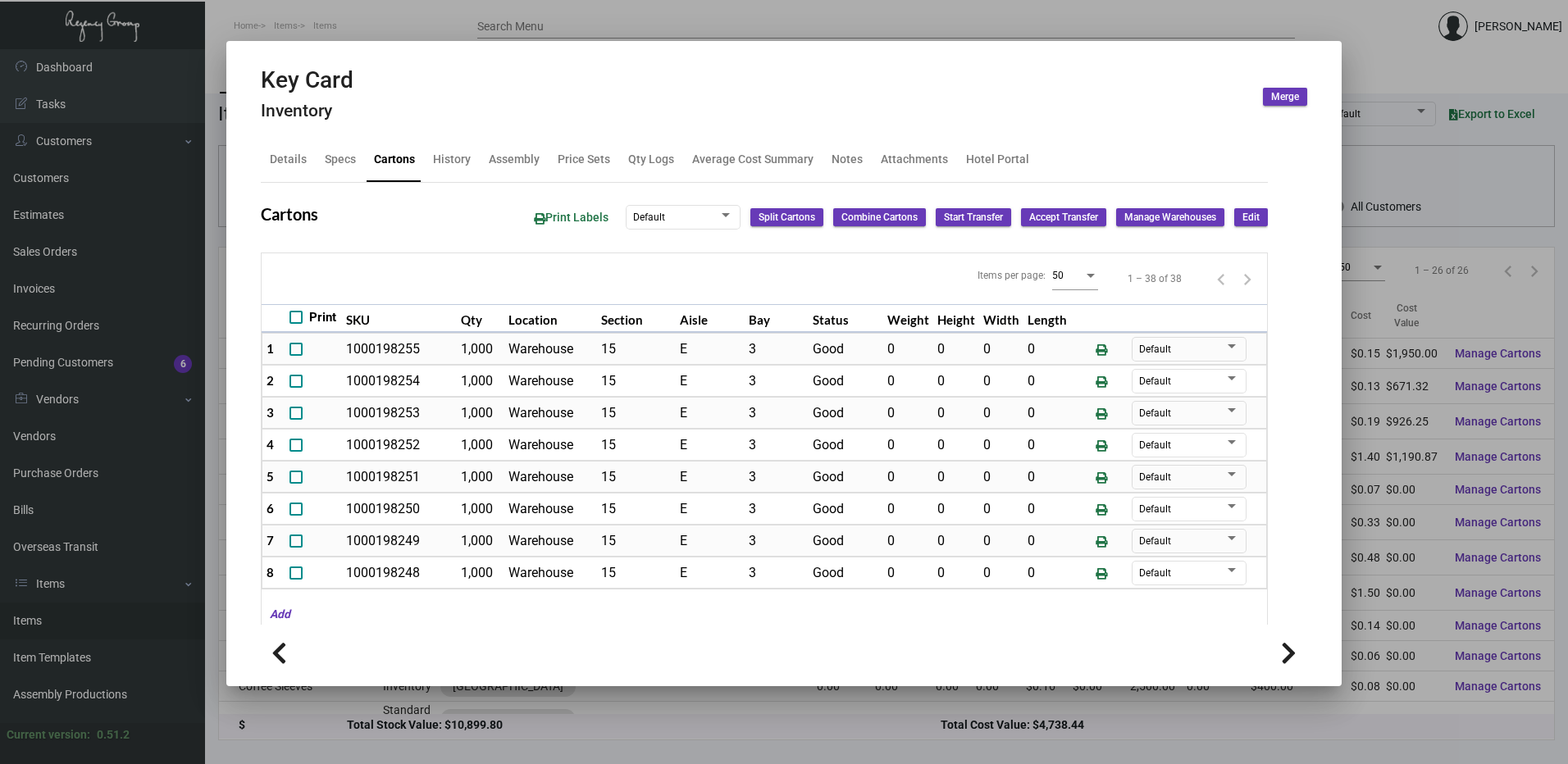
click at [409, 28] on div at bounding box center [784, 382] width 1568 height 764
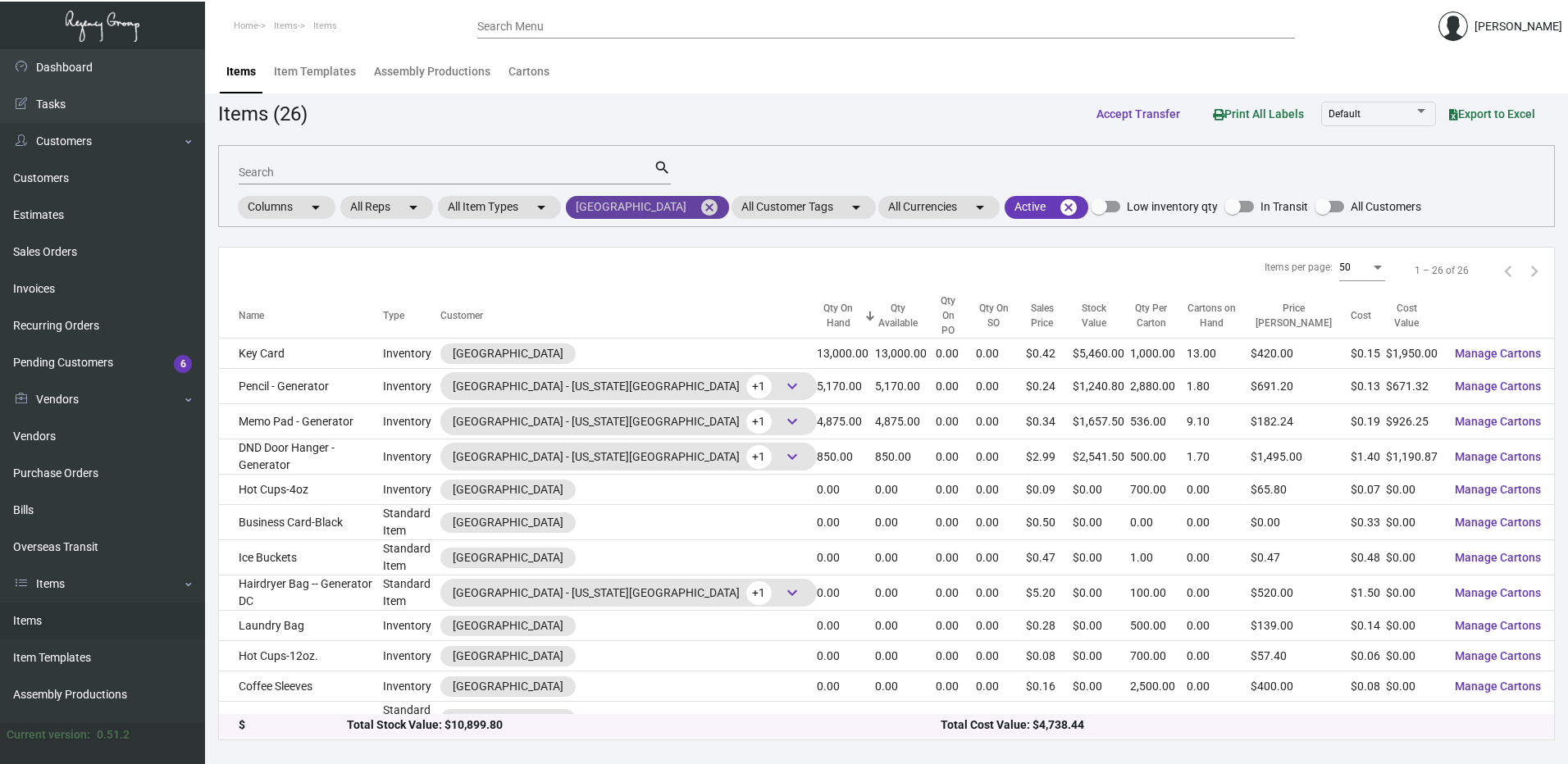
click at [700, 201] on mat-icon "cancel" at bounding box center [709, 207] width 20 height 20
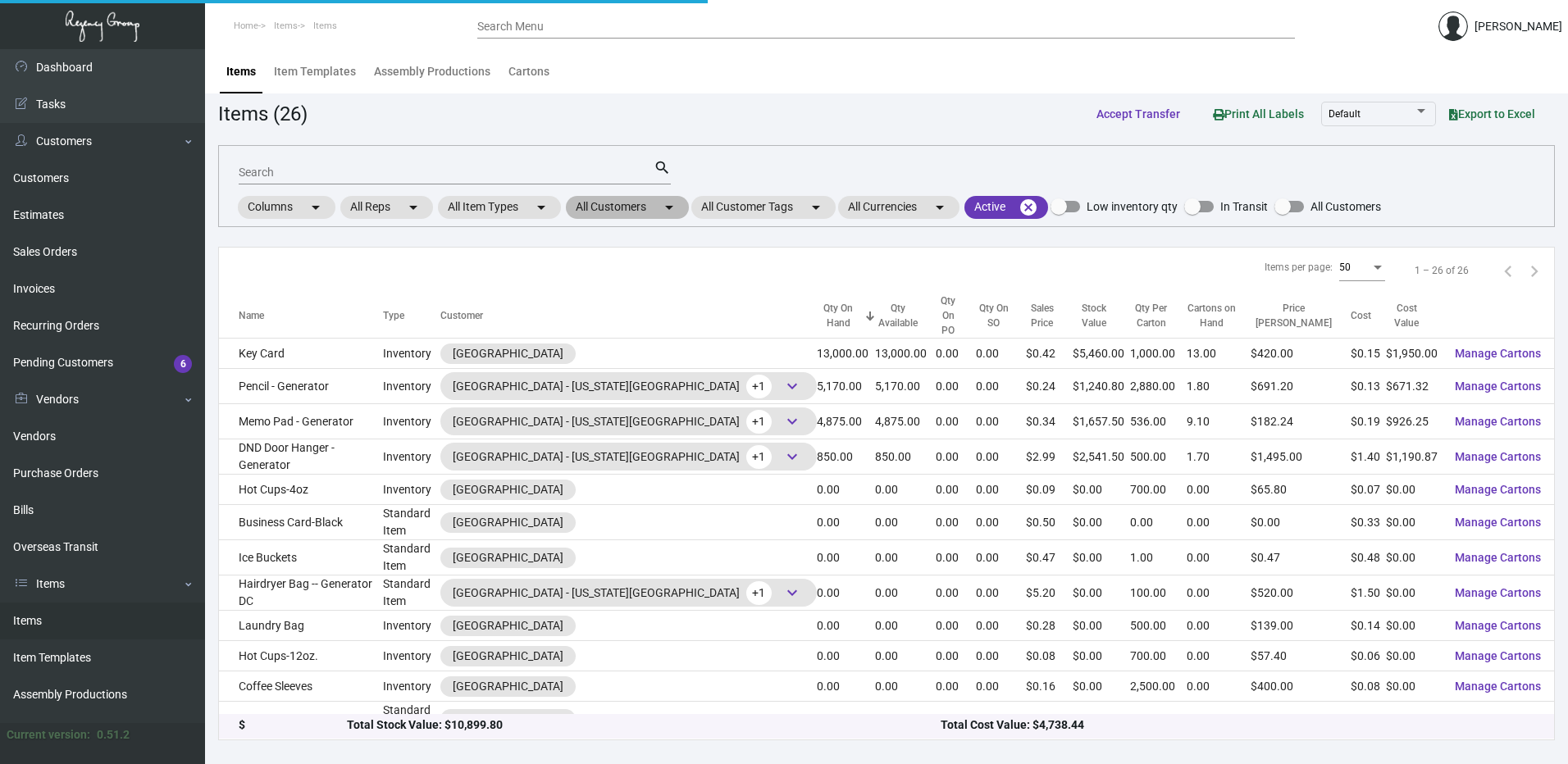
click at [635, 211] on mat-chip "All Customers arrow_drop_down" at bounding box center [627, 207] width 123 height 23
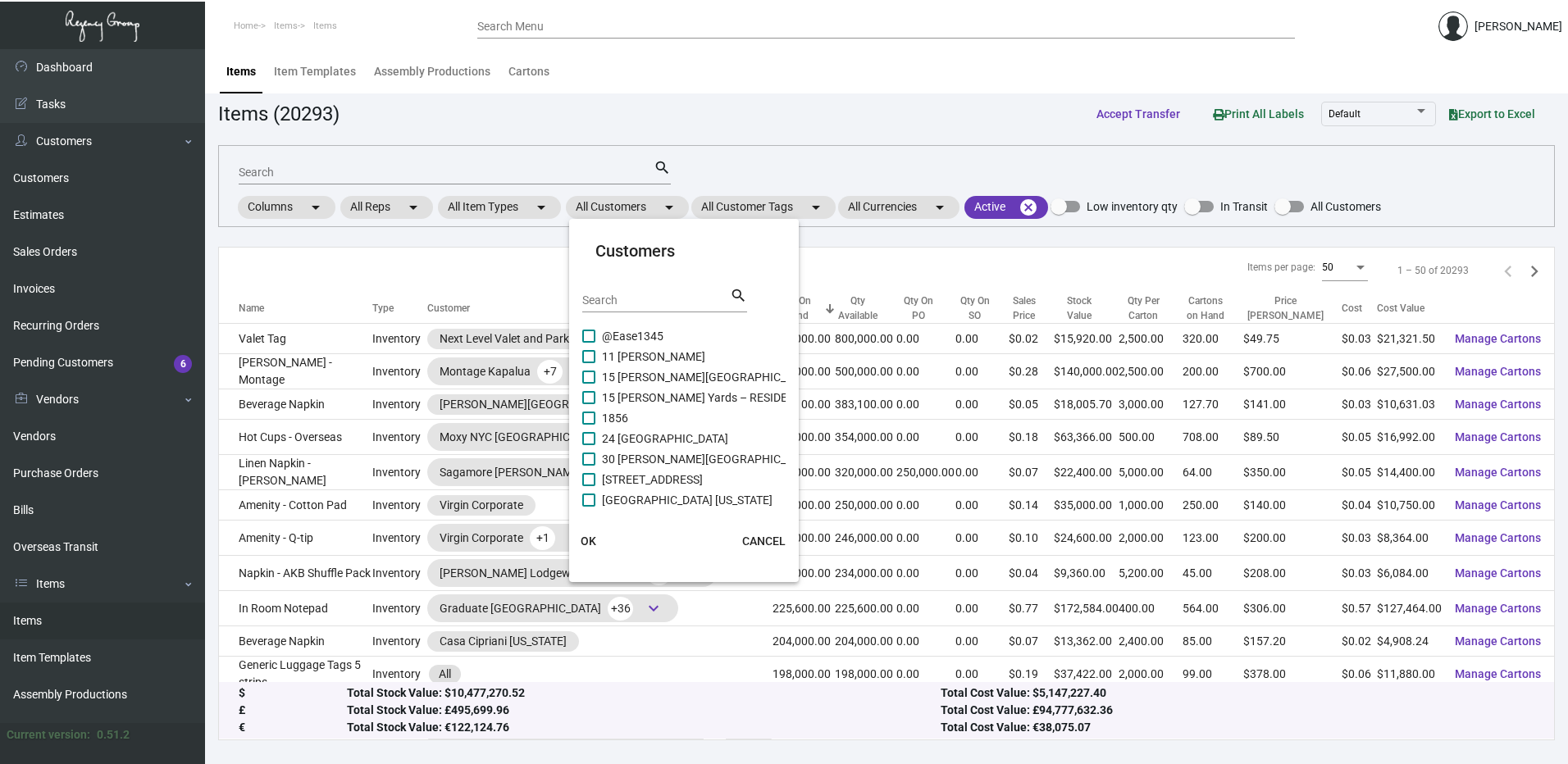
click at [629, 304] on input "Search" at bounding box center [656, 301] width 148 height 13
paste input "[GEOGRAPHIC_DATA]"
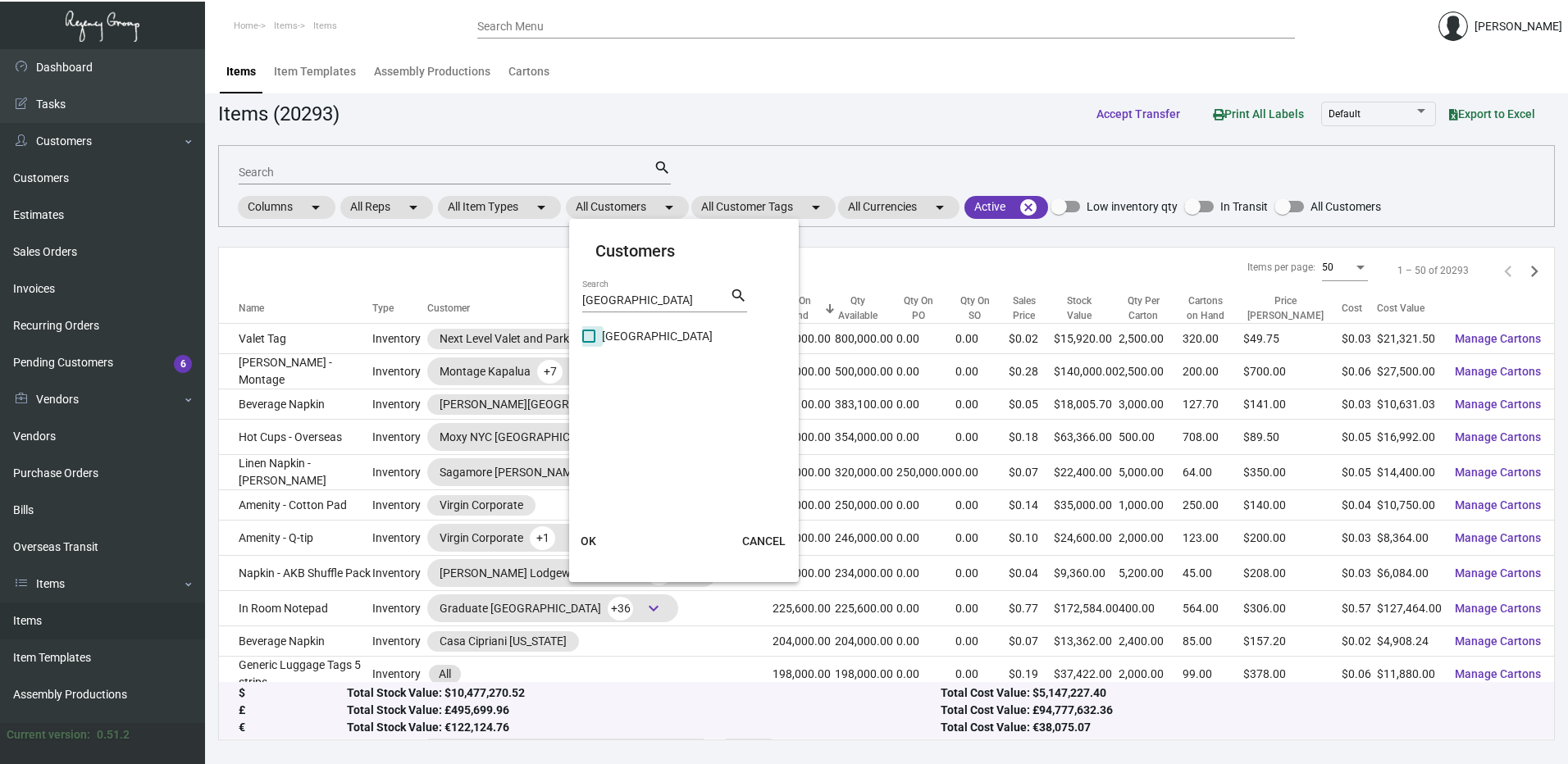
click at [591, 336] on span at bounding box center [588, 336] width 13 height 13
click at [588, 343] on input "[GEOGRAPHIC_DATA]" at bounding box center [588, 343] width 1 height 1
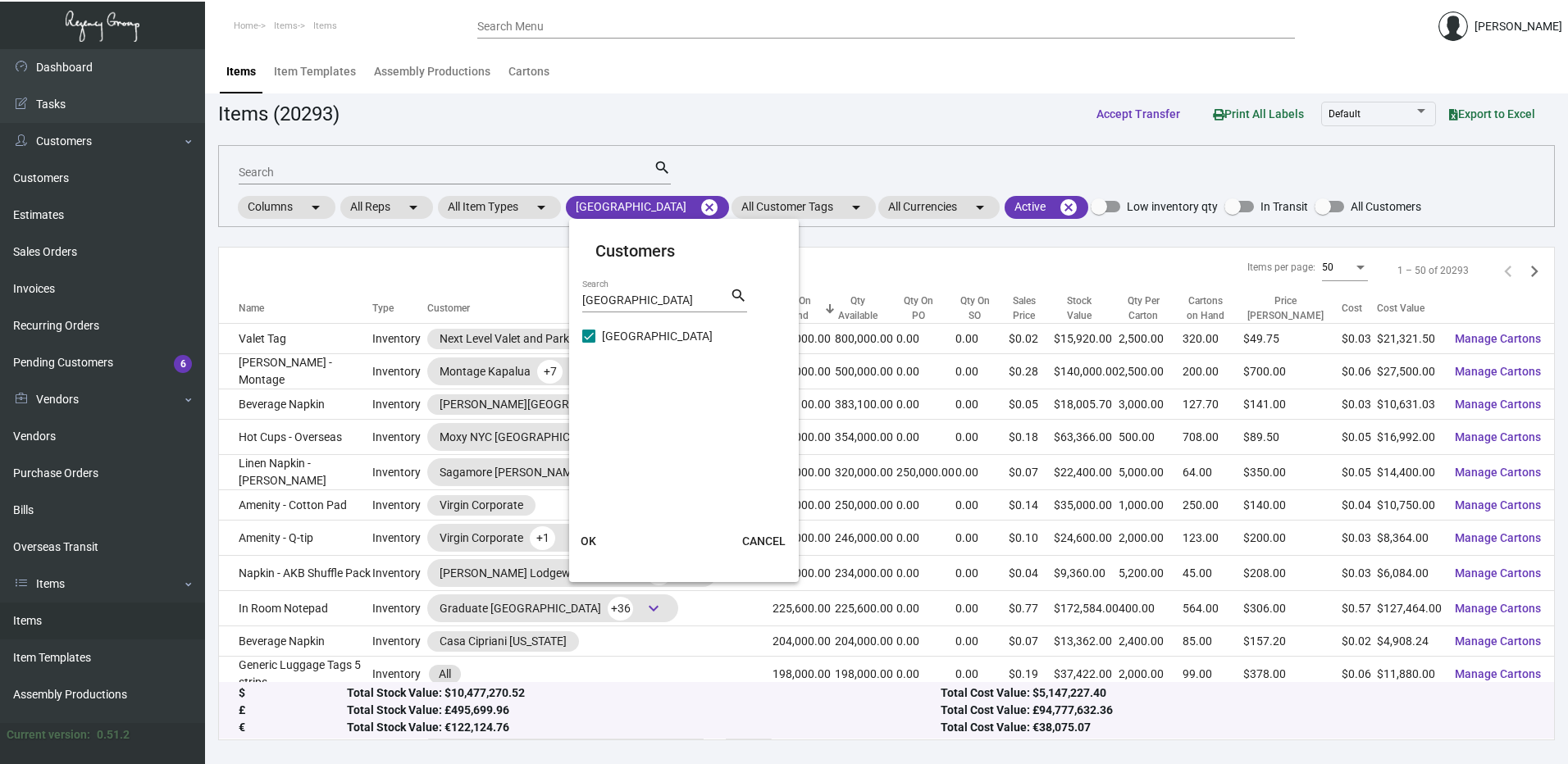
click at [590, 544] on span "OK" at bounding box center [588, 542] width 15 height 13
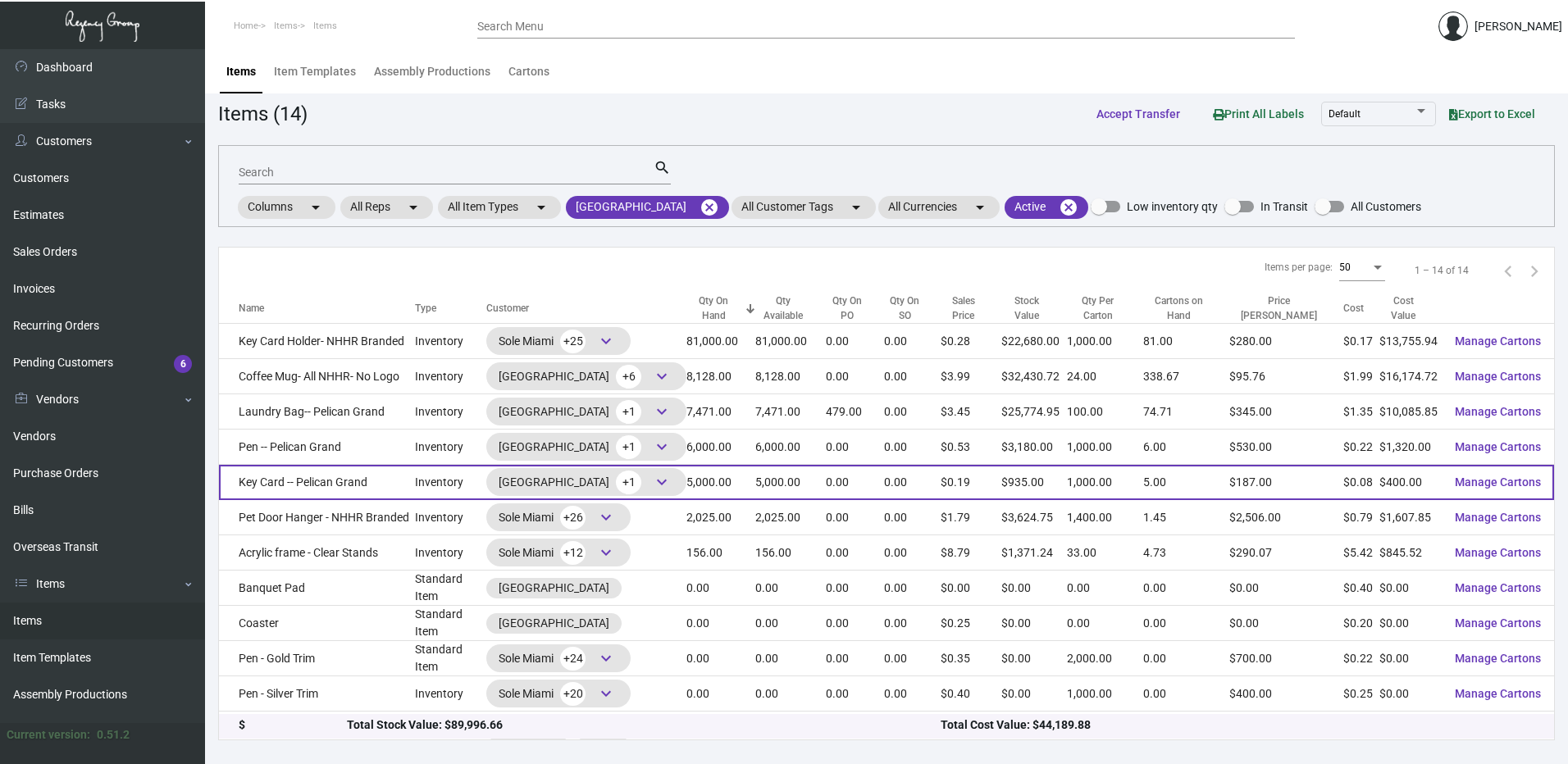
click at [305, 483] on td "Key Card -- Pelican Grand" at bounding box center [316, 482] width 196 height 35
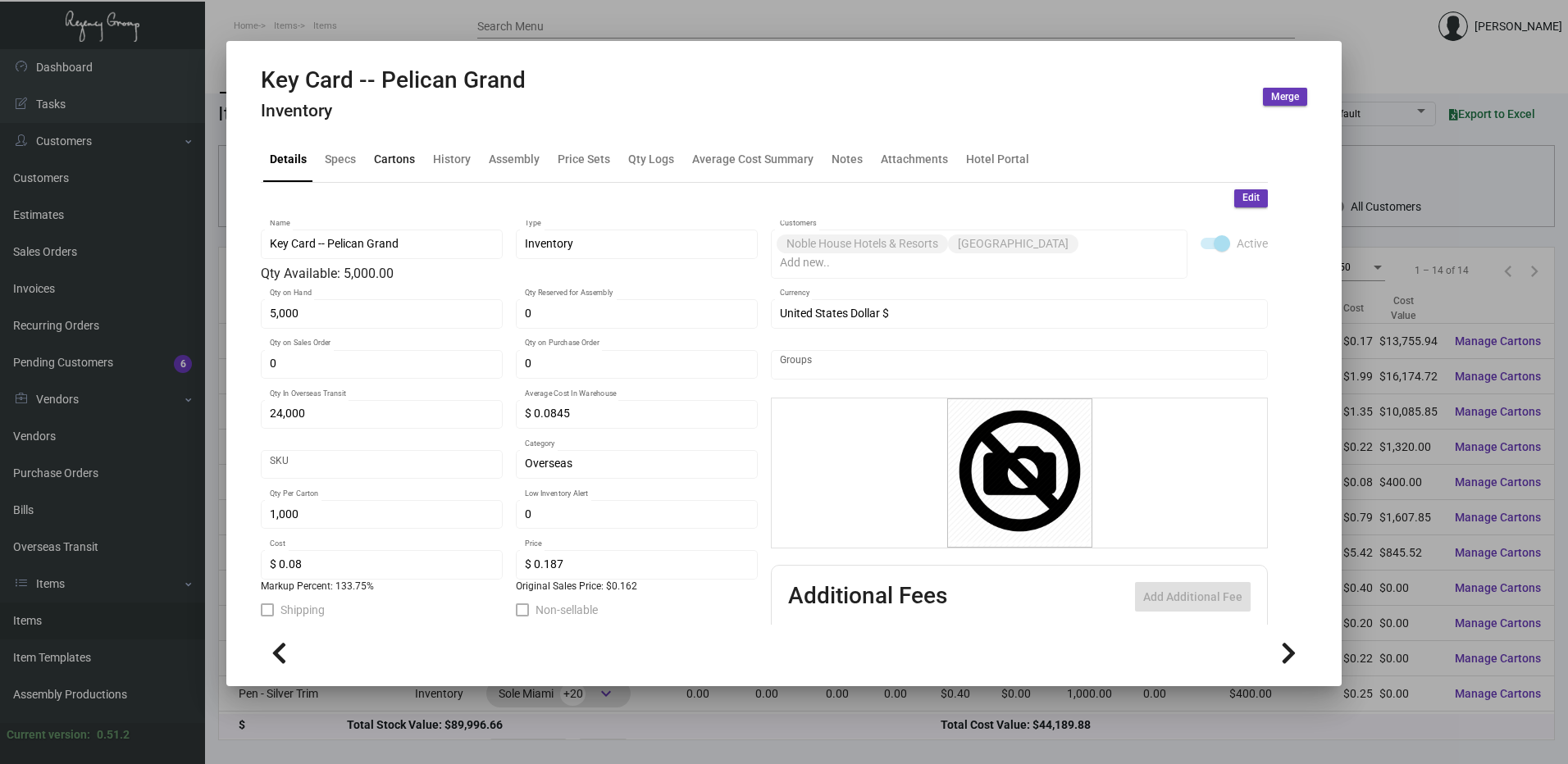
click at [395, 161] on div "Cartons" at bounding box center [394, 159] width 41 height 17
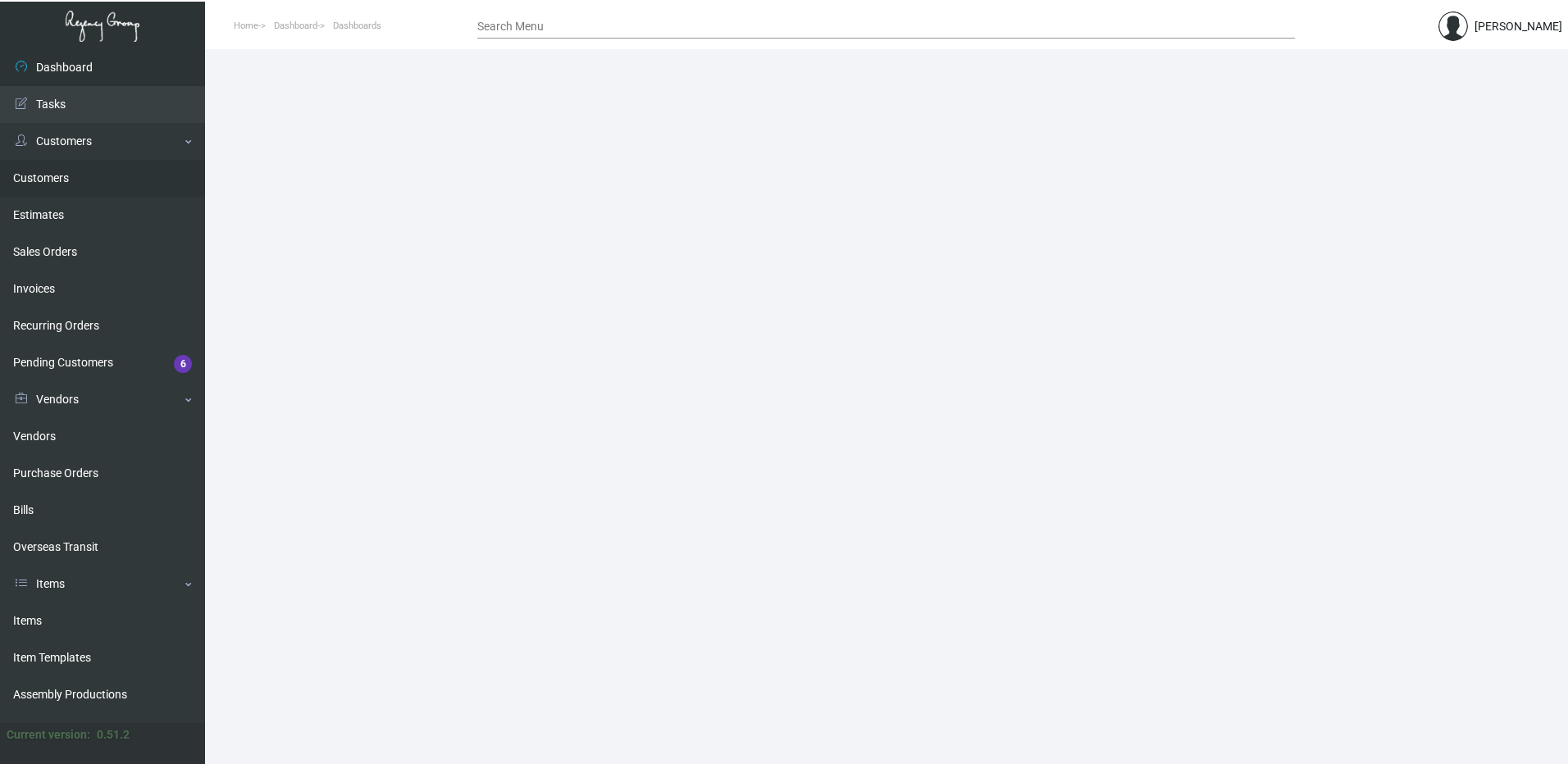
click at [68, 183] on link "Customers" at bounding box center [103, 178] width 205 height 37
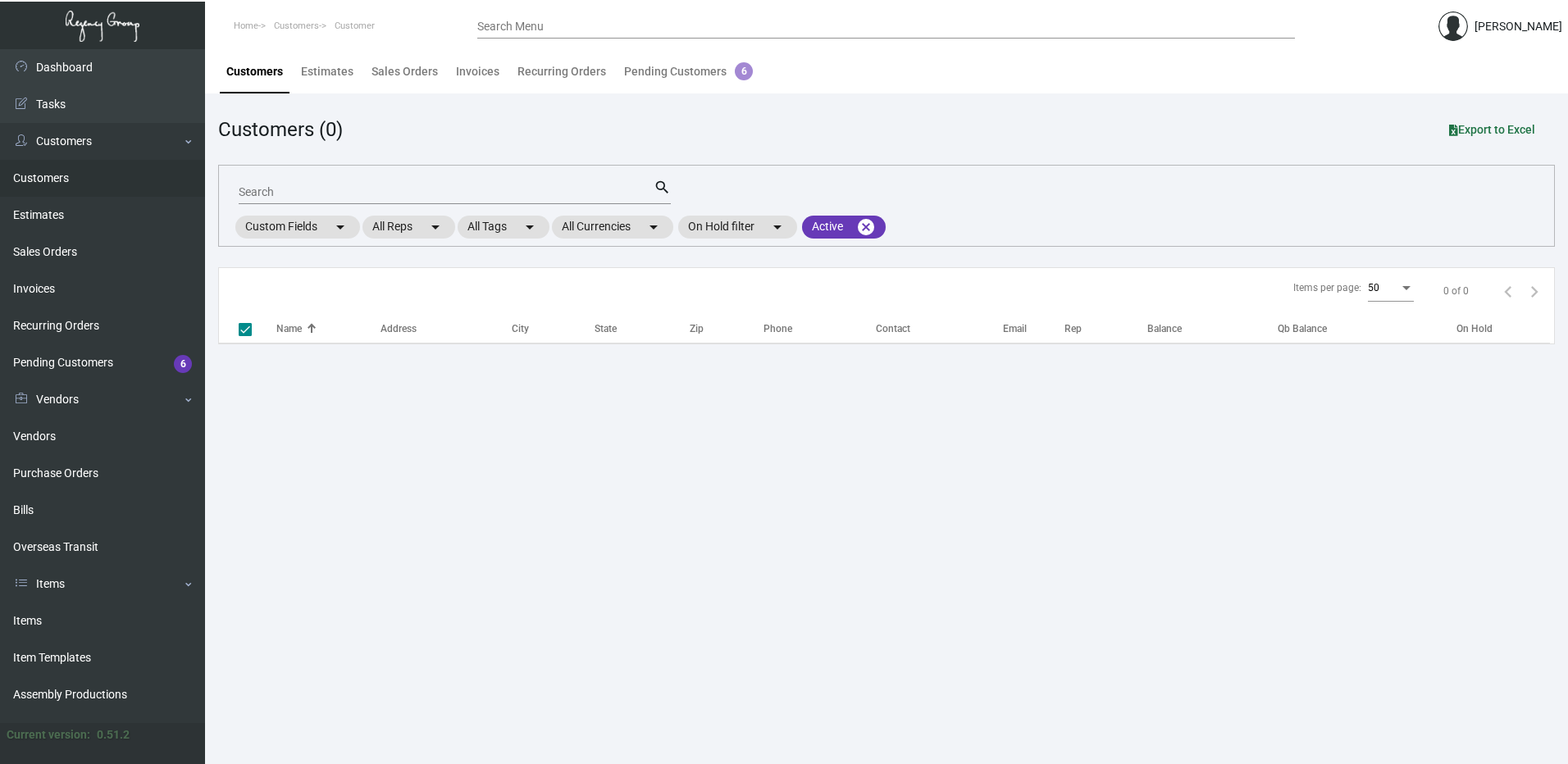
checkbox input "false"
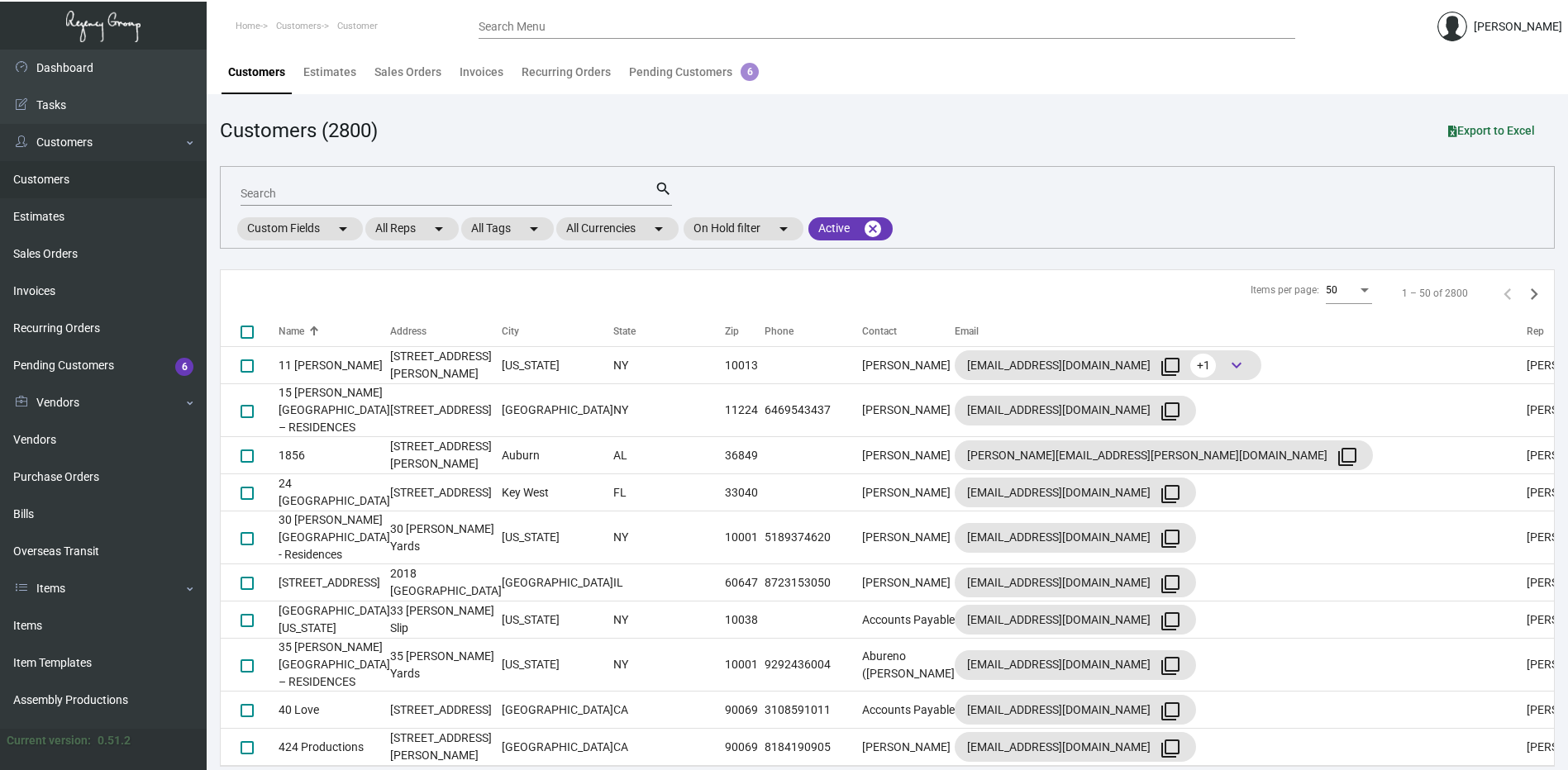
click at [380, 196] on input "Search" at bounding box center [447, 194] width 414 height 14
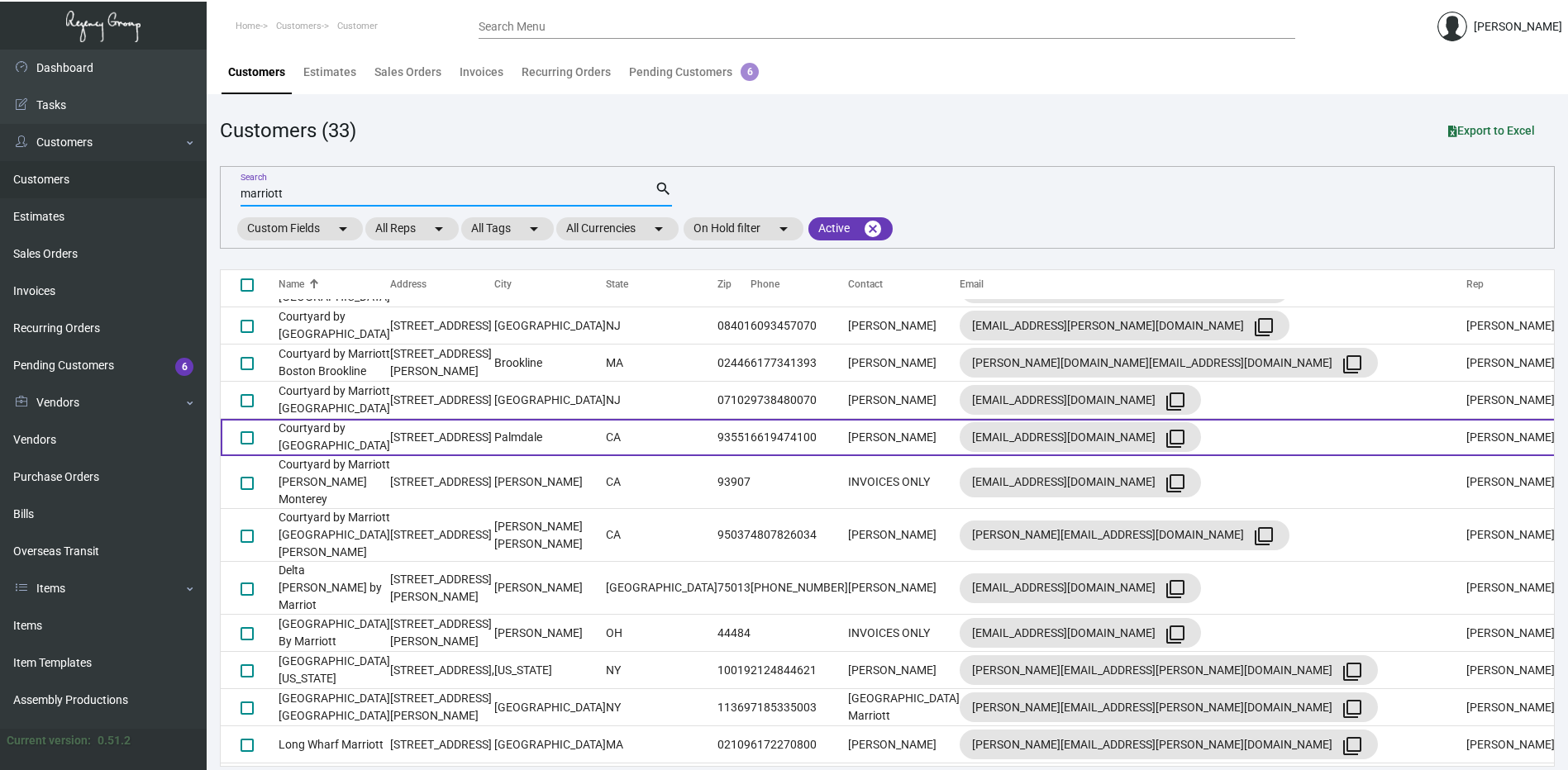
scroll to position [330, 0]
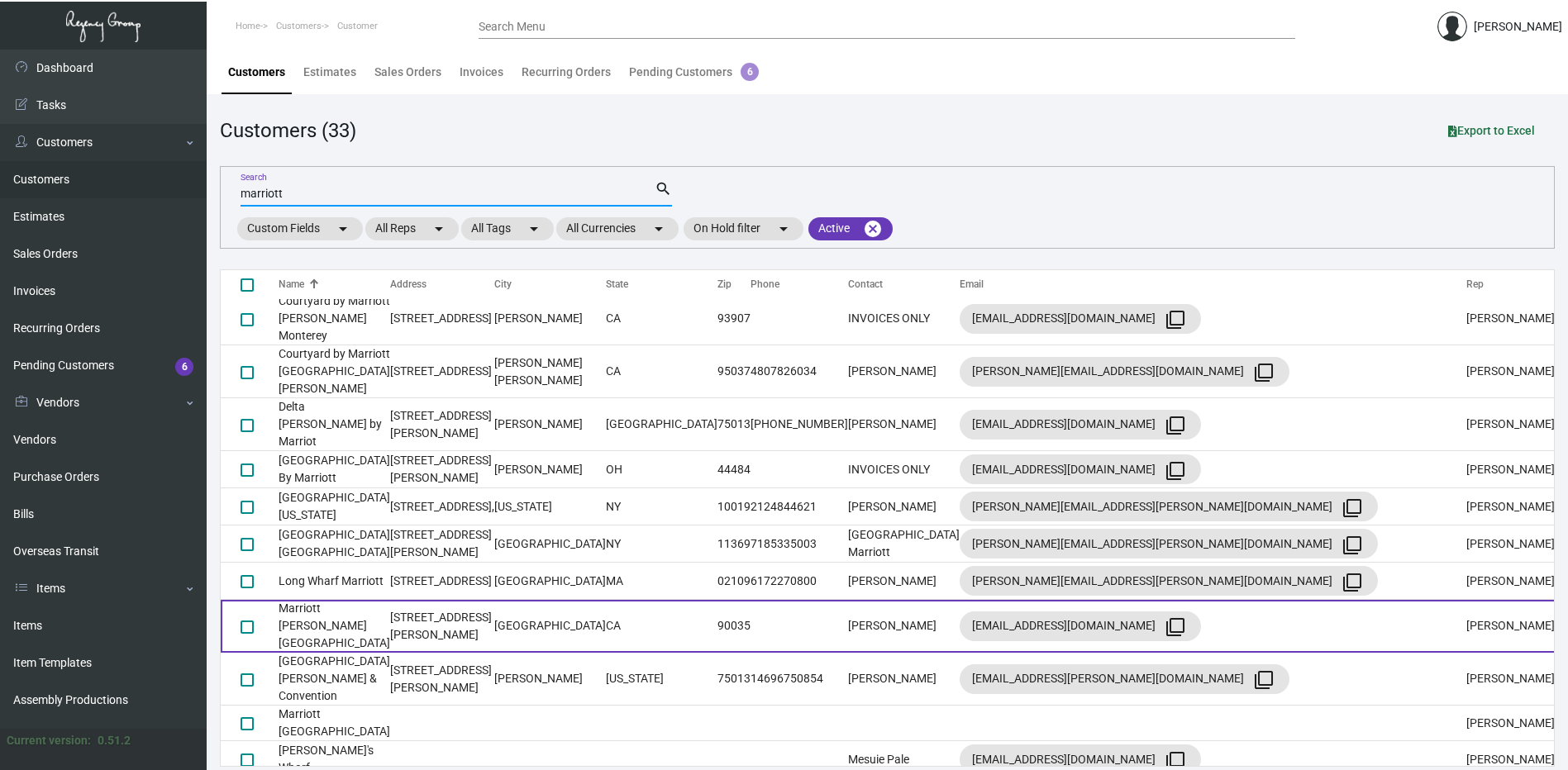
type input "marriott"
click at [353, 600] on td "Marriott Beverly Hills" at bounding box center [334, 626] width 112 height 53
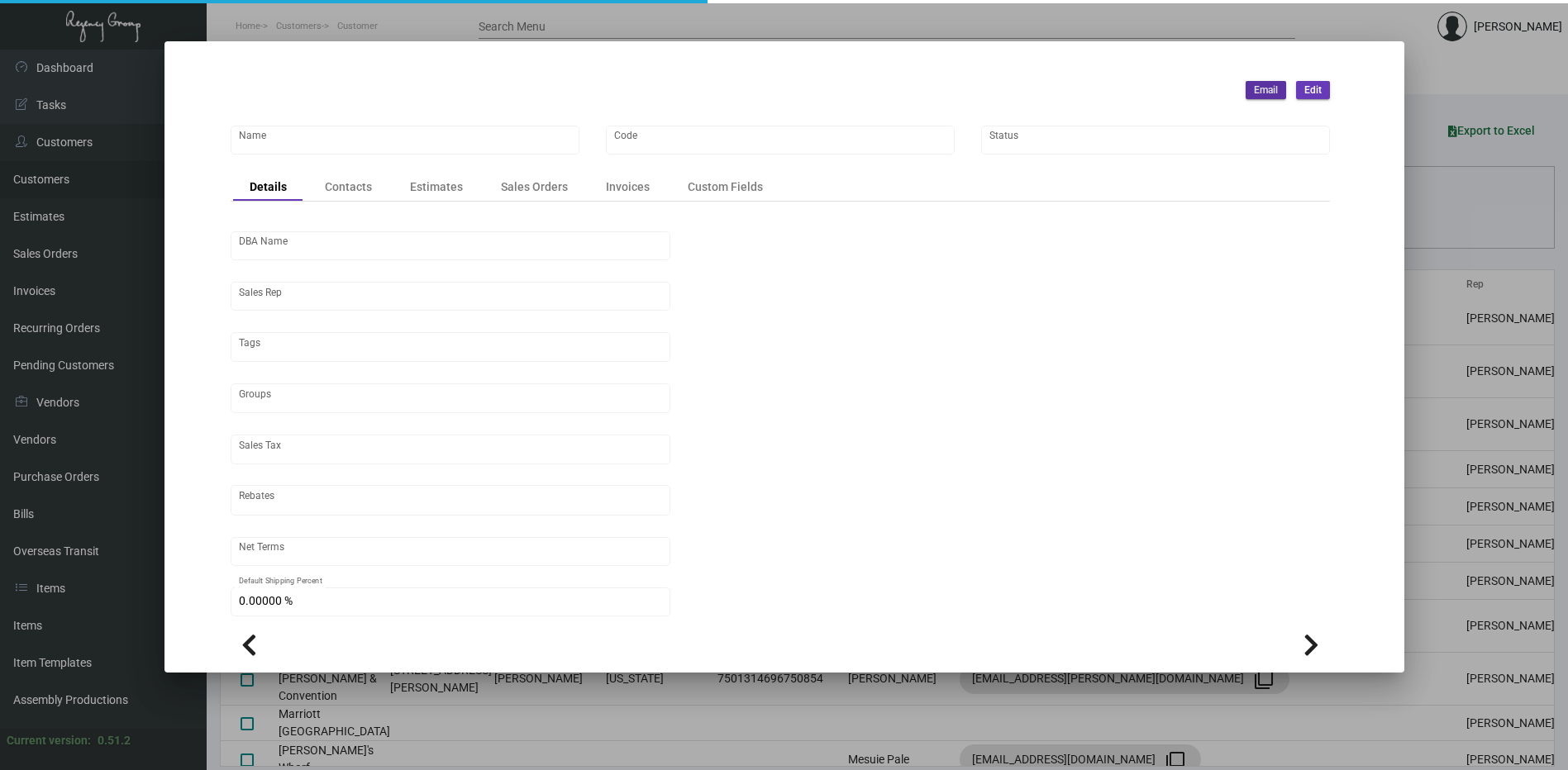
type input "Marriott Beverly Hills"
type input "835"
type input "[PERSON_NAME]"
type input "ST CA-Los Angeles-Los Angeles"
type input "Net 30"
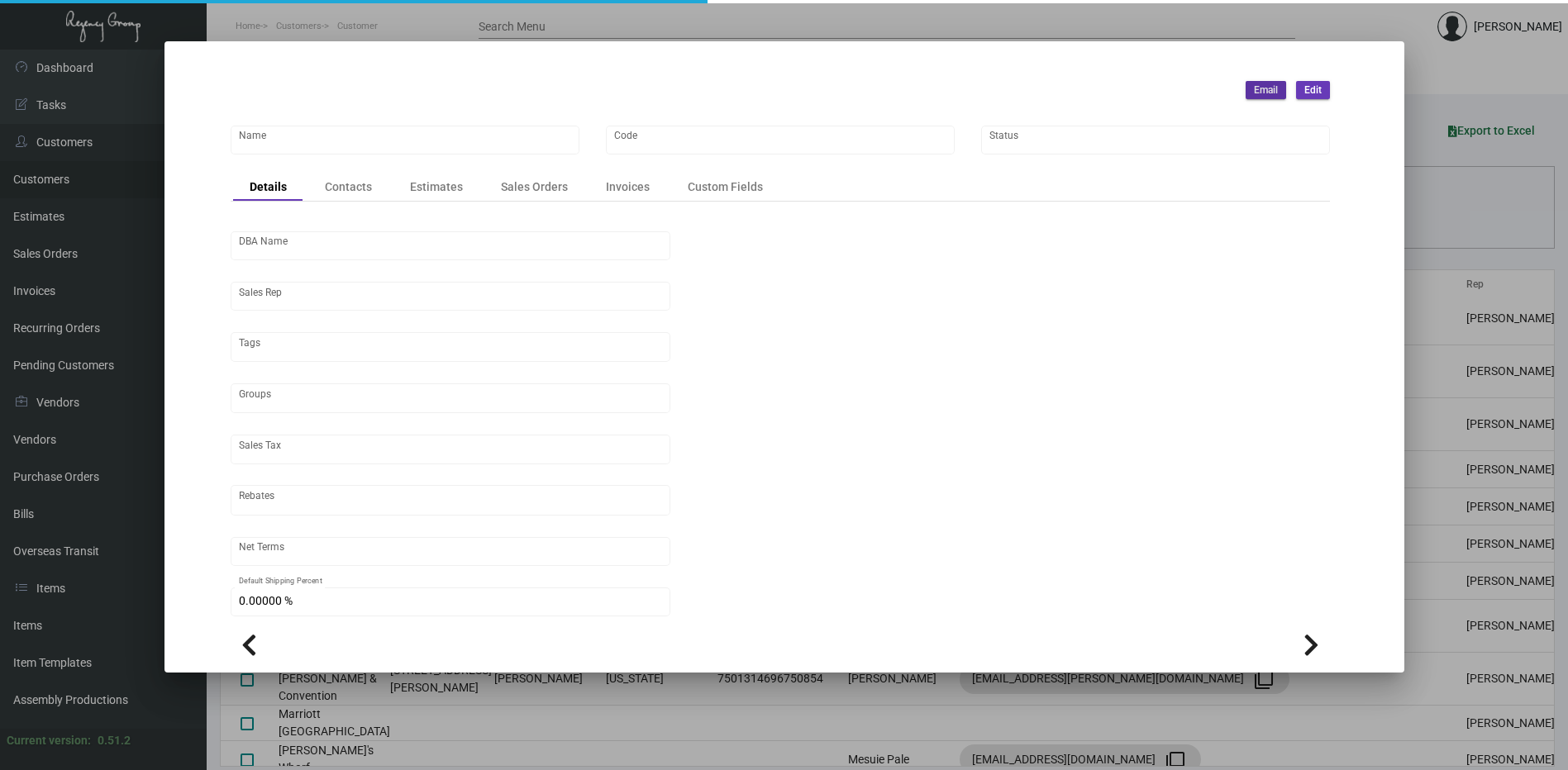
type input "United States Dollar $"
type input "$ 0.00"
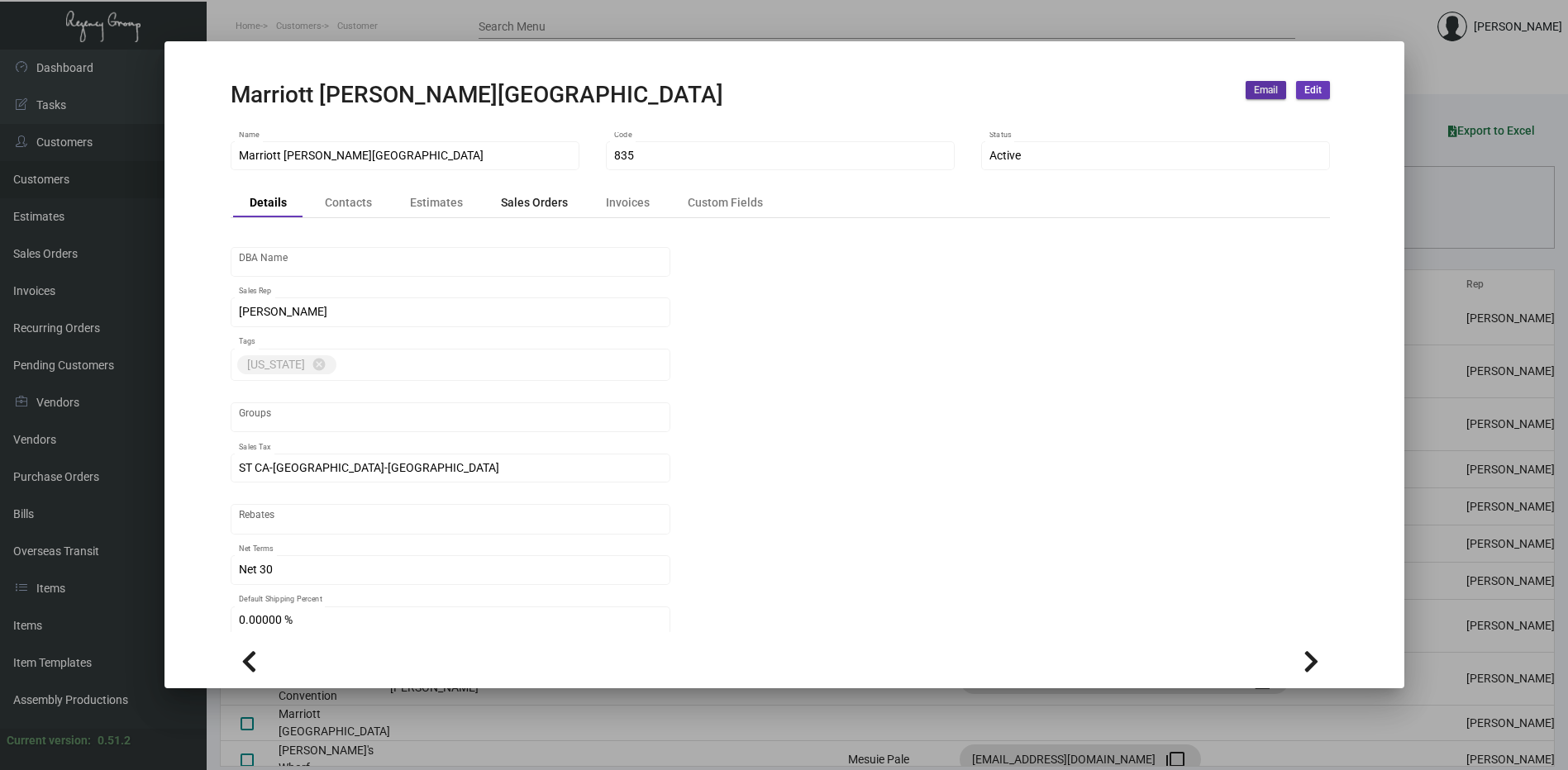
click at [541, 207] on div "Sales Orders" at bounding box center [533, 203] width 67 height 17
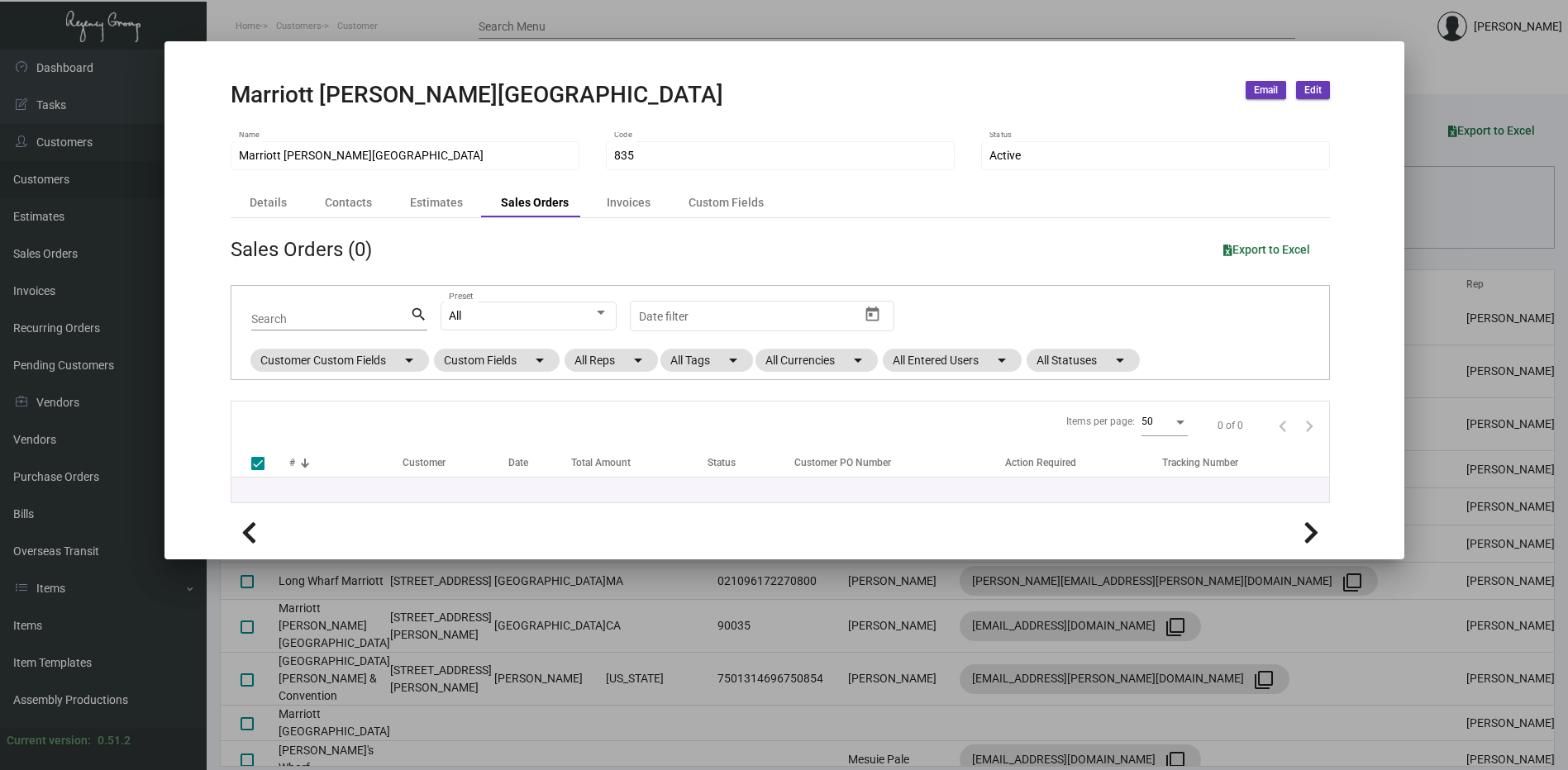
checkbox input "false"
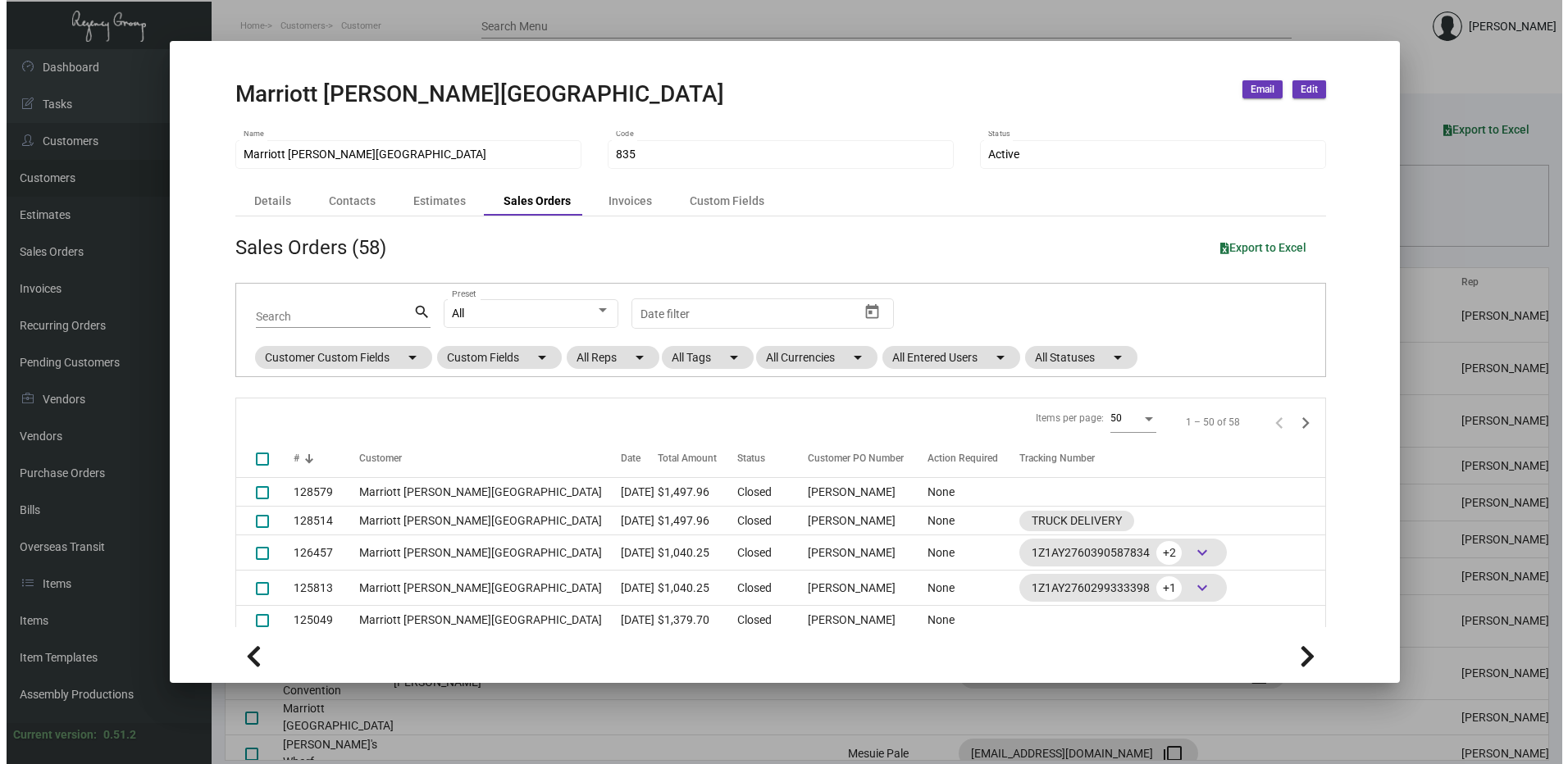
scroll to position [393, 0]
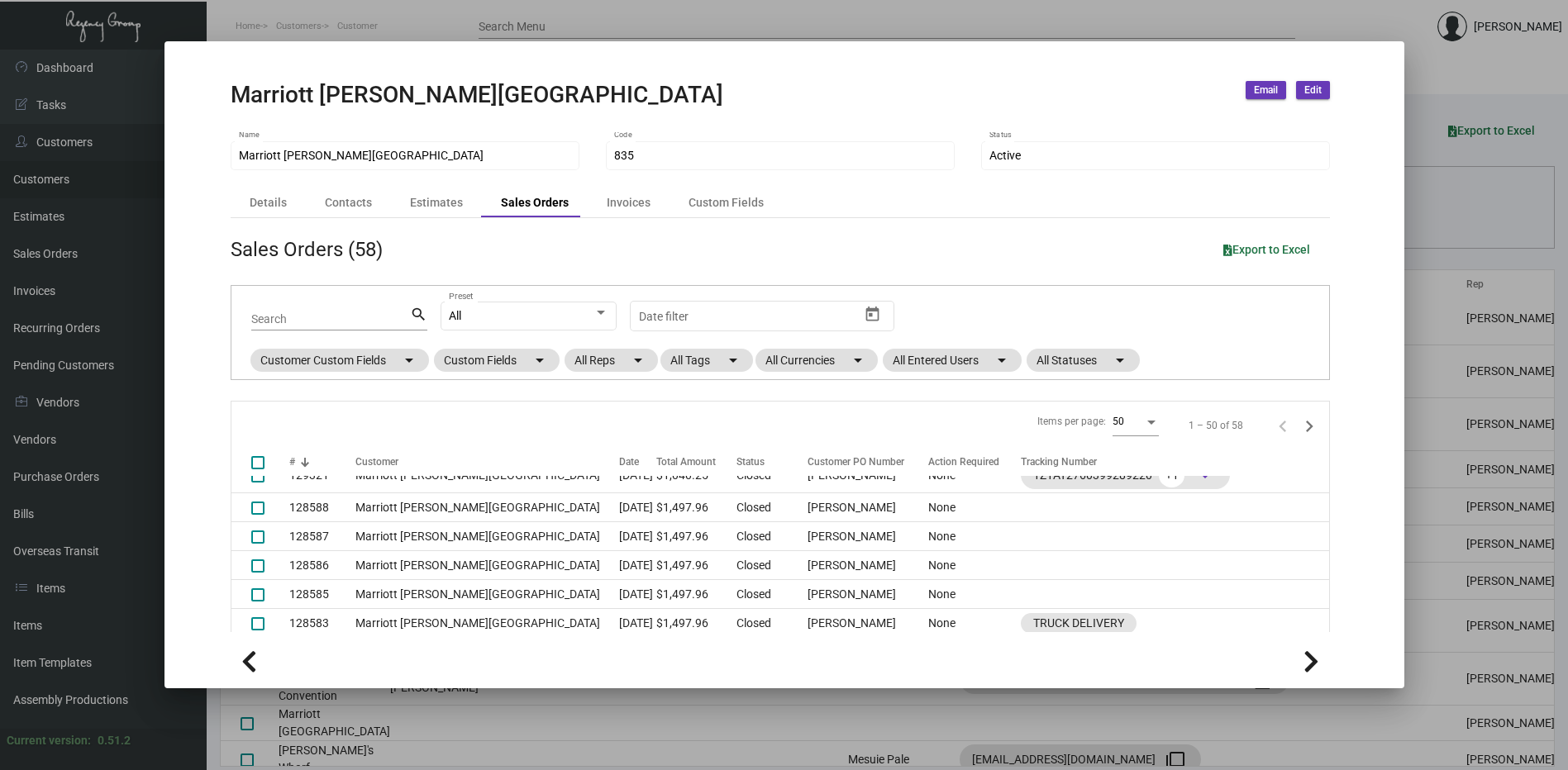
click at [610, 26] on div at bounding box center [784, 385] width 1568 height 770
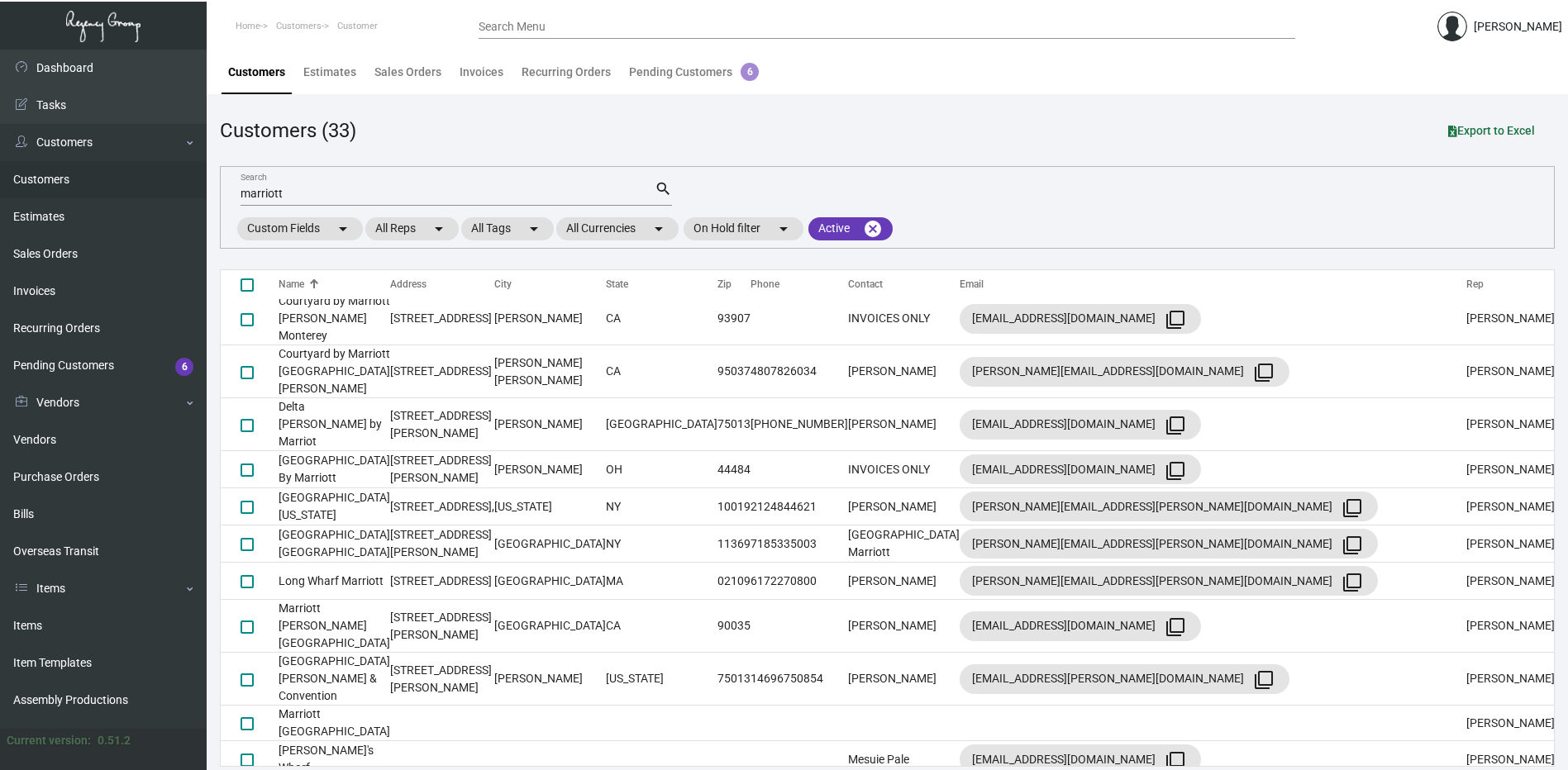
drag, startPoint x: 47, startPoint y: 613, endPoint x: 226, endPoint y: 527, distance: 198.6
click at [47, 613] on link "Items" at bounding box center [103, 626] width 207 height 38
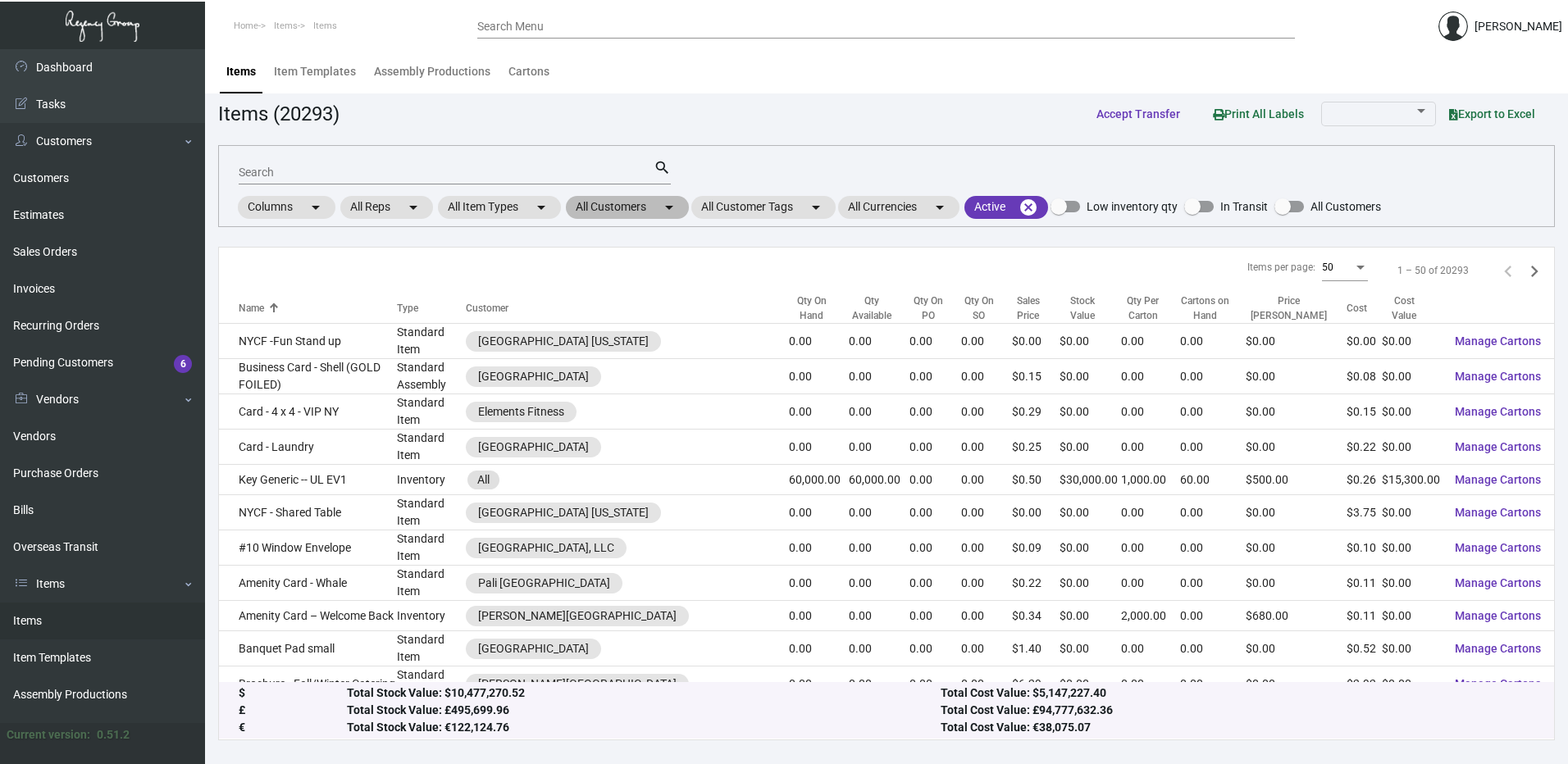
click at [637, 206] on mat-chip "All Customers arrow_drop_down" at bounding box center [627, 207] width 123 height 23
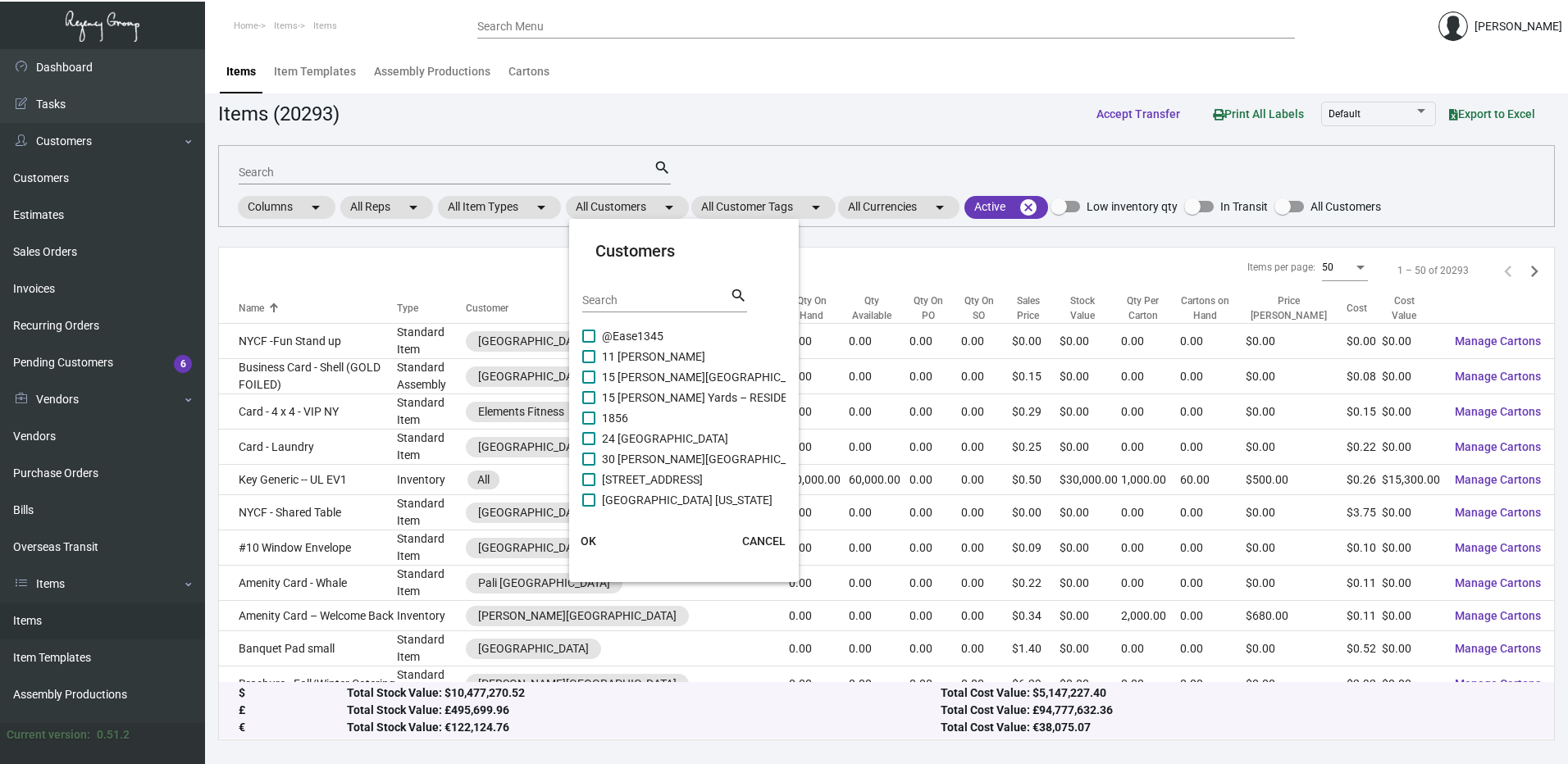
click at [618, 307] on input "Search" at bounding box center [656, 301] width 148 height 13
type input "marriott"
click at [594, 496] on span at bounding box center [588, 497] width 13 height 13
click at [588, 502] on input "Marriott Beverly Hills" at bounding box center [588, 502] width 1 height 1
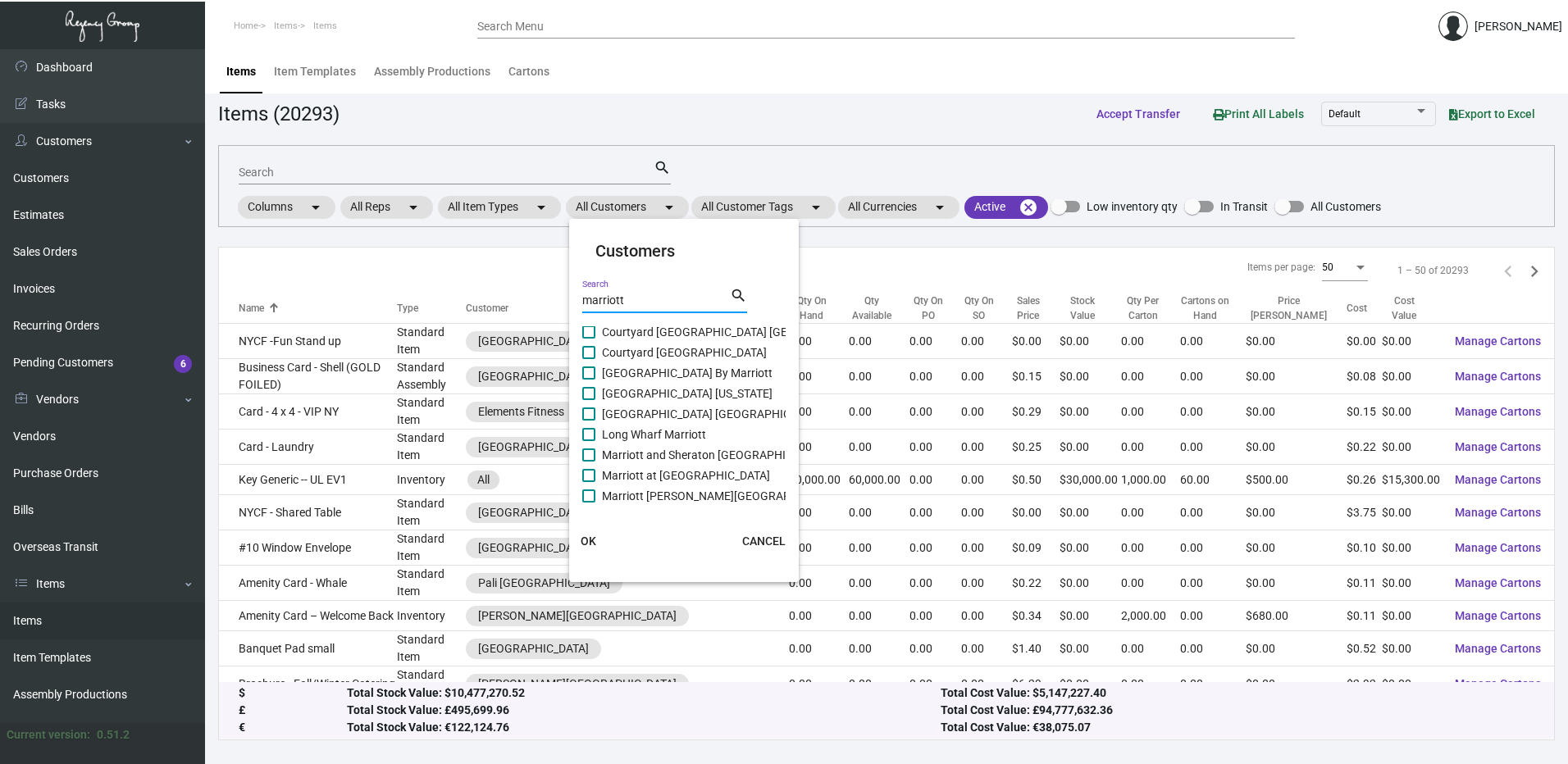
checkbox input "true"
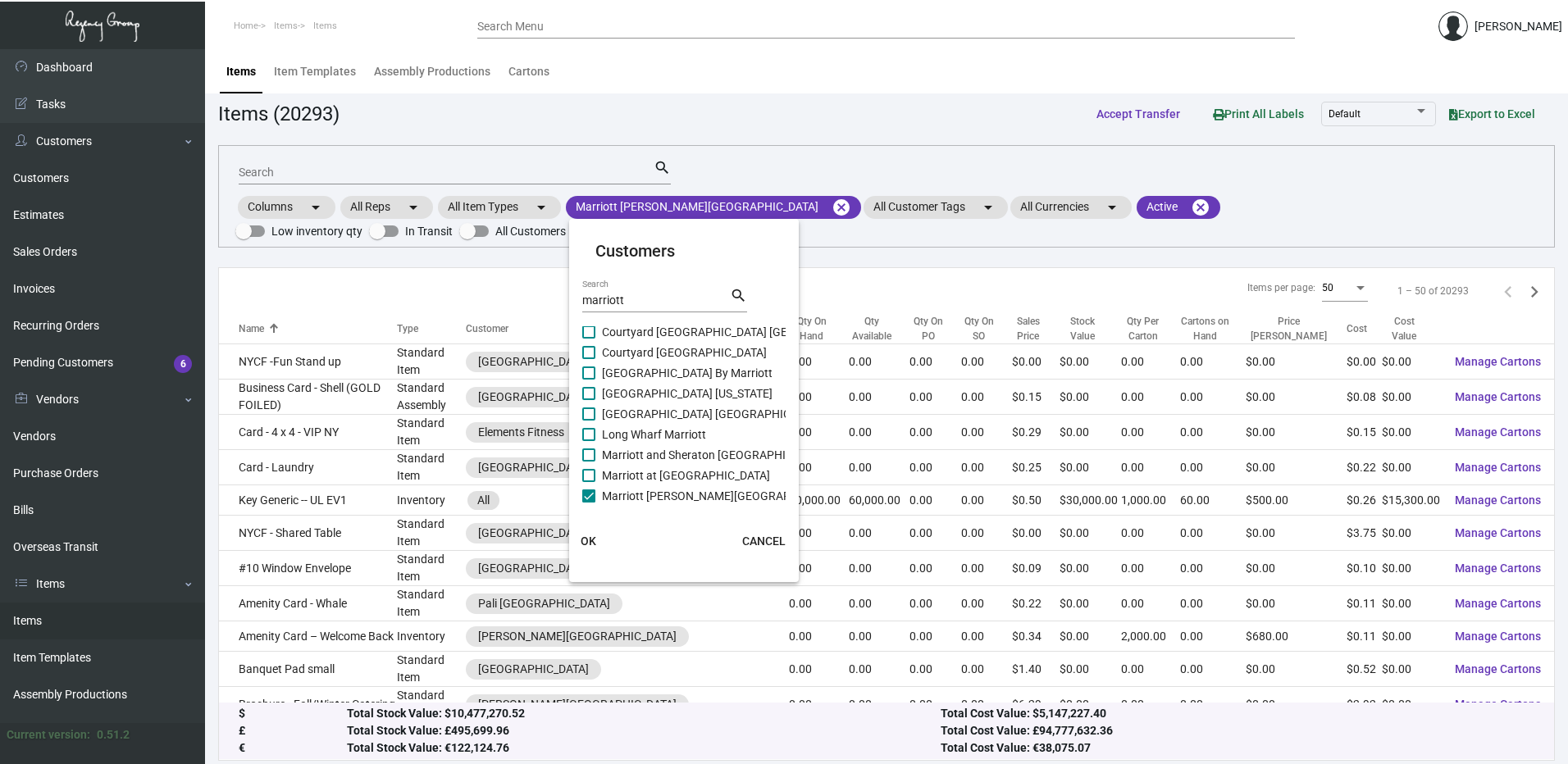
click at [590, 536] on span "OK" at bounding box center [588, 542] width 15 height 13
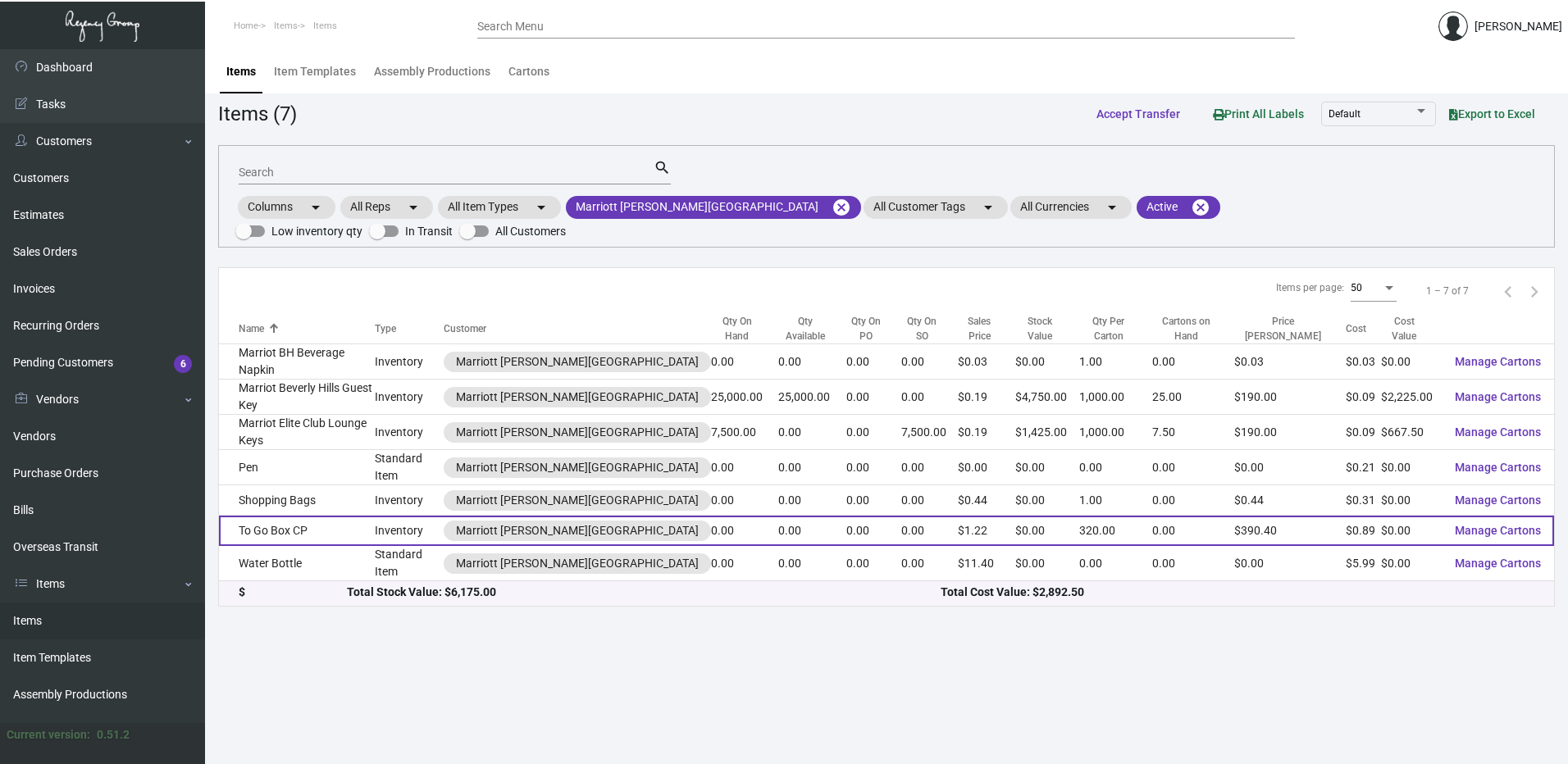
click at [306, 516] on td "To Go Box CP" at bounding box center [296, 531] width 156 height 31
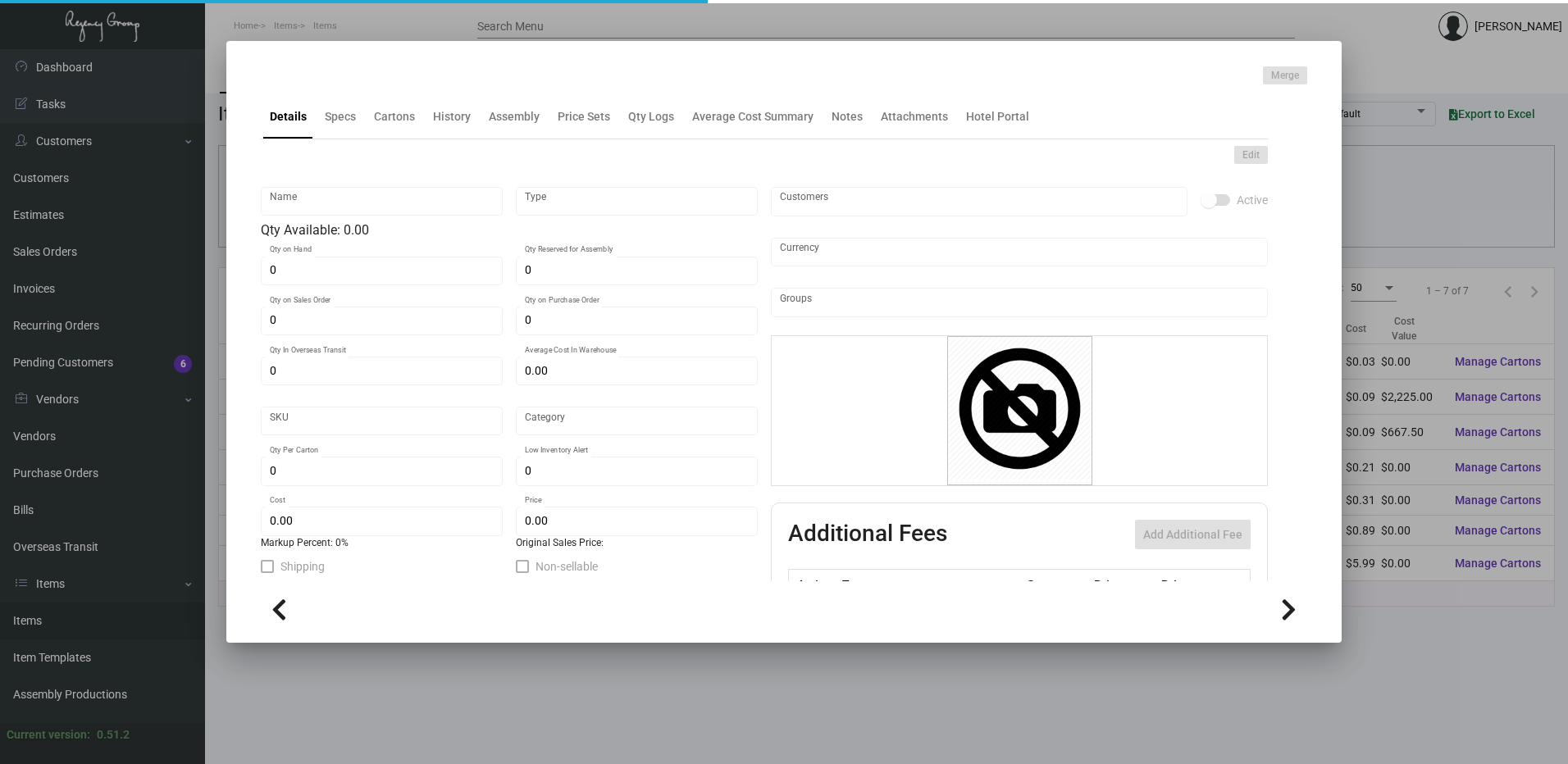
type input "To Go Box CP"
type input "Inventory"
type input "$ 0.00"
type input "1815"
type input "Standard"
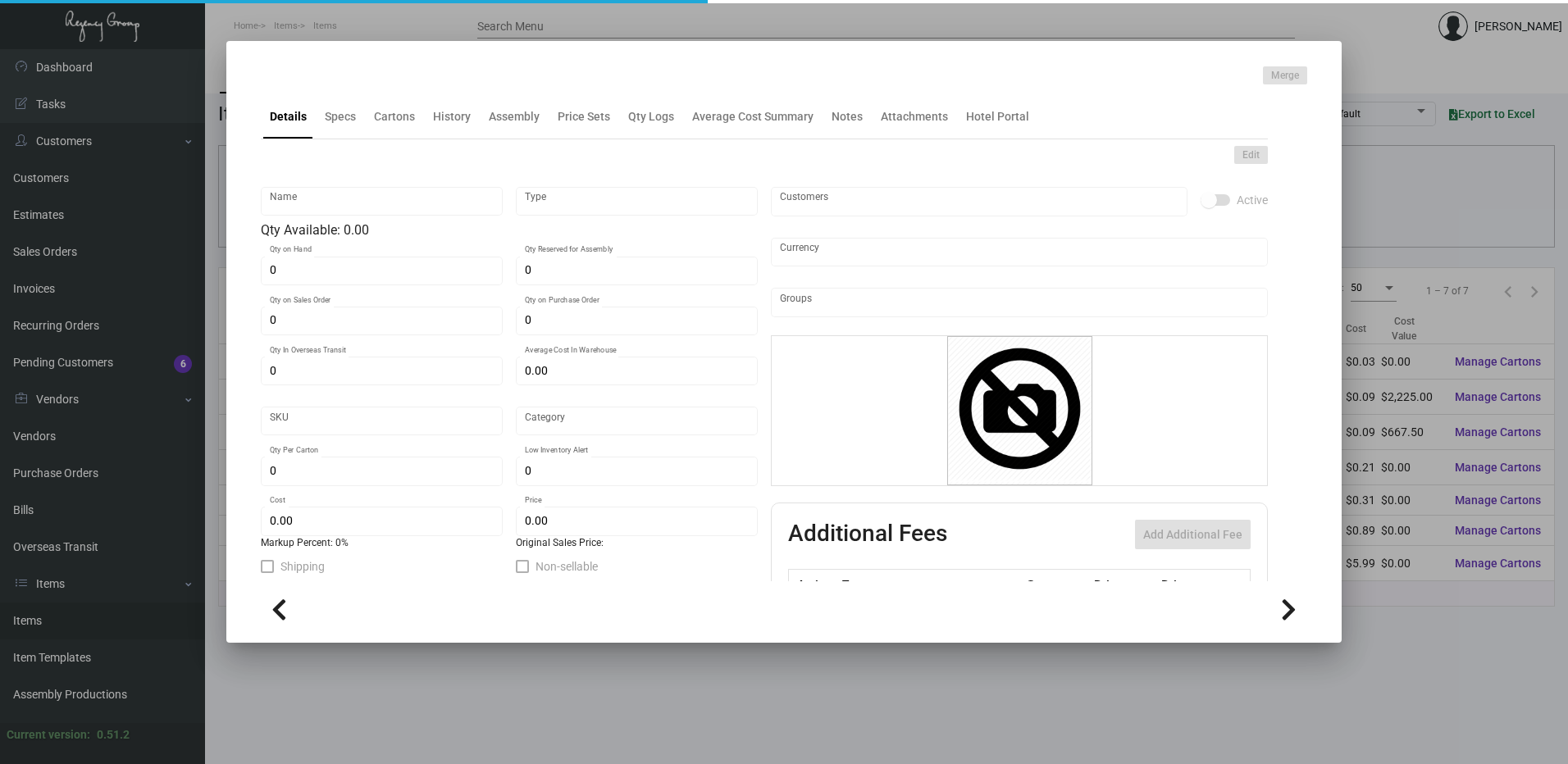
type input "320"
type input "$ 0.89"
type input "$ 1.22"
type textarea "Marriott To Go Box + Insert: Bottom Closed size is 12.25”W x 6.5”H x 7”D + top …"
type textarea "Marriot To Go Box + Insert: Bottom Closed size is 12.25”W x 6.5”H x 7”D + top h…"
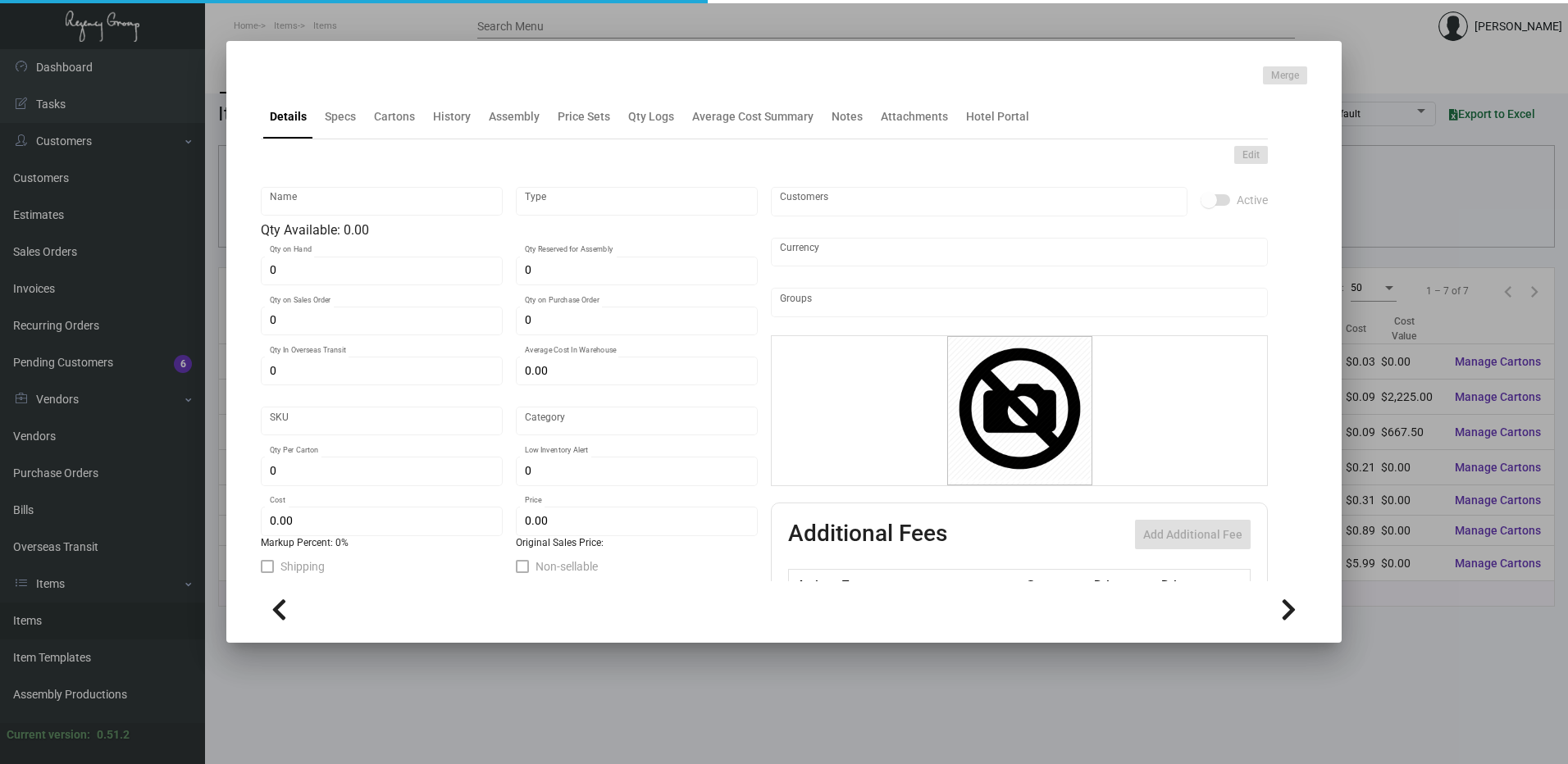
checkbox input "true"
type input "United States Dollar $"
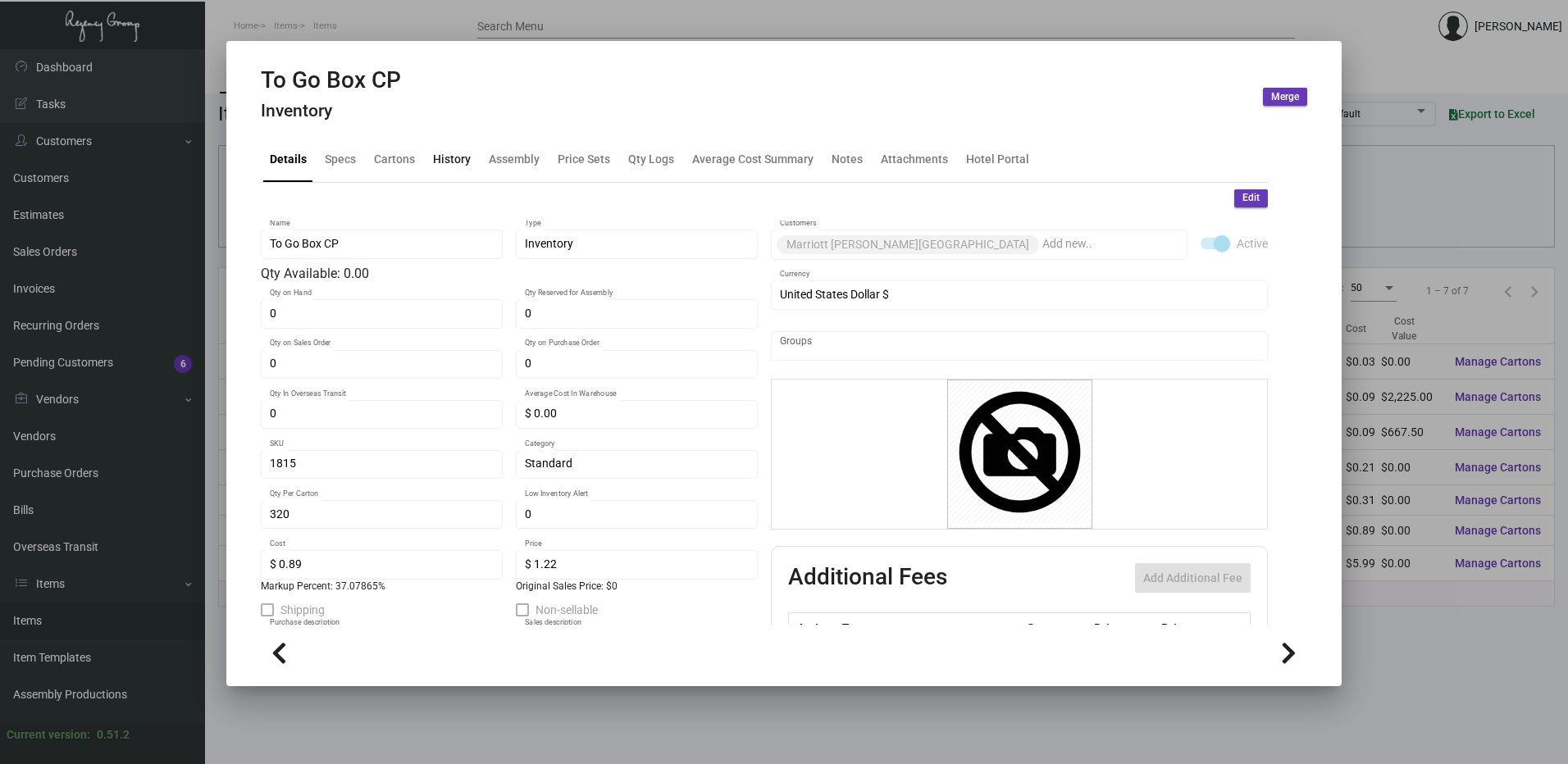
click at [460, 157] on div "History" at bounding box center [451, 159] width 37 height 17
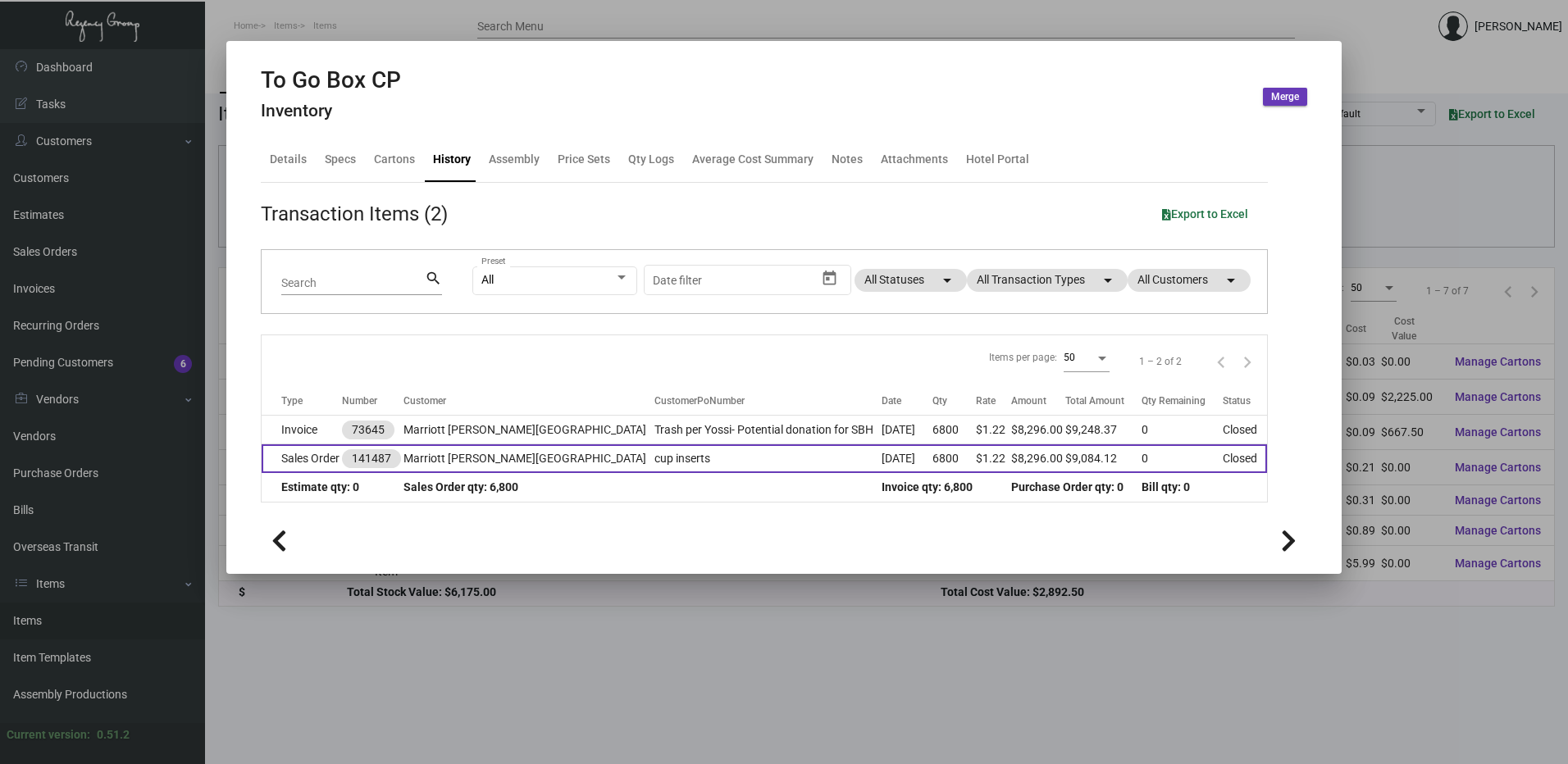
click at [476, 461] on td "Marriott Beverly Hills" at bounding box center [529, 459] width 252 height 29
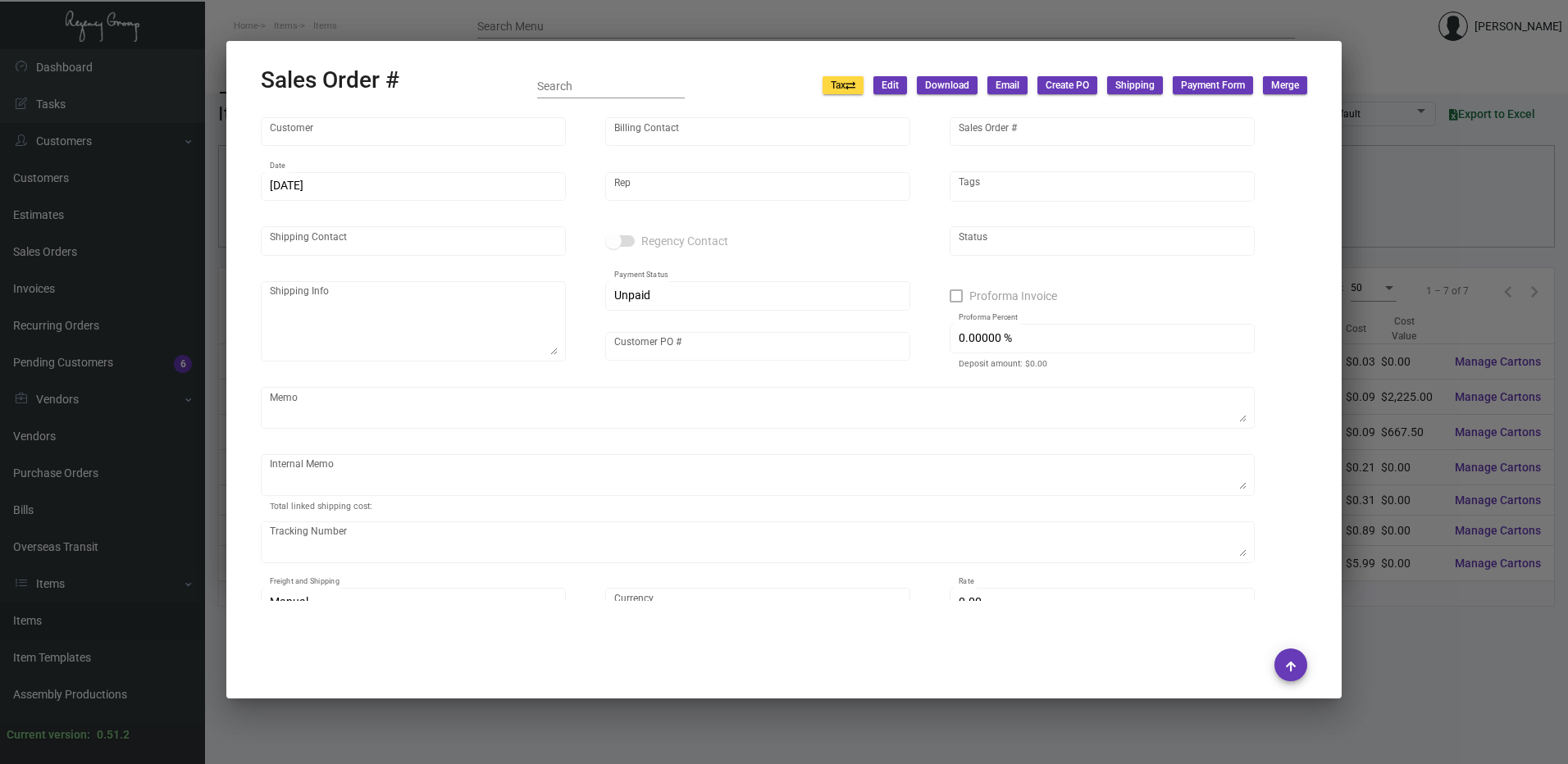
type input "Marriott Beverly Hills"
type input "Dan Stenz"
type input "141487"
type input "3/21/2023"
type input "[PERSON_NAME]"
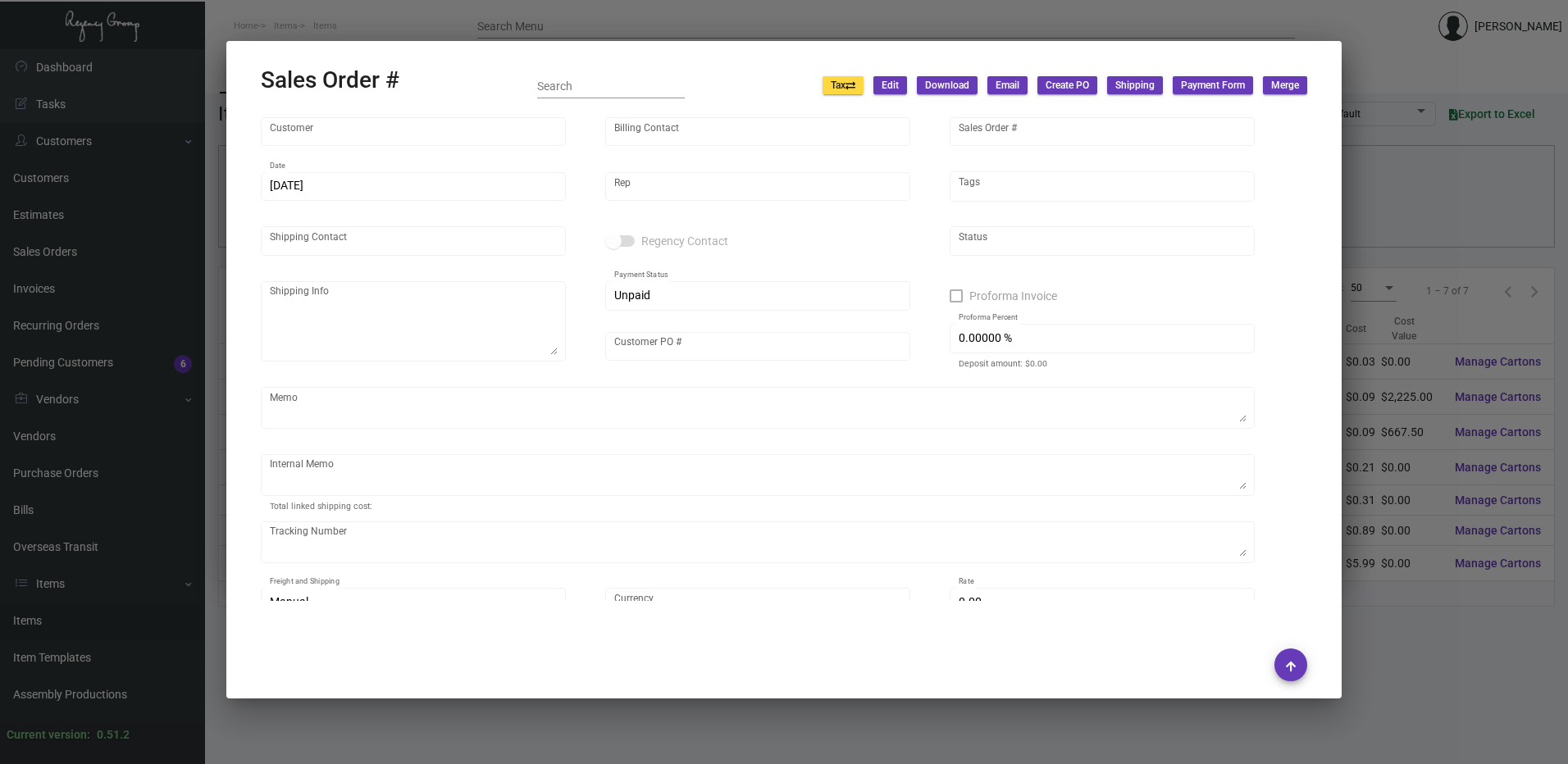
type input "Julie Chen"
type textarea "Marriott Beverly Hills - Julie Chen 1150 South Beverly Drive Los Angeles, CA, 9…"
type input "cup inserts"
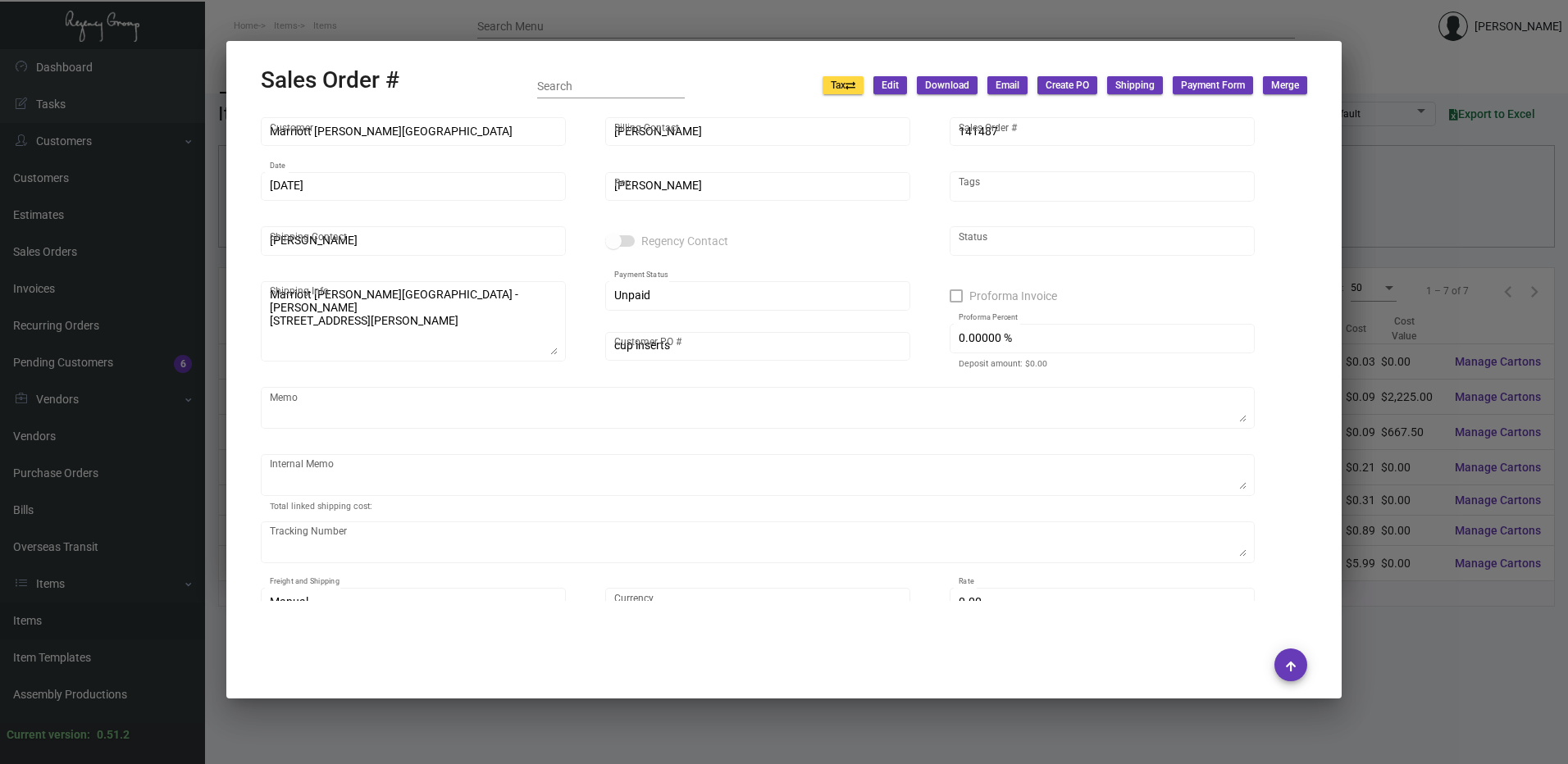
type textarea "Trash per Yossi----3/21/23"
type input "United States Dollar $"
type input "$ 0.00"
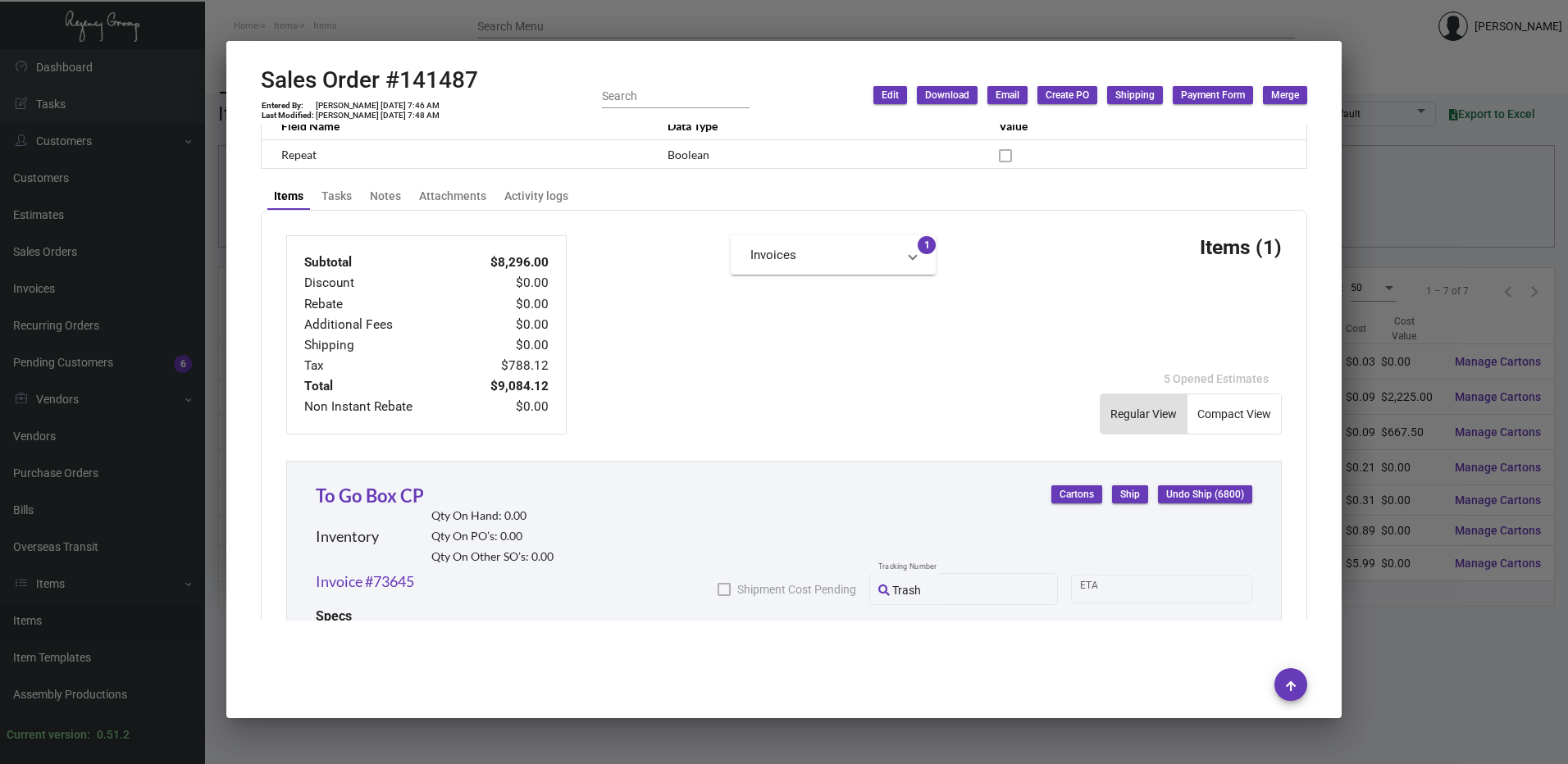
scroll to position [574, 0]
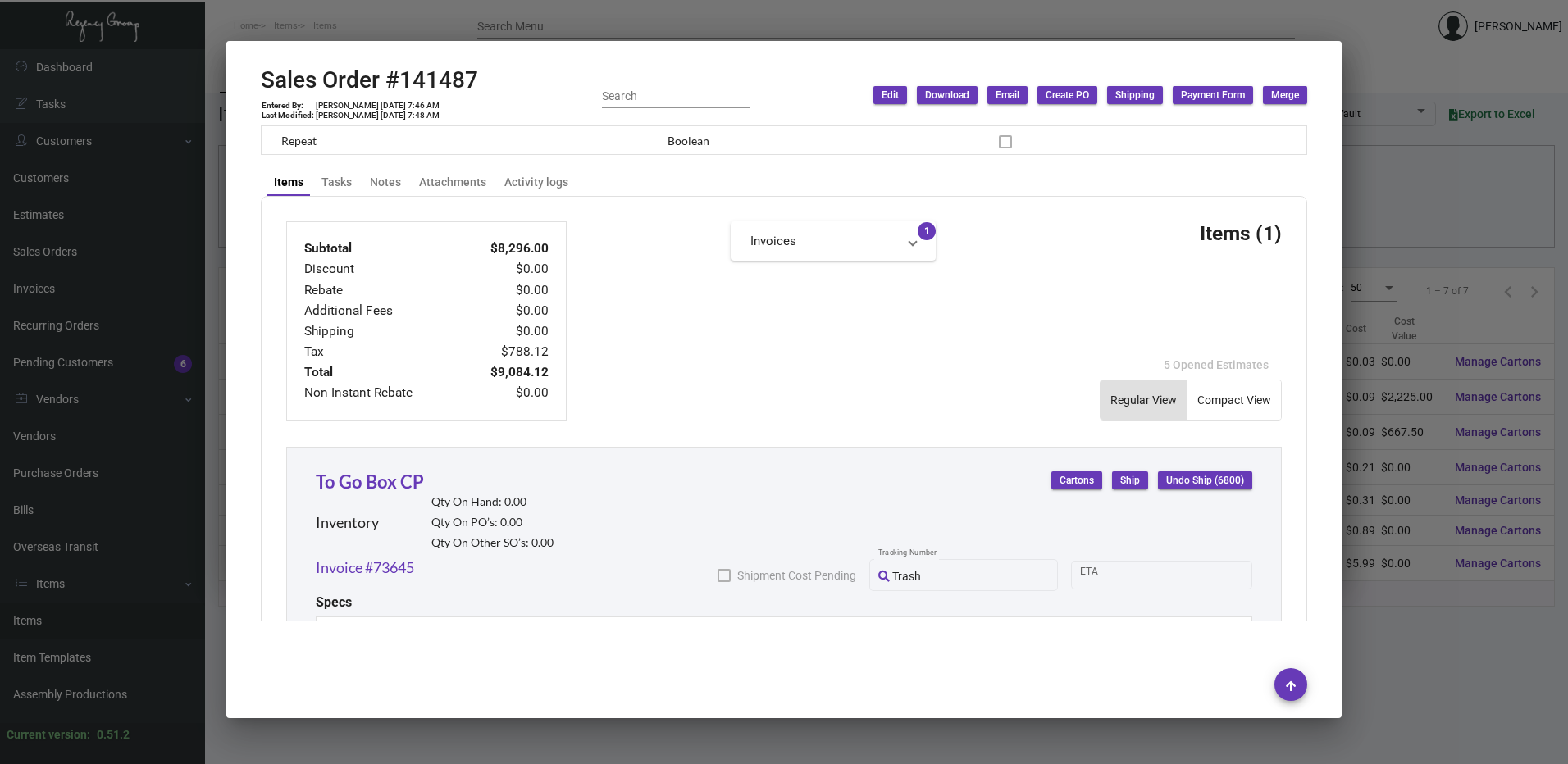
click at [453, 163] on div "Marriott Beverly Hills Customer Edit Customer Dan Stenz Billing Contact 141487 …" at bounding box center [784, 373] width 1086 height 497
click at [543, 182] on div "Activity logs" at bounding box center [536, 182] width 64 height 17
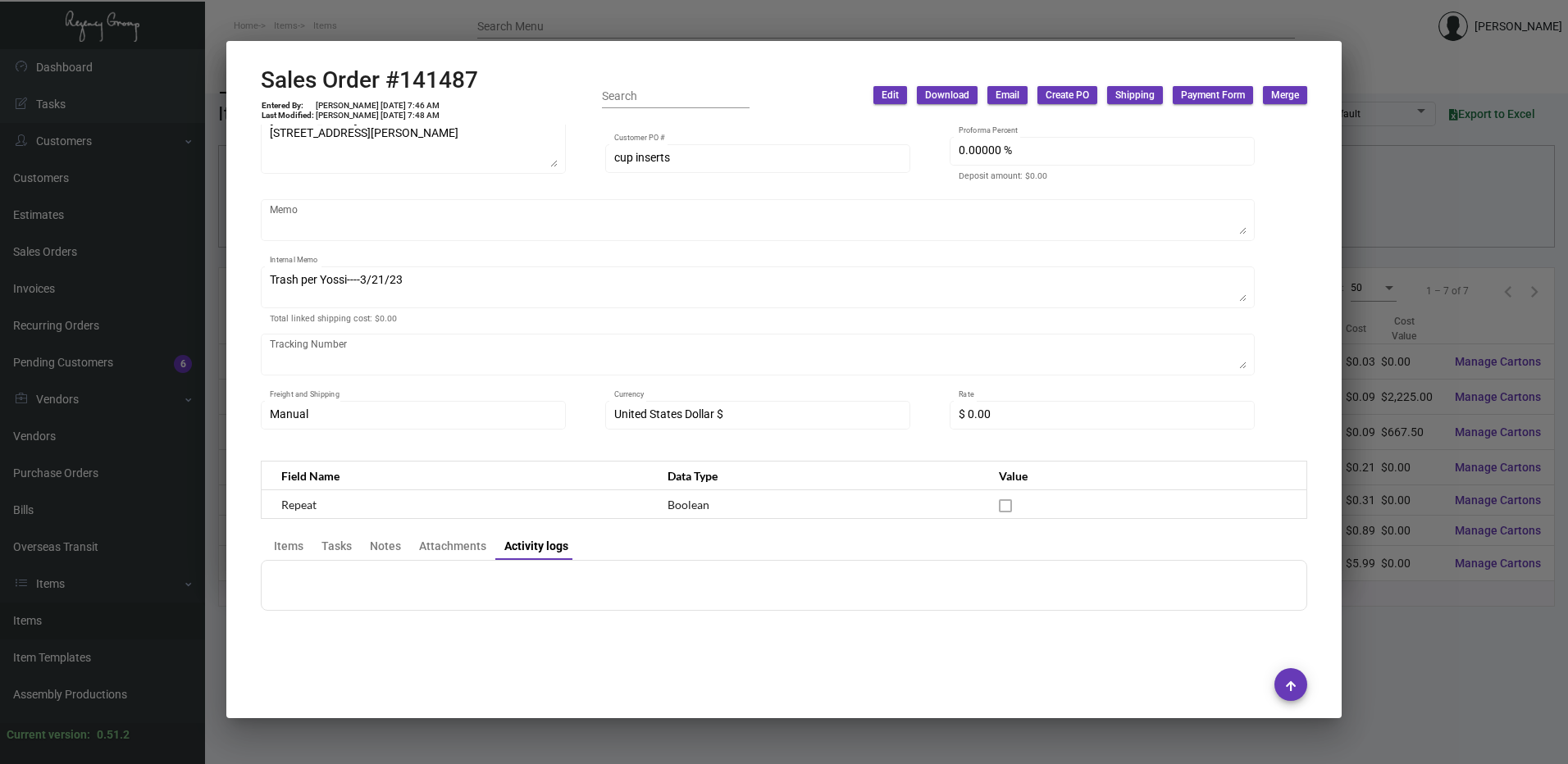
scroll to position [397, 0]
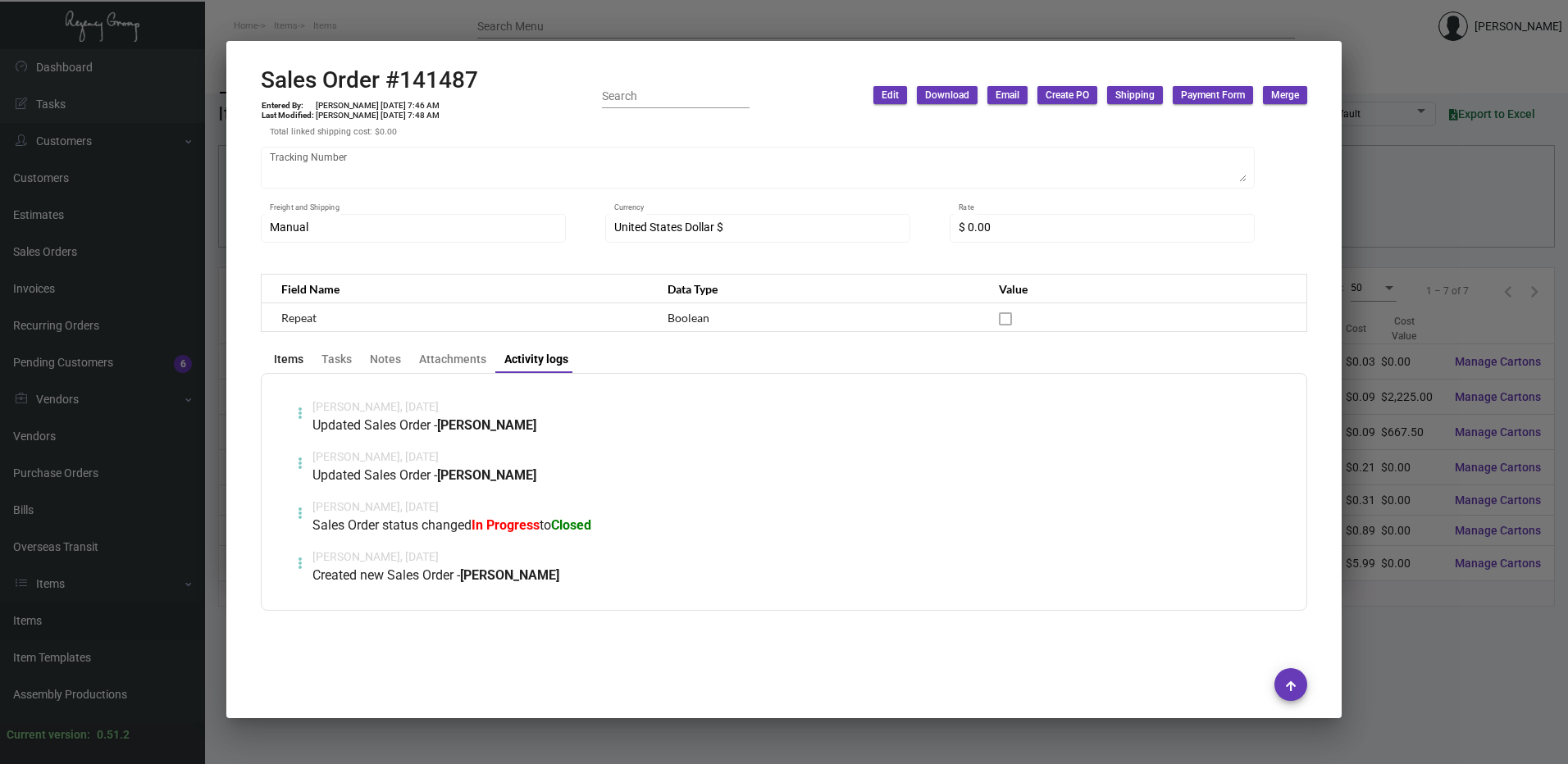
click at [282, 366] on div "Items" at bounding box center [288, 359] width 30 height 17
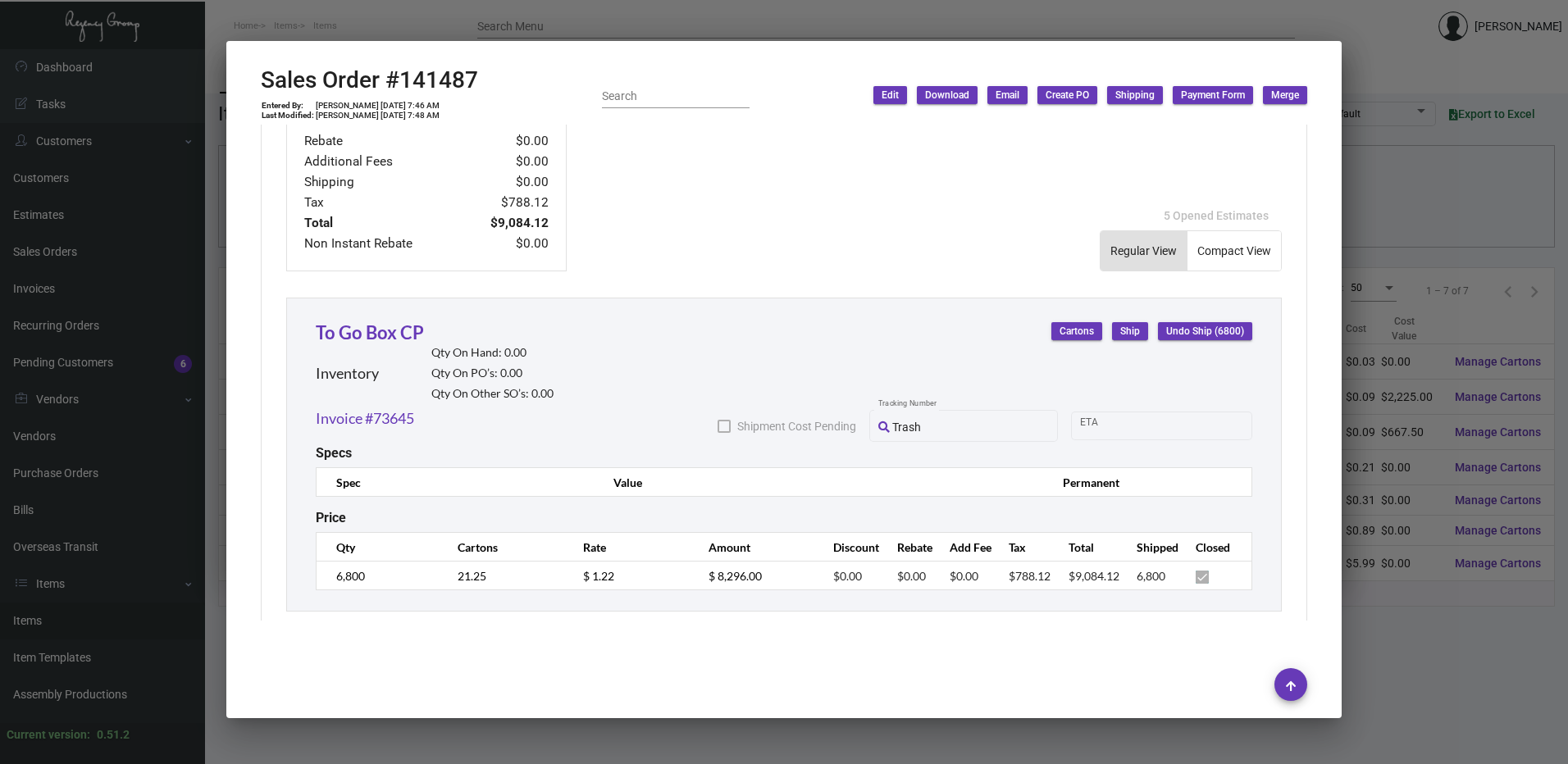
scroll to position [725, 0]
click at [404, 417] on link "Invoice #73645" at bounding box center [364, 417] width 99 height 22
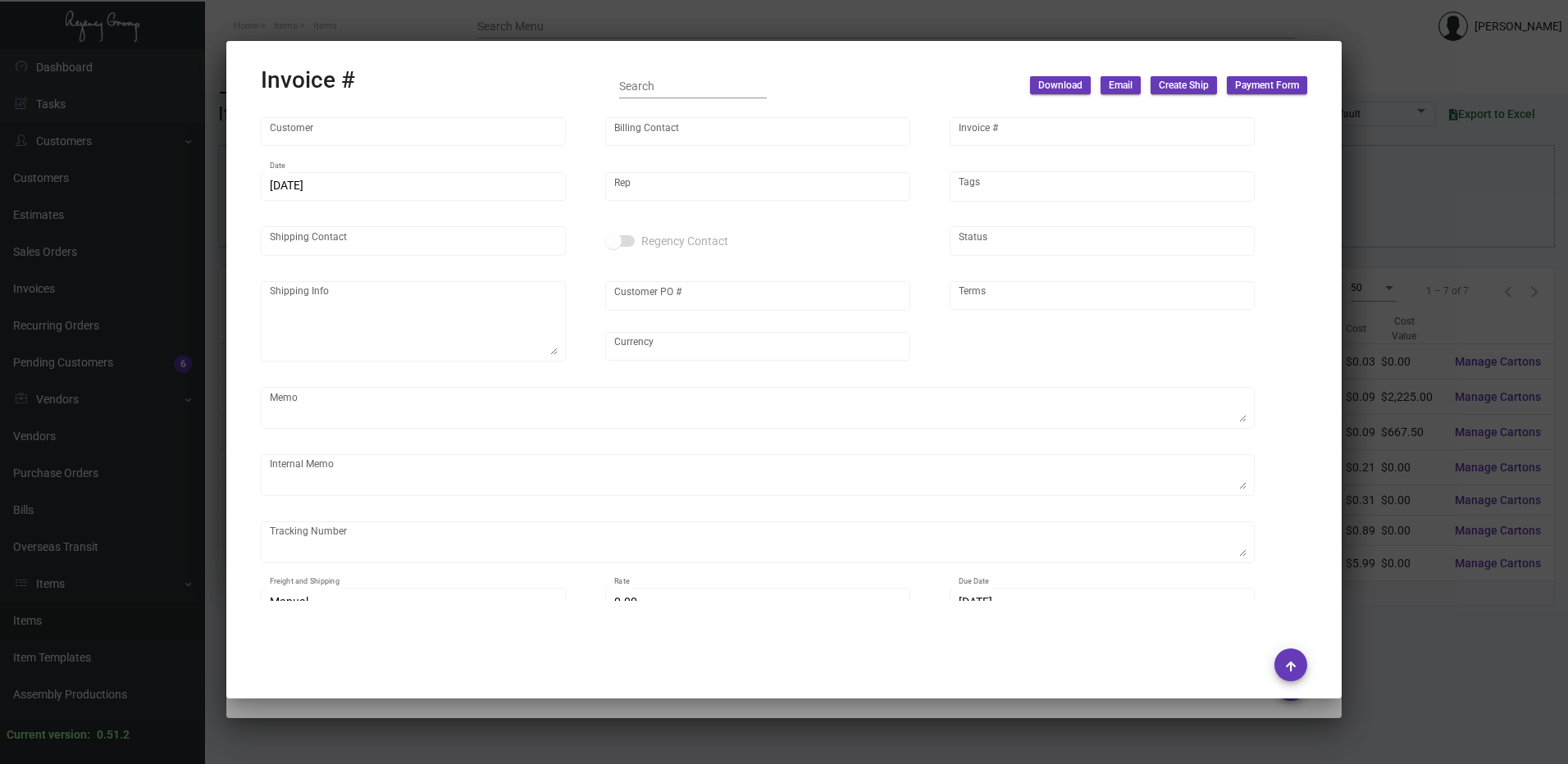
type input "Marriott Beverly Hills"
type input "Dan Stenz"
type input "73645"
type input "4/28/2023"
type input "[PERSON_NAME]"
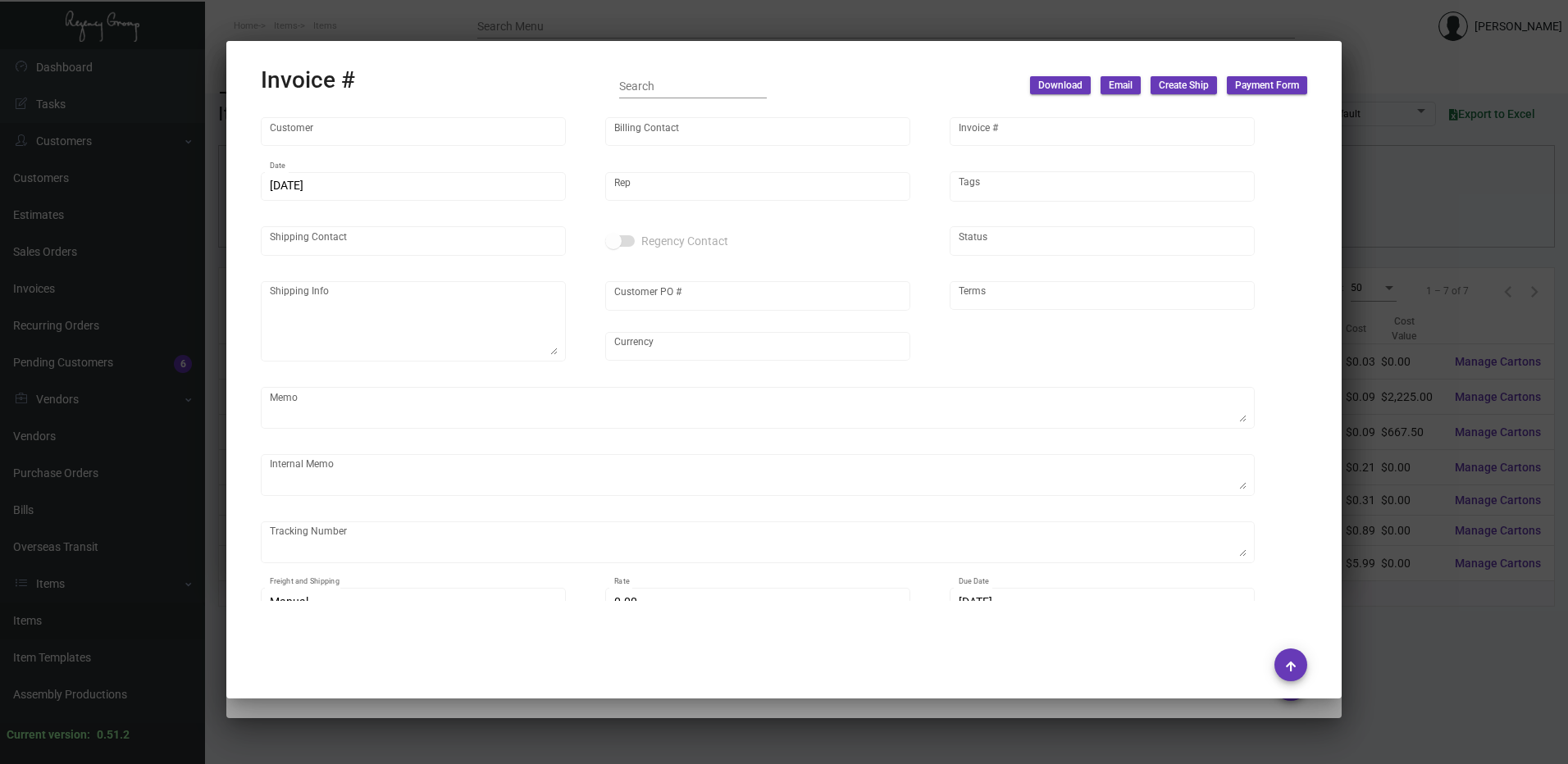
type input "Julie Chen"
type textarea "Marriott Beverly Hills - Julie Chen 1150 South Beverly Drive Los Angeles, CA, 9…"
type input "Trash per Yossi- Potential donation for SBH"
type input "United States Dollar $"
type input "Net 30"
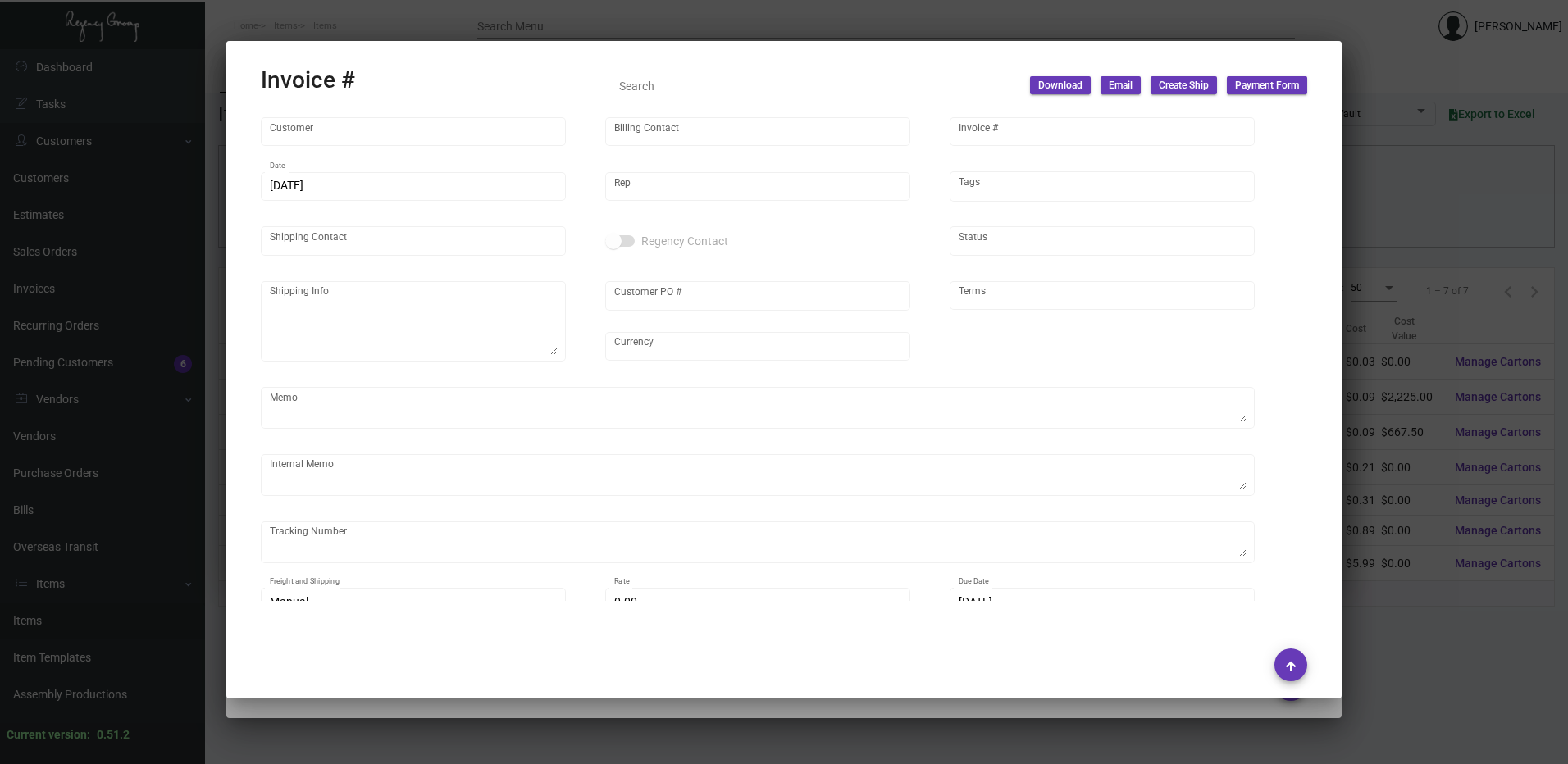
type textarea "Trash per Yossi----3/21/23"
type input "$ 150.00"
type input "4/29/2023"
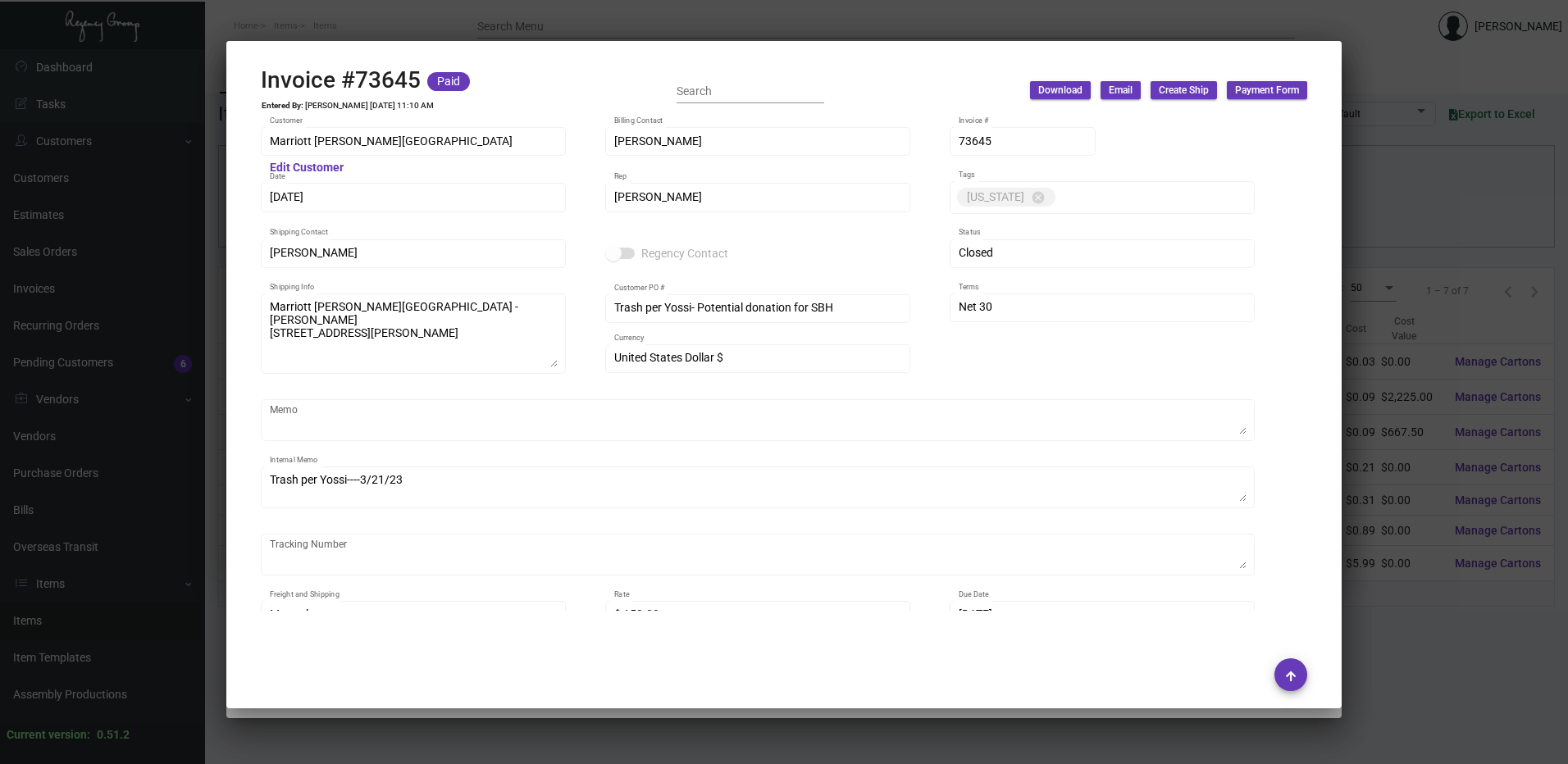
click at [587, 17] on div at bounding box center [784, 382] width 1568 height 764
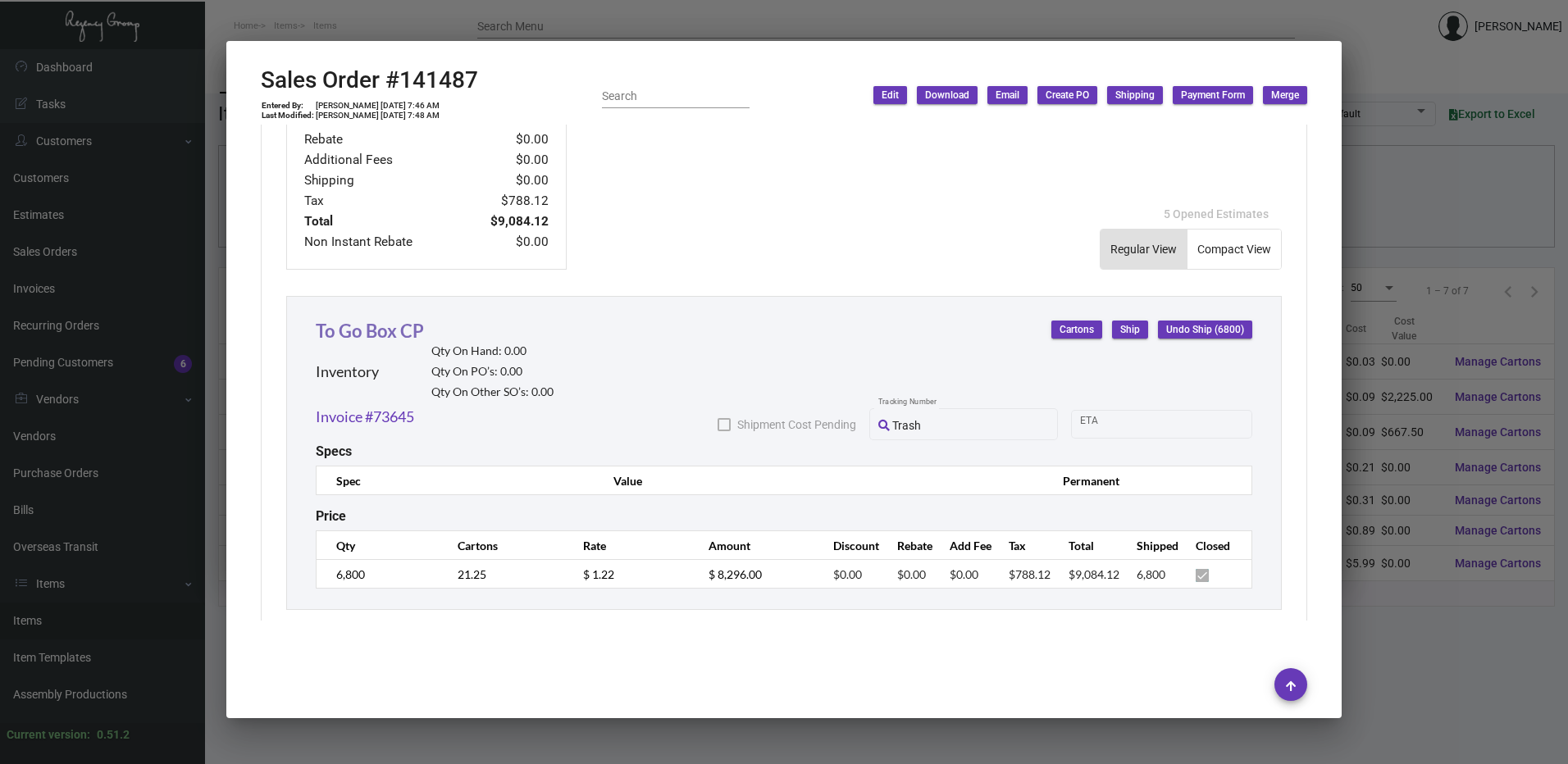
click at [405, 338] on link "To Go Box CP" at bounding box center [369, 331] width 108 height 22
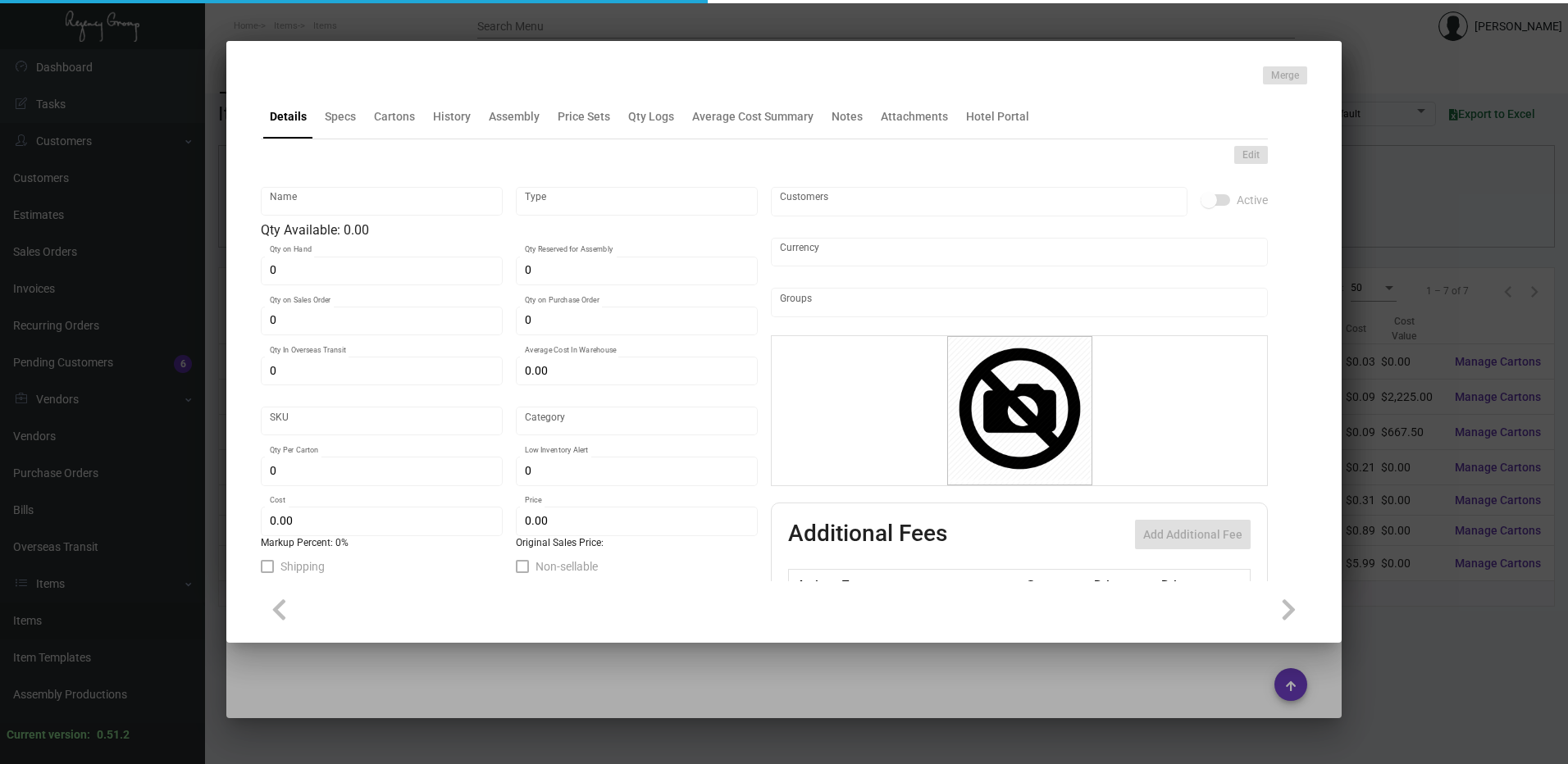
type input "To Go Box CP"
type input "Inventory"
type input "$ 0.00"
type input "1815"
type input "Standard"
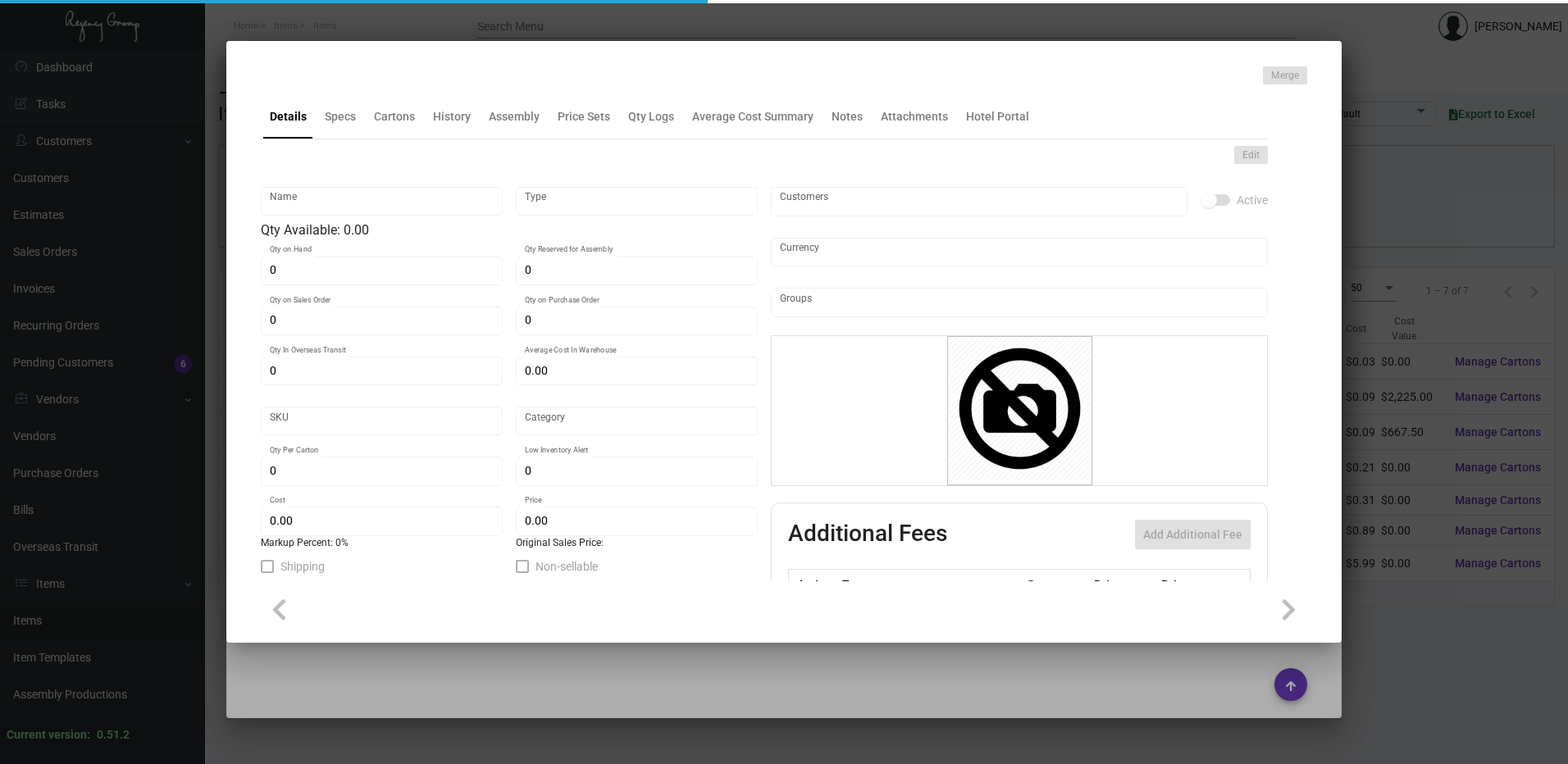
type input "320"
type input "$ 0.89"
type input "$ 1.22"
type textarea "Marriott To Go Box + Insert: Bottom Closed size is 12.25”W x 6.5”H x 7”D + top …"
type textarea "Marriot To Go Box + Insert: Bottom Closed size is 12.25”W x 6.5”H x 7”D + top h…"
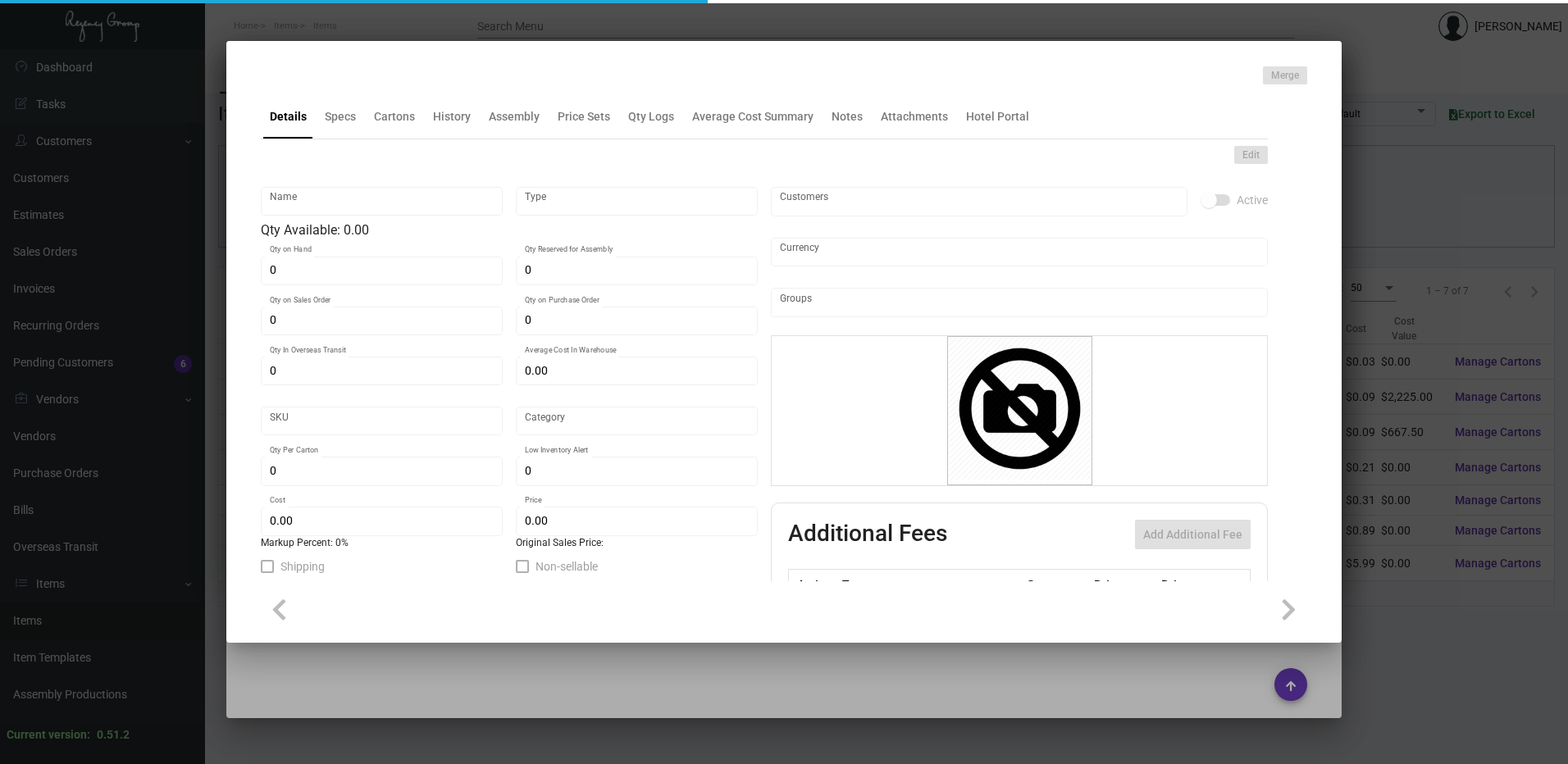
checkbox input "true"
type input "United States Dollar $"
click at [464, 119] on div "History" at bounding box center [451, 117] width 37 height 17
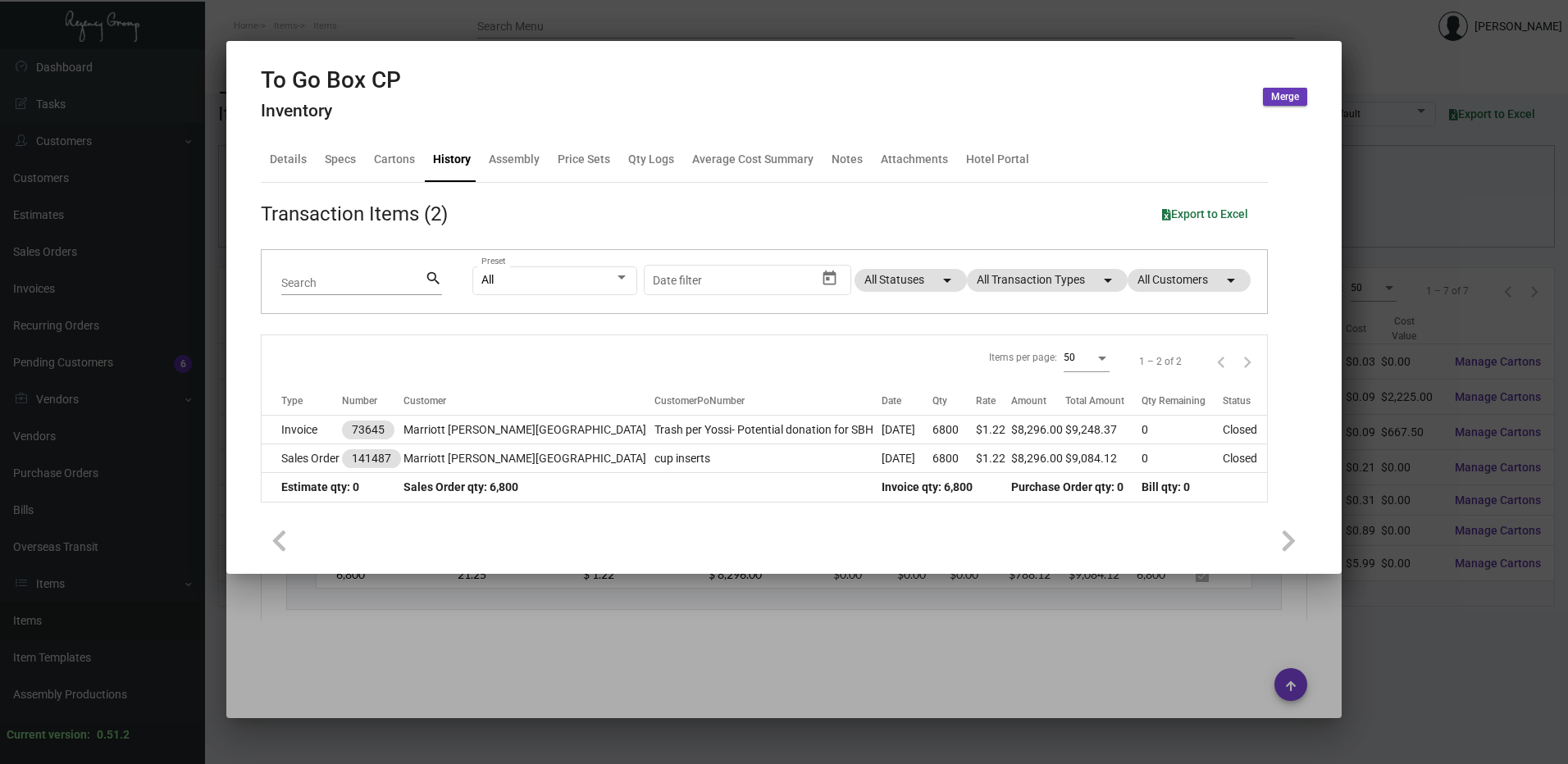
click at [450, 27] on div at bounding box center [784, 382] width 1568 height 764
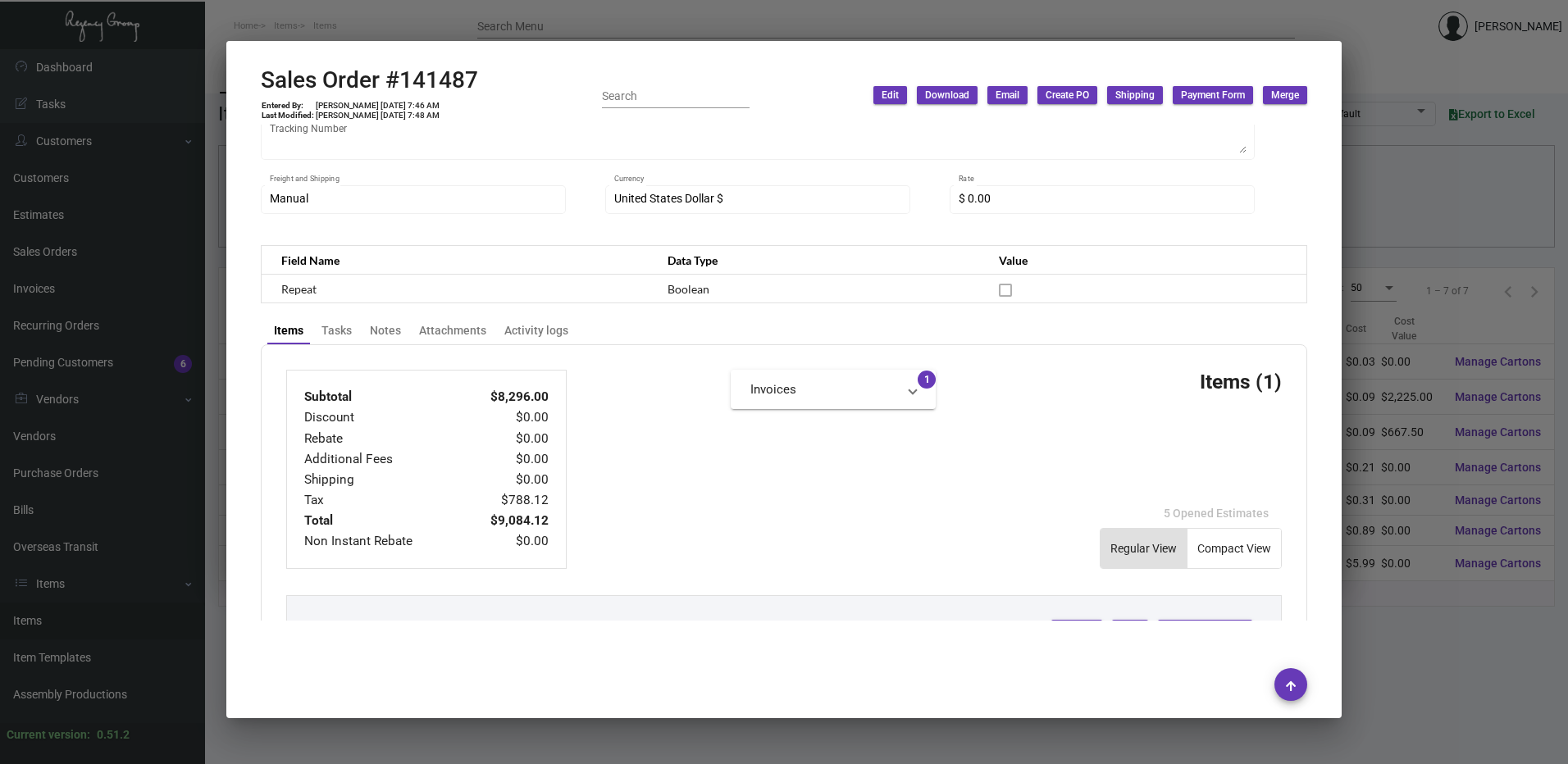
scroll to position [422, 0]
click at [587, 30] on div at bounding box center [784, 382] width 1568 height 764
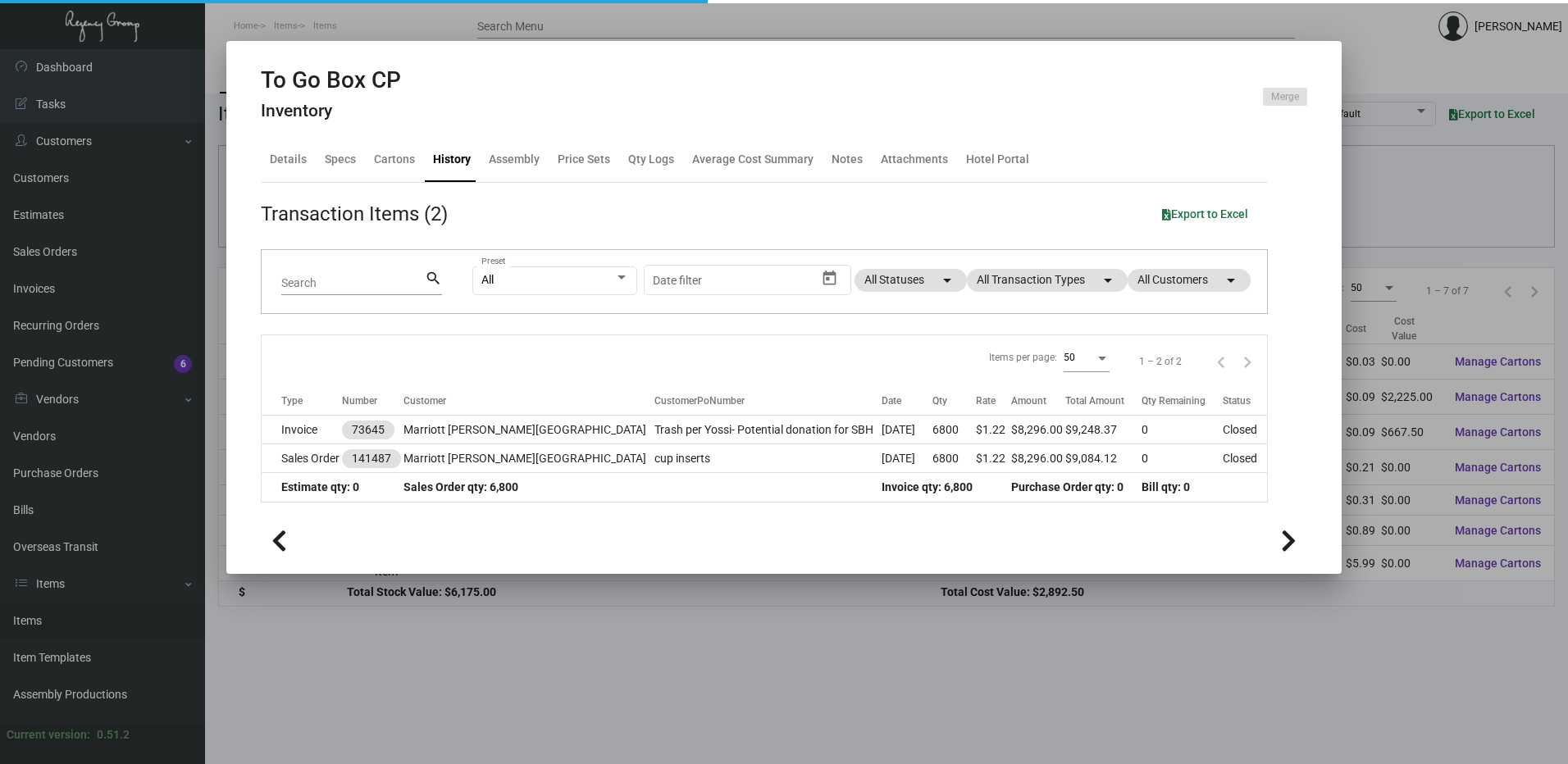
click at [587, 30] on div at bounding box center [784, 382] width 1568 height 764
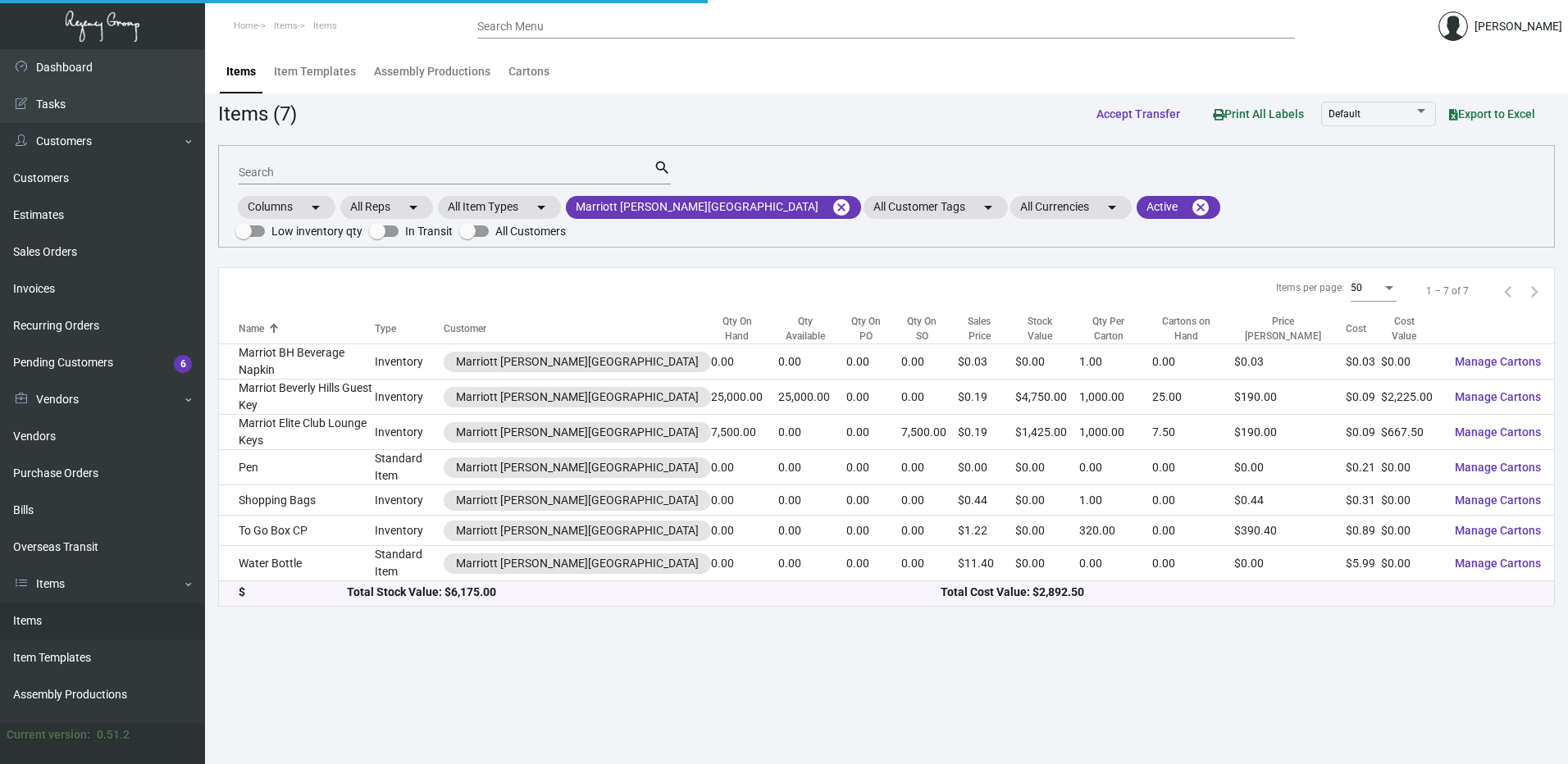
click at [560, 28] on input "Search Menu" at bounding box center [886, 27] width 818 height 13
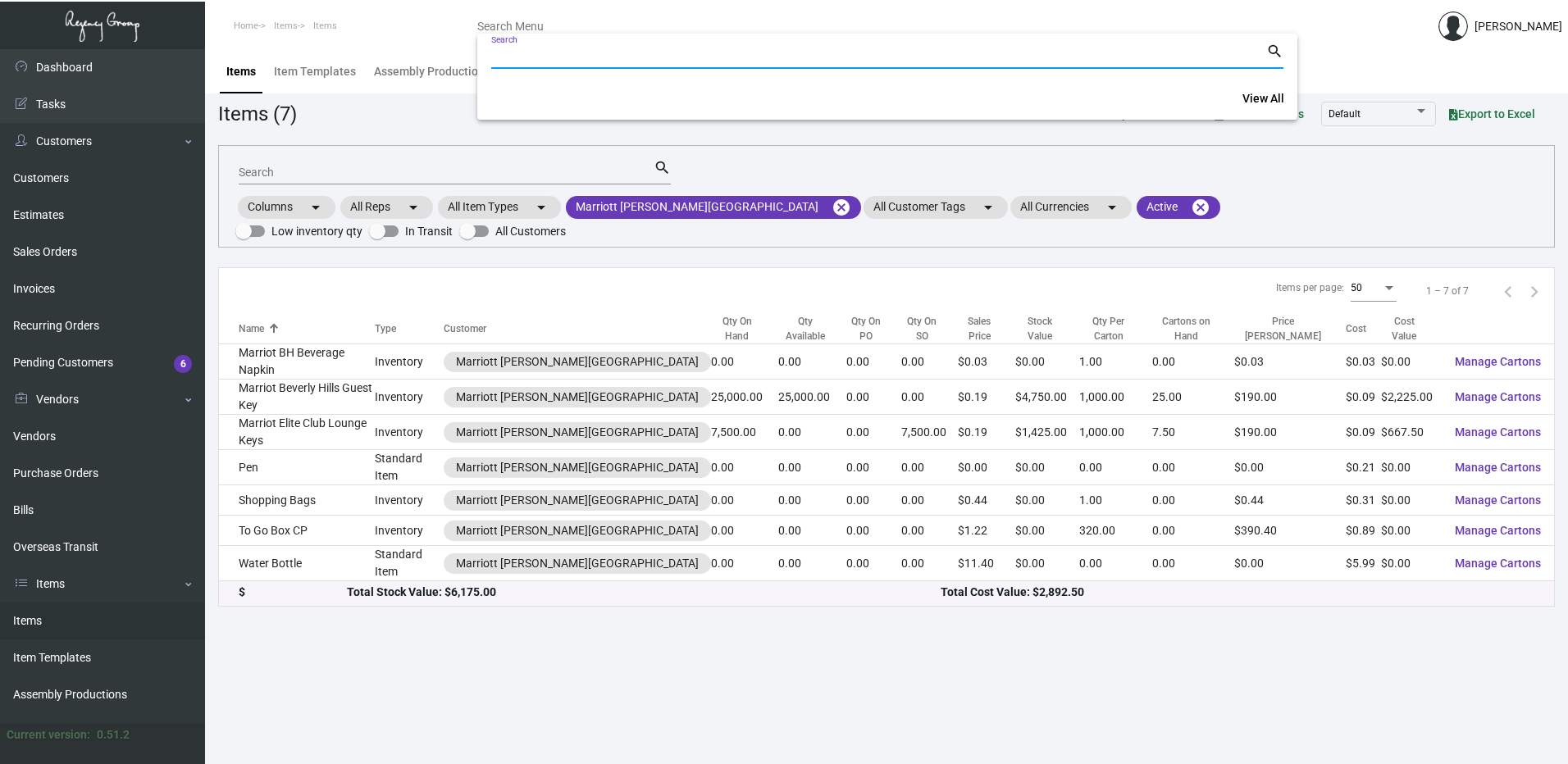
click at [564, 56] on input "Search" at bounding box center [878, 57] width 775 height 13
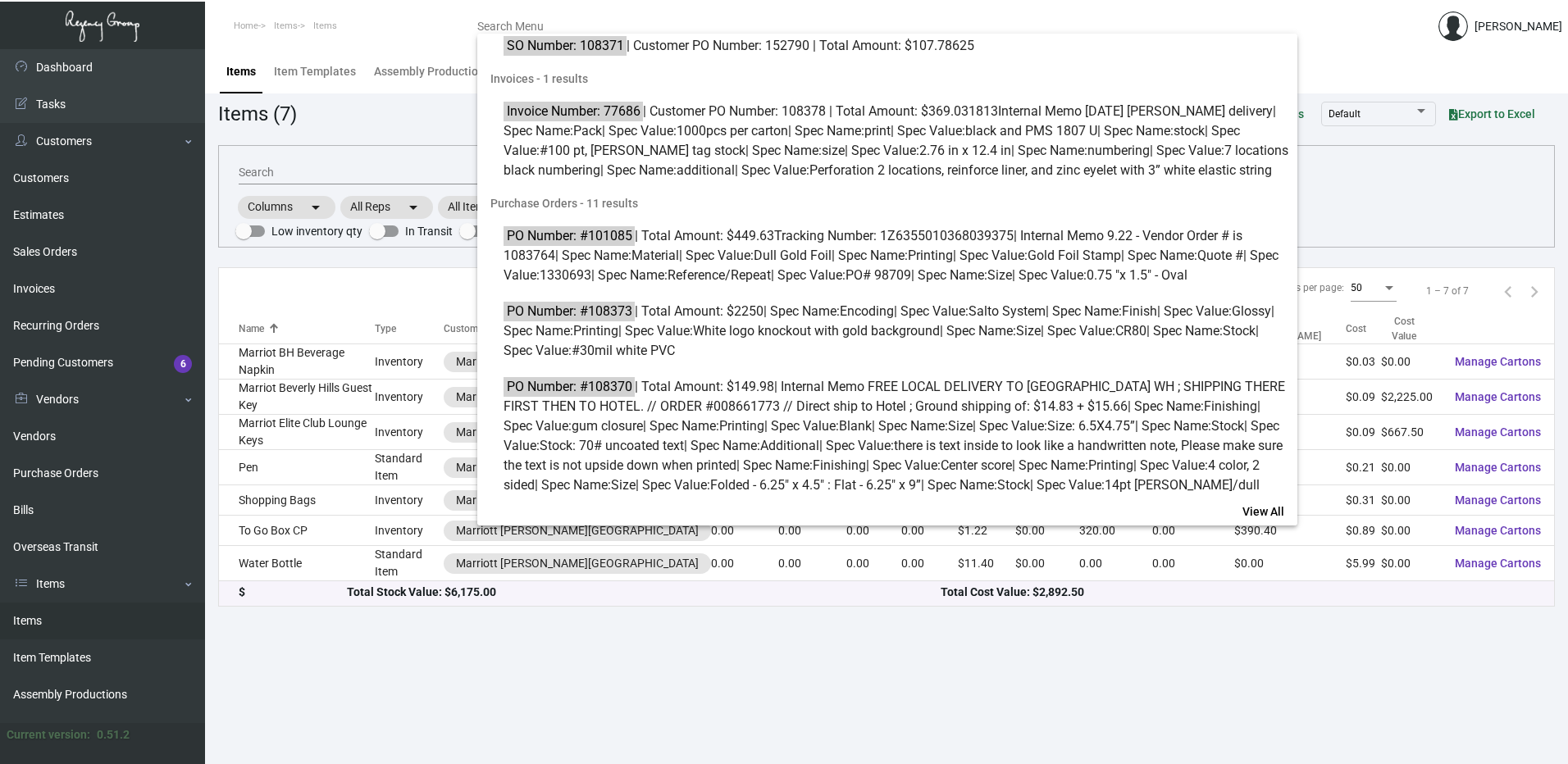
scroll to position [738, 0]
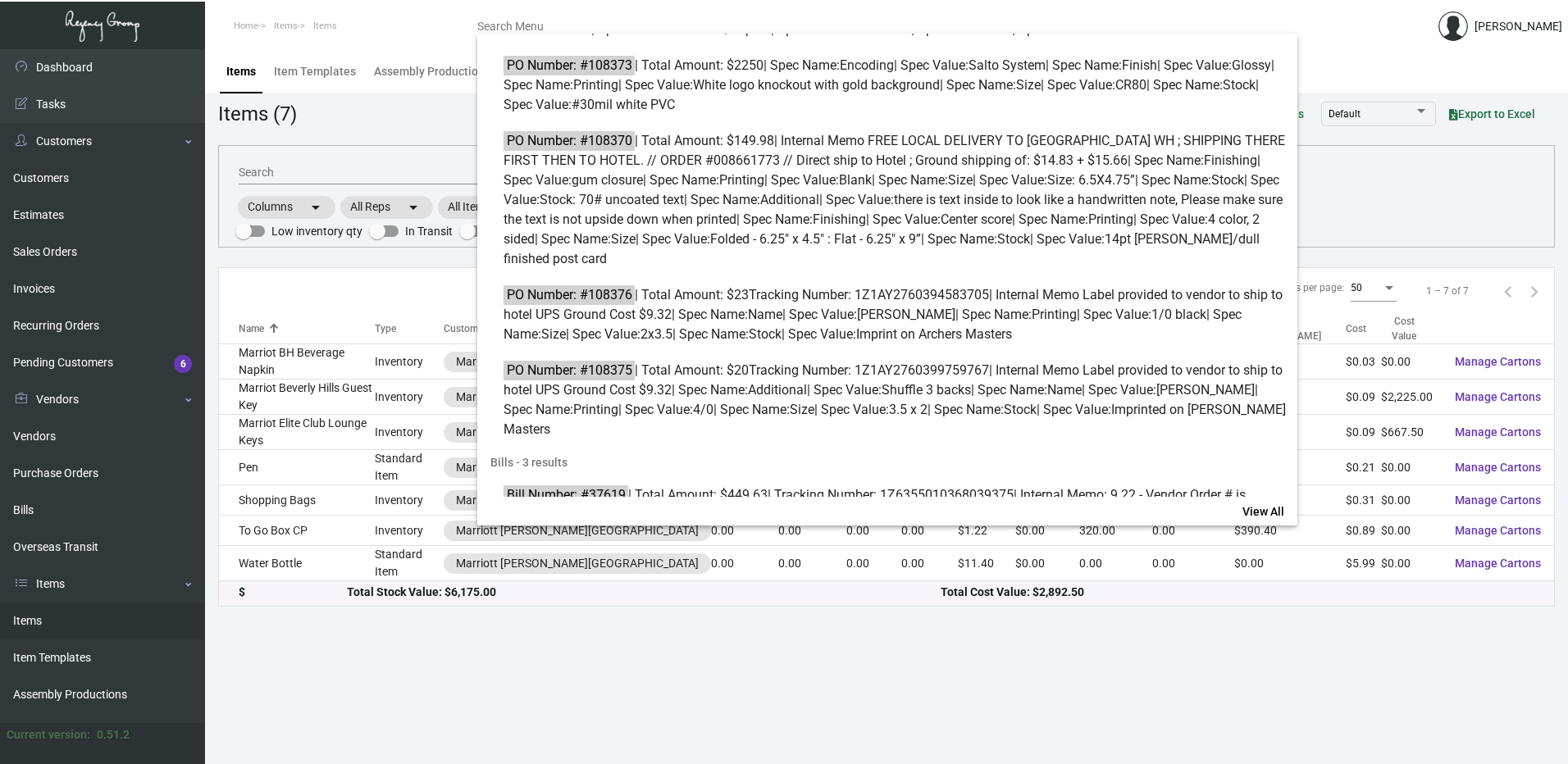
type input "10837"
click at [349, 122] on div at bounding box center [784, 382] width 1568 height 764
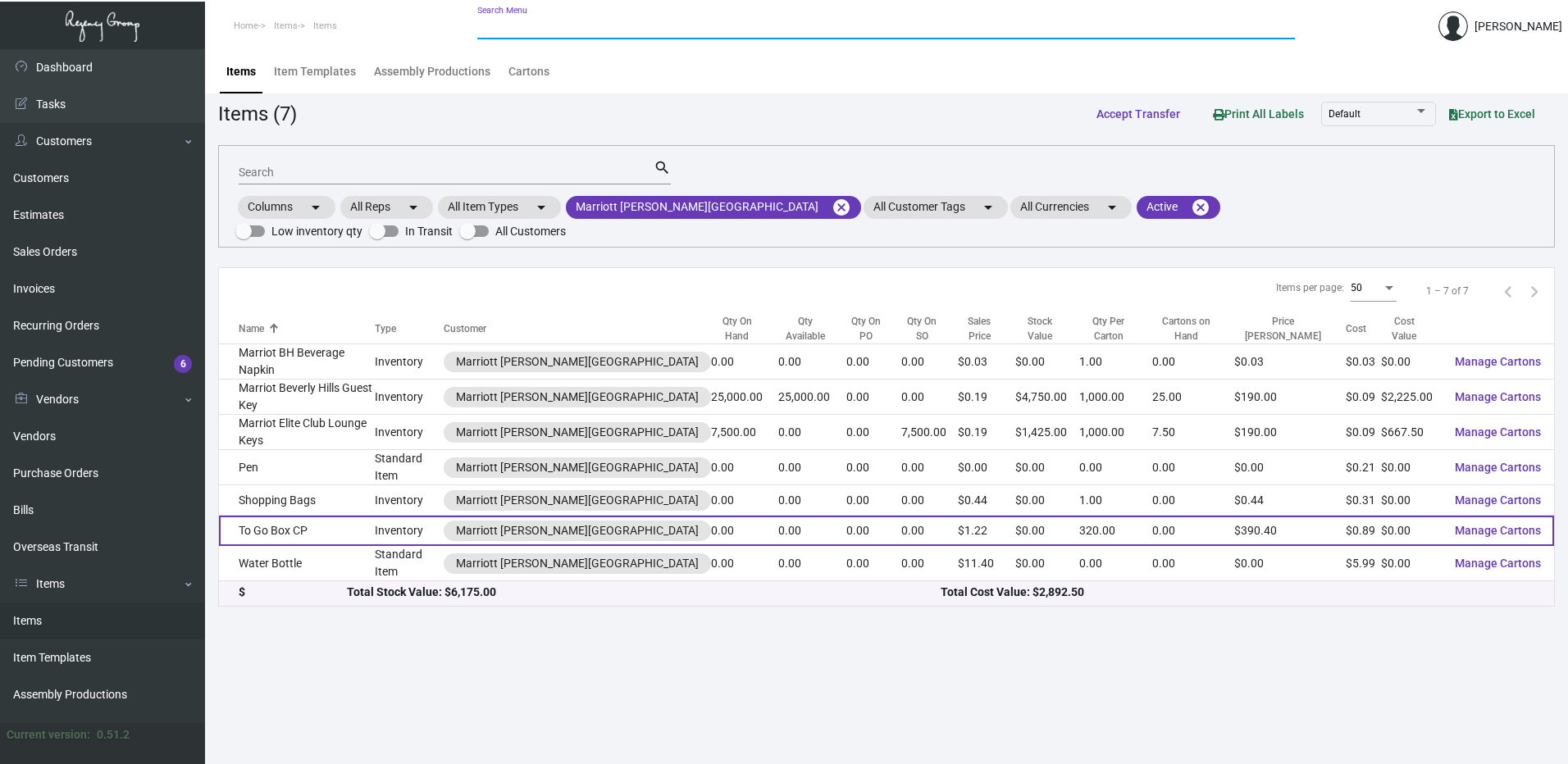
click at [360, 516] on td "To Go Box CP" at bounding box center [296, 531] width 156 height 31
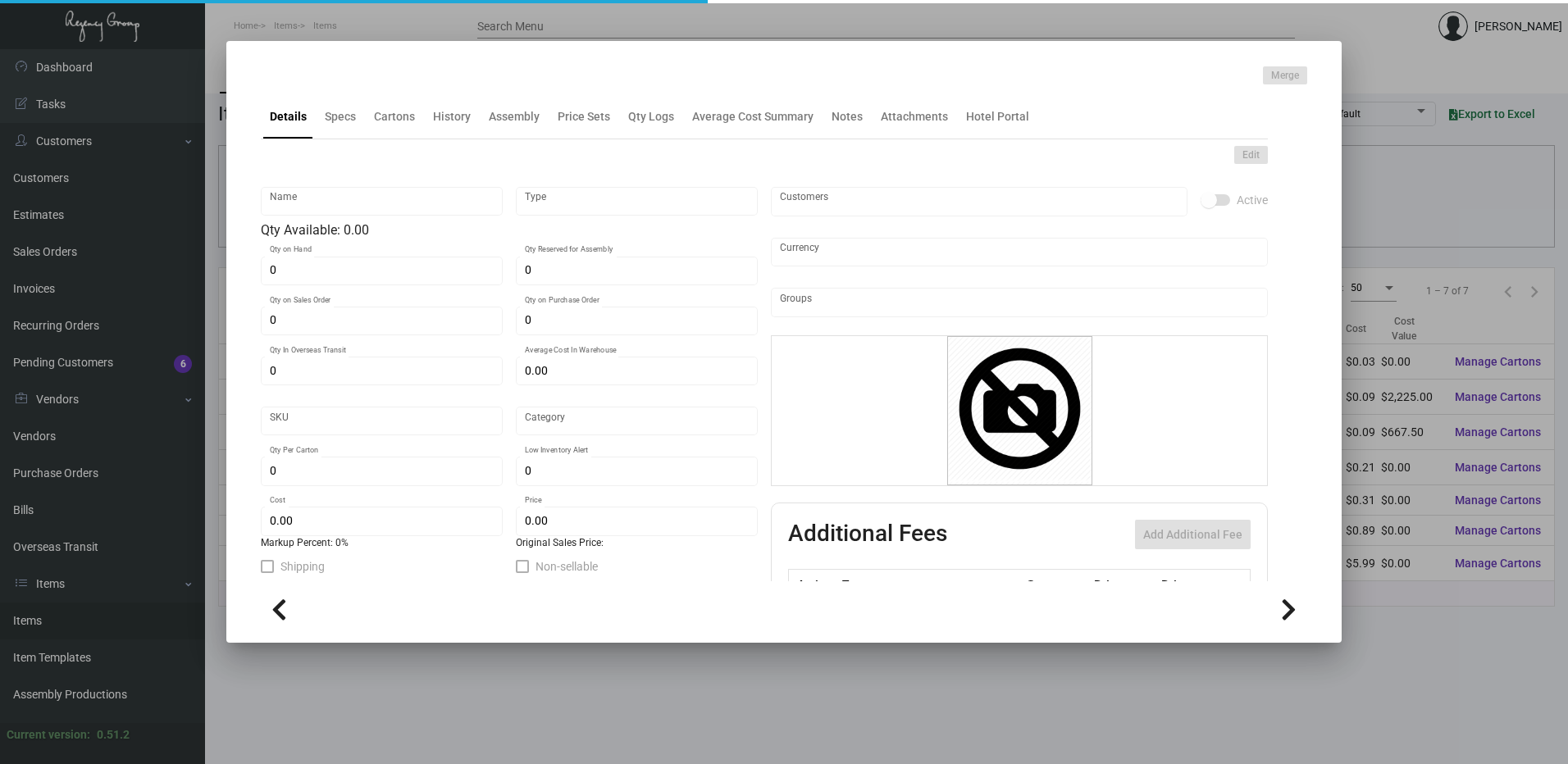
type input "To Go Box CP"
type input "Inventory"
type input "$ 0.00"
type input "1815"
type input "Standard"
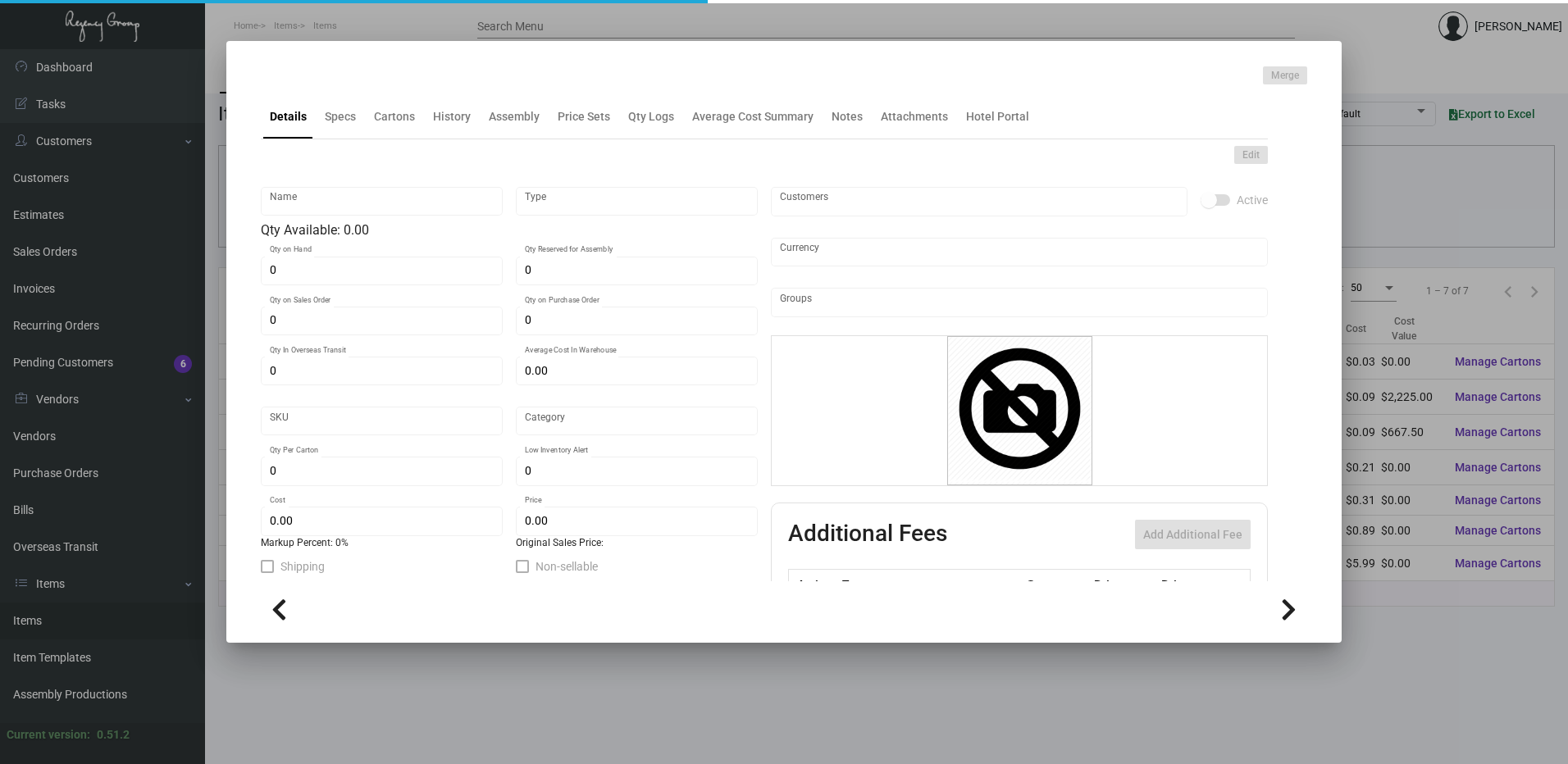
type input "320"
type input "$ 0.89"
type input "$ 1.22"
type textarea "Marriott To Go Box + Insert: Bottom Closed size is 12.25”W x 6.5”H x 7”D + top …"
type textarea "Marriot To Go Box + Insert: Bottom Closed size is 12.25”W x 6.5”H x 7”D + top h…"
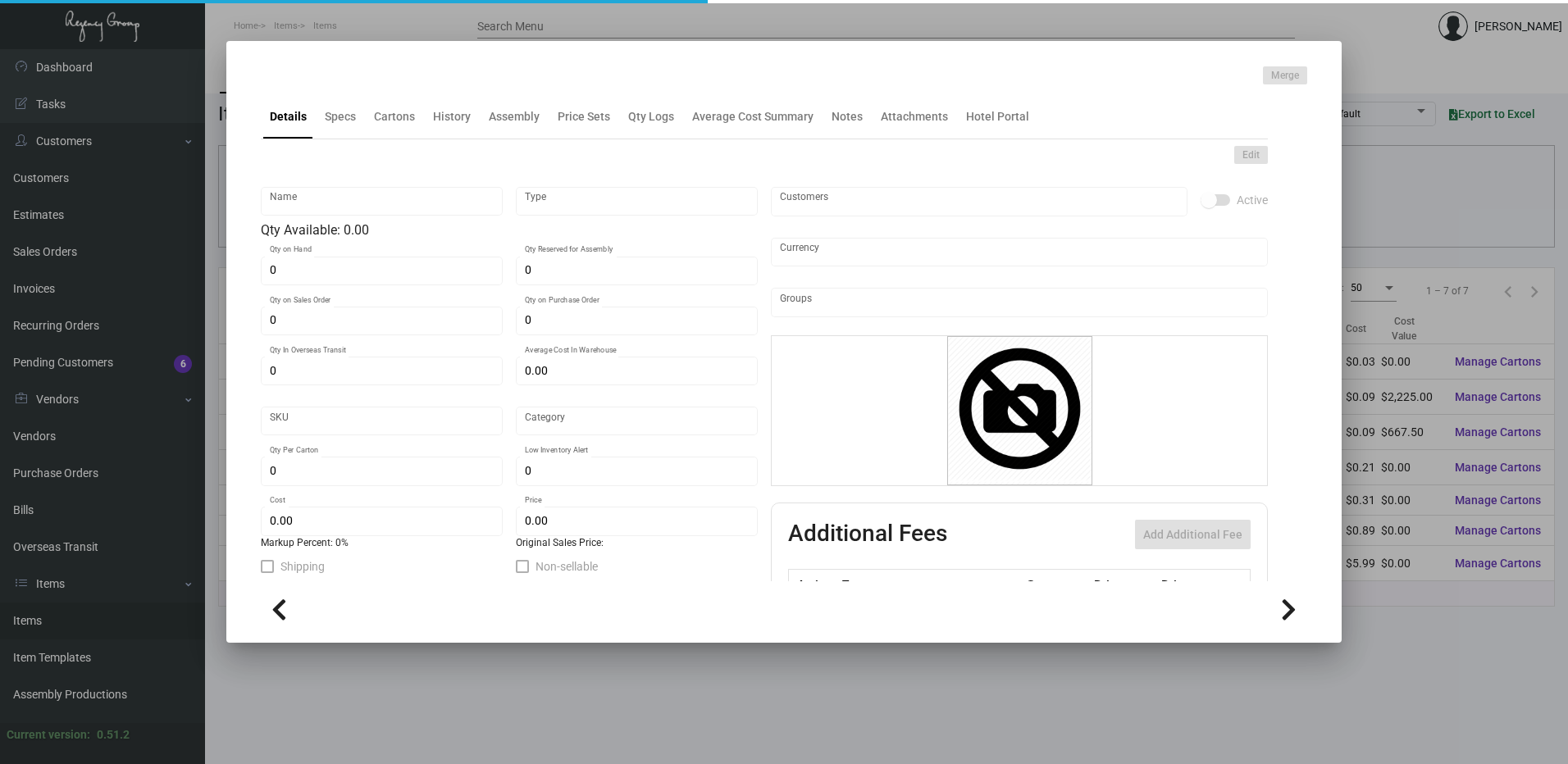
checkbox input "true"
type input "United States Dollar $"
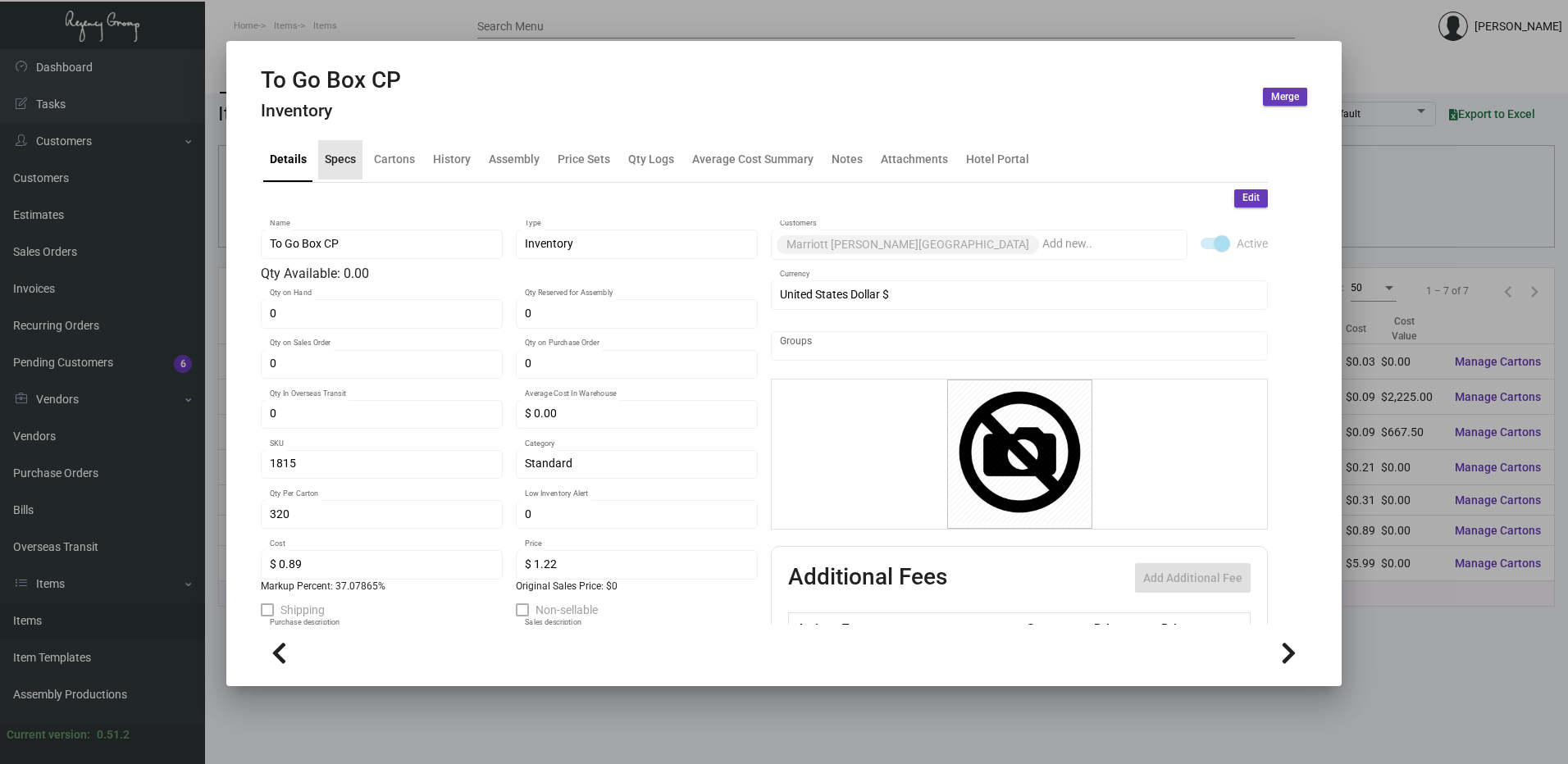
click at [337, 161] on div "Specs" at bounding box center [340, 159] width 32 height 17
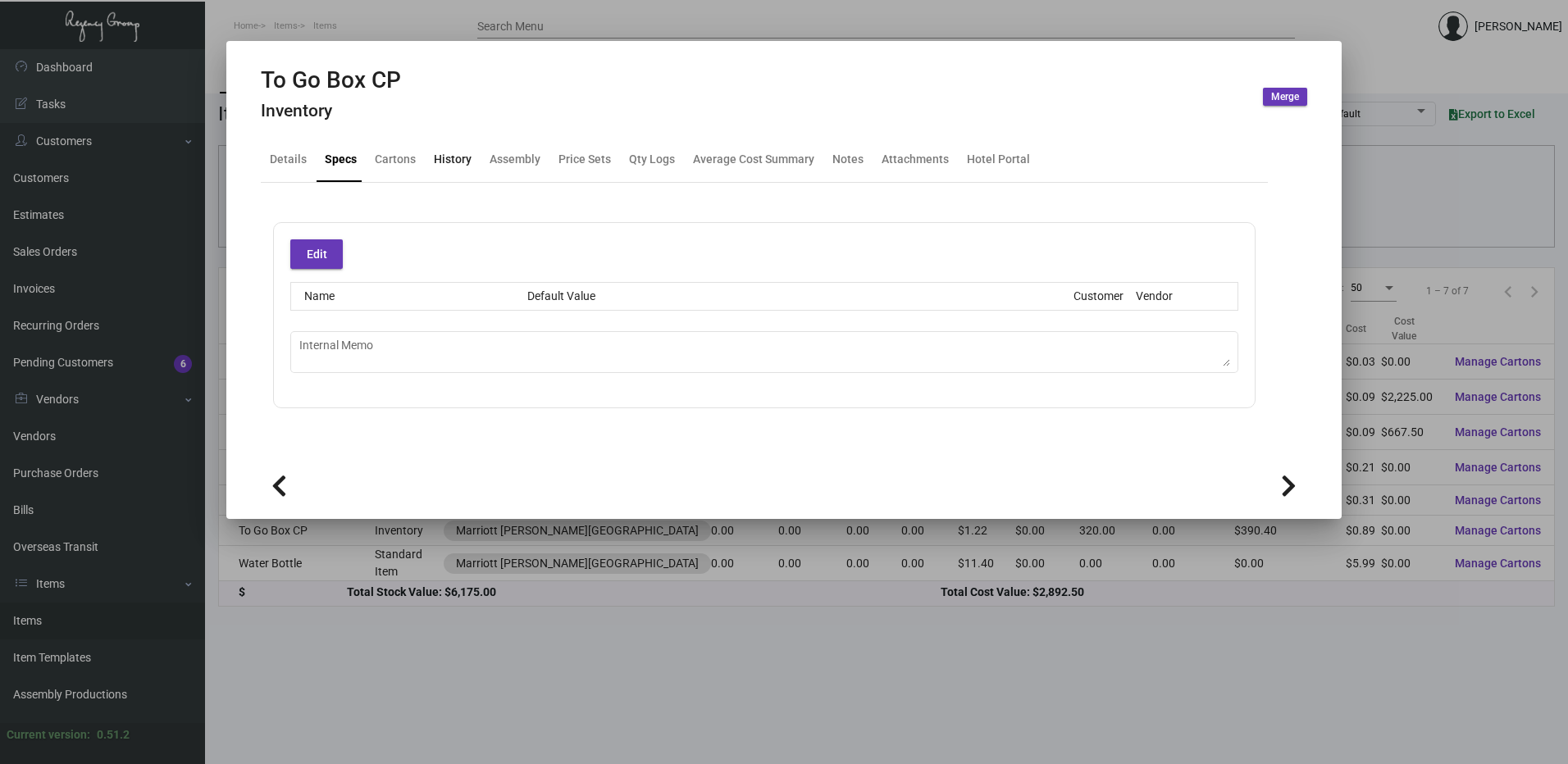
click at [437, 156] on div "History" at bounding box center [452, 159] width 37 height 17
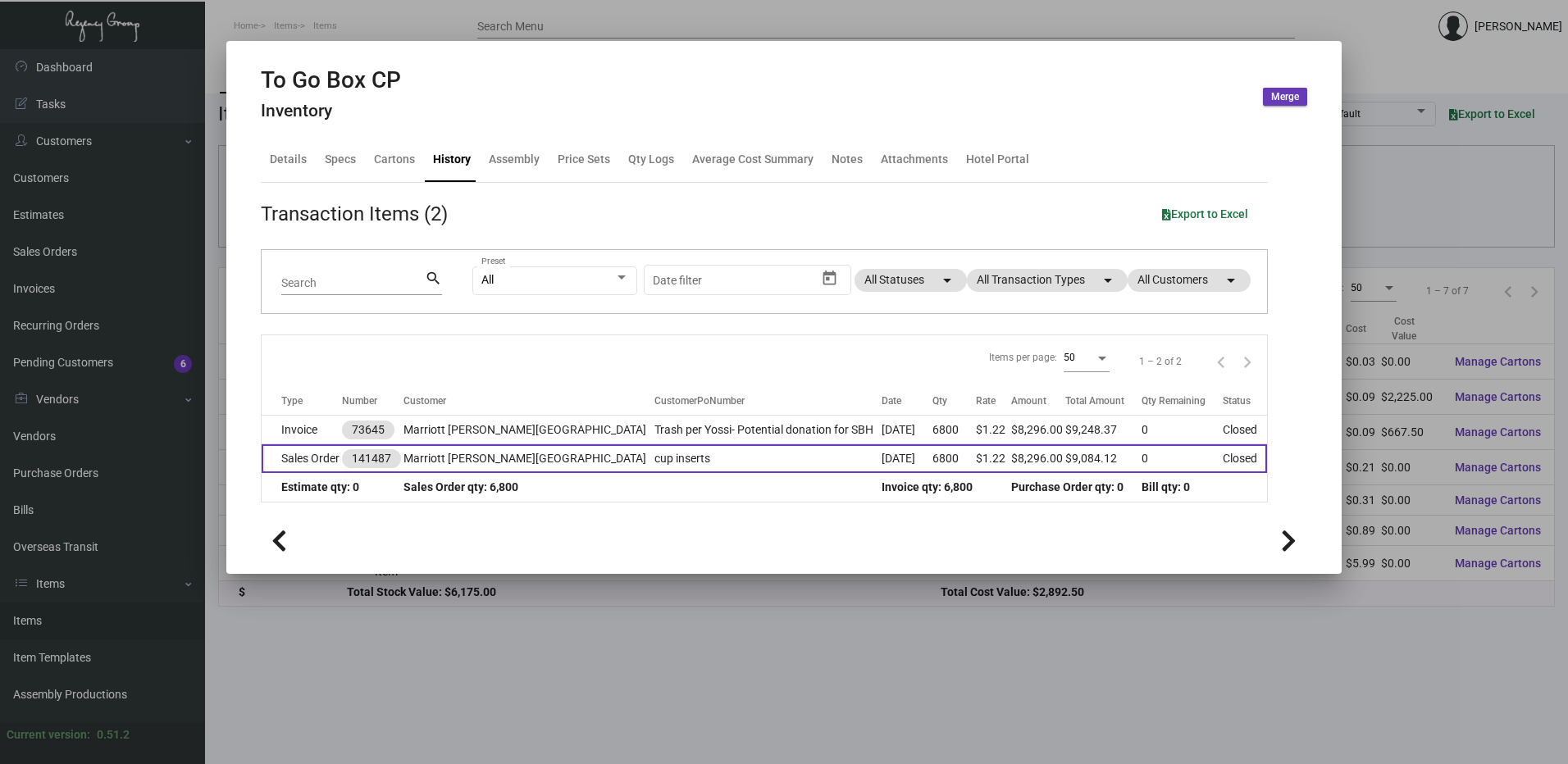
click at [338, 460] on td "Sales Order" at bounding box center [302, 459] width 81 height 29
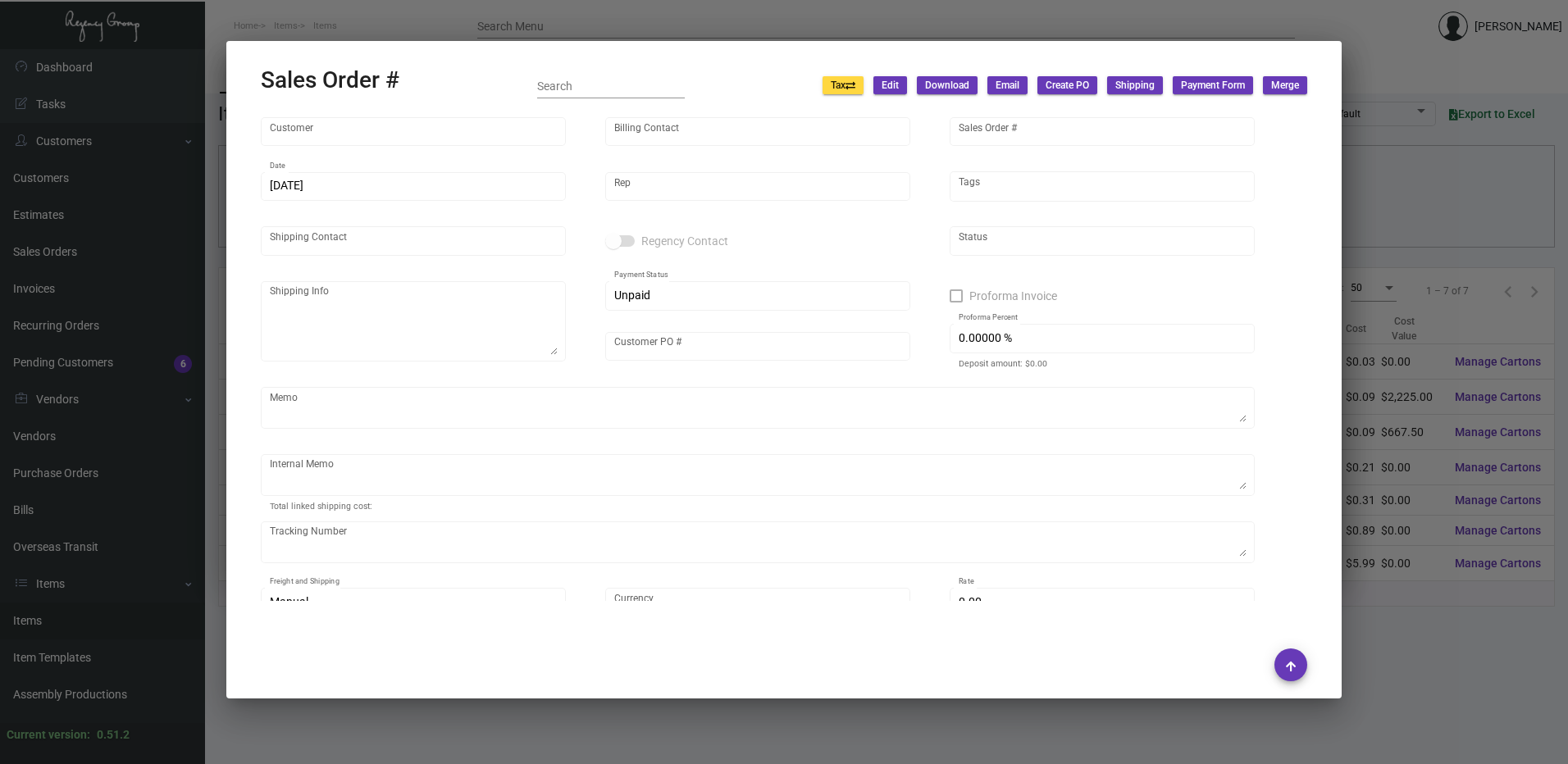
type input "Marriott Beverly Hills"
type input "Dan Stenz"
type input "141487"
type input "3/21/2023"
type input "[PERSON_NAME]"
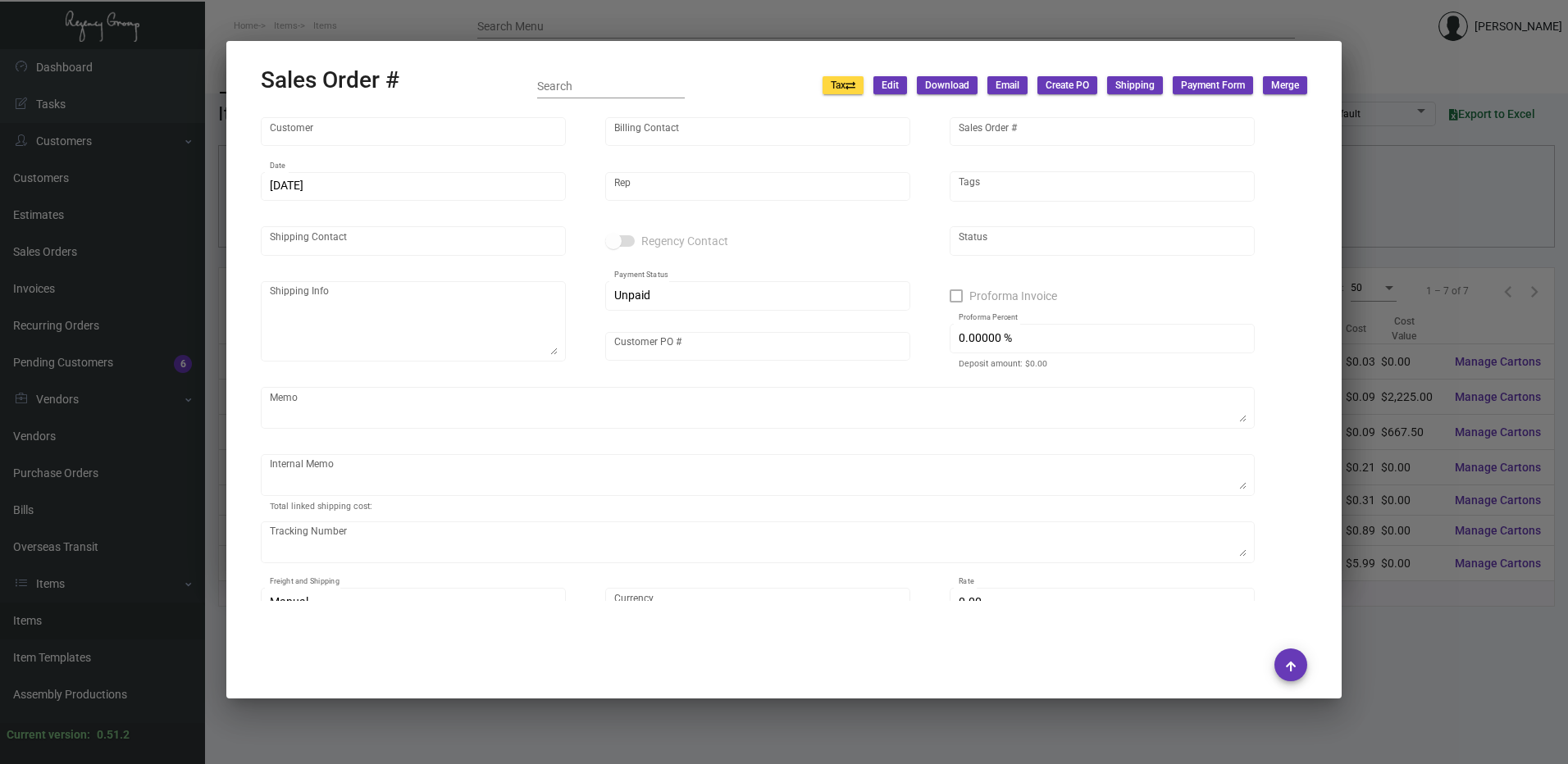
type input "Julie Chen"
type textarea "Marriott Beverly Hills - Julie Chen 1150 South Beverly Drive Los Angeles, CA, 9…"
type input "cup inserts"
type textarea "Trash per Yossi----3/21/23"
type input "United States Dollar $"
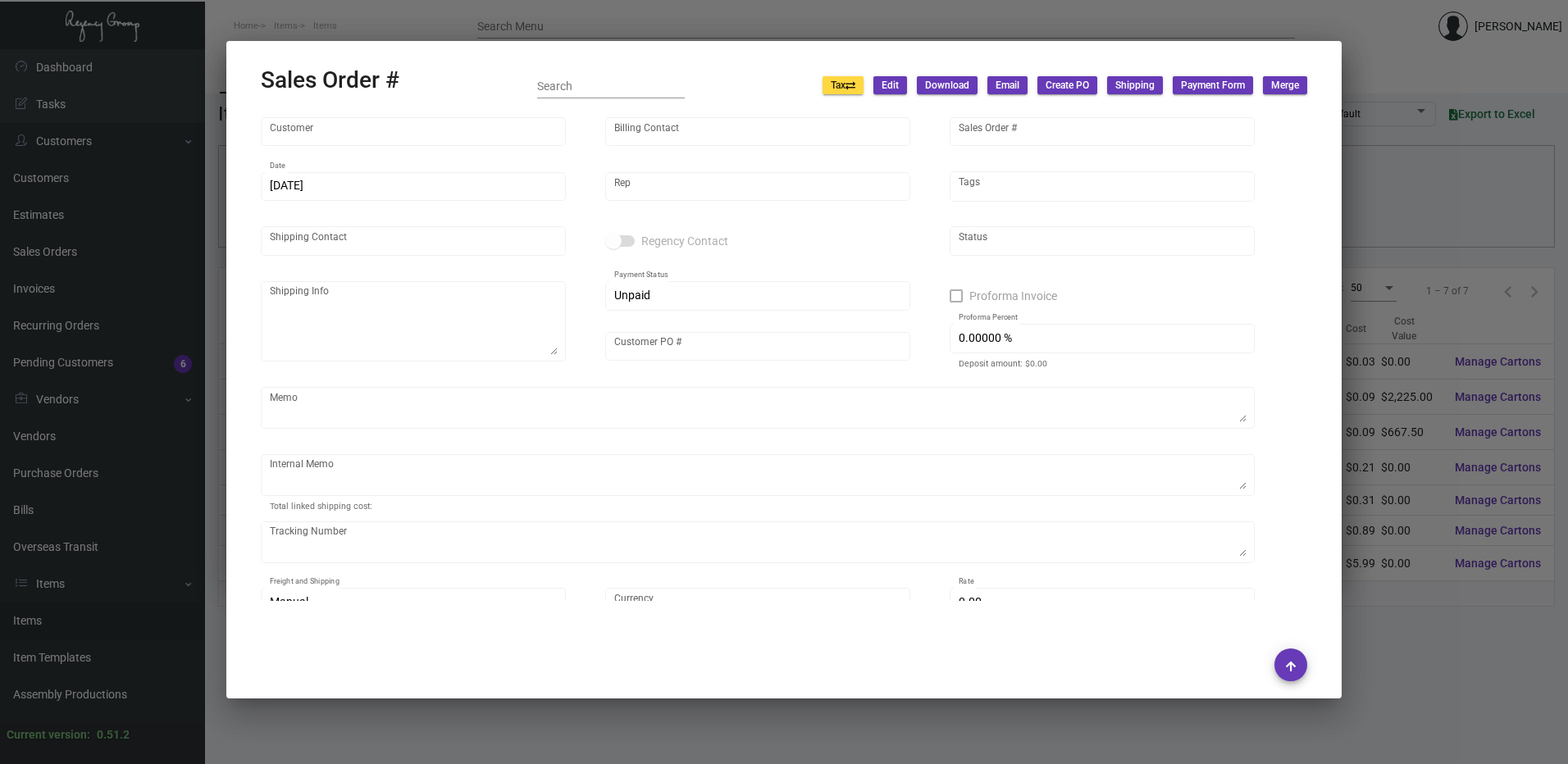
type input "$ 0.00"
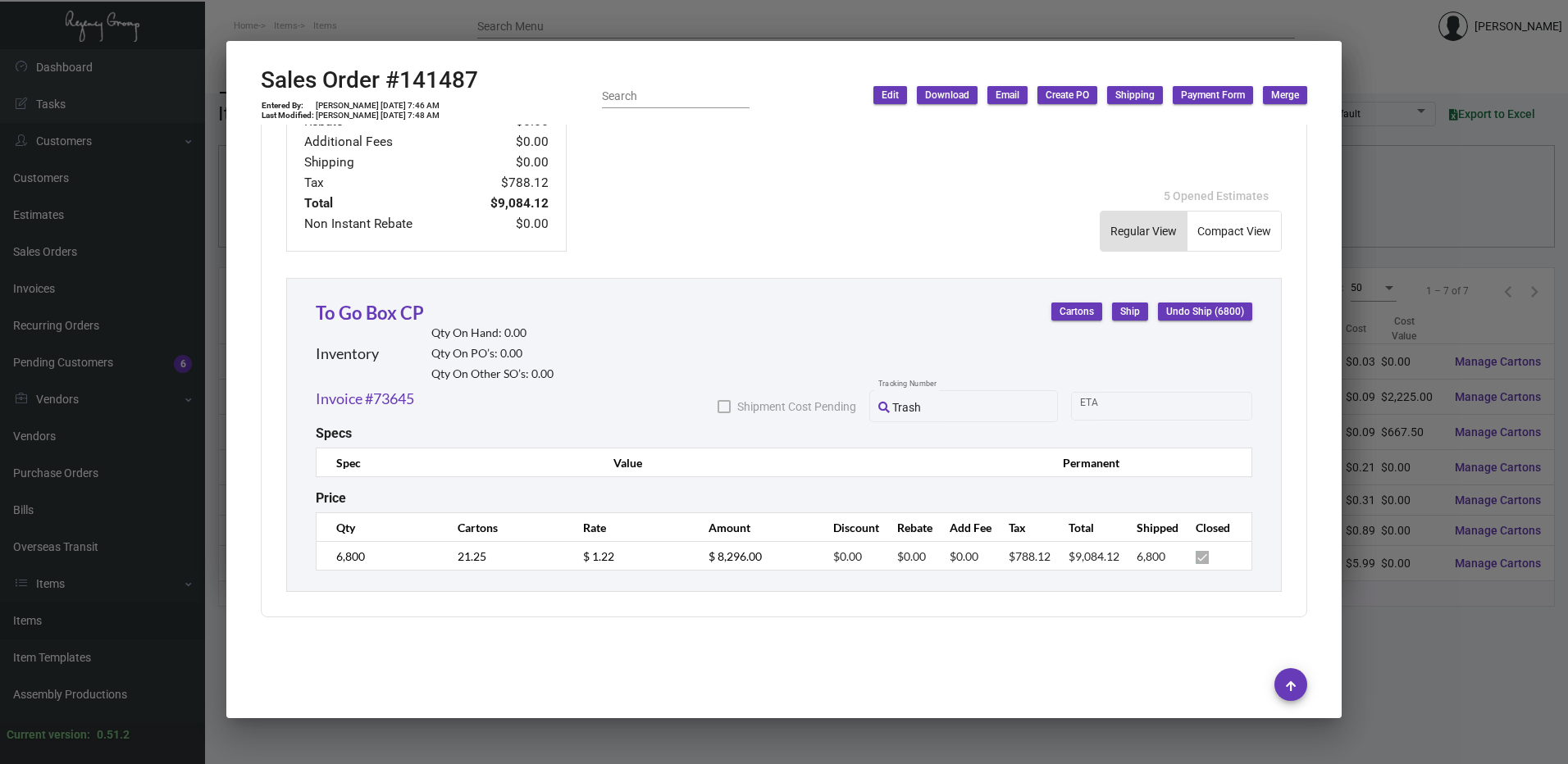
scroll to position [750, 0]
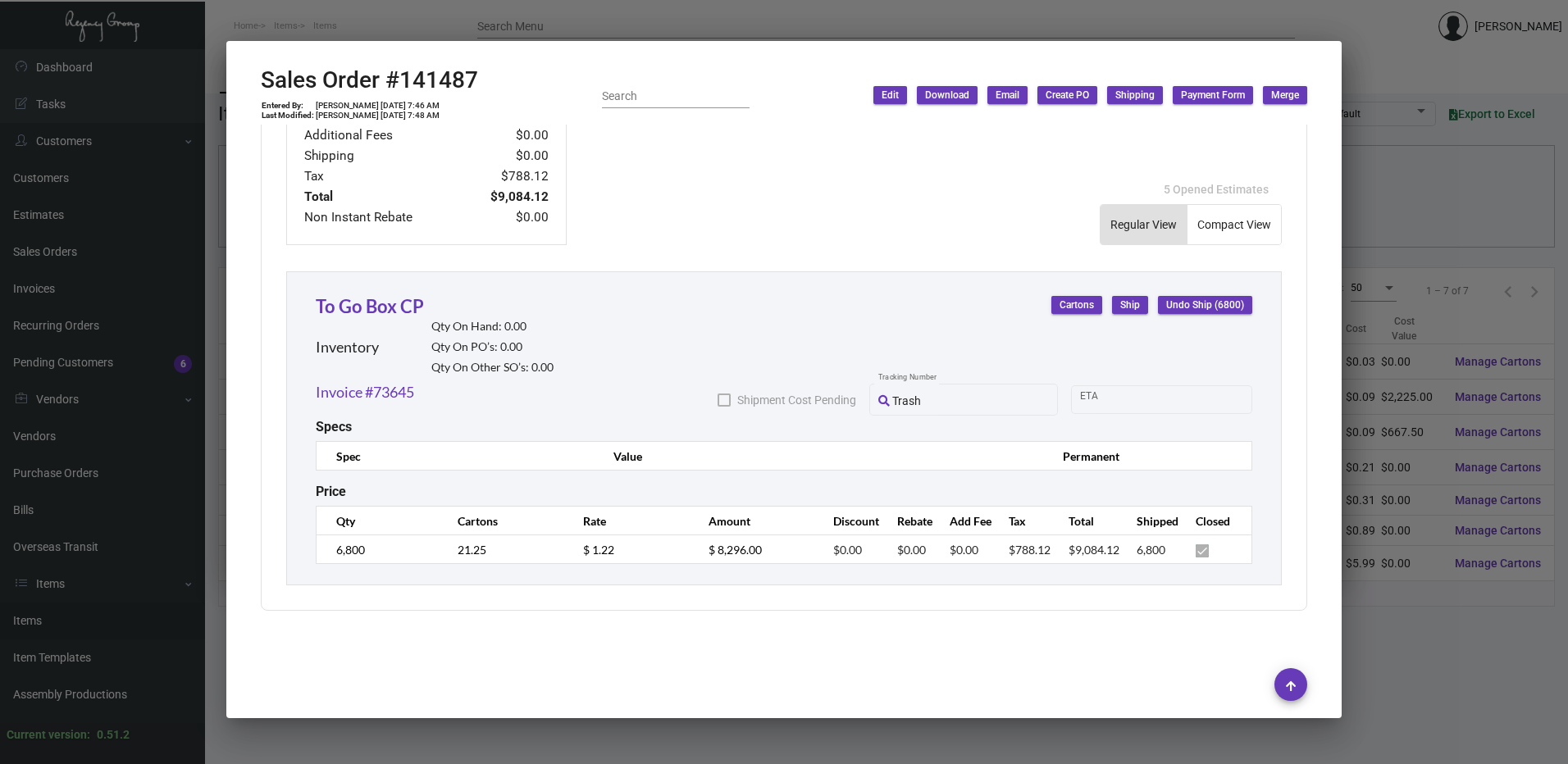
click at [634, 13] on div at bounding box center [784, 382] width 1568 height 764
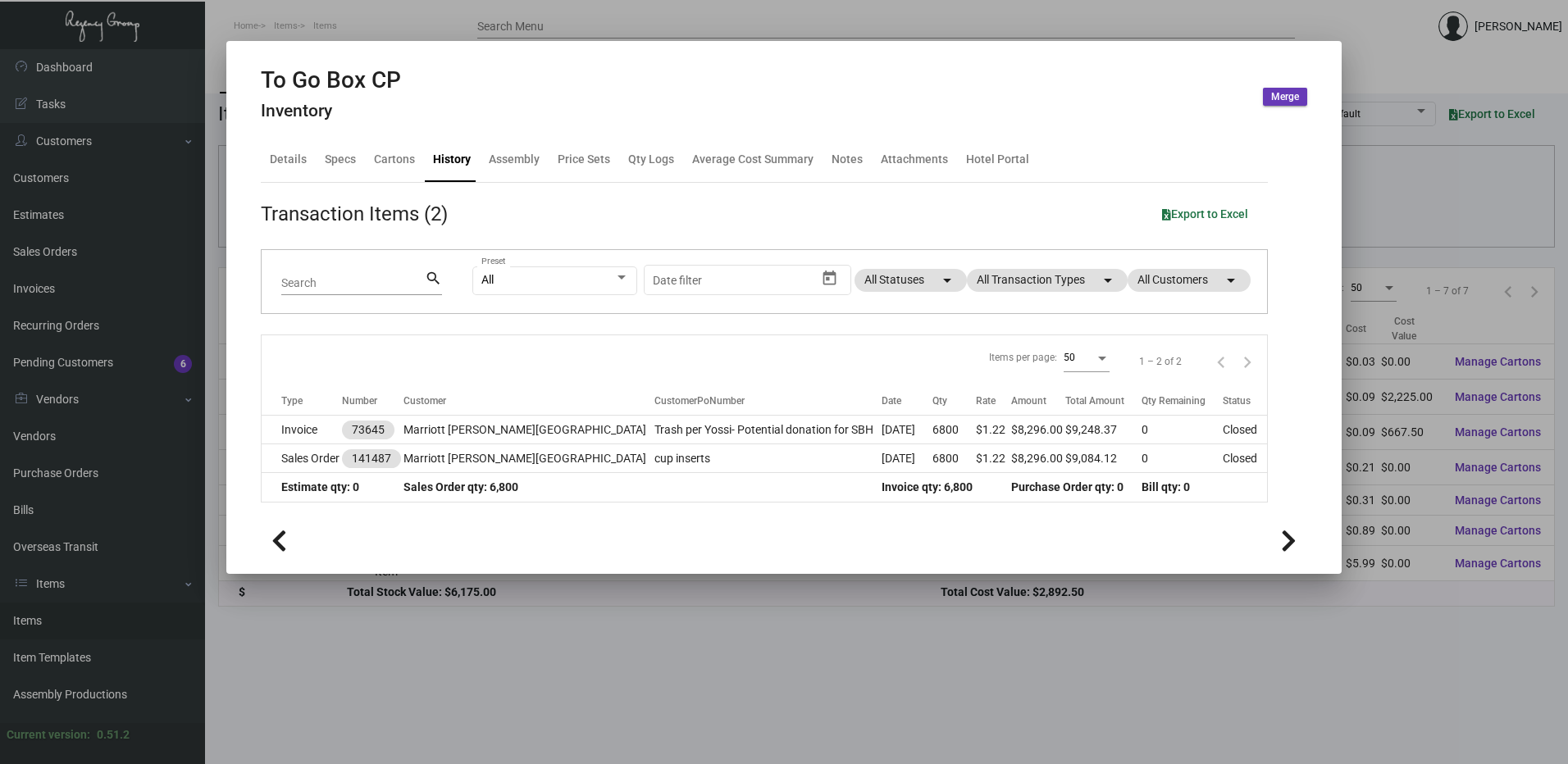
click at [408, 32] on div at bounding box center [784, 382] width 1568 height 764
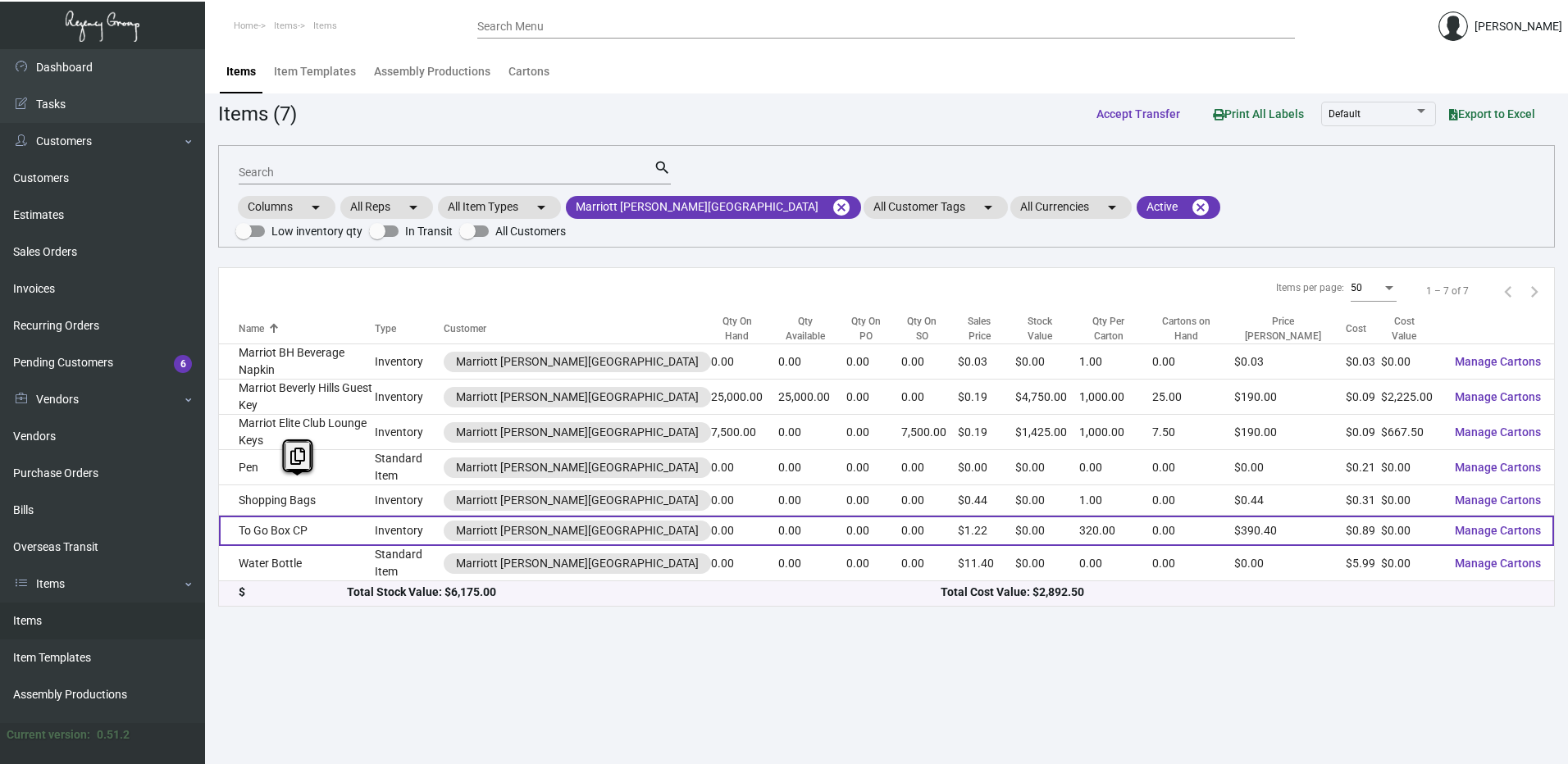
click at [298, 516] on td "To Go Box CP" at bounding box center [296, 531] width 156 height 31
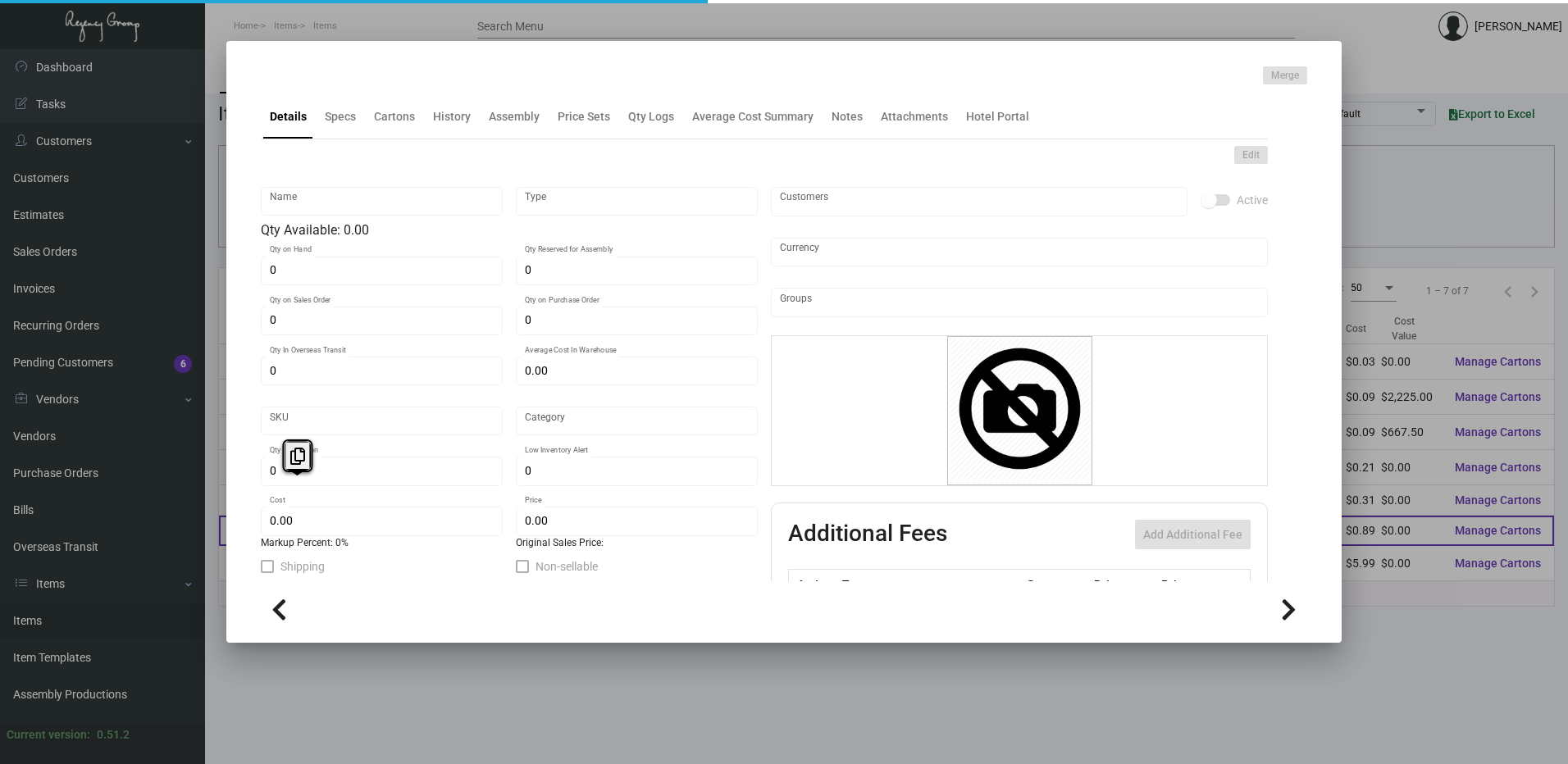
type input "To Go Box CP"
type input "Inventory"
type input "$ 0.00"
type input "1815"
type input "Standard"
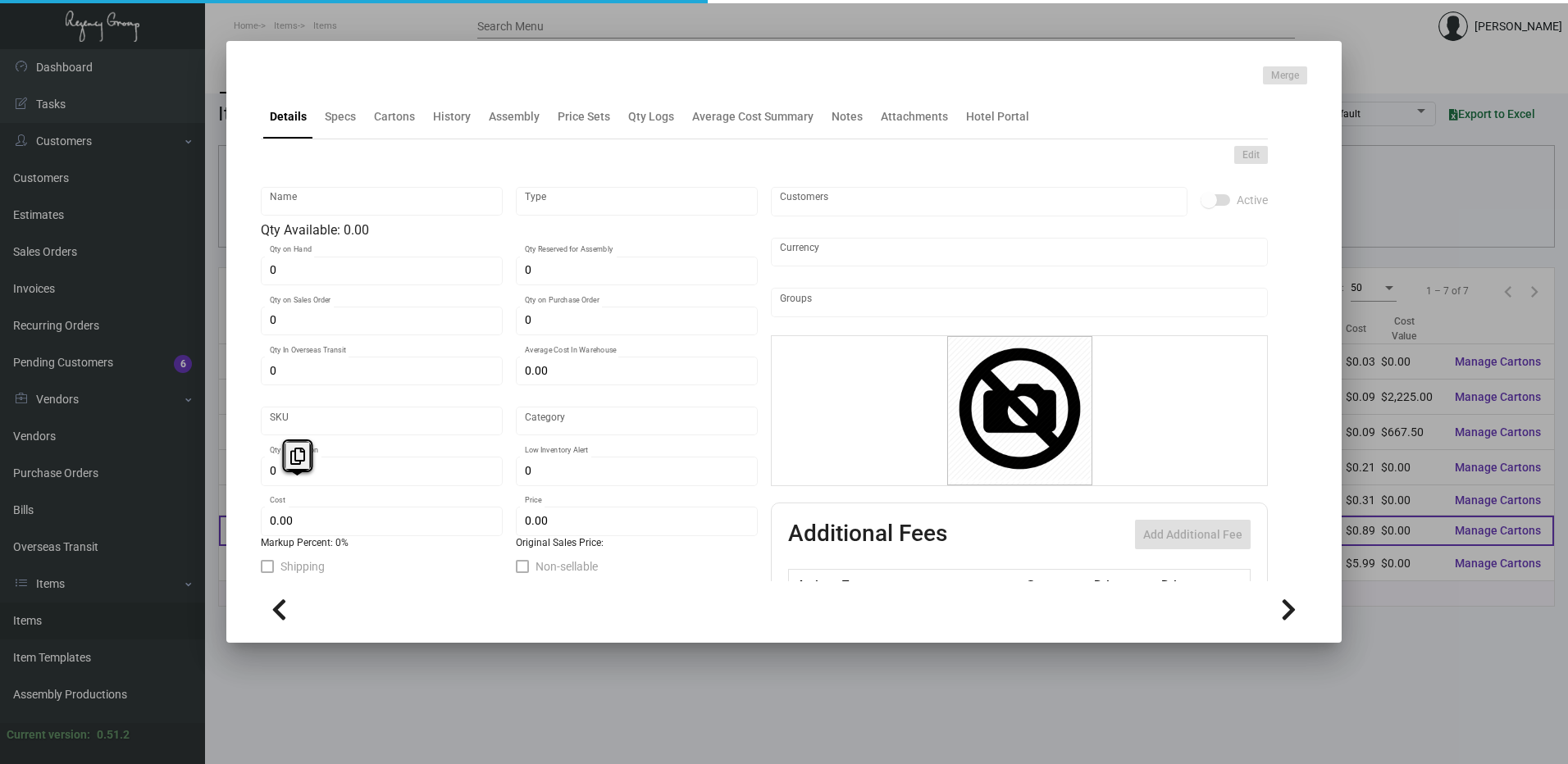
type input "320"
type input "$ 0.89"
type input "$ 1.22"
type textarea "Marriott To Go Box + Insert: Bottom Closed size is 12.25”W x 6.5”H x 7”D + top …"
type textarea "Marriot To Go Box + Insert: Bottom Closed size is 12.25”W x 6.5”H x 7”D + top h…"
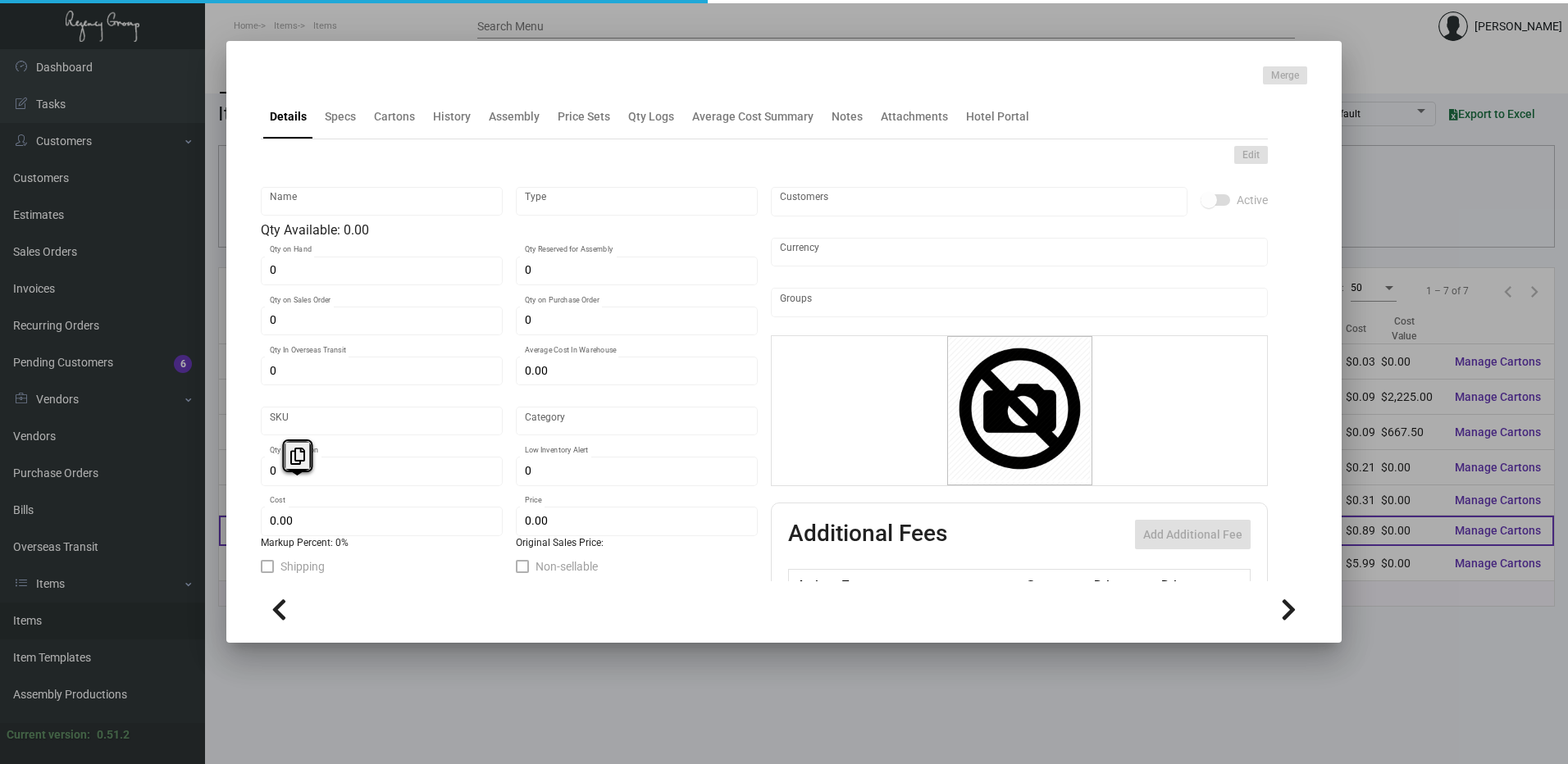
checkbox input "true"
type input "United States Dollar $"
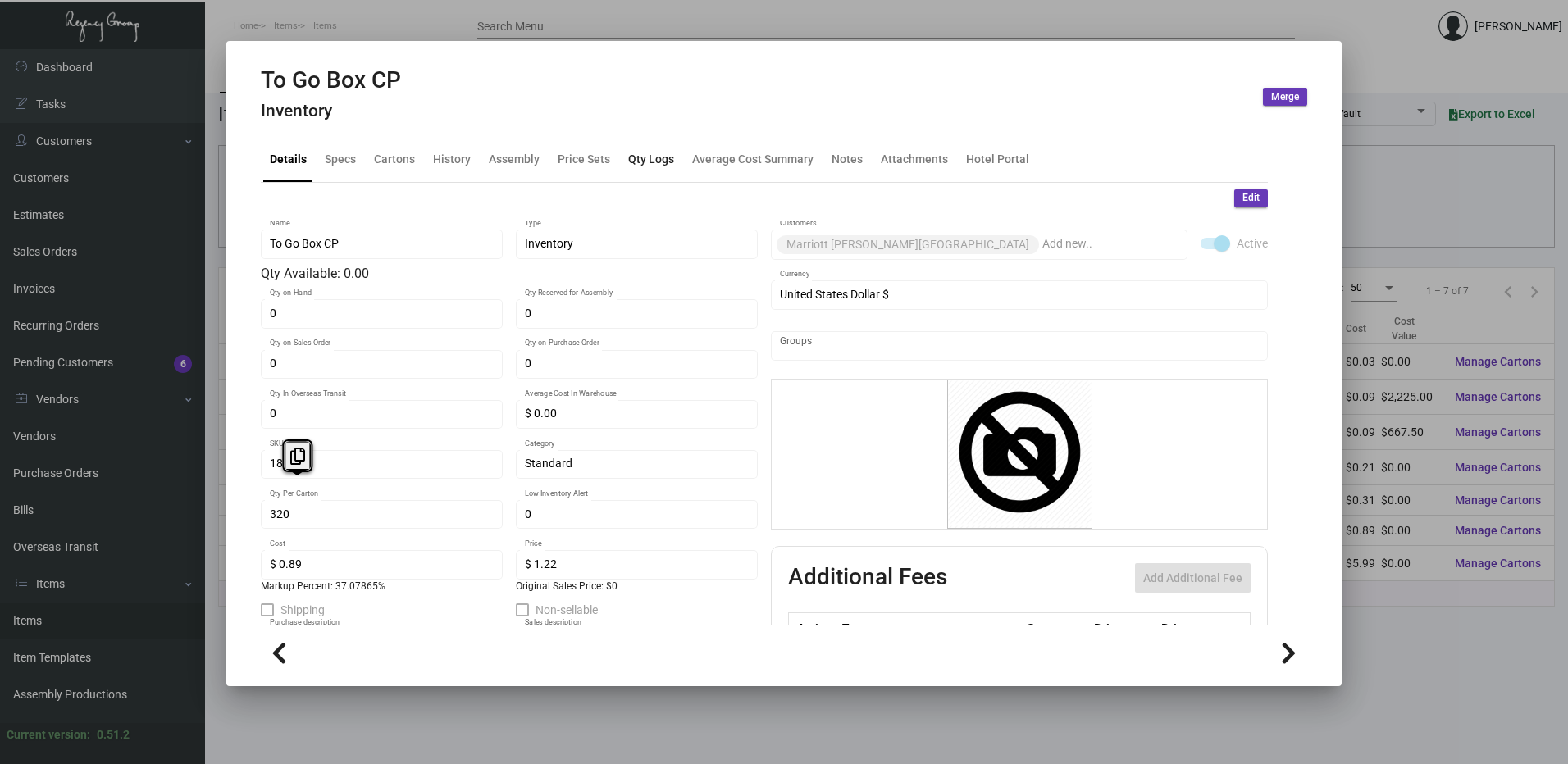
click at [670, 162] on div "Qty Logs" at bounding box center [651, 159] width 46 height 17
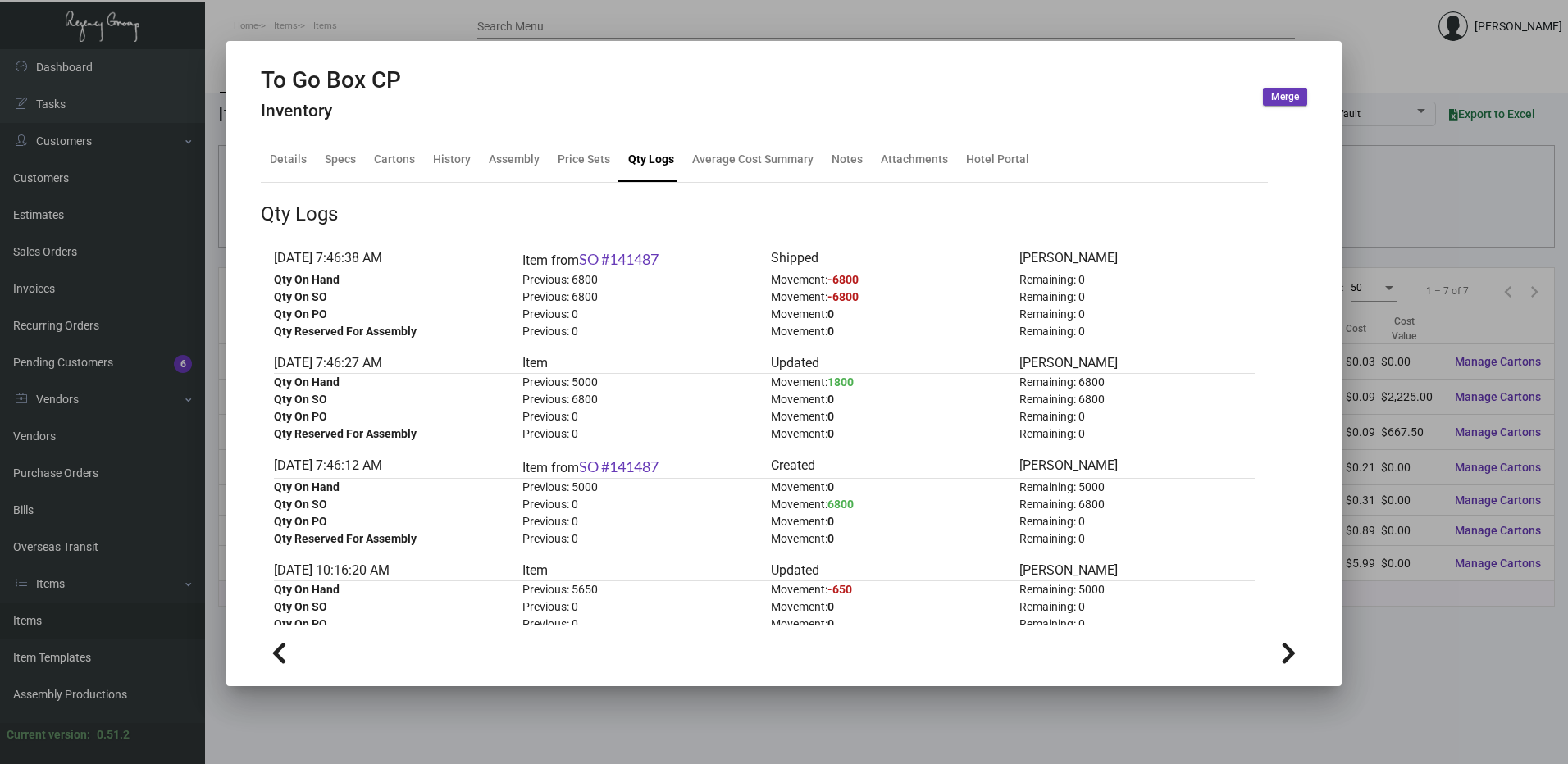
click at [605, 20] on div at bounding box center [784, 382] width 1568 height 764
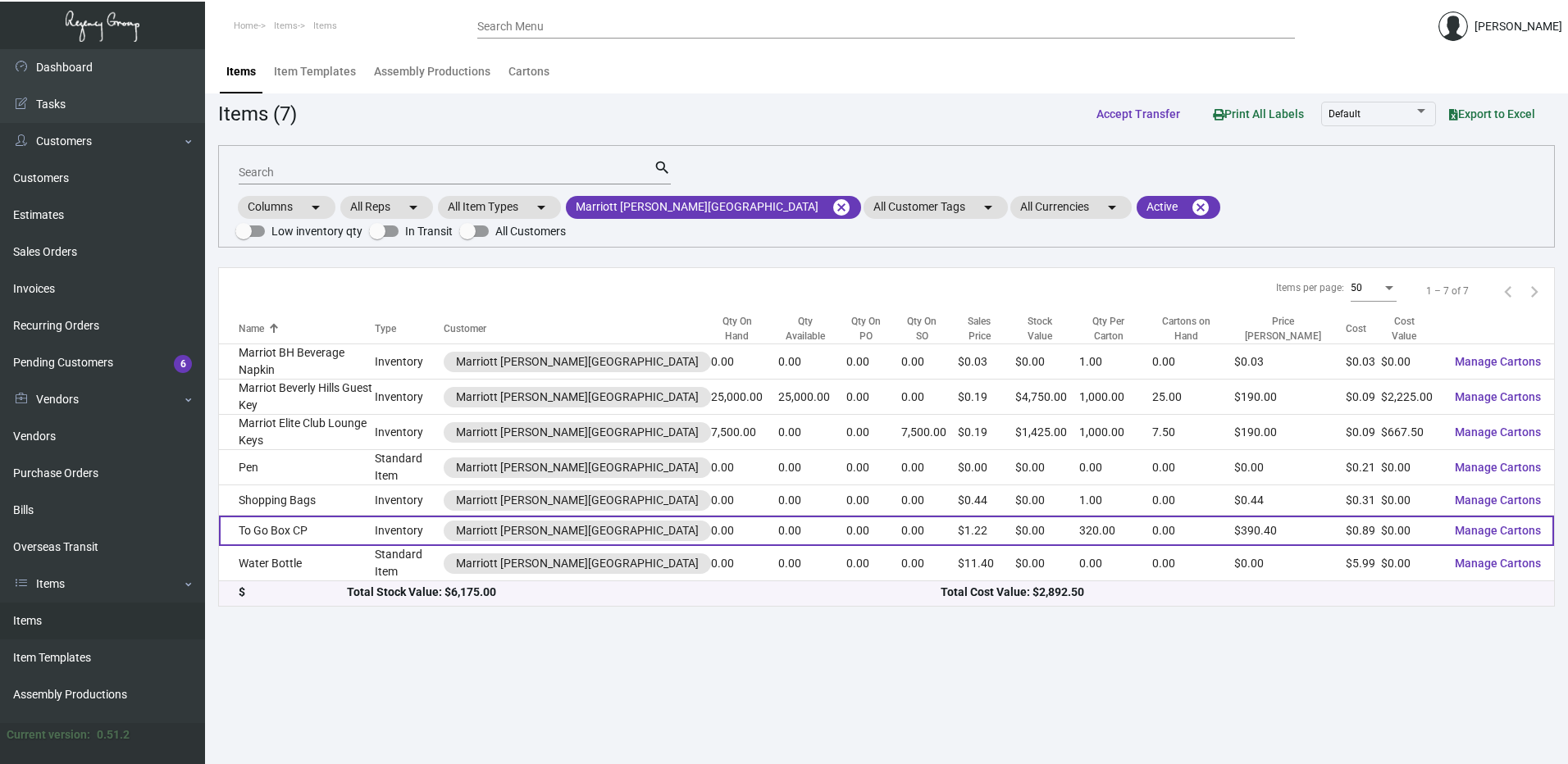
click at [326, 516] on td "To Go Box CP" at bounding box center [296, 531] width 156 height 31
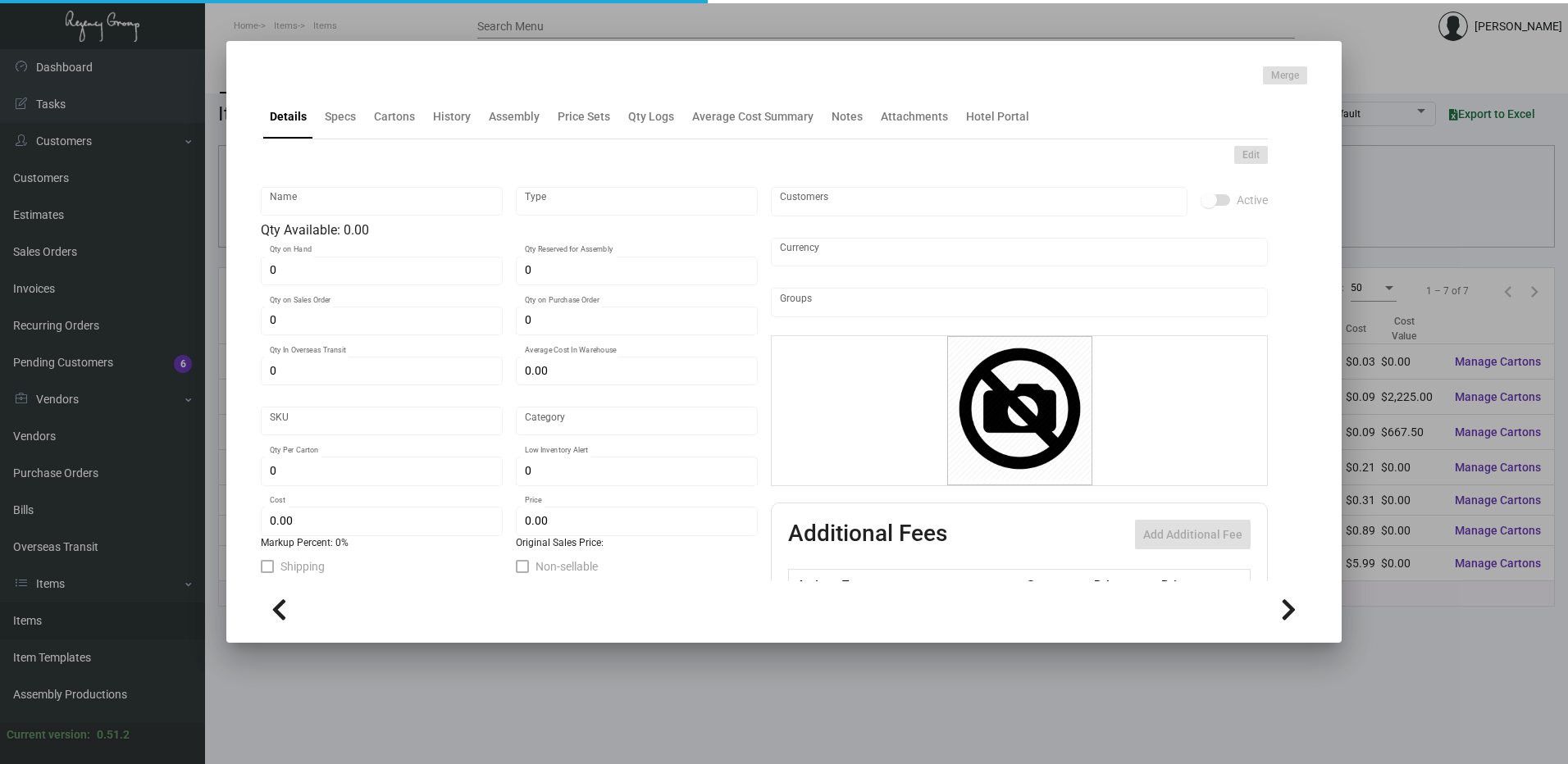
type input "To Go Box CP"
type input "Inventory"
type input "$ 0.00"
type input "1815"
type input "Standard"
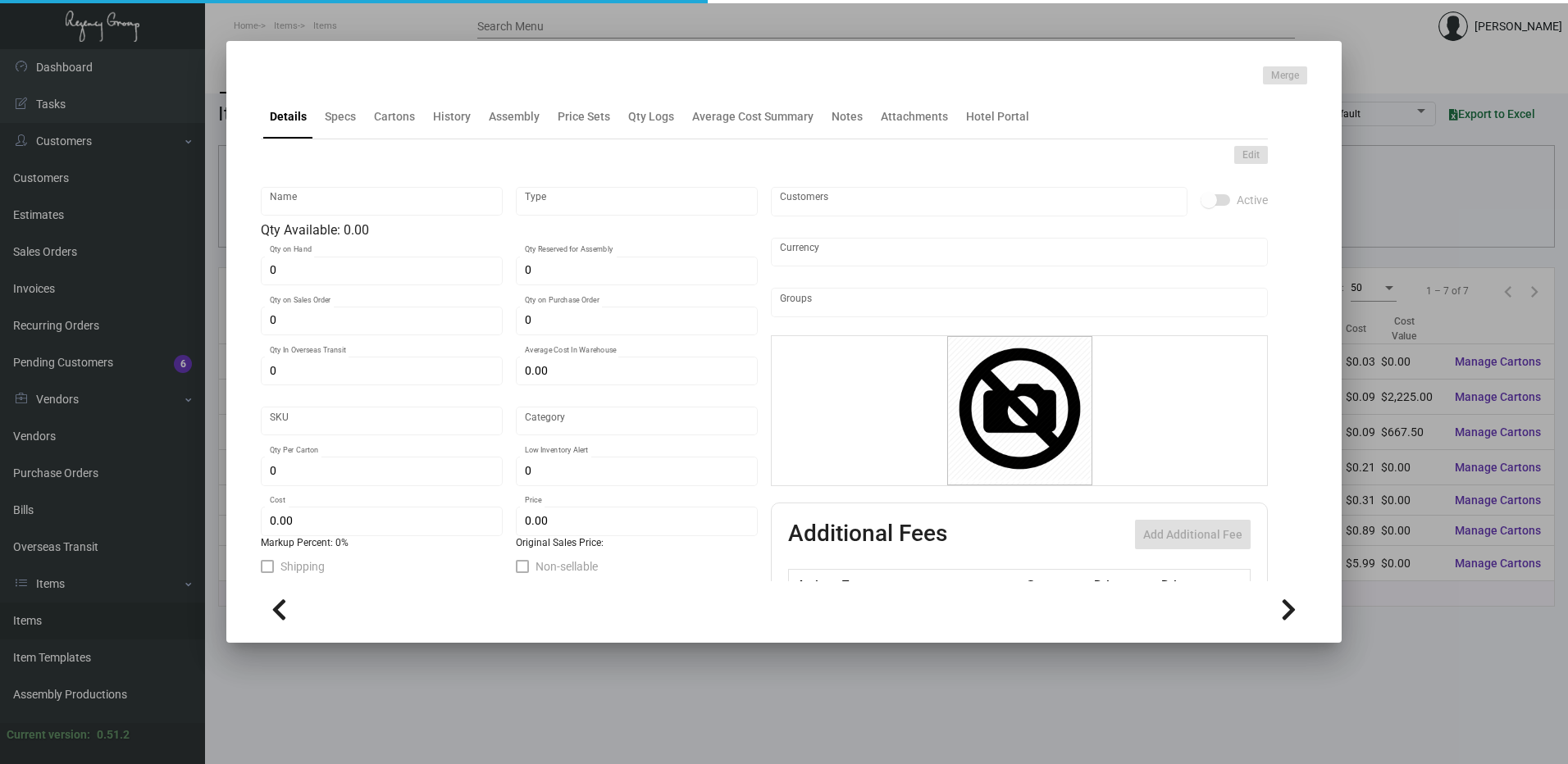
type input "320"
type input "$ 0.89"
type input "$ 1.22"
type textarea "Marriott To Go Box + Insert: Bottom Closed size is 12.25”W x 6.5”H x 7”D + top …"
type textarea "Marriot To Go Box + Insert: Bottom Closed size is 12.25”W x 6.5”H x 7”D + top h…"
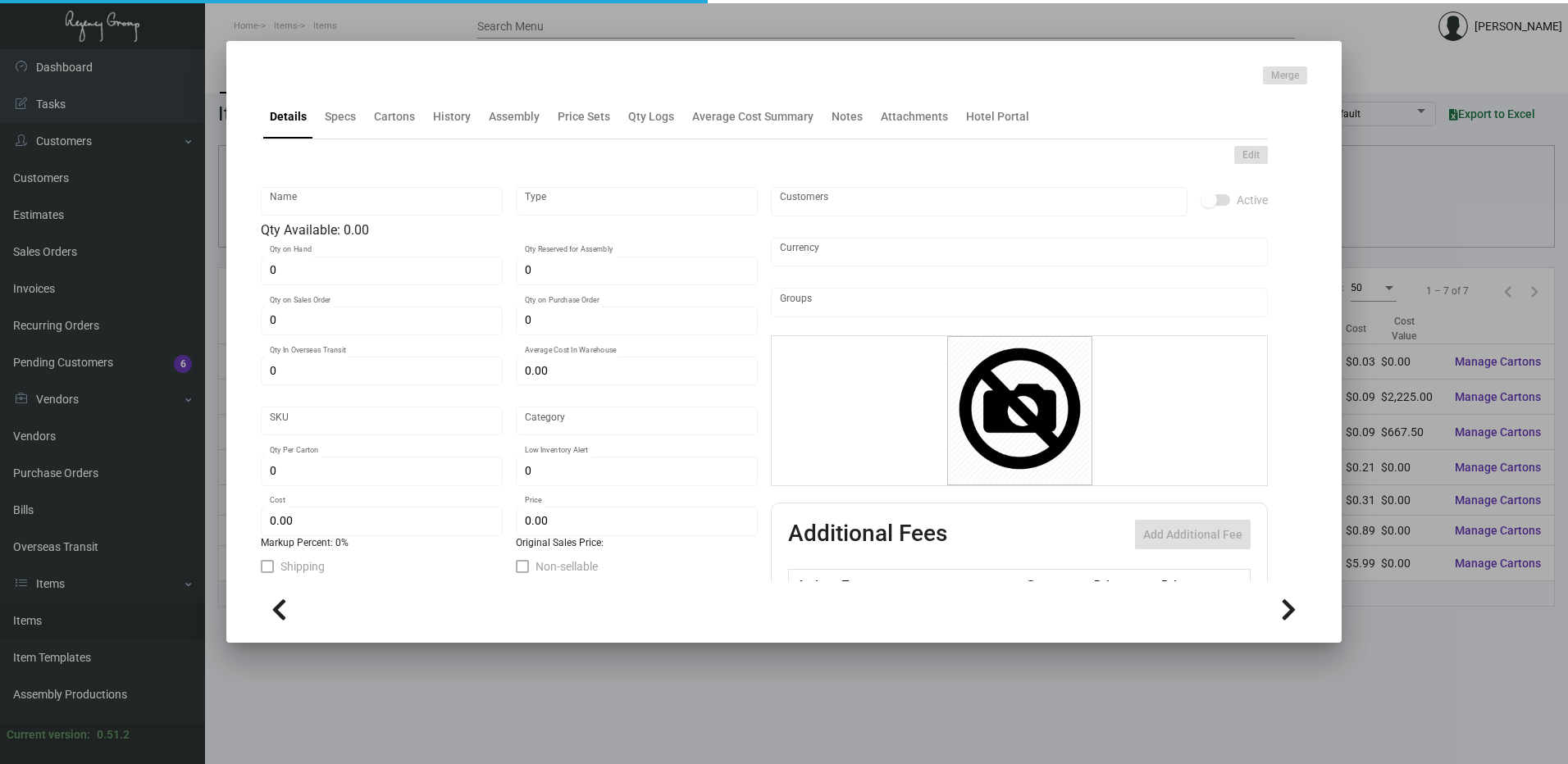
checkbox input "true"
type input "United States Dollar $"
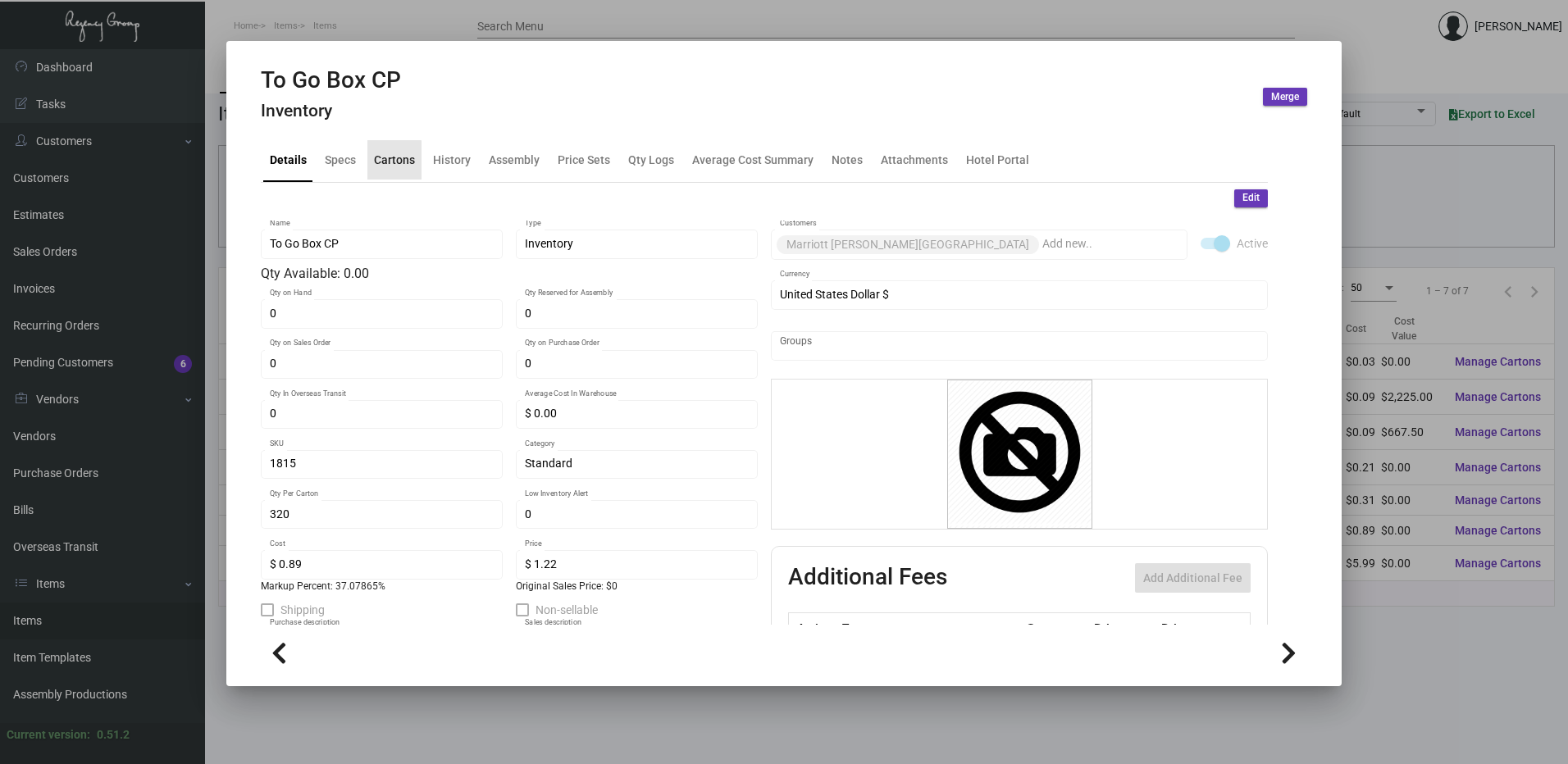
click at [391, 163] on div "Cartons" at bounding box center [394, 159] width 41 height 17
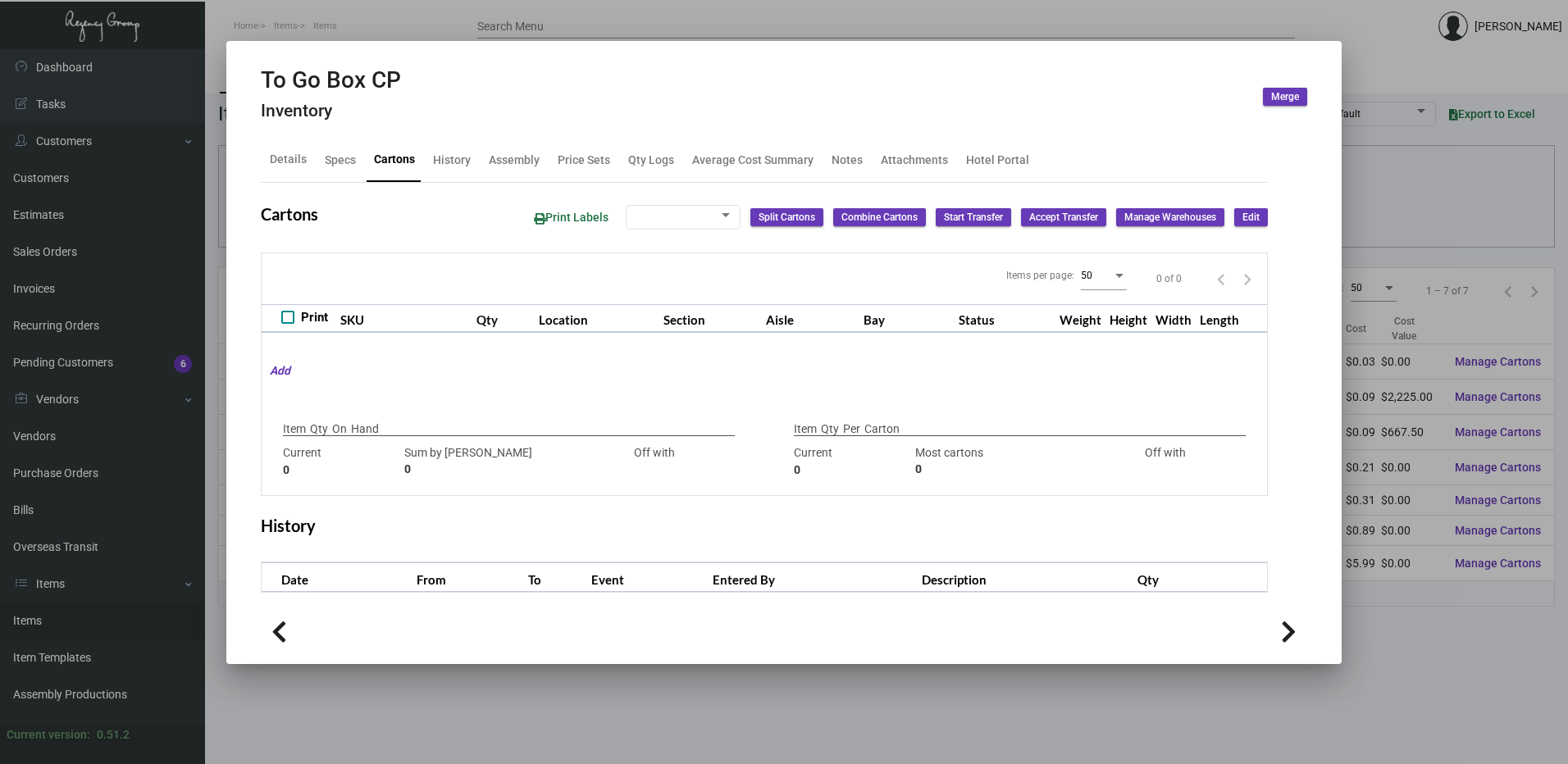
checkbox input "true"
type input "0"
type input "320"
type input "+320"
